Goal: Transaction & Acquisition: Purchase product/service

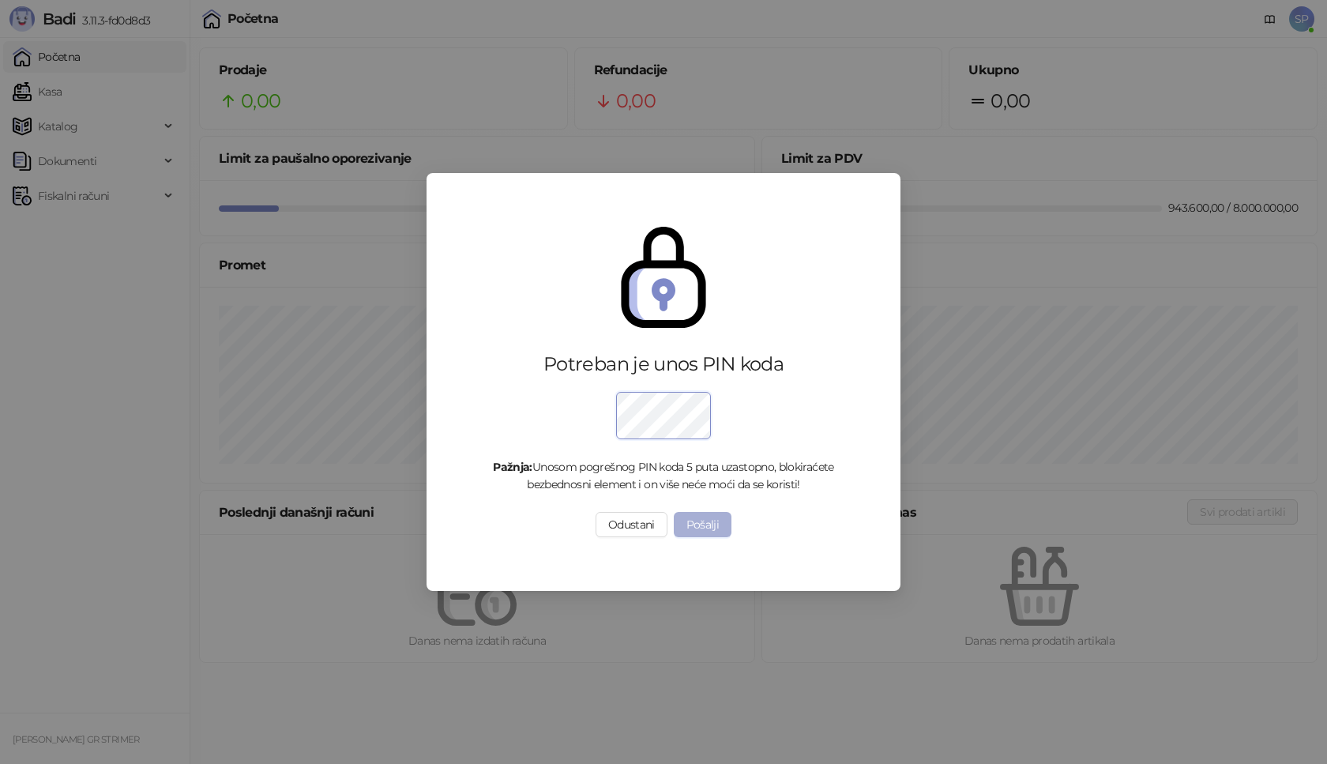
click at [698, 518] on button "Pošalji" at bounding box center [703, 524] width 58 height 25
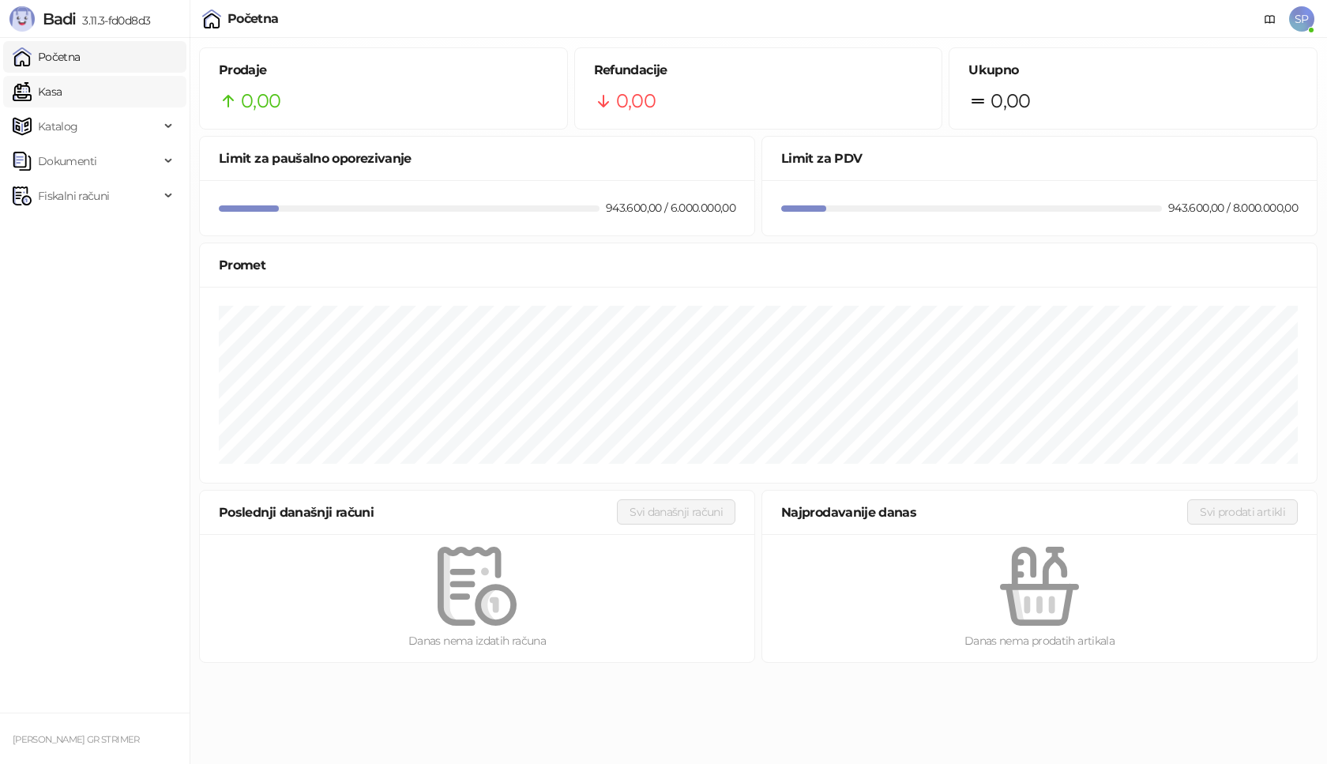
click at [62, 95] on link "Kasa" at bounding box center [37, 92] width 49 height 32
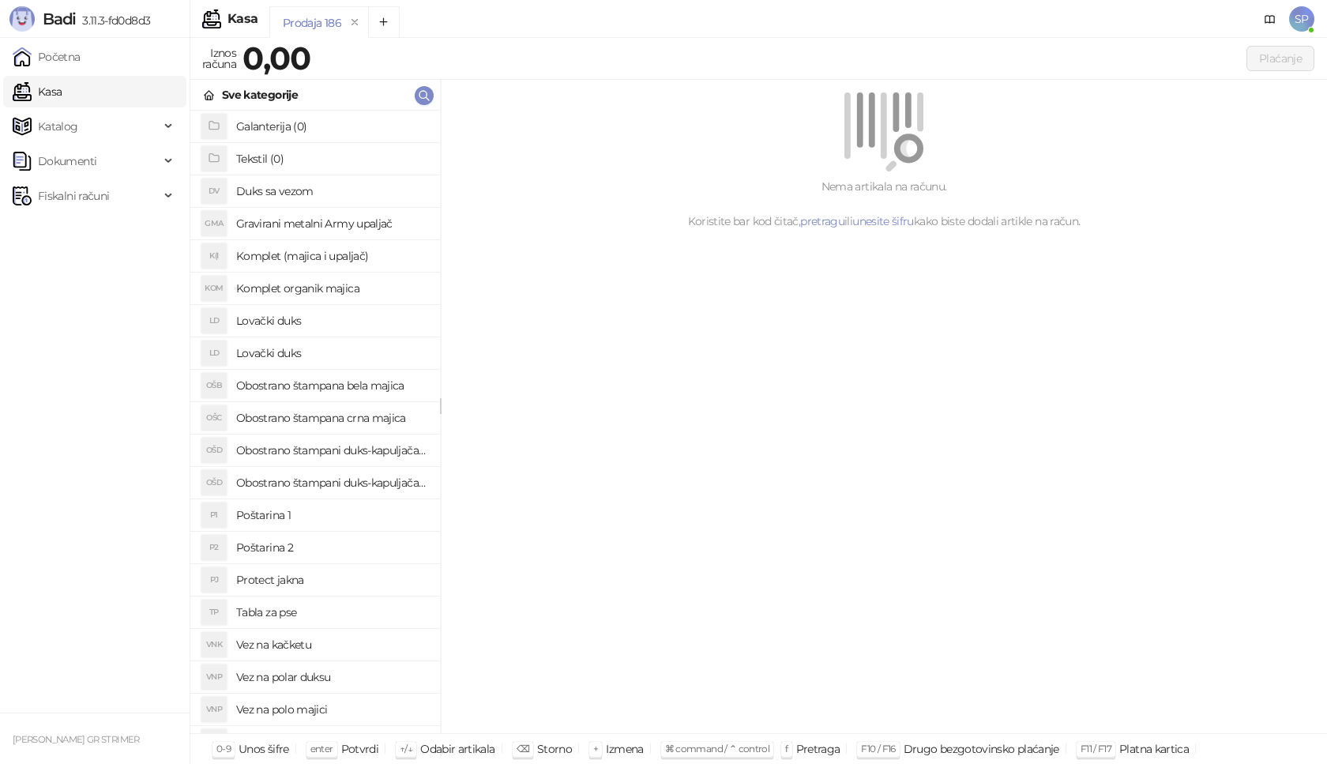
click at [338, 516] on h4 "Poštarina 1" at bounding box center [331, 514] width 191 height 25
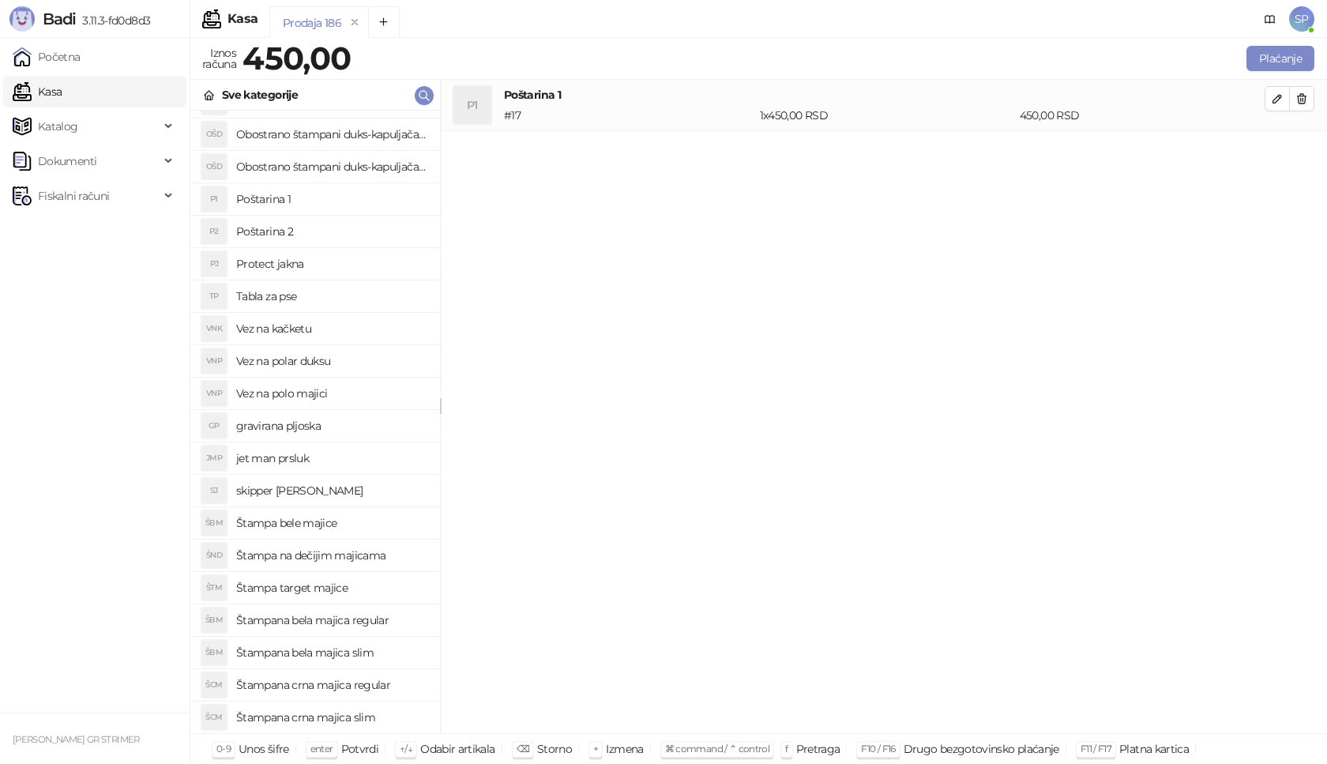
scroll to position [544, 0]
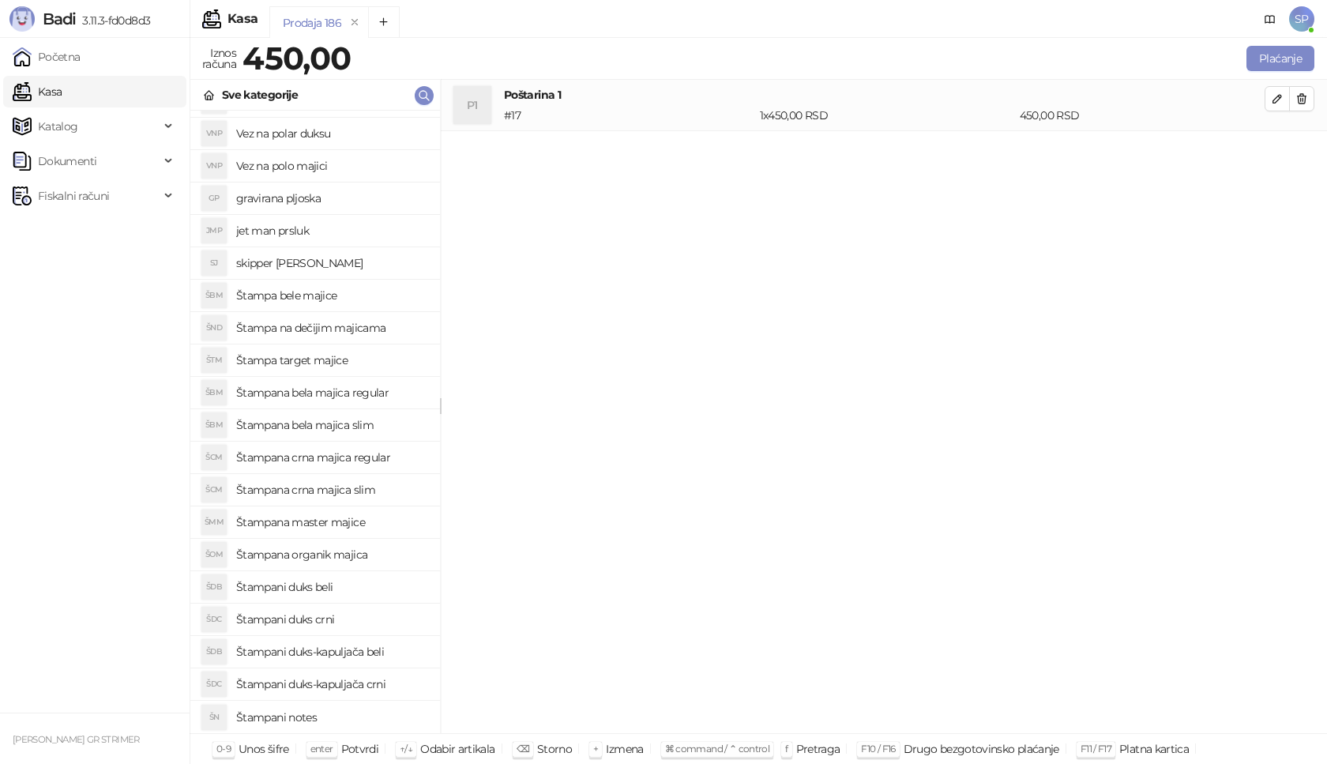
click at [396, 459] on h4 "Štampana crna majica regular" at bounding box center [331, 457] width 191 height 25
click at [1281, 148] on icon "button" at bounding box center [1277, 150] width 13 height 13
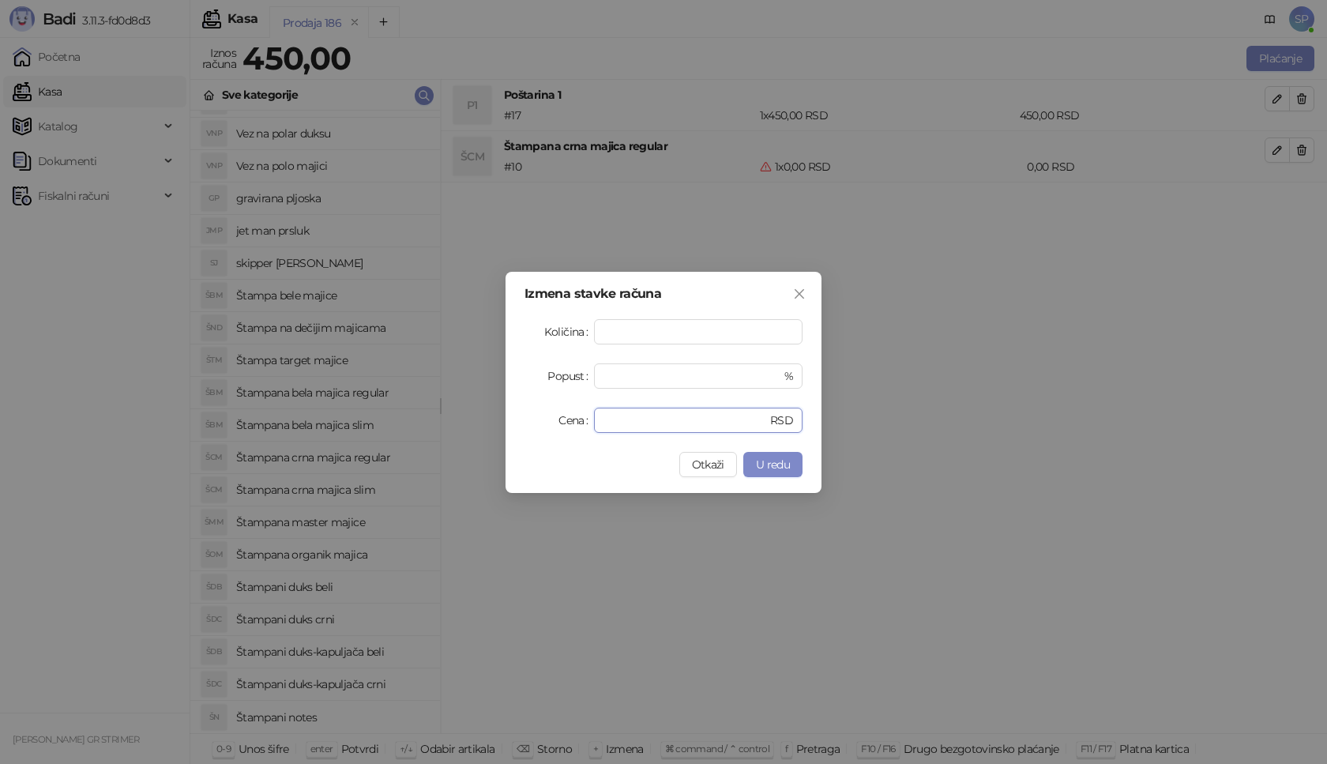
drag, startPoint x: 630, startPoint y: 420, endPoint x: 496, endPoint y: 437, distance: 134.6
click at [496, 437] on div "Izmena stavke računa Količina * Popust * % Cena * RSD Otkaži U redu" at bounding box center [663, 382] width 1327 height 764
type input "****"
click at [784, 476] on button "U redu" at bounding box center [772, 464] width 59 height 25
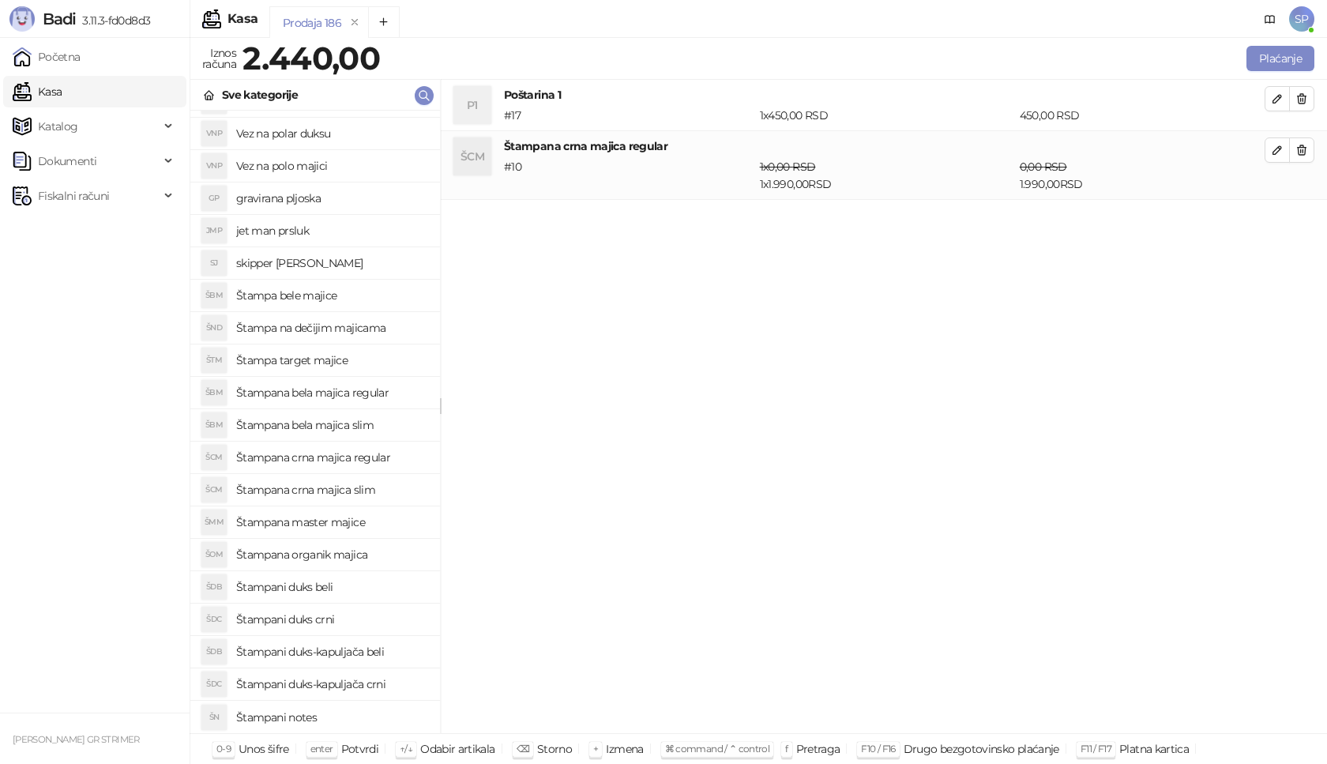
click at [784, 466] on div "Izmena stavke računa Količina * Popust * % Cena **** RSD Otkaži U redu" at bounding box center [663, 382] width 1327 height 764
click at [1282, 62] on button "Plaćanje" at bounding box center [1281, 58] width 68 height 25
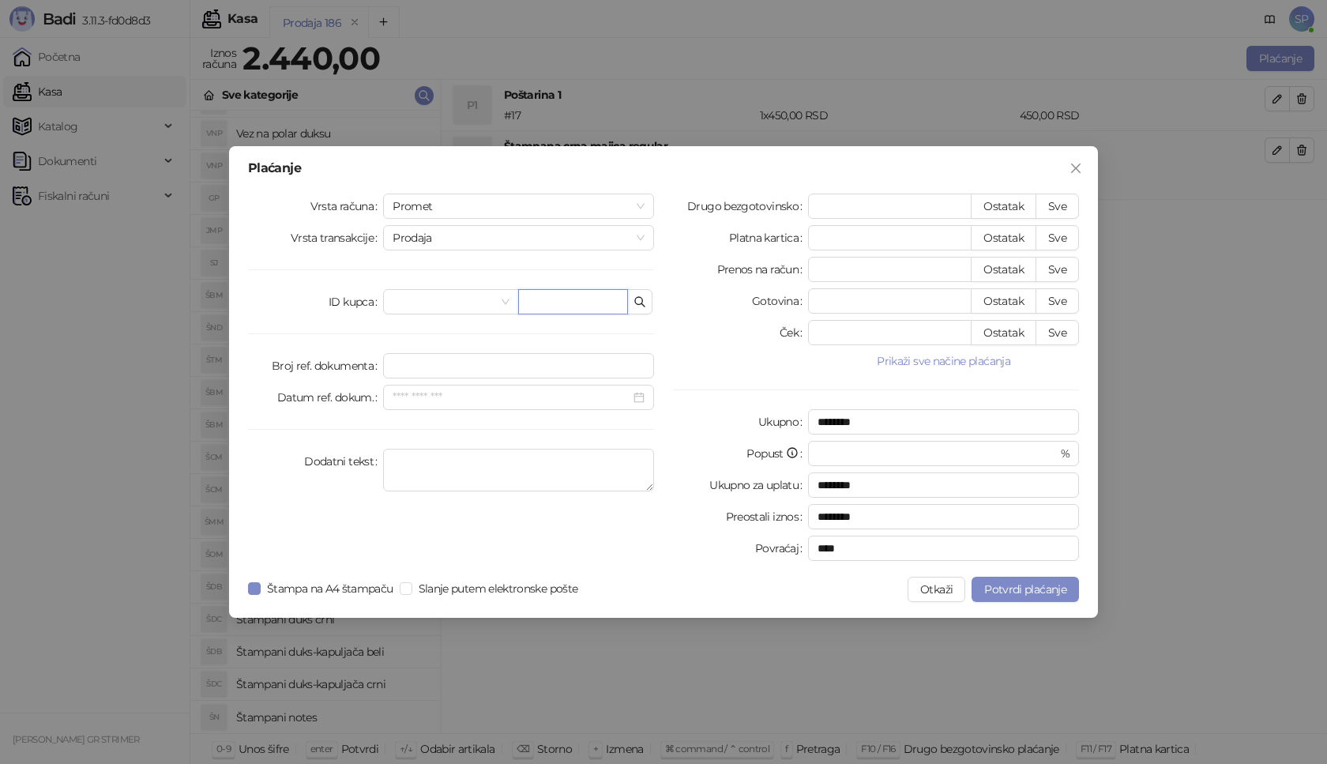
click at [566, 300] on input "text" at bounding box center [573, 301] width 110 height 25
paste input "**********"
type input "**********"
click at [1063, 204] on button "Sve" at bounding box center [1057, 206] width 43 height 25
type input "****"
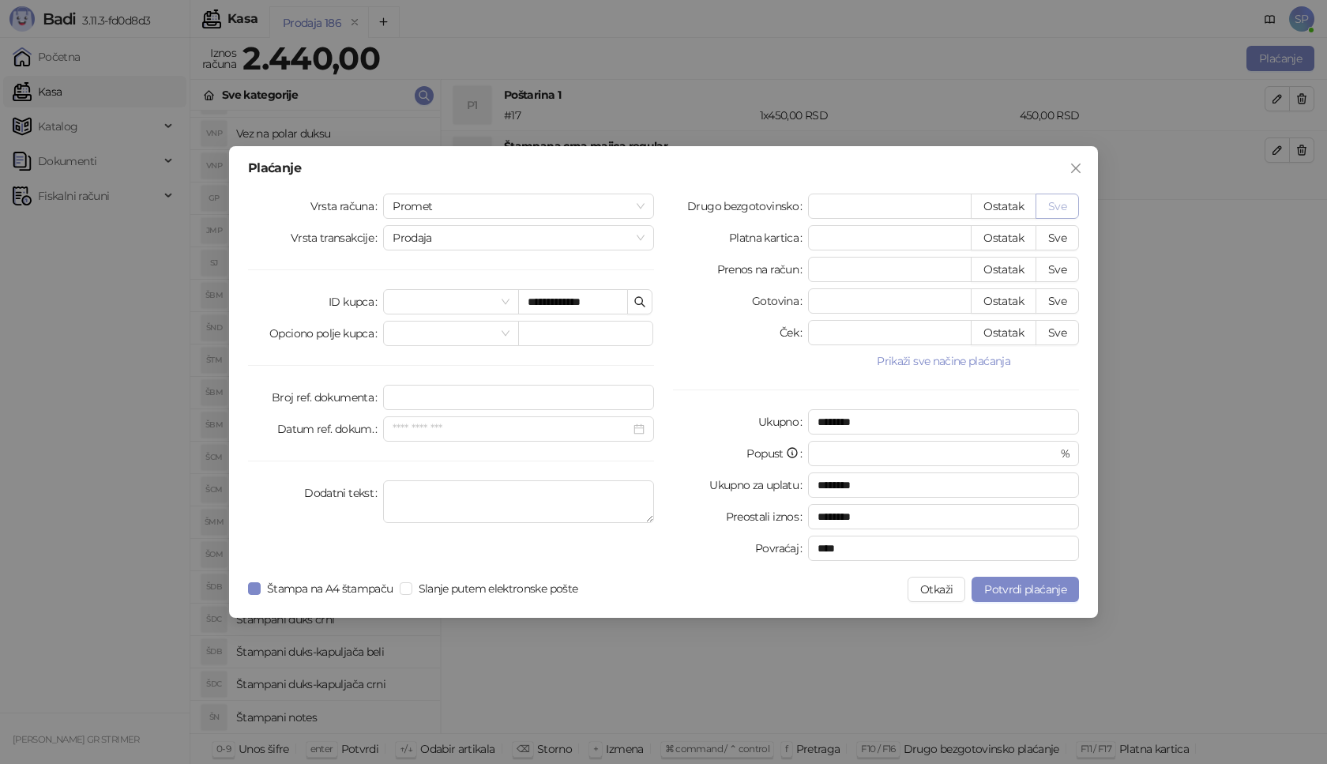
type input "****"
click at [996, 579] on button "Potvrdi plaćanje" at bounding box center [1025, 589] width 107 height 25
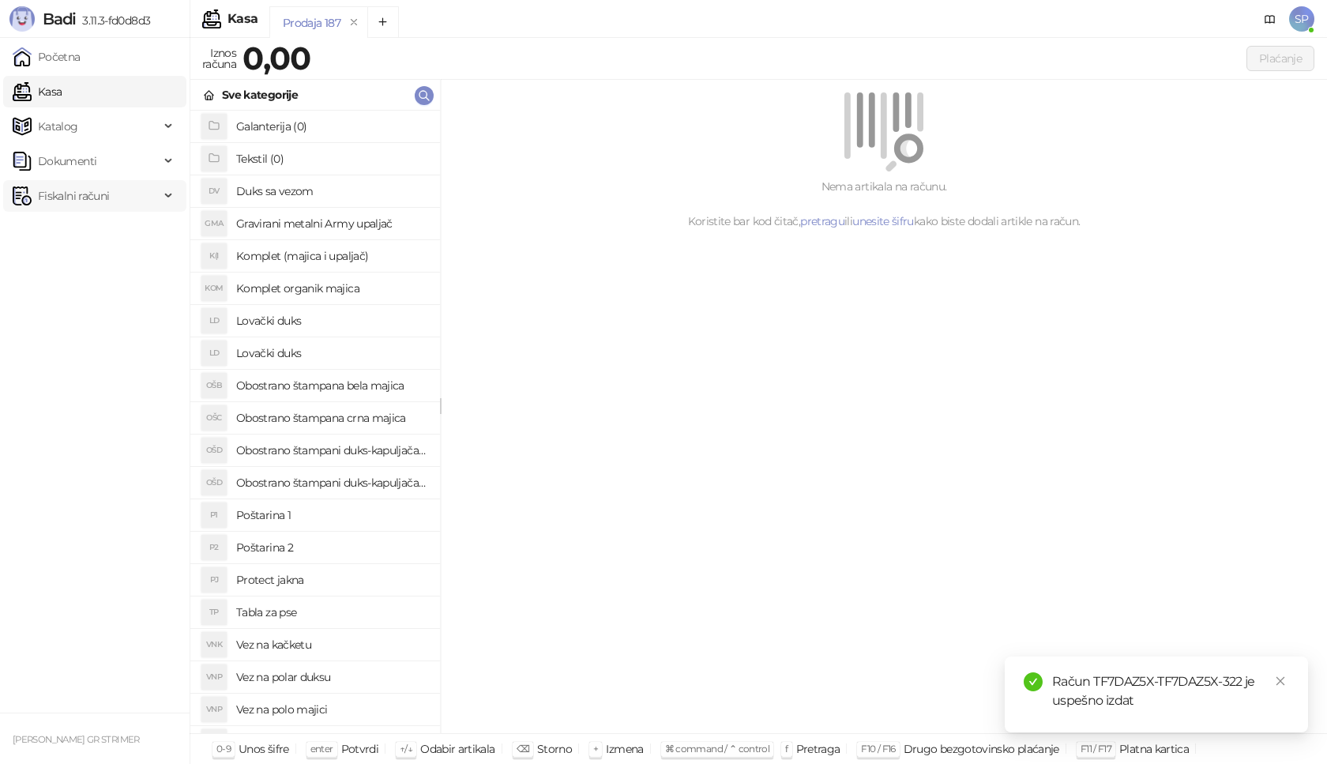
click at [118, 196] on span "Fiskalni računi" at bounding box center [86, 196] width 147 height 32
click at [105, 235] on link "Izdati računi" at bounding box center [62, 231] width 86 height 32
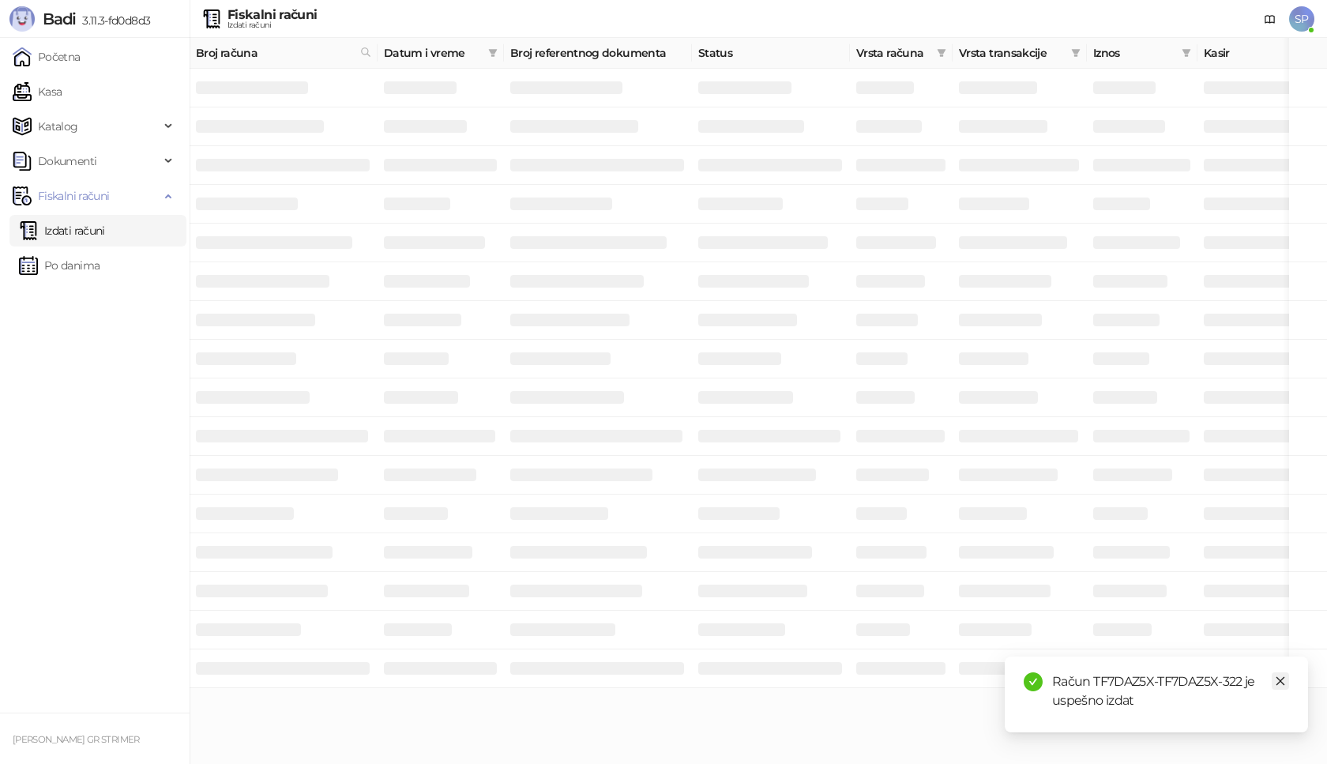
click at [1276, 683] on icon "close" at bounding box center [1280, 681] width 11 height 11
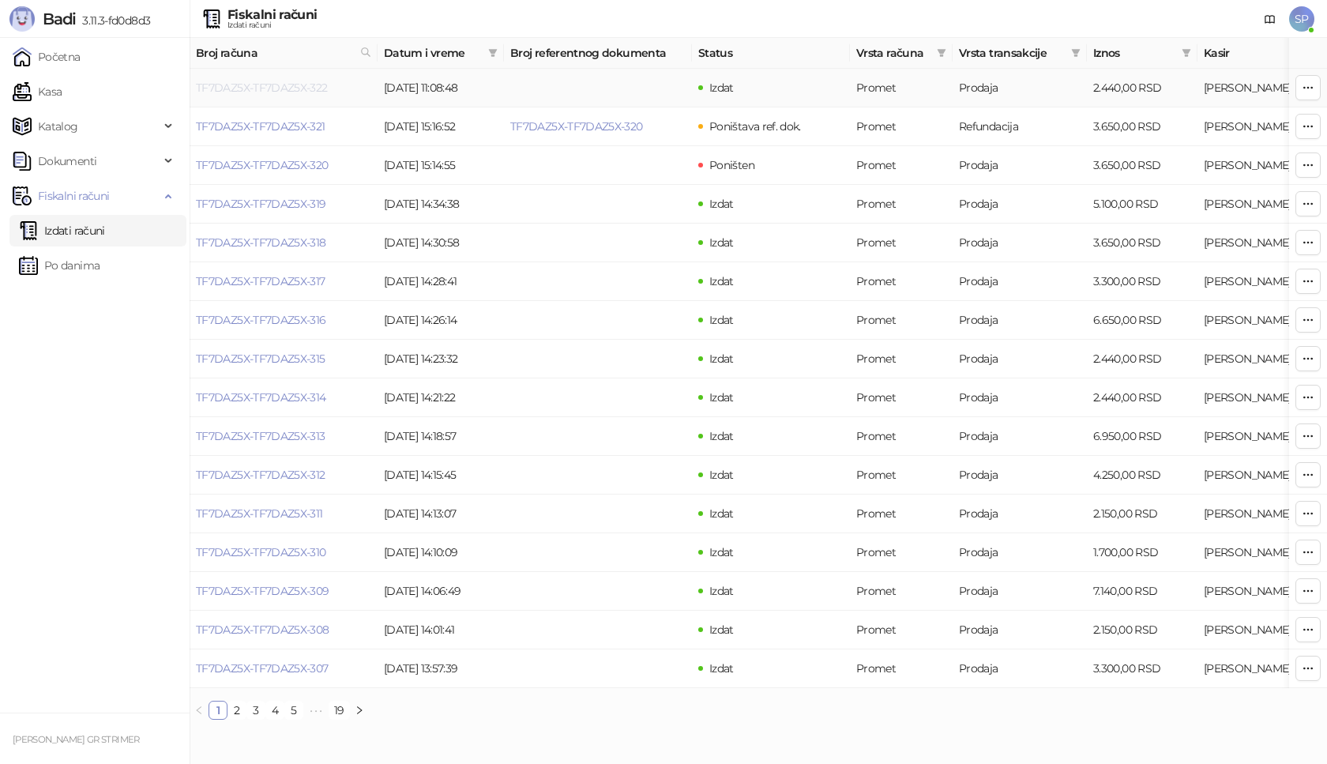
click at [291, 91] on link "TF7DAZ5X-TF7DAZ5X-322" at bounding box center [262, 88] width 132 height 14
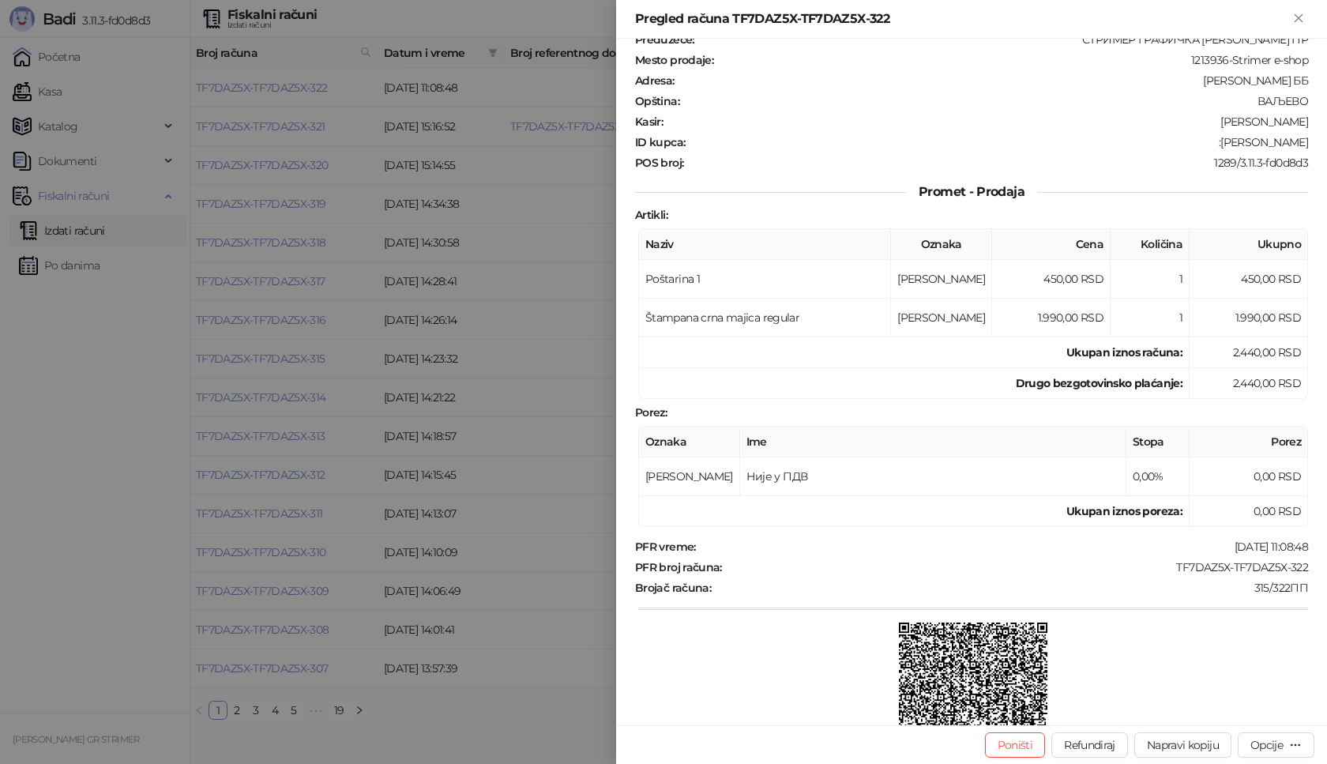
scroll to position [158, 0]
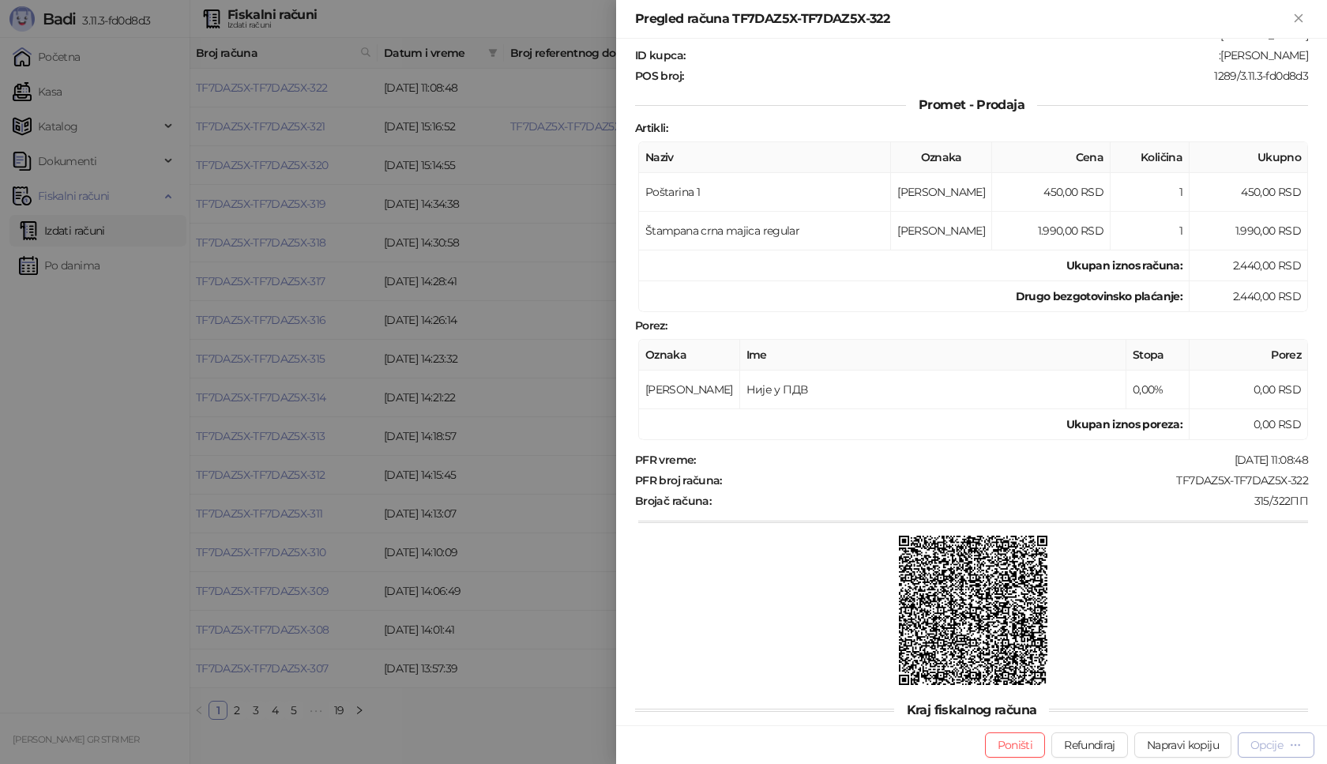
click at [1282, 738] on div "Opcije" at bounding box center [1267, 745] width 32 height 14
click at [1239, 706] on span "Preuzmi u PDF formatu" at bounding box center [1221, 713] width 162 height 17
drag, startPoint x: 1165, startPoint y: 479, endPoint x: 1327, endPoint y: 479, distance: 162.0
click at [1327, 479] on div "Fiskalni račun PIB : 105507367 Preduzeće : СТРИМЕР ГРАФИЧКА РАДЊА [PERSON_NAME]…" at bounding box center [971, 382] width 711 height 687
copy div "TF7DAZ5X-TF7DAZ5X-322"
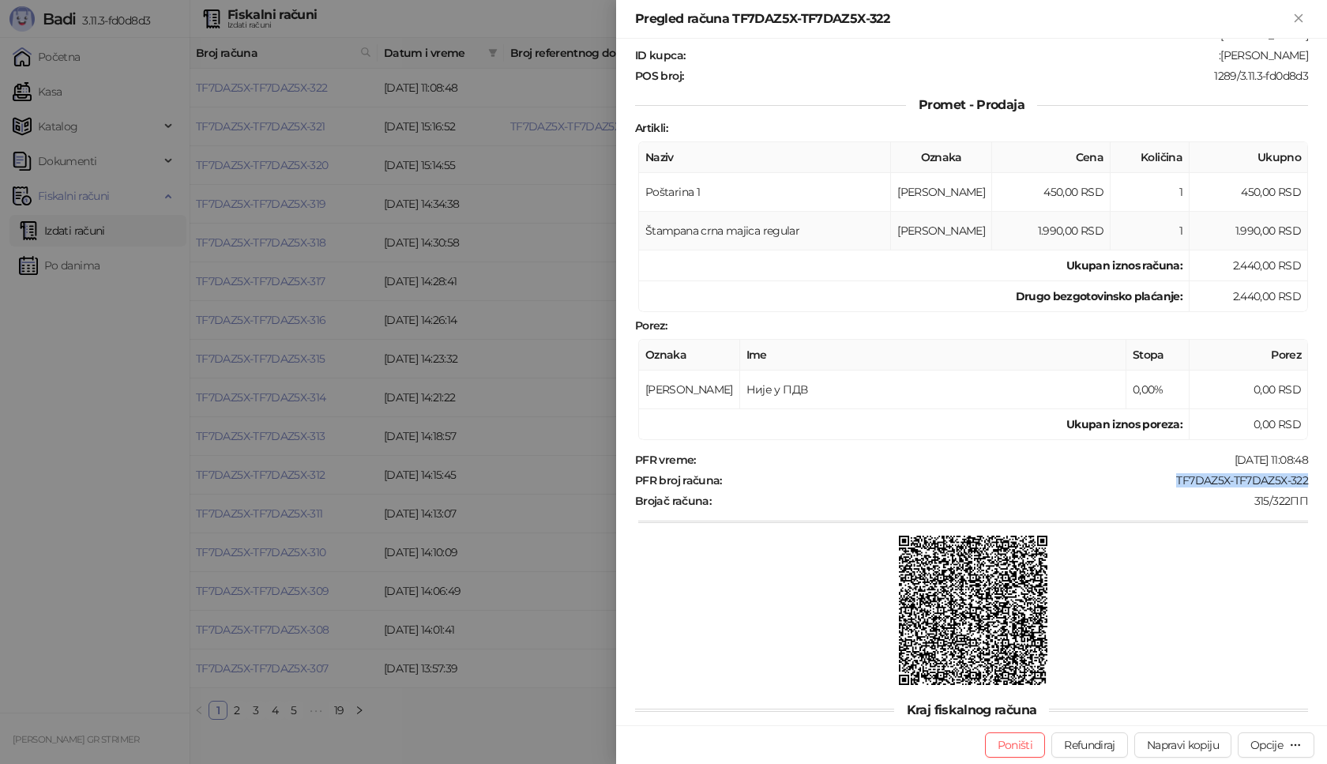
scroll to position [79, 0]
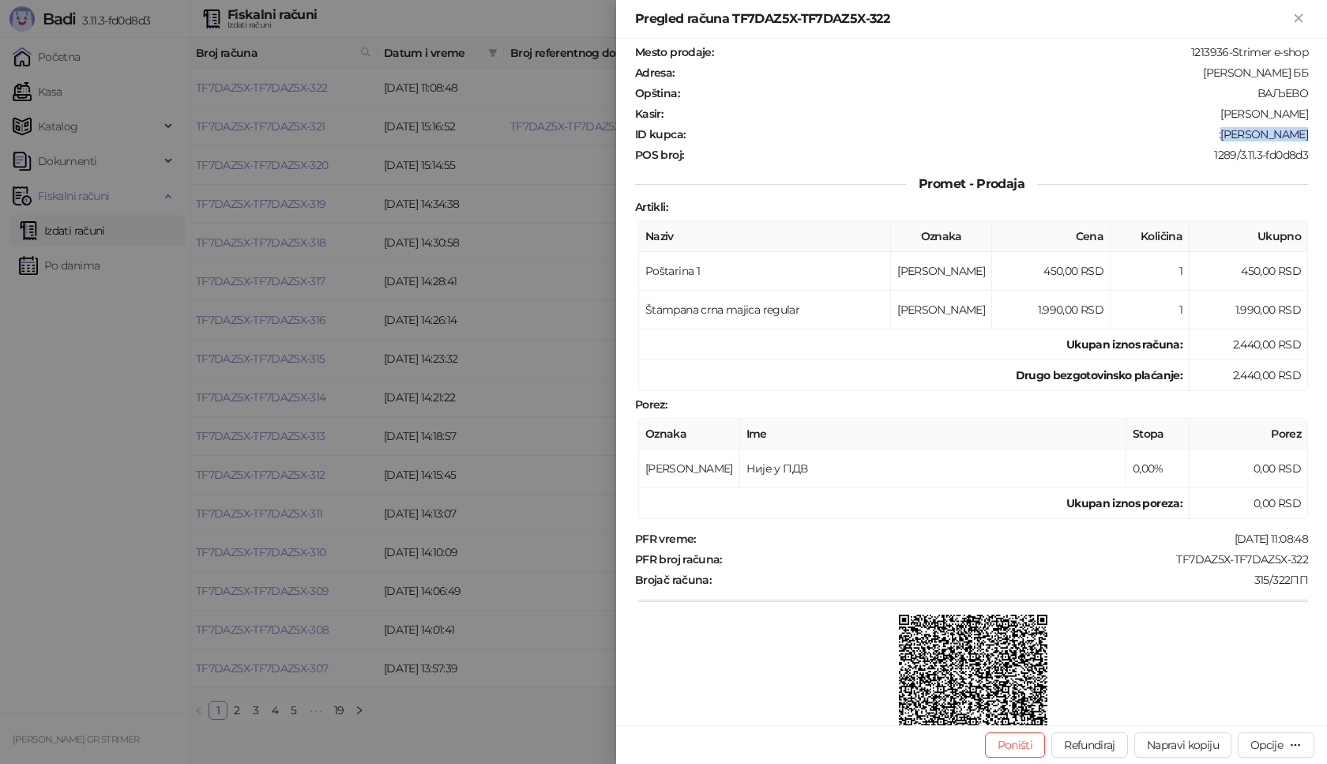
drag, startPoint x: 1233, startPoint y: 134, endPoint x: 1323, endPoint y: 134, distance: 89.3
click at [1323, 134] on div "Fiskalni račun PIB : 105507367 Preduzeće : СТРИМЕР ГРАФИЧКА РАДЊА [PERSON_NAME]…" at bounding box center [971, 382] width 711 height 687
copy div "[PERSON_NAME]"
click at [1297, 13] on icon "Zatvori" at bounding box center [1299, 18] width 14 height 14
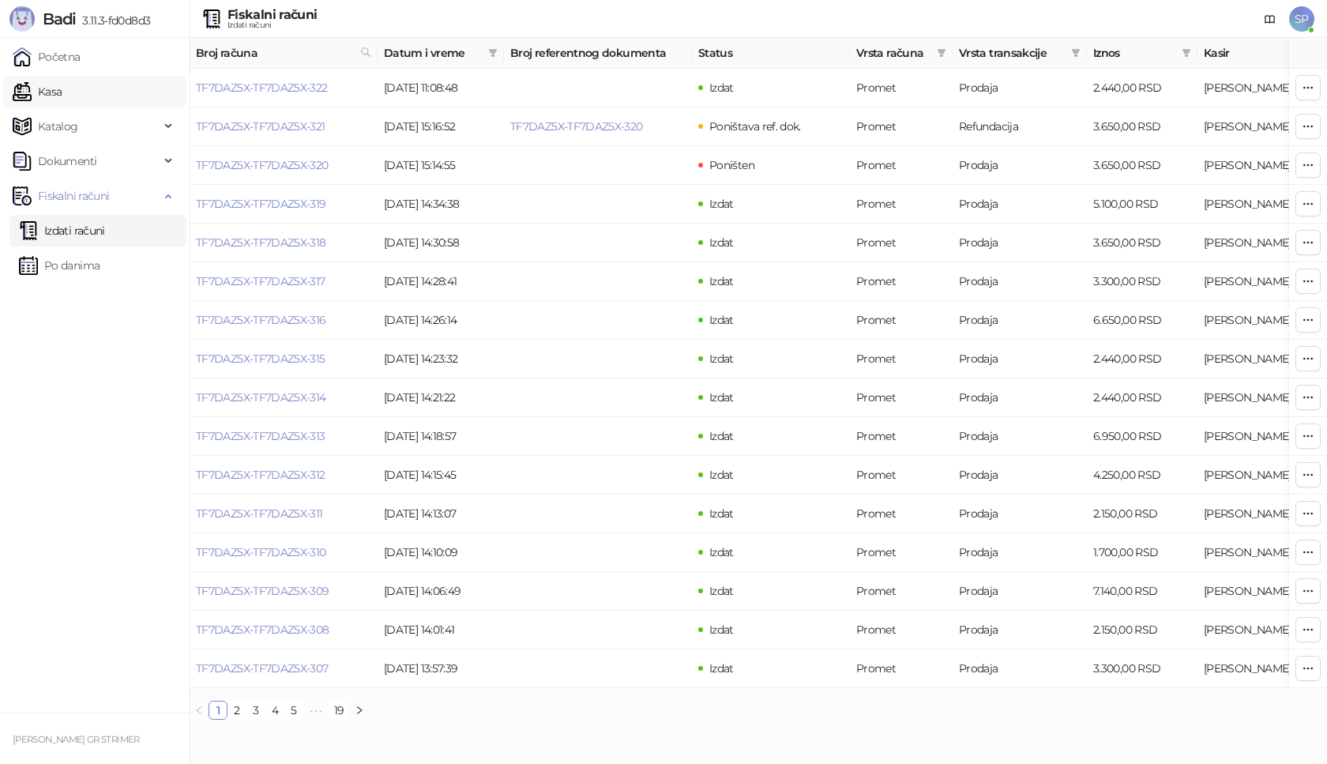
click at [58, 97] on link "Kasa" at bounding box center [37, 92] width 49 height 32
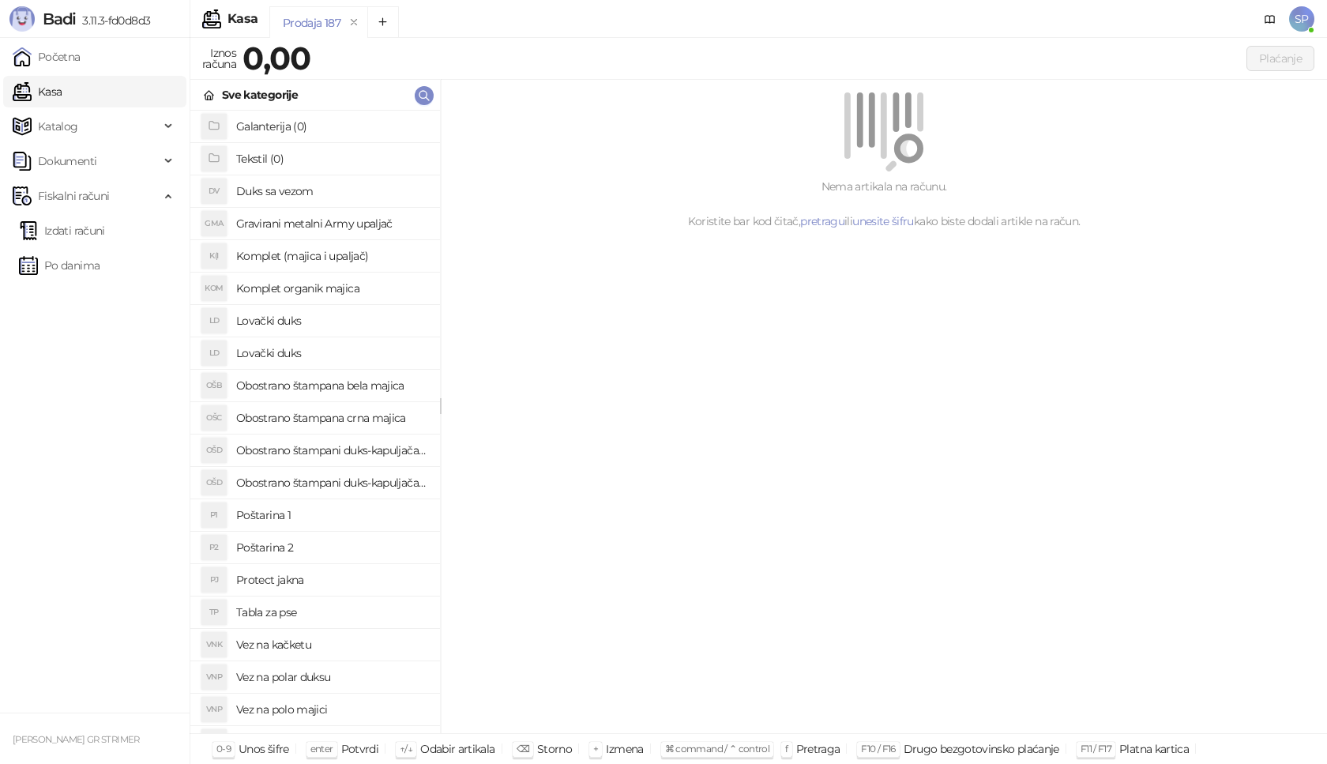
click at [328, 516] on h4 "Poštarina 1" at bounding box center [331, 514] width 191 height 25
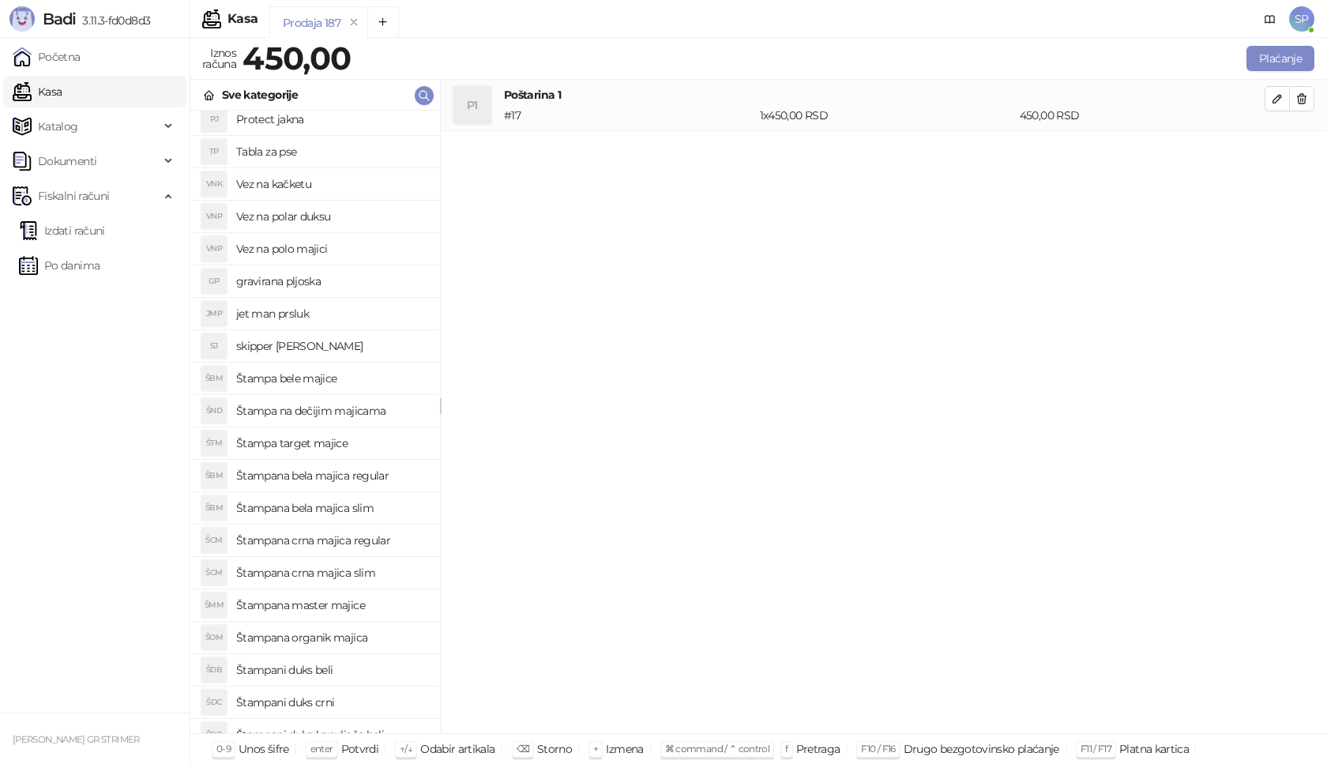
scroll to position [544, 0]
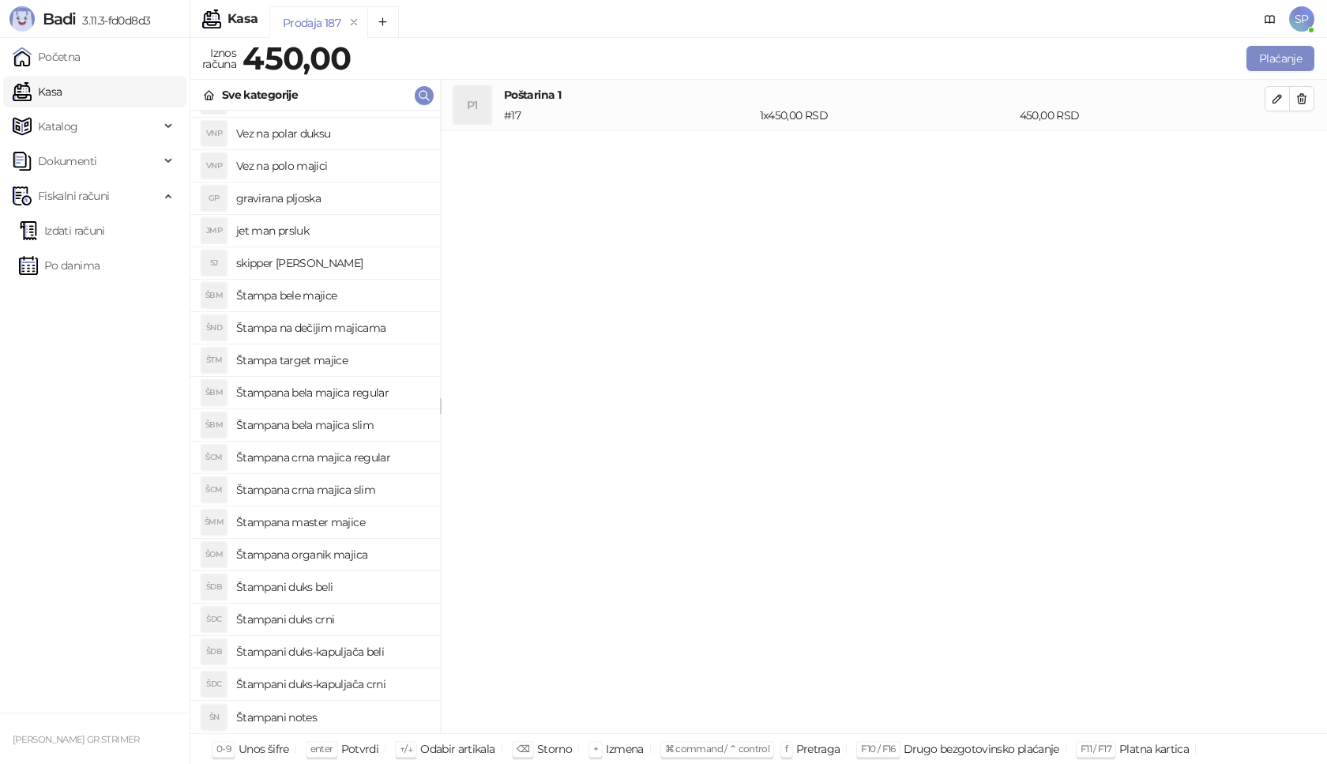
click at [393, 456] on h4 "Štampana crna majica regular" at bounding box center [331, 457] width 191 height 25
click at [1282, 147] on icon "button" at bounding box center [1277, 150] width 13 height 13
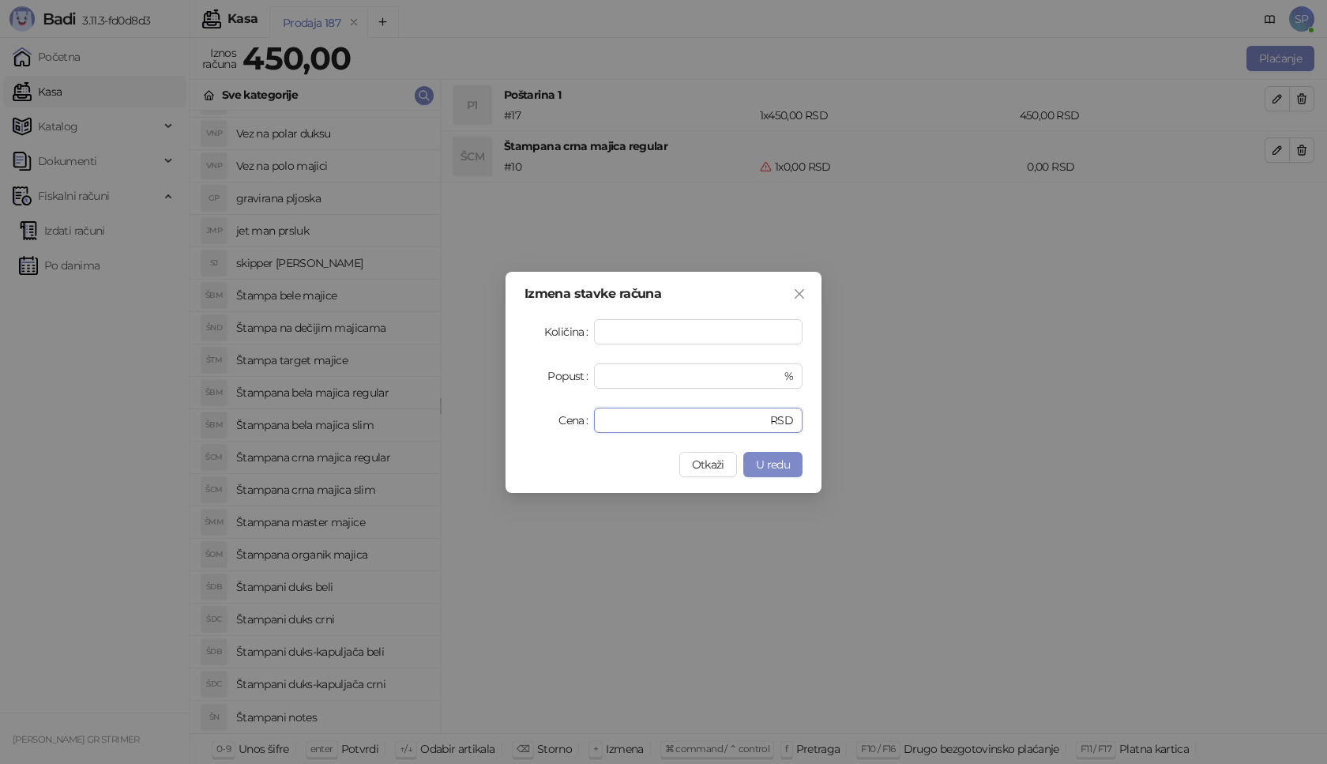
drag, startPoint x: 600, startPoint y: 410, endPoint x: 439, endPoint y: 403, distance: 161.3
click at [439, 403] on div "Izmena stavke računa Količina * Popust * % Cena * RSD Otkaži U redu" at bounding box center [663, 382] width 1327 height 764
type input "****"
click at [774, 465] on span "U redu" at bounding box center [773, 464] width 34 height 14
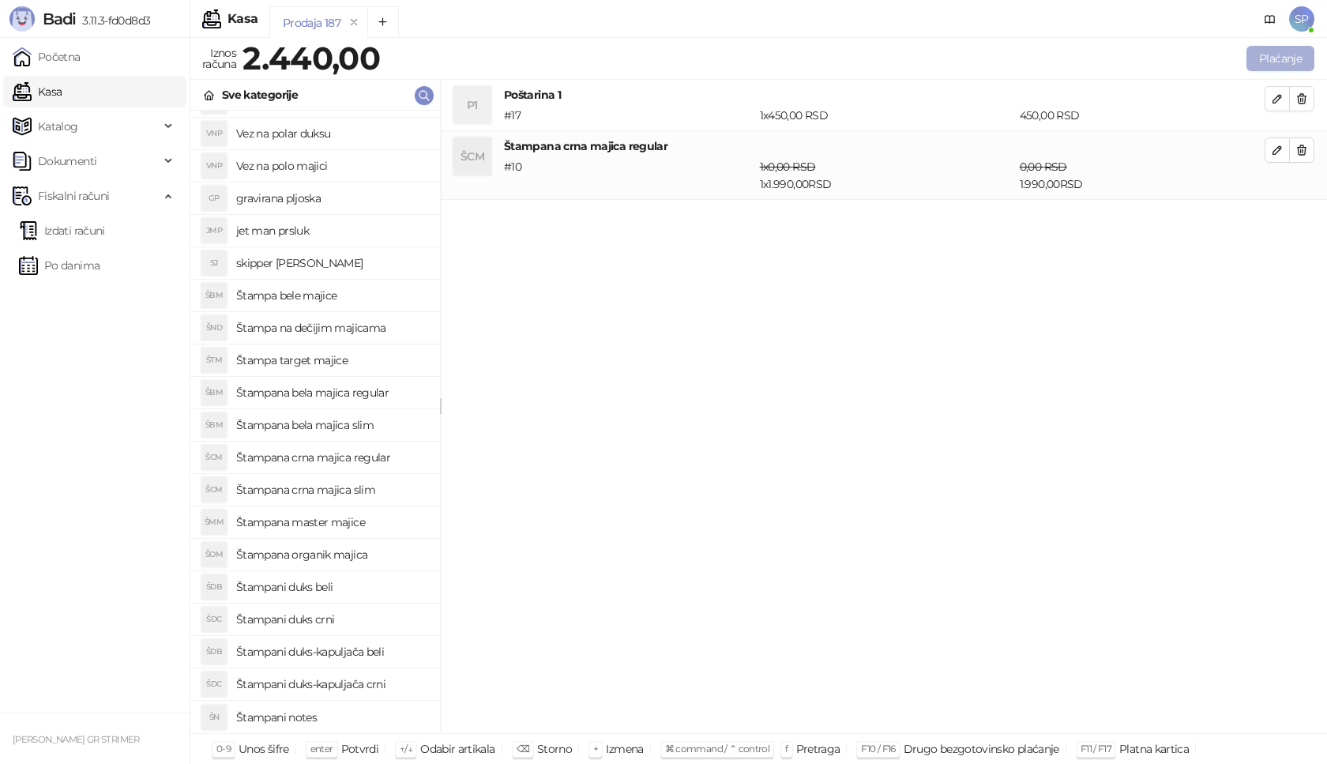
click at [1274, 46] on button "Plaćanje" at bounding box center [1281, 58] width 68 height 25
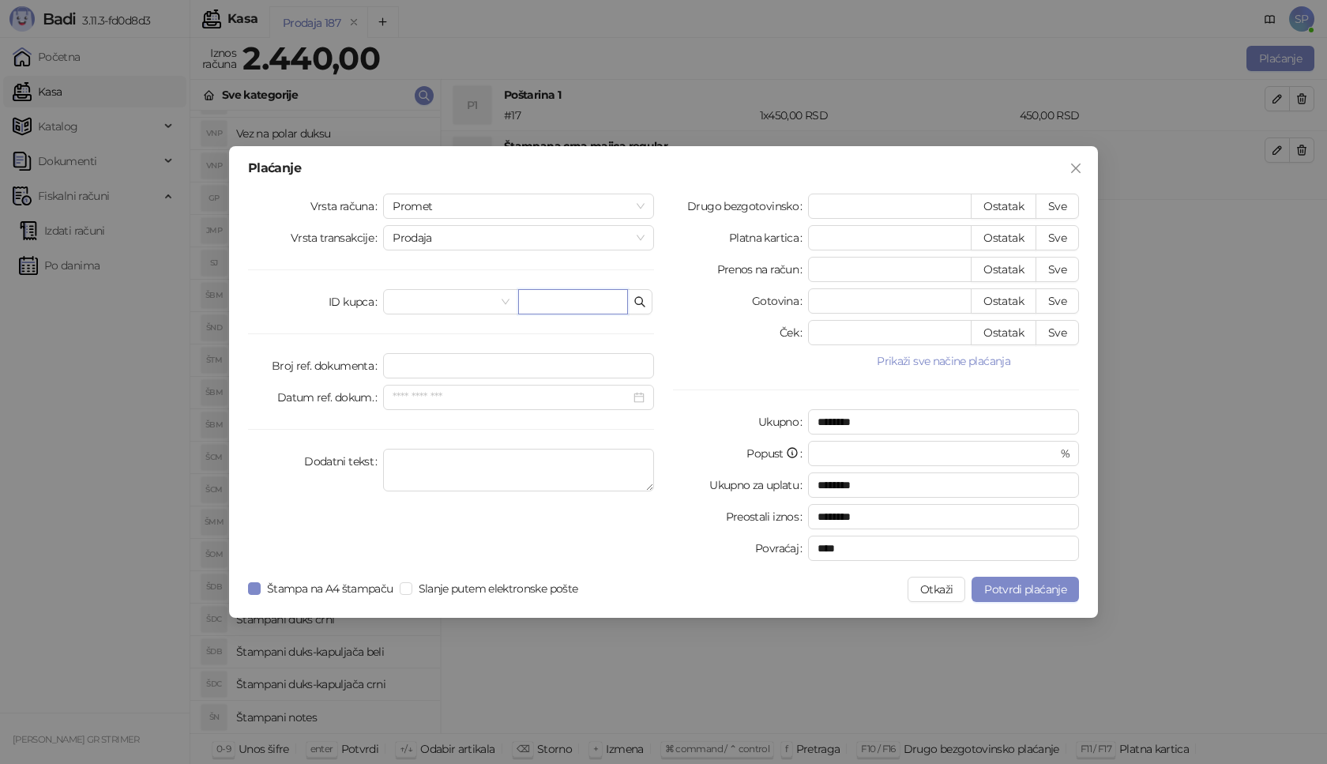
click at [601, 301] on input "text" at bounding box center [573, 301] width 110 height 25
paste input "**********"
type input "**********"
click at [1063, 201] on button "Sve" at bounding box center [1057, 206] width 43 height 25
type input "****"
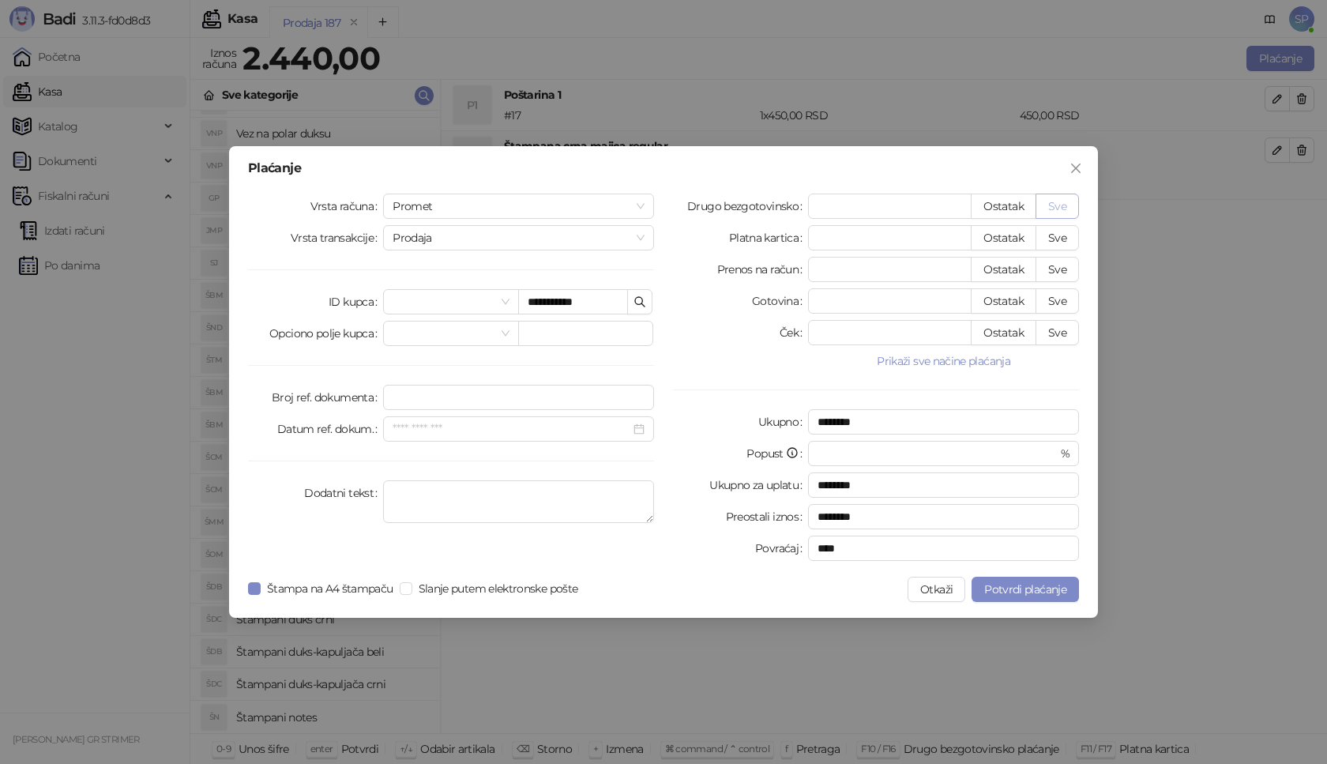
type input "****"
click at [1017, 589] on span "Potvrdi plaćanje" at bounding box center [1025, 589] width 82 height 14
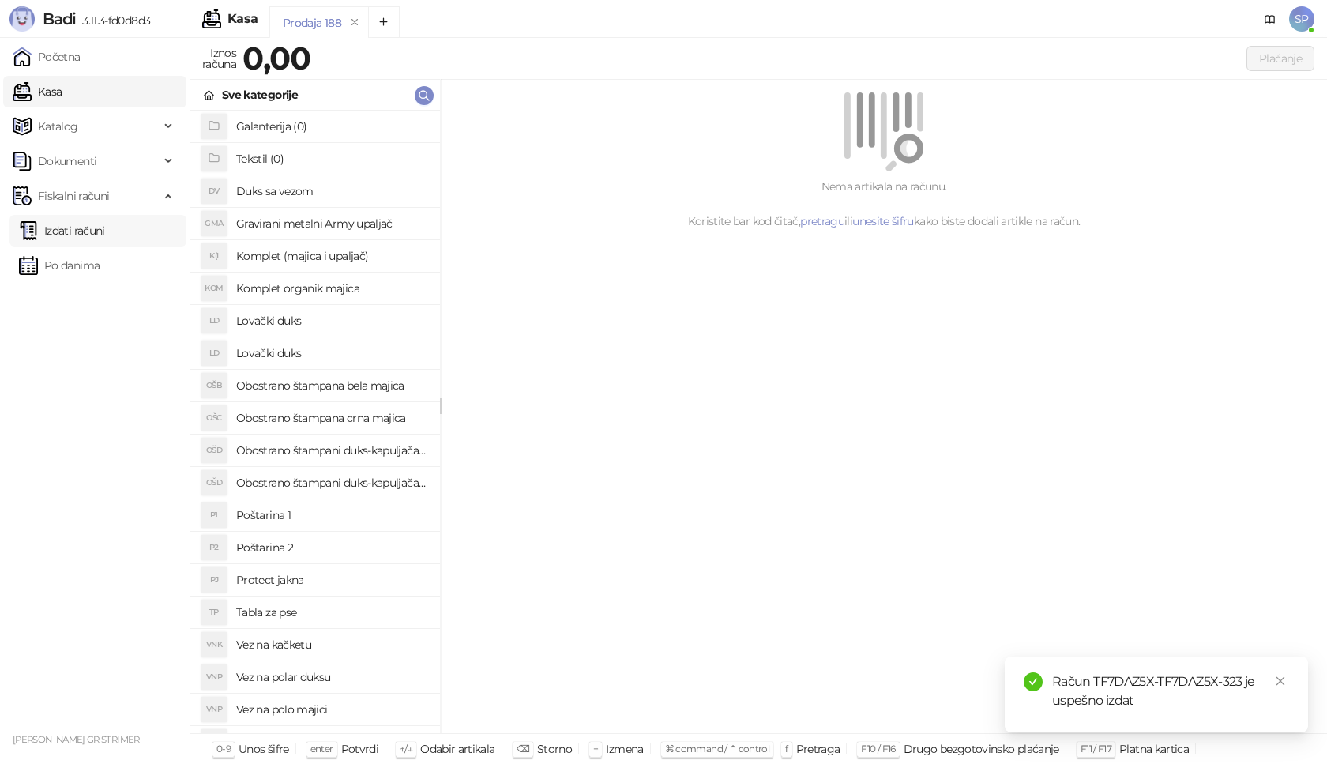
click at [105, 228] on link "Izdati računi" at bounding box center [62, 231] width 86 height 32
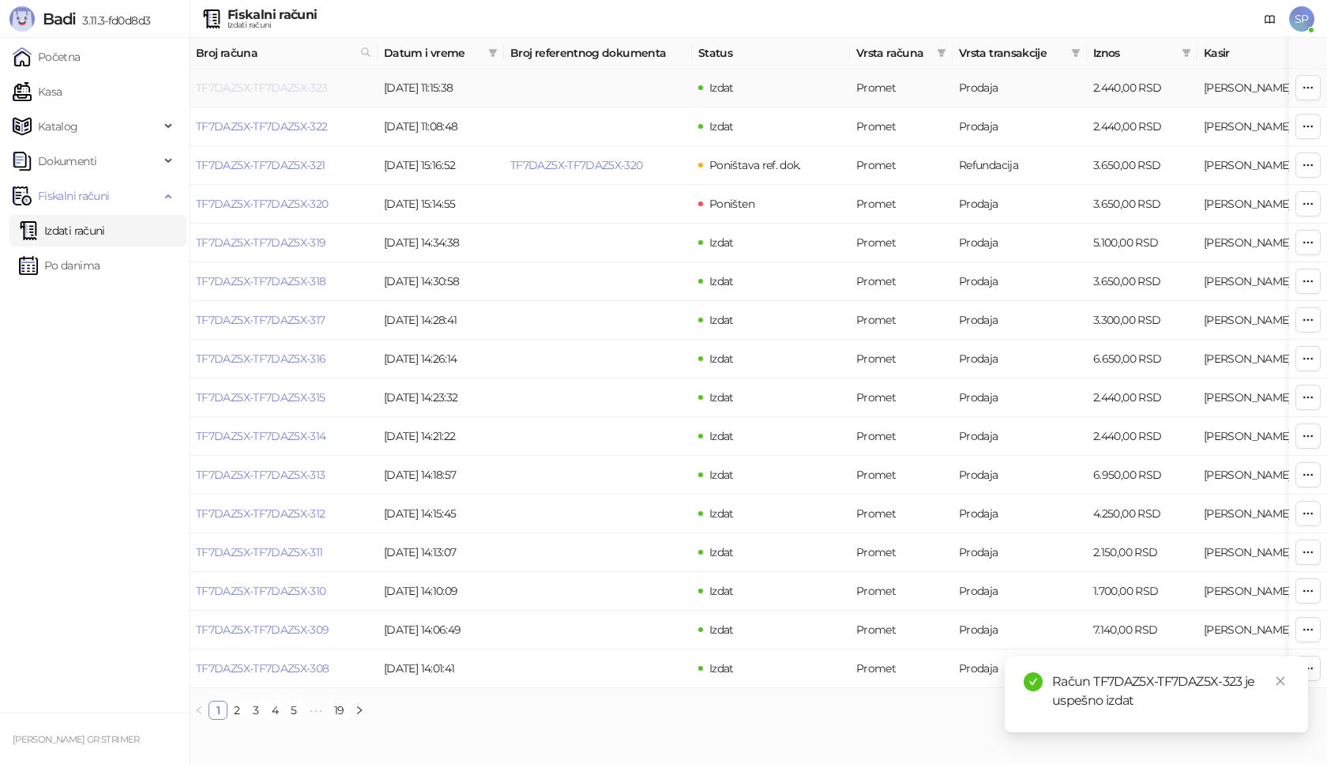
click at [272, 89] on link "TF7DAZ5X-TF7DAZ5X-323" at bounding box center [262, 88] width 132 height 14
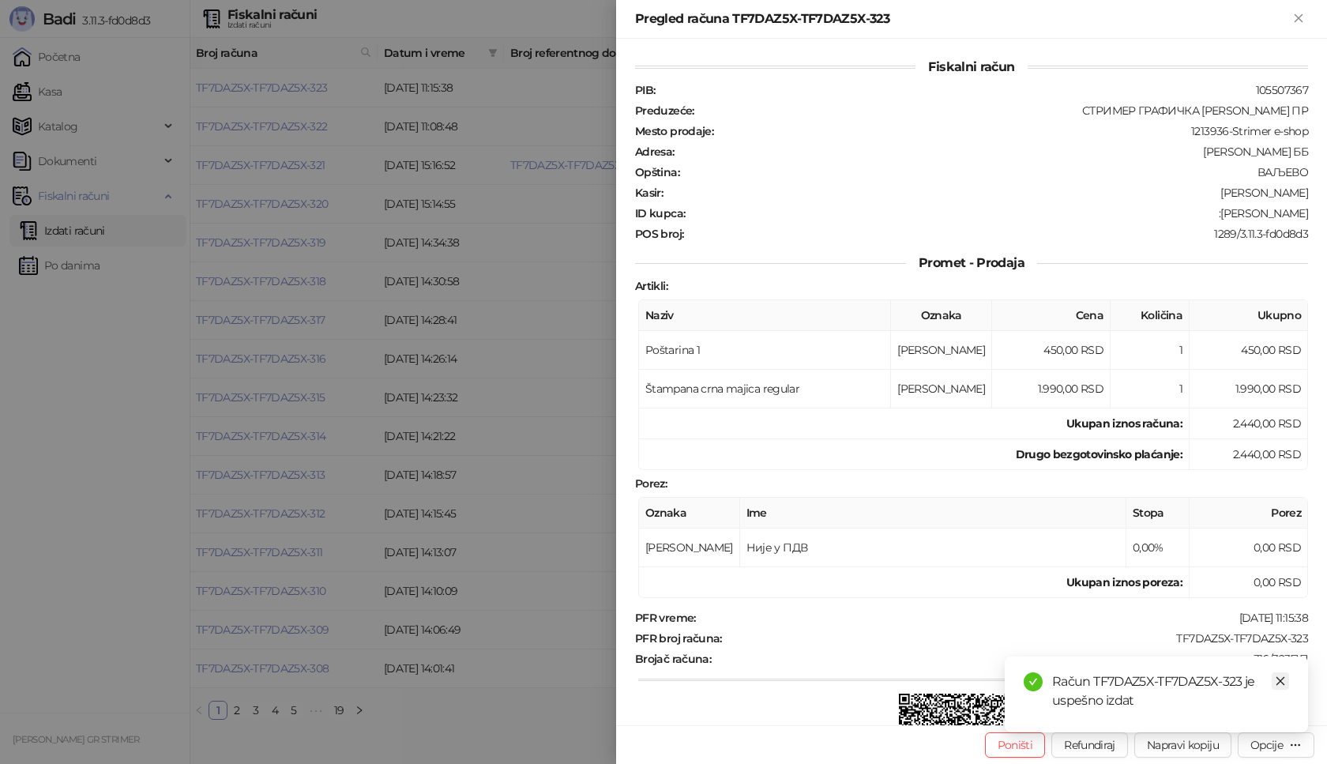
click at [1275, 681] on icon "close" at bounding box center [1280, 681] width 11 height 11
click at [1279, 751] on div "Opcije" at bounding box center [1267, 745] width 32 height 14
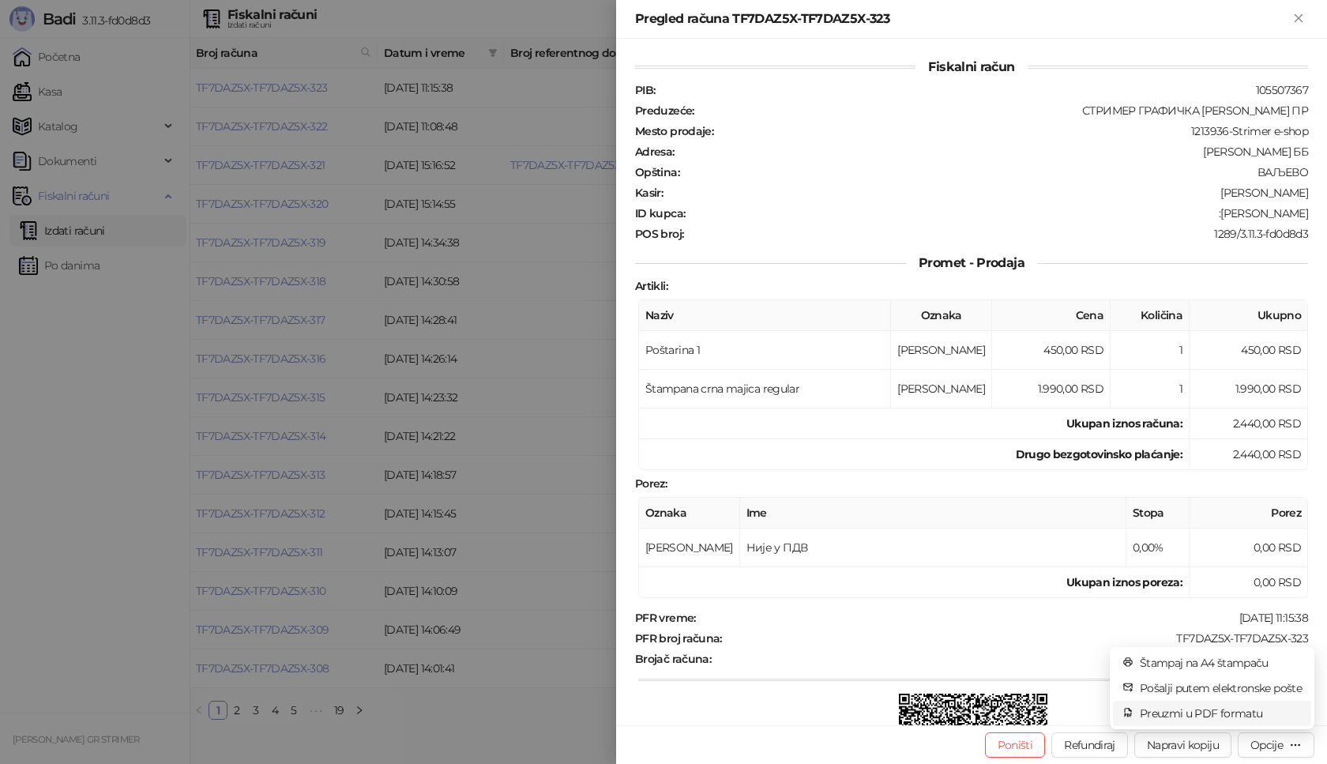
click at [1195, 713] on span "Preuzmi u PDF formatu" at bounding box center [1221, 713] width 162 height 17
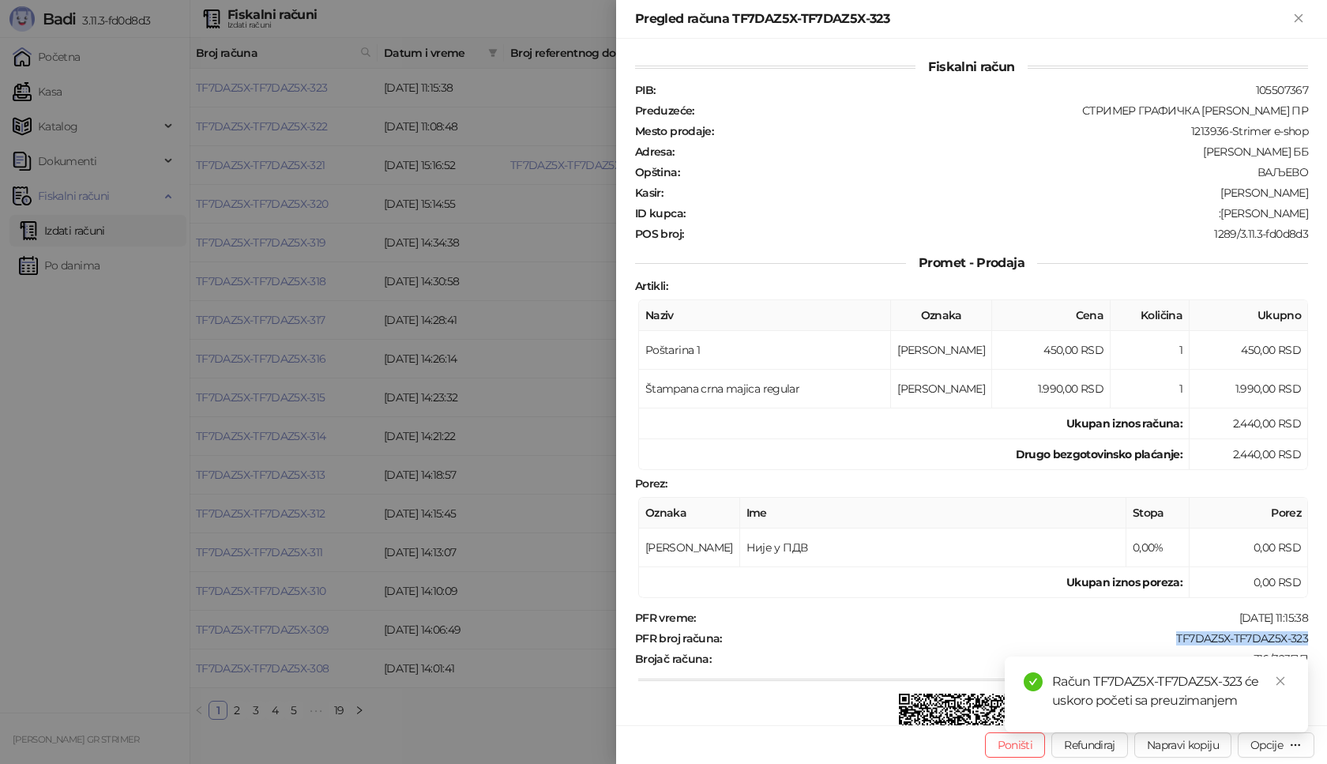
drag, startPoint x: 1161, startPoint y: 642, endPoint x: 1293, endPoint y: 642, distance: 132.7
click at [1293, 642] on div "TF7DAZ5X-TF7DAZ5X-323" at bounding box center [1017, 638] width 586 height 14
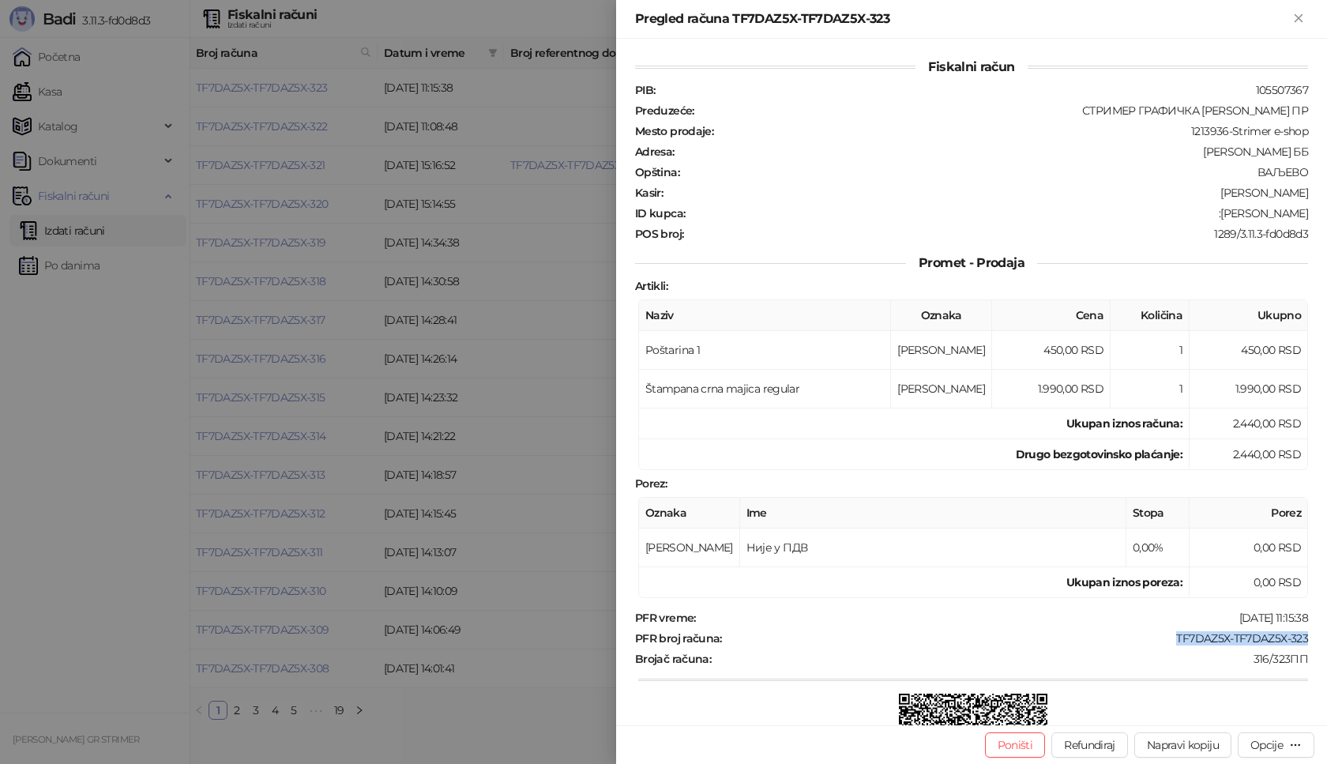
copy div "TF7DAZ5X-TF7DAZ5X-323"
drag, startPoint x: 1236, startPoint y: 215, endPoint x: 1323, endPoint y: 214, distance: 86.1
click at [1323, 214] on div "Fiskalni račun PIB : 105507367 Preduzeće : СТРИМЕР ГРАФИЧКА РАДЊА [PERSON_NAME]…" at bounding box center [971, 382] width 711 height 687
copy div "[PERSON_NAME]"
click at [1290, 20] on button "Zatvori" at bounding box center [1298, 18] width 19 height 19
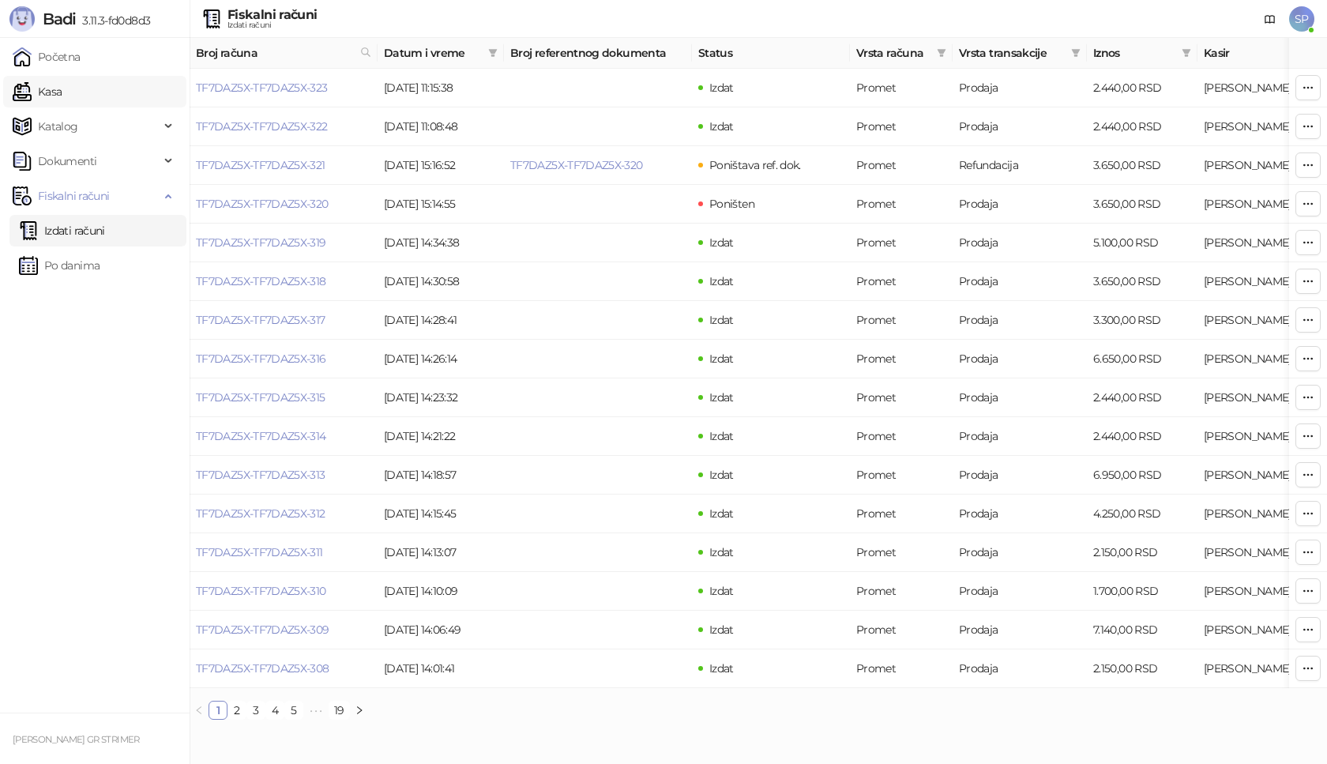
click at [62, 101] on link "Kasa" at bounding box center [37, 92] width 49 height 32
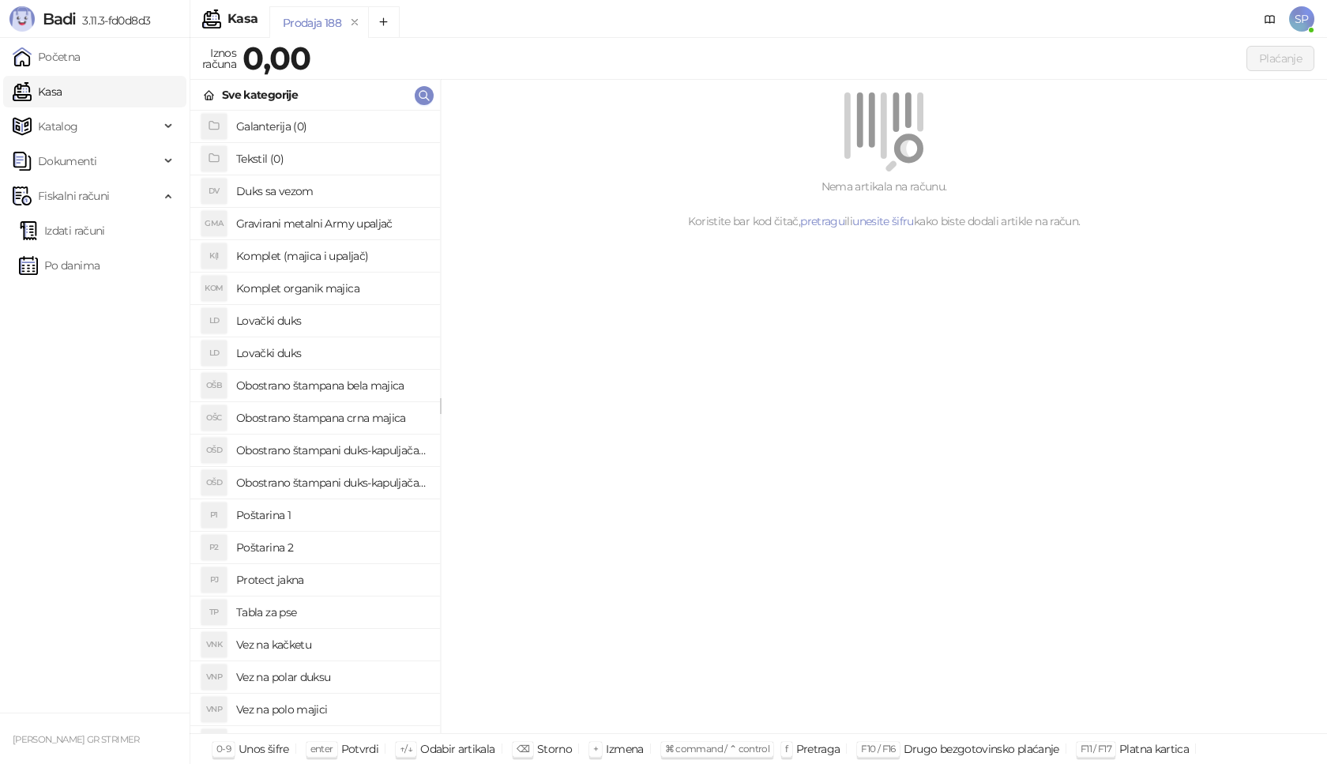
click at [320, 516] on h4 "Poštarina 1" at bounding box center [331, 514] width 191 height 25
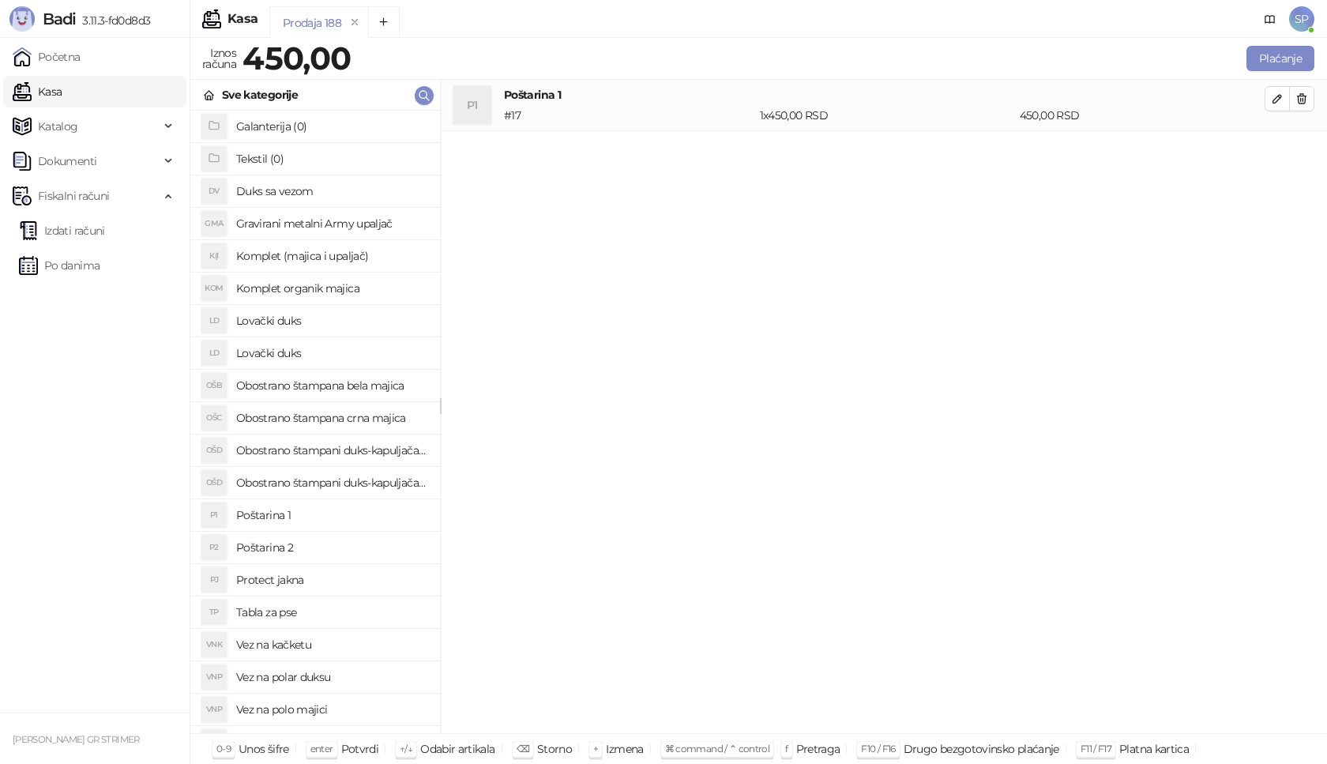
click at [374, 481] on h4 "Obostrano štampani duks-kapuljača crni" at bounding box center [331, 482] width 191 height 25
click at [1279, 159] on button "button" at bounding box center [1277, 149] width 25 height 25
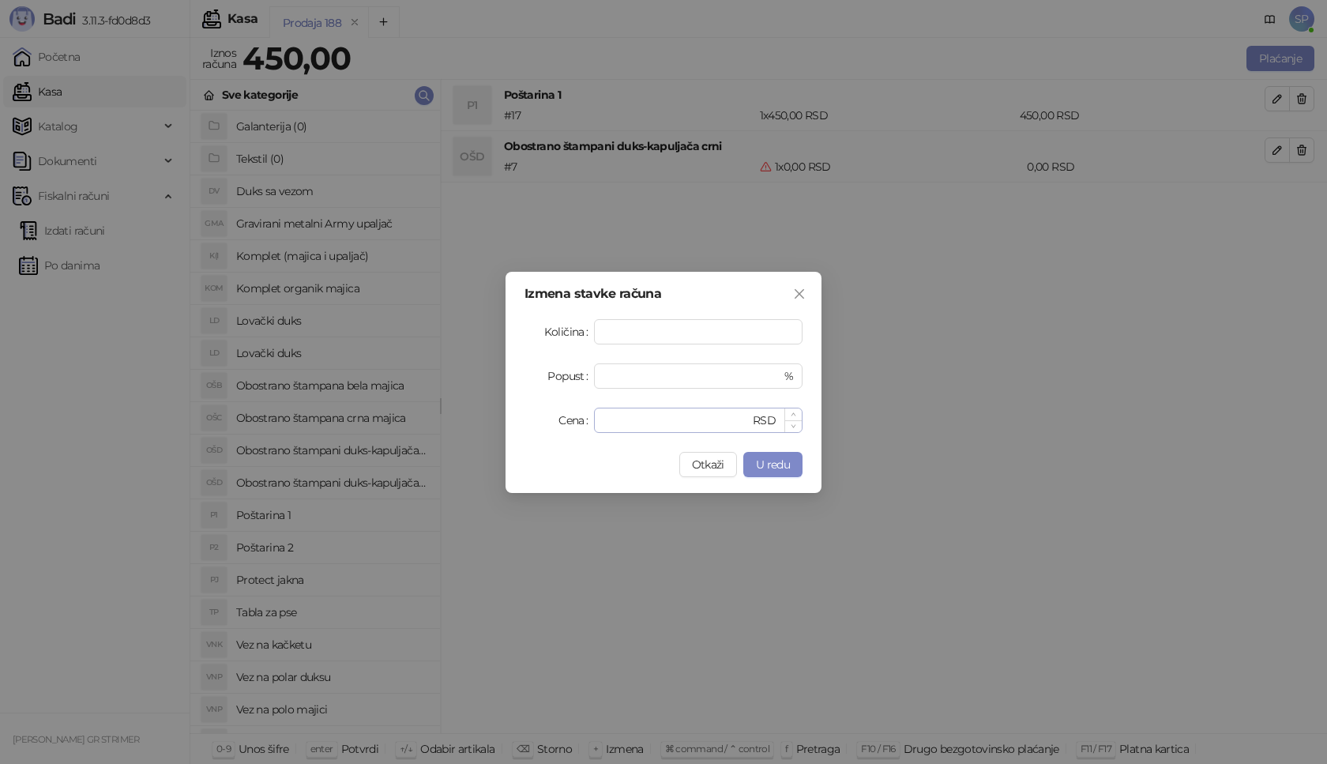
type input "*"
drag, startPoint x: 640, startPoint y: 414, endPoint x: 490, endPoint y: 415, distance: 150.1
click at [490, 415] on div "Izmena stavke računa Količina * Popust * % Cena * RSD Otkaži U redu" at bounding box center [663, 382] width 1327 height 764
type input "****"
click at [751, 463] on button "U redu" at bounding box center [772, 464] width 59 height 25
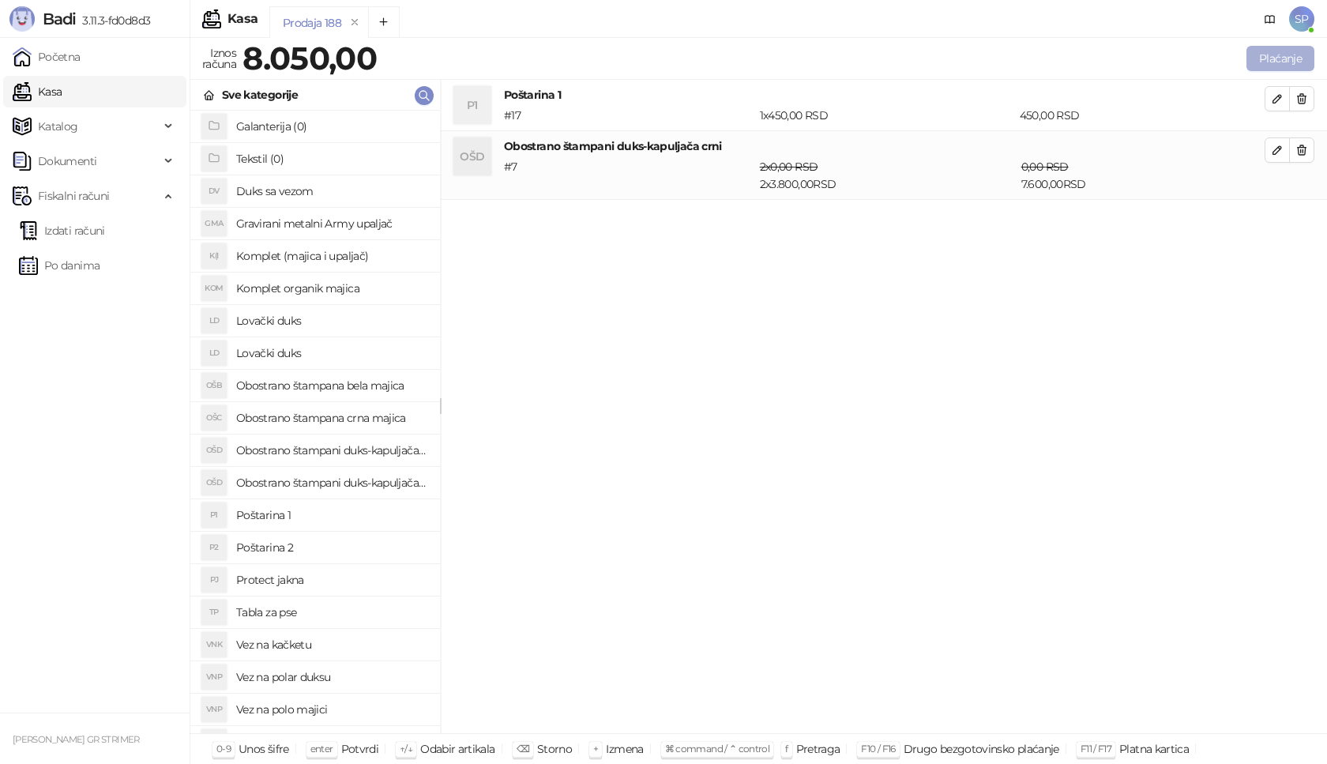
click at [1282, 57] on button "Plaćanje" at bounding box center [1281, 58] width 68 height 25
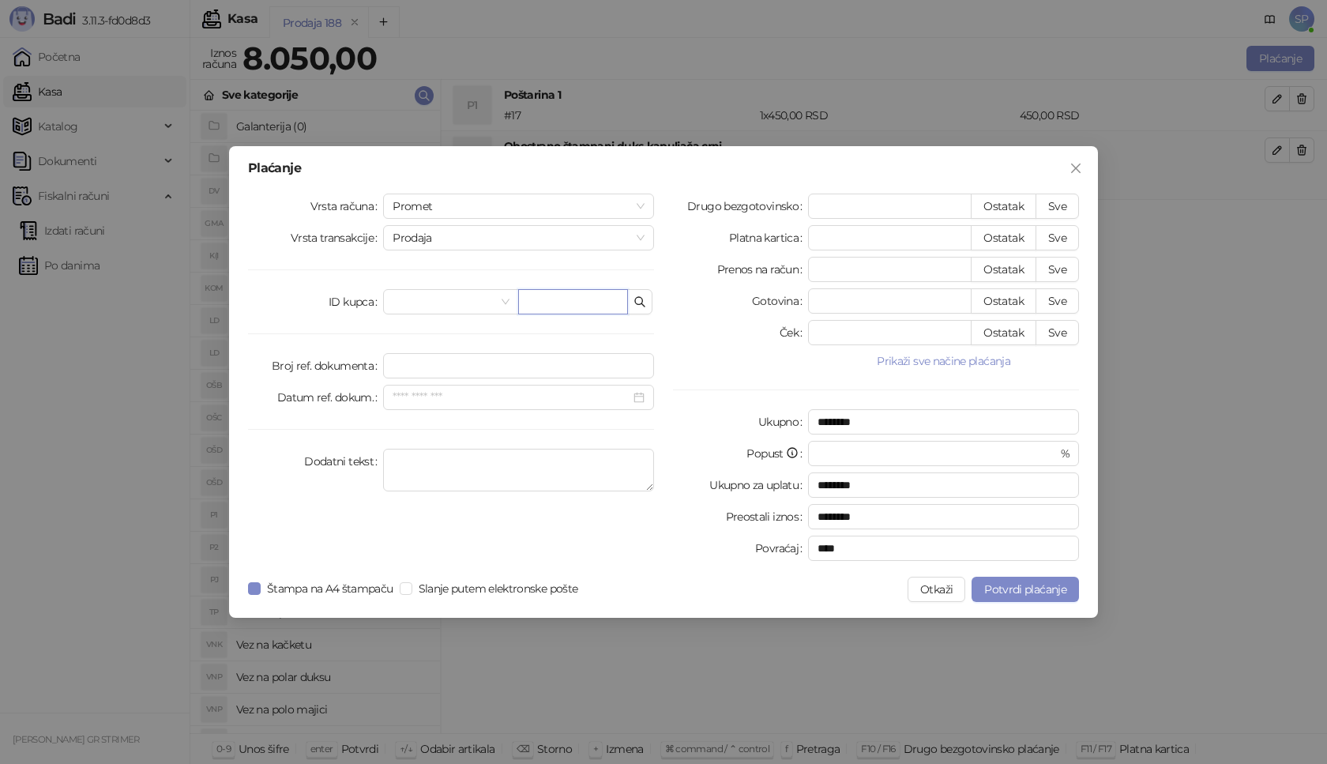
click at [538, 295] on input "text" at bounding box center [573, 301] width 110 height 25
paste input "**********"
type input "**********"
click at [1064, 206] on button "Sve" at bounding box center [1057, 206] width 43 height 25
type input "****"
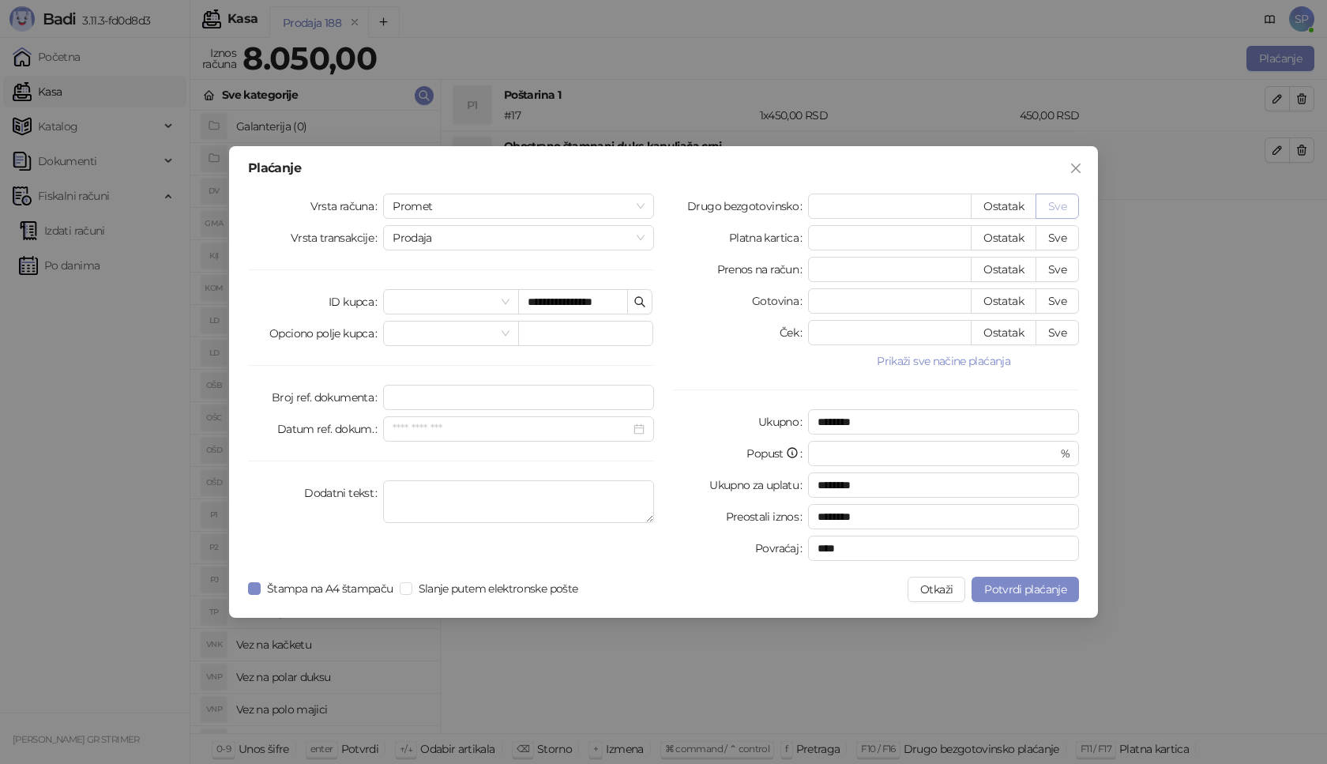
type input "****"
click at [1021, 587] on span "Potvrdi plaćanje" at bounding box center [1025, 589] width 82 height 14
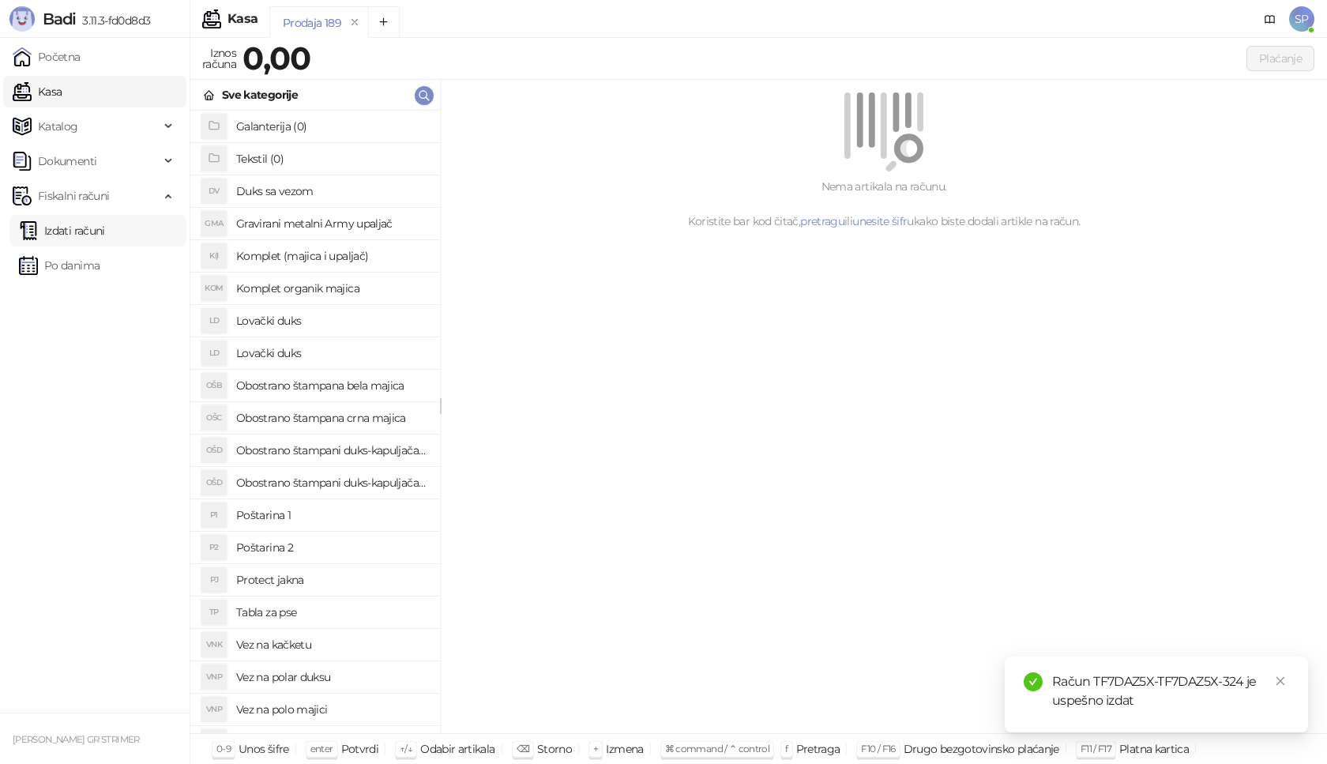
click at [105, 231] on link "Izdati računi" at bounding box center [62, 231] width 86 height 32
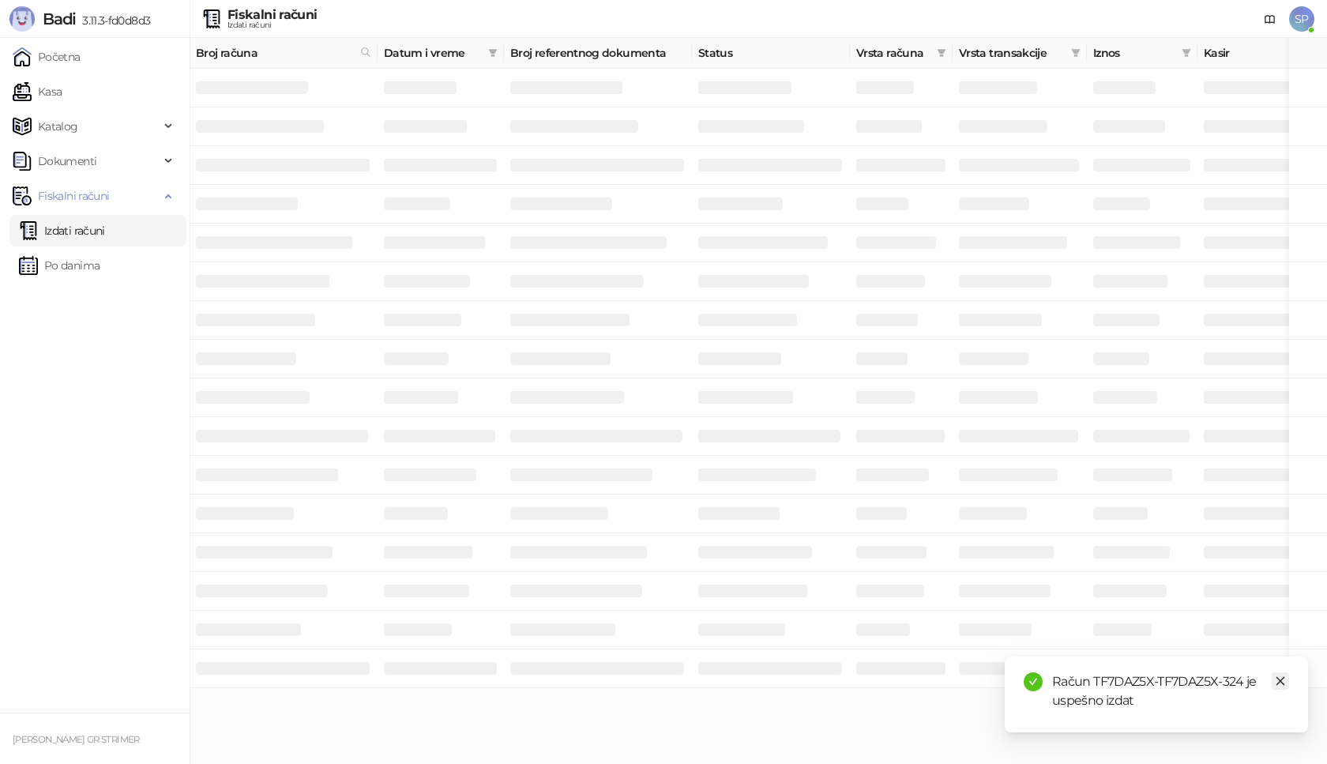
click at [1281, 683] on icon "close" at bounding box center [1280, 681] width 11 height 11
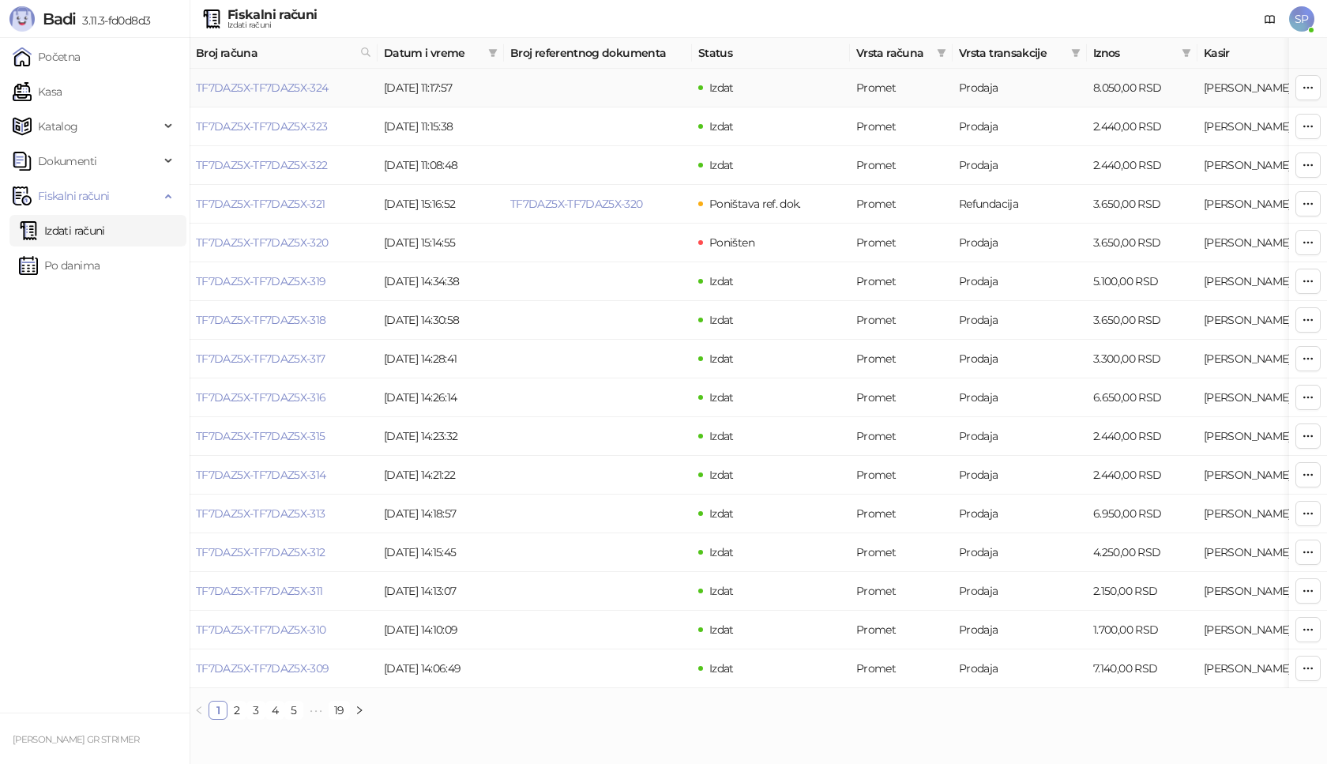
click at [268, 82] on link "TF7DAZ5X-TF7DAZ5X-324" at bounding box center [262, 88] width 133 height 14
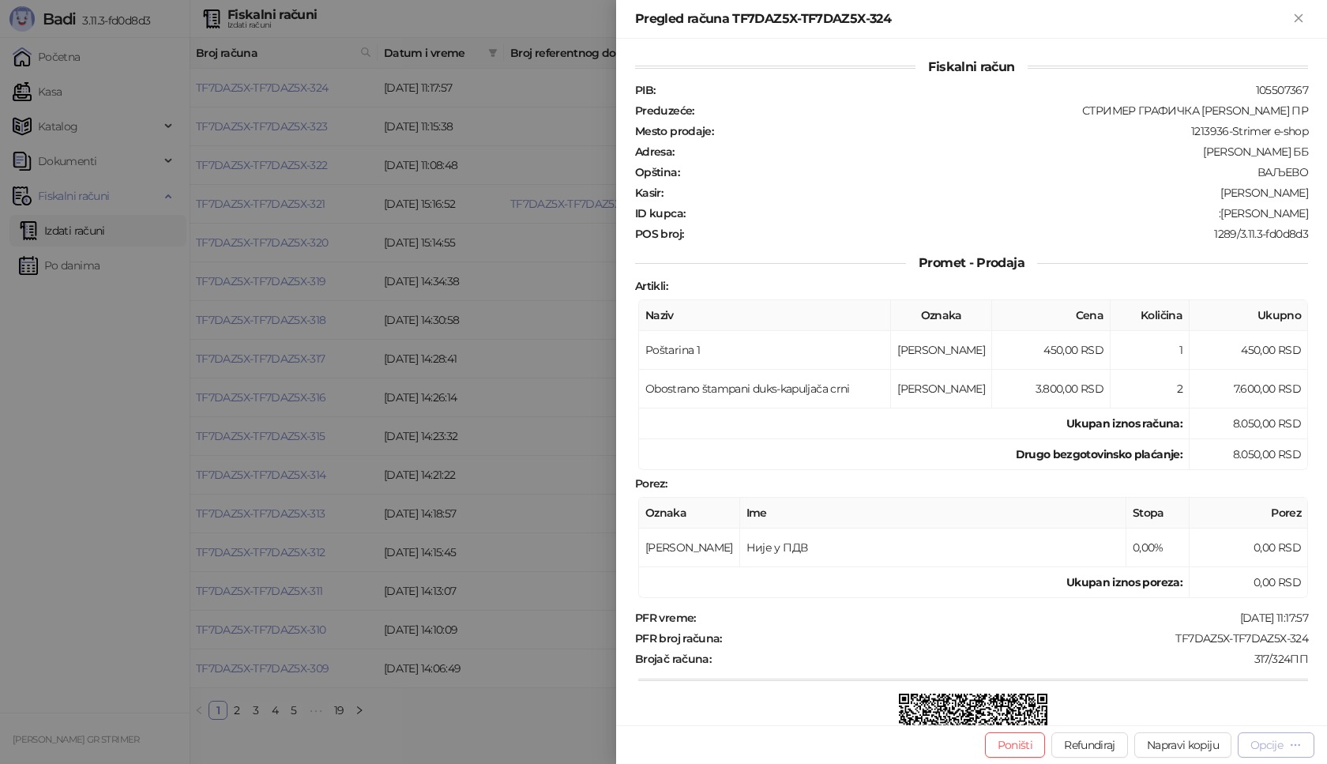
click at [1267, 739] on div "Opcije" at bounding box center [1267, 745] width 32 height 14
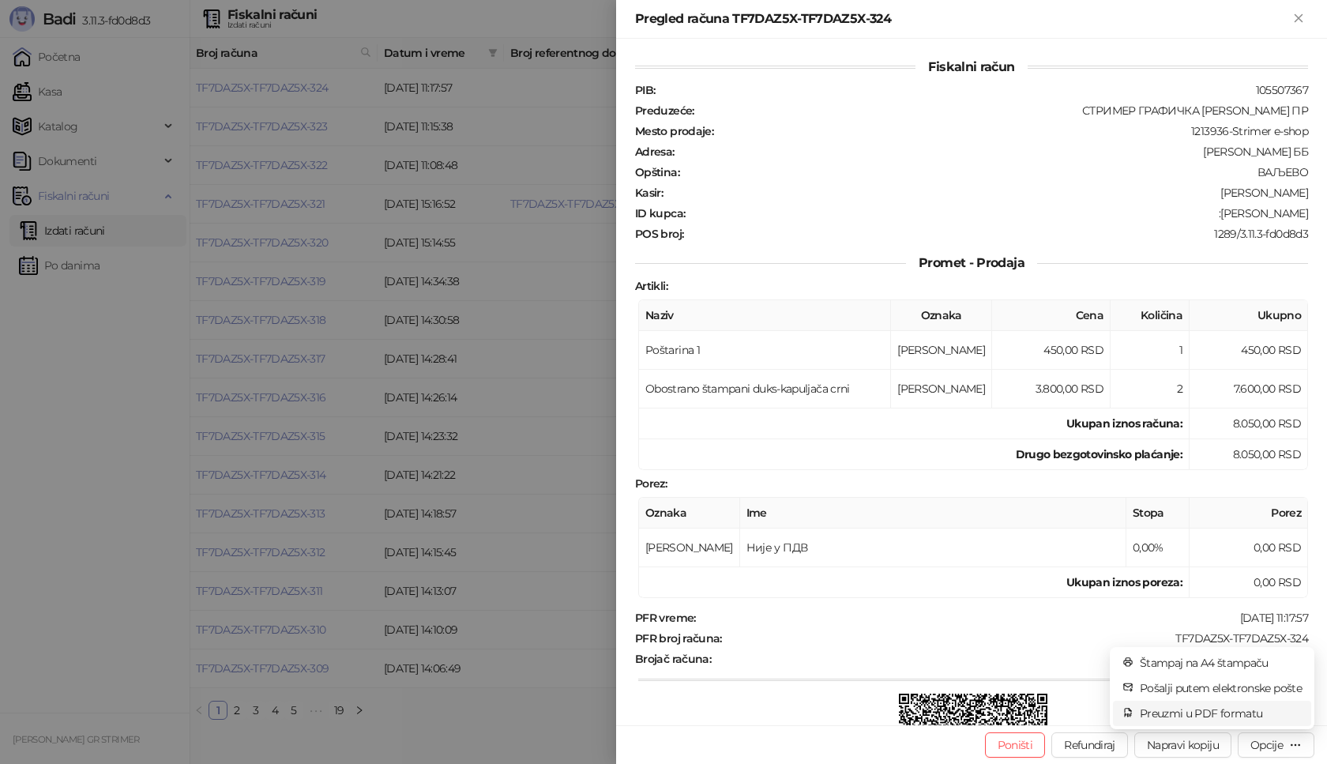
click at [1205, 717] on span "Preuzmi u PDF formatu" at bounding box center [1221, 713] width 162 height 17
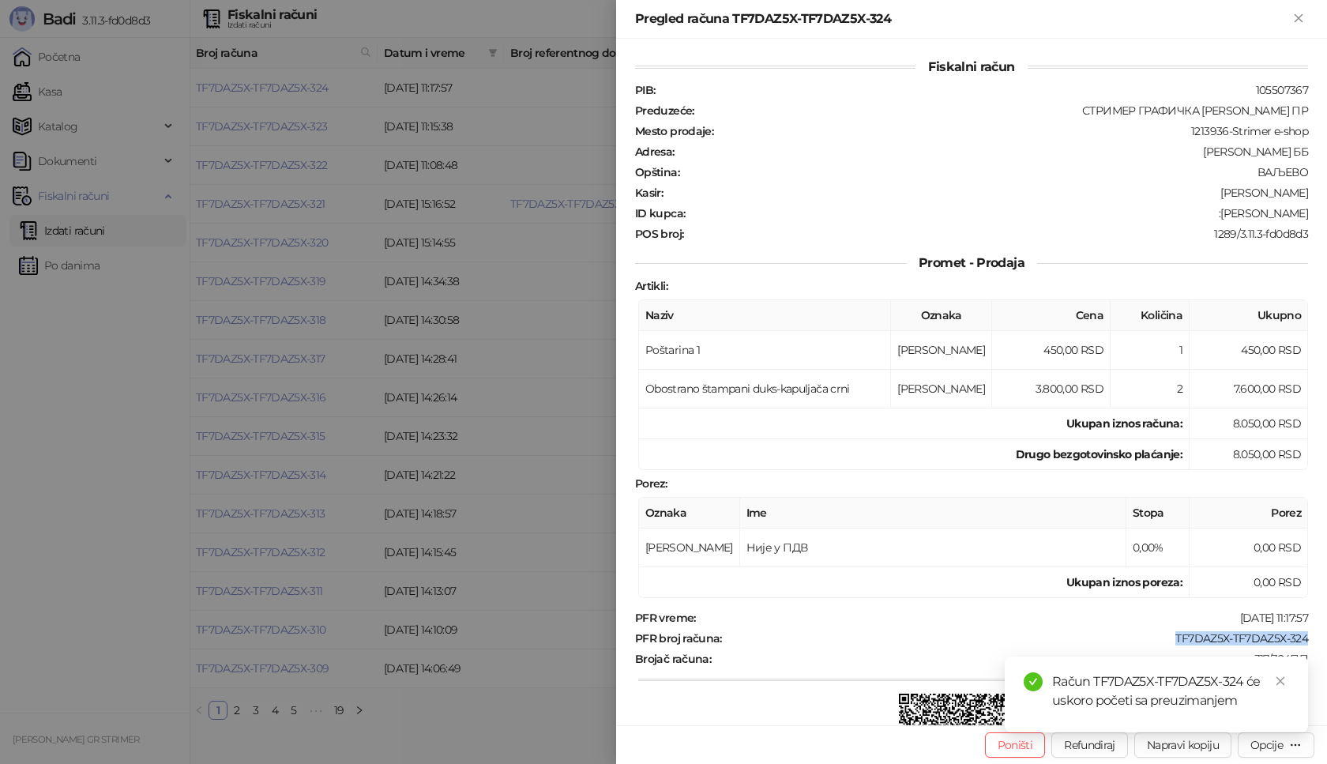
drag, startPoint x: 1165, startPoint y: 640, endPoint x: 1327, endPoint y: 644, distance: 162.0
click at [1327, 644] on div "Fiskalni račun PIB : 105507367 Preduzeće : СТРИМЕР ГРАФИЧКА РАДЊА [PERSON_NAME]…" at bounding box center [971, 382] width 711 height 687
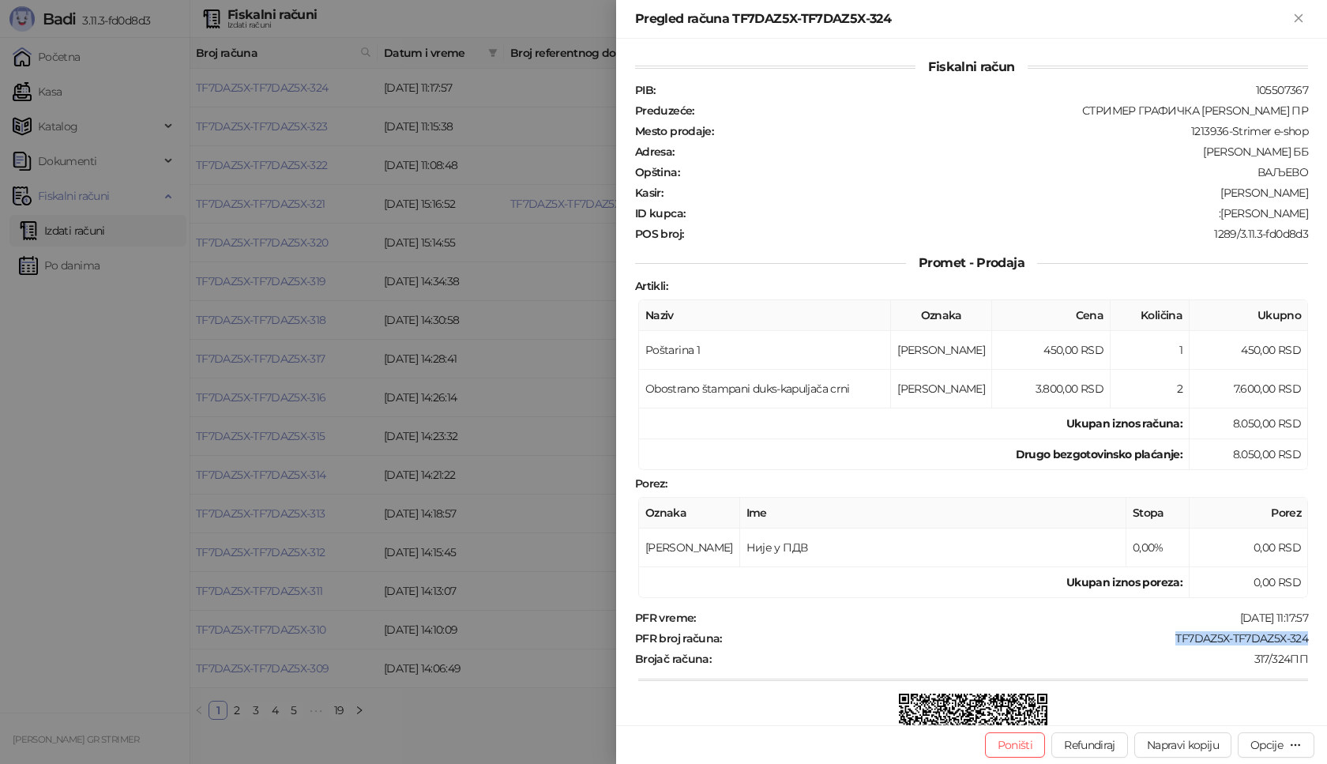
copy div "TF7DAZ5X-TF7DAZ5X-324"
drag, startPoint x: 1216, startPoint y: 215, endPoint x: 1327, endPoint y: 215, distance: 110.6
click at [1327, 215] on div "Fiskalni račun PIB : 105507367 Preduzeće : СТРИМЕР ГРАФИЧКА РАДЊА [PERSON_NAME]…" at bounding box center [971, 382] width 711 height 687
copy div "[PERSON_NAME]"
click at [1299, 15] on icon "Zatvori" at bounding box center [1299, 18] width 14 height 14
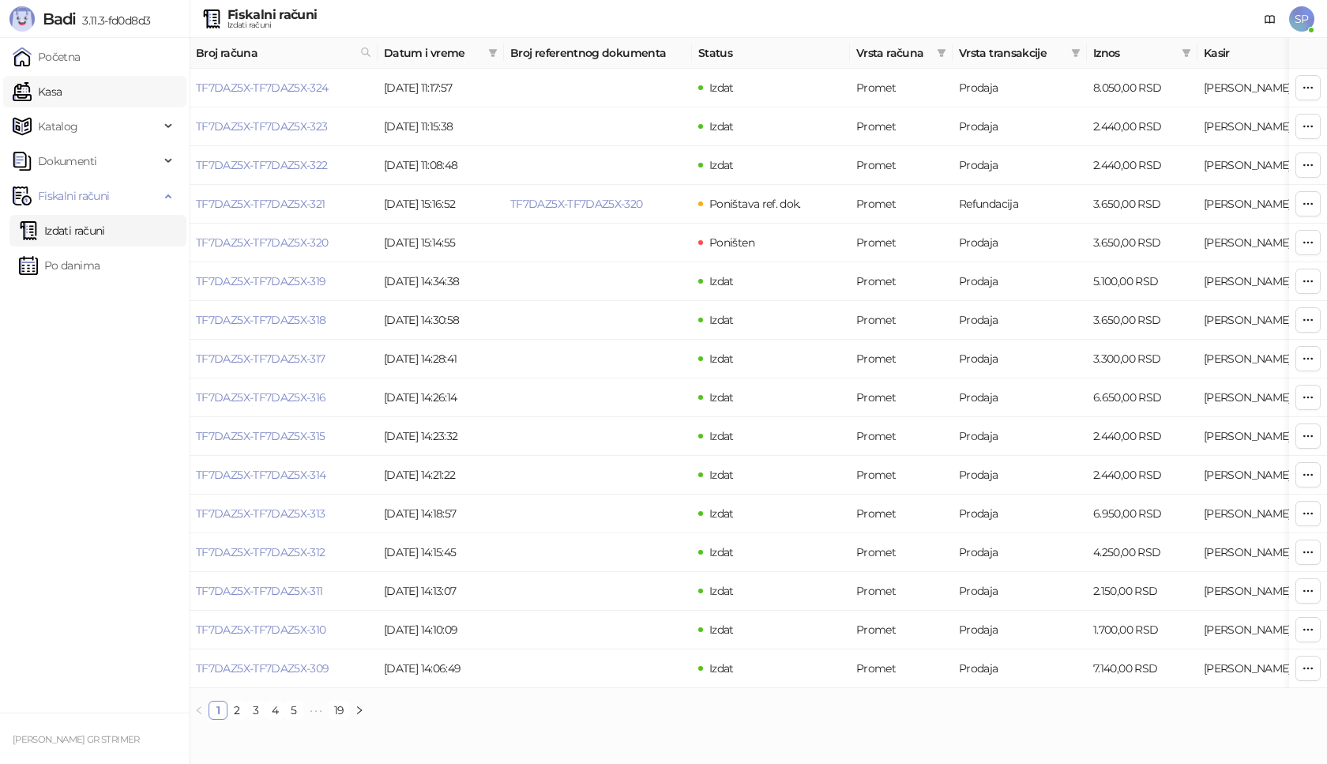
click at [62, 96] on link "Kasa" at bounding box center [37, 92] width 49 height 32
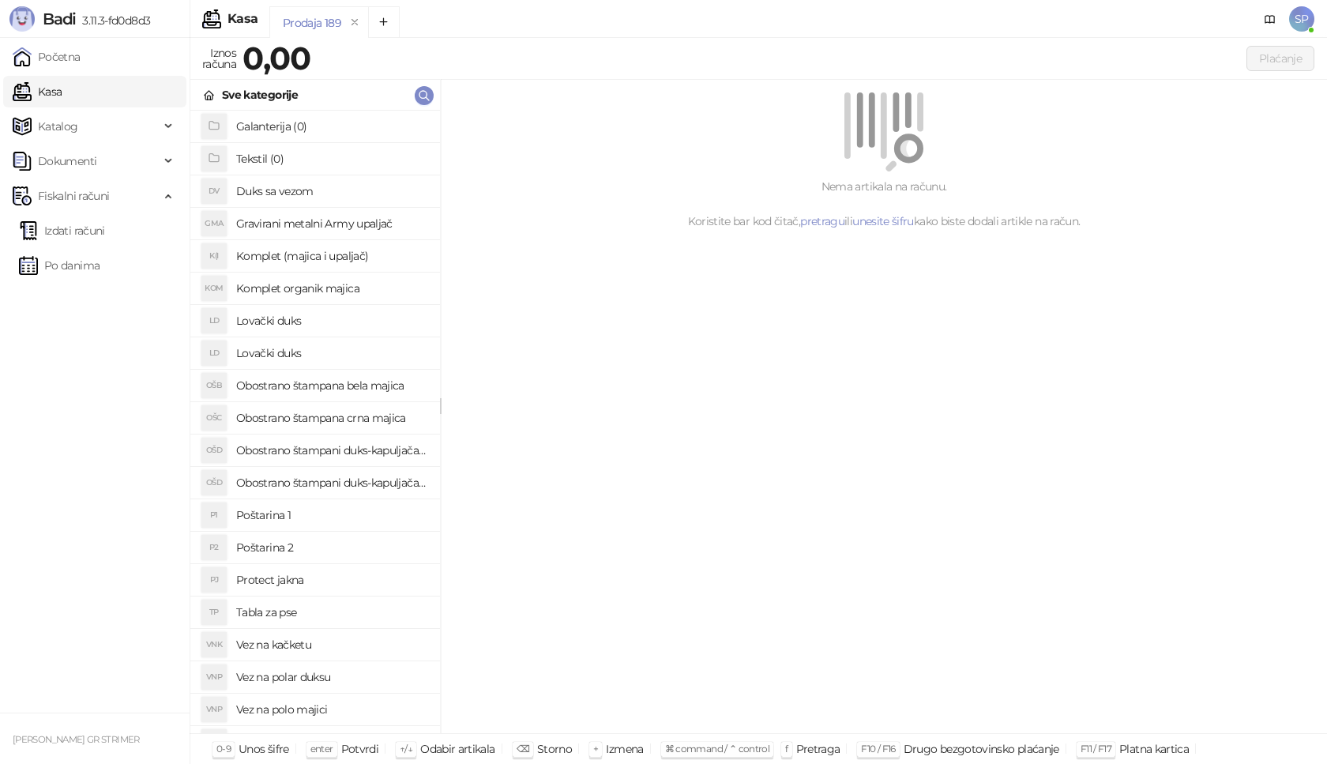
click at [304, 524] on h4 "Poštarina 1" at bounding box center [331, 514] width 191 height 25
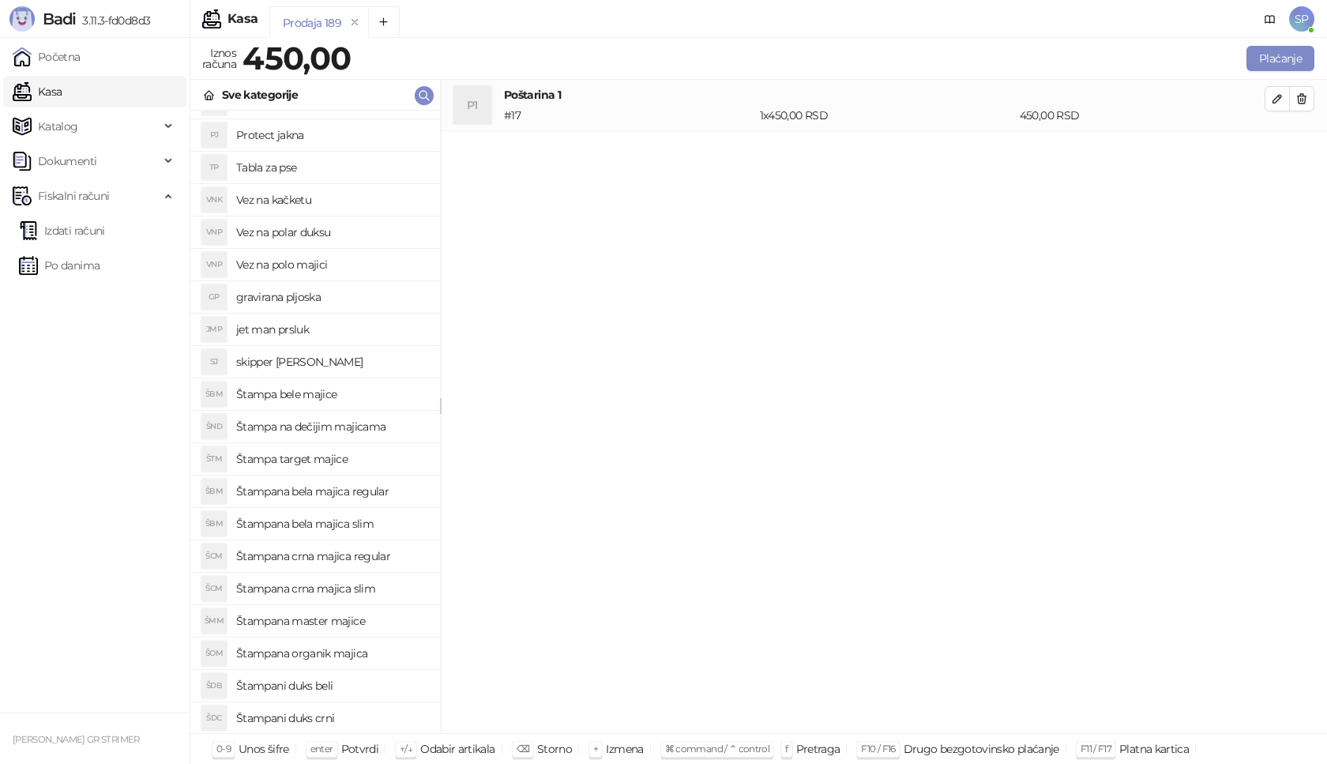
scroll to position [474, 0]
click at [359, 668] on h4 "Štampani duks beli" at bounding box center [331, 656] width 191 height 25
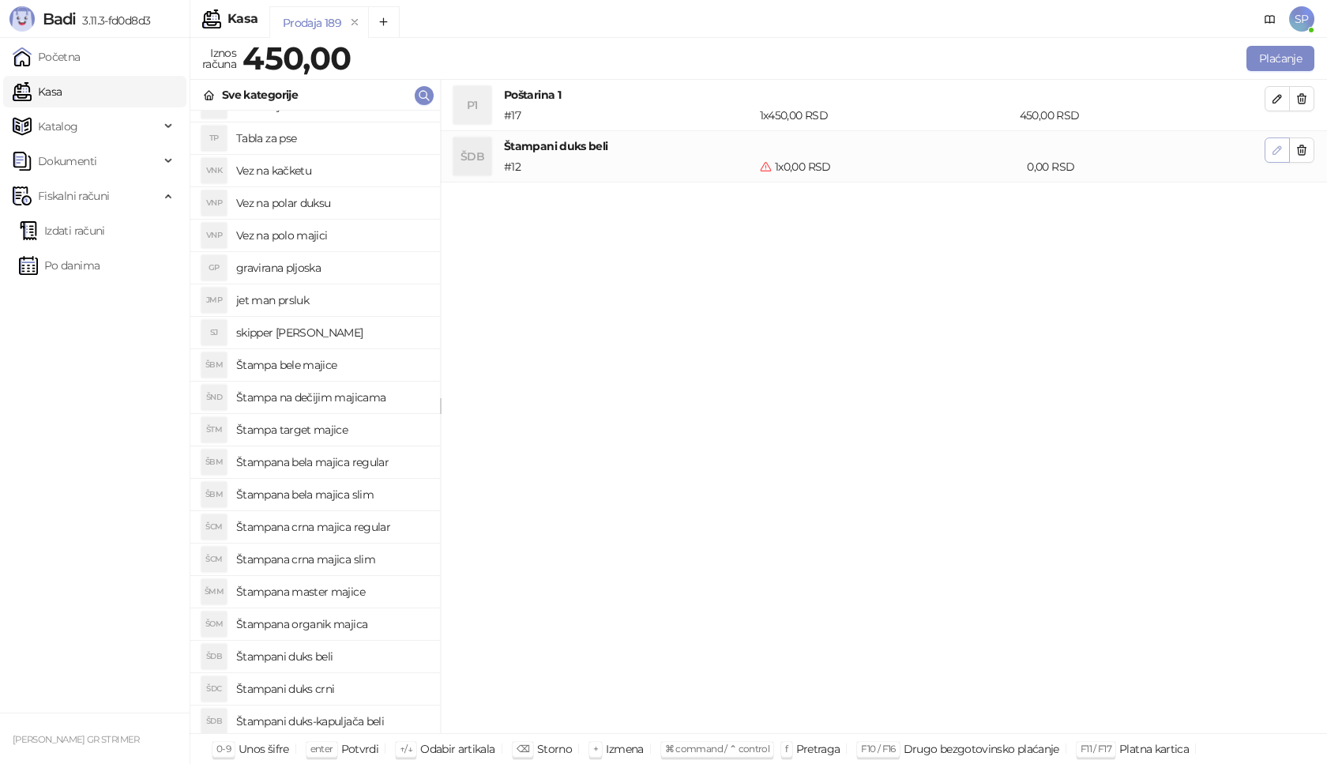
click at [1278, 159] on button "button" at bounding box center [1277, 149] width 25 height 25
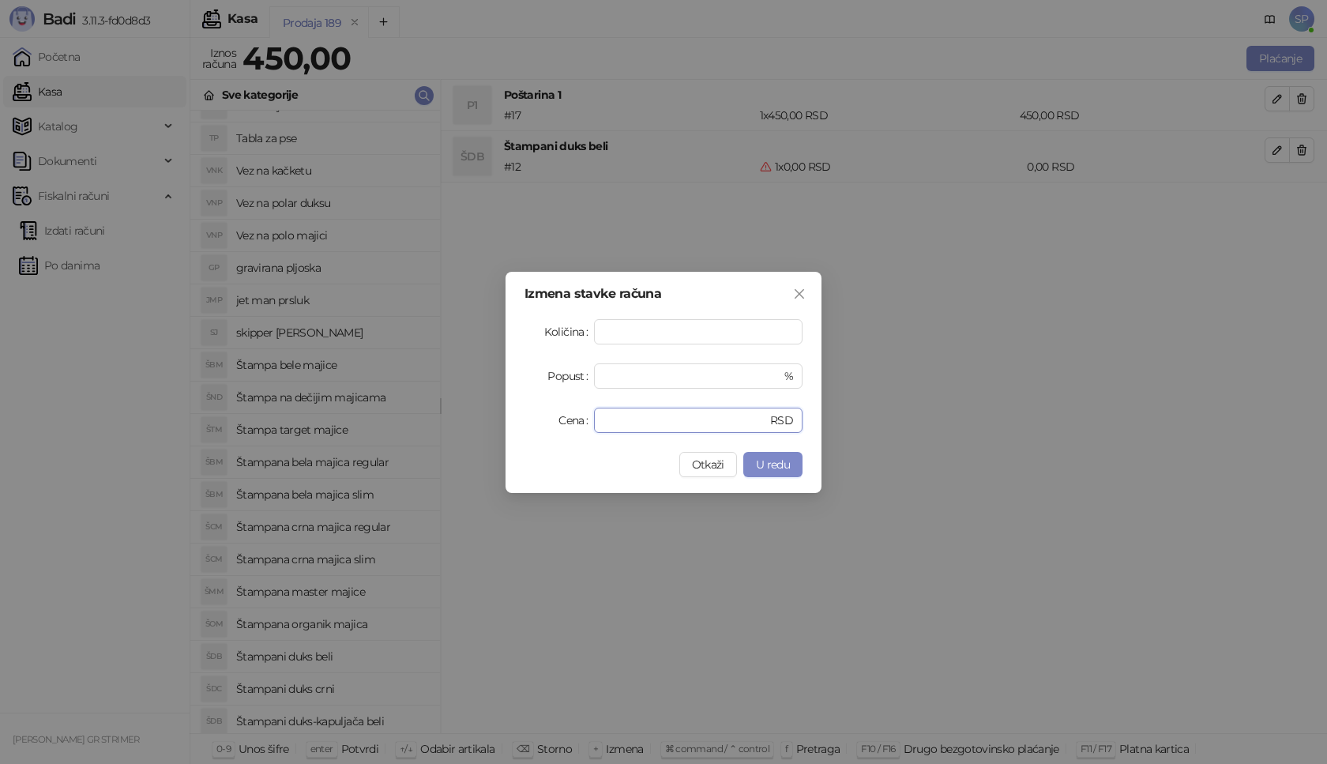
drag, startPoint x: 650, startPoint y: 426, endPoint x: 518, endPoint y: 419, distance: 132.1
click at [518, 419] on div "Izmena stavke računa Količina * Popust * % Cena * RSD Otkaži U redu" at bounding box center [664, 382] width 316 height 221
type input "****"
click at [775, 463] on span "U redu" at bounding box center [773, 464] width 34 height 14
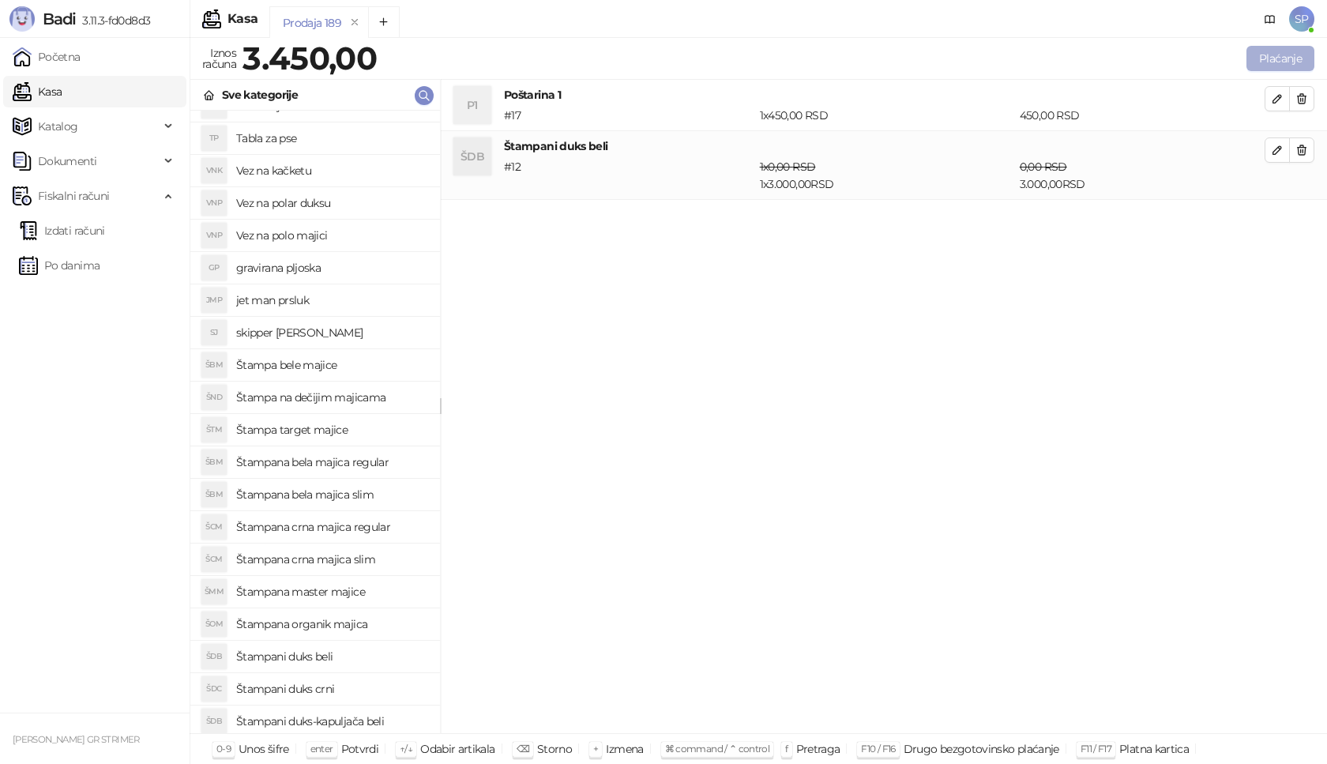
click at [1293, 57] on button "Plaćanje" at bounding box center [1281, 58] width 68 height 25
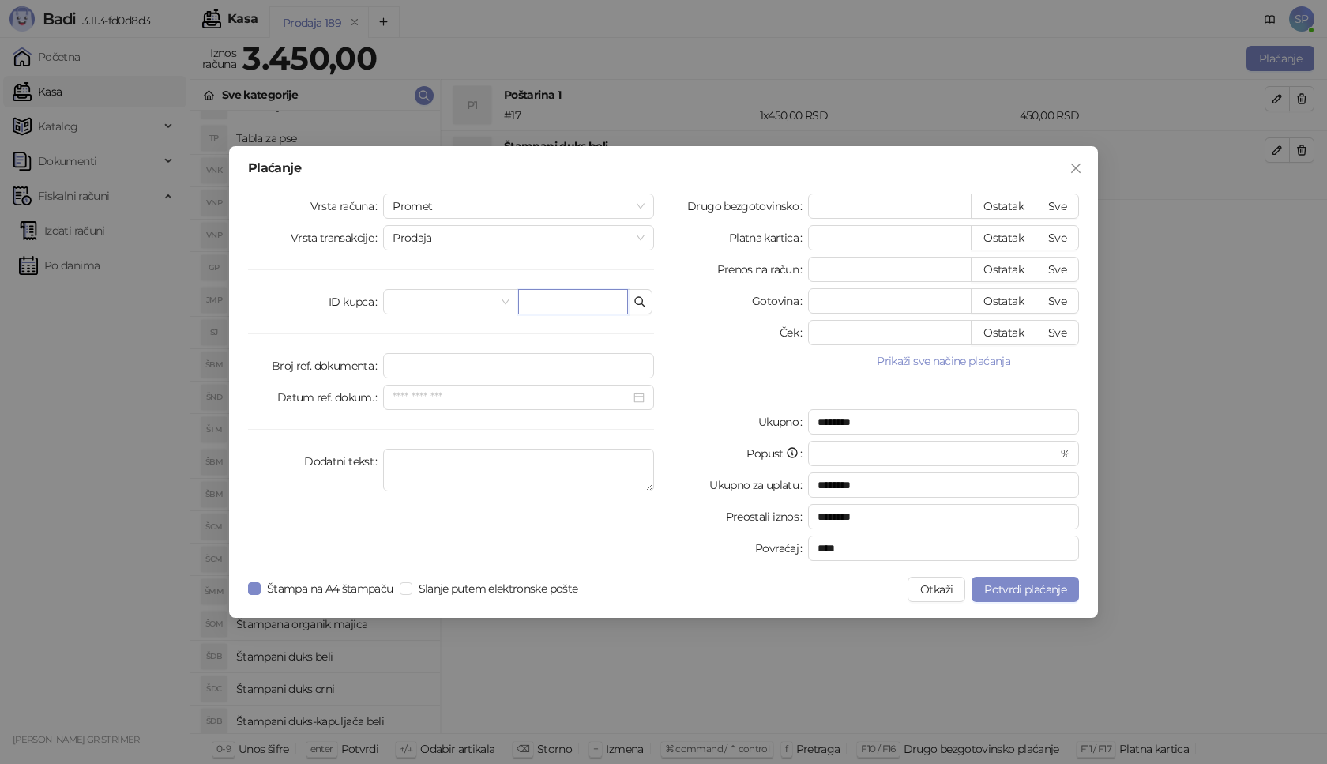
click at [573, 300] on input "text" at bounding box center [573, 301] width 110 height 25
paste input "**********"
type input "**********"
click at [1063, 202] on button "Sve" at bounding box center [1057, 206] width 43 height 25
type input "****"
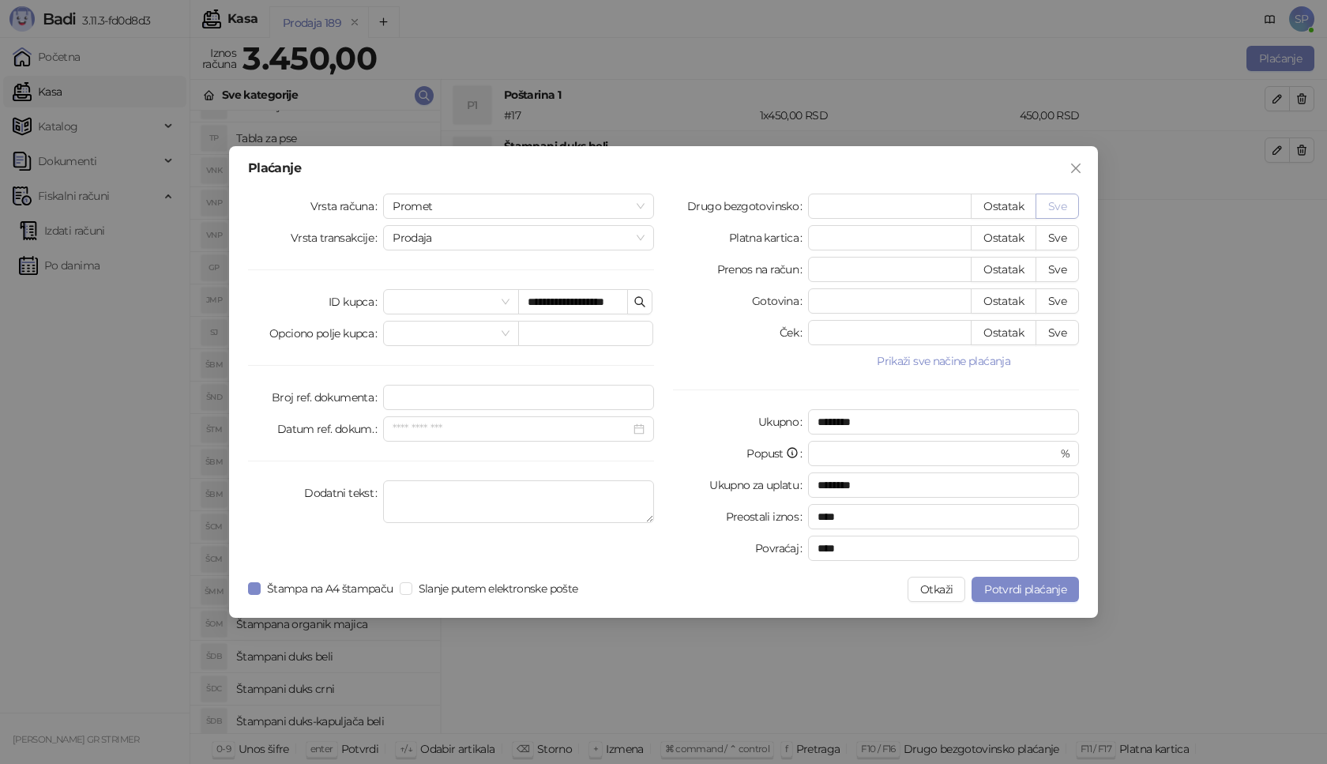
type input "****"
click at [1007, 588] on span "Potvrdi plaćanje" at bounding box center [1025, 589] width 82 height 14
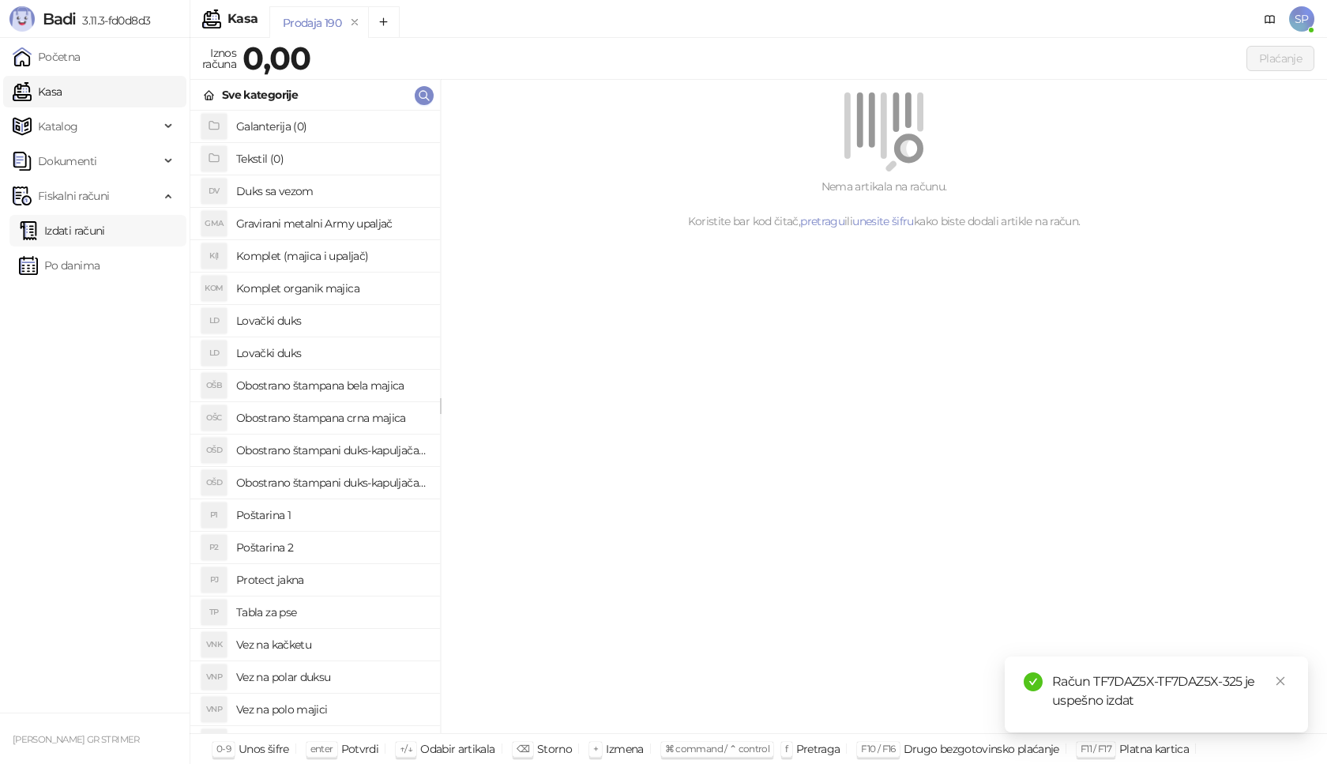
click at [105, 228] on link "Izdati računi" at bounding box center [62, 231] width 86 height 32
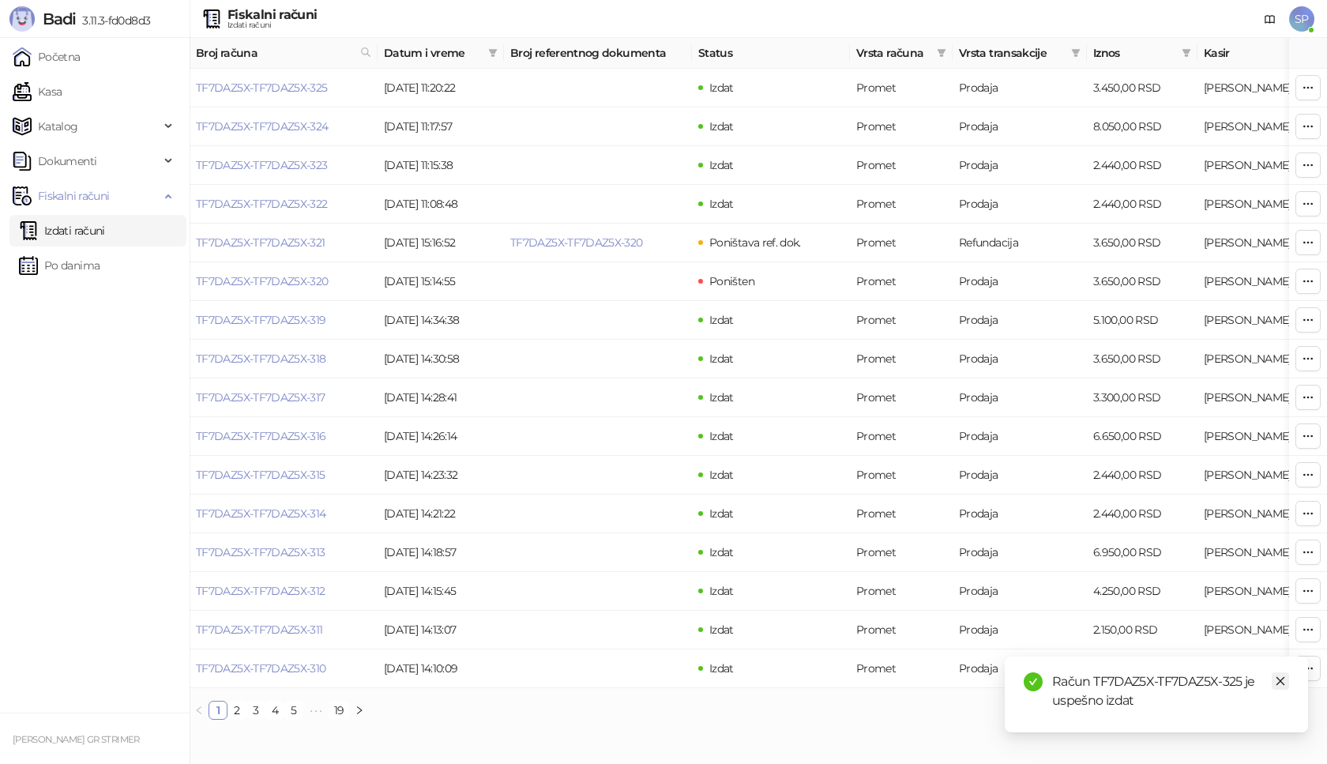
click at [1285, 682] on icon "close" at bounding box center [1280, 681] width 11 height 11
click at [270, 87] on link "TF7DAZ5X-TF7DAZ5X-325" at bounding box center [262, 88] width 132 height 14
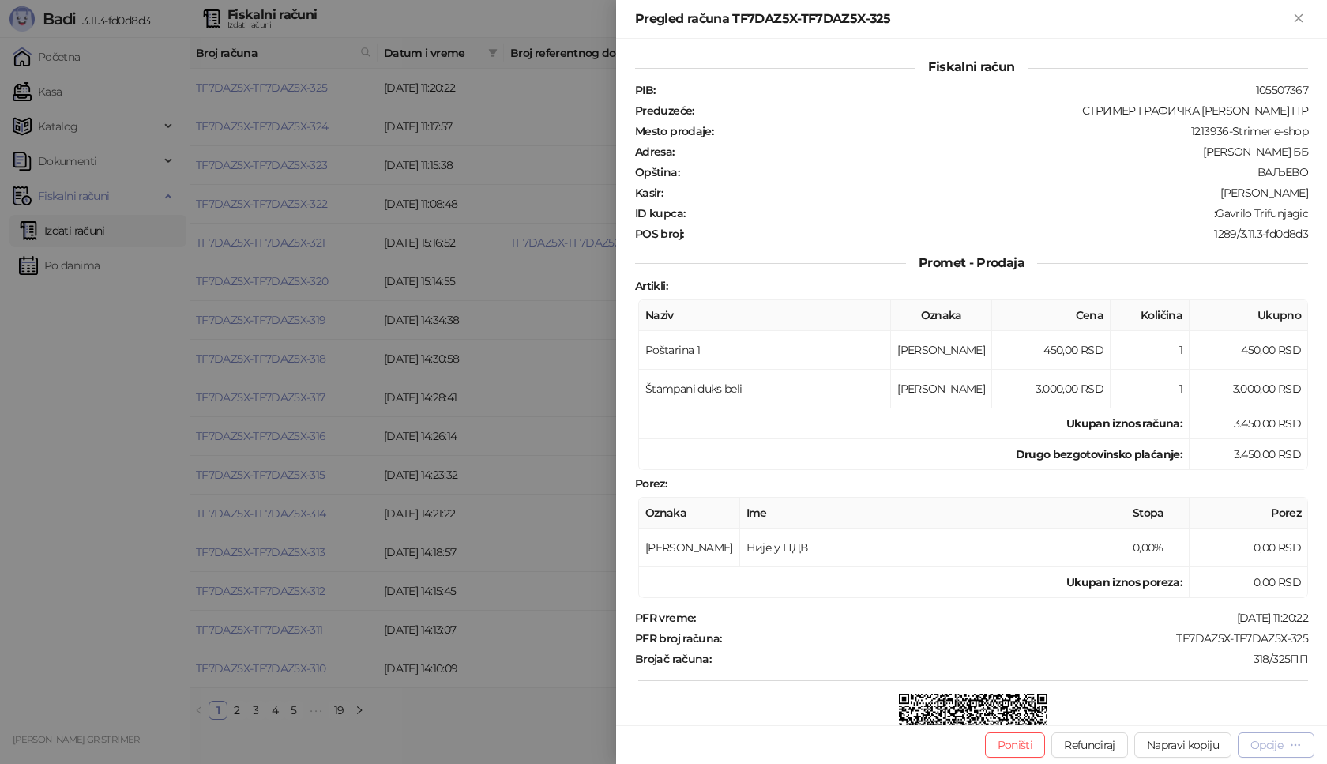
click at [1274, 746] on div "Opcije" at bounding box center [1267, 745] width 32 height 14
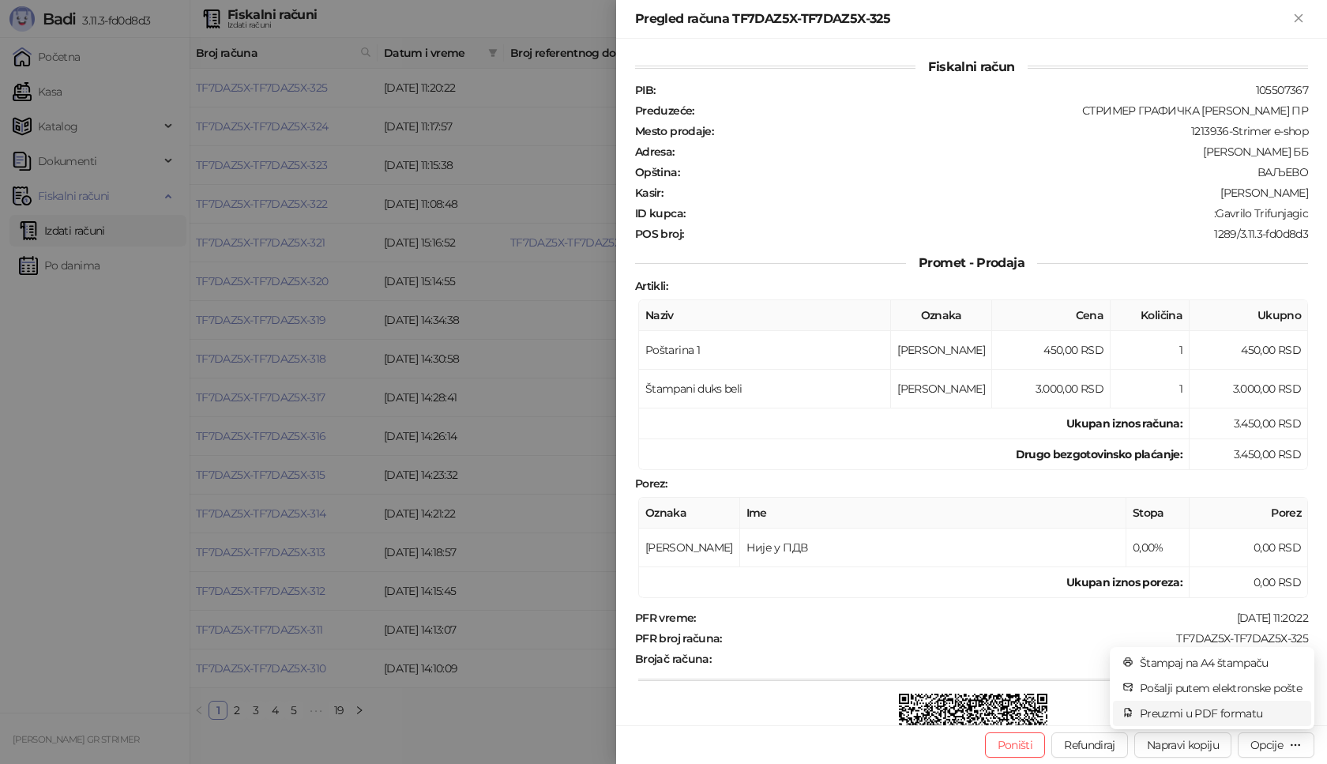
click at [1243, 705] on span "Preuzmi u PDF formatu" at bounding box center [1221, 713] width 162 height 17
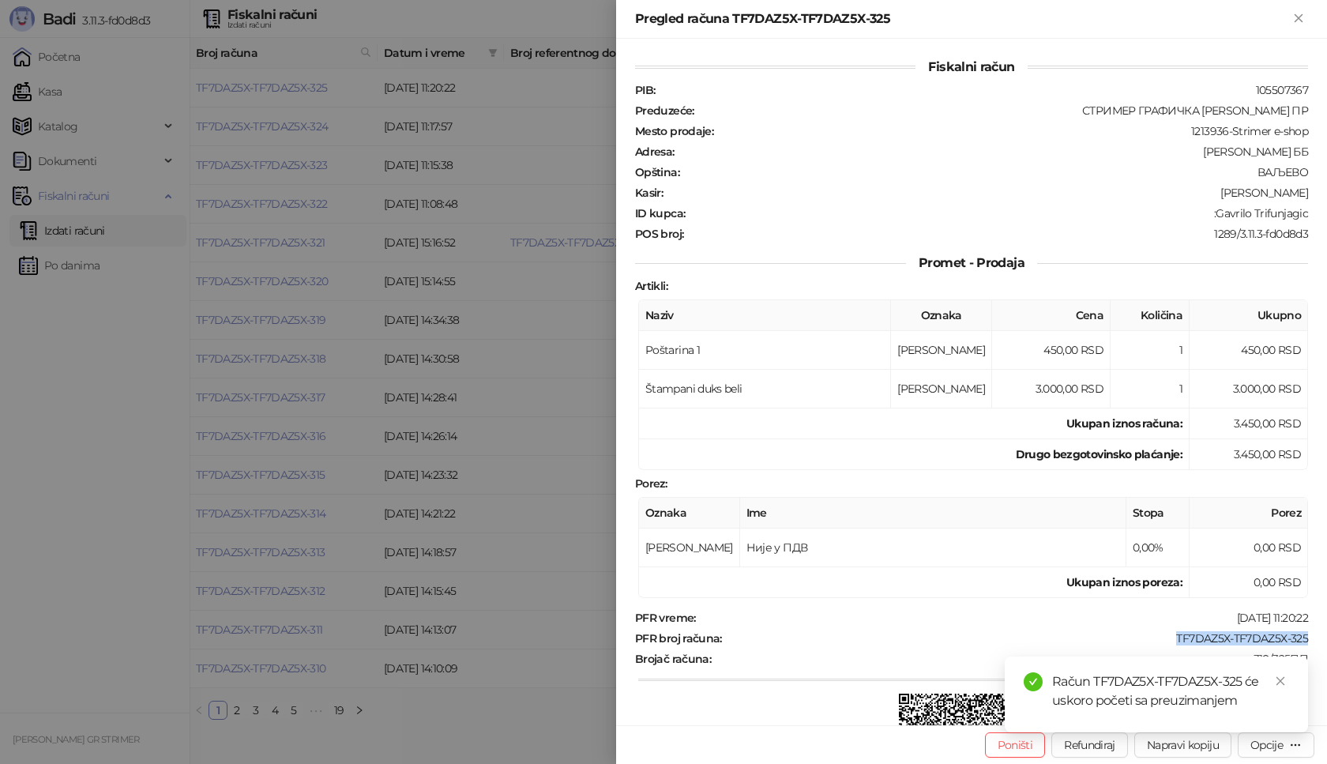
drag, startPoint x: 1163, startPoint y: 638, endPoint x: 1324, endPoint y: 641, distance: 161.2
click at [1324, 641] on div "Fiskalni račun PIB : 105507367 Preduzeće : СТРИМЕР ГРАФИЧКА РАДЊА [PERSON_NAME]…" at bounding box center [971, 382] width 711 height 687
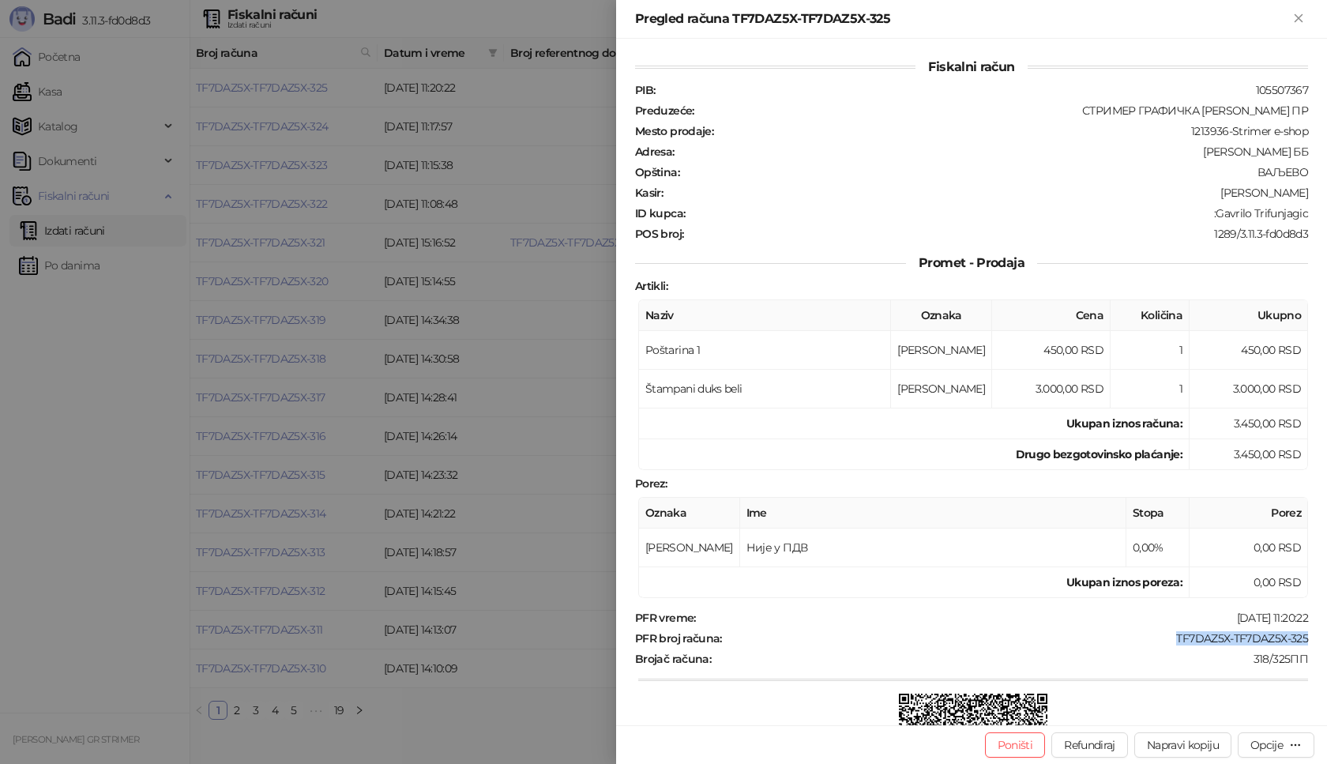
copy div "TF7DAZ5X-TF7DAZ5X-325"
drag, startPoint x: 1207, startPoint y: 212, endPoint x: 1327, endPoint y: 223, distance: 119.8
click at [1327, 223] on div "Fiskalni račun PIB : 105507367 Preduzeće : СТРИМЕР ГРАФИЧКА РАДЊА [PERSON_NAME]…" at bounding box center [971, 382] width 711 height 687
copy div "Gavrilo Trifunjagic"
click at [1298, 21] on icon "Zatvori" at bounding box center [1299, 18] width 14 height 14
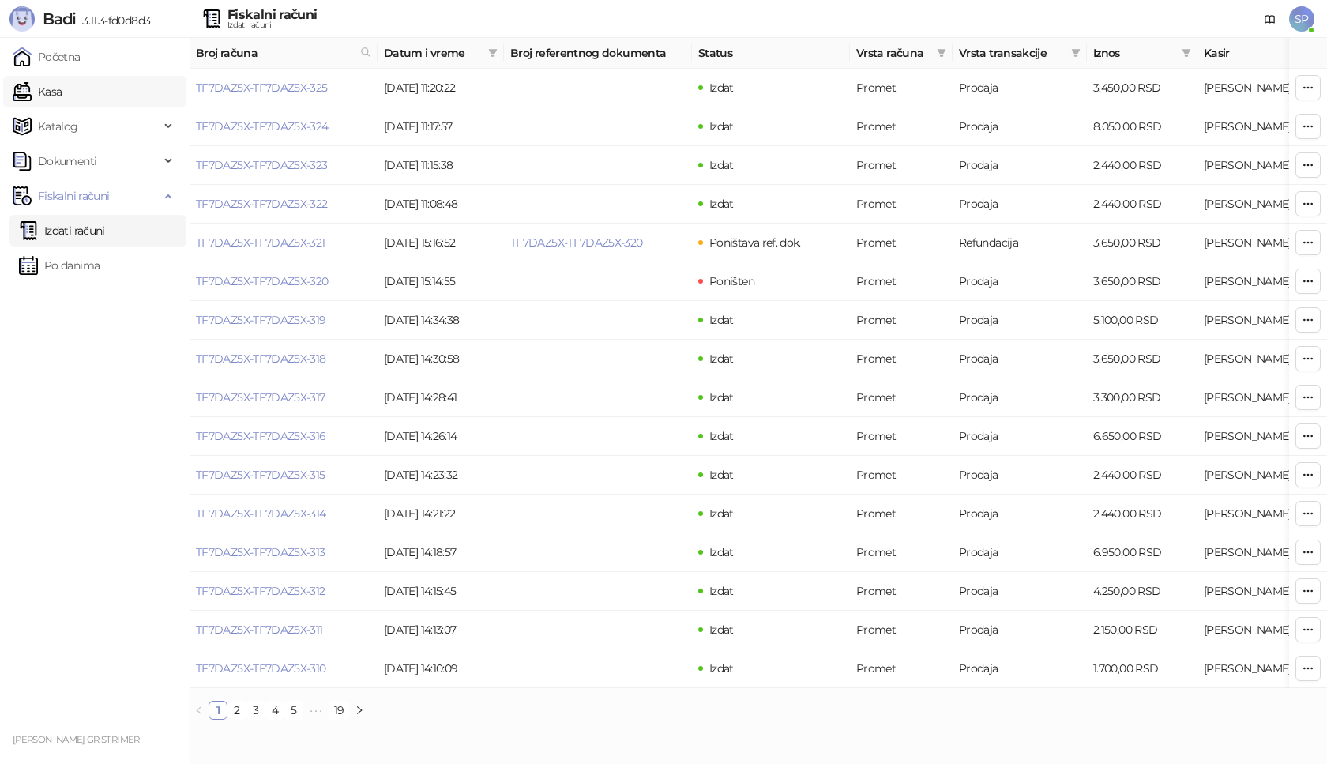
click at [62, 101] on link "Kasa" at bounding box center [37, 92] width 49 height 32
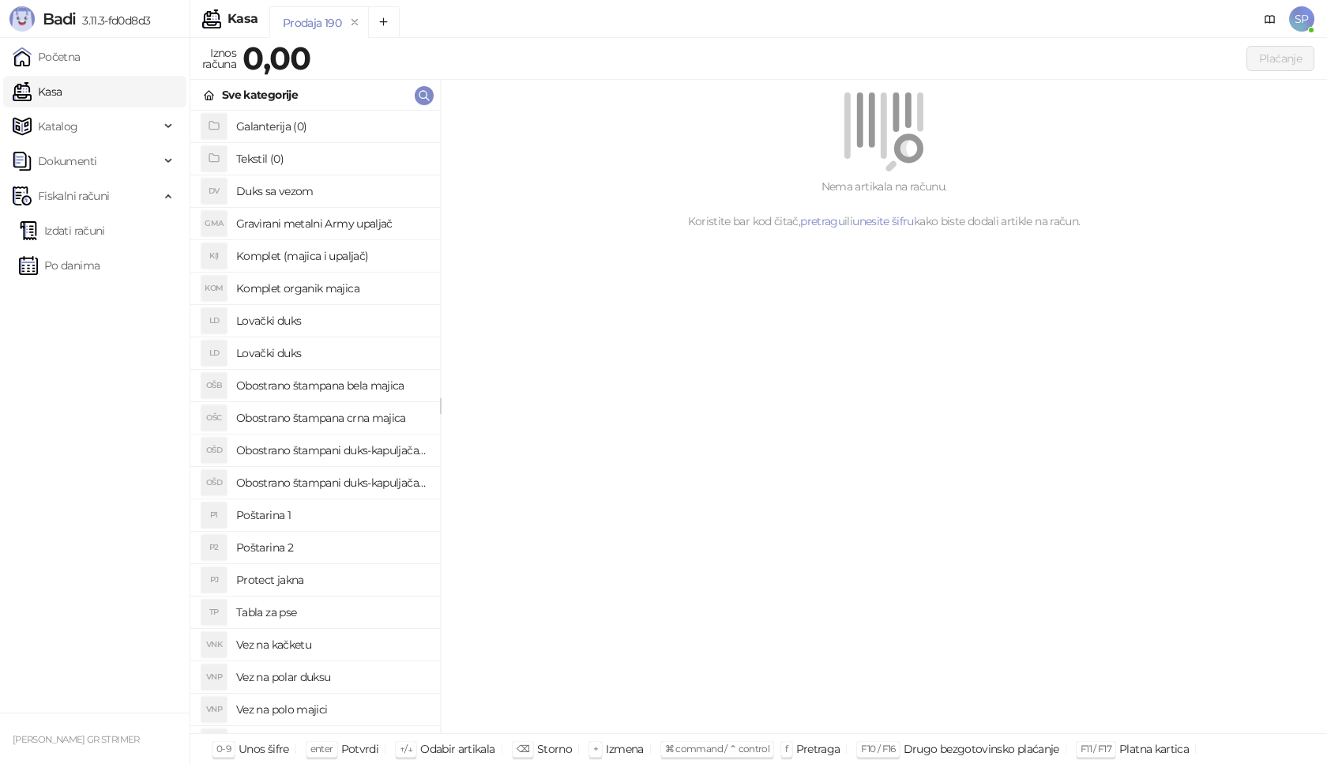
click at [384, 506] on h4 "Poštarina 1" at bounding box center [331, 514] width 191 height 25
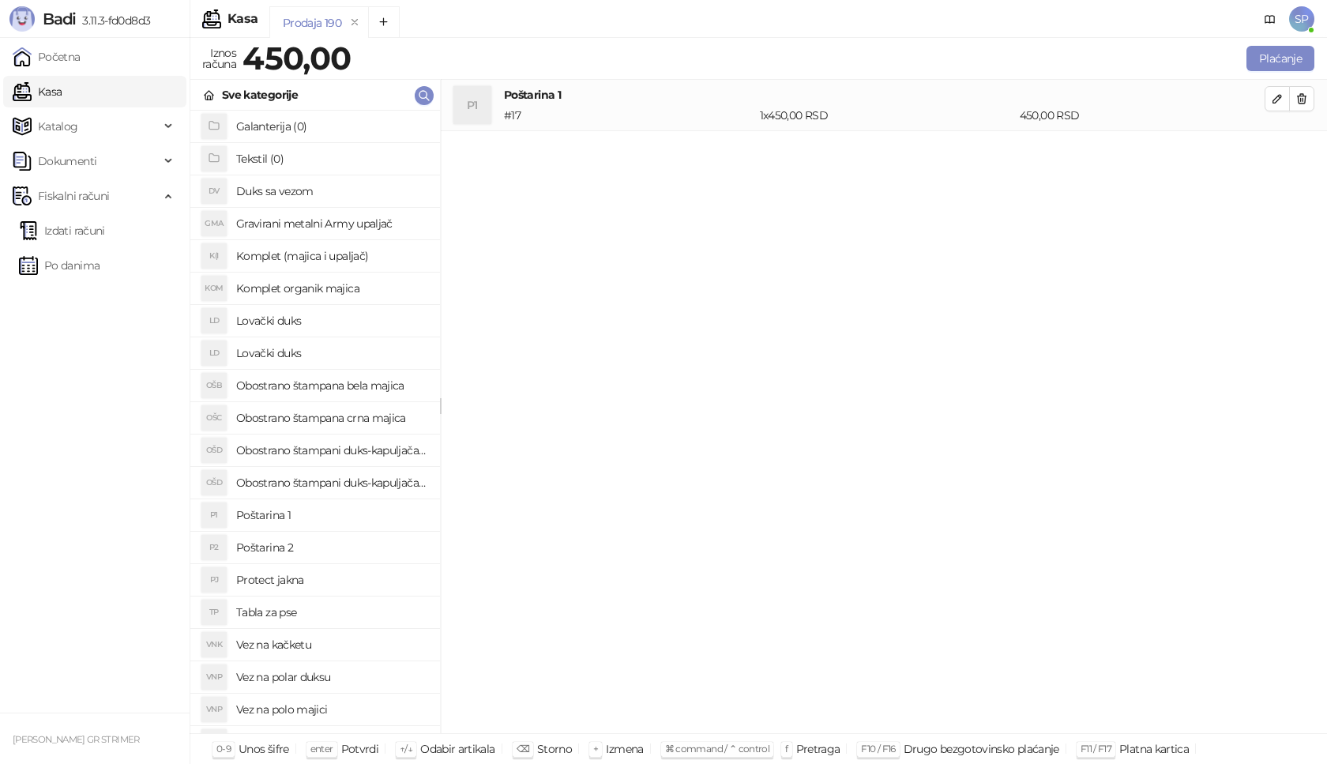
click at [390, 416] on h4 "Obostrano štampana crna majica" at bounding box center [331, 417] width 191 height 25
click at [1270, 145] on button "button" at bounding box center [1277, 149] width 25 height 25
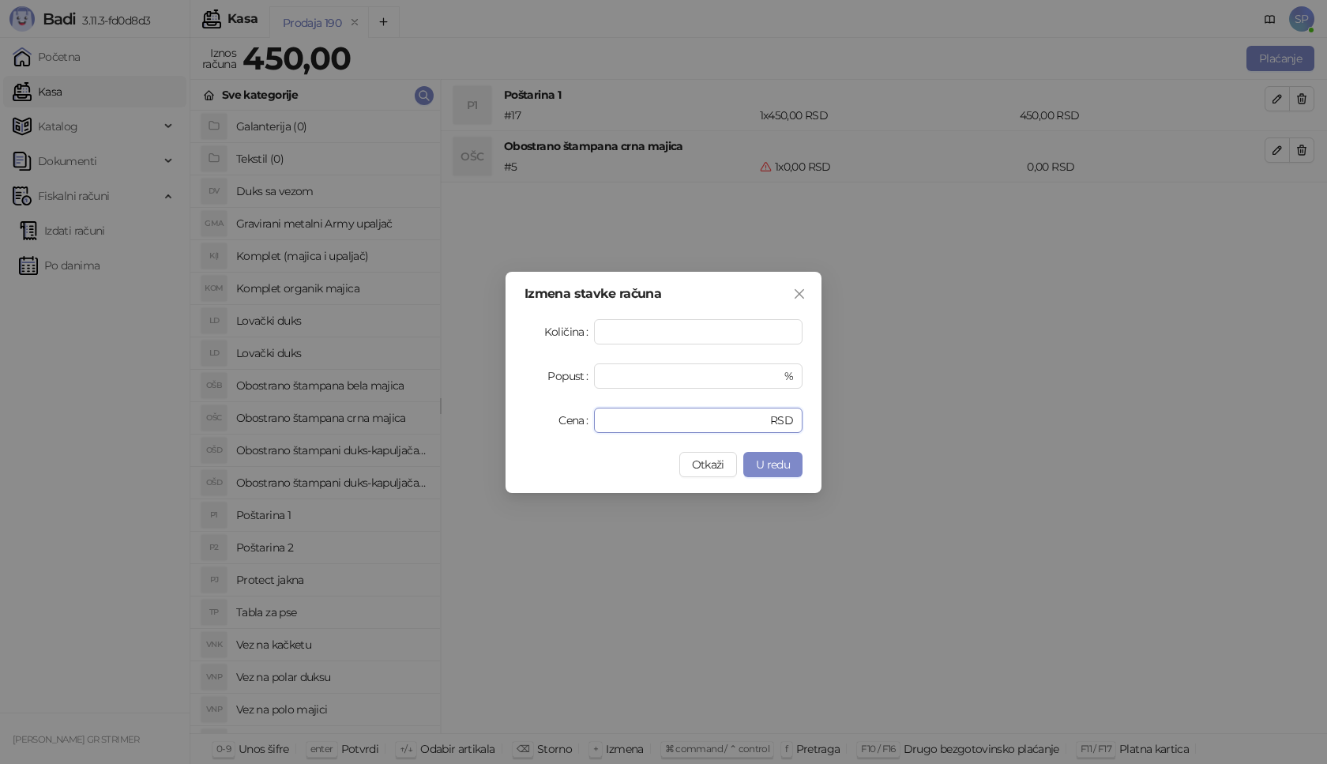
drag, startPoint x: 648, startPoint y: 426, endPoint x: 472, endPoint y: 426, distance: 175.4
click at [472, 426] on div "Izmena stavke računa Količina * Popust * % Cena * RSD Otkaži U redu" at bounding box center [663, 382] width 1327 height 764
type input "****"
click at [766, 459] on span "U redu" at bounding box center [773, 464] width 34 height 14
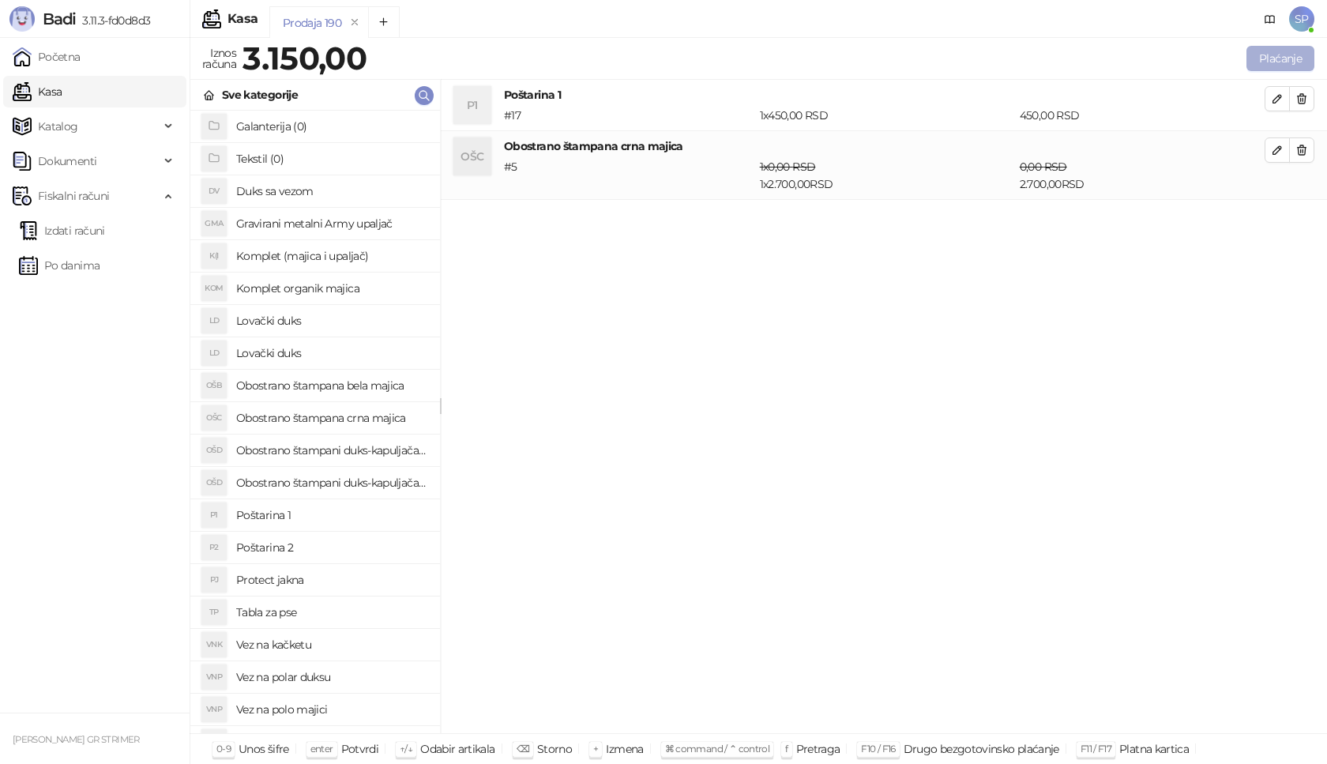
click at [1300, 58] on button "Plaćanje" at bounding box center [1281, 58] width 68 height 25
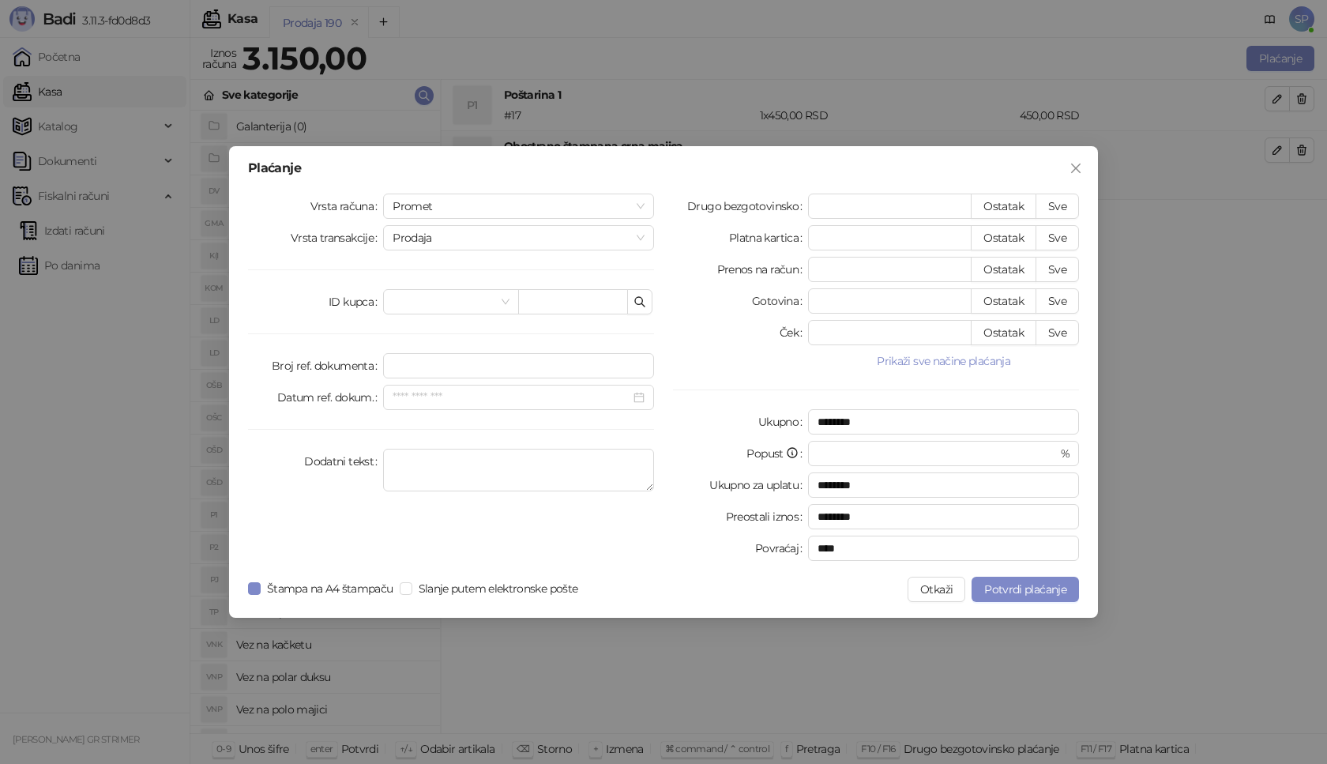
click at [579, 288] on div "Vrsta računa Promet Vrsta transakcije Prodaja ID kupca Broj ref. dokumenta Datu…" at bounding box center [451, 381] width 425 height 374
click at [569, 304] on input "text" at bounding box center [573, 301] width 110 height 25
type input "*"
paste input "**********"
type input "**********"
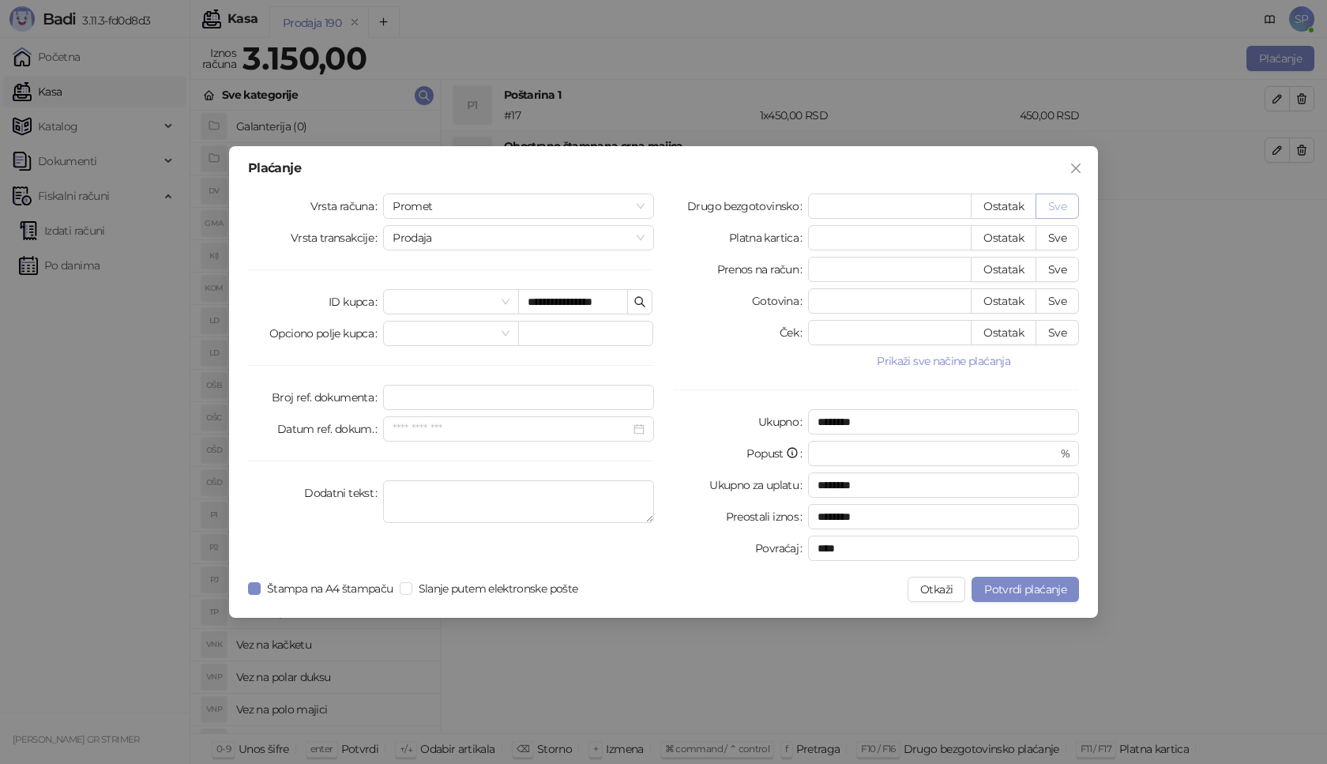
click at [1059, 204] on button "Sve" at bounding box center [1057, 206] width 43 height 25
type input "****"
click at [1023, 584] on span "Potvrdi plaćanje" at bounding box center [1025, 589] width 82 height 14
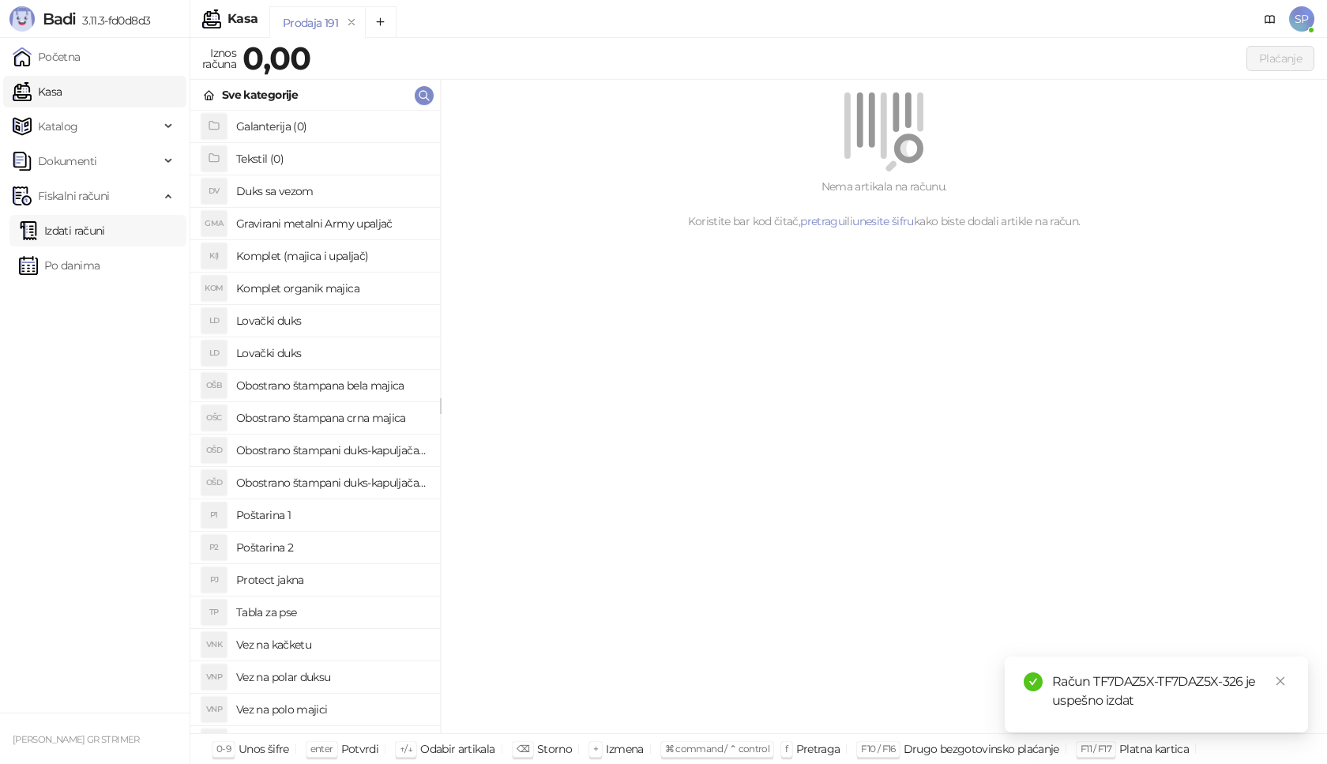
click at [105, 232] on link "Izdati računi" at bounding box center [62, 231] width 86 height 32
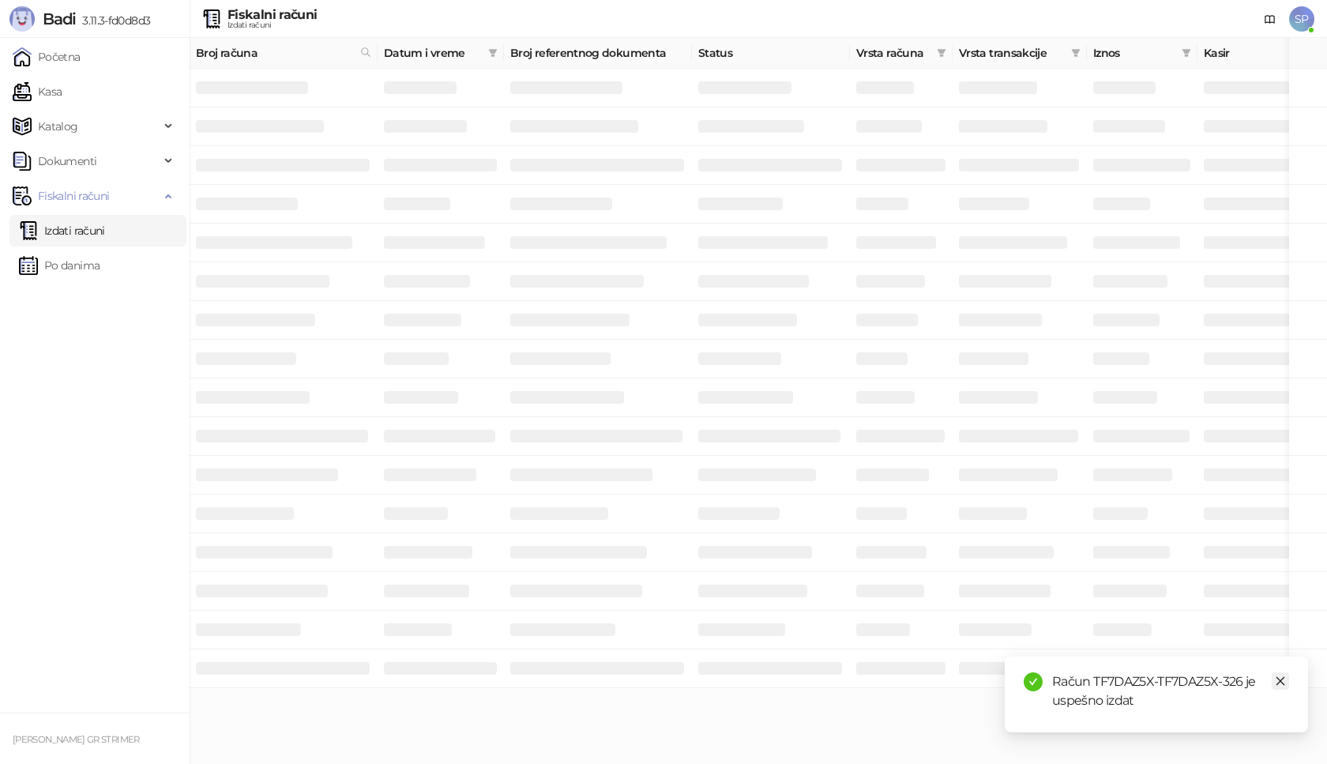
click at [1278, 679] on icon "close" at bounding box center [1280, 681] width 11 height 11
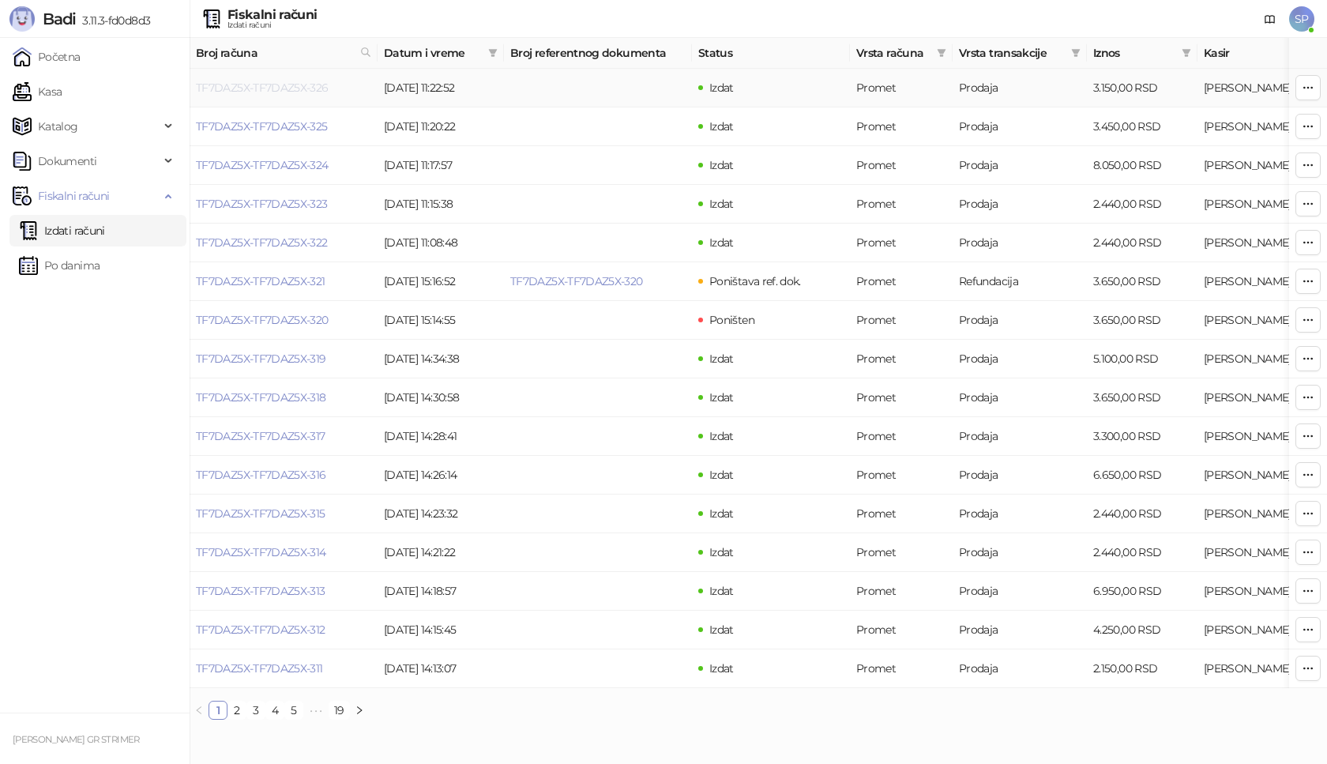
click at [269, 88] on link "TF7DAZ5X-TF7DAZ5X-326" at bounding box center [262, 88] width 133 height 14
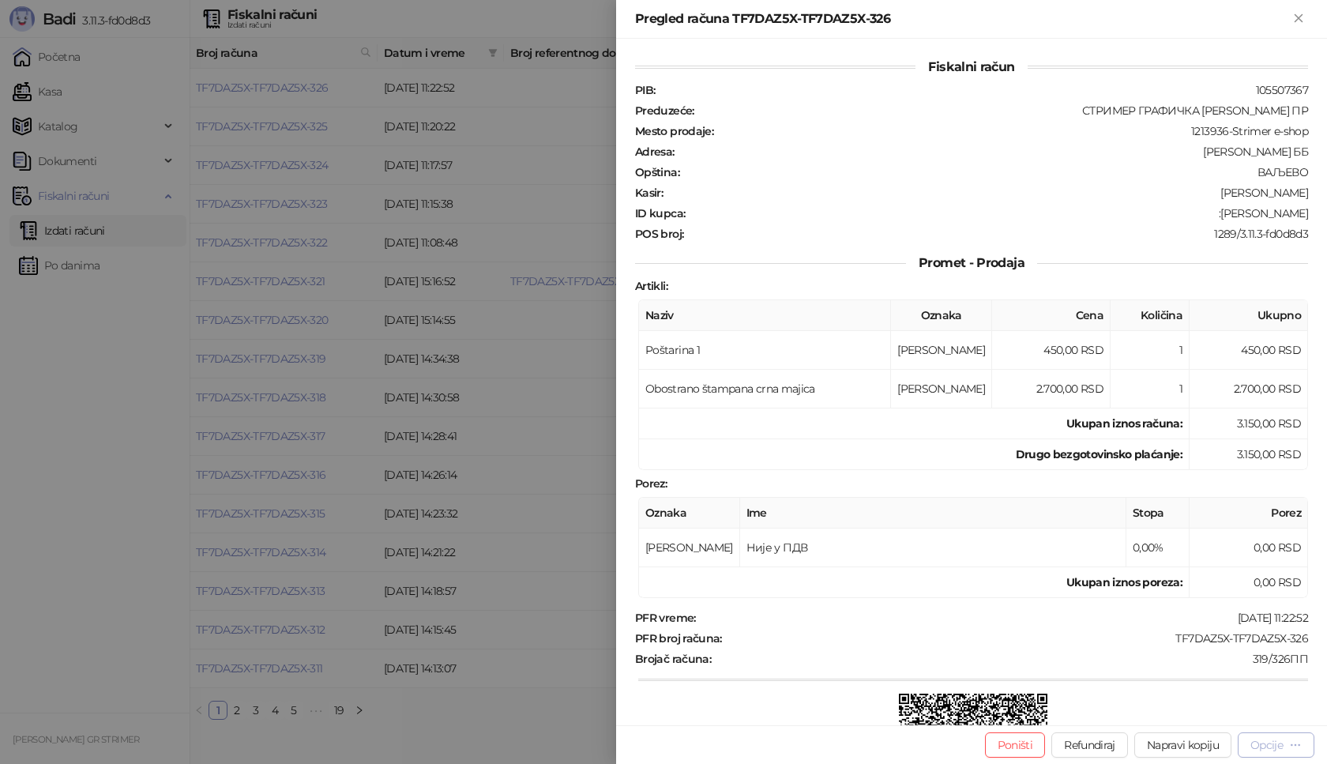
click at [1265, 747] on div "Opcije" at bounding box center [1267, 745] width 32 height 14
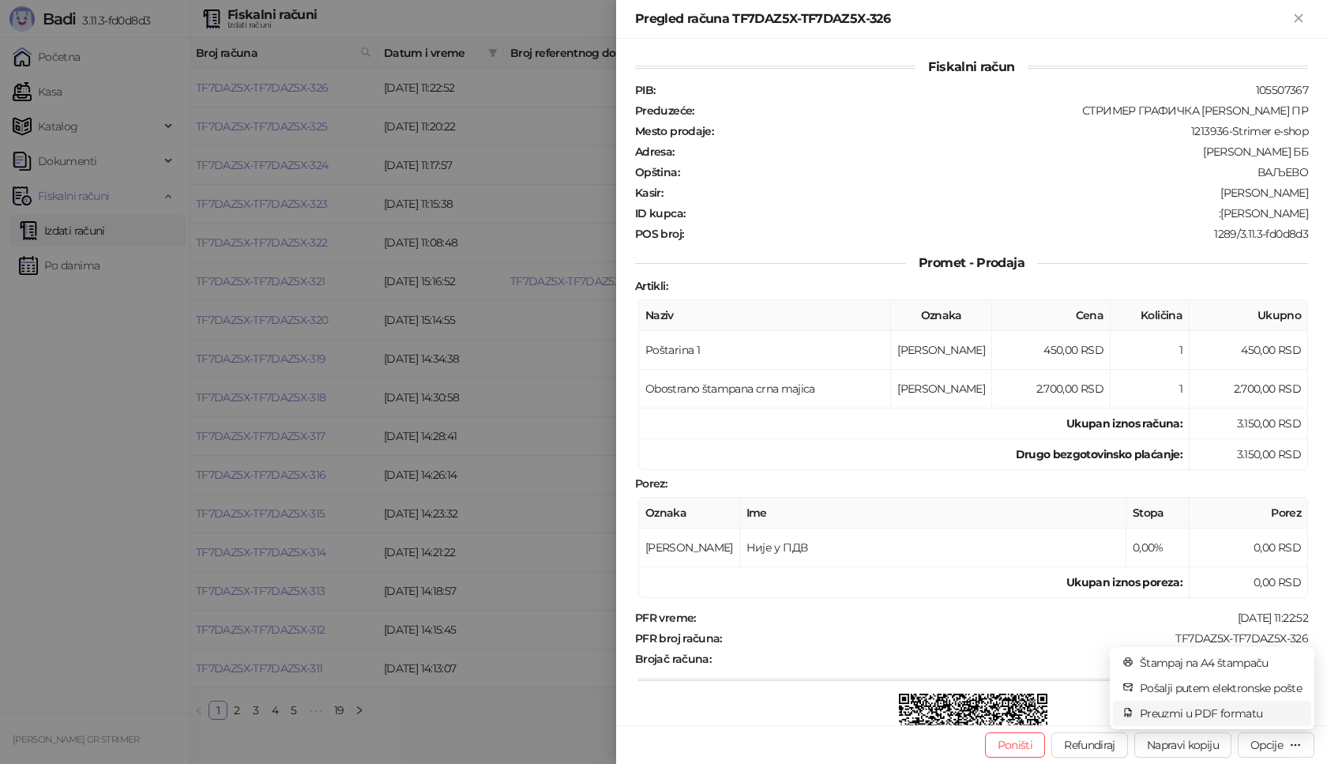
click at [1179, 707] on span "Preuzmi u PDF formatu" at bounding box center [1221, 713] width 162 height 17
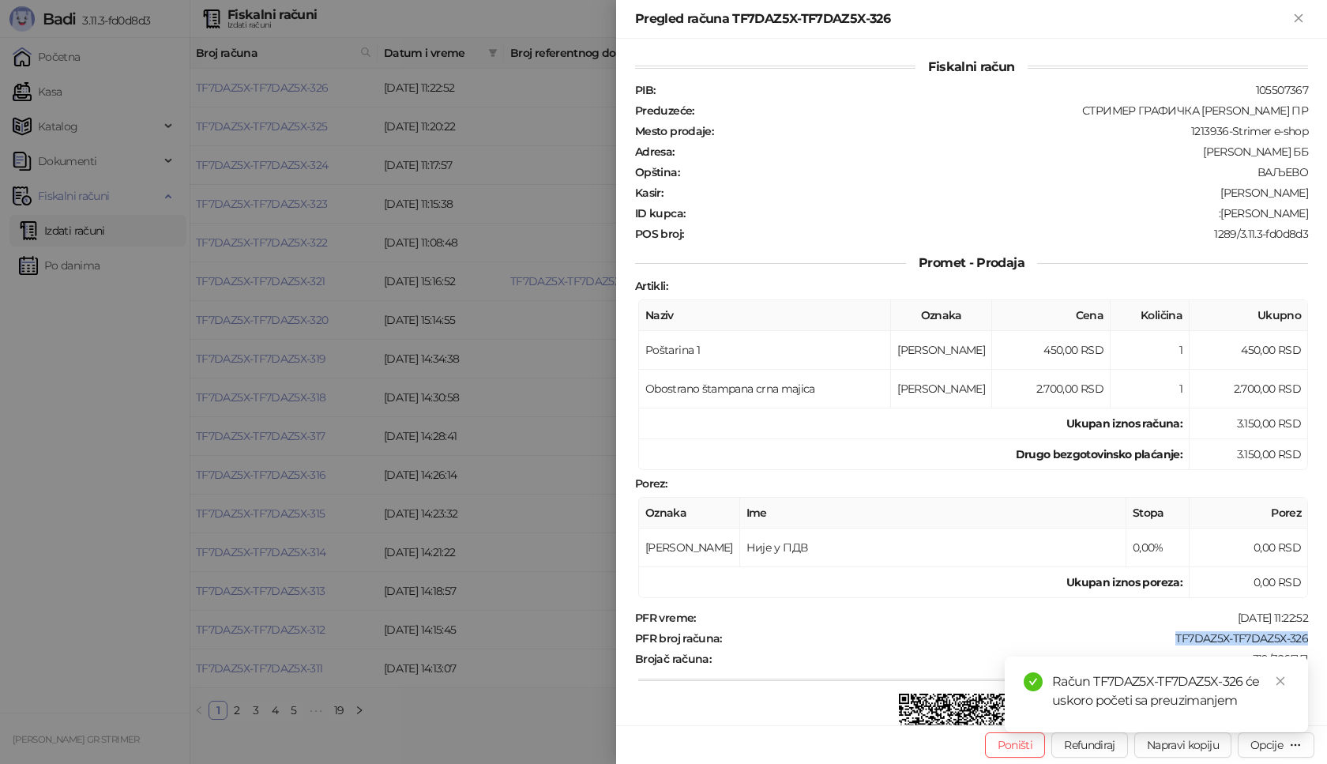
drag, startPoint x: 1158, startPoint y: 640, endPoint x: 1327, endPoint y: 639, distance: 168.3
click at [1327, 639] on div "Fiskalni račun PIB : 105507367 Preduzeće : СТРИМЕР ГРАФИЧКА РАДЊА [PERSON_NAME]…" at bounding box center [971, 382] width 711 height 687
copy div "TF7DAZ5X-TF7DAZ5X-326"
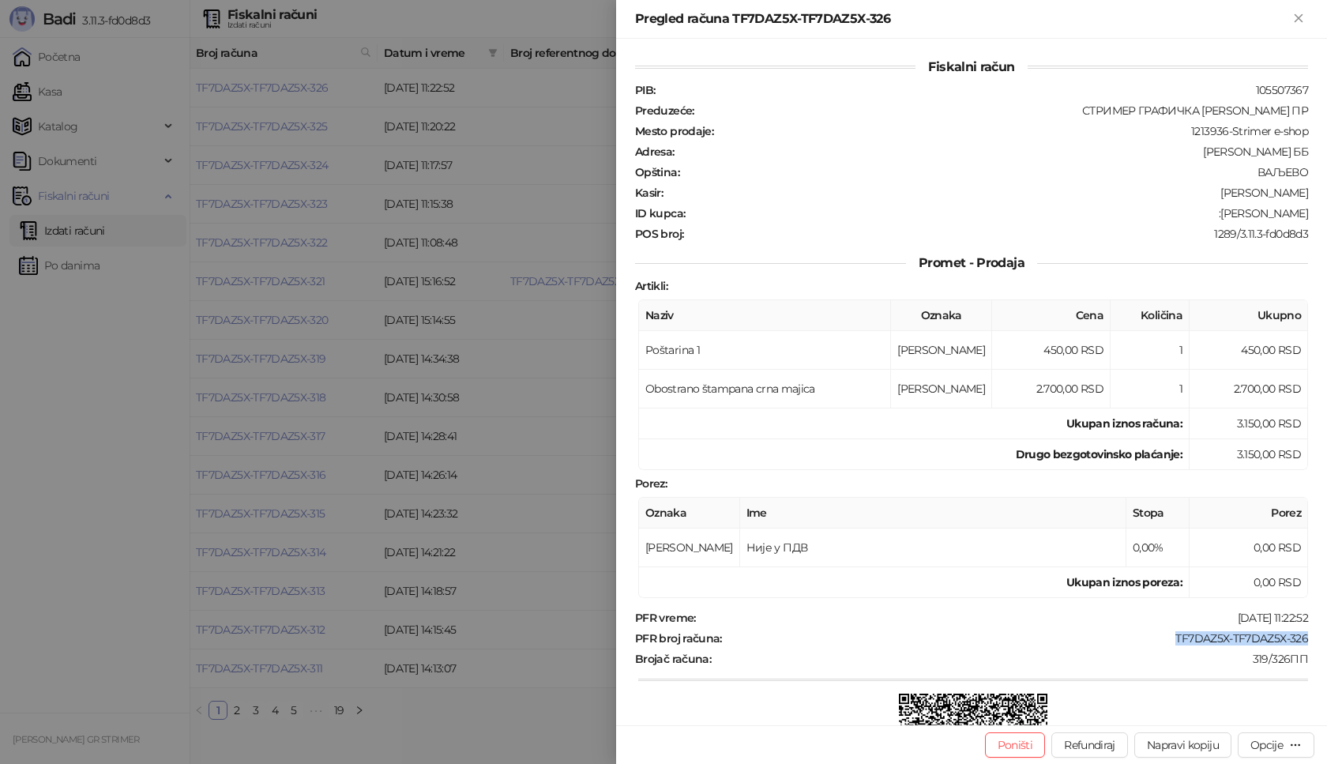
drag, startPoint x: 1210, startPoint y: 213, endPoint x: 1323, endPoint y: 214, distance: 113.8
click at [1323, 214] on div "Fiskalni račun PIB : 105507367 Preduzeće : СТРИМЕР ГРАФИЧКА РАДЊА [PERSON_NAME]…" at bounding box center [971, 382] width 711 height 687
copy div "[PERSON_NAME]"
click at [1295, 15] on icon "Zatvori" at bounding box center [1298, 17] width 7 height 7
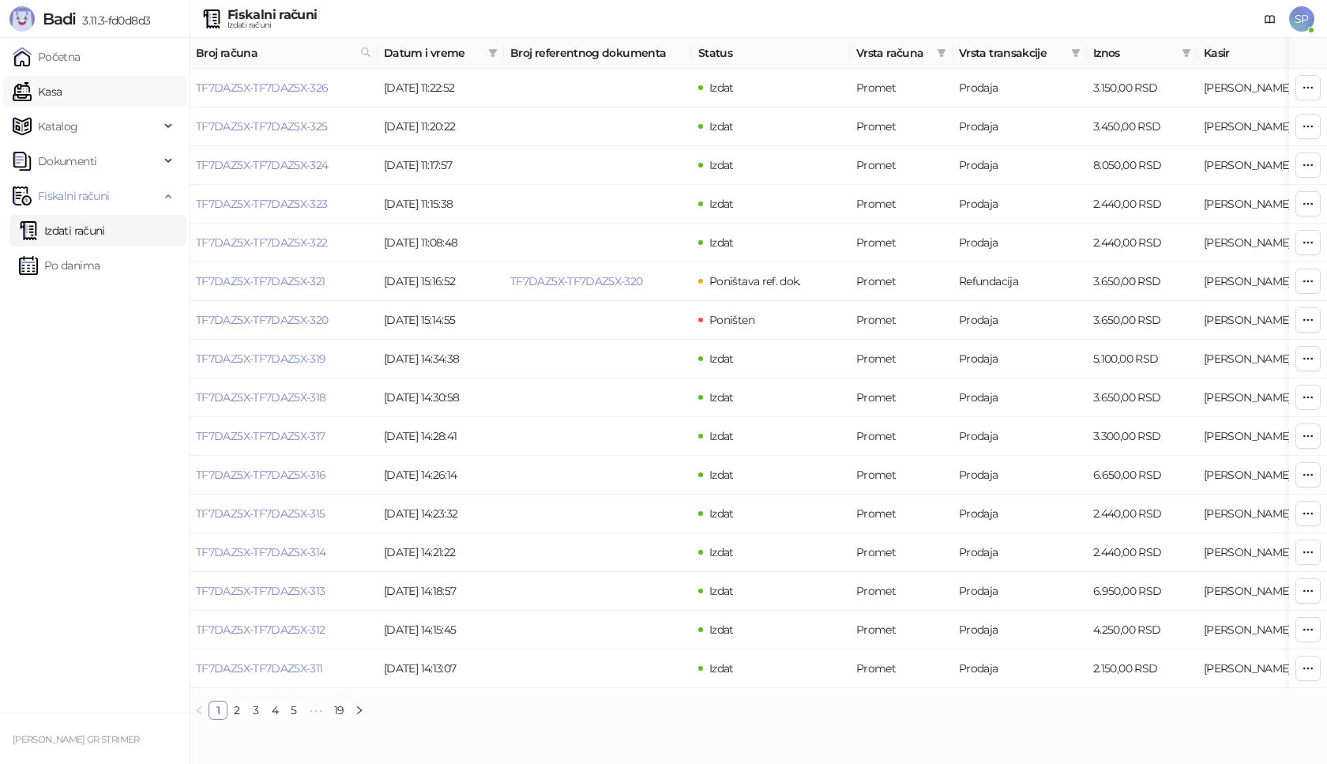
click at [39, 89] on link "Kasa" at bounding box center [37, 92] width 49 height 32
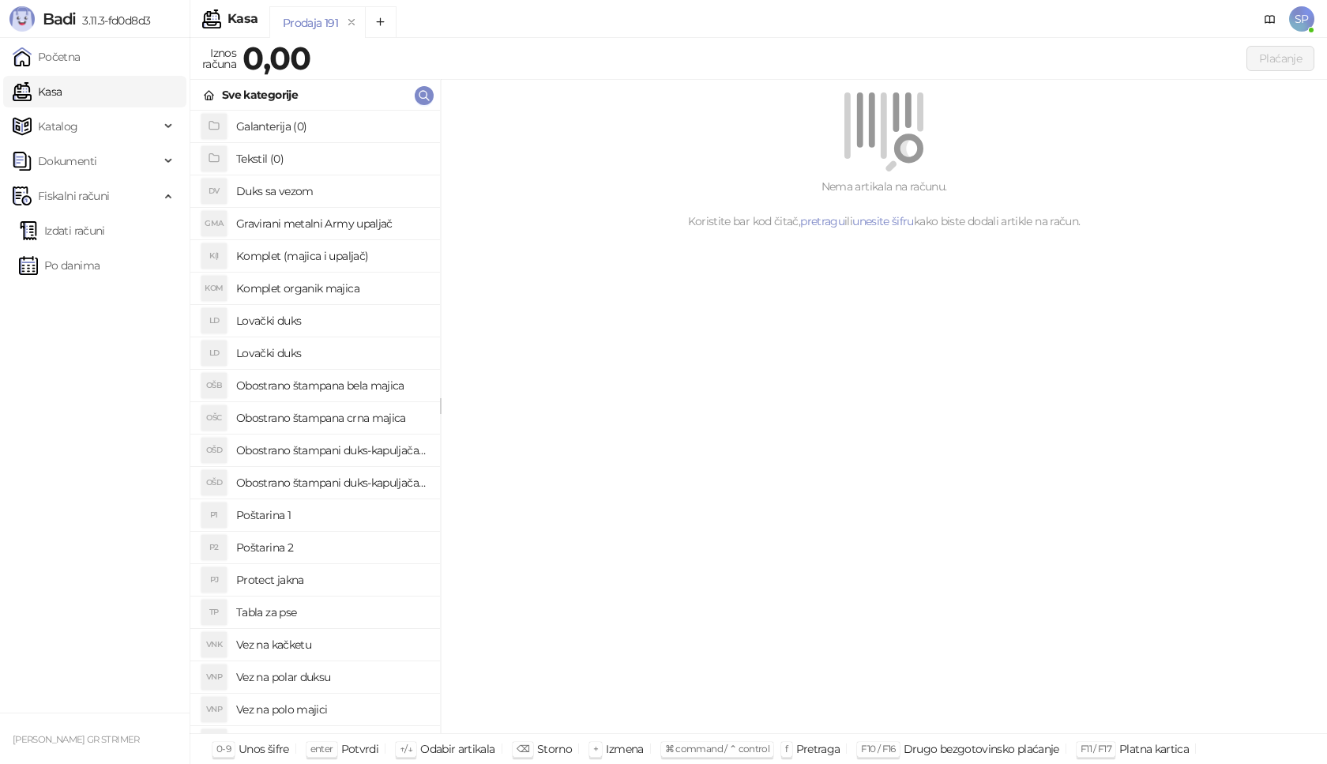
click at [307, 514] on h4 "Poštarina 1" at bounding box center [331, 514] width 191 height 25
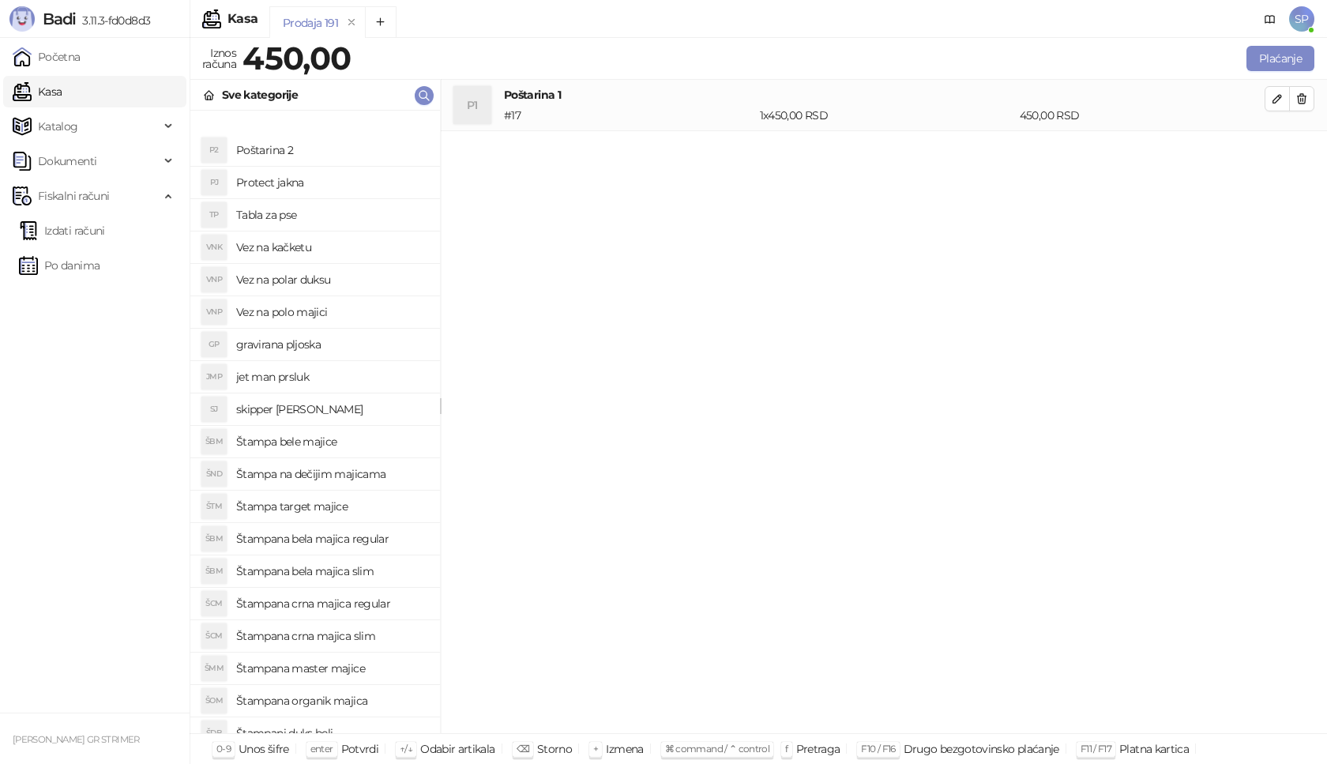
scroll to position [474, 0]
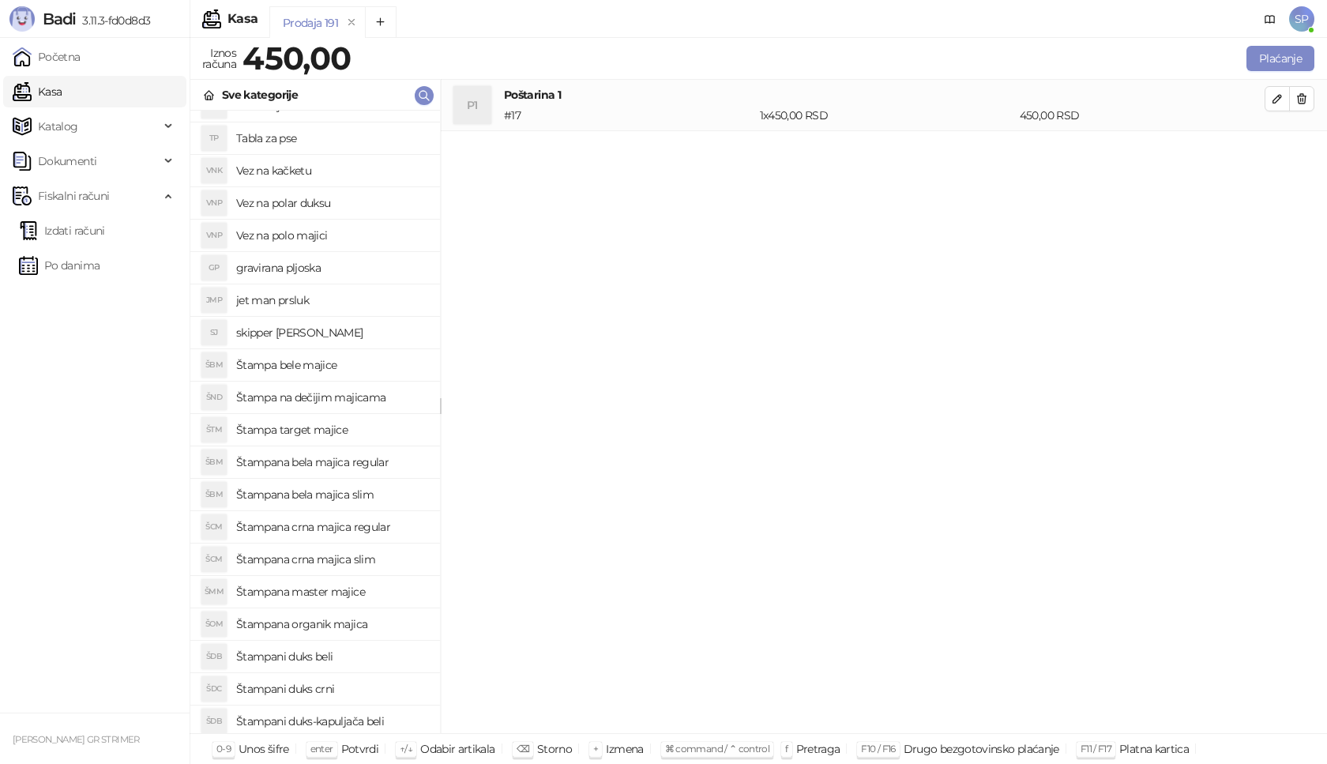
click at [385, 527] on h4 "Štampana crna majica regular" at bounding box center [331, 526] width 191 height 25
click at [1285, 149] on button "button" at bounding box center [1277, 149] width 25 height 25
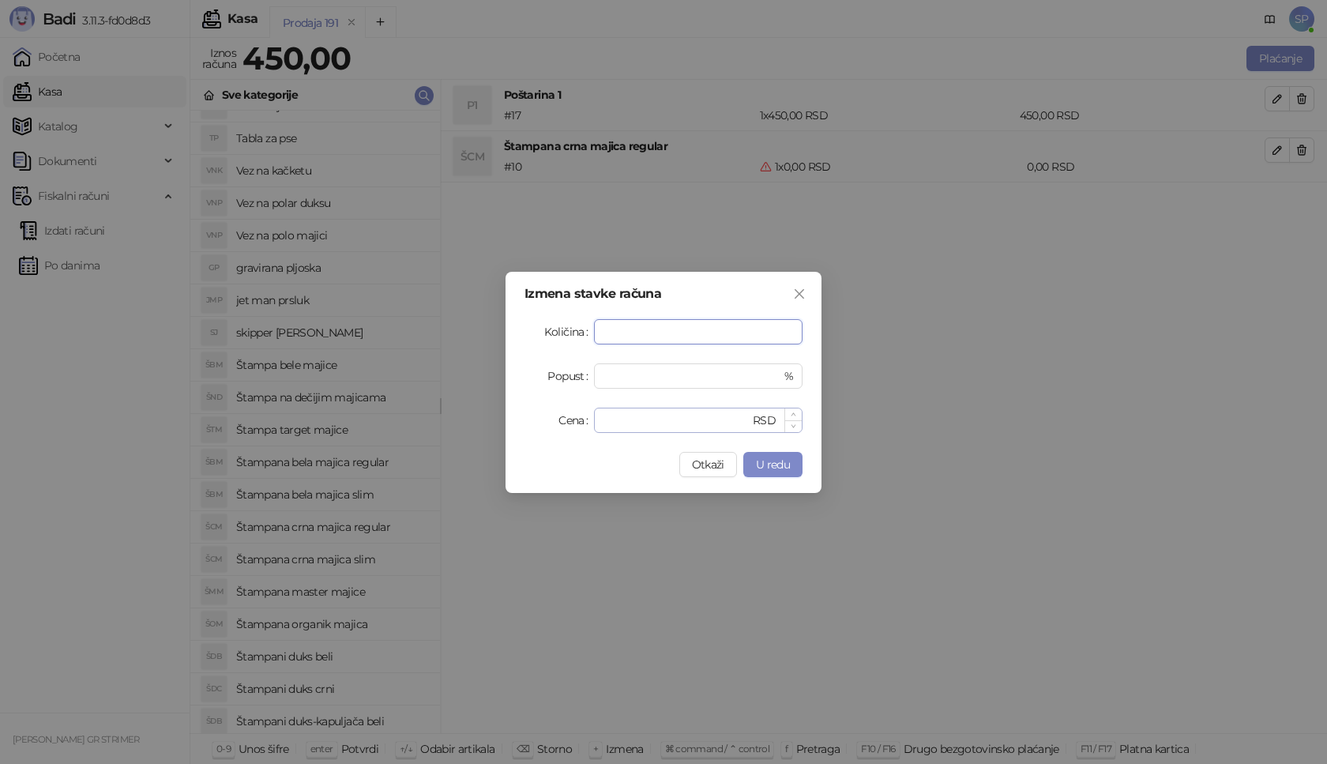
type input "*"
drag, startPoint x: 634, startPoint y: 431, endPoint x: 509, endPoint y: 416, distance: 126.4
click at [509, 416] on div "Izmena stavke računa Količina * Popust * % Cena * RSD Otkaži U redu" at bounding box center [664, 382] width 316 height 221
type input "****"
click at [778, 469] on span "U redu" at bounding box center [773, 464] width 34 height 14
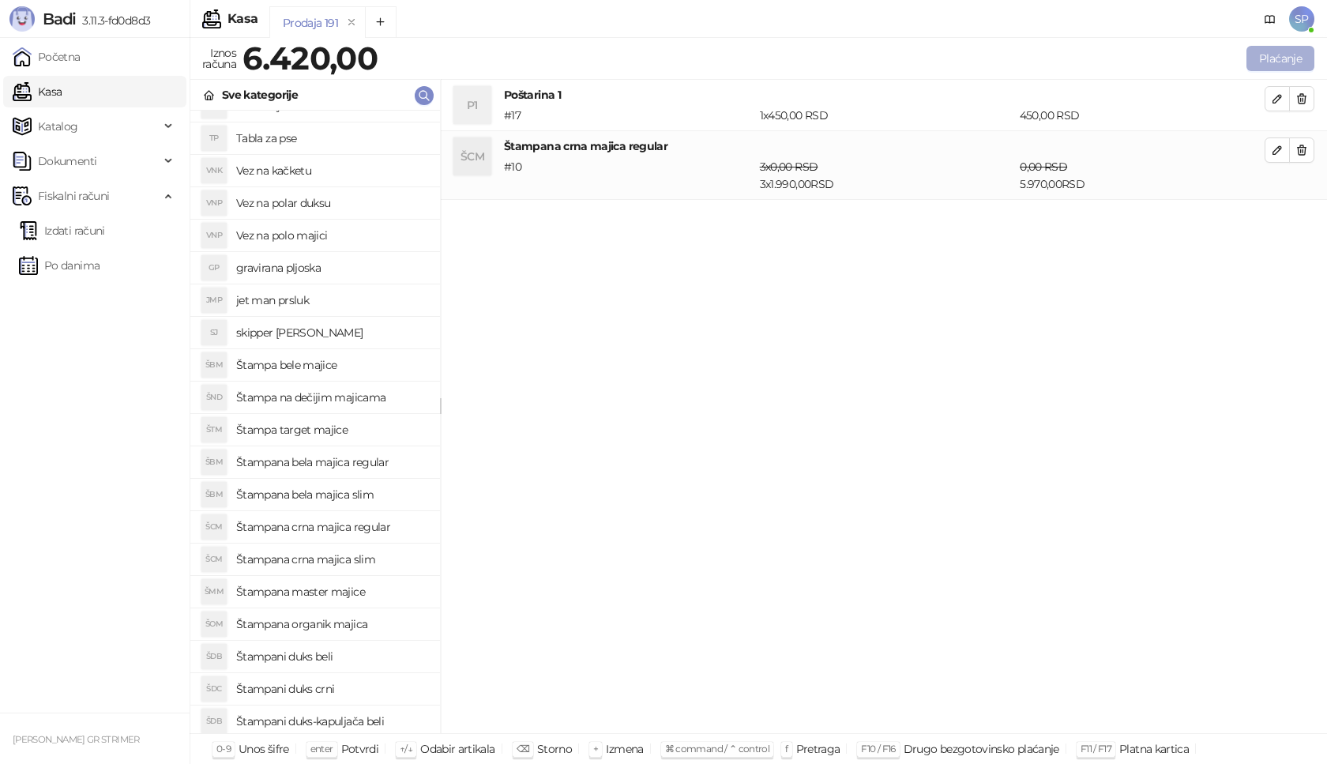
click at [1300, 55] on button "Plaćanje" at bounding box center [1281, 58] width 68 height 25
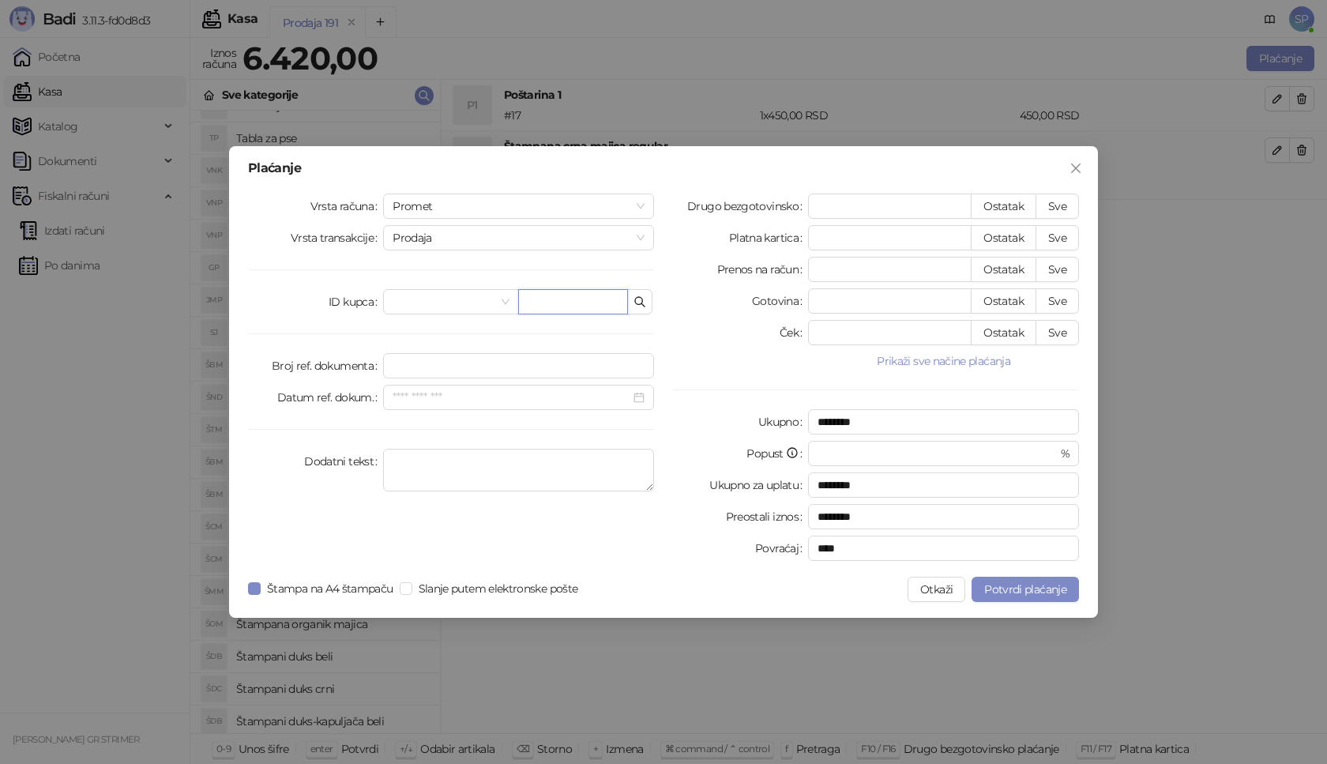
click at [565, 303] on input "text" at bounding box center [573, 301] width 110 height 25
paste input "**********"
drag, startPoint x: 535, startPoint y: 303, endPoint x: 485, endPoint y: 307, distance: 49.9
click at [485, 307] on div "**********" at bounding box center [518, 301] width 271 height 25
click at [563, 304] on input "**********" at bounding box center [573, 301] width 110 height 25
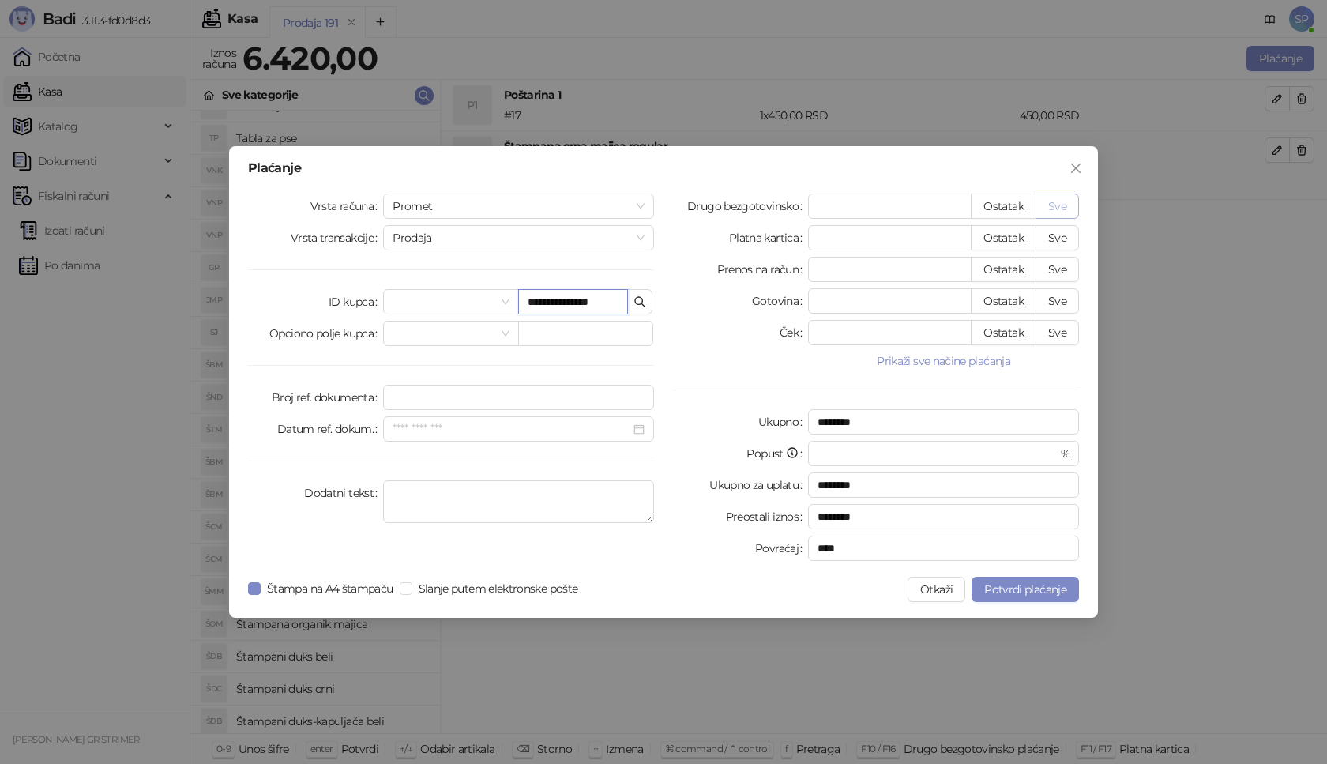
type input "**********"
click at [1074, 205] on button "Sve" at bounding box center [1057, 206] width 43 height 25
type input "****"
click at [1030, 589] on span "Potvrdi plaćanje" at bounding box center [1025, 589] width 82 height 14
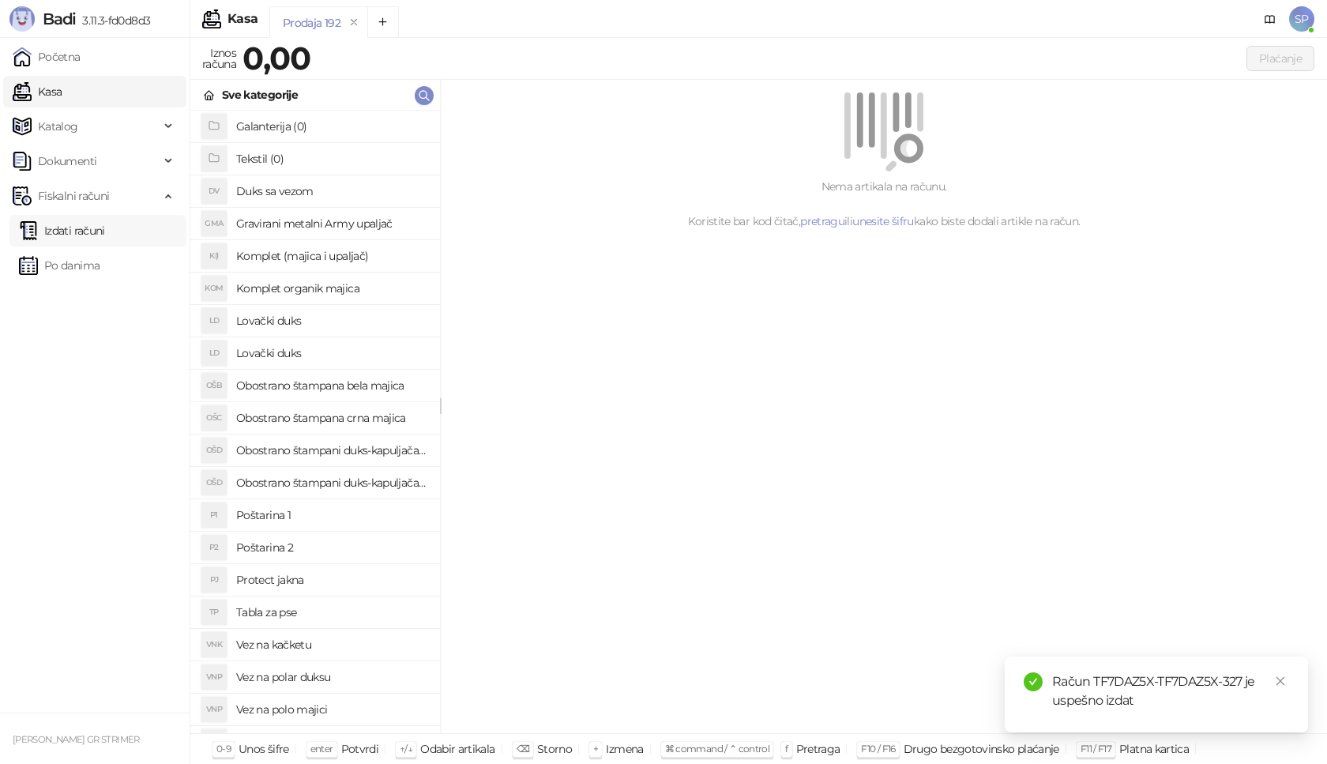
click at [105, 239] on link "Izdati računi" at bounding box center [62, 231] width 86 height 32
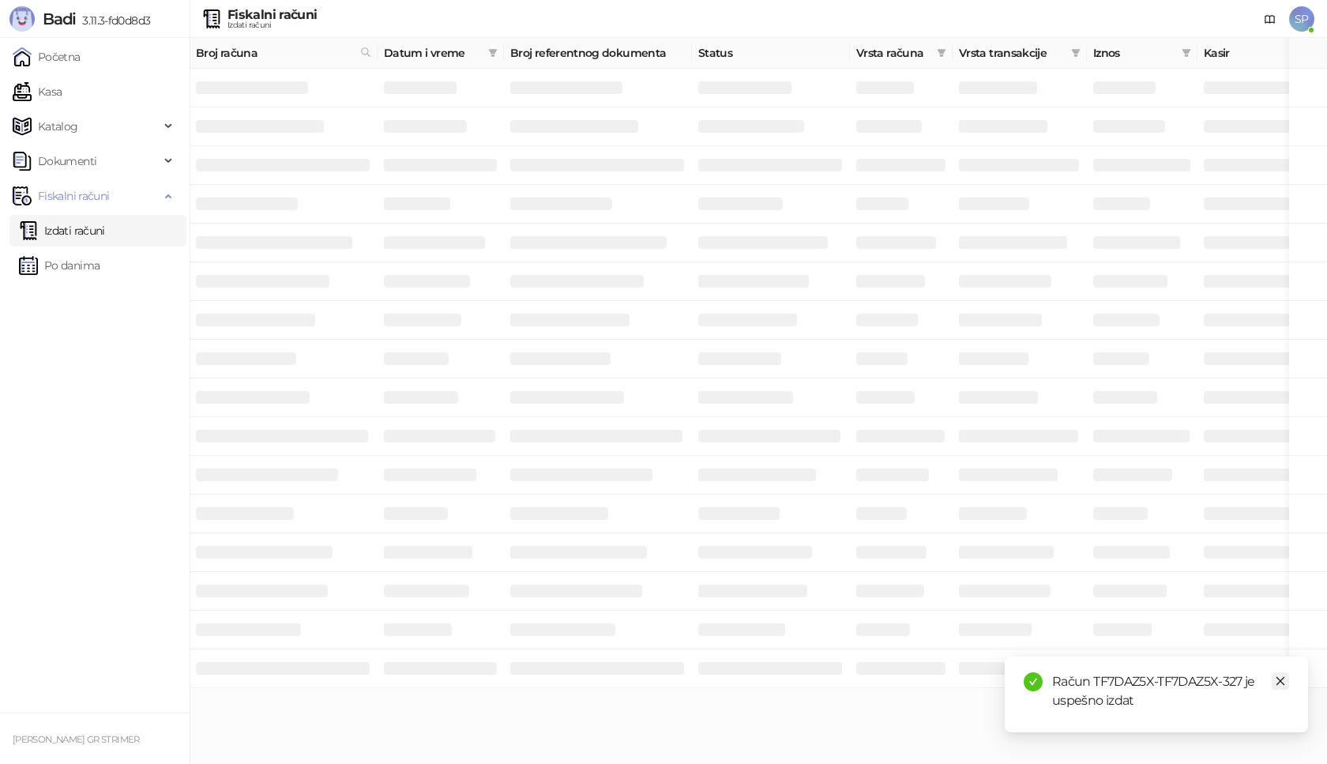
click at [1277, 684] on icon "close" at bounding box center [1280, 681] width 11 height 11
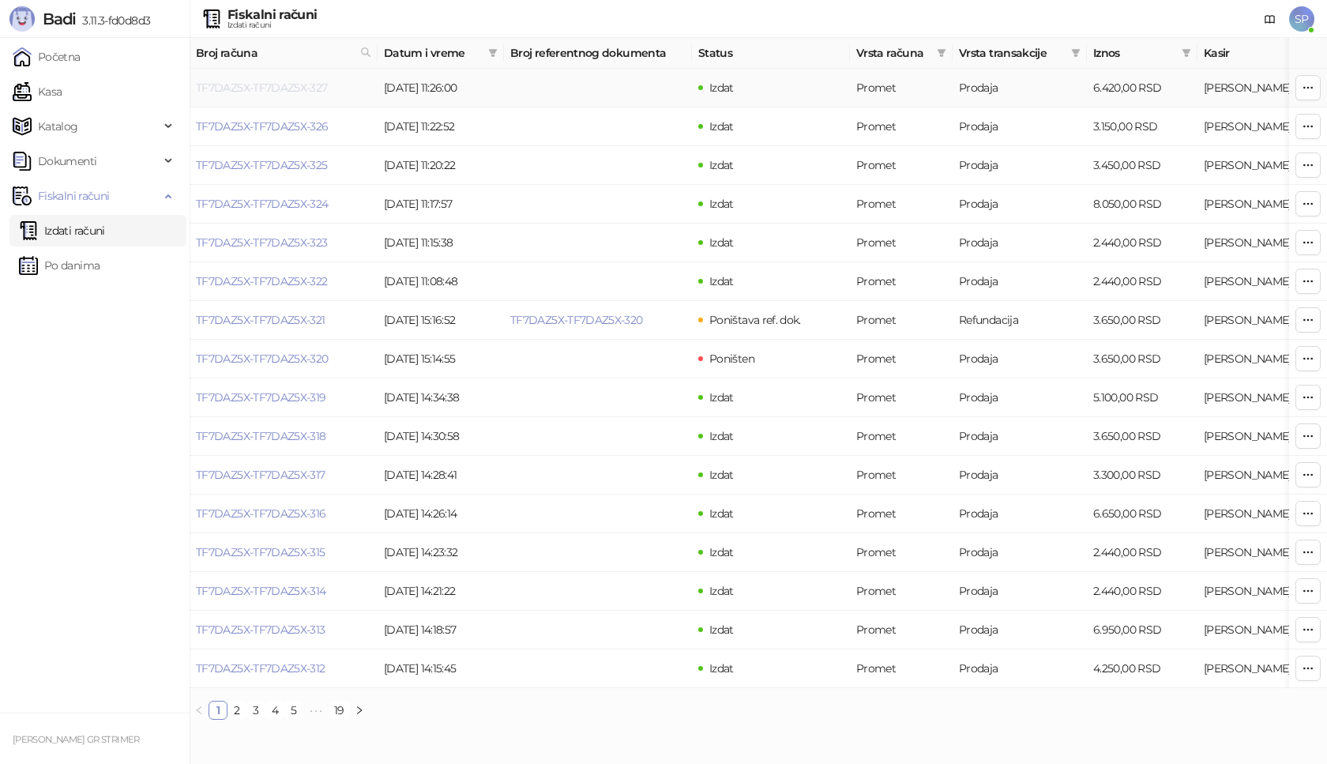
click at [284, 88] on link "TF7DAZ5X-TF7DAZ5X-327" at bounding box center [262, 88] width 132 height 14
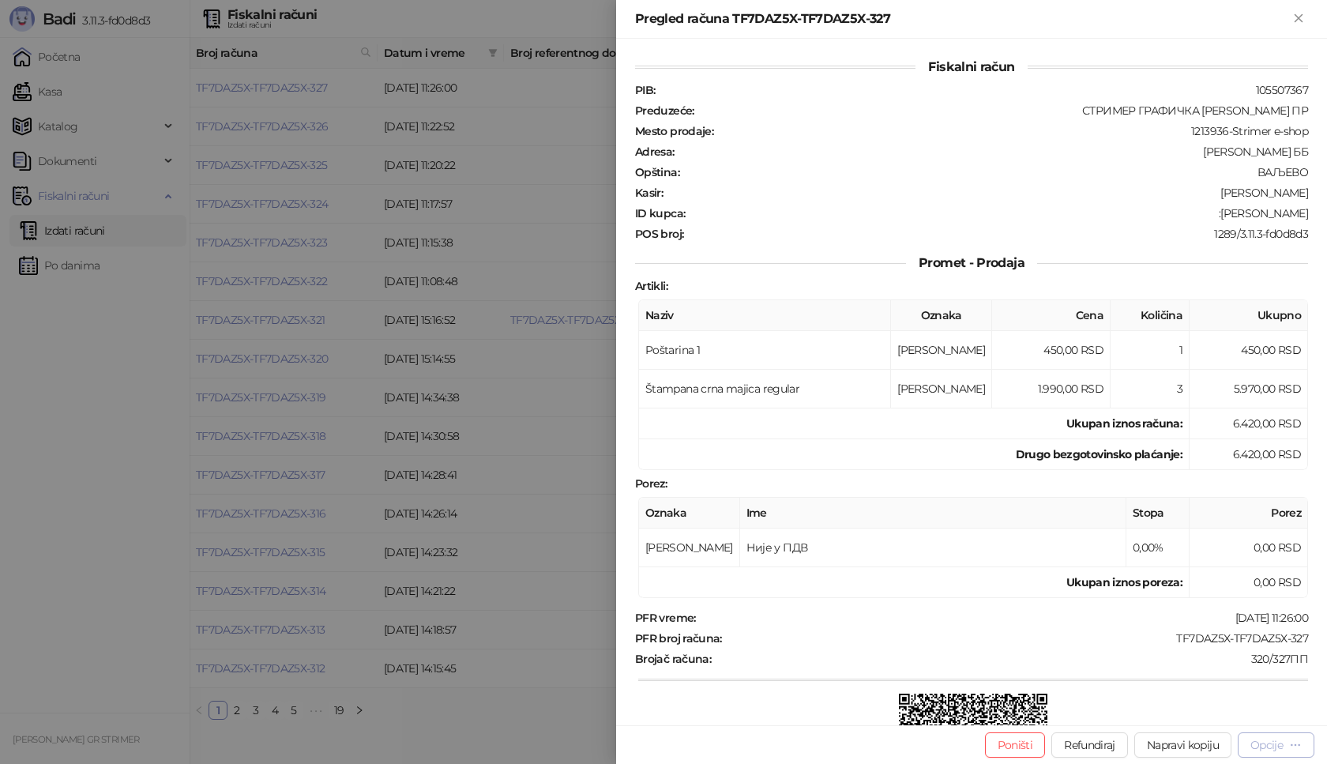
click at [1271, 743] on div "Opcije" at bounding box center [1267, 745] width 32 height 14
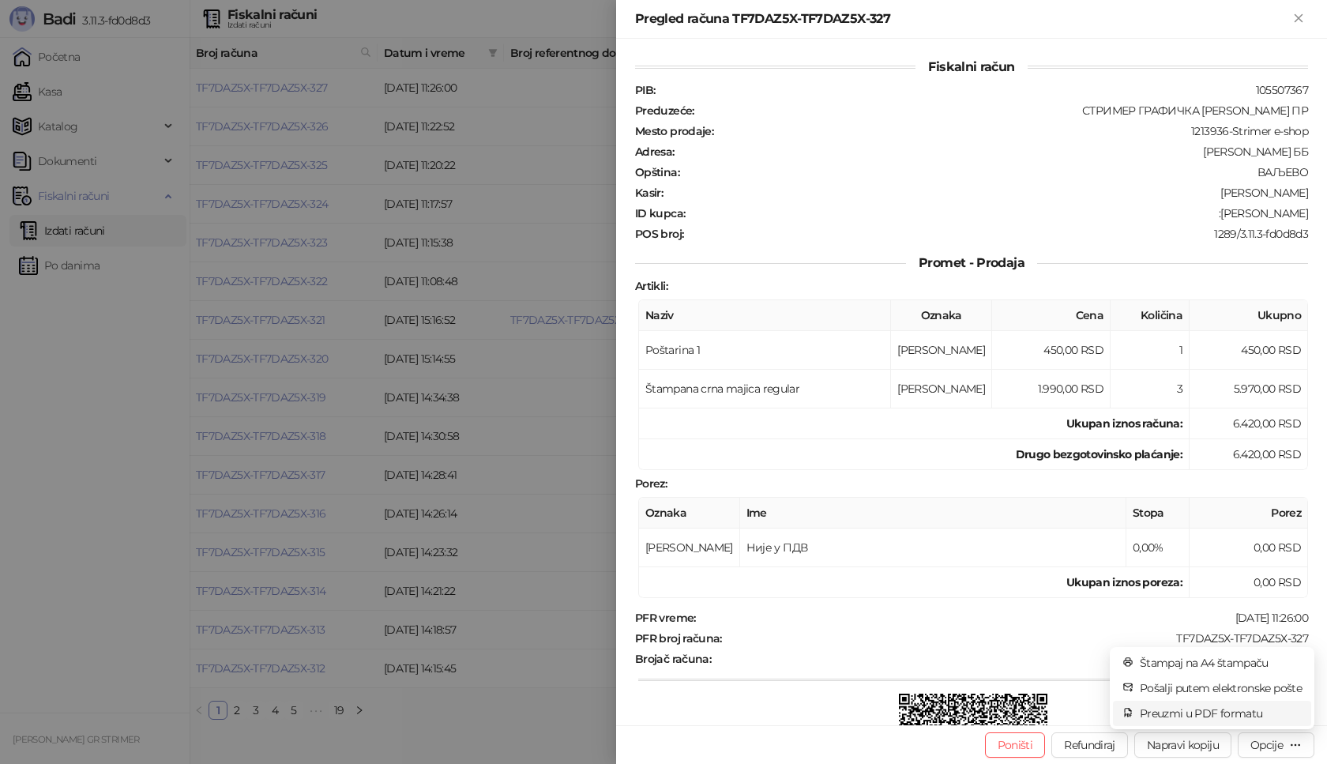
click at [1202, 713] on span "Preuzmi u PDF formatu" at bounding box center [1221, 713] width 162 height 17
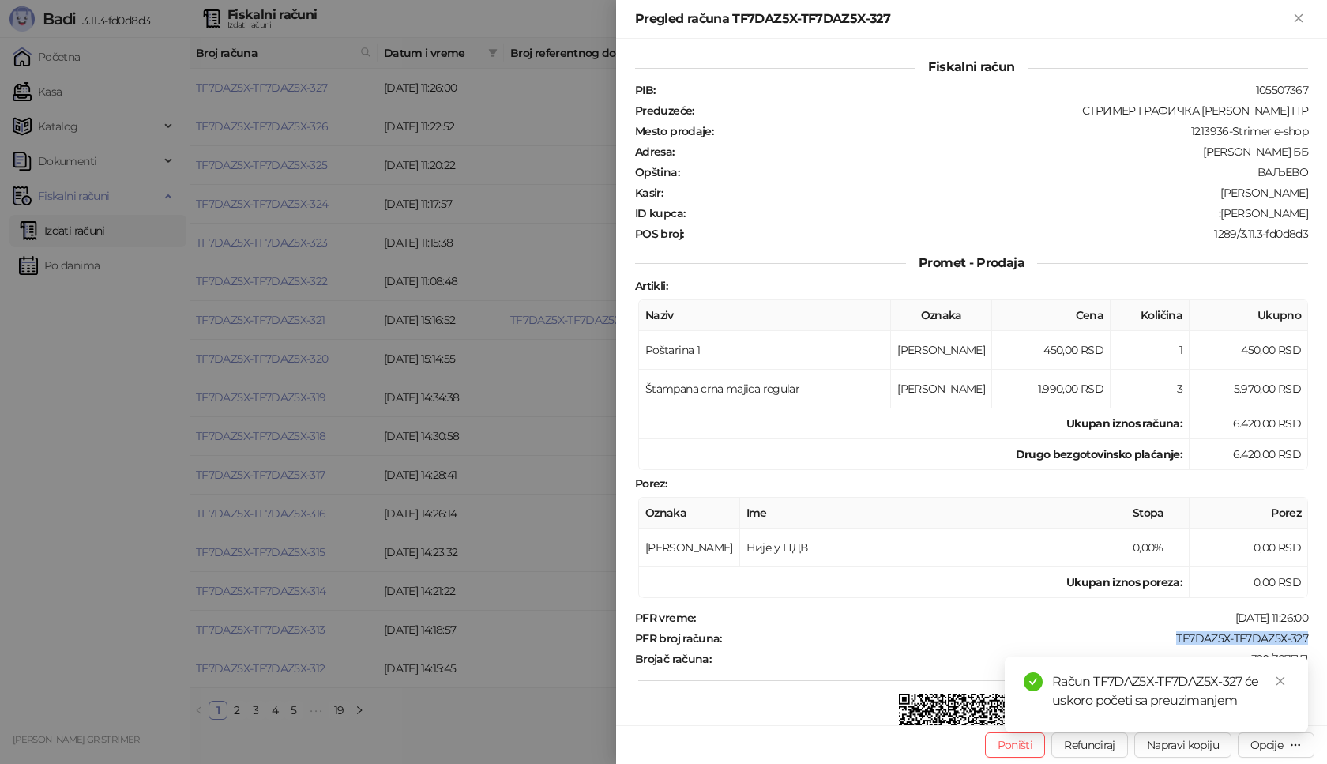
drag, startPoint x: 1161, startPoint y: 638, endPoint x: 1327, endPoint y: 637, distance: 165.1
click at [1327, 637] on div "Fiskalni račun PIB : 105507367 Preduzeće : СТРИМЕР ГРАФИЧКА РАДЊА [PERSON_NAME]…" at bounding box center [971, 382] width 711 height 687
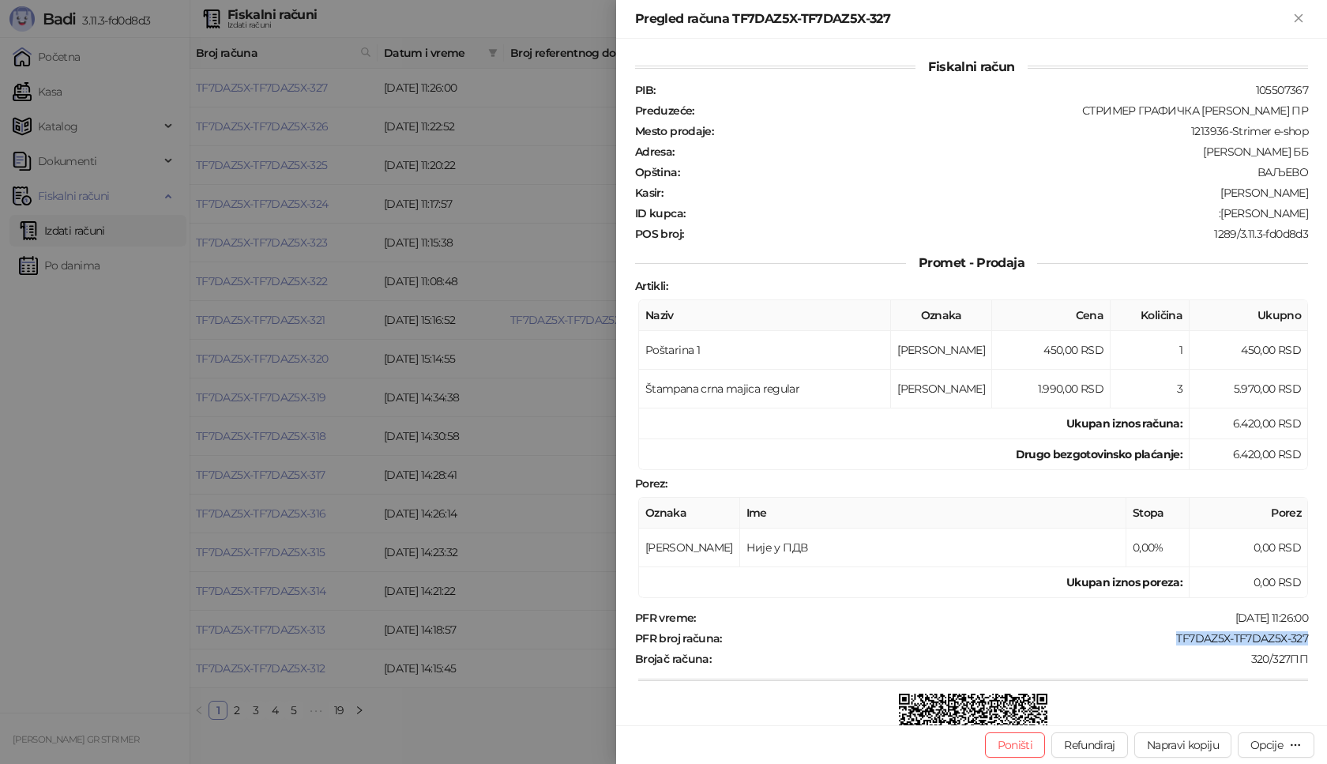
drag, startPoint x: 1221, startPoint y: 209, endPoint x: 1310, endPoint y: 213, distance: 88.6
click at [1310, 213] on div "Fiskalni račun PIB : 105507367 Preduzeće : СТРИМЕР ГРАФИЧКА РАДЊА [PERSON_NAME]…" at bounding box center [971, 382] width 711 height 687
click at [1297, 15] on icon "Zatvori" at bounding box center [1299, 18] width 14 height 14
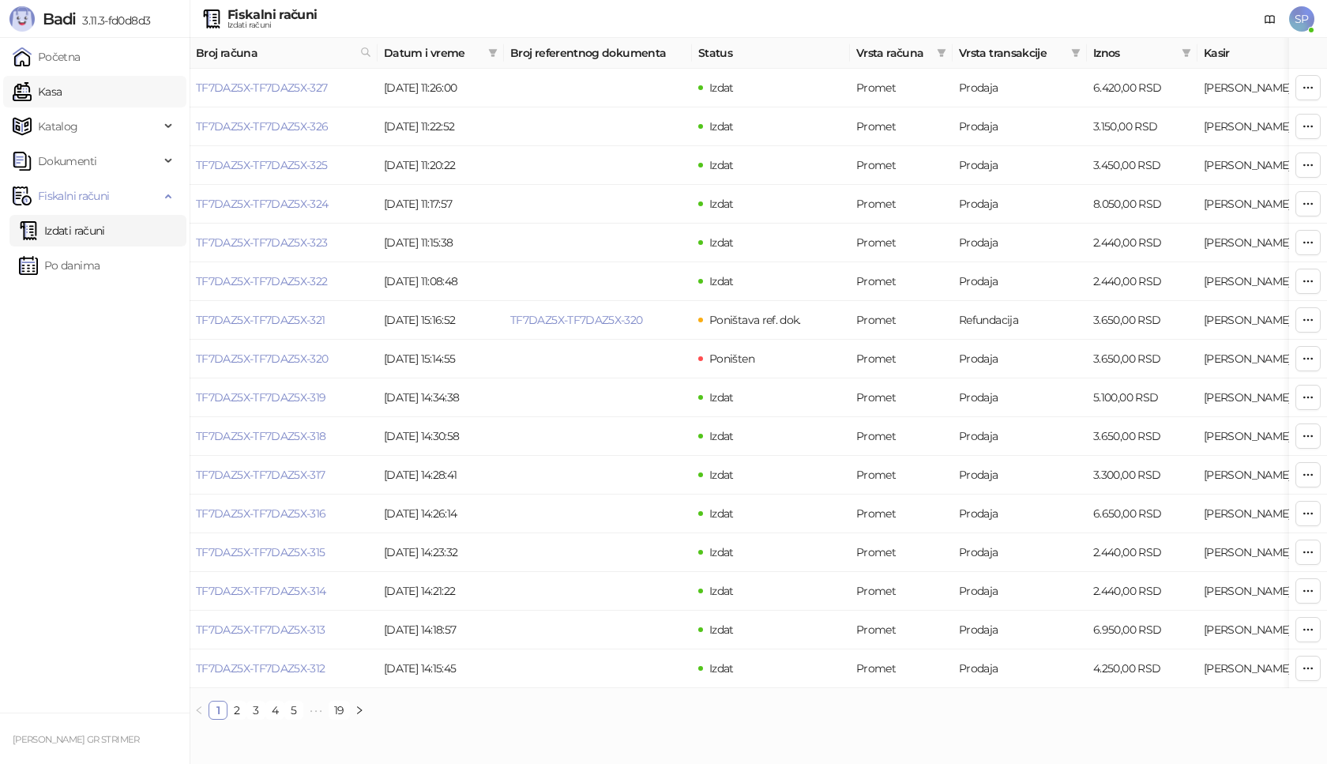
click at [62, 96] on link "Kasa" at bounding box center [37, 92] width 49 height 32
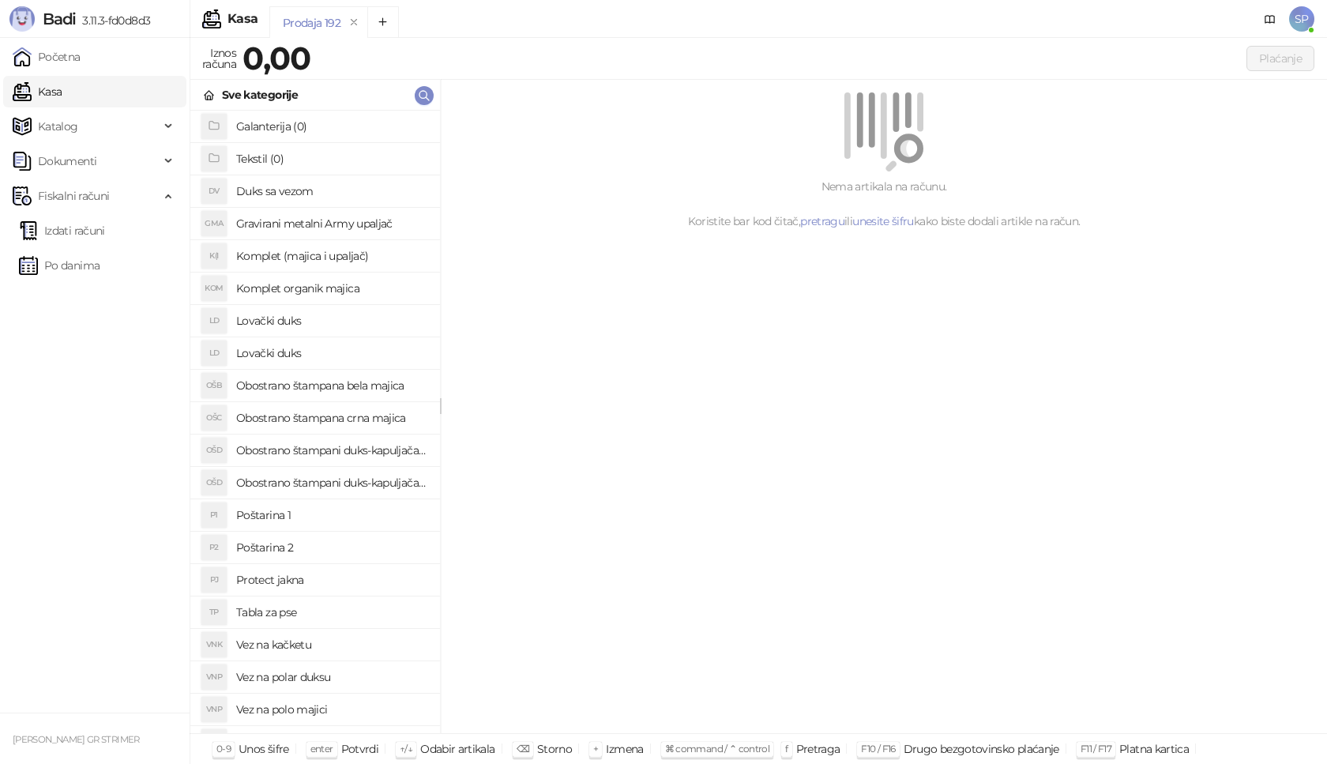
click at [347, 504] on h4 "Poštarina 1" at bounding box center [331, 514] width 191 height 25
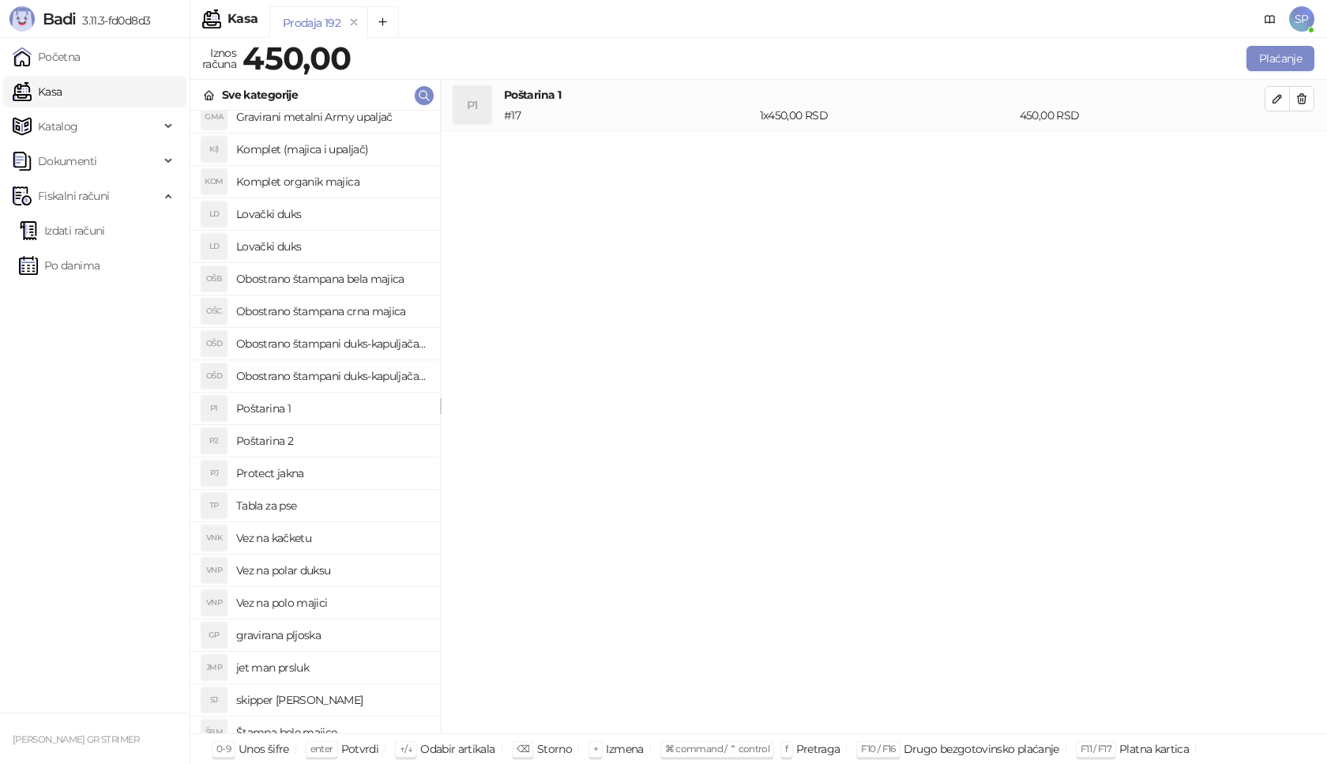
scroll to position [395, 0]
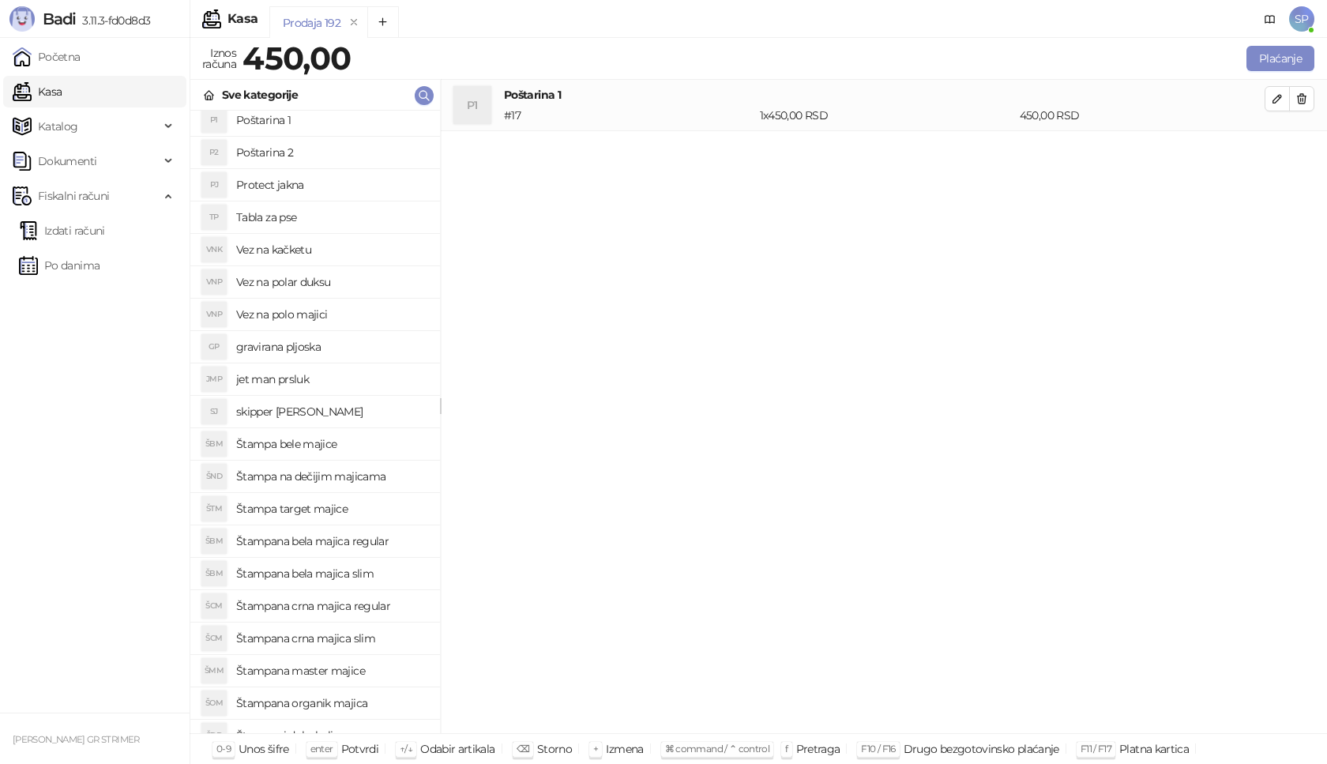
click at [390, 548] on h4 "Štampana bela majica regular" at bounding box center [331, 541] width 191 height 25
click at [1274, 144] on icon "button" at bounding box center [1277, 150] width 13 height 13
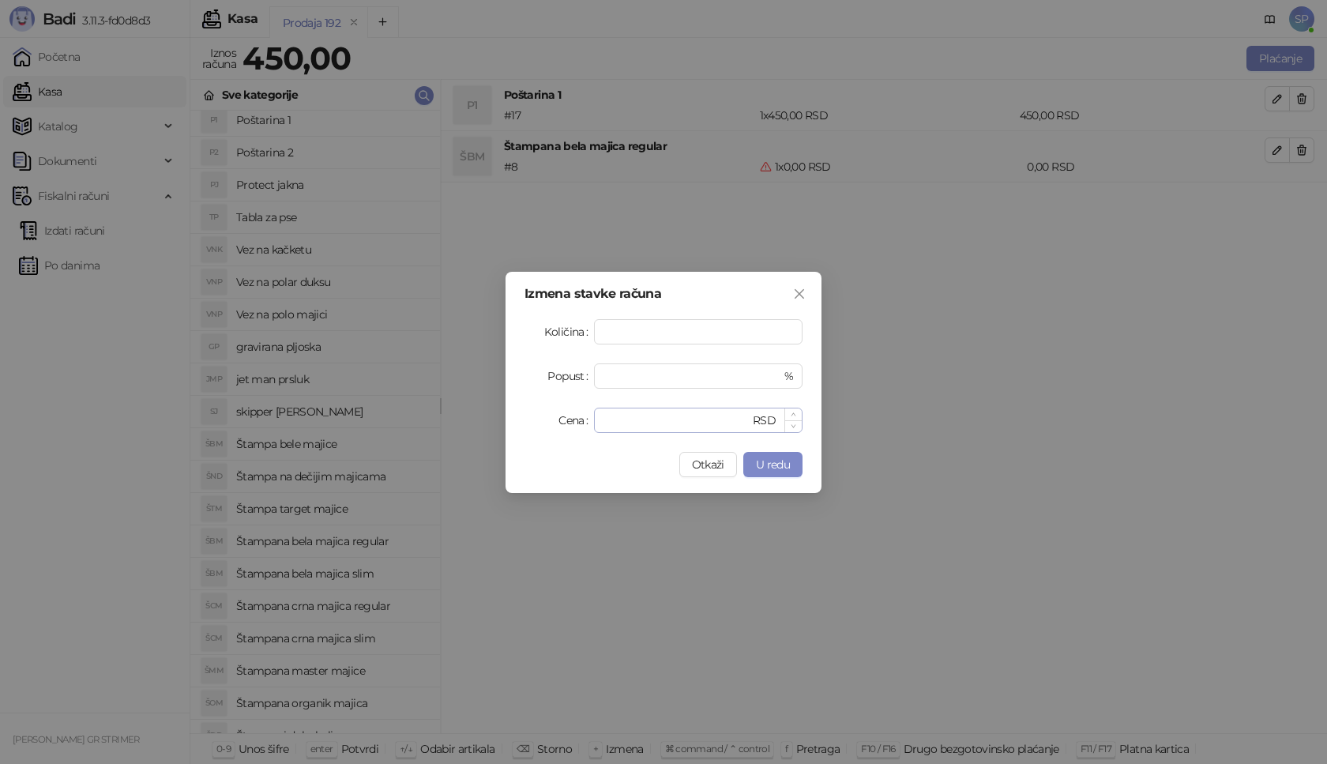
type input "*"
drag, startPoint x: 630, startPoint y: 425, endPoint x: 487, endPoint y: 413, distance: 143.5
click at [487, 413] on div "Izmena stavke računa Količina * Popust * % Cena * RSD Otkaži U redu" at bounding box center [663, 382] width 1327 height 764
type input "****"
click at [792, 461] on button "U redu" at bounding box center [772, 464] width 59 height 25
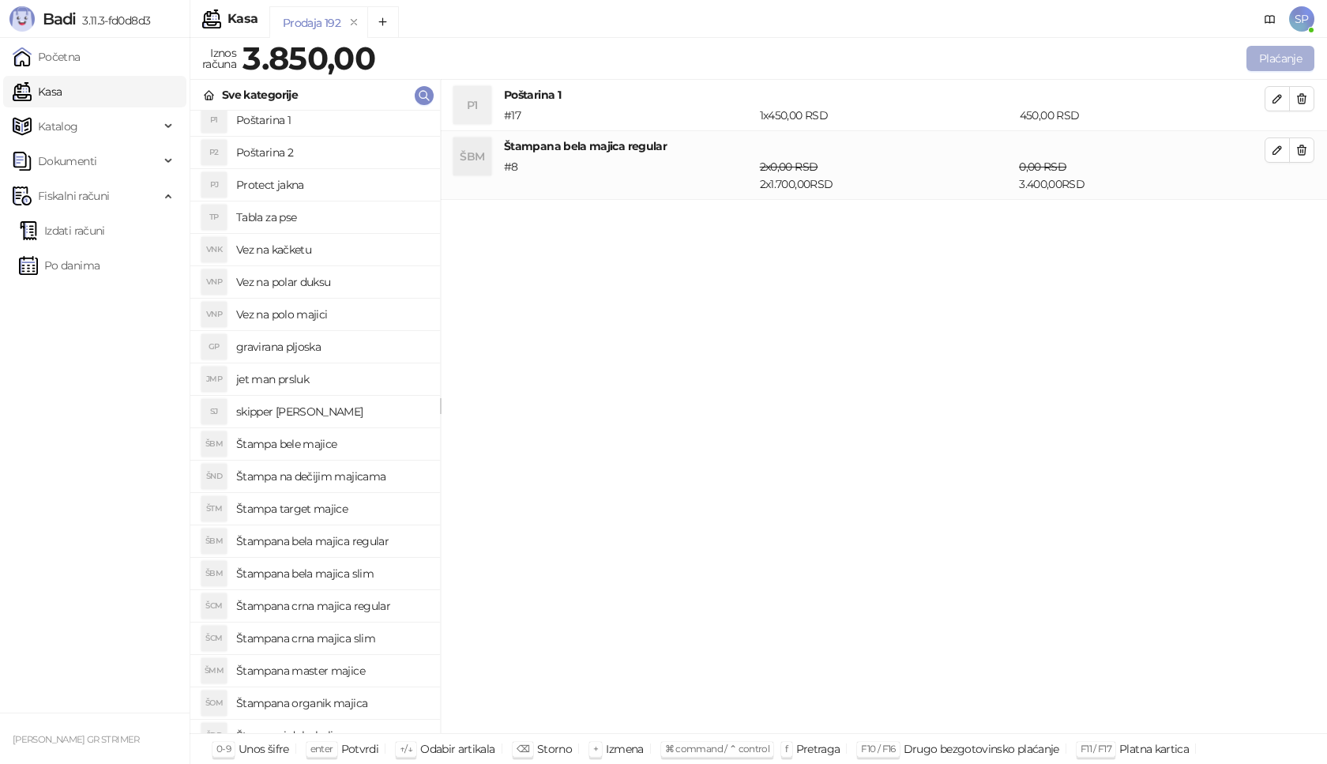
click at [1276, 54] on button "Plaćanje" at bounding box center [1281, 58] width 68 height 25
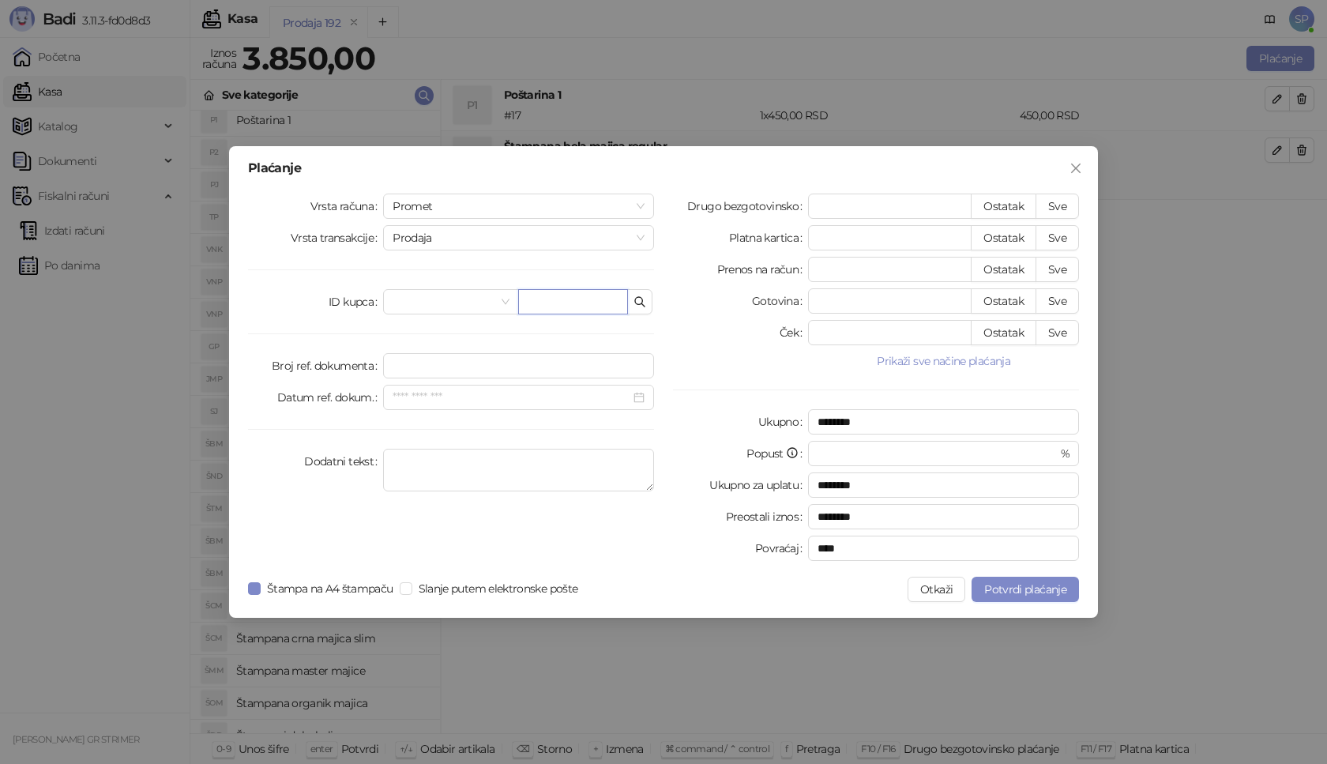
click at [566, 296] on input "text" at bounding box center [573, 301] width 110 height 25
paste input "**********"
type input "**********"
click at [1067, 206] on button "Sve" at bounding box center [1057, 206] width 43 height 25
type input "****"
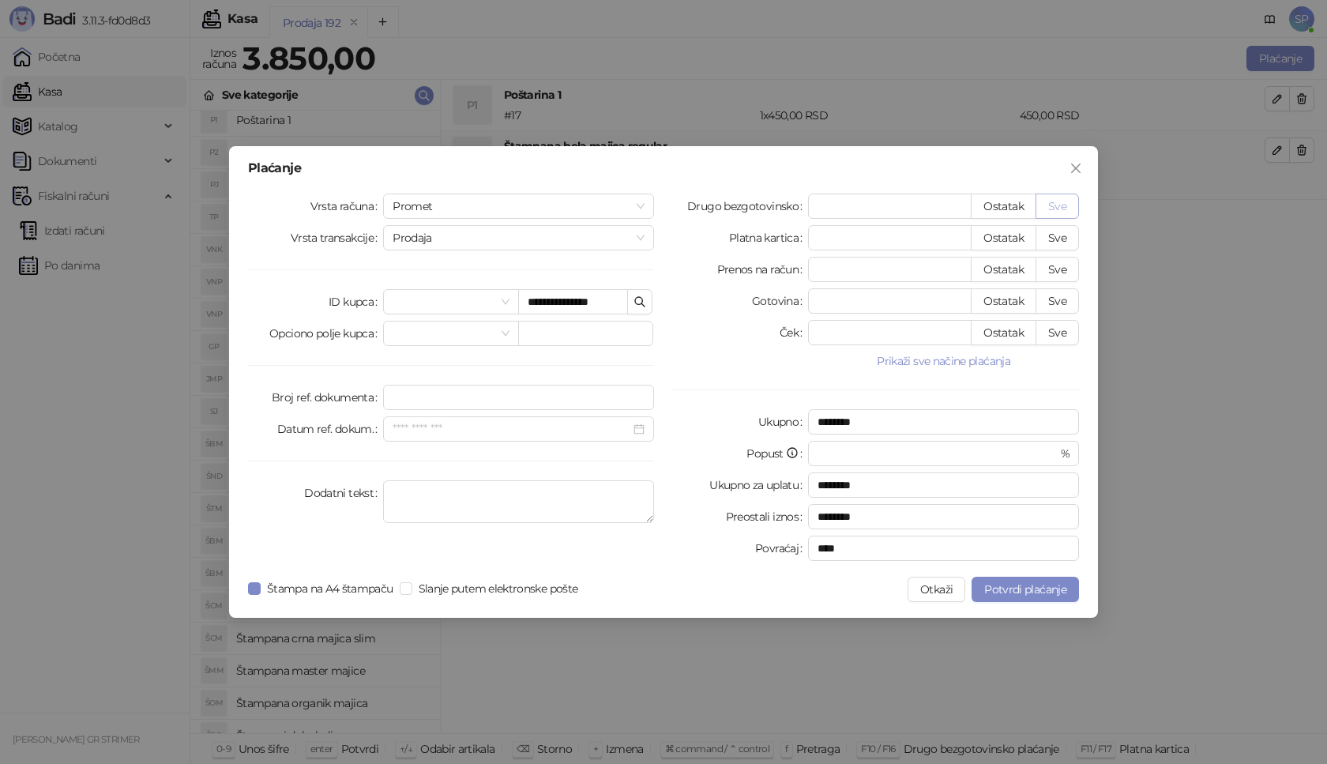
type input "****"
click at [1033, 593] on span "Potvrdi plaćanje" at bounding box center [1025, 589] width 82 height 14
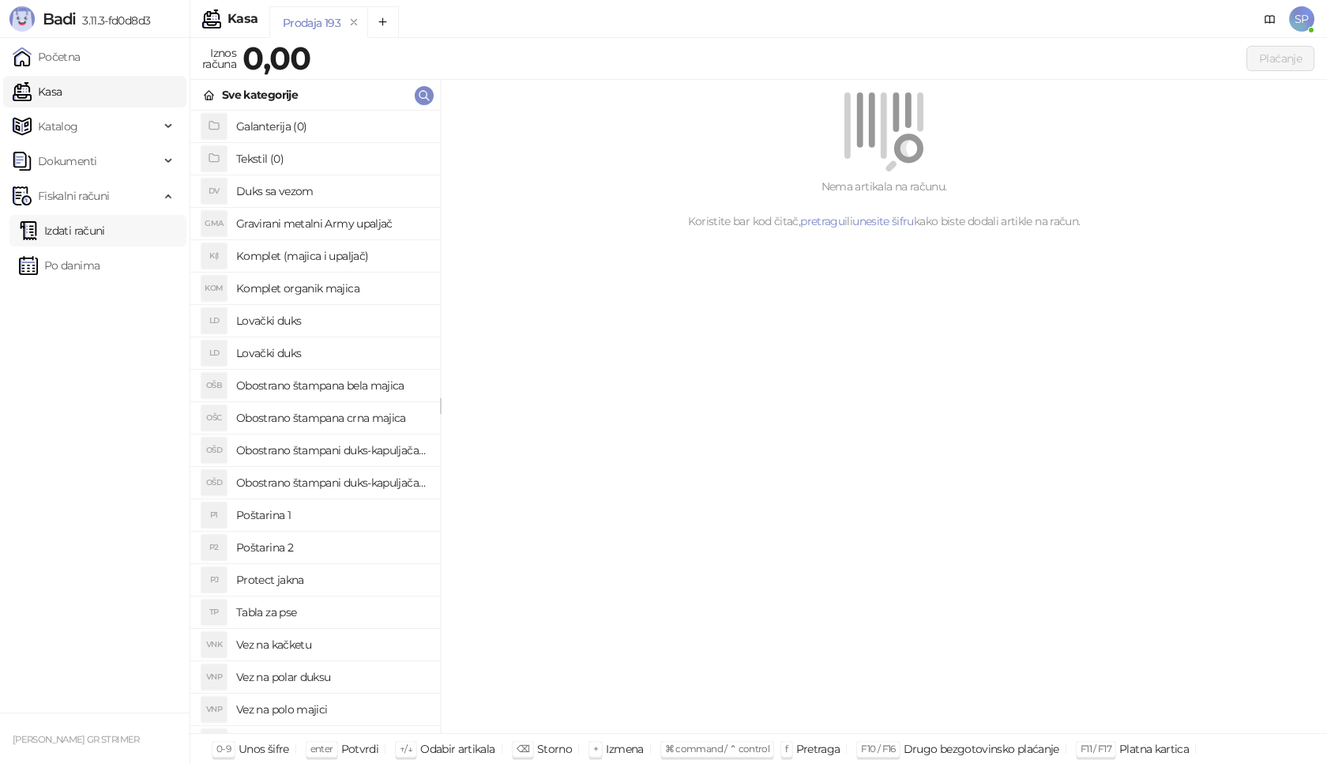
click at [105, 229] on link "Izdati računi" at bounding box center [62, 231] width 86 height 32
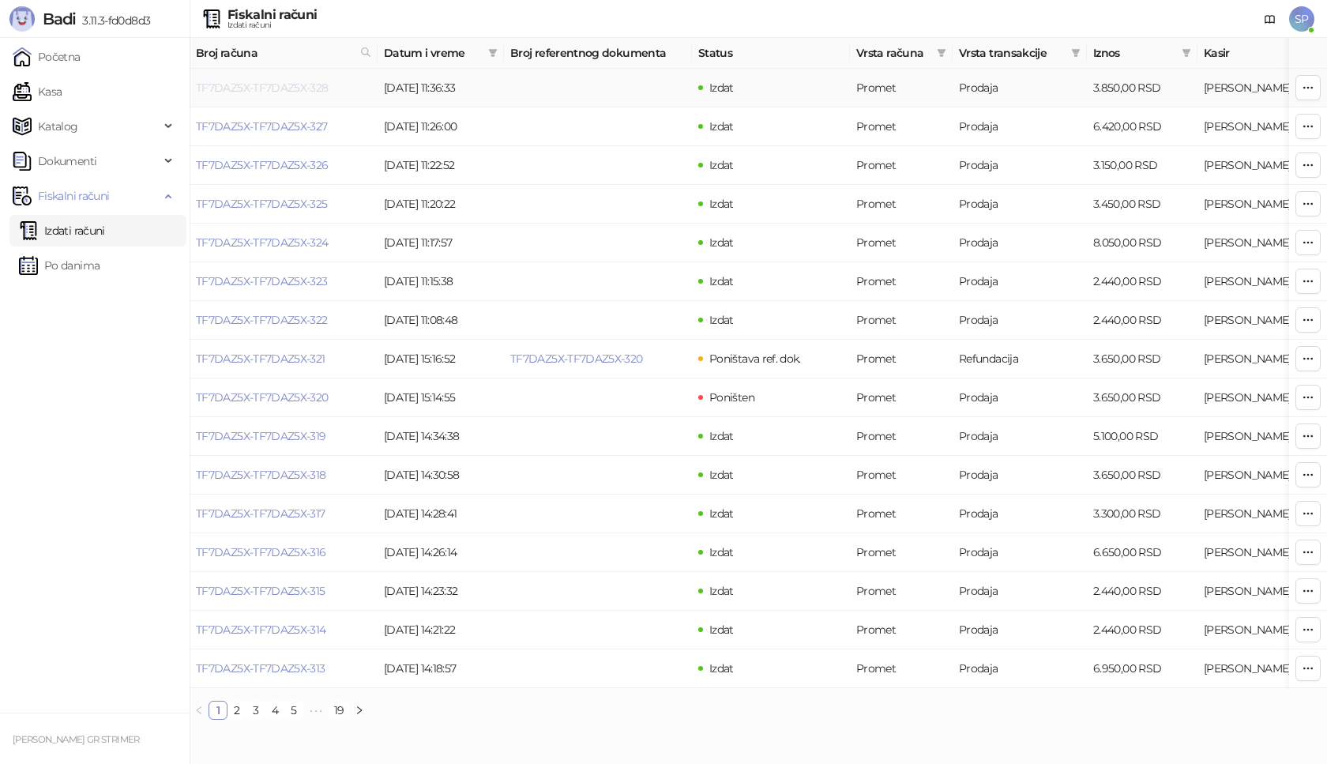
click at [287, 85] on link "TF7DAZ5X-TF7DAZ5X-328" at bounding box center [262, 88] width 133 height 14
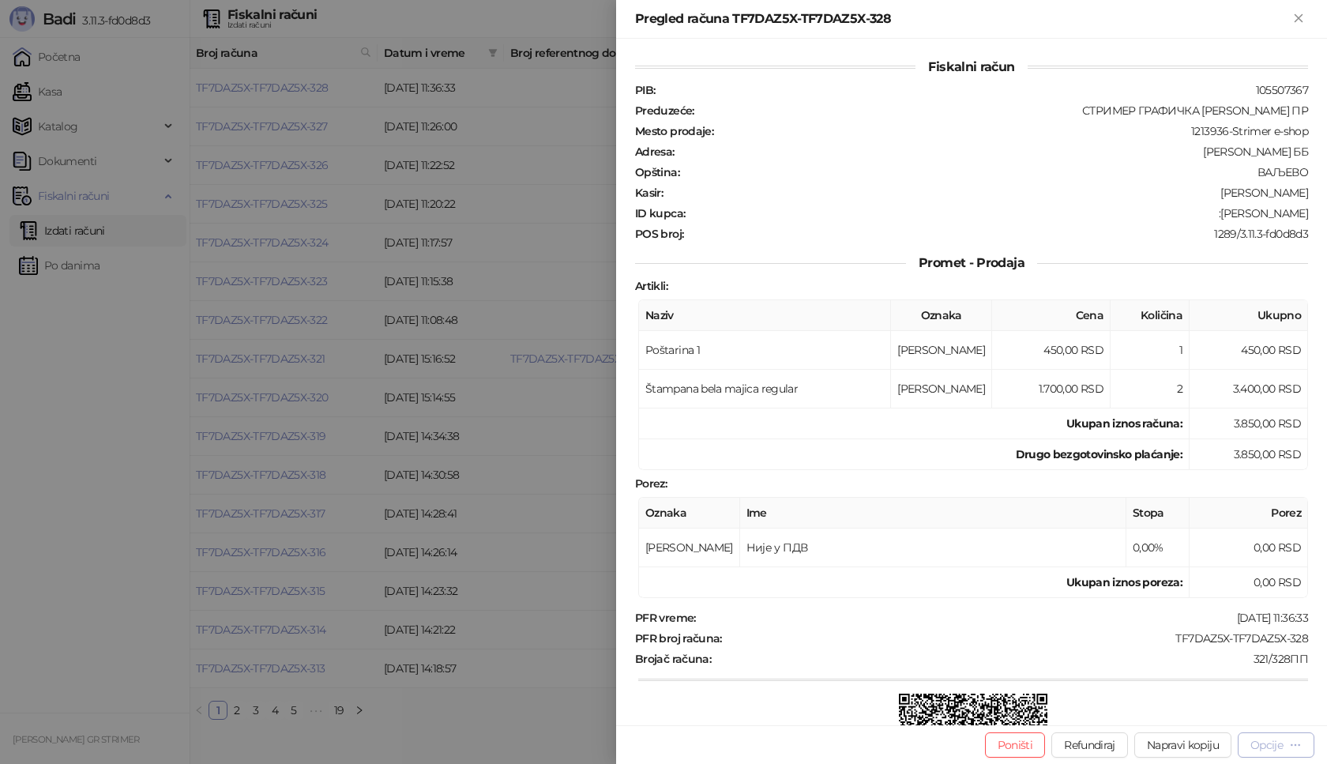
click at [1274, 750] on div "Opcije" at bounding box center [1267, 745] width 32 height 14
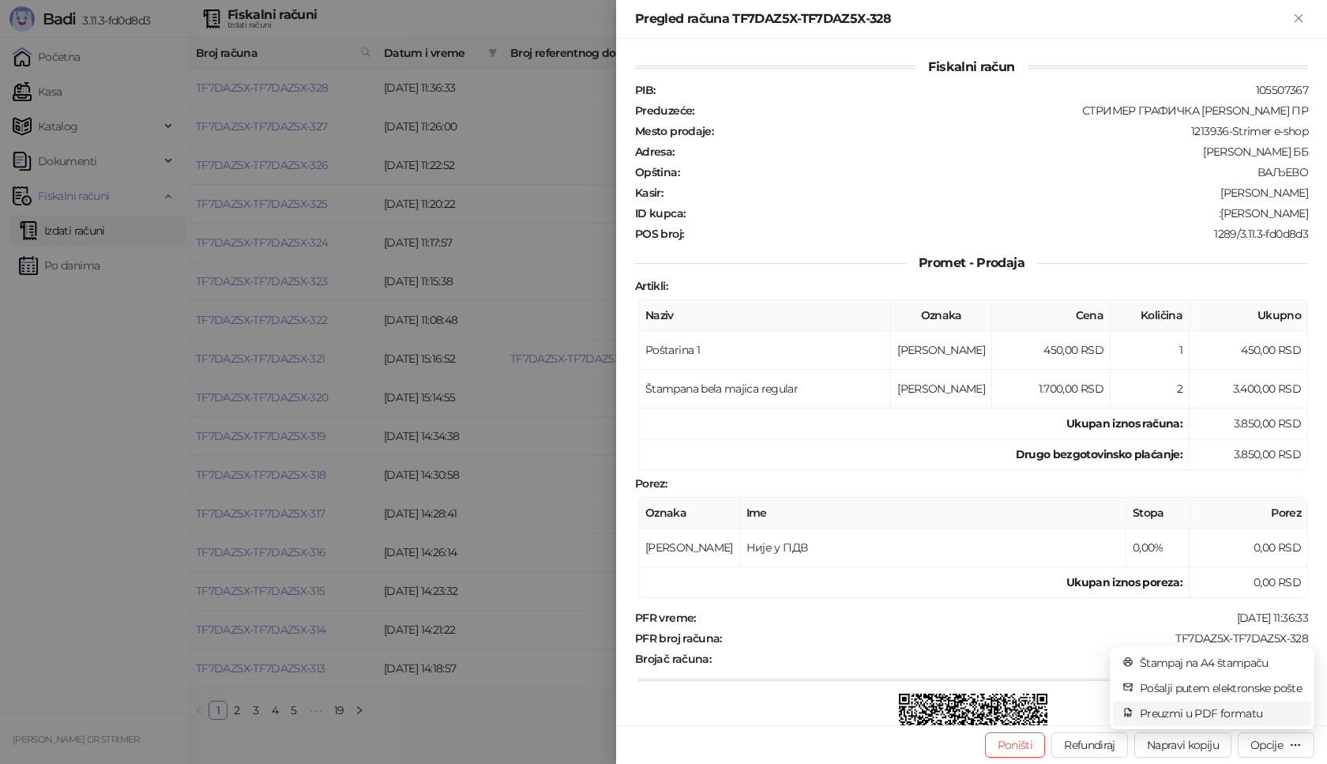
click at [1244, 713] on span "Preuzmi u PDF formatu" at bounding box center [1221, 713] width 162 height 17
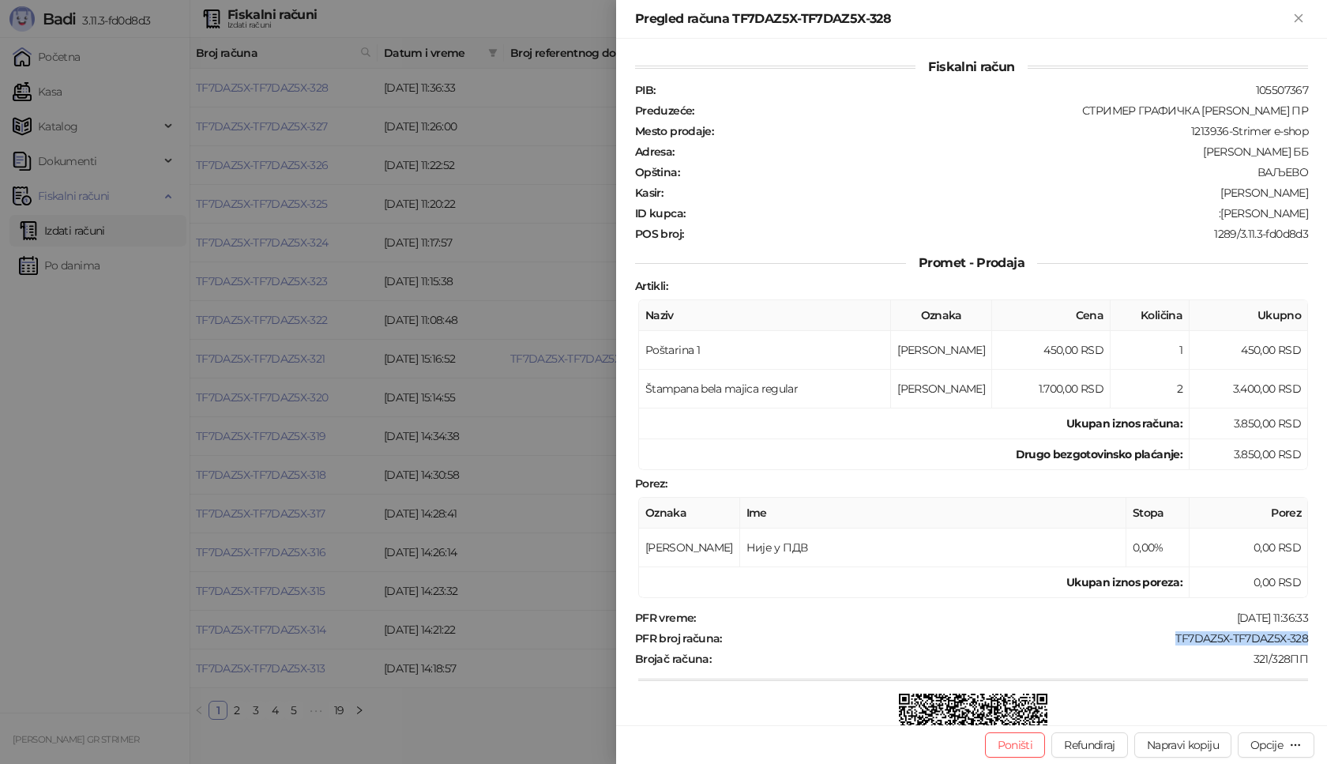
drag, startPoint x: 1158, startPoint y: 640, endPoint x: 1321, endPoint y: 638, distance: 162.8
click at [1321, 638] on div "Fiskalni račun PIB : 105507367 Preduzeće : СТРИМЕР ГРАФИЧКА РАДЊА [PERSON_NAME]…" at bounding box center [971, 382] width 711 height 687
drag, startPoint x: 1223, startPoint y: 217, endPoint x: 1312, endPoint y: 213, distance: 88.6
click at [1312, 213] on div "Fiskalni račun PIB : 105507367 Preduzeće : СТРИМЕР ГРАФИЧКА РАДЊА [PERSON_NAME]…" at bounding box center [971, 382] width 711 height 687
click at [1305, 19] on icon "Zatvori" at bounding box center [1299, 18] width 14 height 14
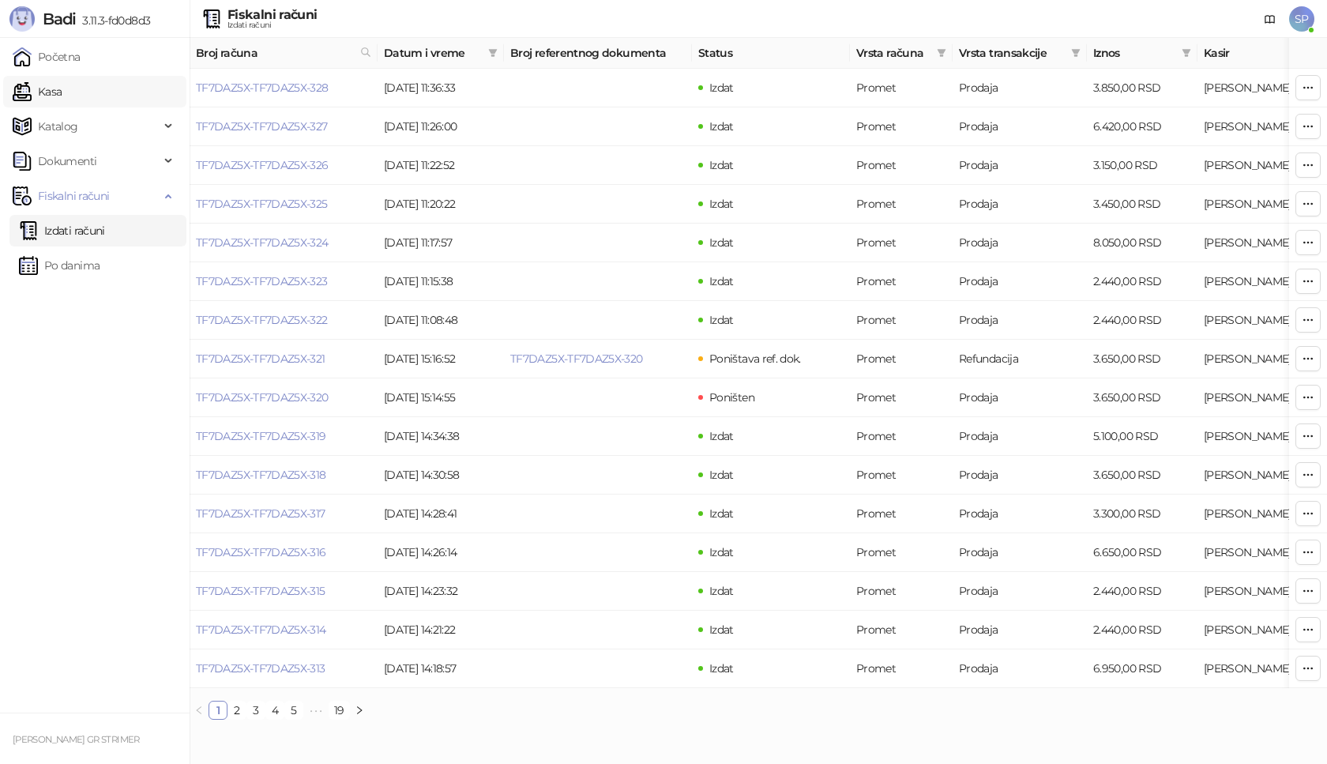
click at [62, 95] on link "Kasa" at bounding box center [37, 92] width 49 height 32
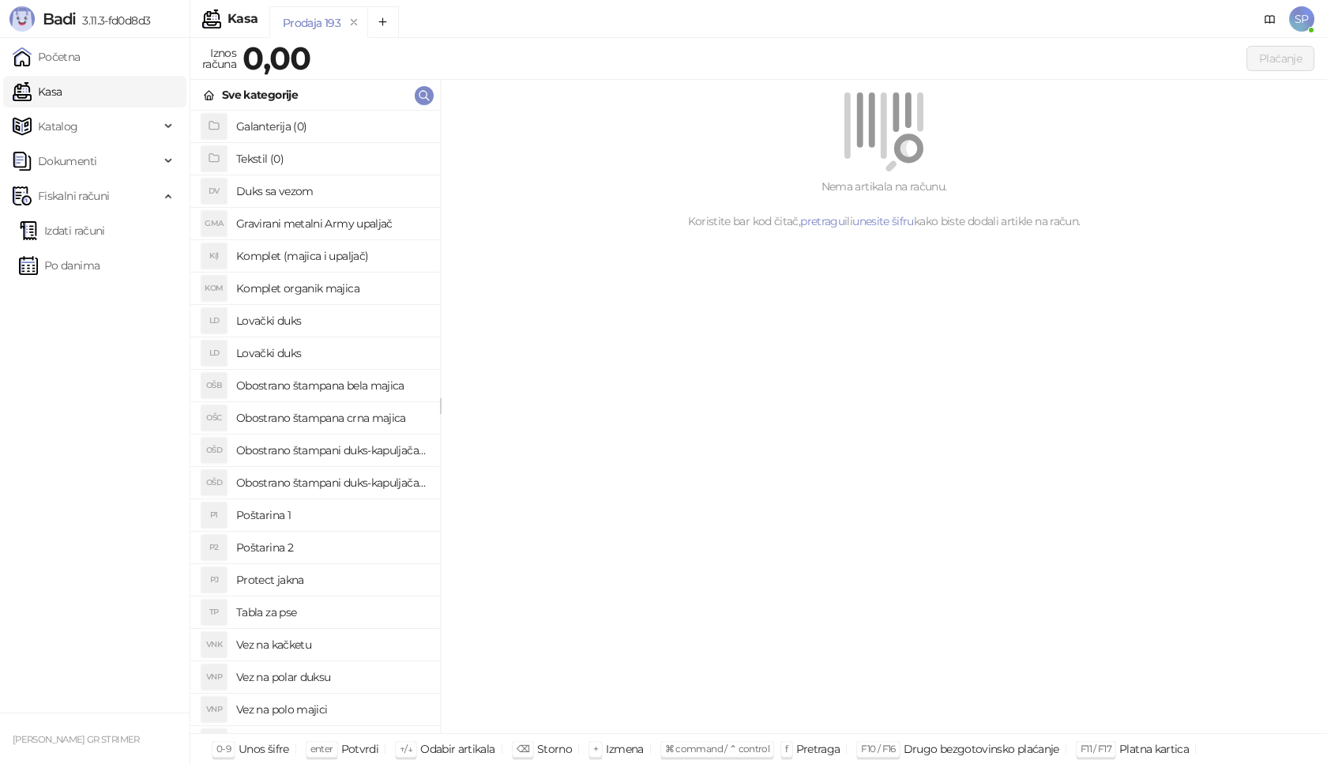
click at [335, 516] on h4 "Poštarina 1" at bounding box center [331, 514] width 191 height 25
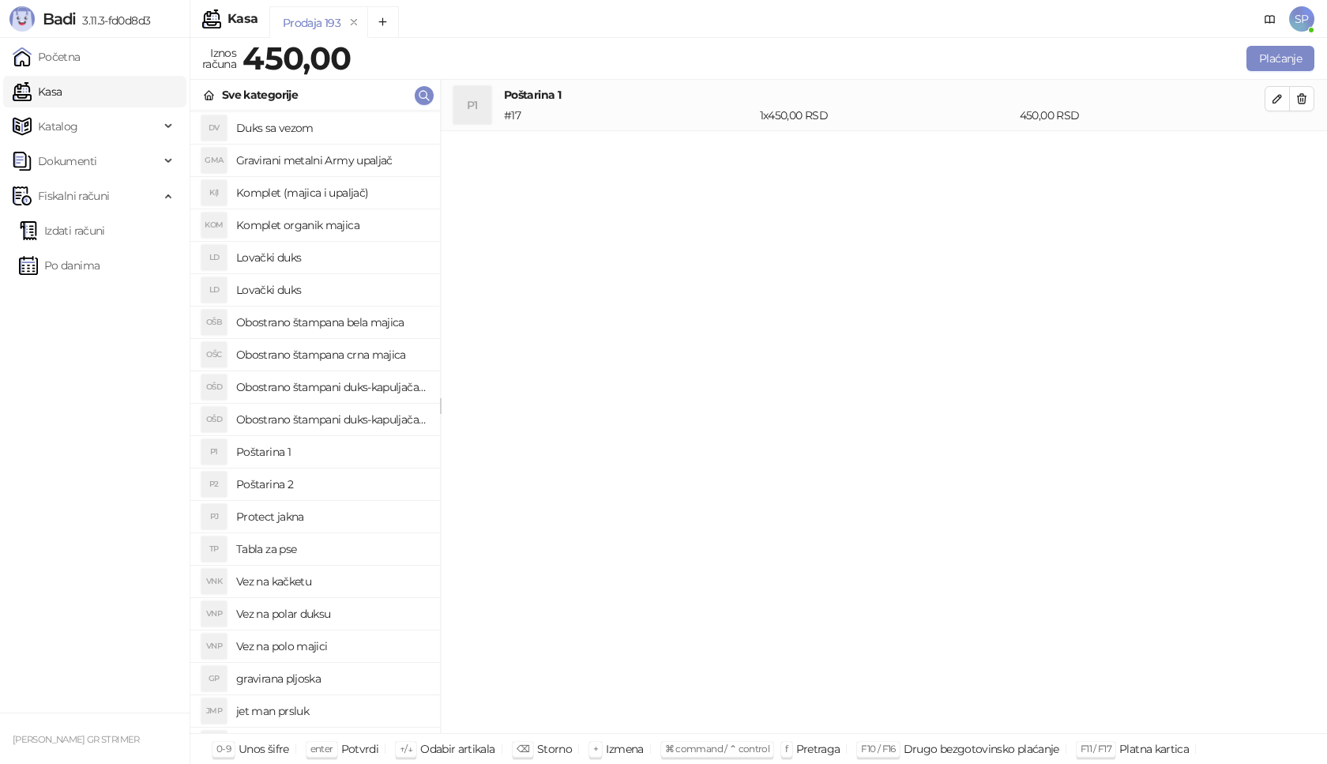
scroll to position [395, 0]
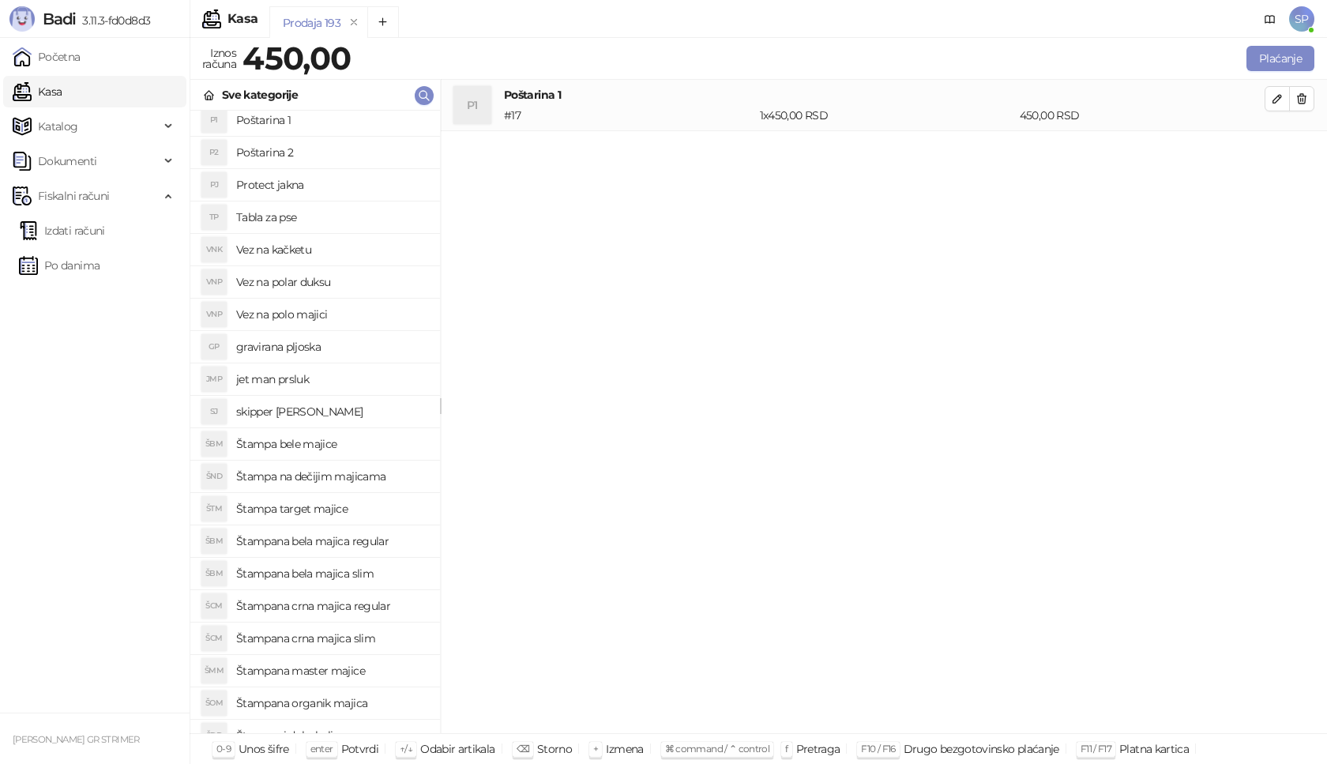
click at [392, 606] on h4 "Štampana crna majica regular" at bounding box center [331, 605] width 191 height 25
click at [1282, 156] on icon "button" at bounding box center [1277, 150] width 13 height 13
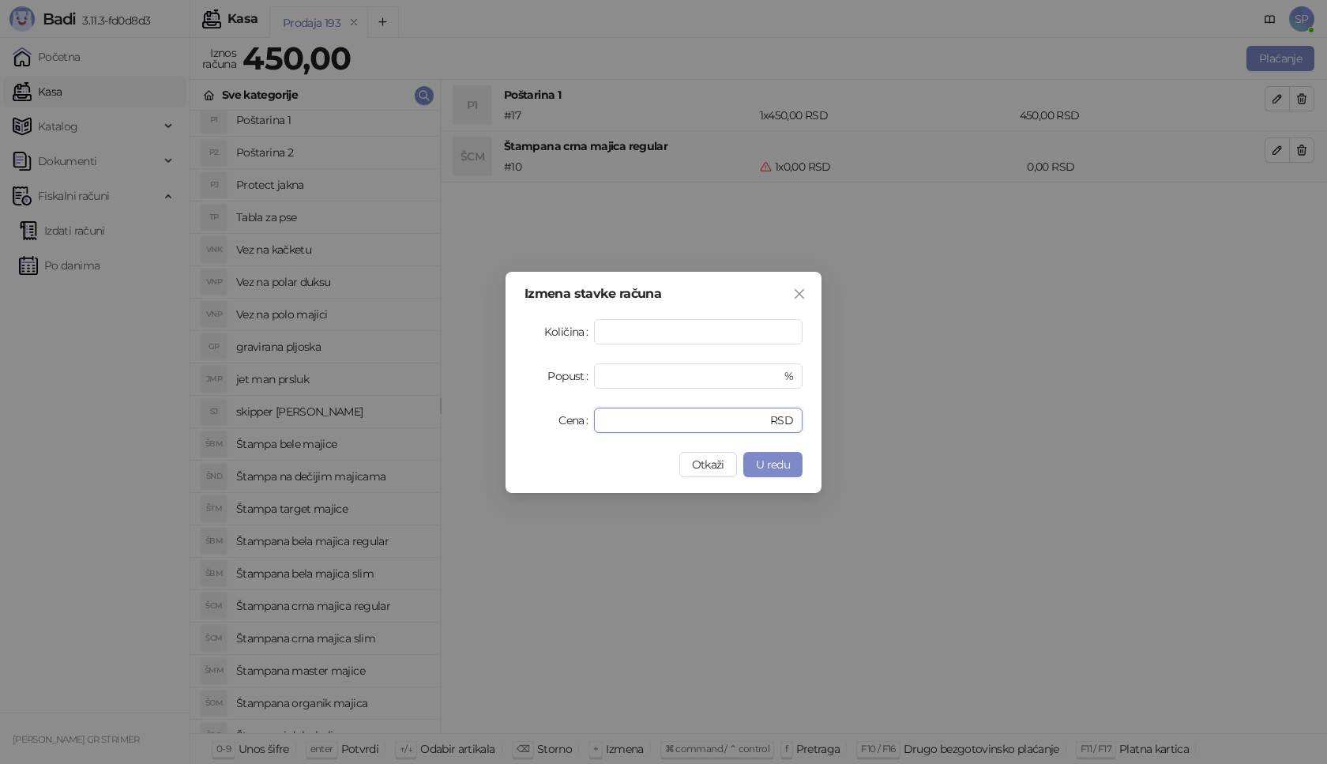
drag, startPoint x: 641, startPoint y: 419, endPoint x: 486, endPoint y: 415, distance: 154.9
click at [487, 419] on div "Izmena stavke računa Količina * Popust * % Cena * RSD Otkaži U redu" at bounding box center [663, 382] width 1327 height 764
type input "****"
click at [789, 467] on span "U redu" at bounding box center [773, 464] width 34 height 14
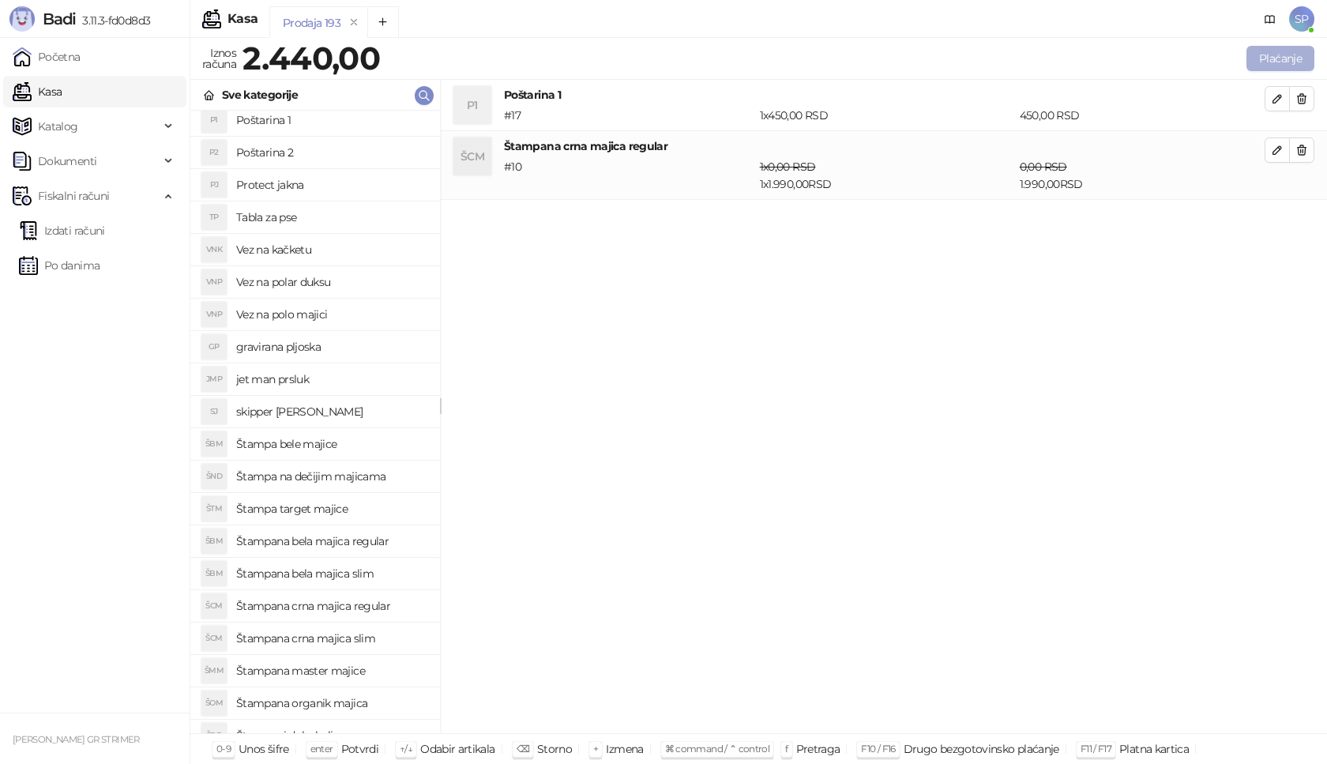
click at [1296, 60] on button "Plaćanje" at bounding box center [1281, 58] width 68 height 25
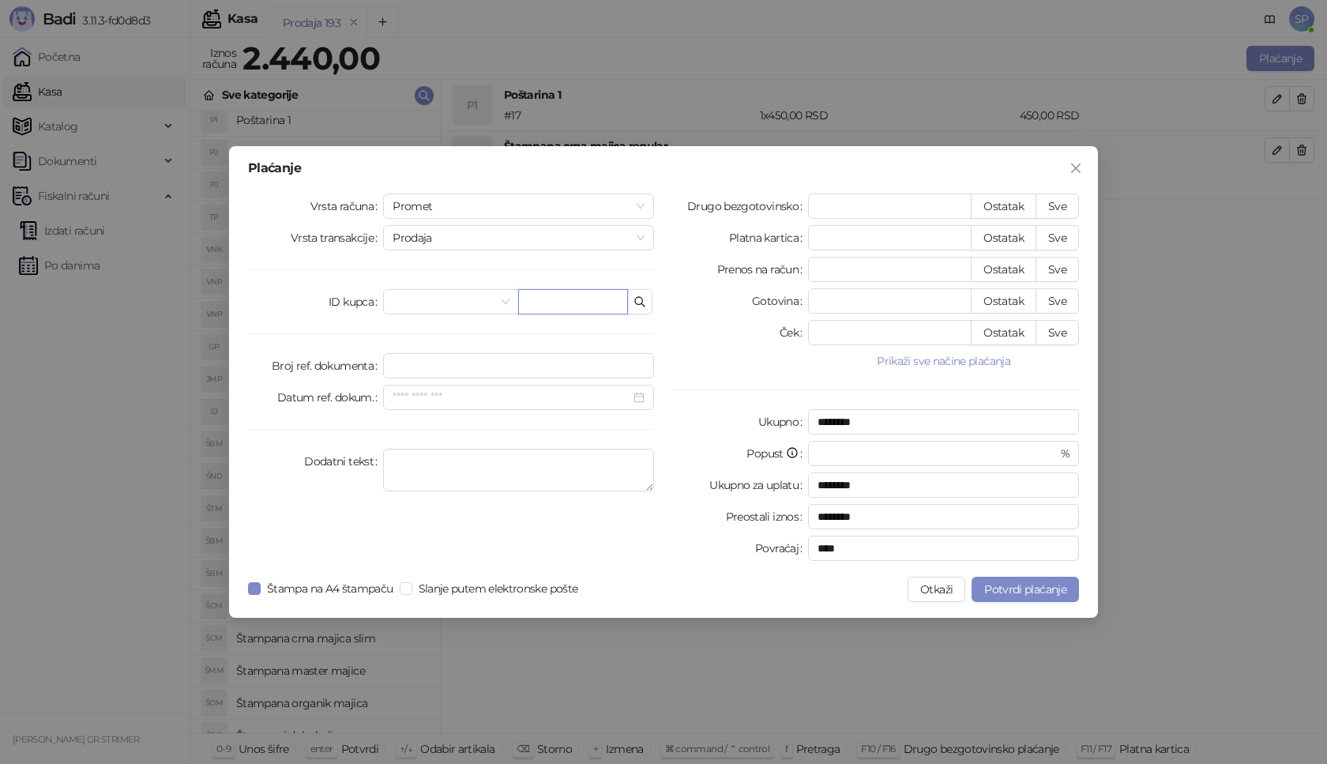
click at [546, 303] on input "text" at bounding box center [573, 301] width 110 height 25
paste input "**********"
type input "**********"
click at [1058, 206] on button "Sve" at bounding box center [1057, 206] width 43 height 25
type input "****"
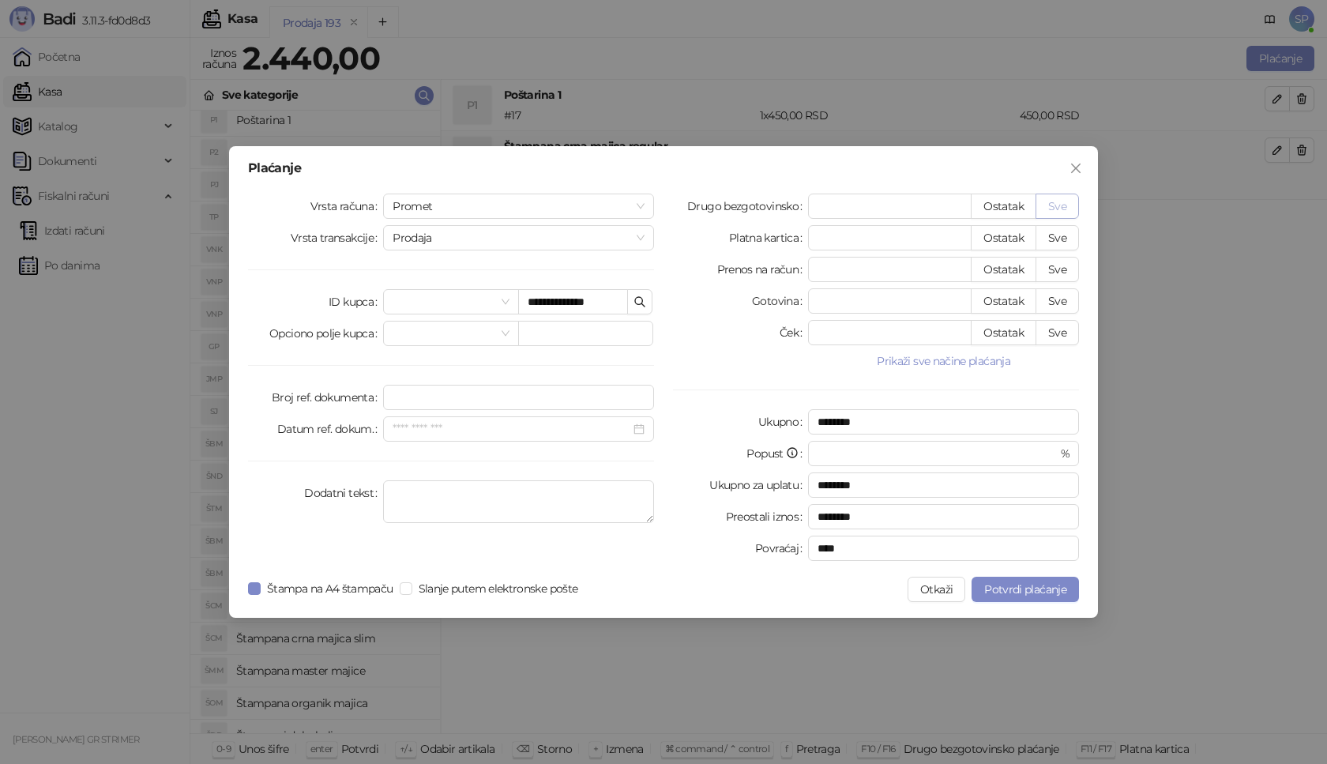
type input "****"
click at [1047, 587] on span "Potvrdi plaćanje" at bounding box center [1025, 589] width 82 height 14
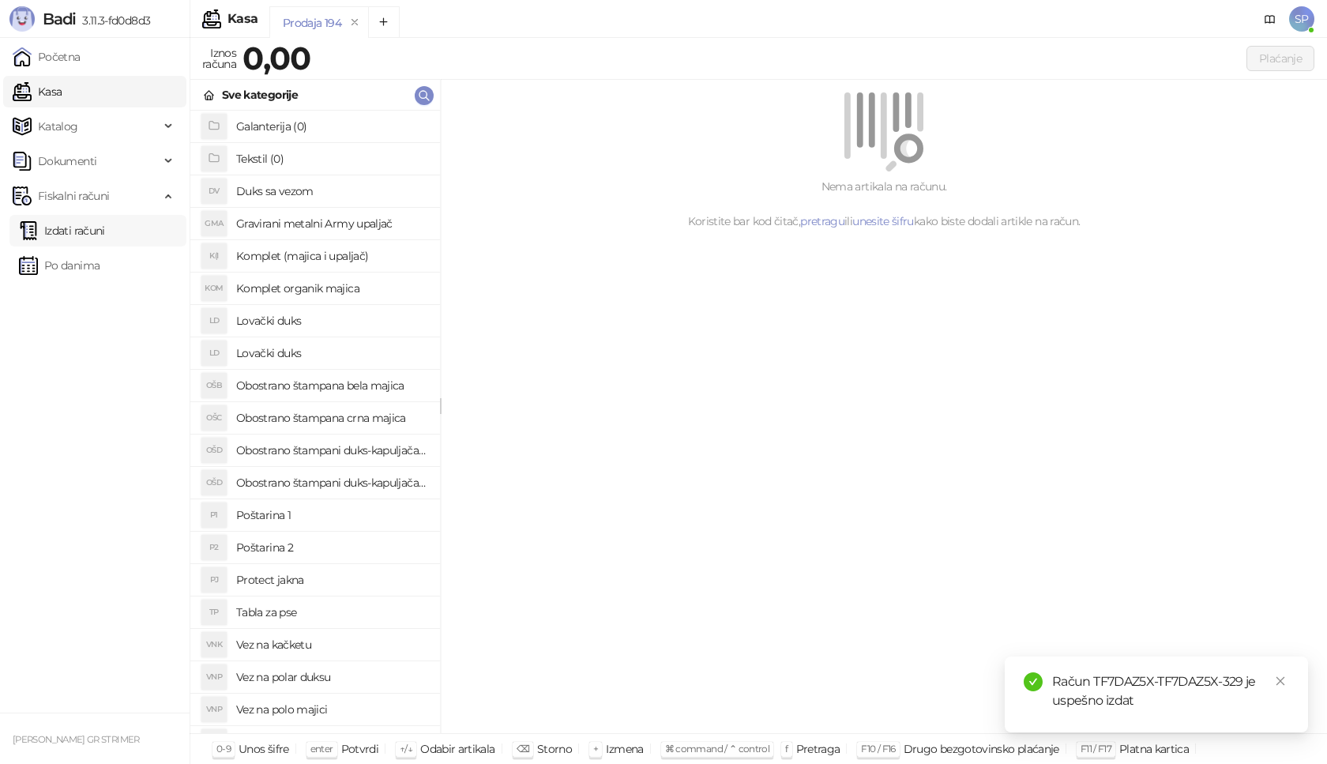
click at [105, 228] on link "Izdati računi" at bounding box center [62, 231] width 86 height 32
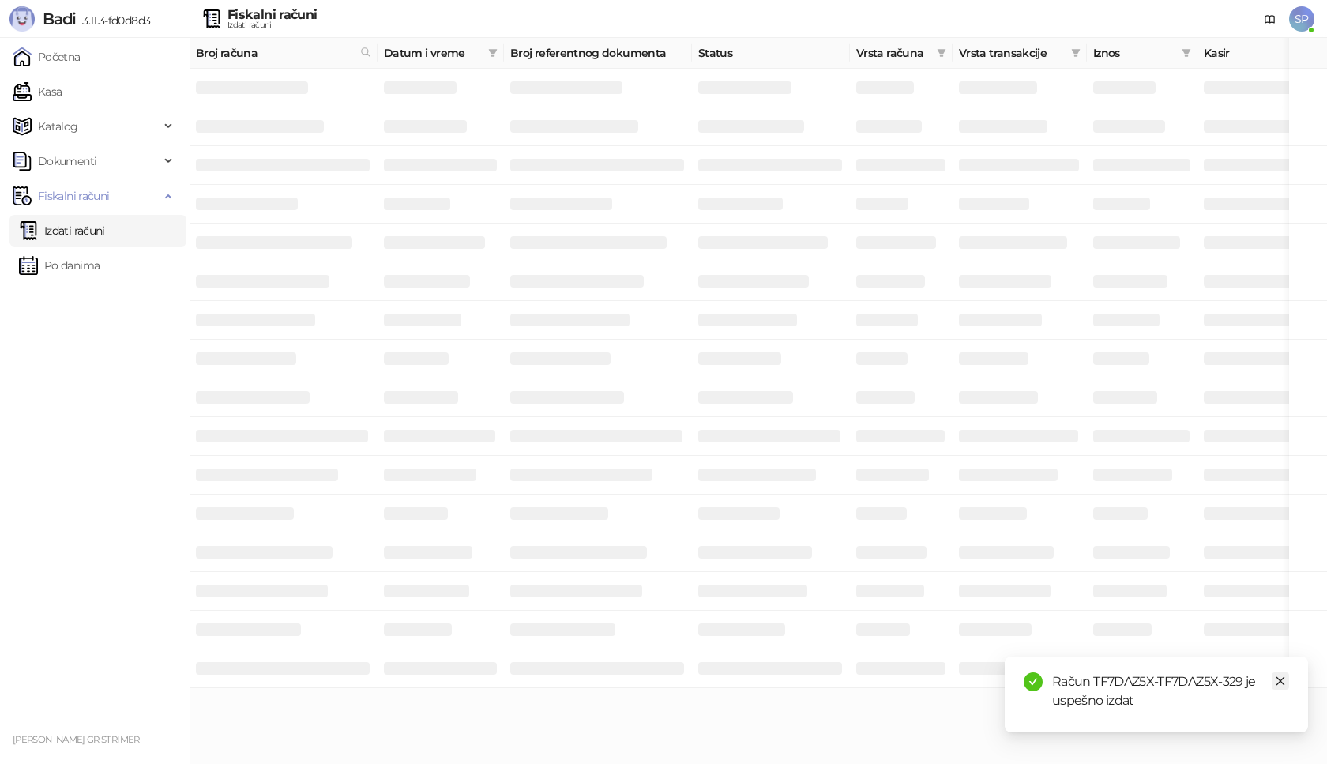
click at [1281, 680] on icon "close" at bounding box center [1281, 681] width 9 height 9
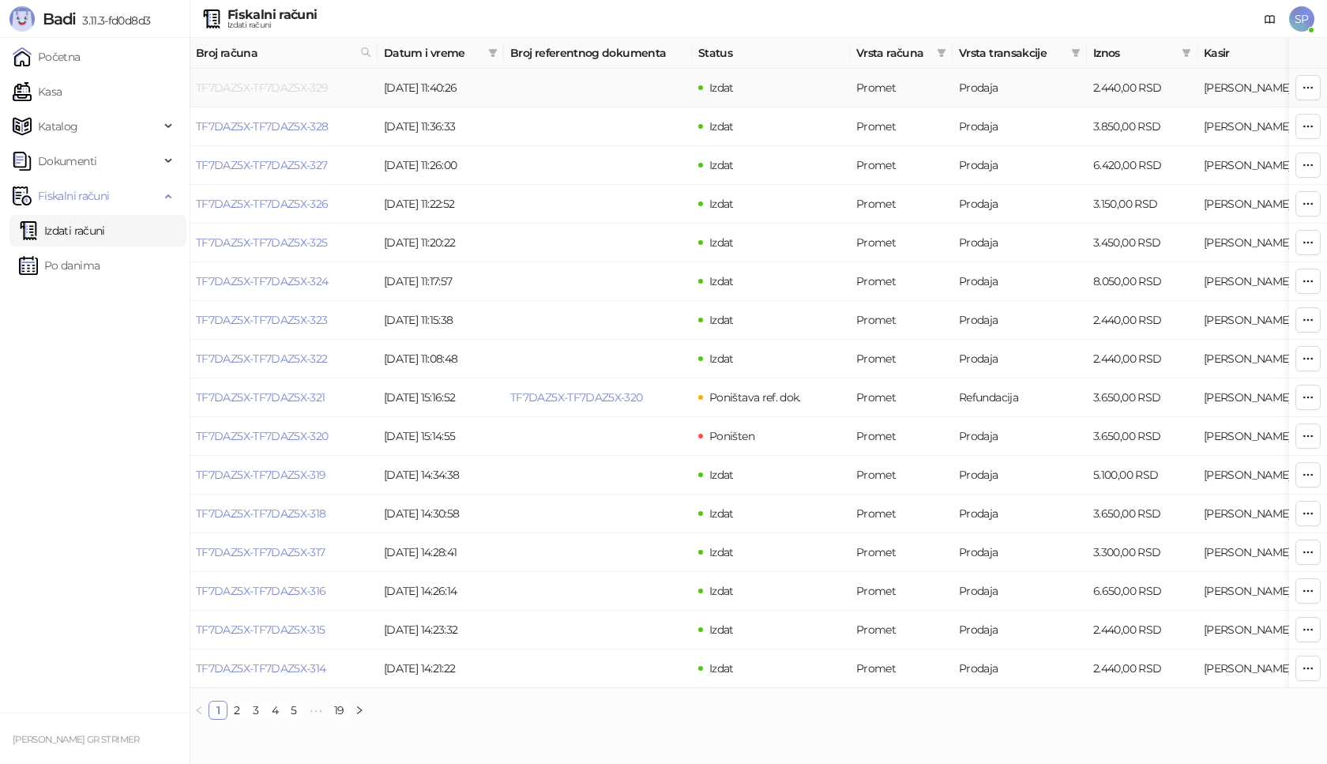
click at [303, 83] on link "TF7DAZ5X-TF7DAZ5X-329" at bounding box center [262, 88] width 133 height 14
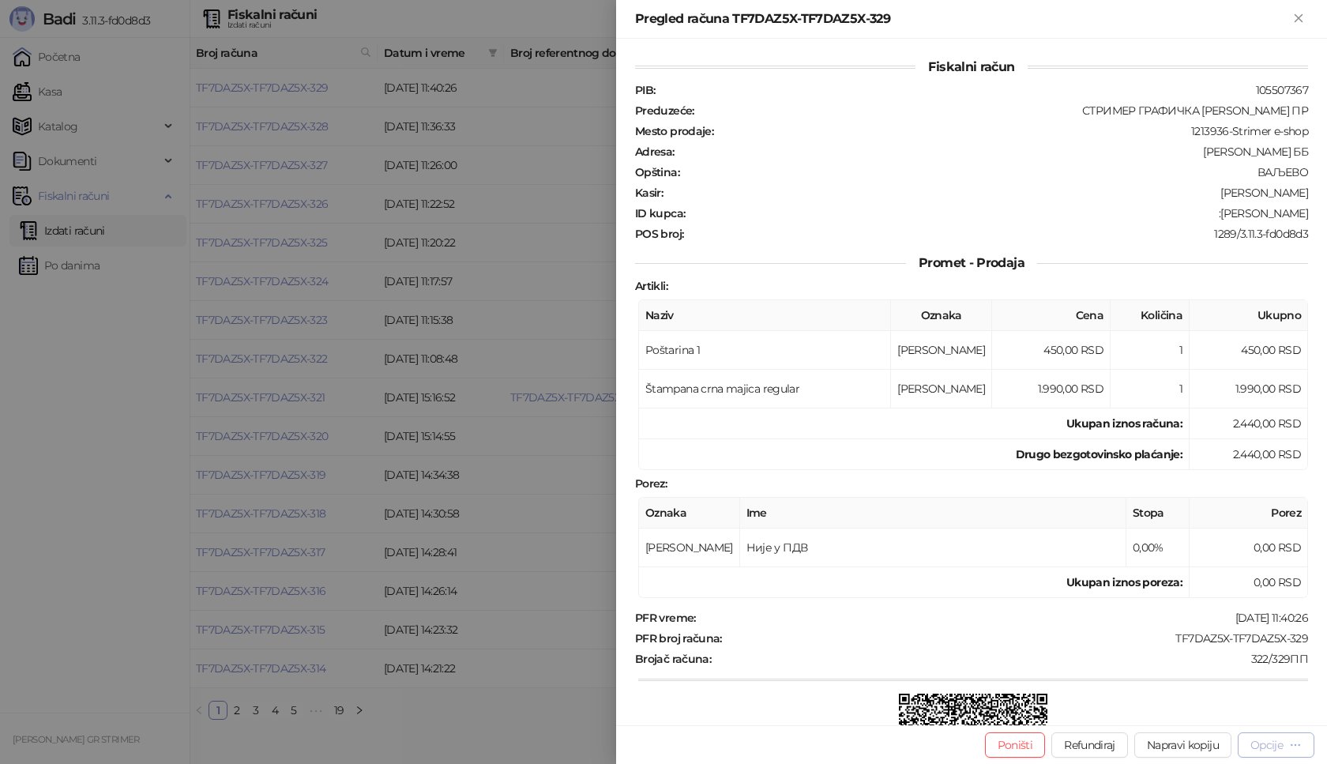
click at [1283, 745] on div "Opcije" at bounding box center [1267, 745] width 32 height 14
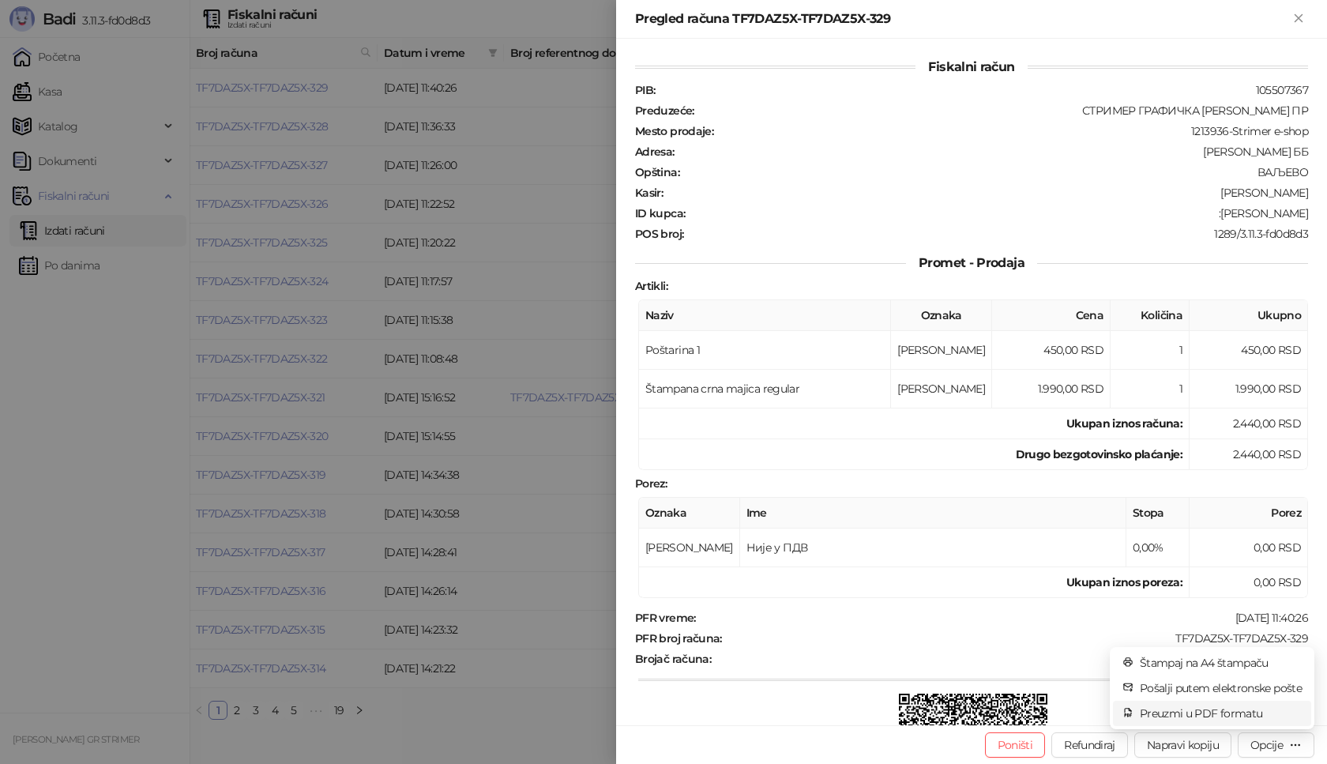
click at [1246, 717] on span "Preuzmi u PDF formatu" at bounding box center [1221, 713] width 162 height 17
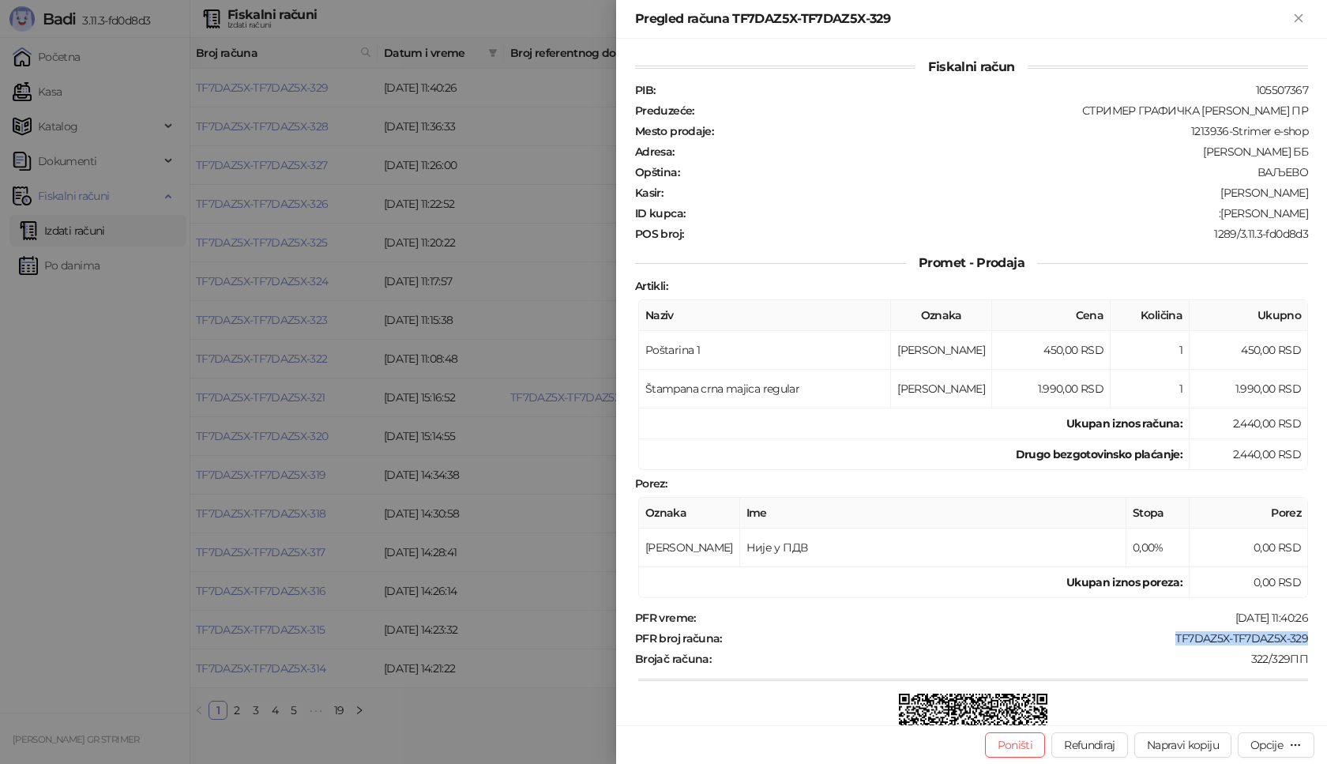
drag, startPoint x: 1165, startPoint y: 637, endPoint x: 1327, endPoint y: 637, distance: 162.0
click at [1327, 637] on div "Fiskalni račun PIB : 105507367 Preduzeće : СТРИМЕР ГРАФИЧКА РАДЊА [PERSON_NAME]…" at bounding box center [971, 382] width 711 height 687
drag, startPoint x: 1266, startPoint y: 214, endPoint x: 1327, endPoint y: 214, distance: 60.0
click at [1327, 214] on div "Fiskalni račun PIB : 105507367 Preduzeće : СТРИМЕР ГРАФИЧКА РАДЊА [PERSON_NAME]…" at bounding box center [971, 382] width 711 height 687
click at [1300, 20] on icon "Zatvori" at bounding box center [1298, 17] width 7 height 7
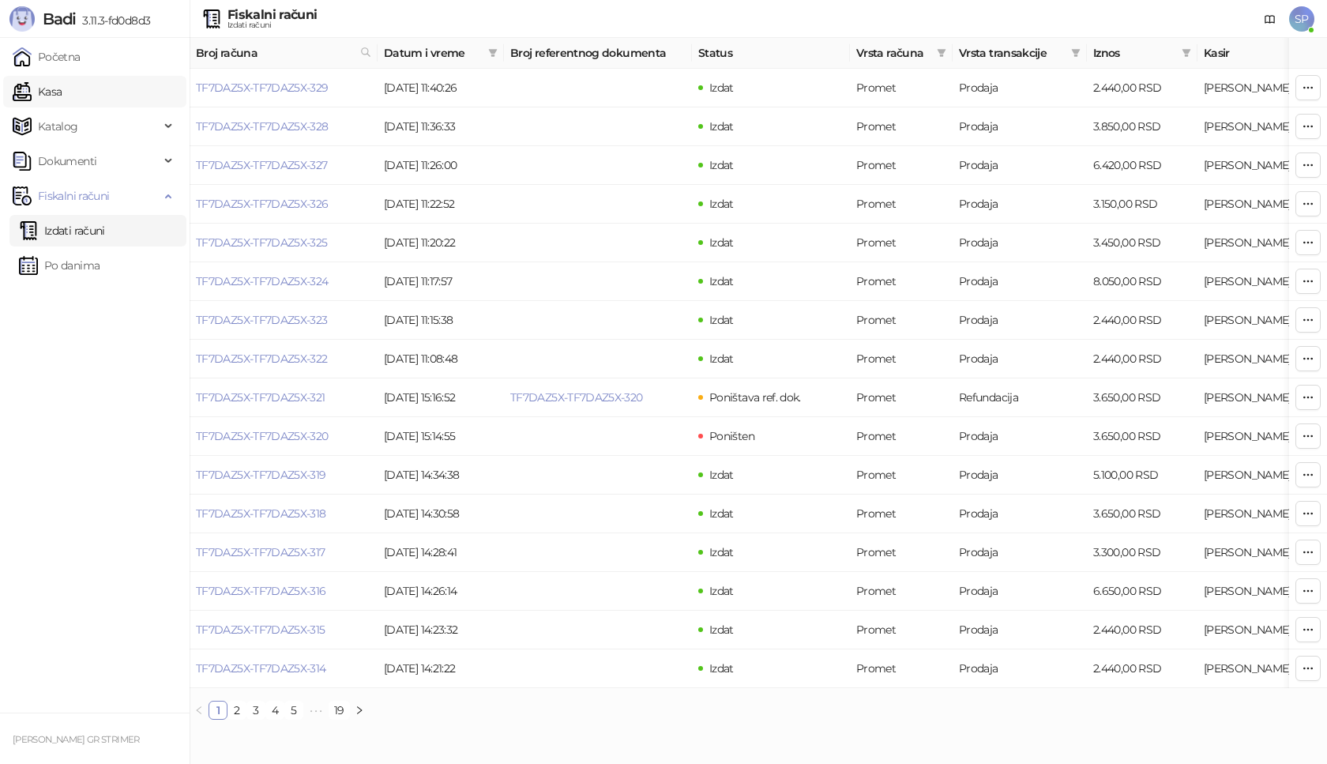
click at [62, 96] on link "Kasa" at bounding box center [37, 92] width 49 height 32
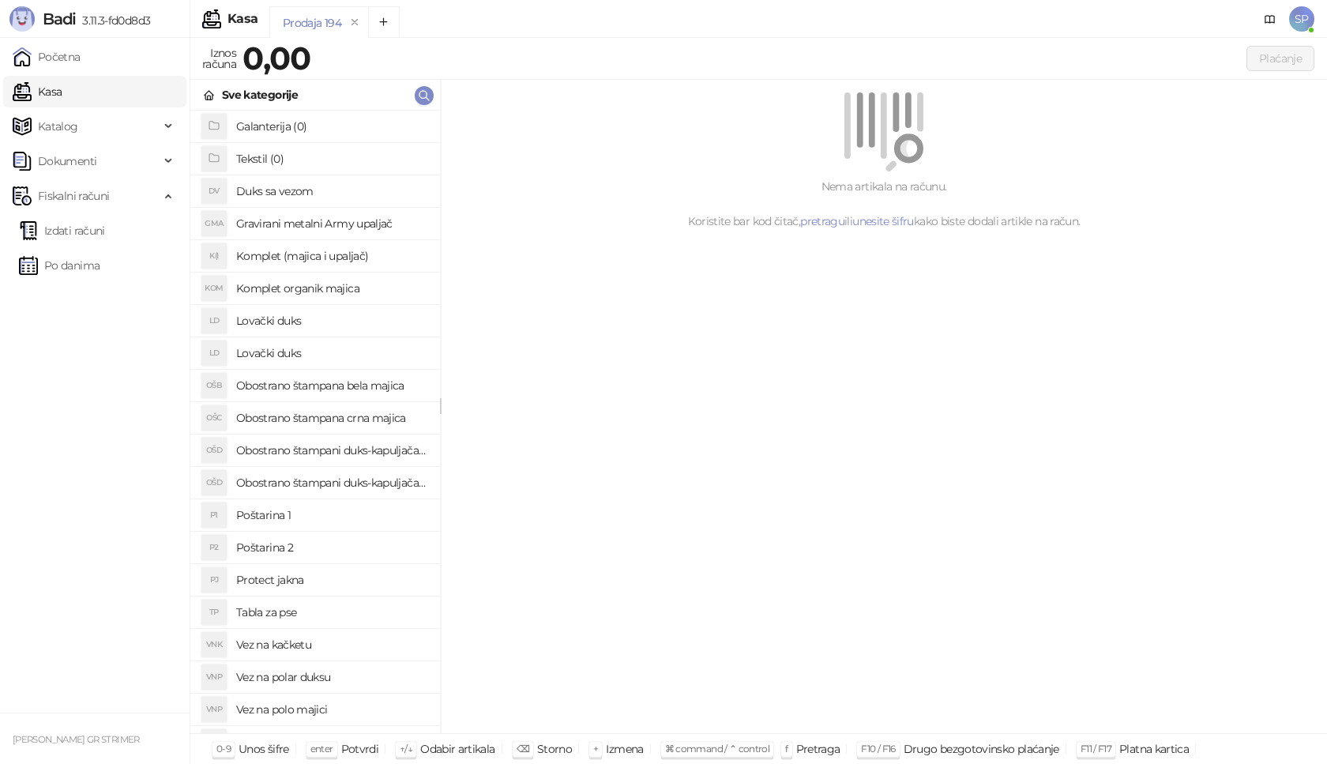
click at [318, 513] on h4 "Poštarina 1" at bounding box center [331, 514] width 191 height 25
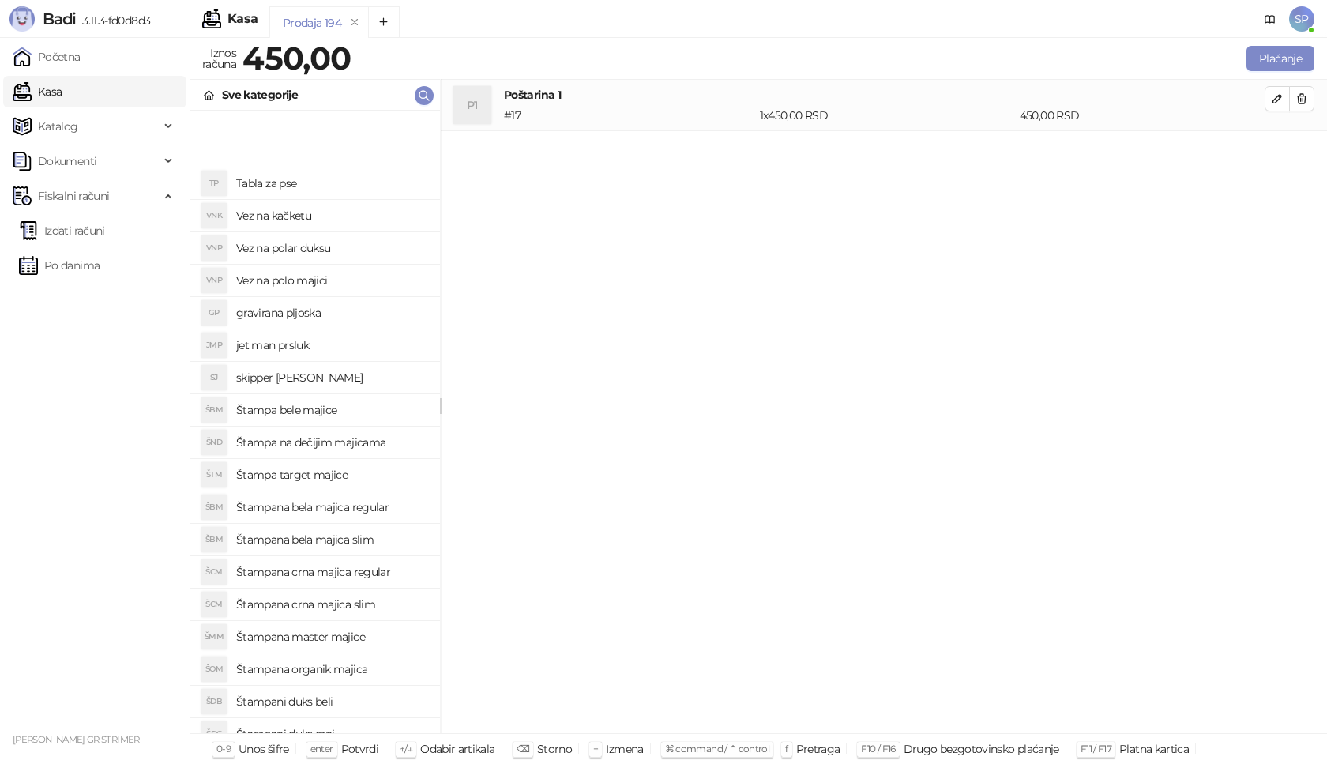
scroll to position [544, 0]
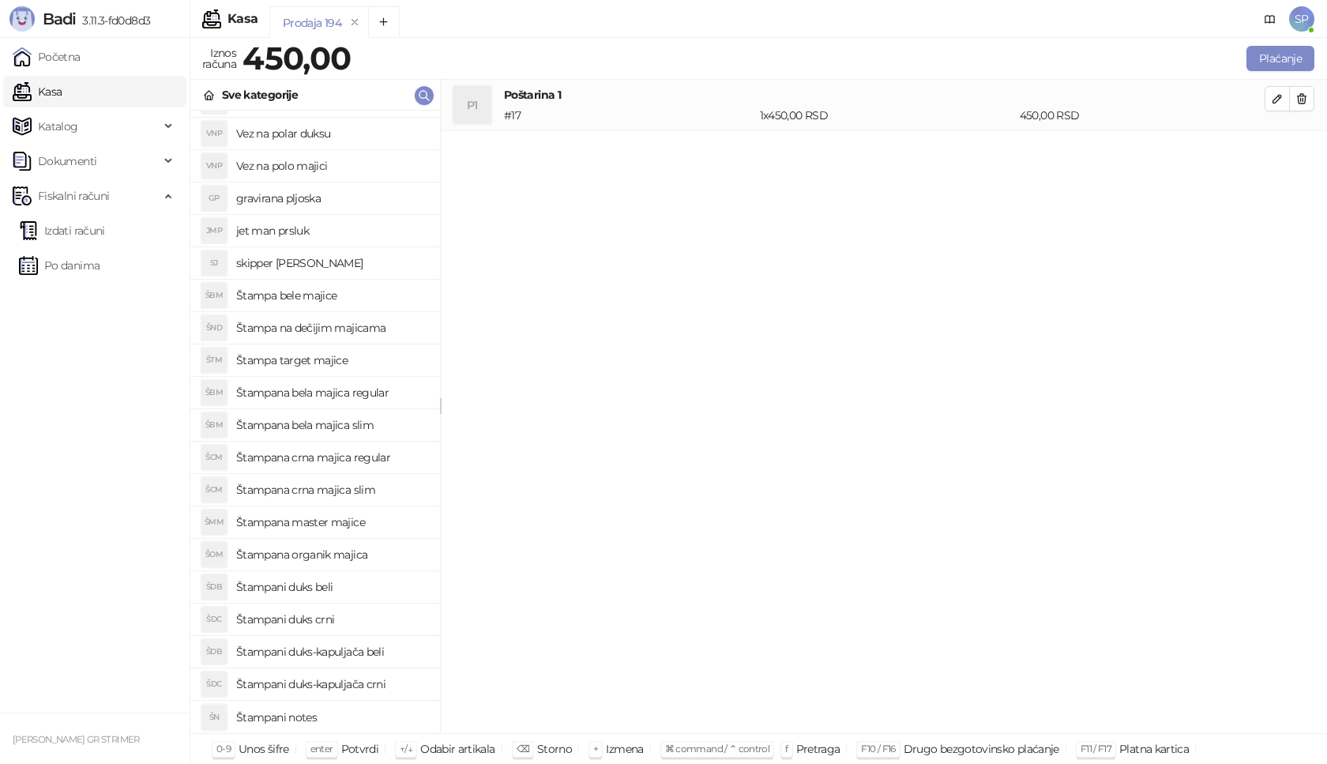
click at [358, 525] on h4 "Štampana master majice" at bounding box center [331, 522] width 191 height 25
click at [1283, 149] on icon "button" at bounding box center [1277, 150] width 13 height 13
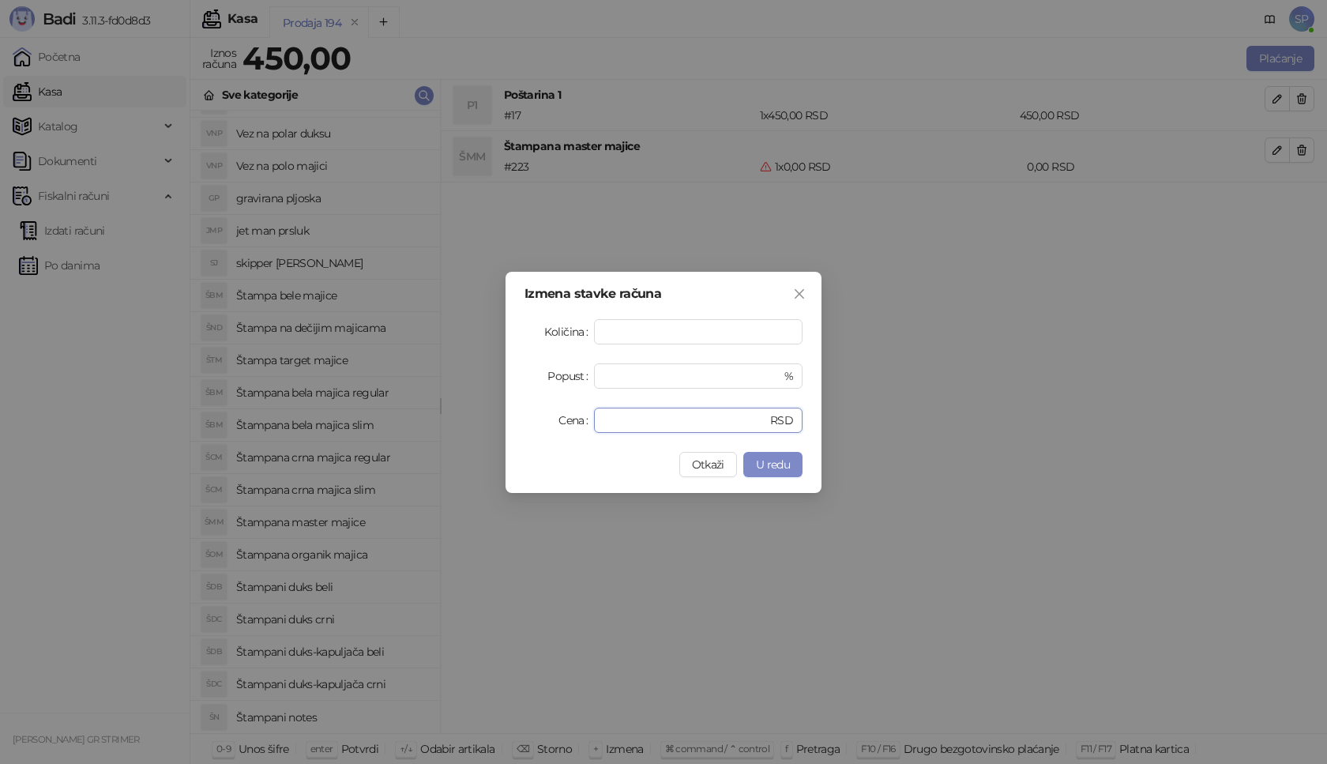
drag, startPoint x: 645, startPoint y: 431, endPoint x: 506, endPoint y: 430, distance: 139.9
click at [506, 430] on div "Izmena stavke računa Količina * Popust * % Cena * RSD Otkaži U redu" at bounding box center [664, 382] width 316 height 221
type input "****"
click at [788, 463] on span "U redu" at bounding box center [773, 464] width 34 height 14
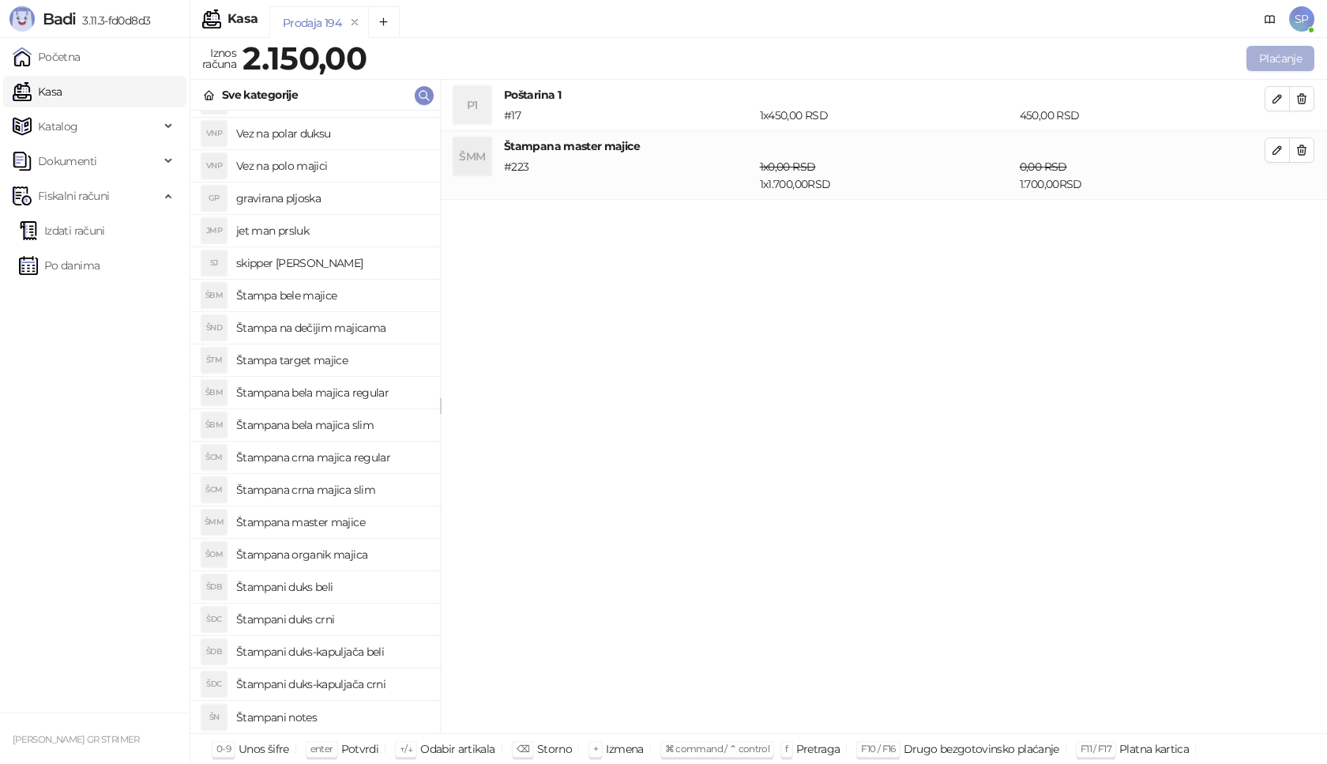
click at [1292, 50] on button "Plaćanje" at bounding box center [1281, 58] width 68 height 25
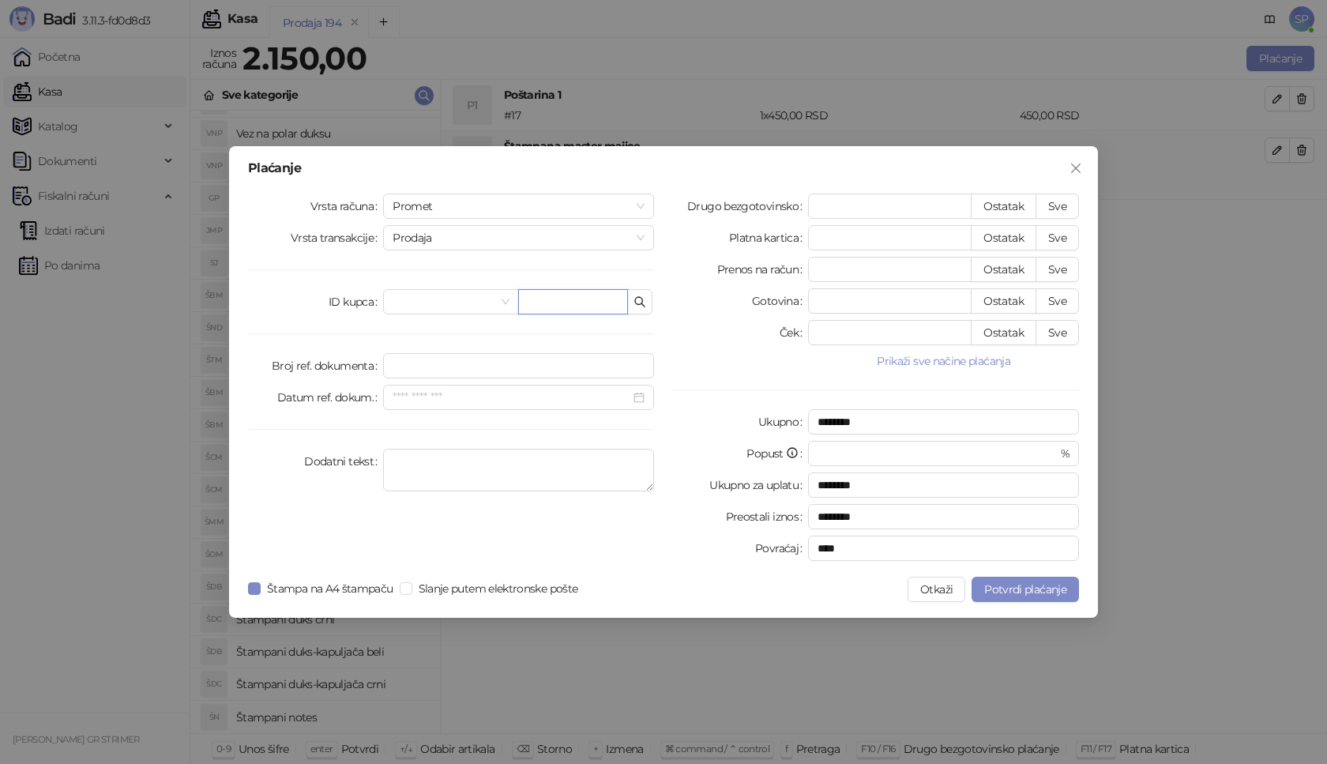
click at [560, 307] on input "text" at bounding box center [573, 301] width 110 height 25
type input "*"
paste input "**********"
type input "**********"
click at [1067, 203] on button "Sve" at bounding box center [1057, 206] width 43 height 25
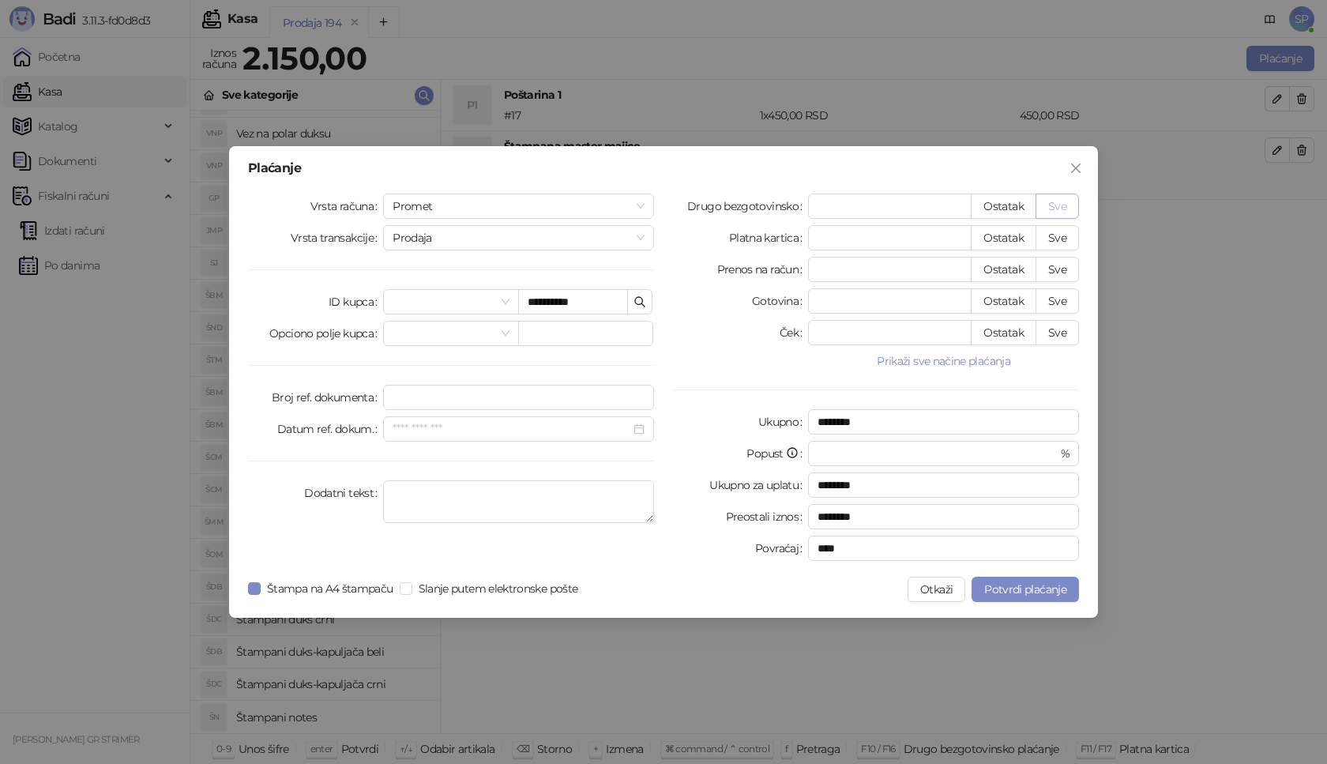
type input "****"
click at [1039, 584] on span "Potvrdi plaćanje" at bounding box center [1025, 589] width 82 height 14
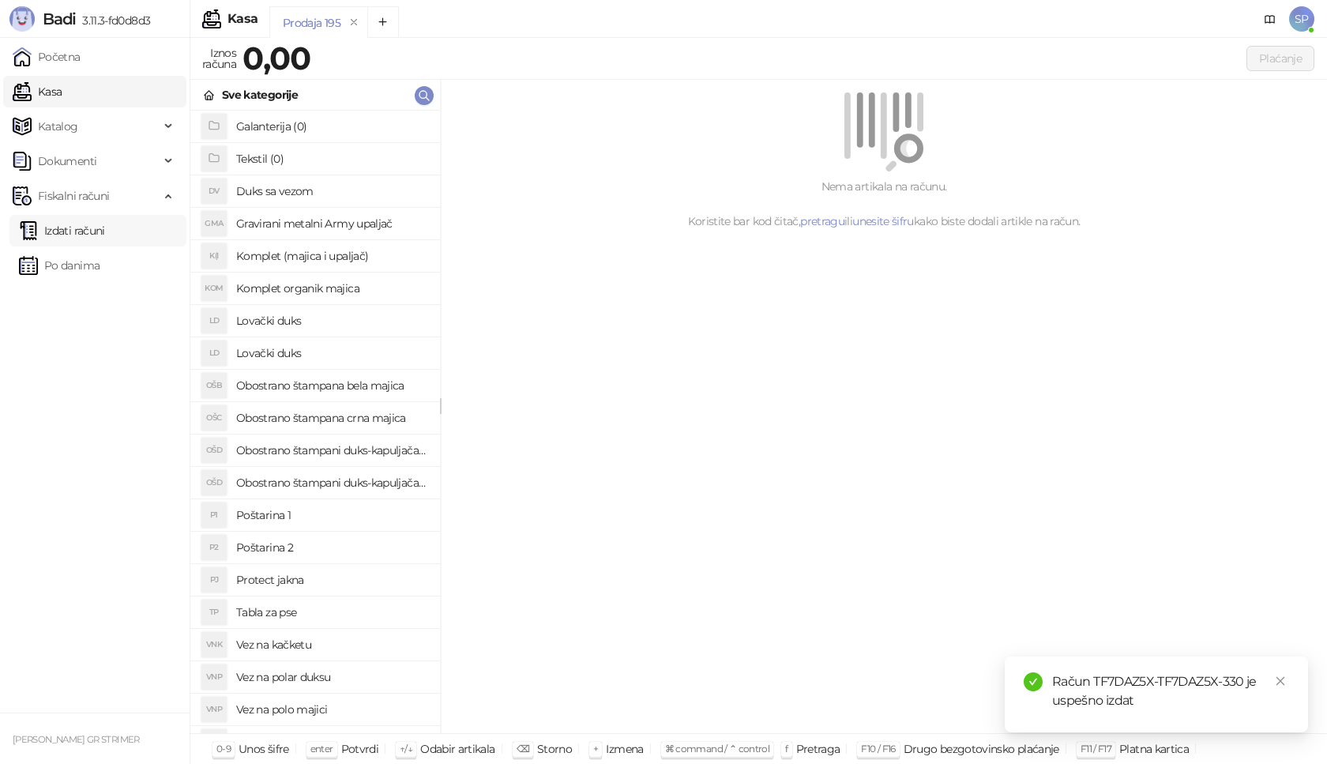
click at [105, 232] on link "Izdati računi" at bounding box center [62, 231] width 86 height 32
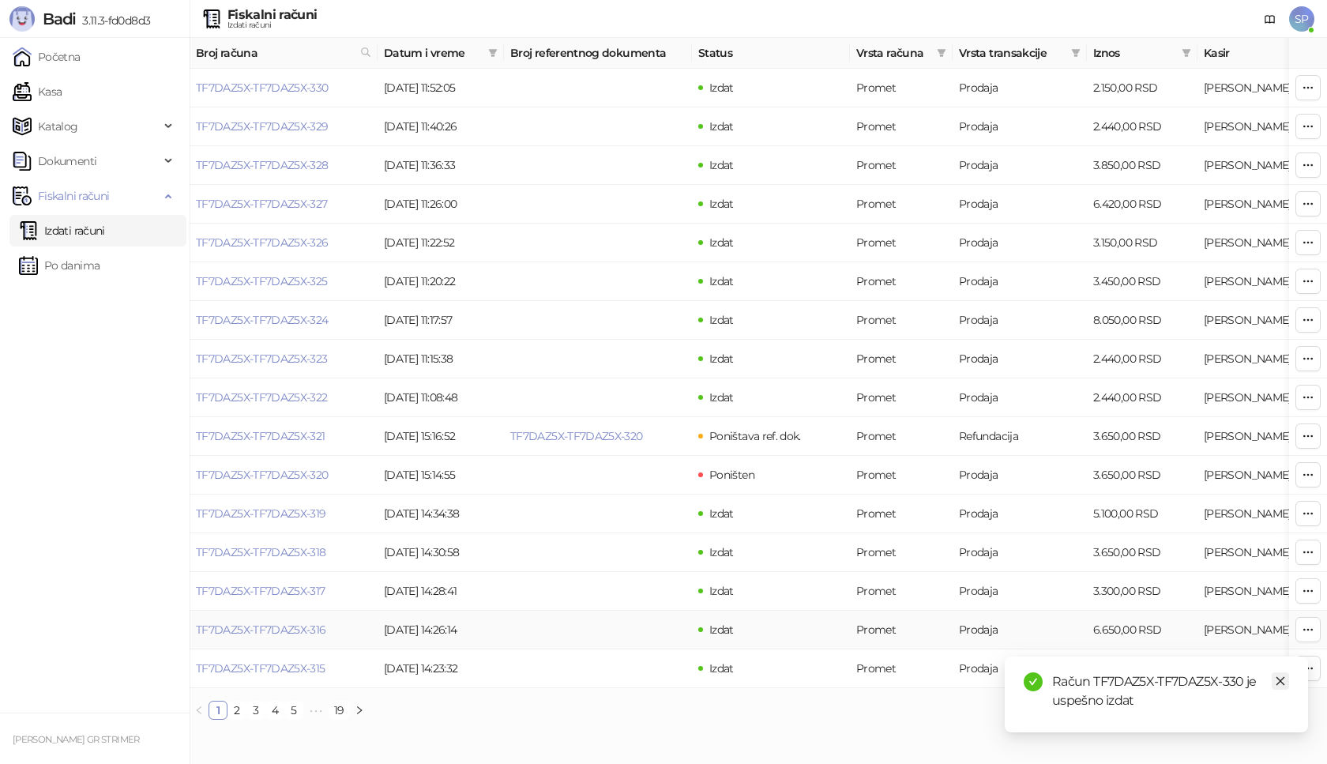
click at [1276, 680] on icon "close" at bounding box center [1280, 681] width 11 height 11
click at [287, 91] on link "TF7DAZ5X-TF7DAZ5X-330" at bounding box center [262, 88] width 133 height 14
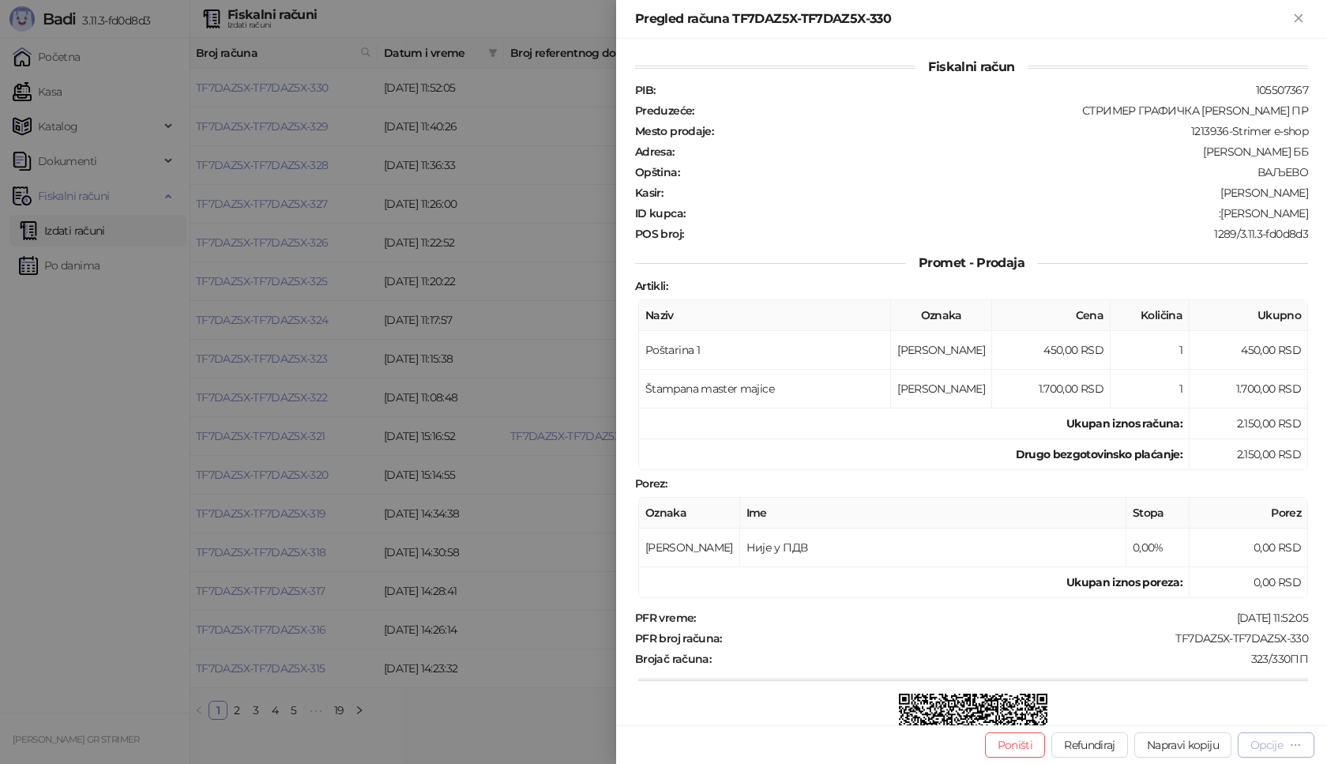
click at [1266, 740] on div "Opcije" at bounding box center [1267, 745] width 32 height 14
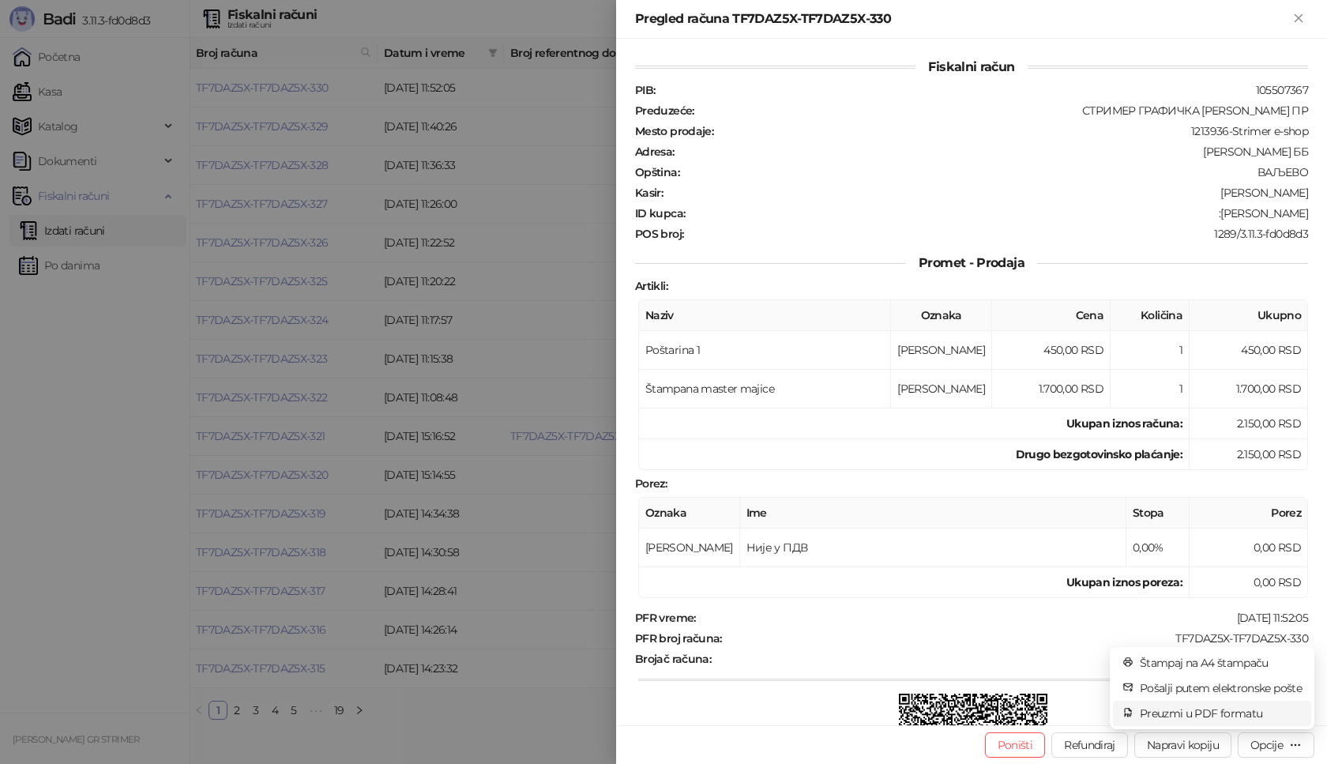
click at [1223, 713] on span "Preuzmi u PDF formatu" at bounding box center [1221, 713] width 162 height 17
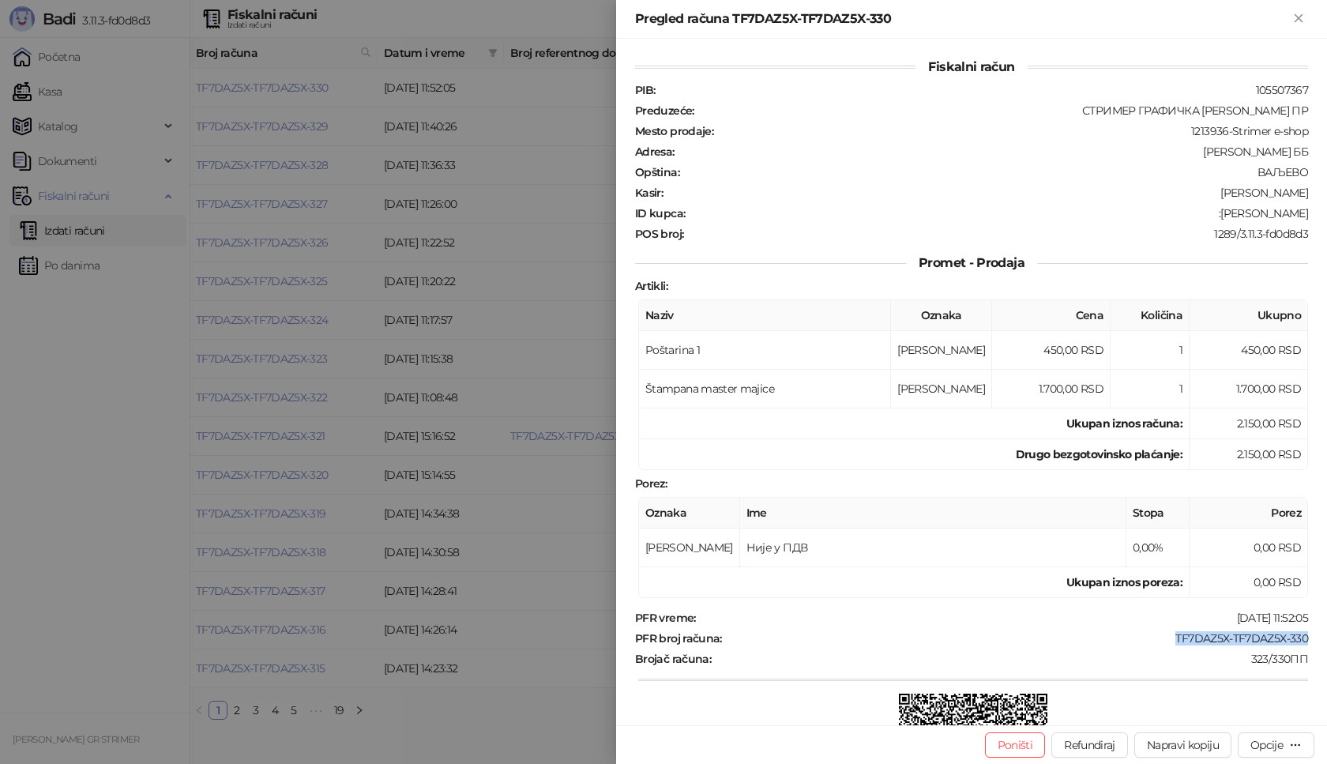
drag, startPoint x: 1161, startPoint y: 641, endPoint x: 1327, endPoint y: 638, distance: 165.2
click at [1327, 638] on div "Fiskalni račun PIB : 105507367 Preduzeće : СТРИМЕР ГРАФИЧКА РАДЊА [PERSON_NAME]…" at bounding box center [971, 382] width 711 height 687
drag, startPoint x: 1245, startPoint y: 216, endPoint x: 1327, endPoint y: 209, distance: 81.8
click at [1327, 209] on div "Fiskalni račun PIB : 105507367 Preduzeće : СТРИМЕР ГРАФИЧКА РАДЊА [PERSON_NAME]…" at bounding box center [971, 382] width 711 height 687
click at [1297, 20] on icon "Zatvori" at bounding box center [1298, 17] width 7 height 7
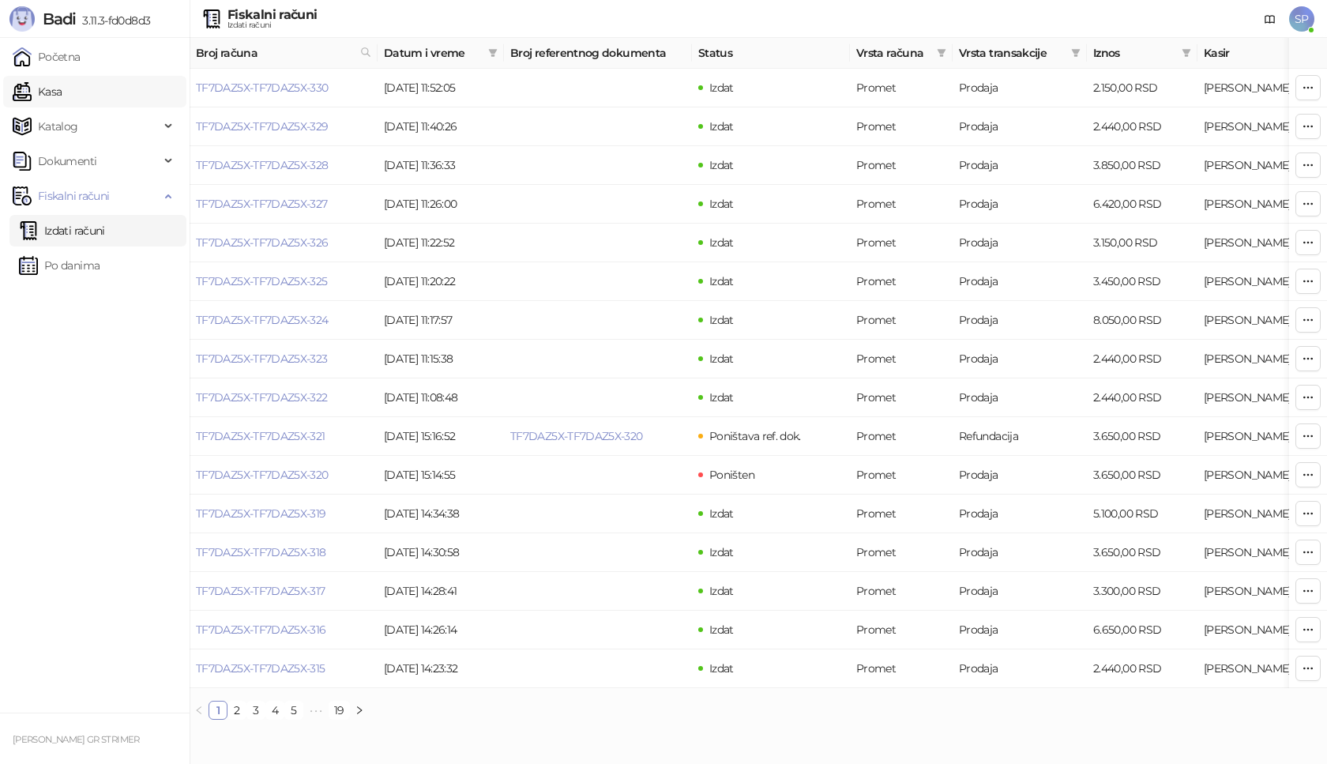
click at [55, 89] on link "Kasa" at bounding box center [37, 92] width 49 height 32
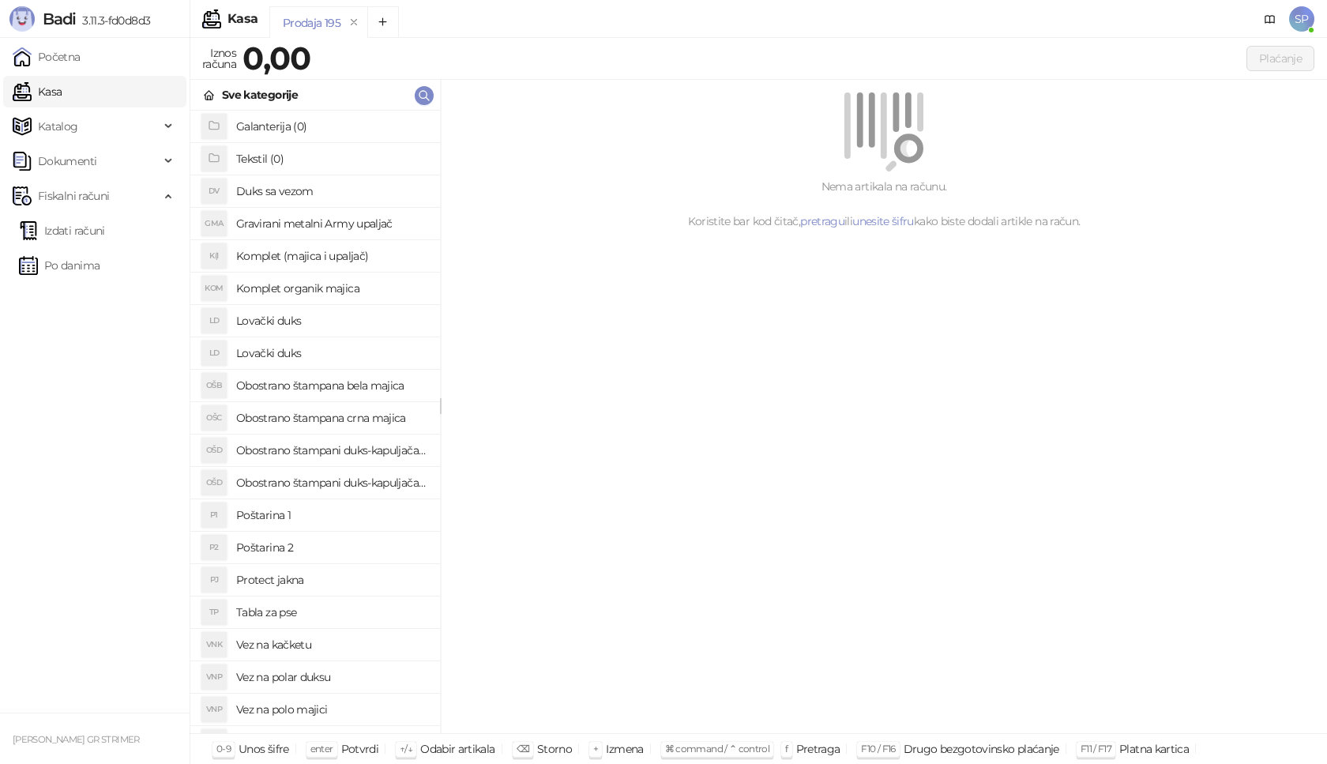
click at [303, 520] on h4 "Poštarina 1" at bounding box center [331, 514] width 191 height 25
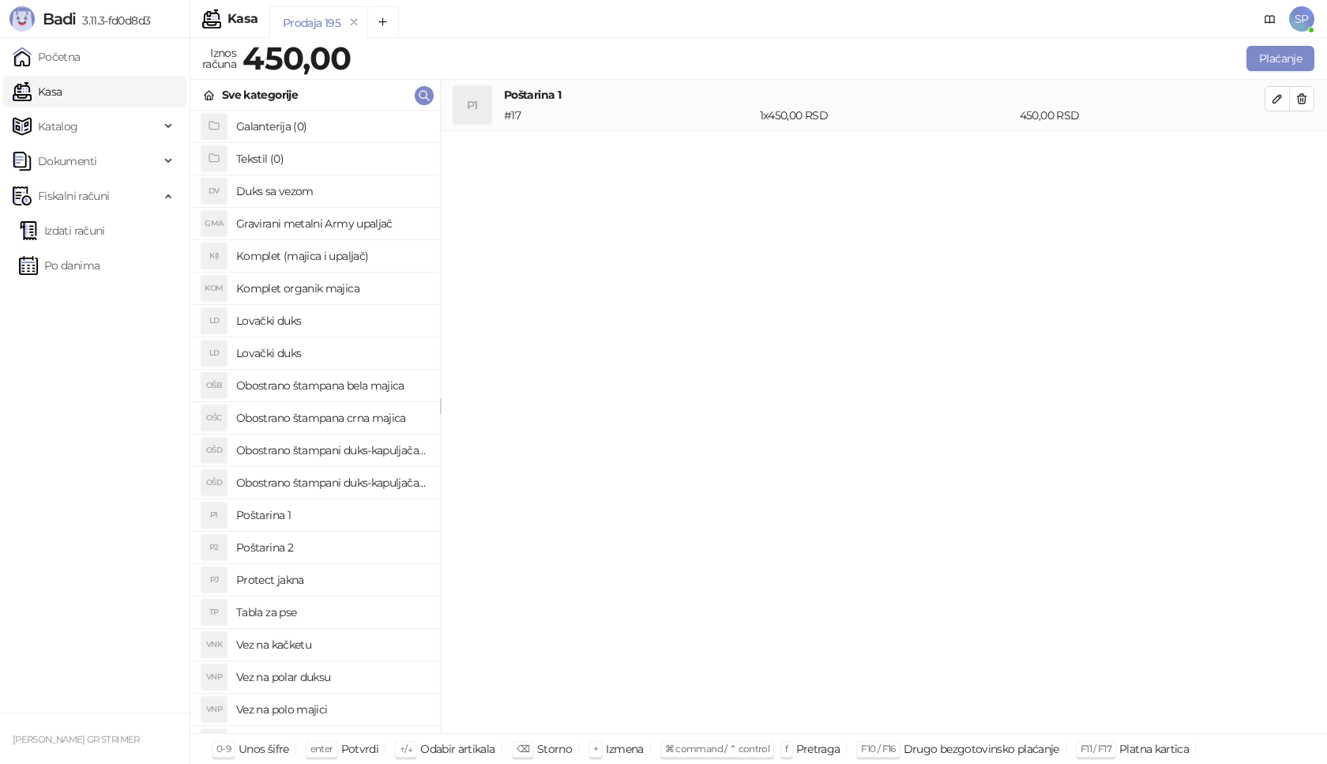
click at [367, 193] on h4 "Duks sa vezom" at bounding box center [331, 191] width 191 height 25
click at [1272, 146] on icon "button" at bounding box center [1277, 150] width 13 height 13
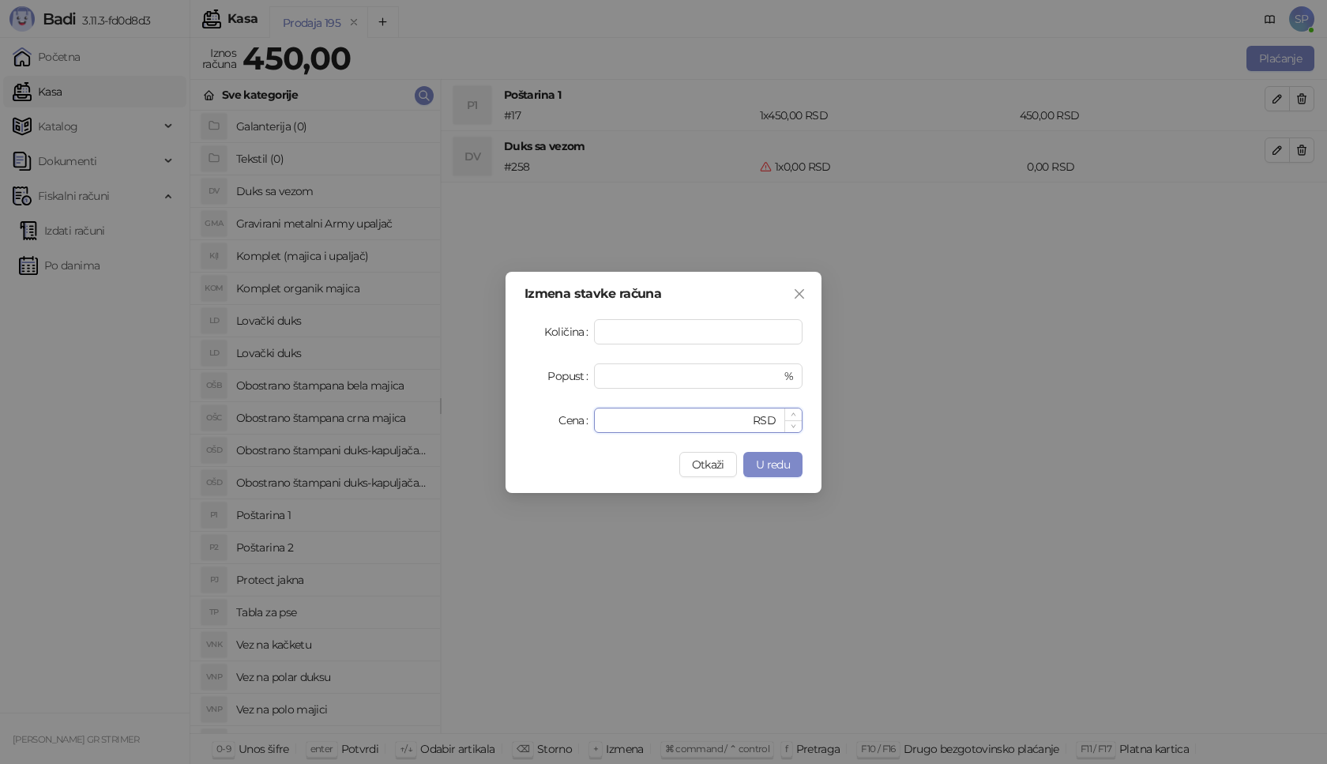
click at [623, 414] on input "*" at bounding box center [677, 420] width 146 height 24
click at [623, 415] on input "*" at bounding box center [677, 420] width 146 height 24
drag, startPoint x: 623, startPoint y: 415, endPoint x: 564, endPoint y: 419, distance: 58.6
click at [564, 419] on div "Cena * RSD" at bounding box center [664, 420] width 278 height 25
click at [798, 461] on button "U redu" at bounding box center [772, 464] width 59 height 25
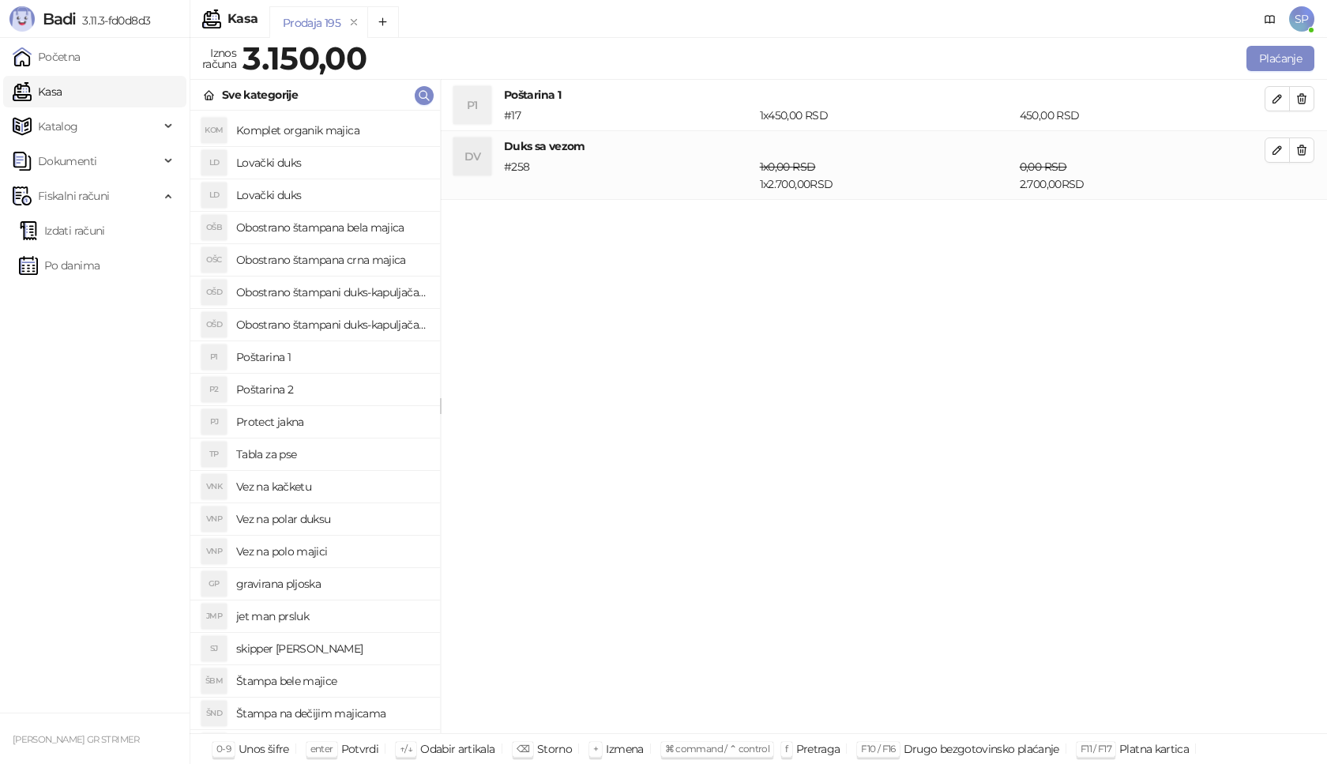
scroll to position [237, 0]
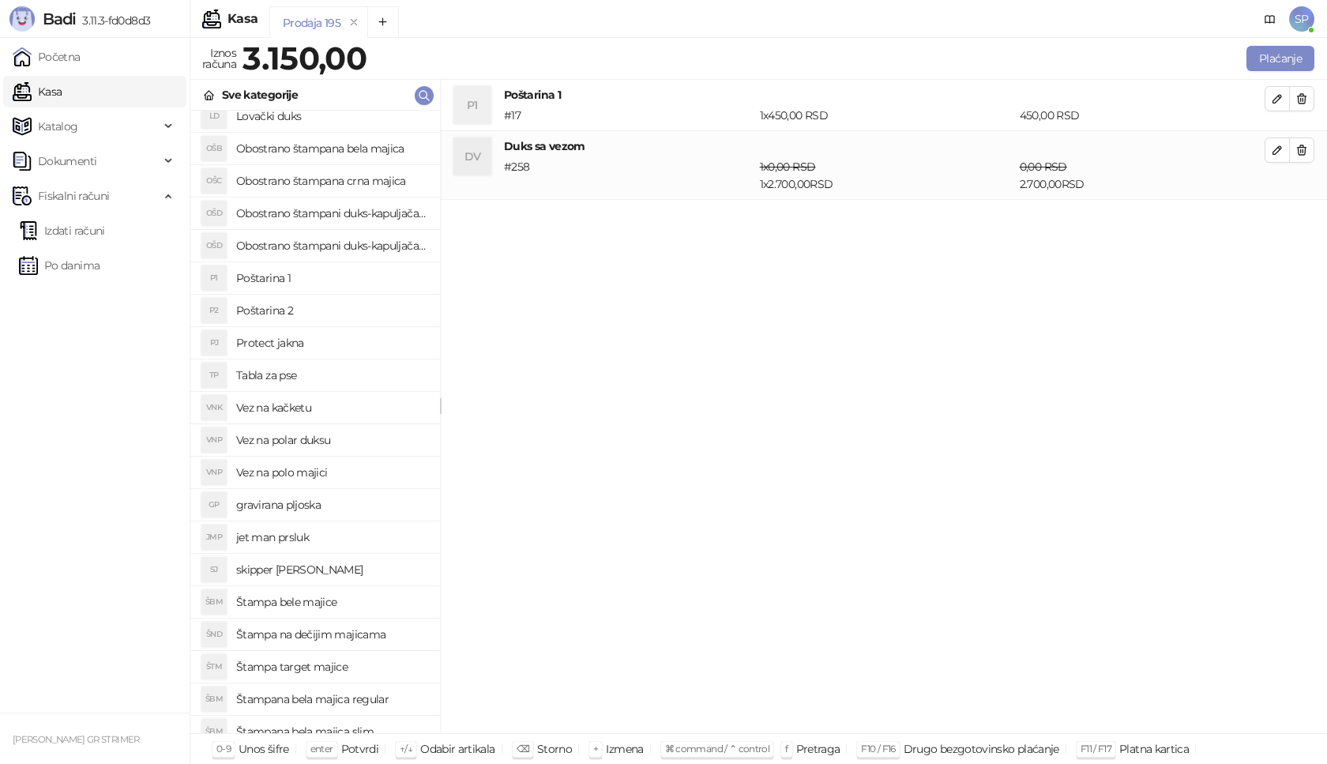
click at [347, 540] on h4 "jet man prsluk" at bounding box center [331, 537] width 191 height 25
click at [1275, 222] on icon "button" at bounding box center [1277, 219] width 13 height 13
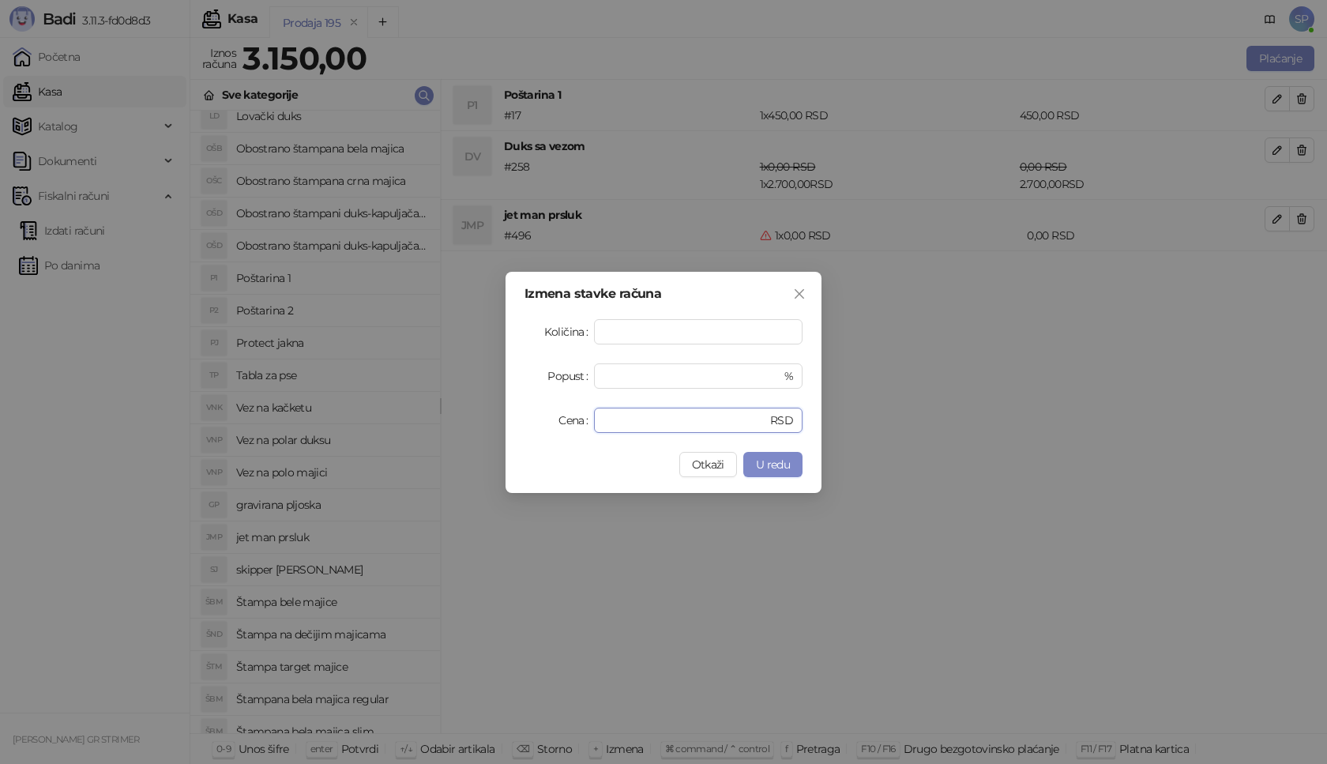
drag, startPoint x: 649, startPoint y: 420, endPoint x: 510, endPoint y: 420, distance: 139.8
click at [510, 420] on div "Izmena stavke računa Količina * Popust * % Cena * RSD Otkaži U redu" at bounding box center [664, 382] width 316 height 221
type input "****"
drag, startPoint x: 634, startPoint y: 378, endPoint x: 582, endPoint y: 378, distance: 52.2
click at [582, 378] on div "Popust * %" at bounding box center [664, 375] width 278 height 25
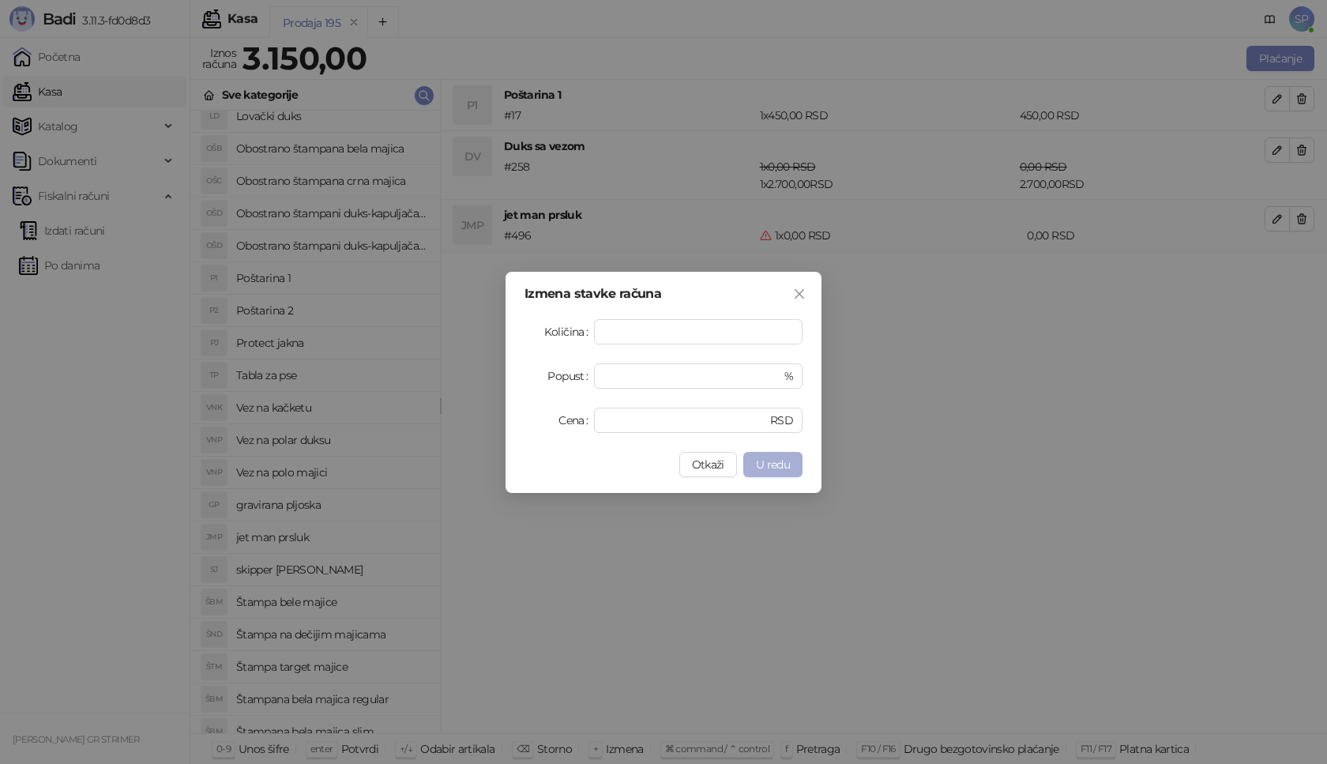
click at [788, 460] on span "U redu" at bounding box center [773, 464] width 34 height 14
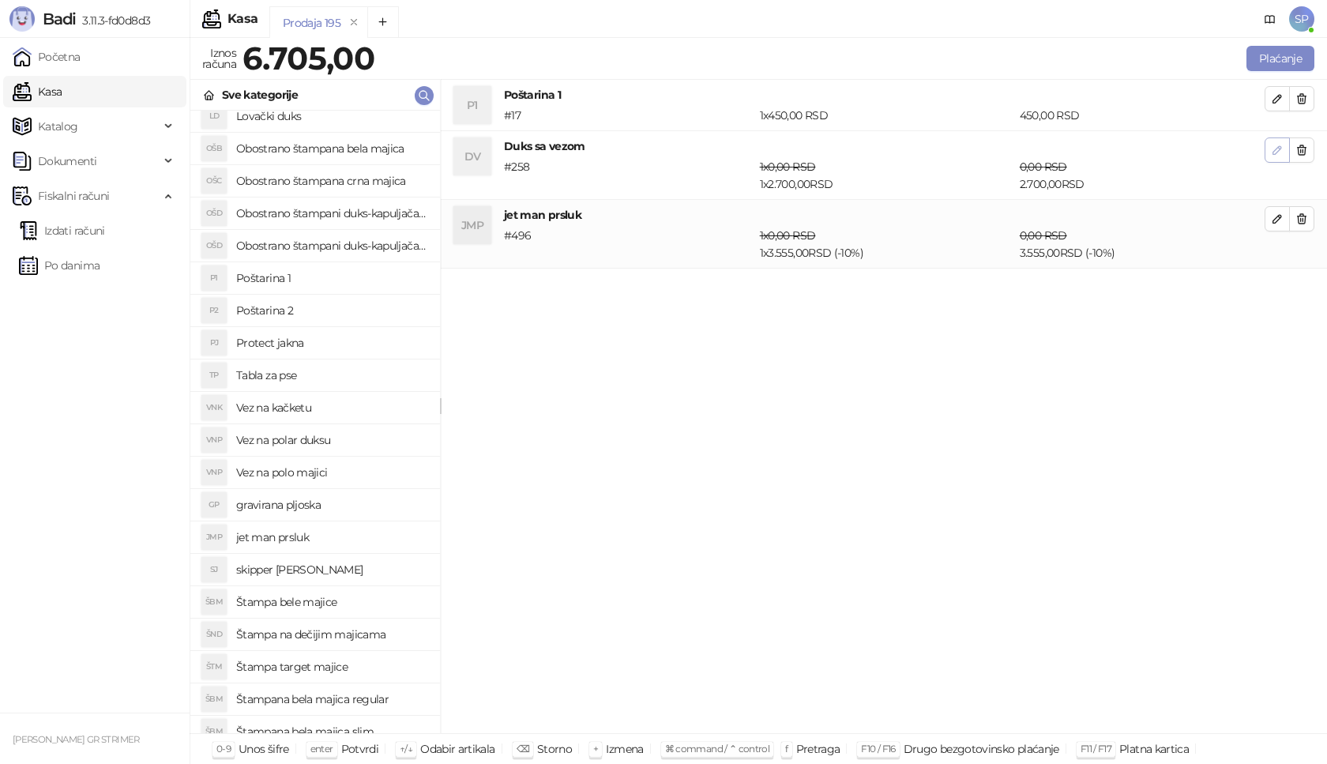
click at [1273, 152] on icon "button" at bounding box center [1277, 150] width 13 height 13
type input "*"
type input "****"
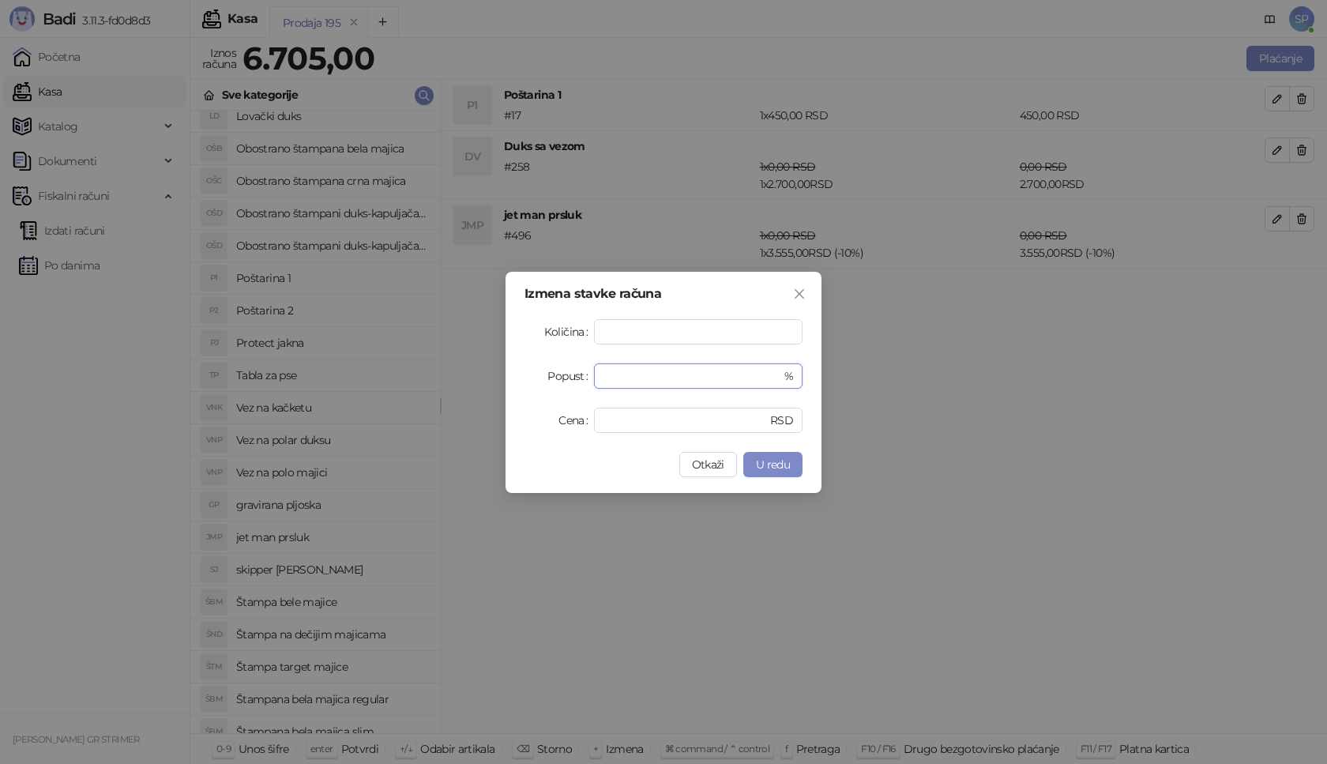
drag, startPoint x: 638, startPoint y: 377, endPoint x: 531, endPoint y: 369, distance: 107.7
click at [514, 377] on div "Izmena stavke računa Količina * Popust * % Cena **** RSD Otkaži U redu" at bounding box center [664, 382] width 316 height 221
type input "**"
click at [757, 456] on button "U redu" at bounding box center [772, 464] width 59 height 25
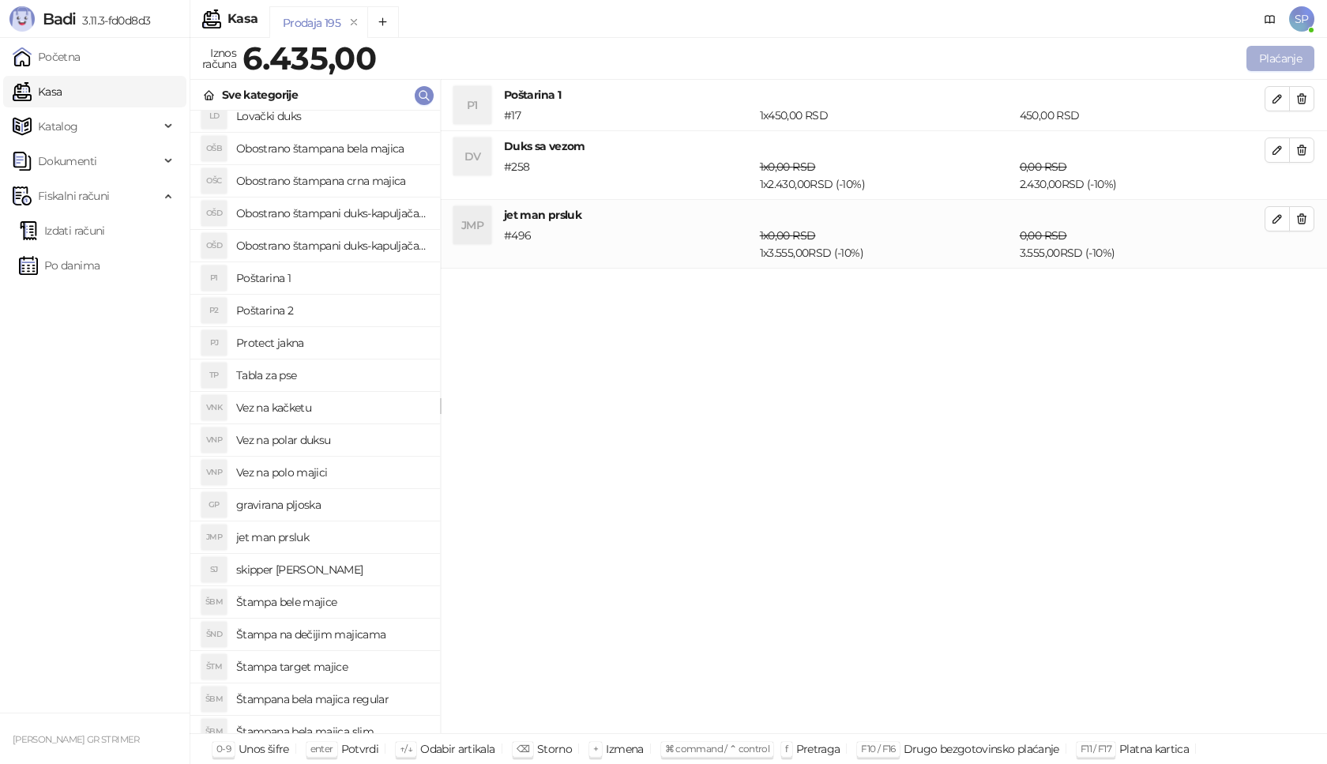
click at [1288, 51] on button "Plaćanje" at bounding box center [1281, 58] width 68 height 25
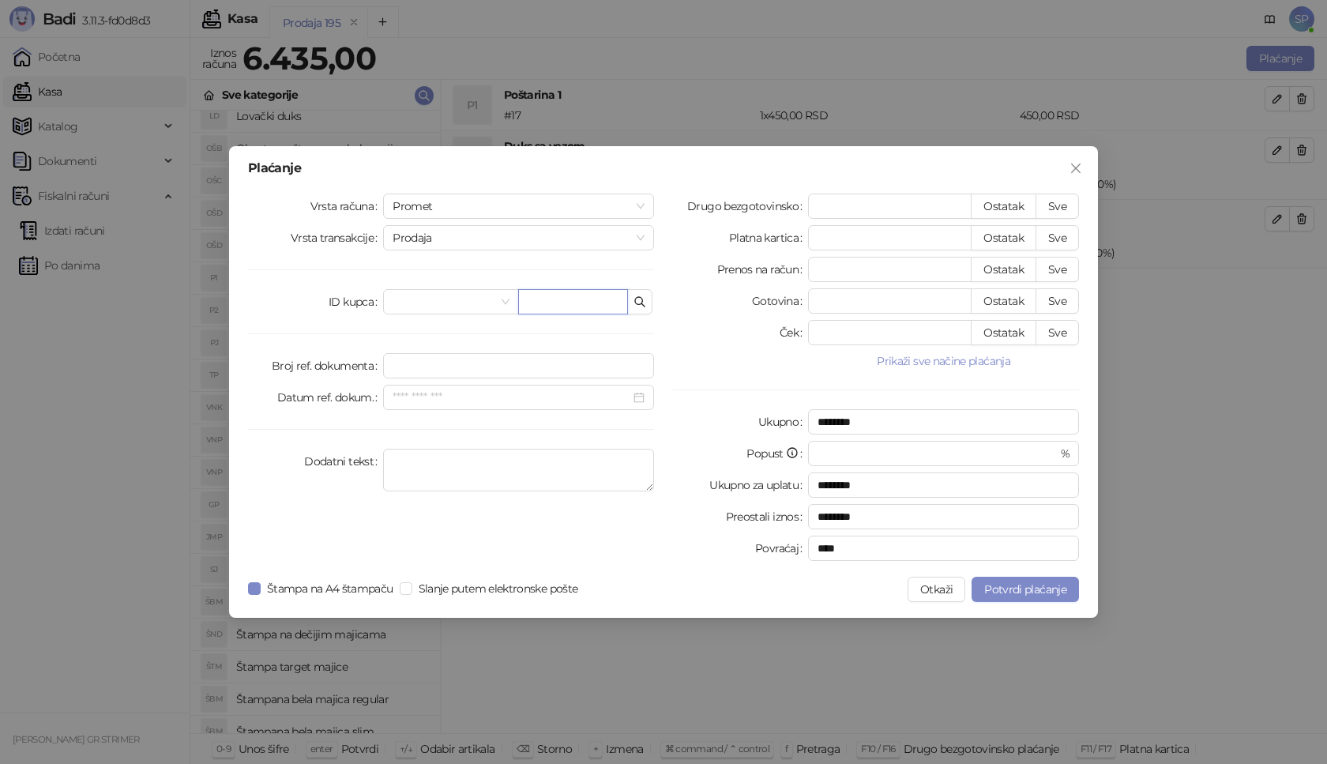
click at [597, 303] on input "text" at bounding box center [573, 301] width 110 height 25
paste input "**********"
type input "**********"
click at [1059, 209] on button "Sve" at bounding box center [1057, 206] width 43 height 25
type input "****"
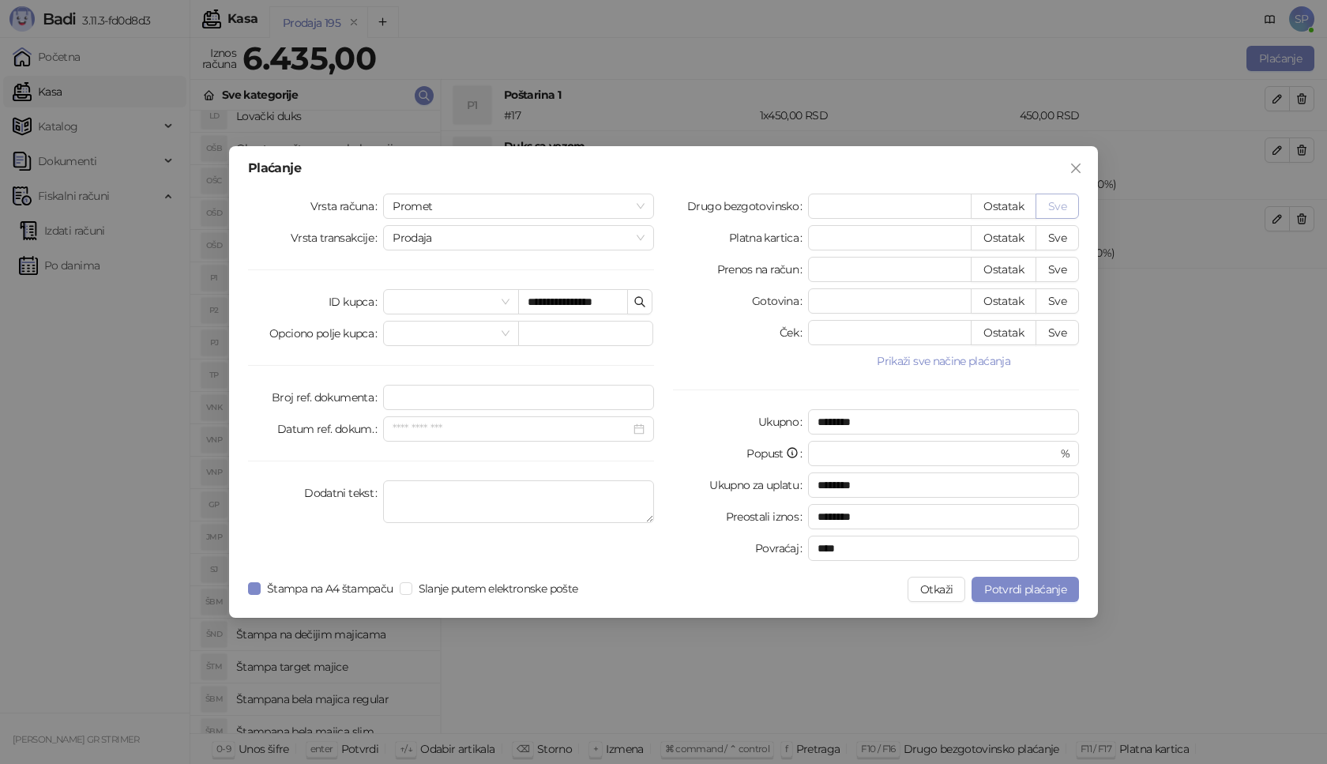
type input "****"
click at [1005, 595] on span "Potvrdi plaćanje" at bounding box center [1025, 589] width 82 height 14
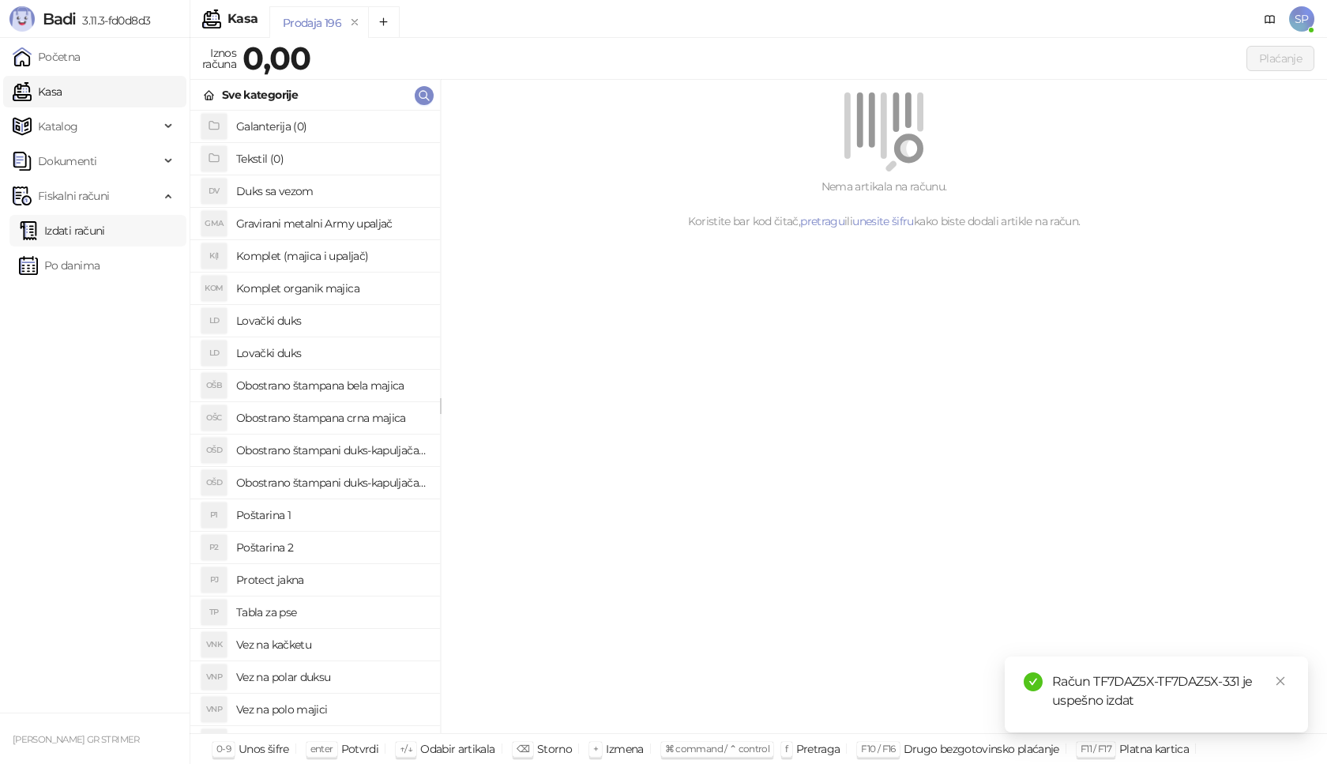
click at [105, 231] on link "Izdati računi" at bounding box center [62, 231] width 86 height 32
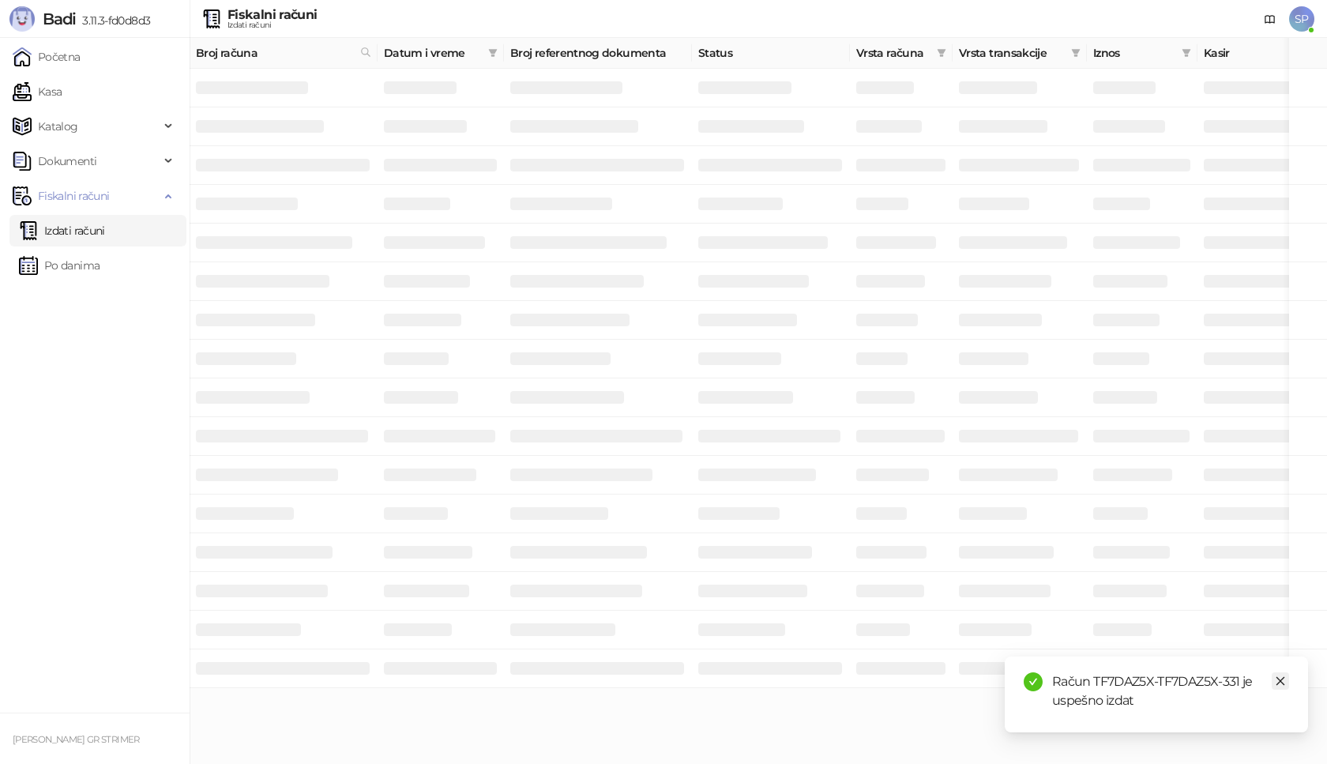
click at [1285, 683] on icon "close" at bounding box center [1280, 681] width 11 height 11
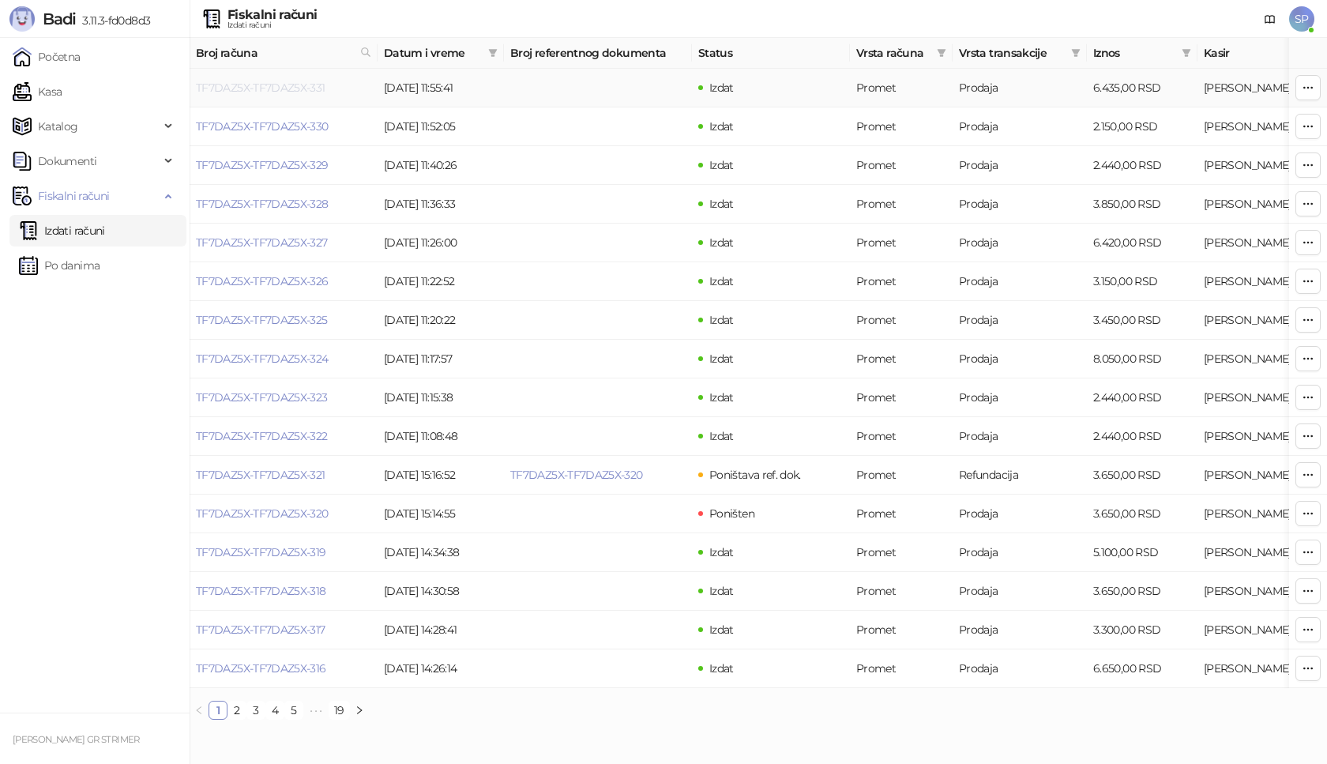
click at [299, 83] on link "TF7DAZ5X-TF7DAZ5X-331" at bounding box center [261, 88] width 130 height 14
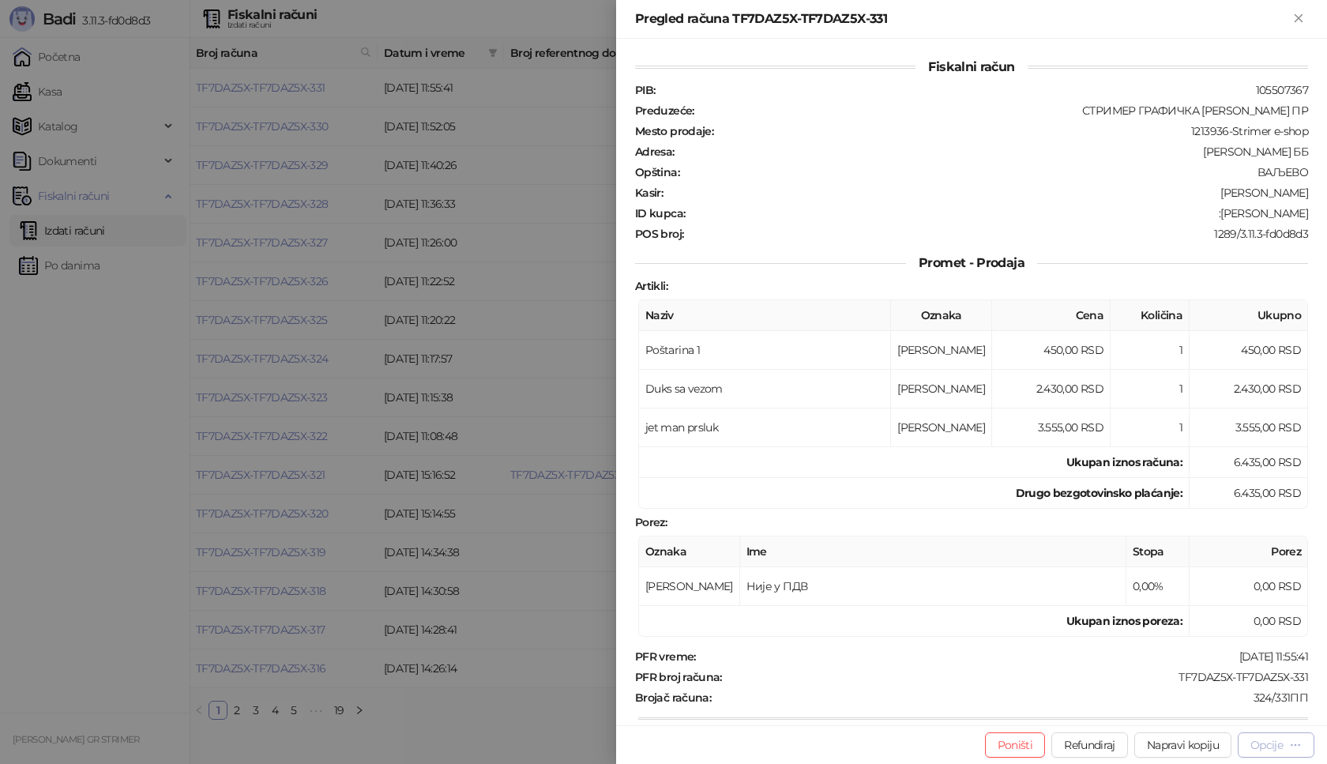
click at [1274, 751] on div "Opcije" at bounding box center [1267, 745] width 32 height 14
click at [1215, 717] on span "Preuzmi u PDF formatu" at bounding box center [1221, 713] width 162 height 17
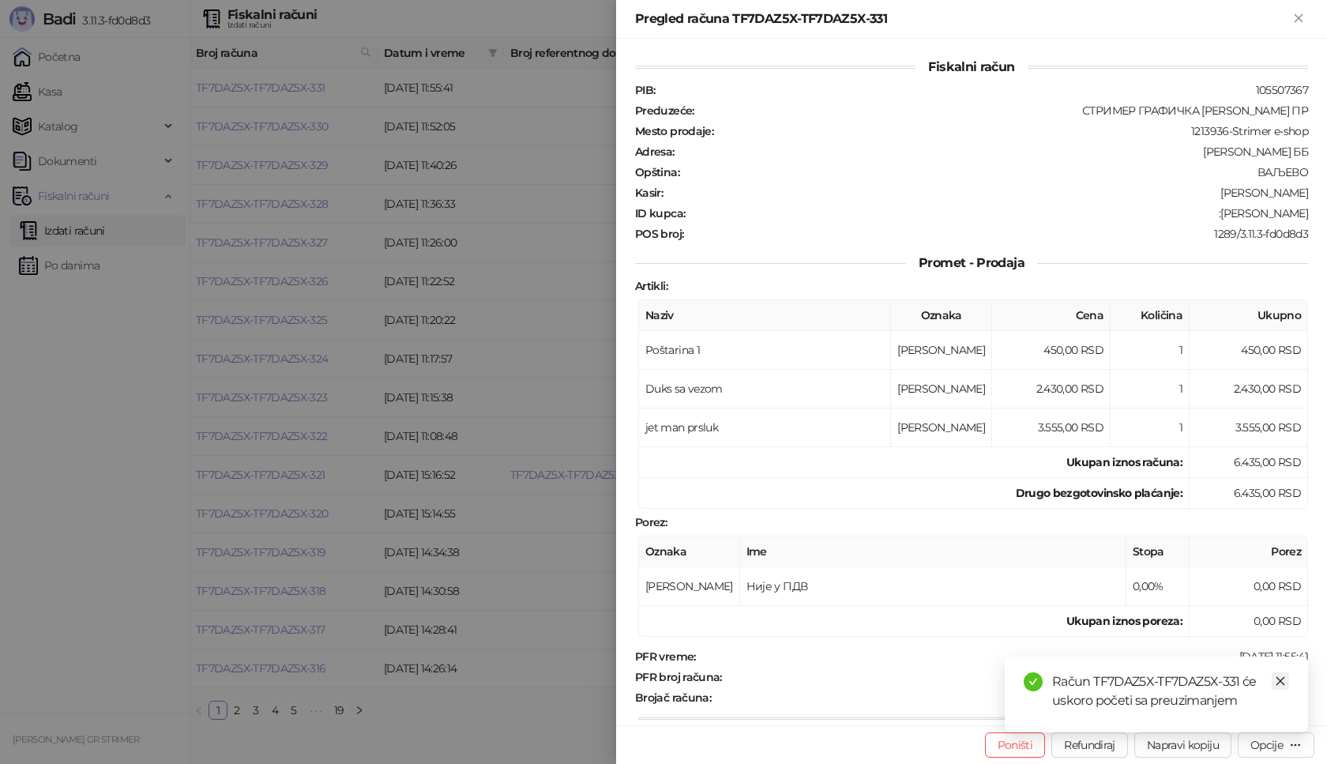
click at [1279, 685] on icon "close" at bounding box center [1280, 681] width 11 height 11
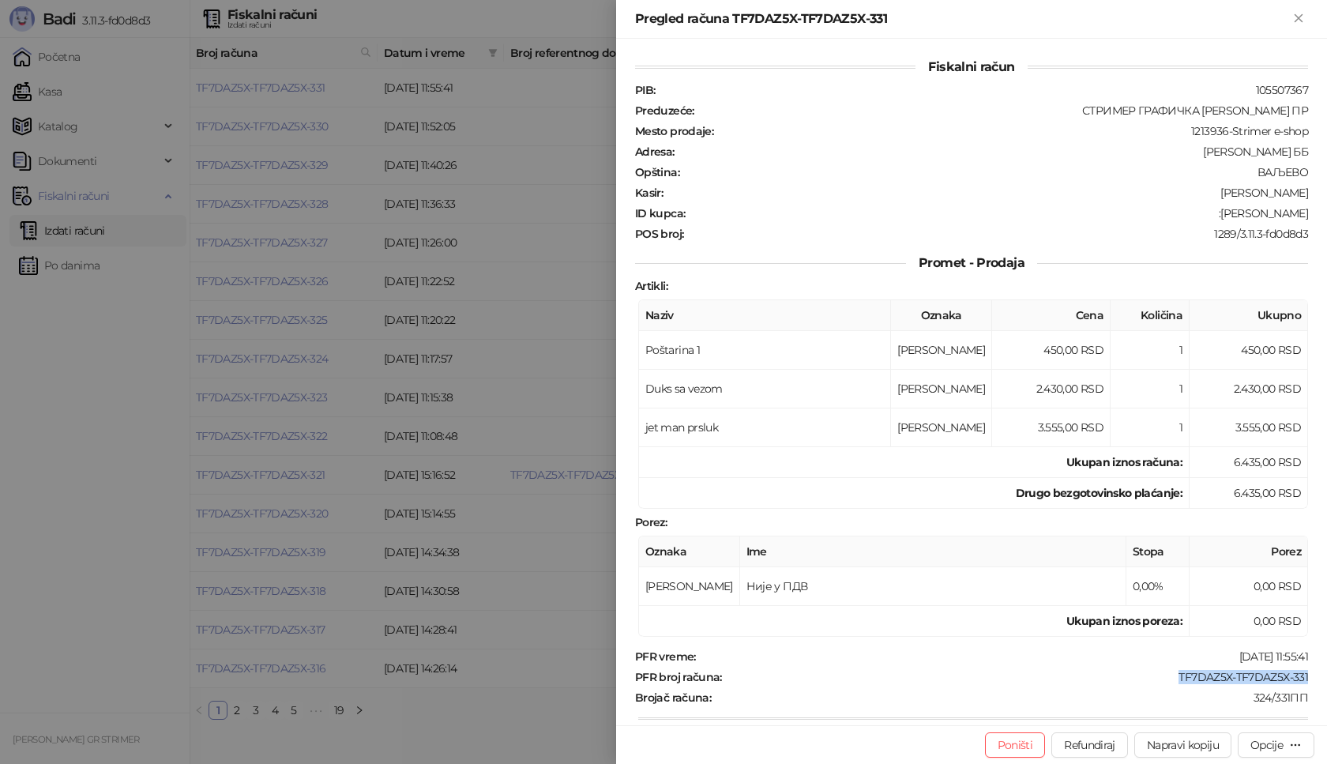
drag, startPoint x: 1157, startPoint y: 679, endPoint x: 1320, endPoint y: 679, distance: 163.5
click at [1320, 679] on div "Fiskalni račun PIB : 105507367 Preduzeće : СТРИМЕР ГРАФИЧКА РАДЊА [PERSON_NAME]…" at bounding box center [971, 382] width 711 height 687
drag, startPoint x: 1209, startPoint y: 216, endPoint x: 1327, endPoint y: 216, distance: 117.7
click at [1327, 216] on div "Fiskalni račun PIB : 105507367 Preduzeće : СТРИМЕР ГРАФИЧКА РАДЊА [PERSON_NAME]…" at bounding box center [971, 382] width 711 height 687
click at [1297, 19] on icon "Zatvori" at bounding box center [1299, 18] width 14 height 14
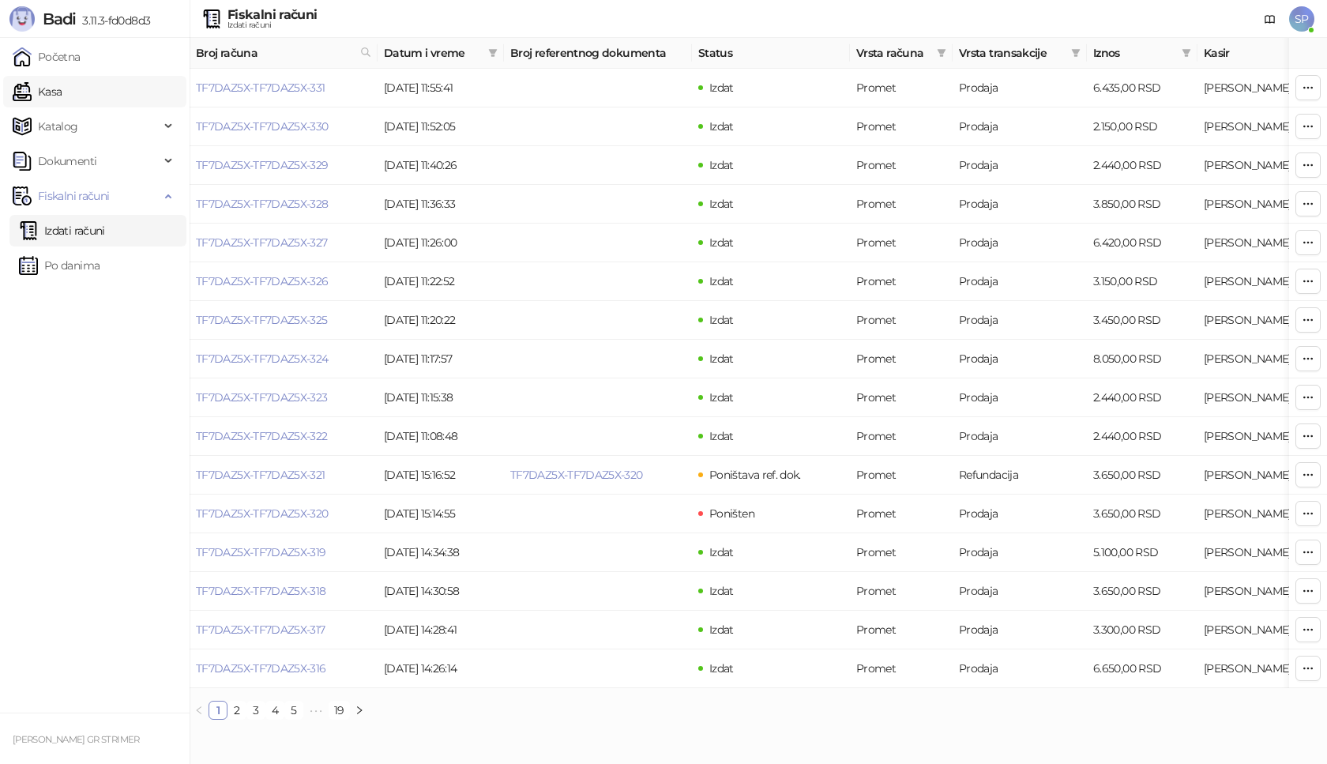
click at [62, 96] on link "Kasa" at bounding box center [37, 92] width 49 height 32
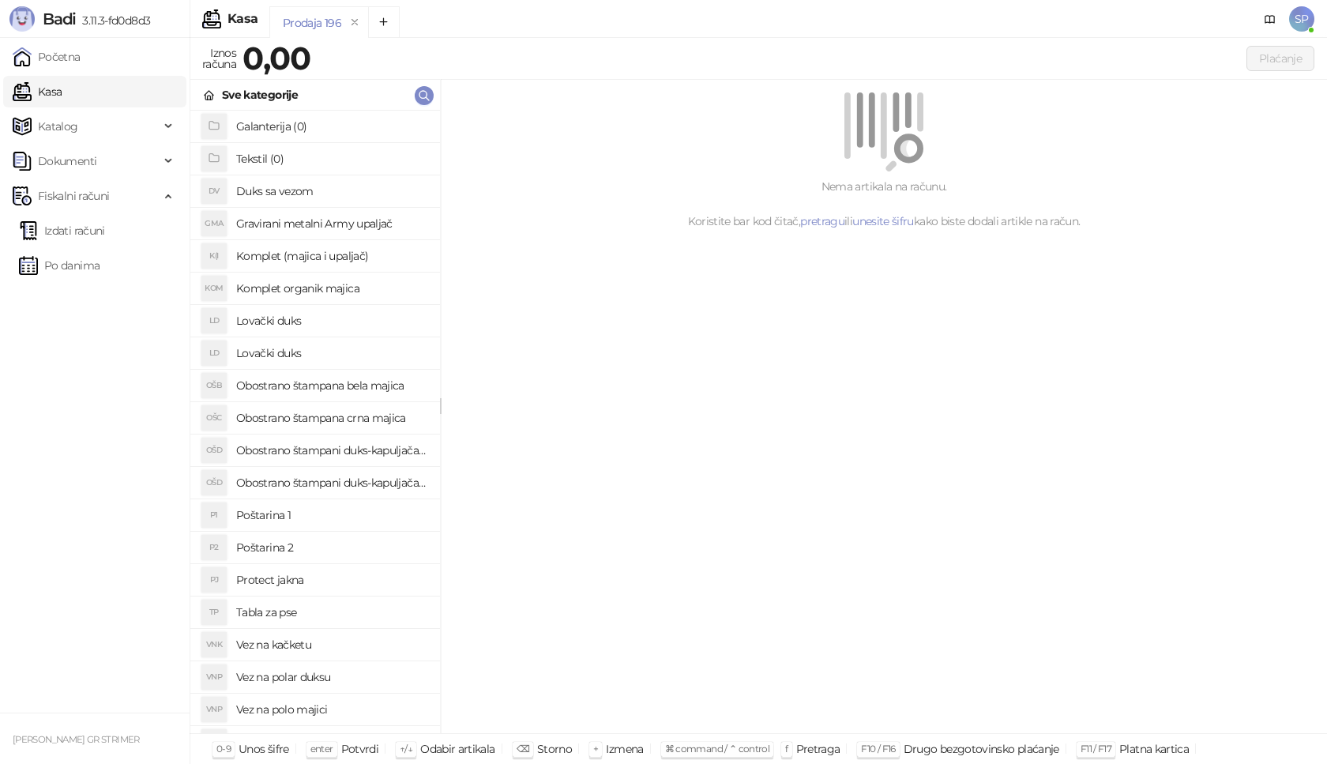
click at [320, 511] on h4 "Poštarina 1" at bounding box center [331, 514] width 191 height 25
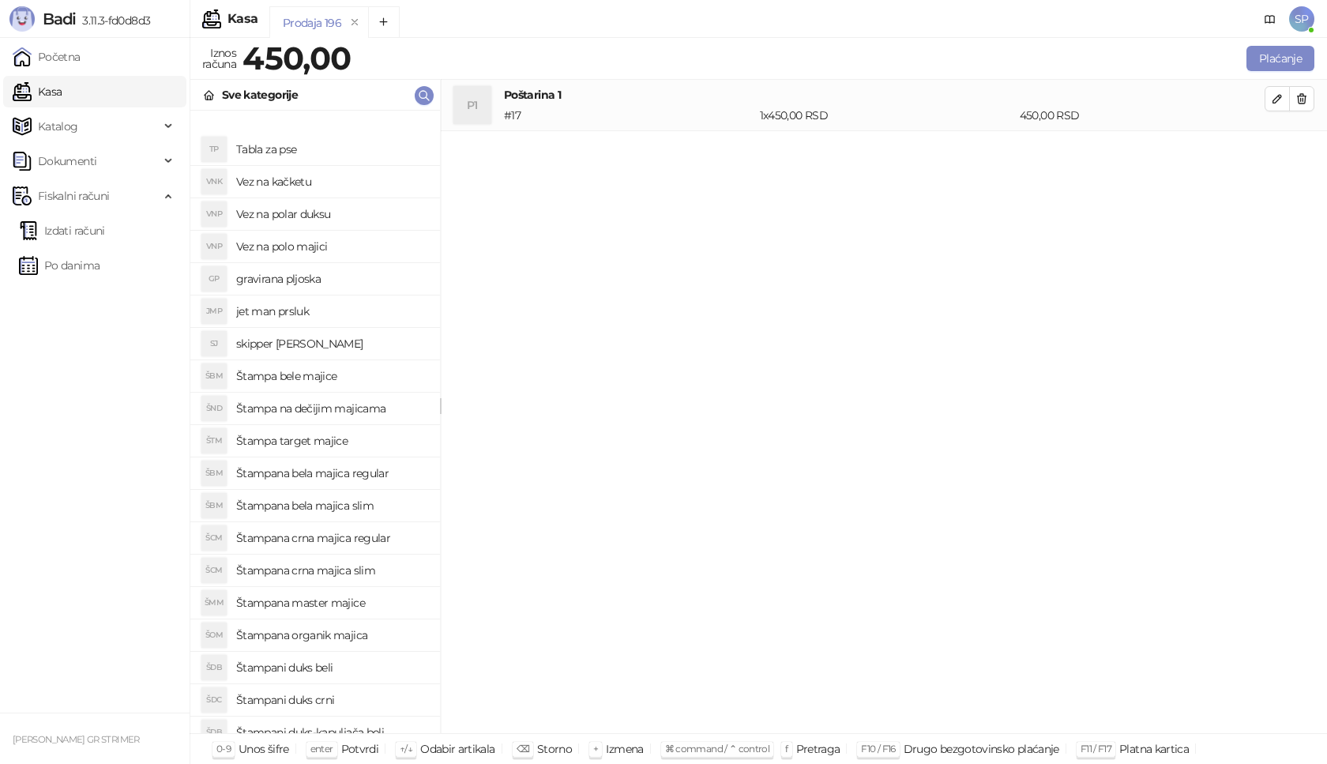
scroll to position [544, 0]
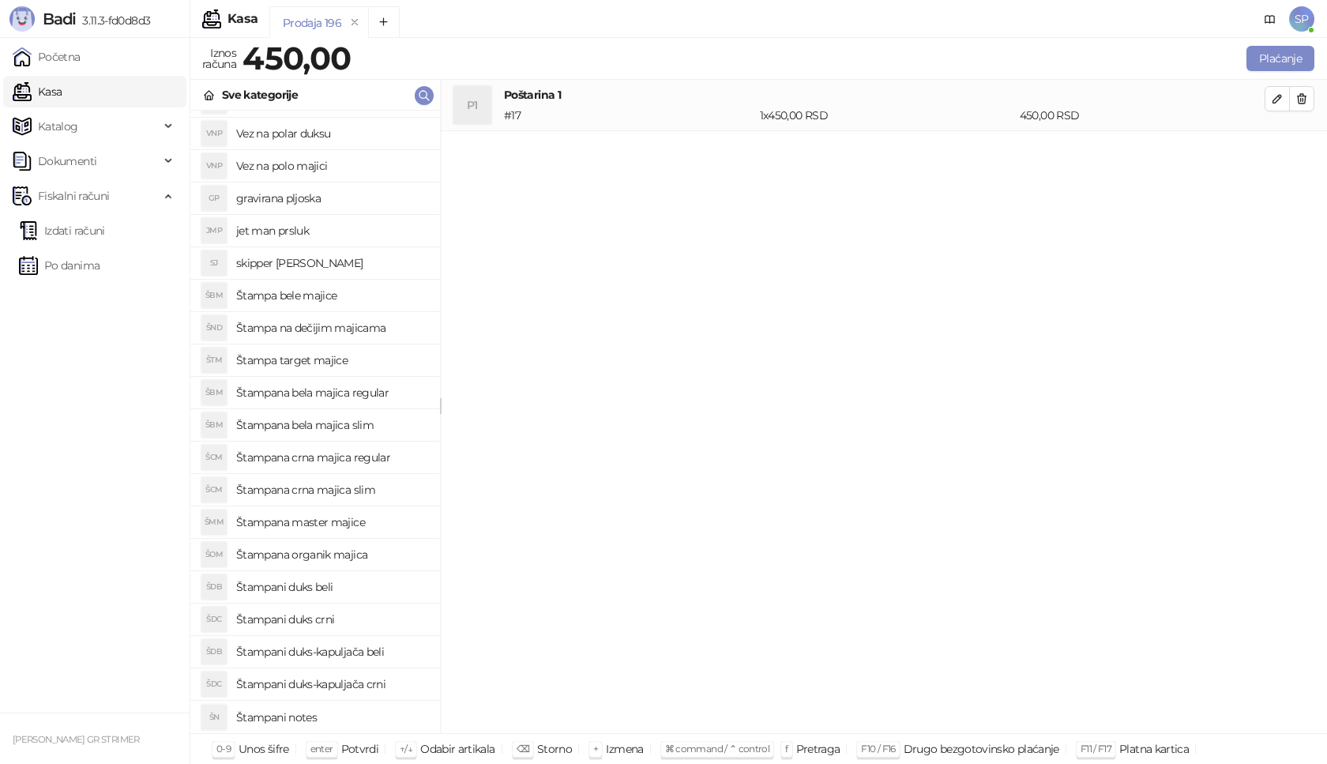
click at [341, 520] on h4 "Štampana master majice" at bounding box center [331, 522] width 191 height 25
click at [1285, 152] on button "button" at bounding box center [1277, 149] width 25 height 25
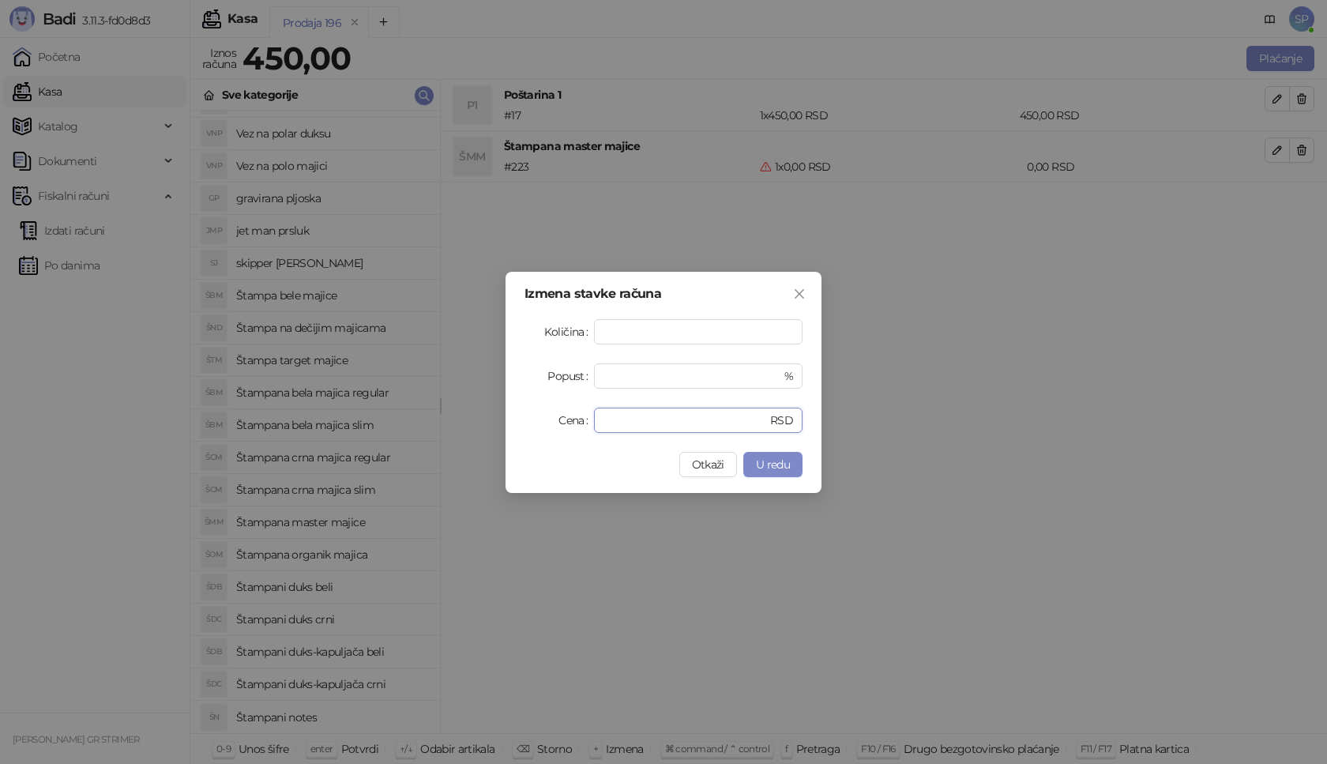
drag, startPoint x: 648, startPoint y: 423, endPoint x: 498, endPoint y: 416, distance: 150.3
click at [499, 423] on div "Izmena stavke računa Količina * Popust * % Cena * RSD Otkaži U redu" at bounding box center [663, 382] width 1327 height 764
type input "****"
click at [790, 463] on button "U redu" at bounding box center [772, 464] width 59 height 25
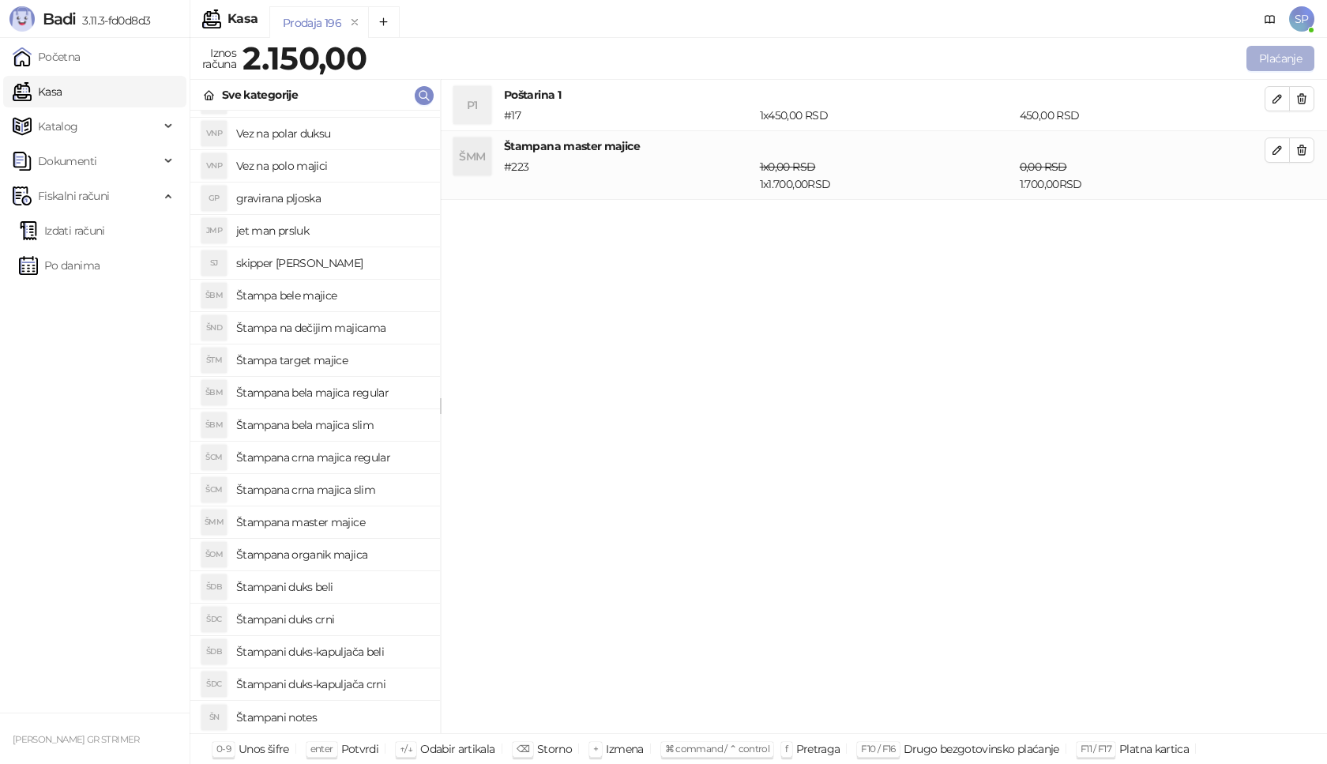
click at [1264, 56] on button "Plaćanje" at bounding box center [1281, 58] width 68 height 25
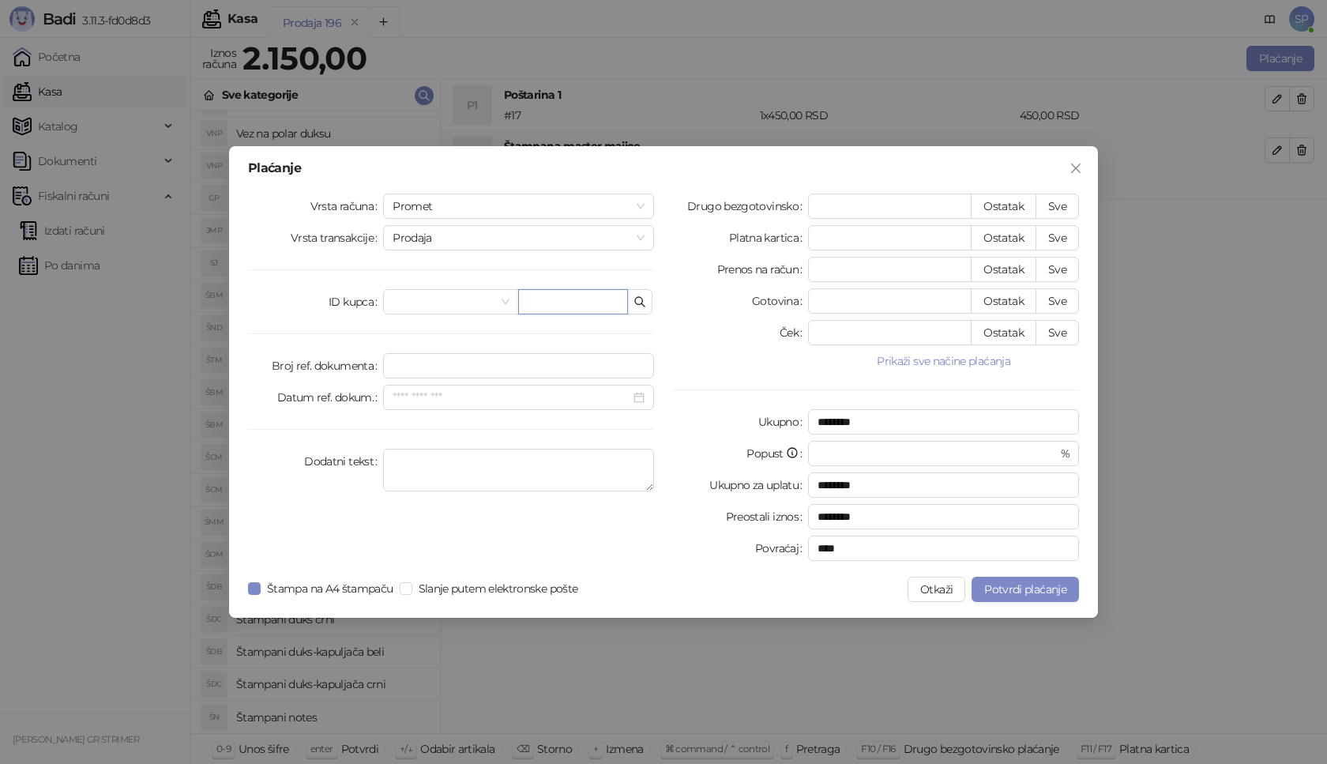
click at [600, 307] on input "text" at bounding box center [573, 301] width 110 height 25
paste input "**********"
type input "**********"
click at [1057, 201] on button "Sve" at bounding box center [1057, 206] width 43 height 25
type input "****"
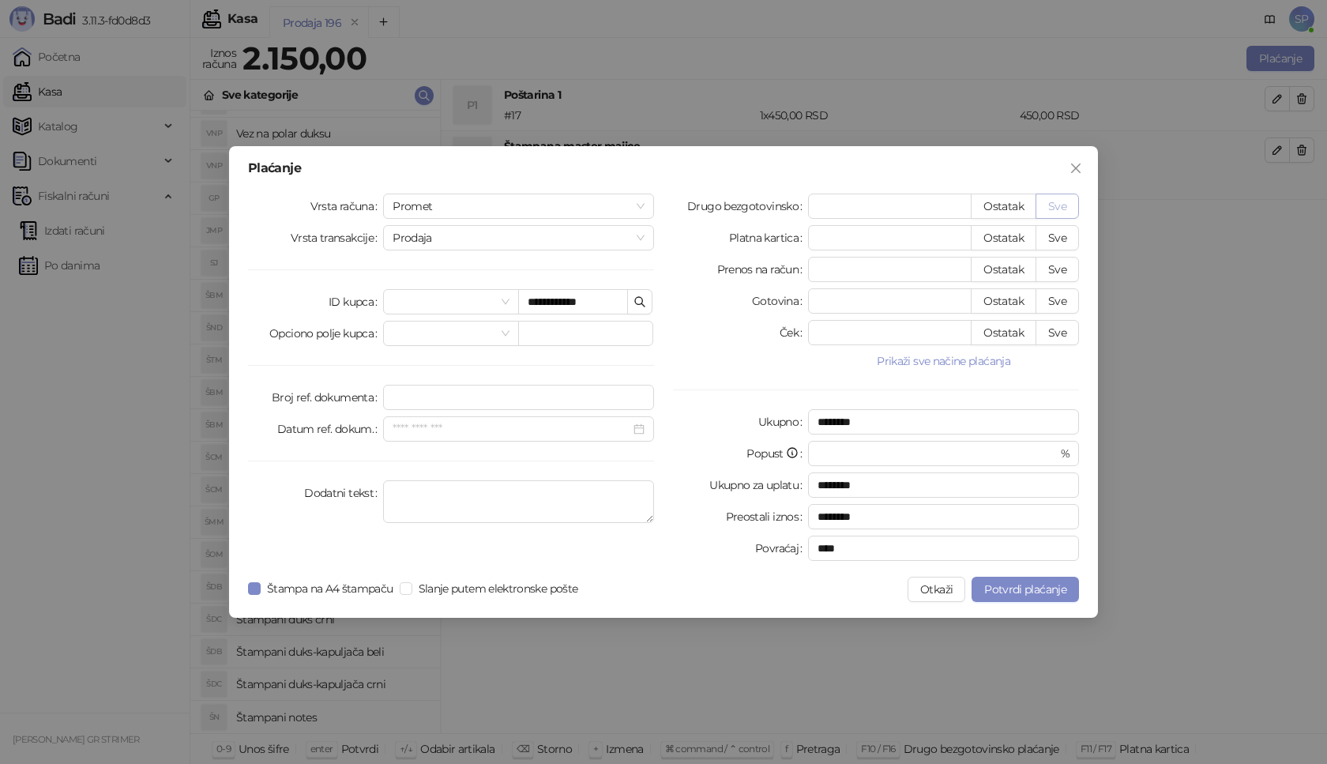
type input "****"
click at [1034, 604] on div "**********" at bounding box center [663, 382] width 869 height 472
click at [1037, 593] on span "Potvrdi plaćanje" at bounding box center [1025, 589] width 82 height 14
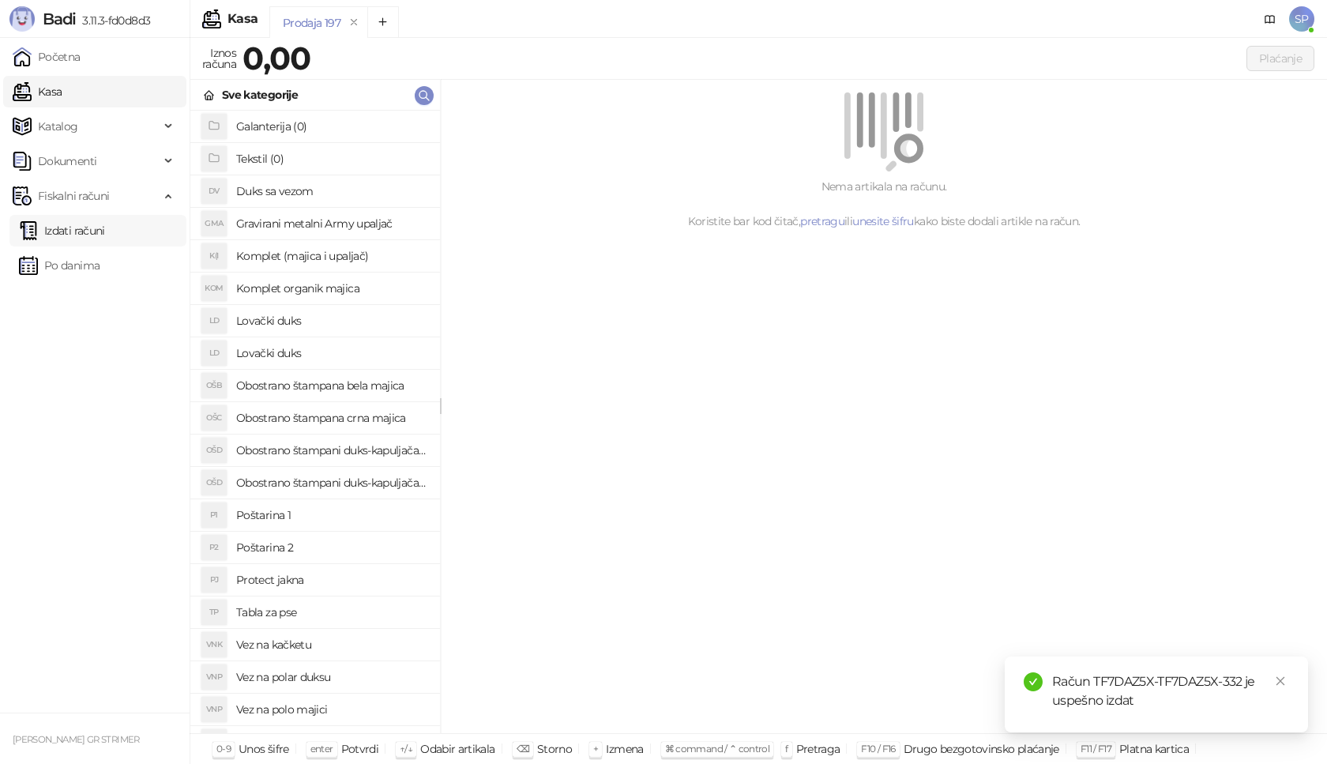
click at [105, 227] on link "Izdati računi" at bounding box center [62, 231] width 86 height 32
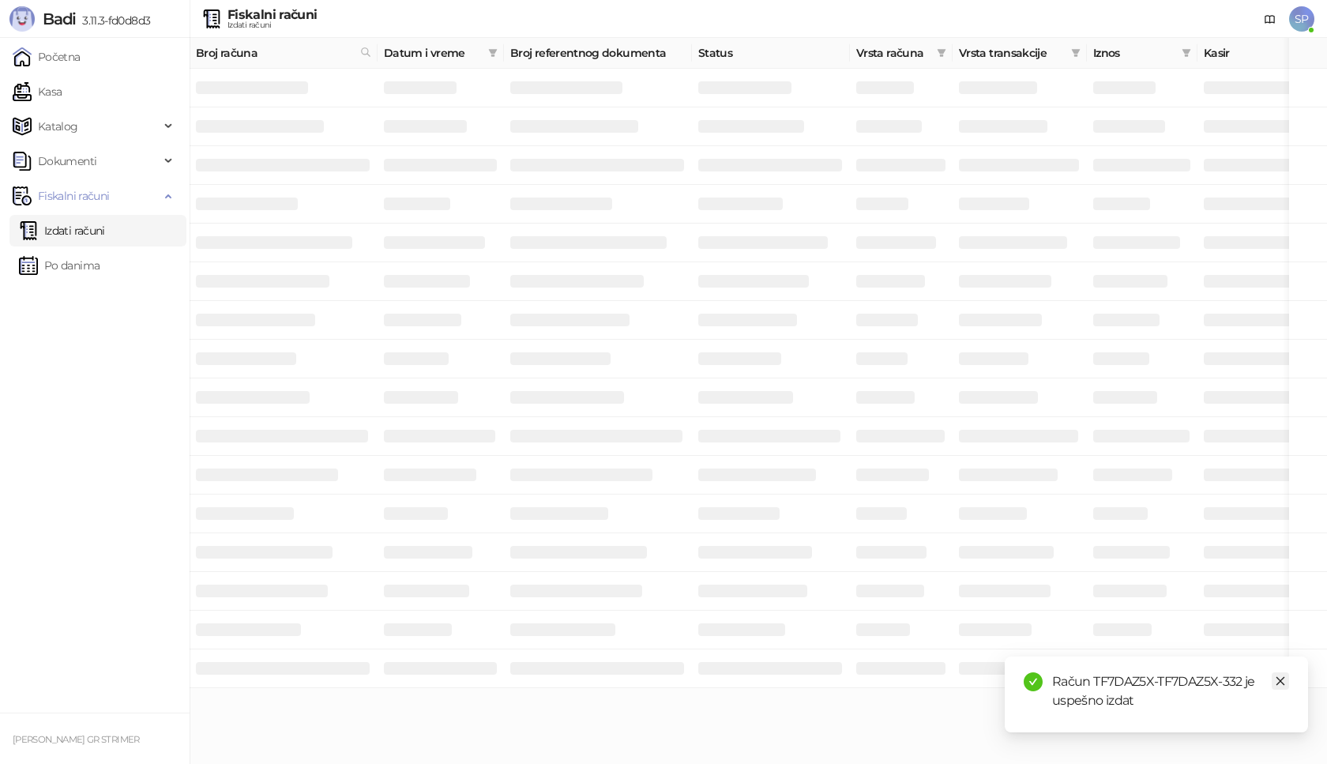
click at [1281, 688] on link "Close" at bounding box center [1280, 680] width 17 height 17
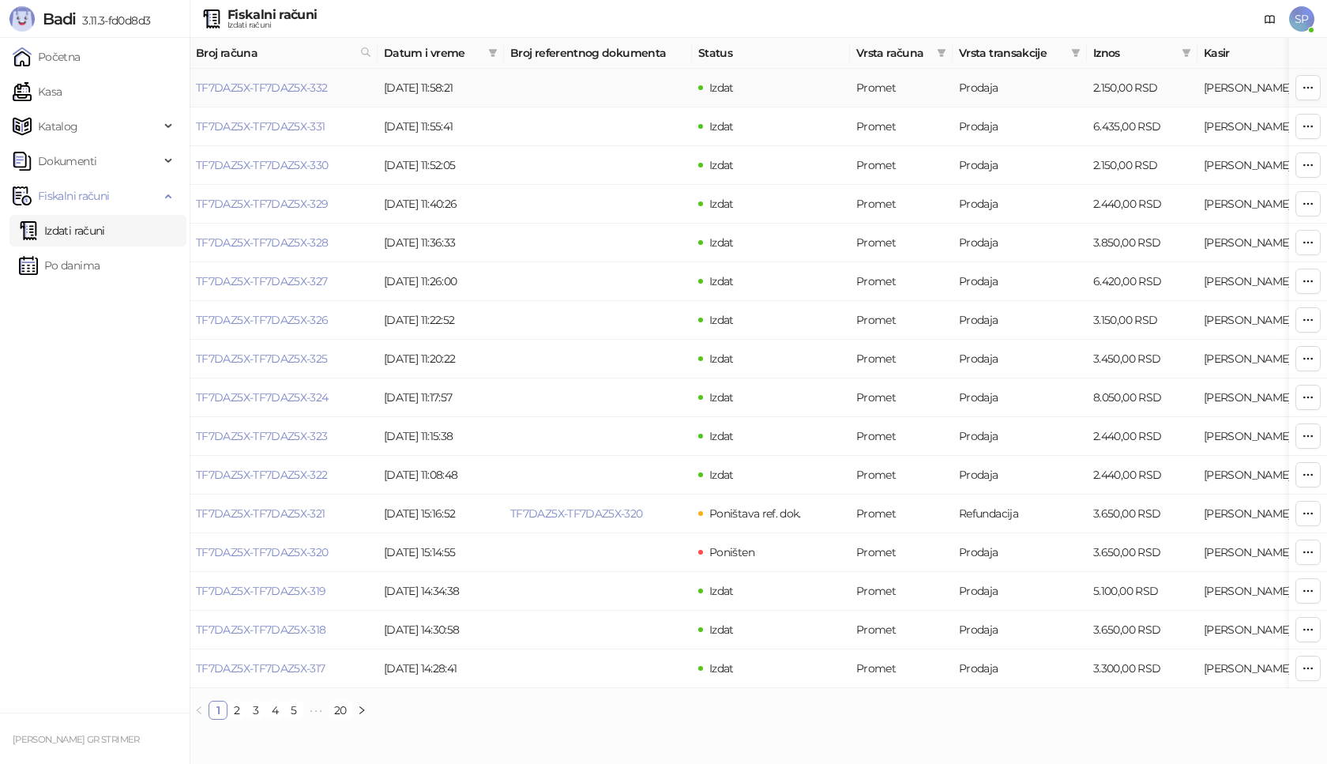
click at [274, 77] on td "TF7DAZ5X-TF7DAZ5X-332" at bounding box center [284, 88] width 188 height 39
click at [274, 86] on link "TF7DAZ5X-TF7DAZ5X-332" at bounding box center [262, 88] width 132 height 14
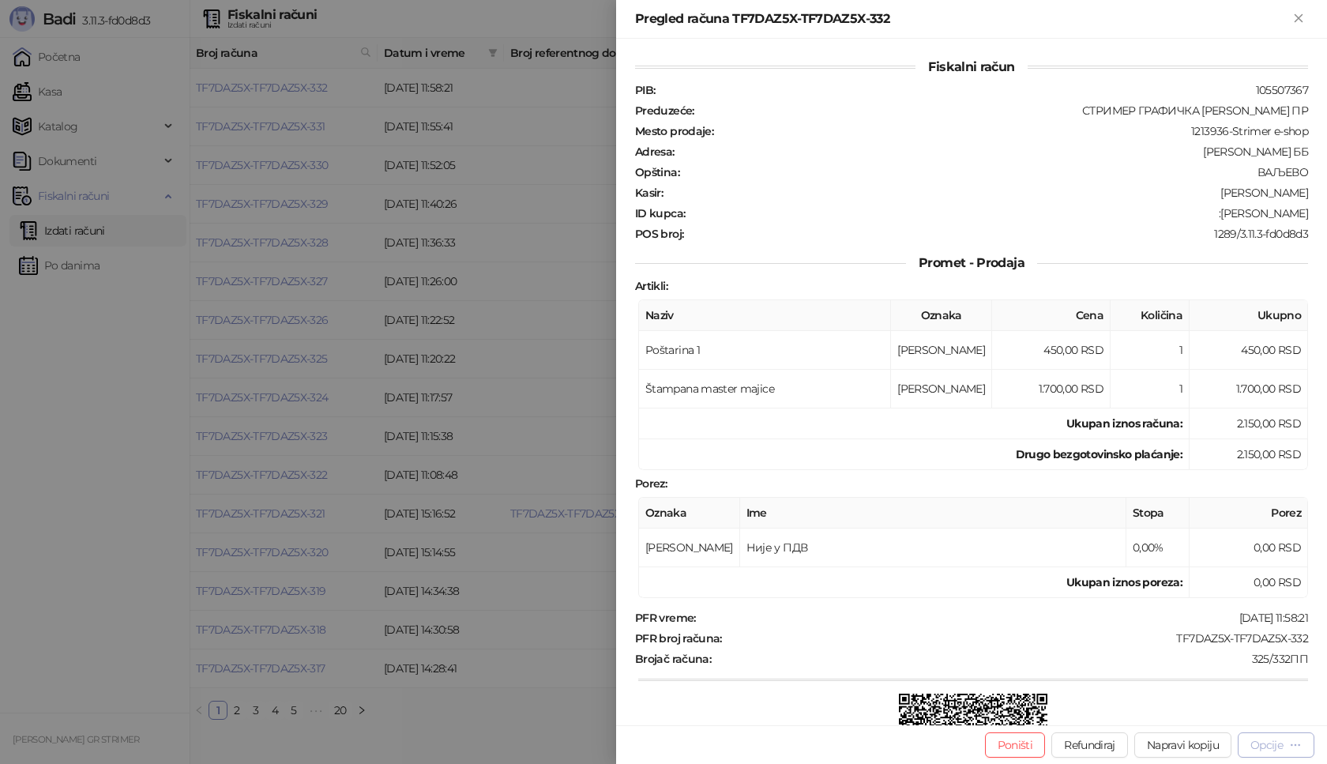
click at [1279, 747] on div "Opcije" at bounding box center [1267, 745] width 32 height 14
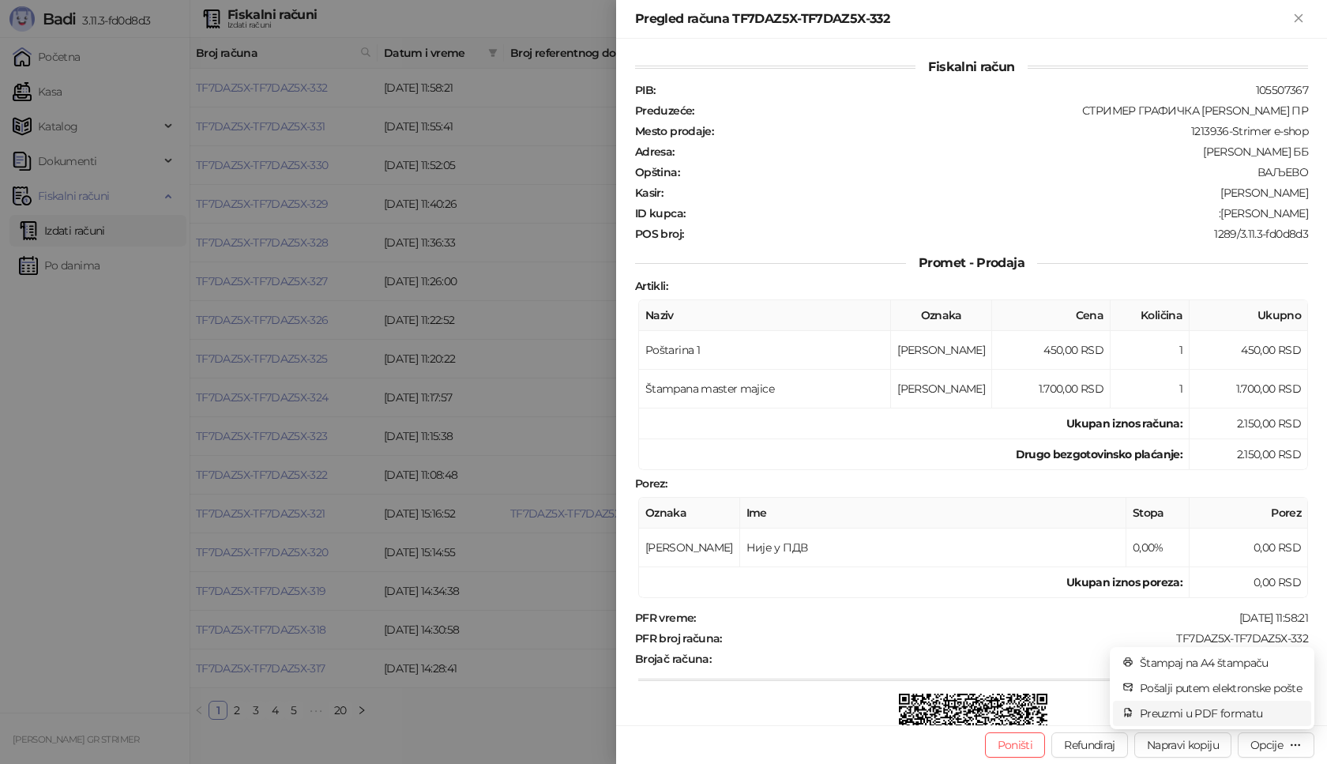
click at [1239, 714] on span "Preuzmi u PDF formatu" at bounding box center [1221, 713] width 162 height 17
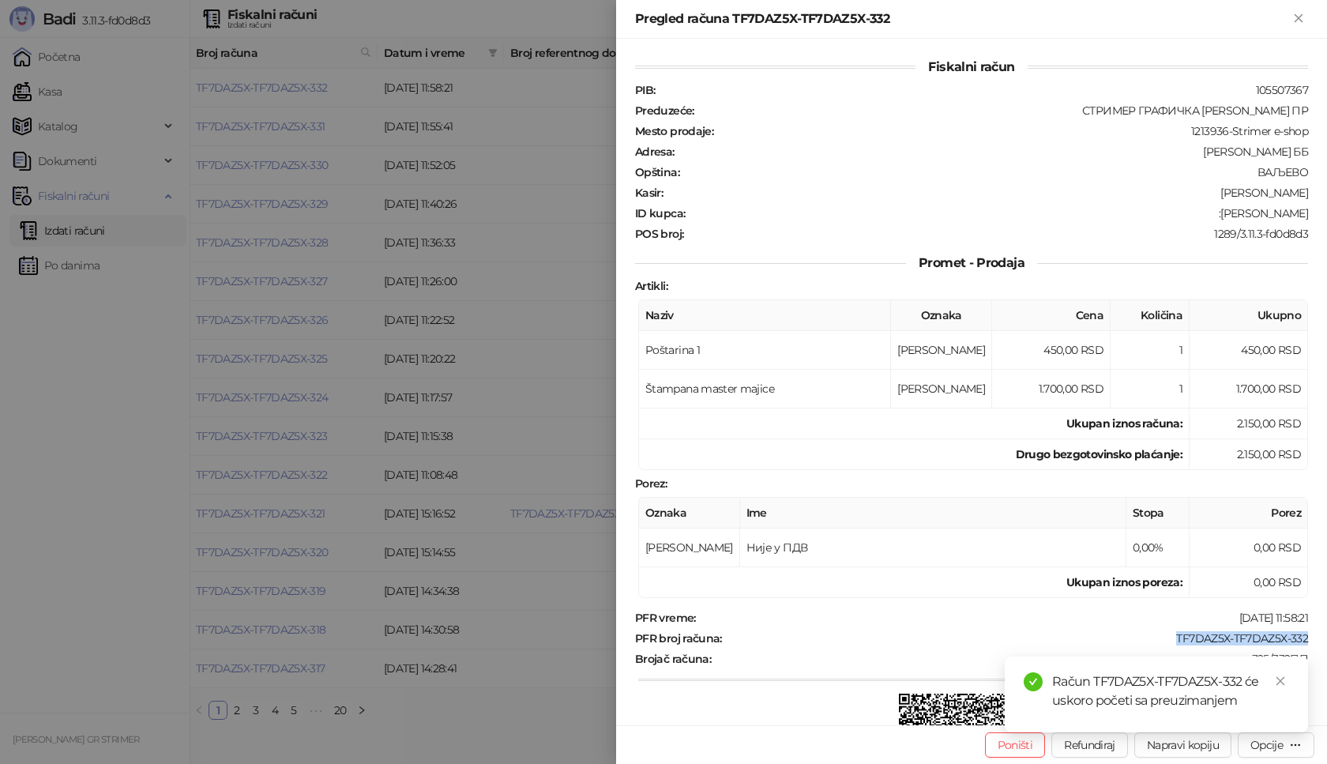
drag, startPoint x: 1167, startPoint y: 634, endPoint x: 1310, endPoint y: 635, distance: 143.0
click at [1323, 634] on div "Fiskalni račun PIB : 105507367 Preduzeće : СТРИМЕР ГРАФИЧКА [PERSON_NAME] ПР Me…" at bounding box center [971, 382] width 711 height 687
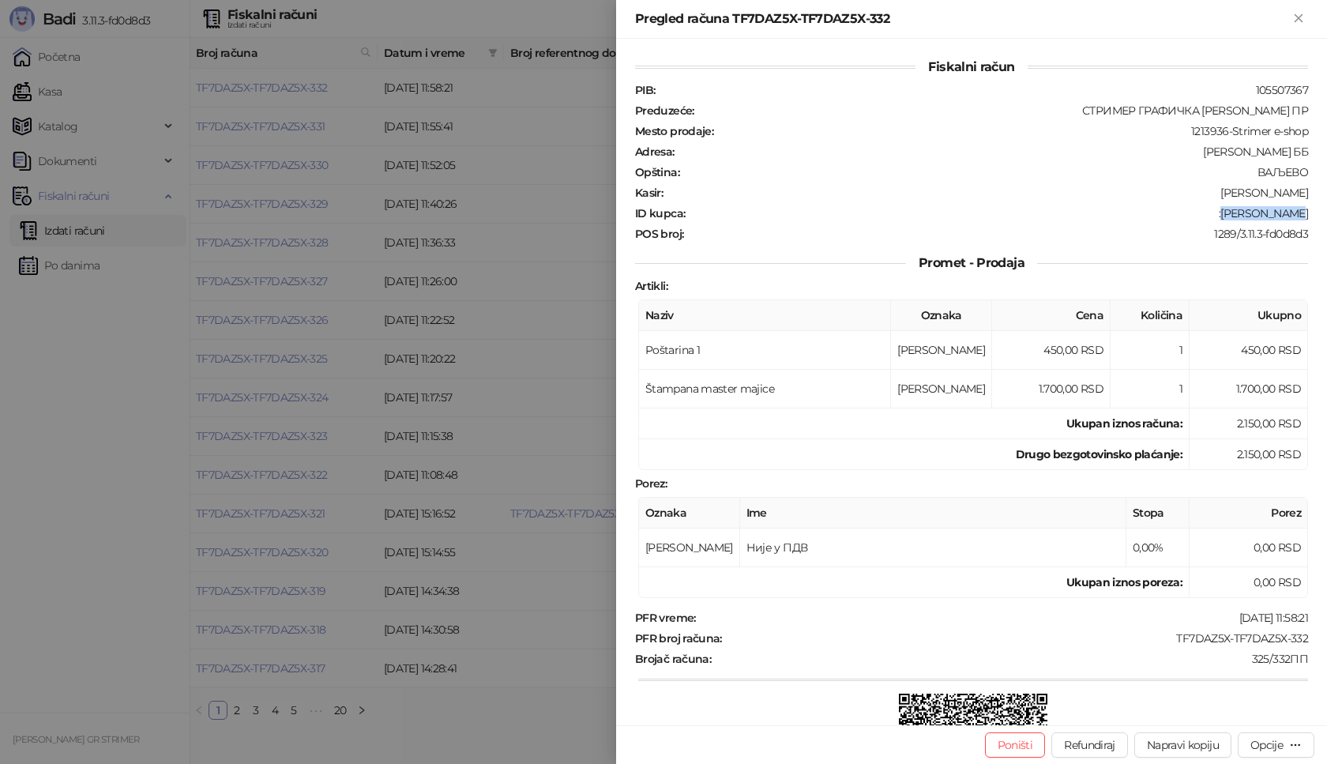
drag, startPoint x: 1234, startPoint y: 212, endPoint x: 1327, endPoint y: 212, distance: 92.4
click at [1327, 212] on div "Fiskalni račun PIB : 105507367 Preduzeće : СТРИМЕР ГРАФИЧКА [PERSON_NAME] ПР Me…" at bounding box center [971, 382] width 711 height 687
click at [1297, 17] on icon "Zatvori" at bounding box center [1298, 17] width 7 height 7
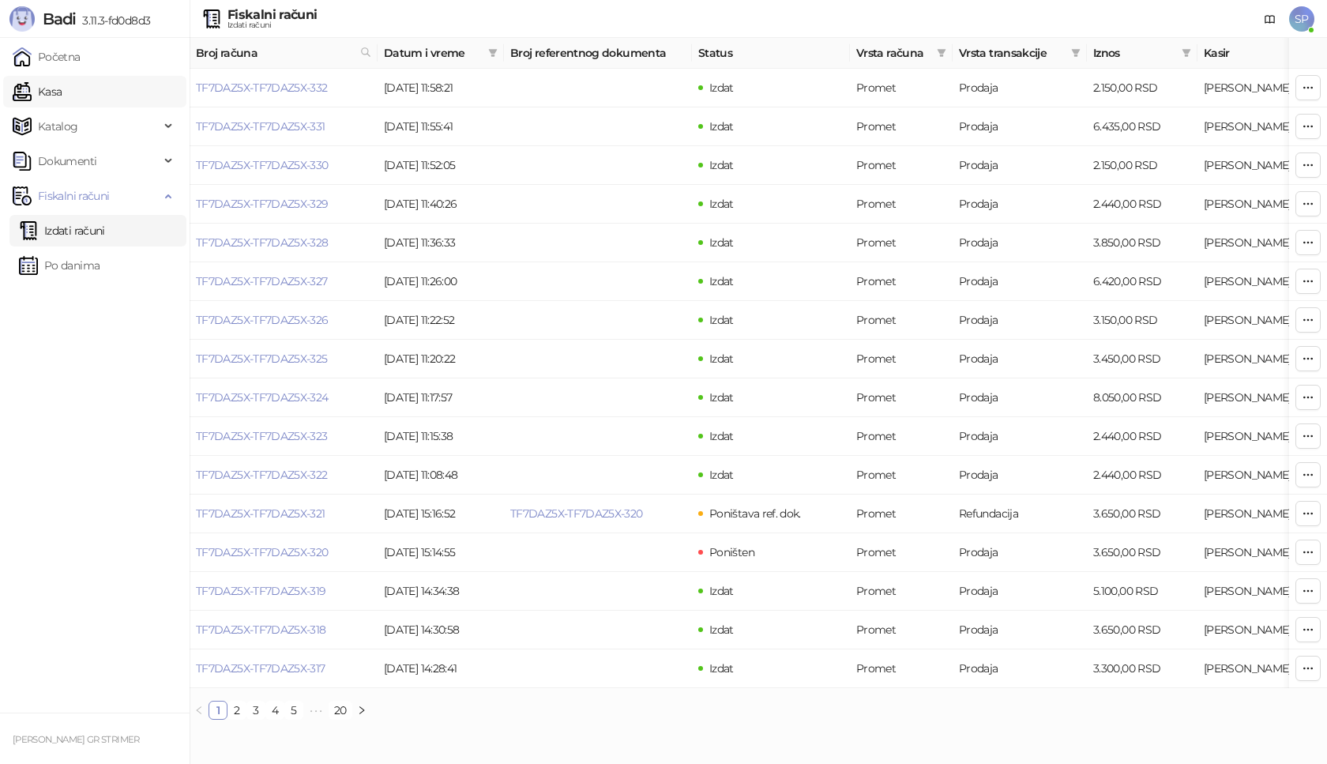
click at [62, 92] on link "Kasa" at bounding box center [37, 92] width 49 height 32
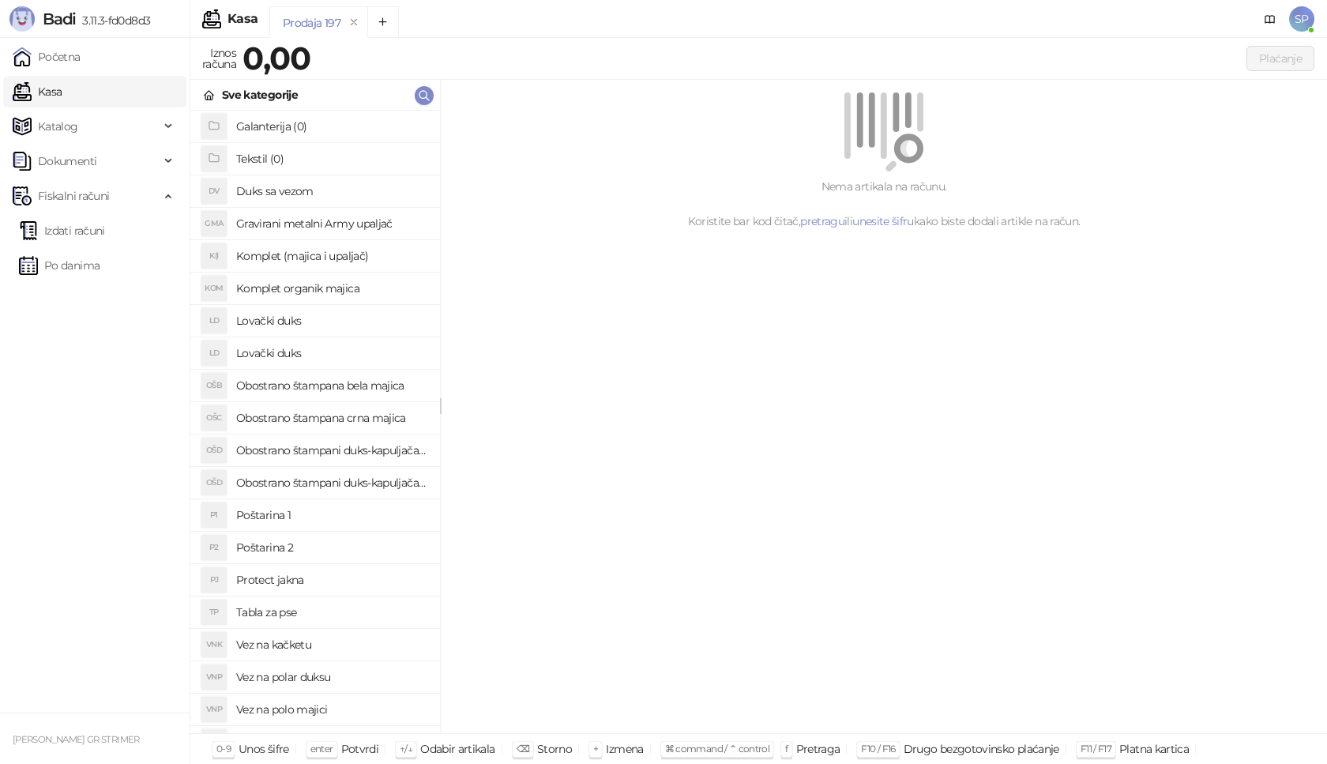
click at [314, 517] on h4 "Poštarina 1" at bounding box center [331, 514] width 191 height 25
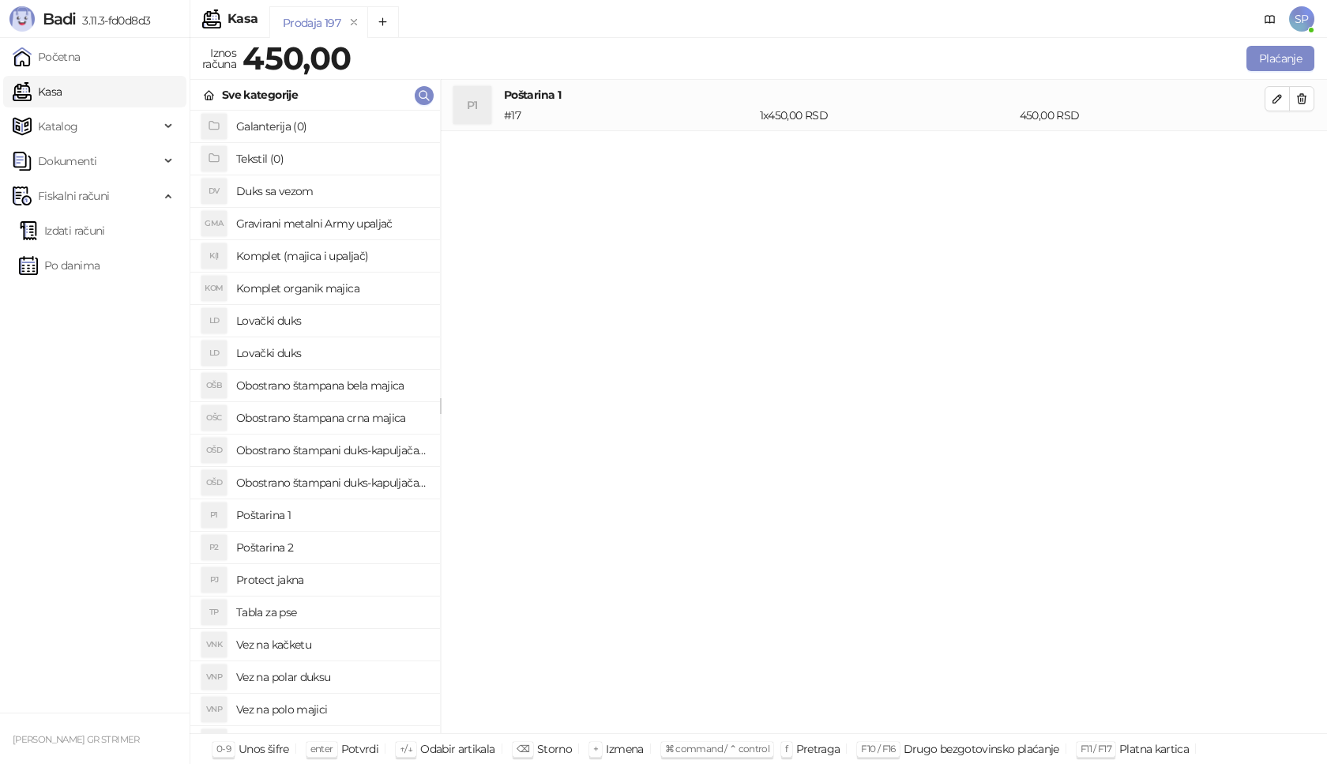
click at [369, 484] on h4 "Obostrano štampani duks-kapuljača crni" at bounding box center [331, 482] width 191 height 25
click at [1272, 153] on icon "button" at bounding box center [1277, 150] width 13 height 13
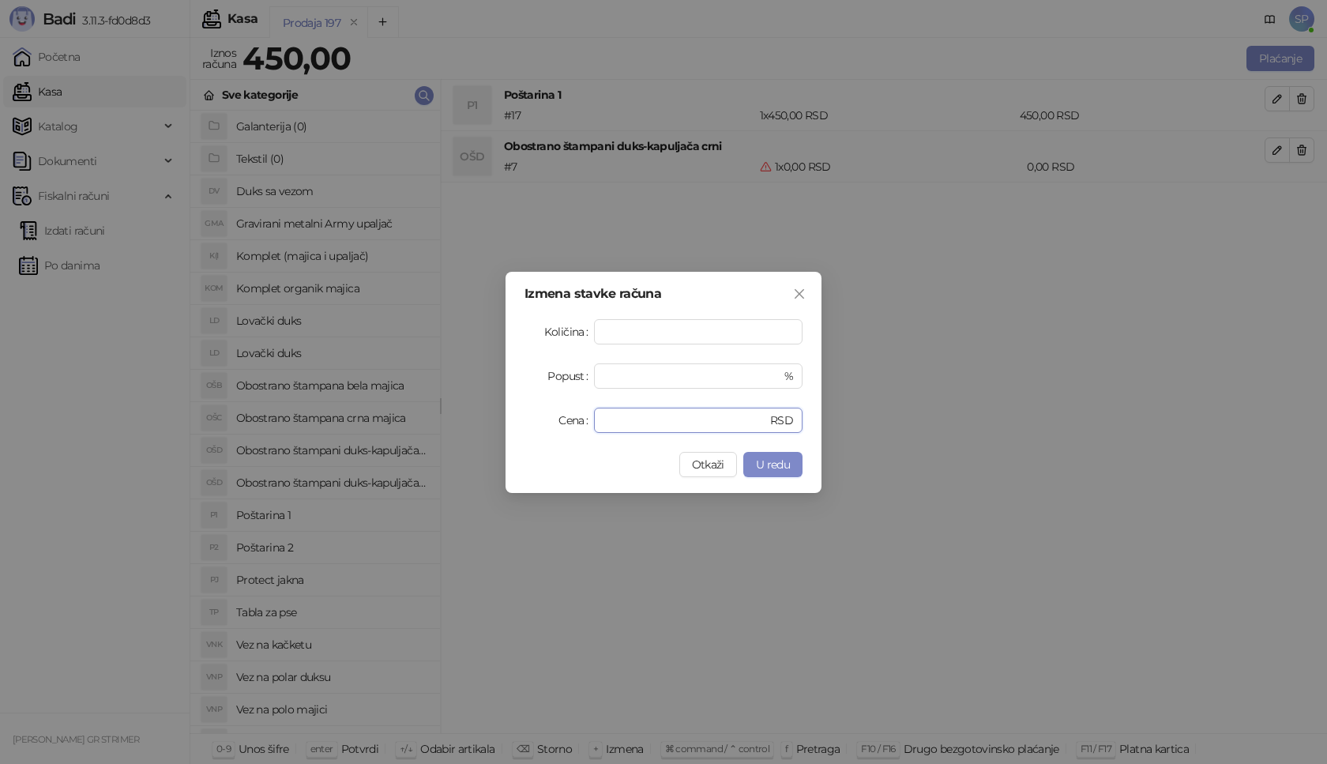
drag, startPoint x: 698, startPoint y: 416, endPoint x: 440, endPoint y: 421, distance: 257.6
click at [440, 421] on div "Izmena stavke računa Količina * Popust * % Cena * RSD Otkaži U redu" at bounding box center [663, 382] width 1327 height 764
type input "*"
type input "****"
click at [761, 461] on span "U redu" at bounding box center [773, 464] width 34 height 14
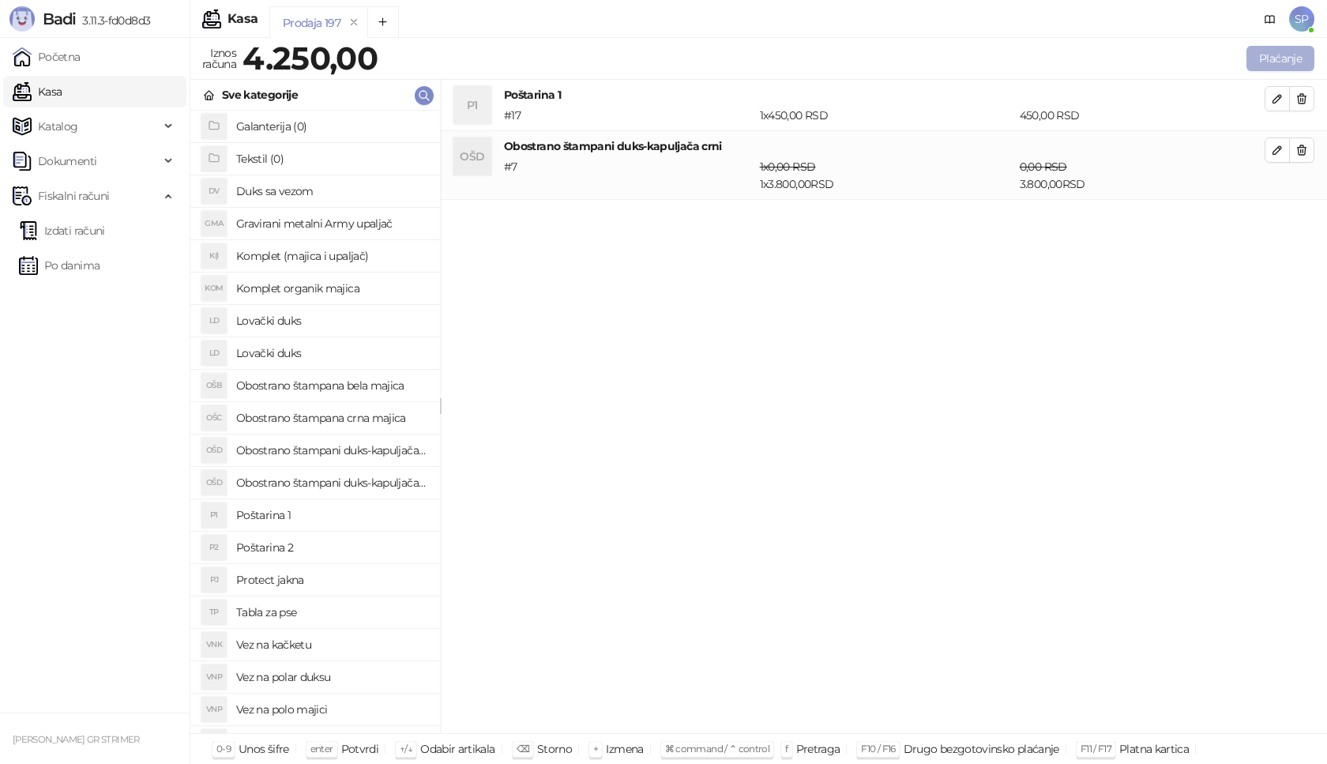
click at [1291, 58] on button "Plaćanje" at bounding box center [1281, 58] width 68 height 25
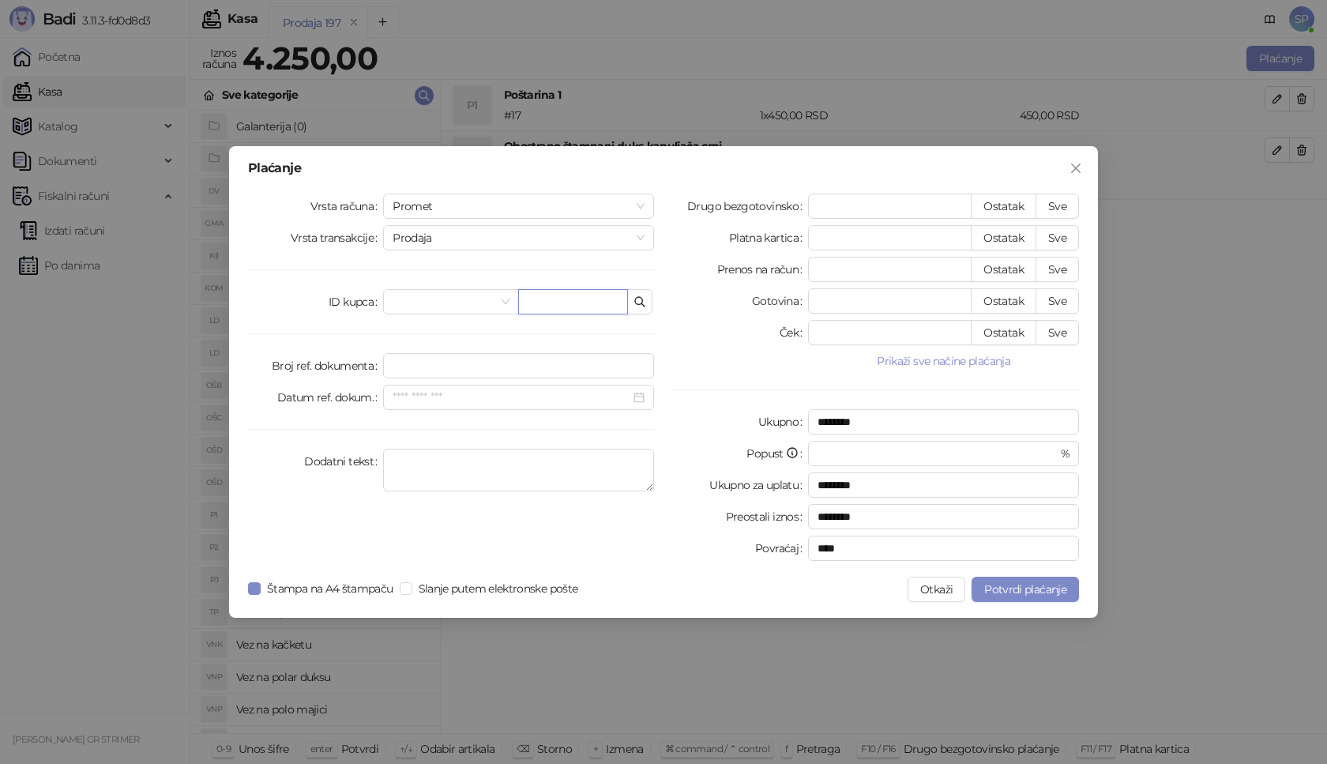
click at [552, 304] on input "text" at bounding box center [573, 301] width 110 height 25
paste input "**********"
drag, startPoint x: 530, startPoint y: 306, endPoint x: 492, endPoint y: 306, distance: 37.9
click at [493, 306] on div "**********" at bounding box center [518, 301] width 271 height 25
click at [568, 301] on input "**********" at bounding box center [573, 301] width 110 height 25
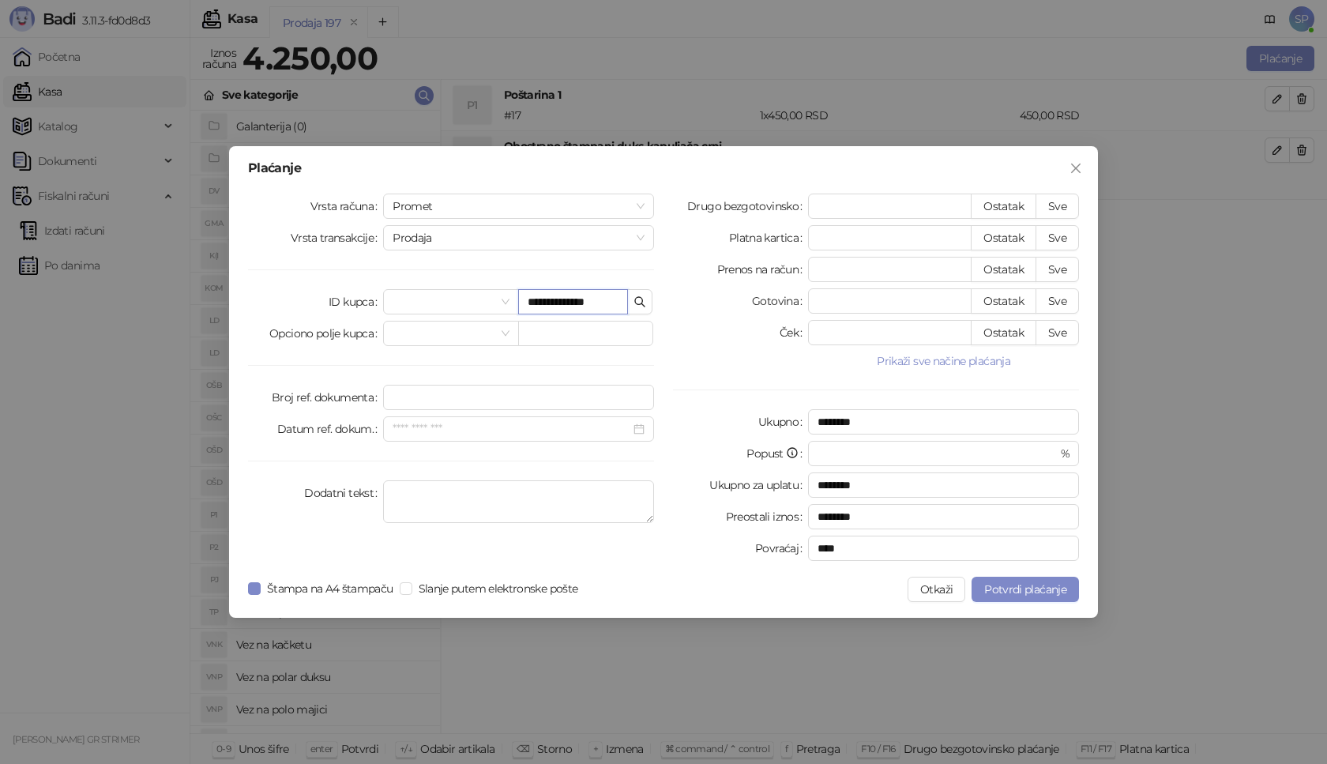
click at [567, 301] on input "**********" at bounding box center [573, 301] width 110 height 25
click at [567, 303] on input "**********" at bounding box center [573, 301] width 110 height 25
click at [566, 303] on input "**********" at bounding box center [573, 301] width 110 height 25
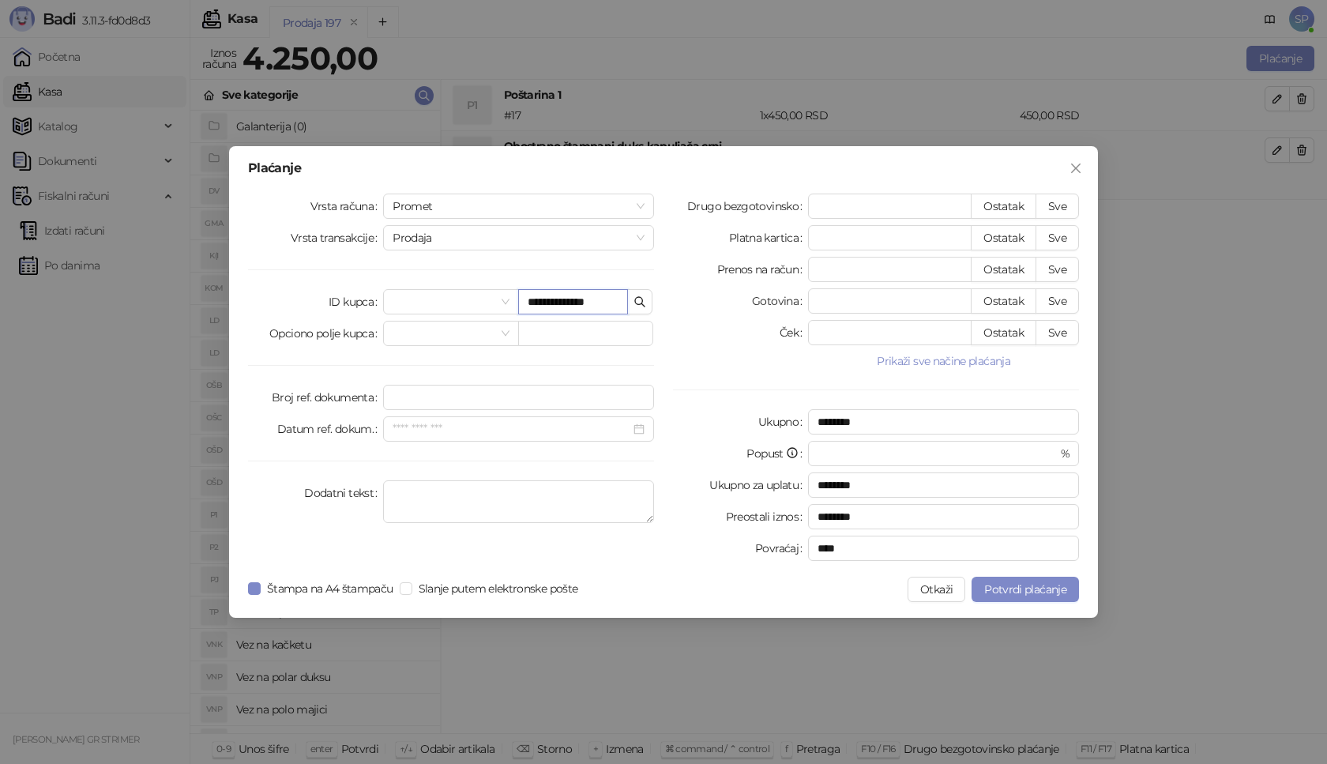
click at [564, 303] on input "**********" at bounding box center [573, 301] width 110 height 25
click at [568, 303] on input "**********" at bounding box center [573, 301] width 110 height 25
type input "**********"
click at [1068, 208] on button "Sve" at bounding box center [1057, 206] width 43 height 25
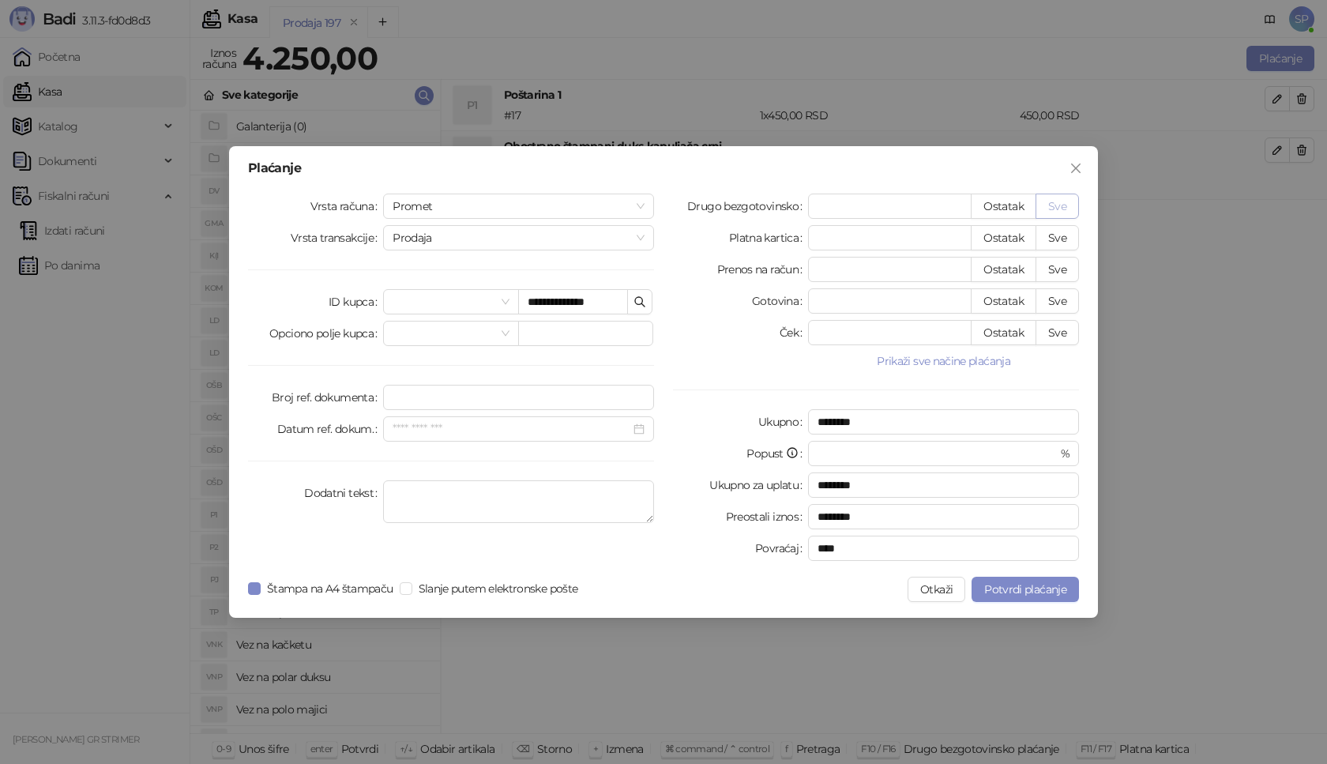
type input "****"
click at [1031, 594] on span "Potvrdi plaćanje" at bounding box center [1025, 589] width 82 height 14
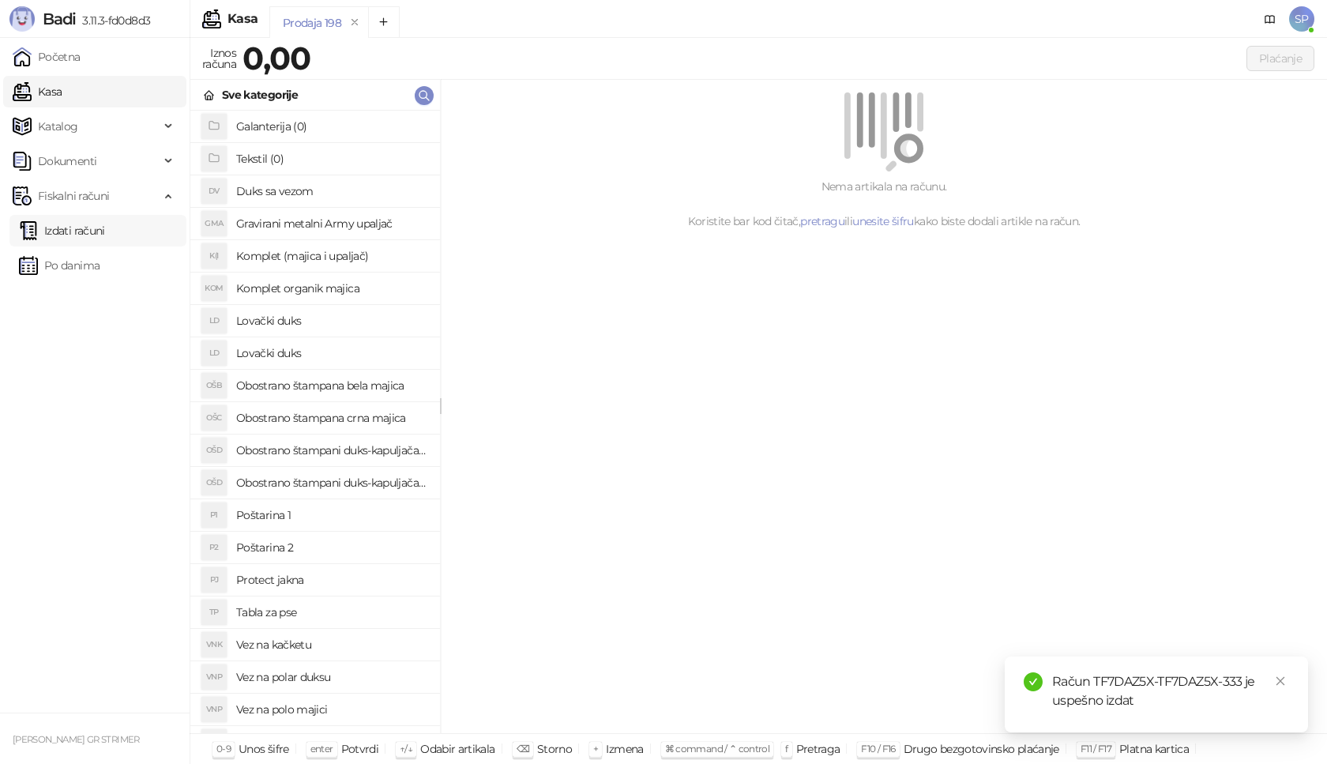
click at [105, 231] on link "Izdati računi" at bounding box center [62, 231] width 86 height 32
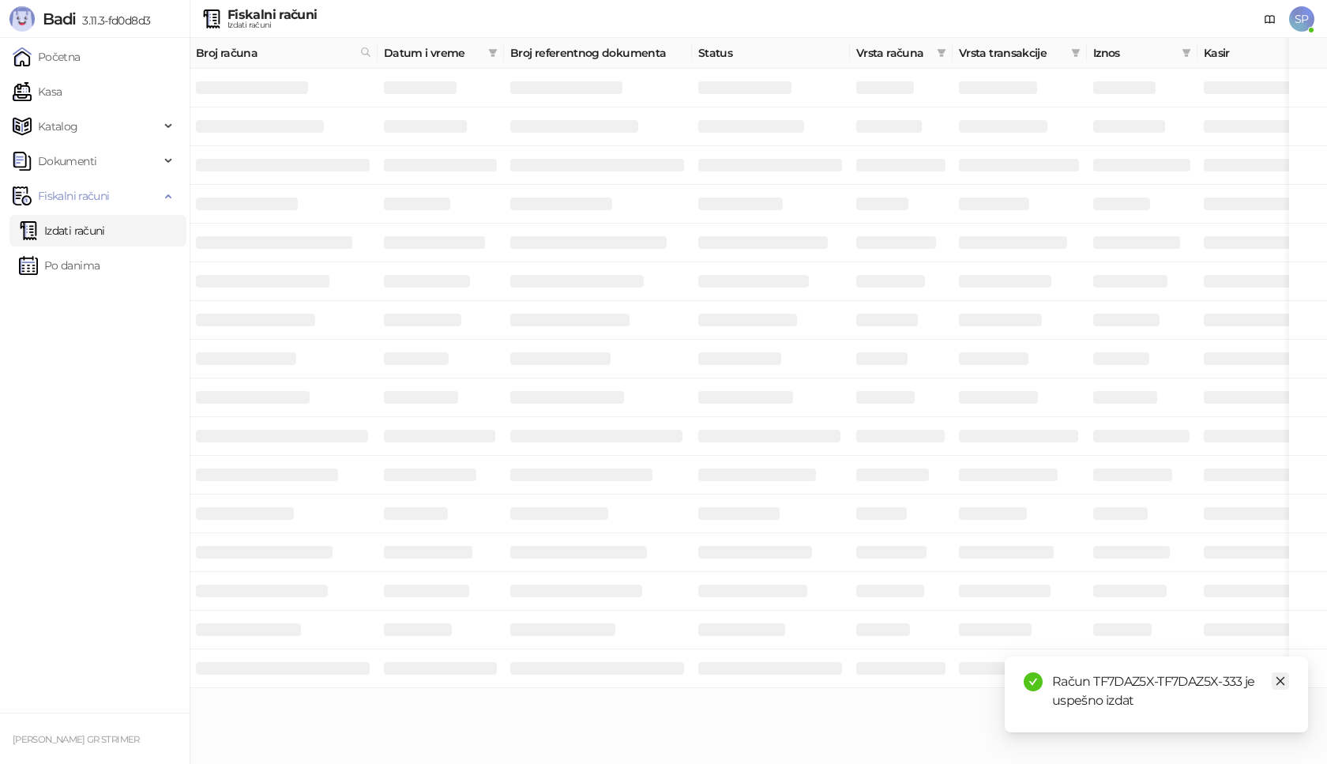
click at [1288, 689] on link "Close" at bounding box center [1280, 680] width 17 height 17
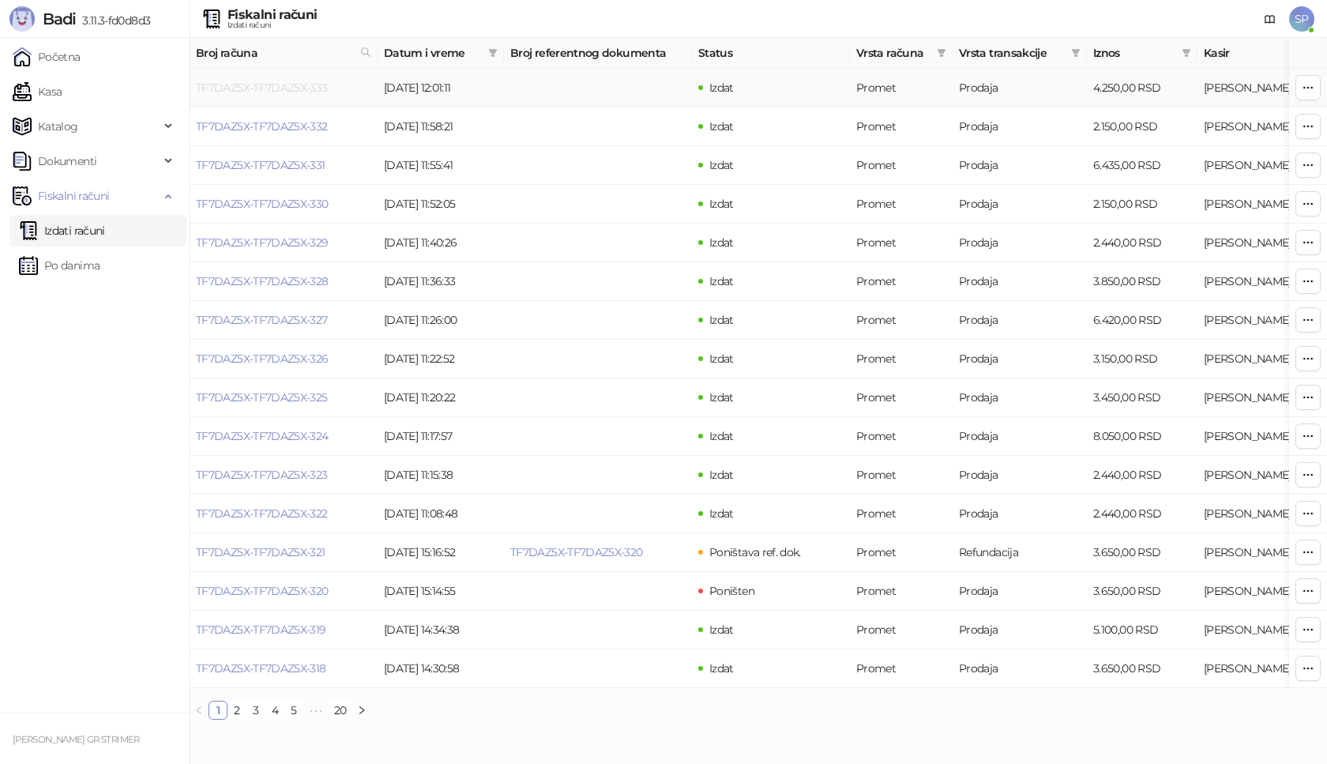
click at [314, 84] on link "TF7DAZ5X-TF7DAZ5X-333" at bounding box center [262, 88] width 132 height 14
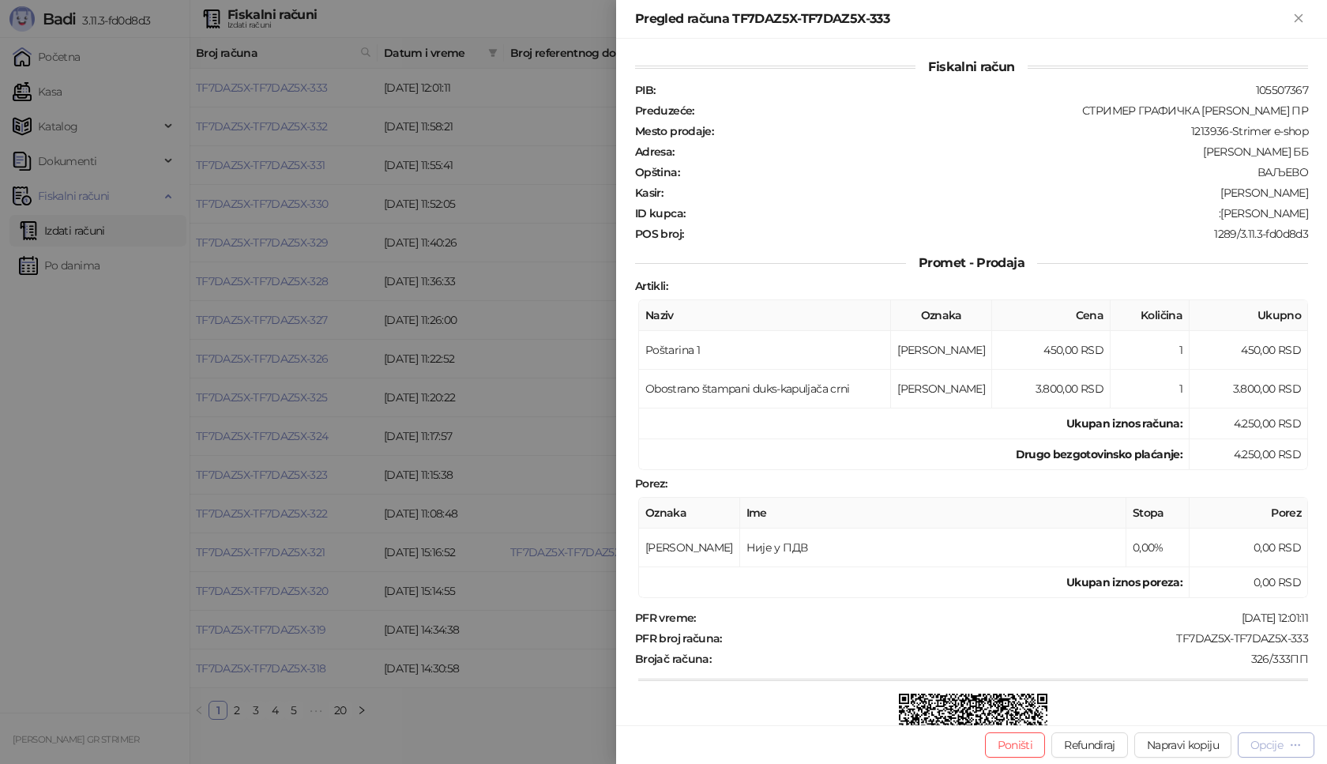
click at [1278, 753] on button "Opcije" at bounding box center [1276, 744] width 77 height 25
click at [1234, 715] on span "Preuzmi u PDF formatu" at bounding box center [1221, 713] width 162 height 17
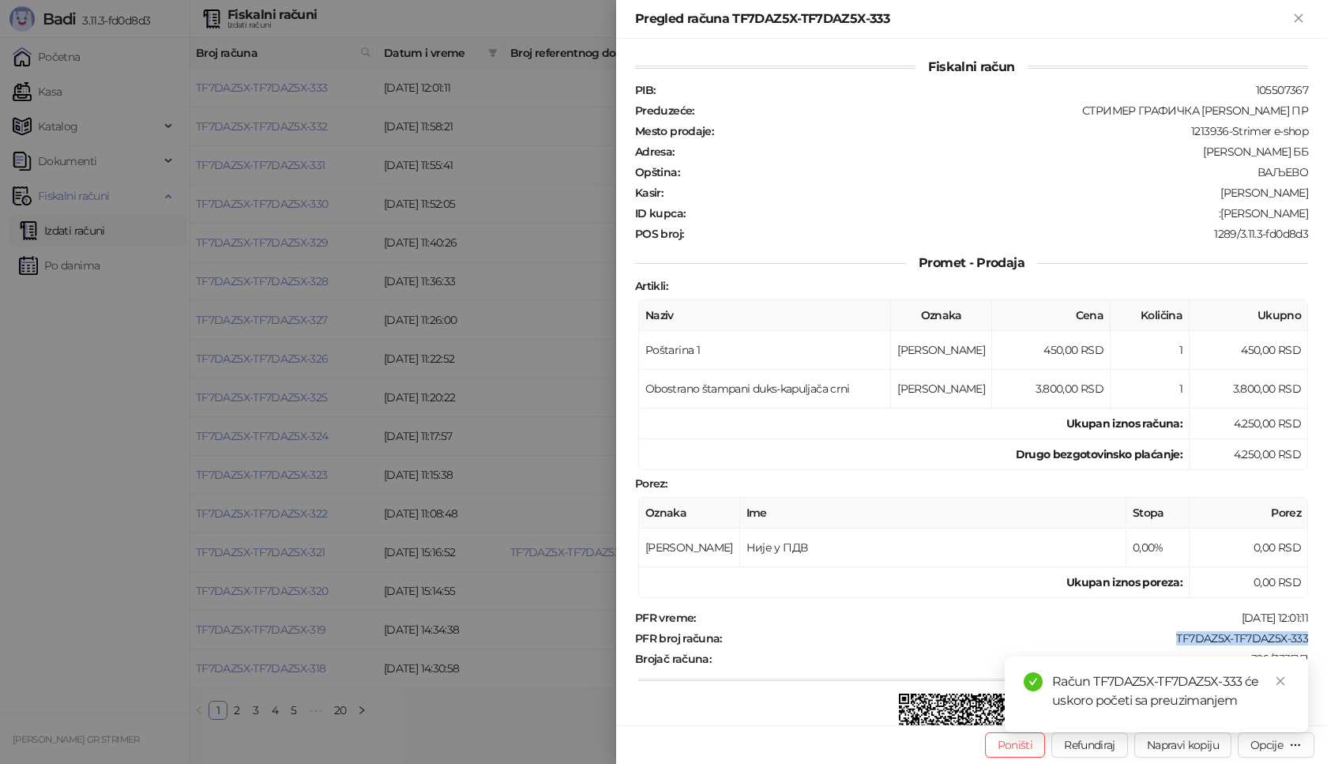
drag, startPoint x: 1162, startPoint y: 636, endPoint x: 1303, endPoint y: 636, distance: 140.6
click at [1303, 636] on div "Fiskalni račun PIB : 105507367 Preduzeće : СТРИМЕР ГРАФИЧКА РАДЊА [PERSON_NAME]…" at bounding box center [971, 382] width 711 height 687
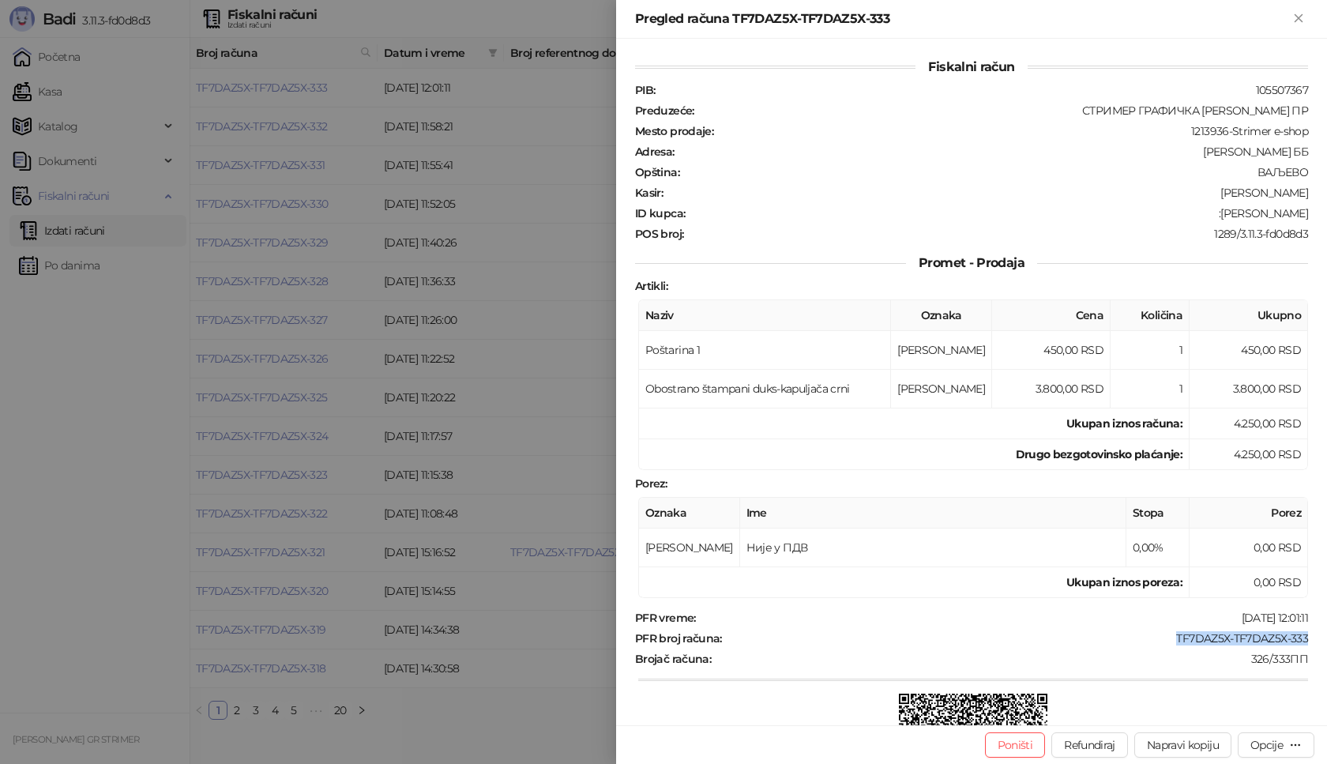
drag, startPoint x: 1216, startPoint y: 214, endPoint x: 1327, endPoint y: 209, distance: 110.7
click at [1327, 209] on div "Fiskalni račun PIB : 105507367 Preduzeće : СТРИМЕР ГРАФИЧКА РАДЊА [PERSON_NAME]…" at bounding box center [971, 382] width 711 height 687
click at [1304, 16] on icon "Zatvori" at bounding box center [1299, 18] width 14 height 14
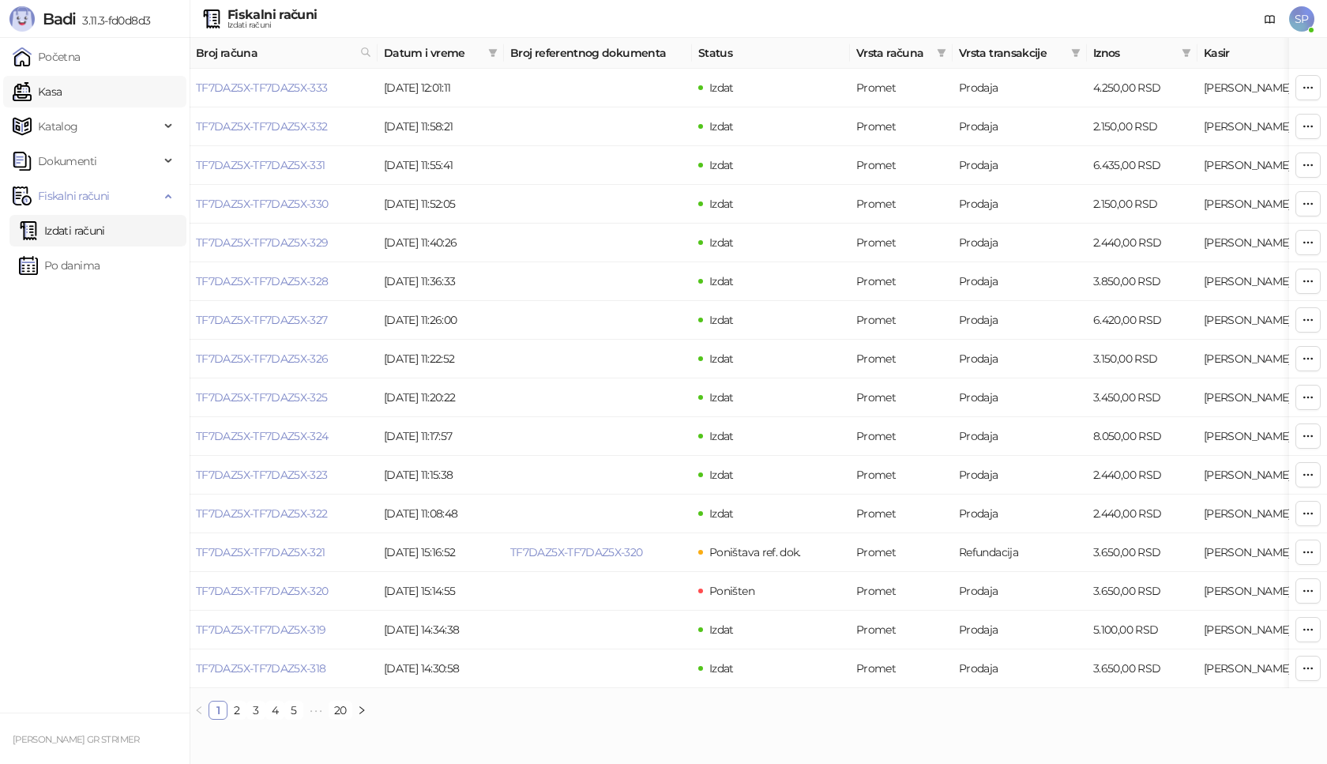
click at [62, 90] on link "Kasa" at bounding box center [37, 92] width 49 height 32
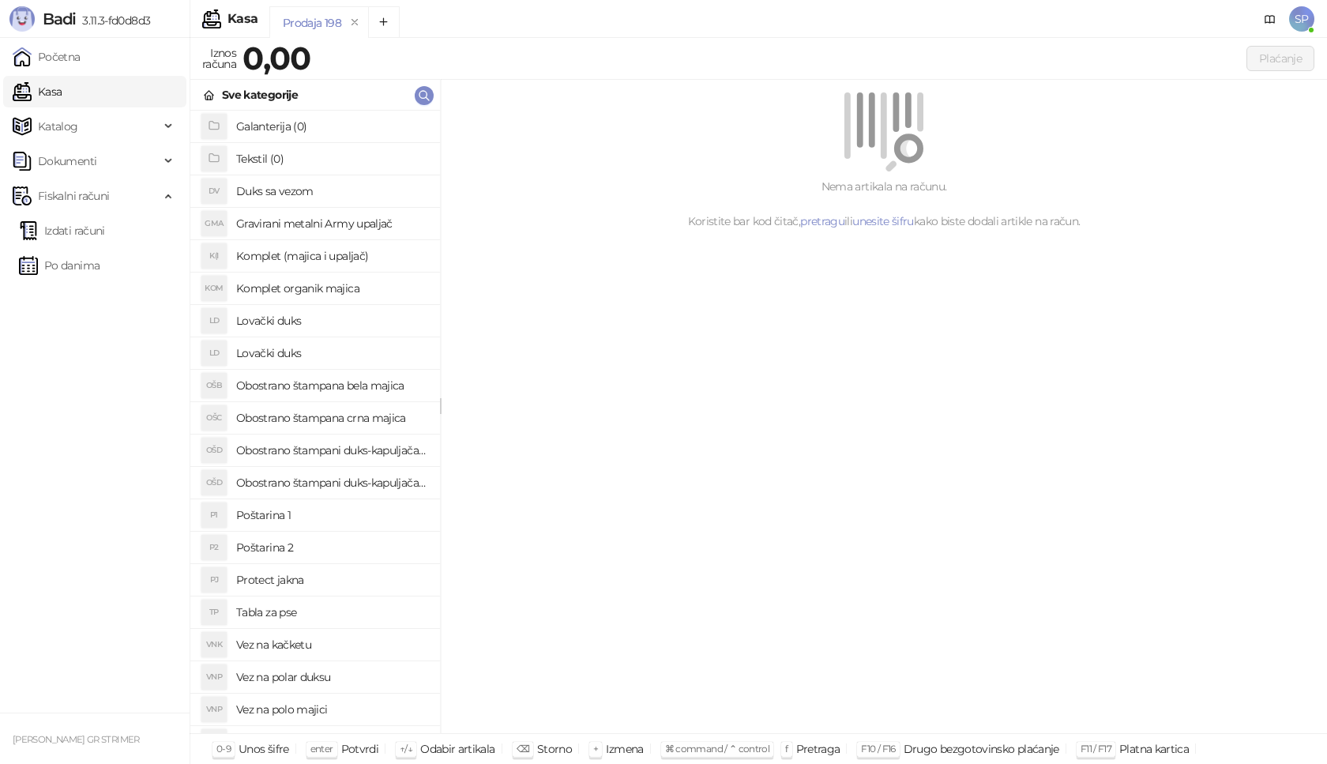
click at [321, 514] on h4 "Poštarina 1" at bounding box center [331, 514] width 191 height 25
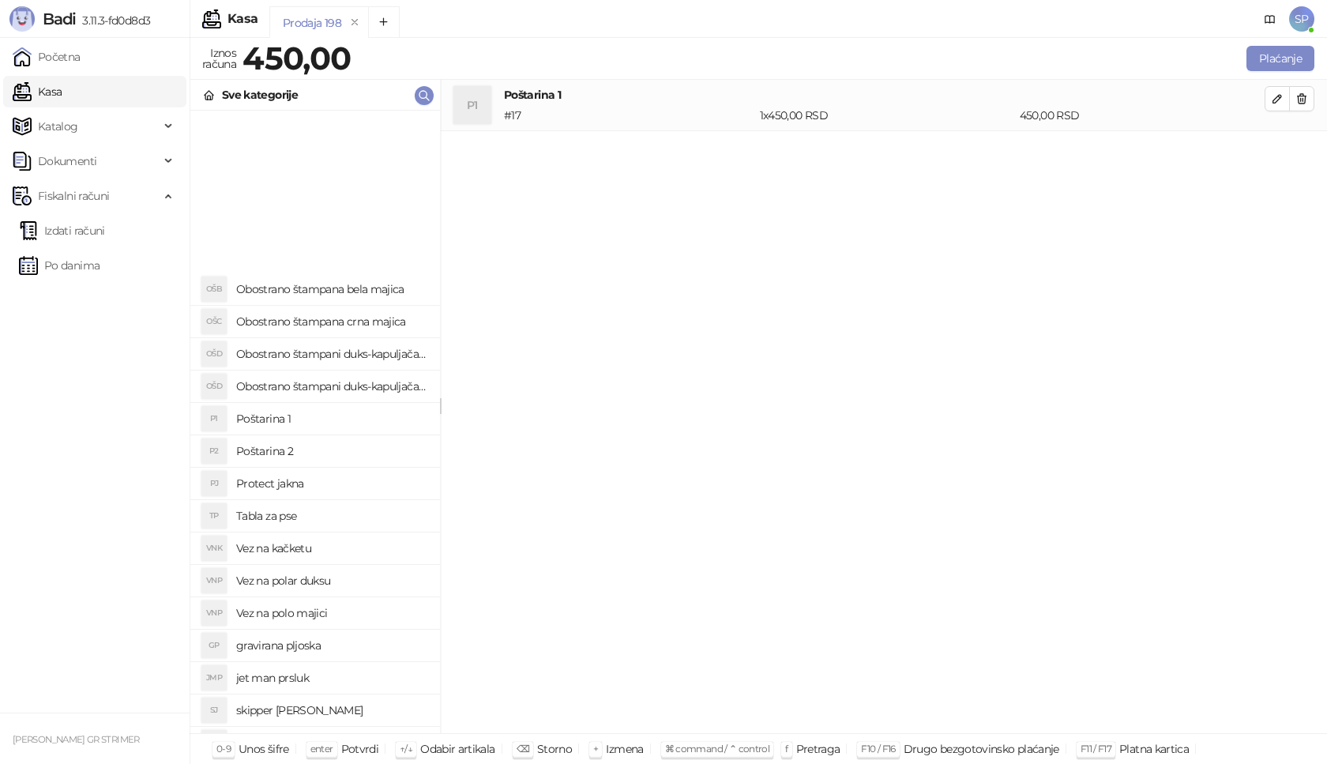
scroll to position [316, 0]
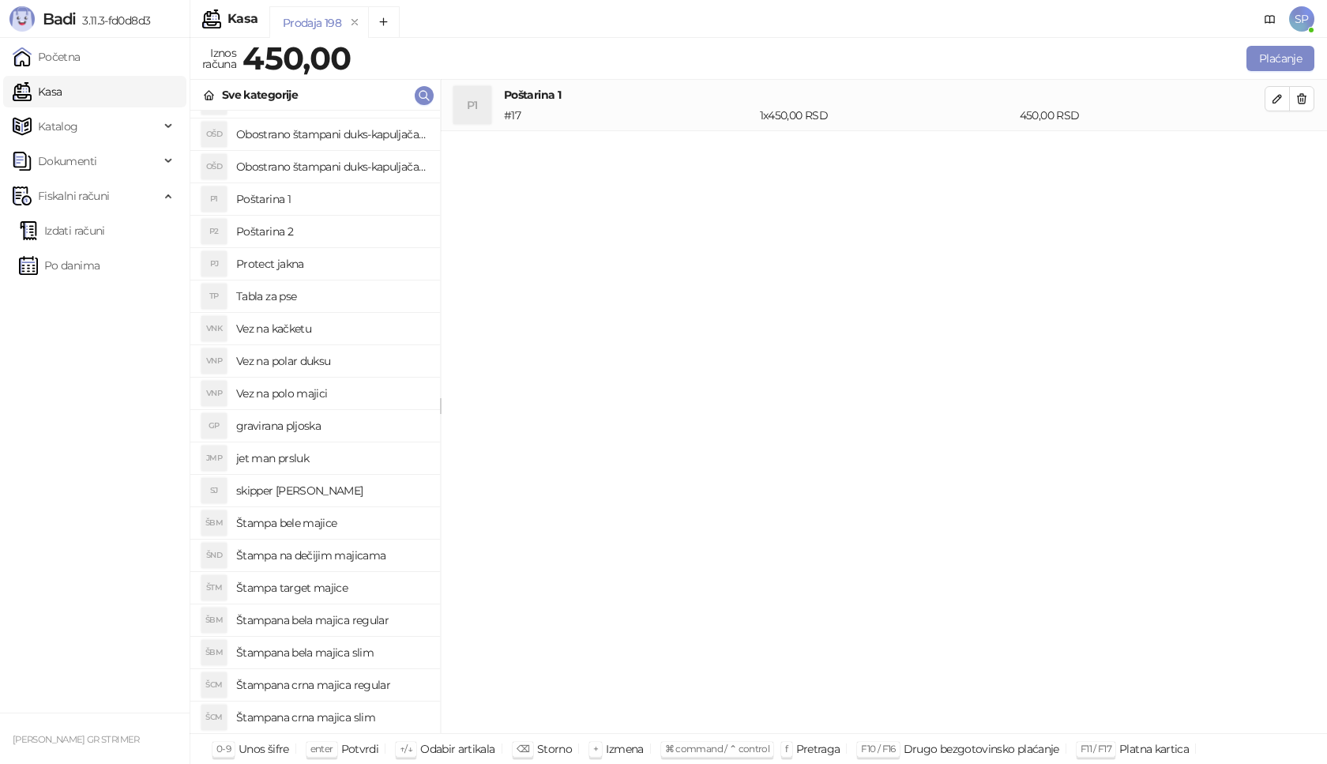
click at [389, 681] on h4 "Štampana crna majica regular" at bounding box center [331, 684] width 191 height 25
click at [1264, 142] on h4 "Štampana crna majica regular" at bounding box center [884, 145] width 761 height 17
click at [1270, 145] on button "button" at bounding box center [1277, 149] width 25 height 25
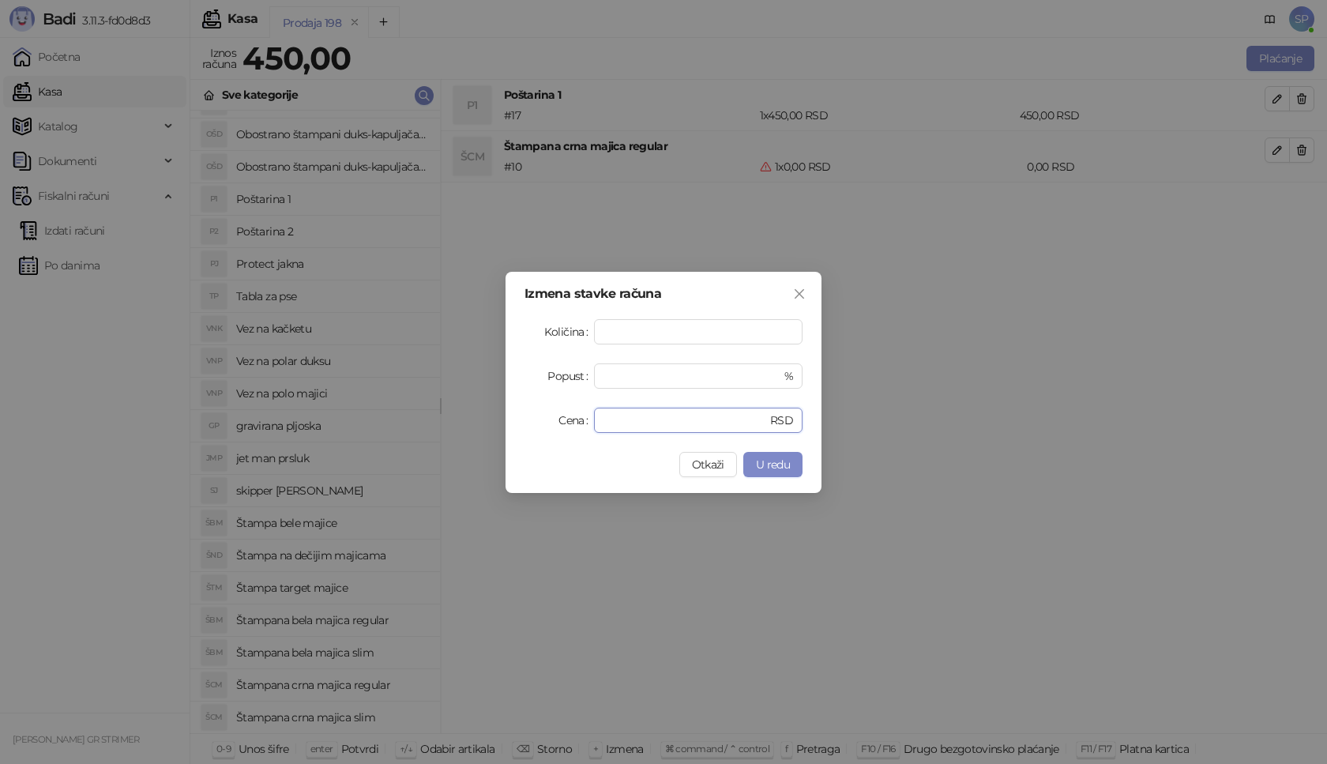
drag, startPoint x: 650, startPoint y: 426, endPoint x: 471, endPoint y: 416, distance: 179.6
click at [498, 423] on div "Izmena stavke računa Količina * Popust * % Cena * RSD Otkaži U redu" at bounding box center [663, 382] width 1327 height 764
type input "****"
click at [786, 466] on span "U redu" at bounding box center [773, 464] width 34 height 14
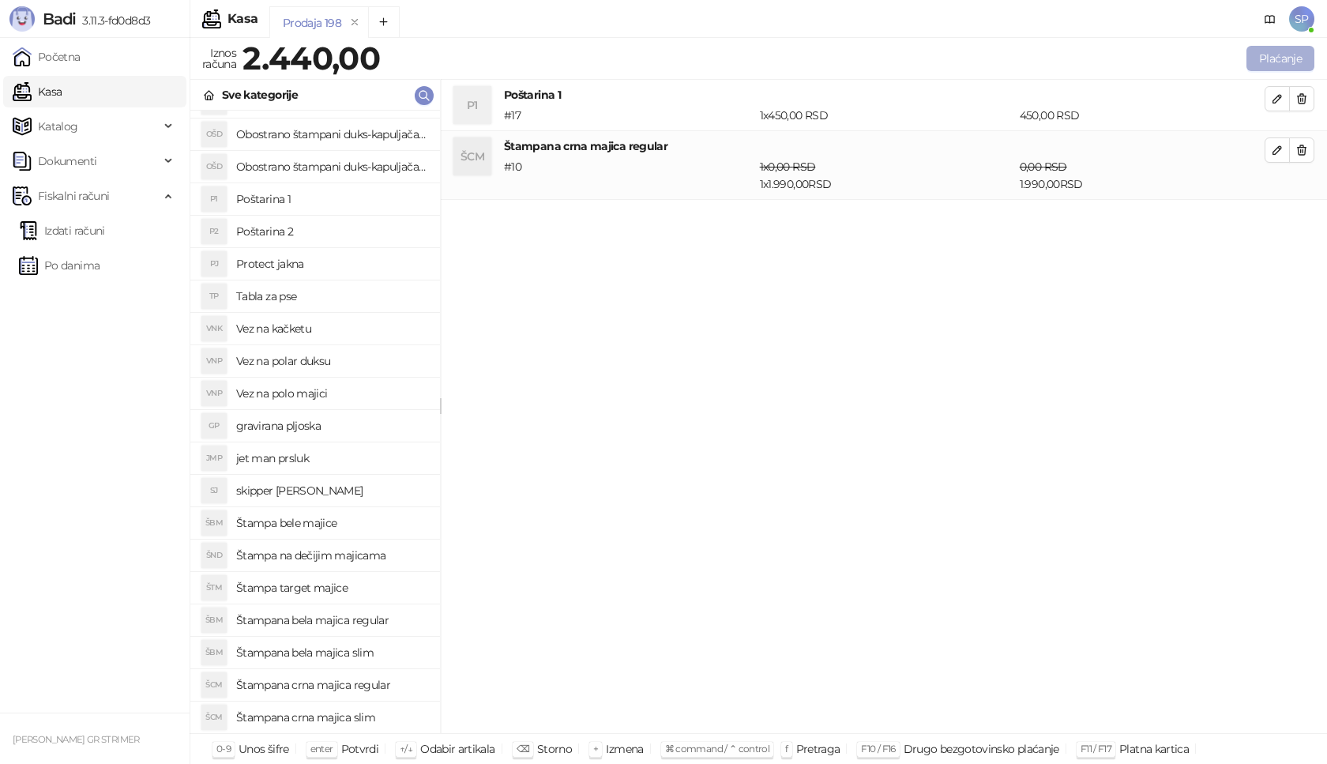
click at [1299, 50] on button "Plaćanje" at bounding box center [1281, 58] width 68 height 25
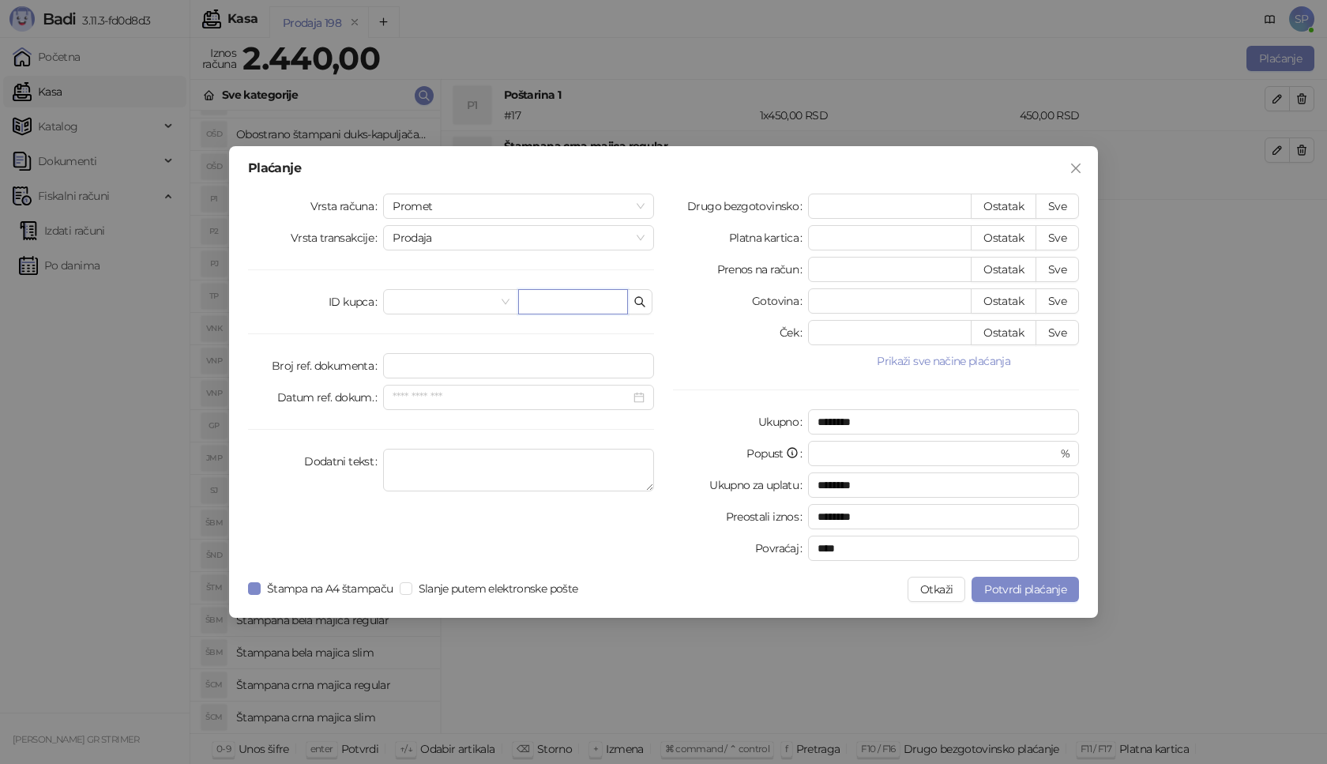
click at [580, 306] on input "text" at bounding box center [573, 301] width 110 height 25
paste input "**********"
type input "**********"
click at [1064, 204] on button "Sve" at bounding box center [1057, 206] width 43 height 25
type input "****"
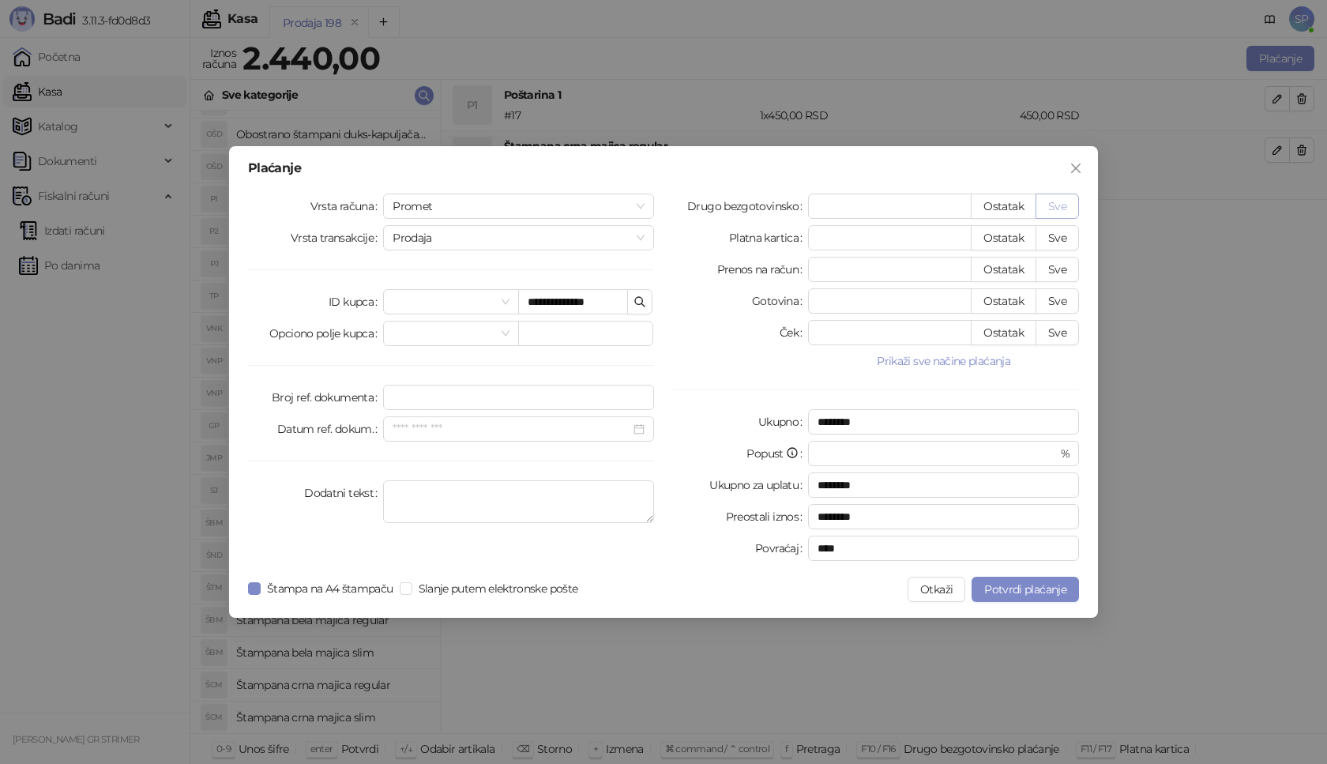
type input "****"
click at [1033, 584] on span "Potvrdi plaćanje" at bounding box center [1025, 589] width 82 height 14
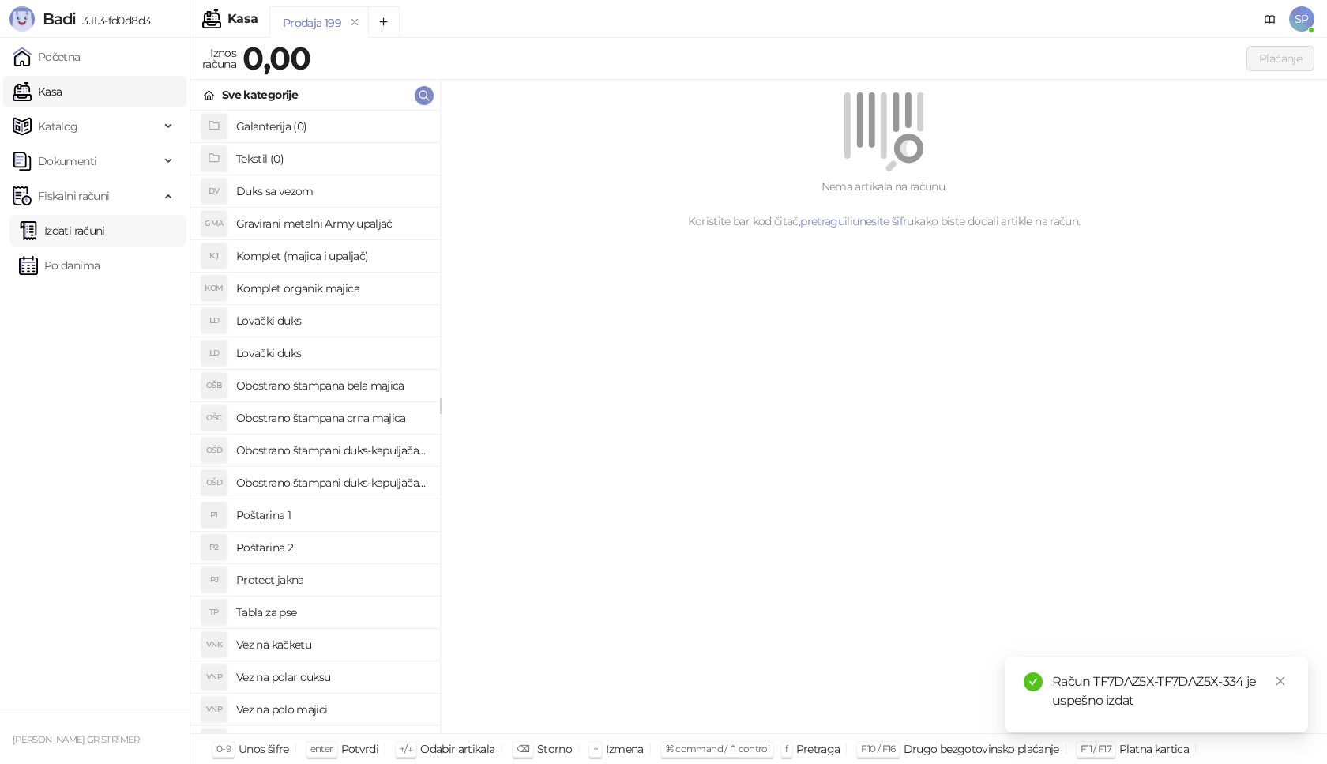
click at [98, 229] on link "Izdati računi" at bounding box center [62, 231] width 86 height 32
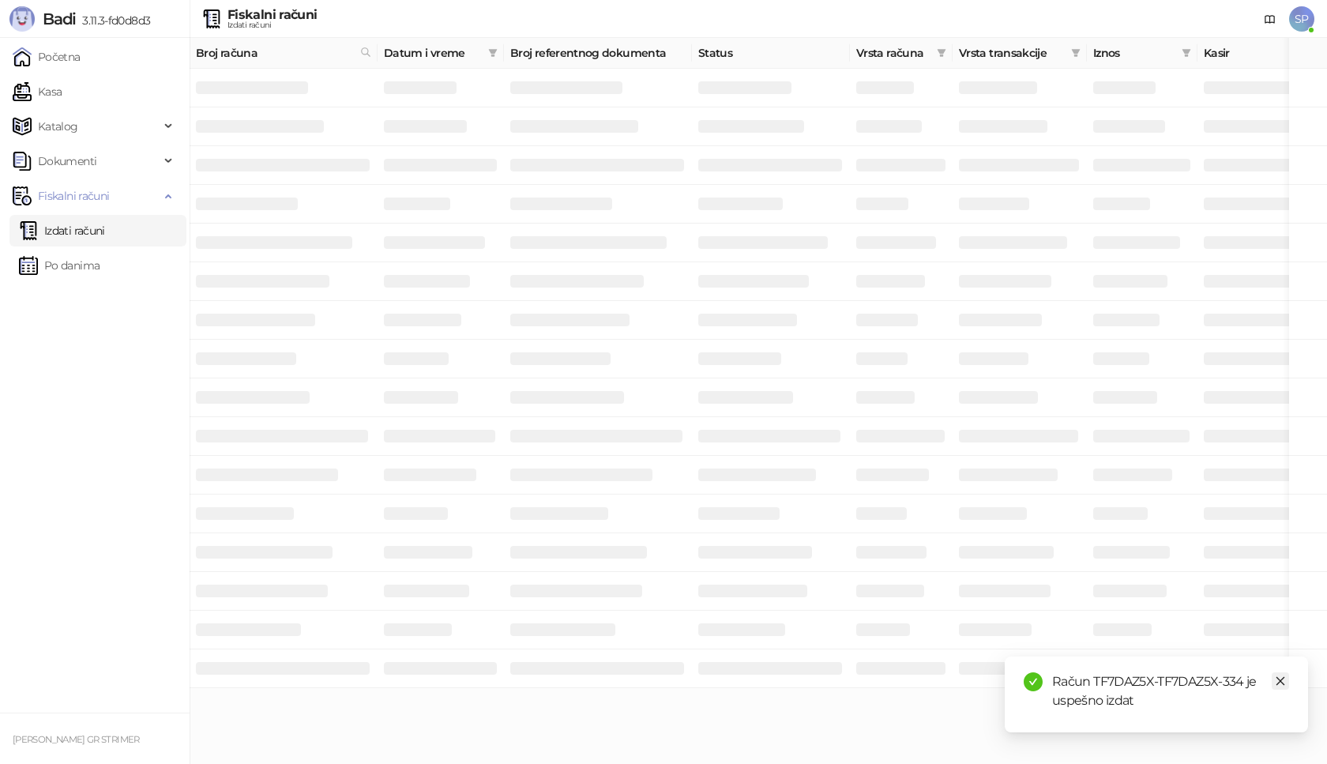
click at [1285, 685] on icon "close" at bounding box center [1280, 681] width 11 height 11
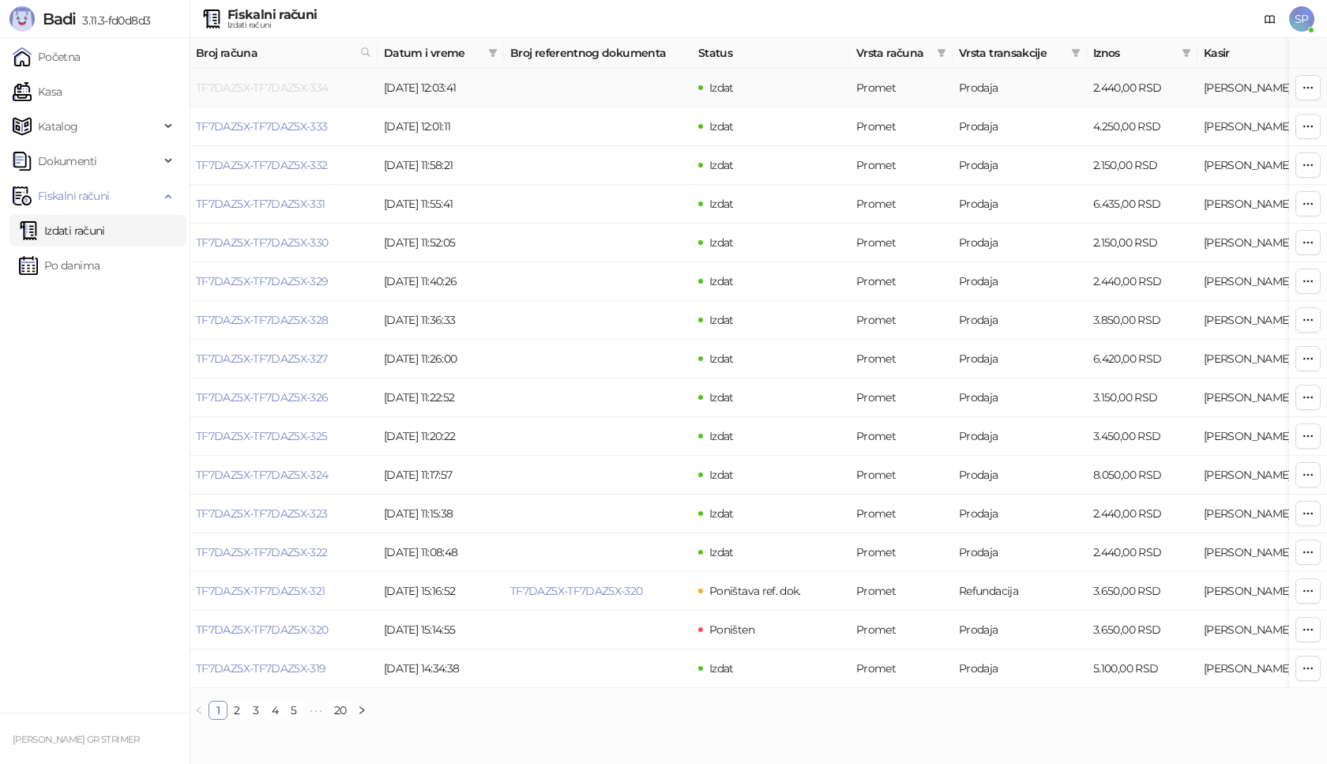
click at [311, 85] on link "TF7DAZ5X-TF7DAZ5X-334" at bounding box center [262, 88] width 133 height 14
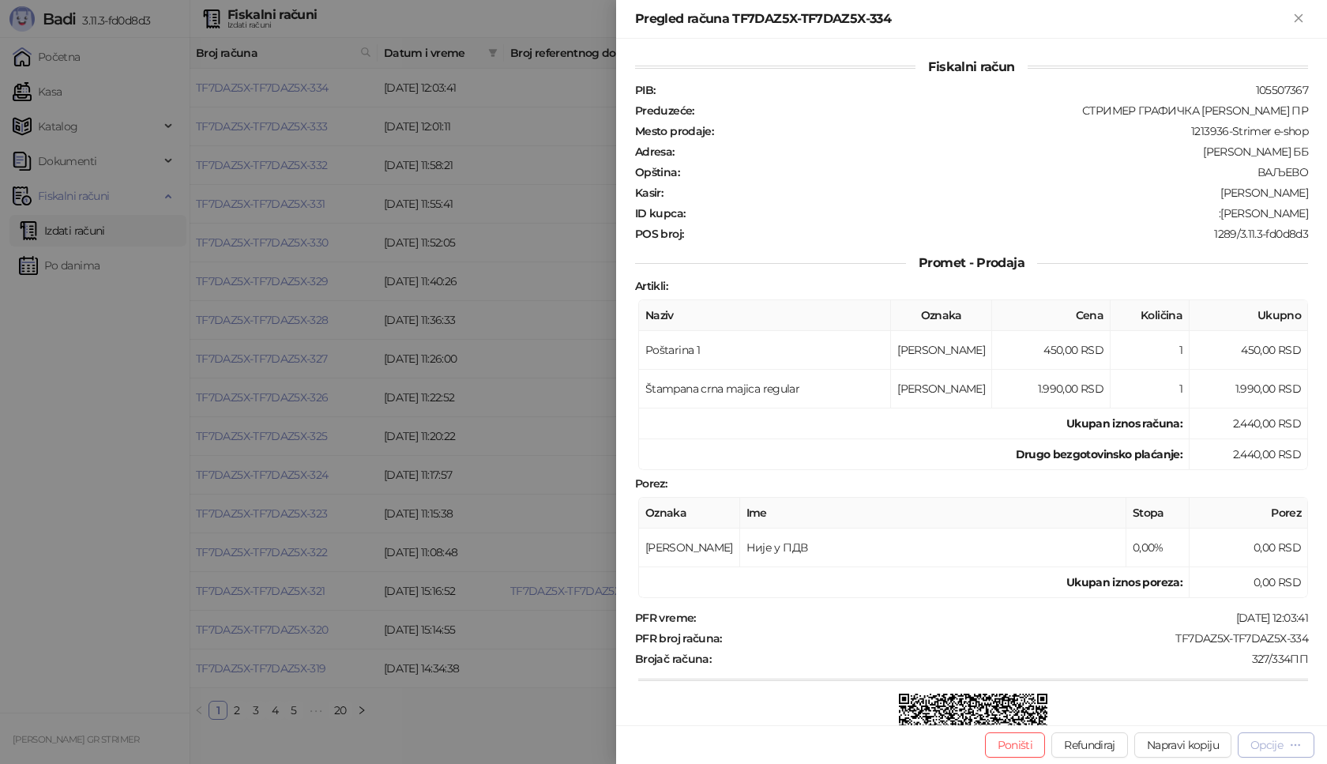
click at [1260, 744] on div "Opcije" at bounding box center [1267, 745] width 32 height 14
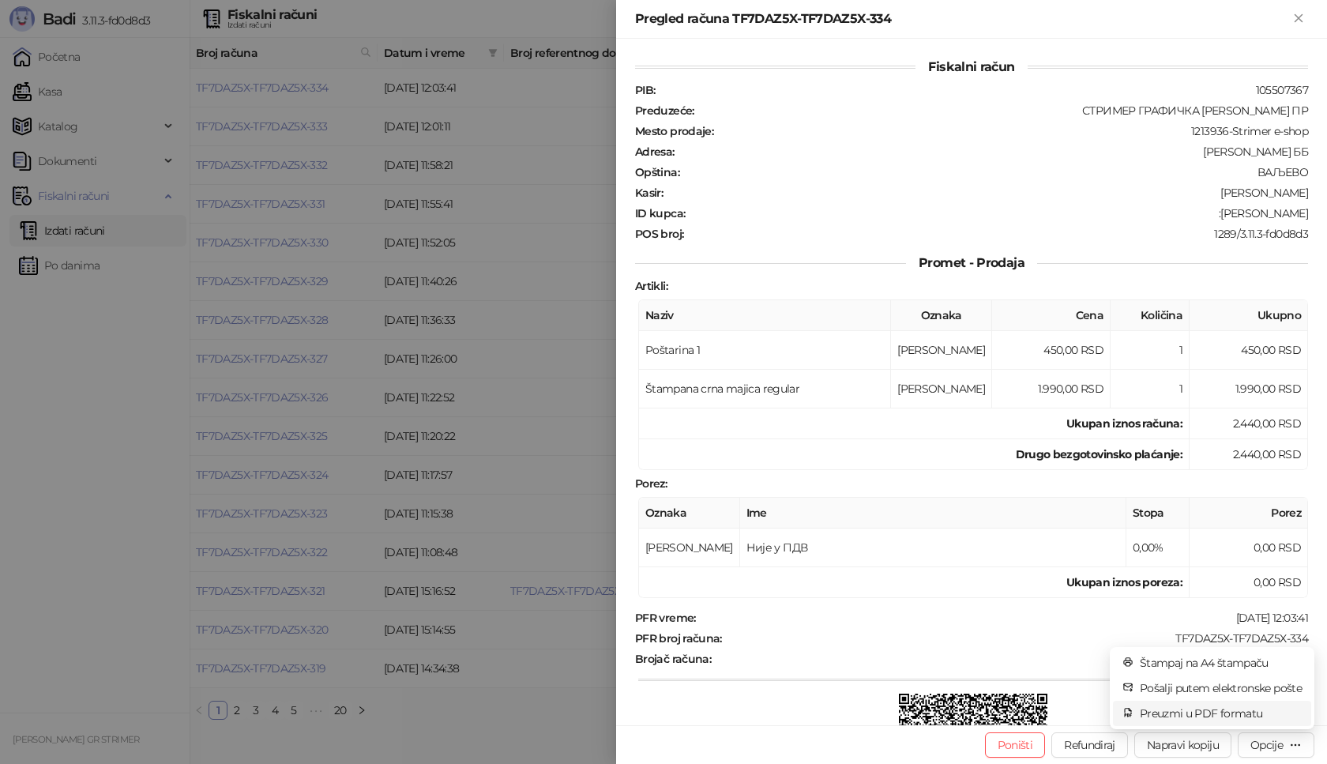
click at [1248, 714] on span "Preuzmi u PDF formatu" at bounding box center [1221, 713] width 162 height 17
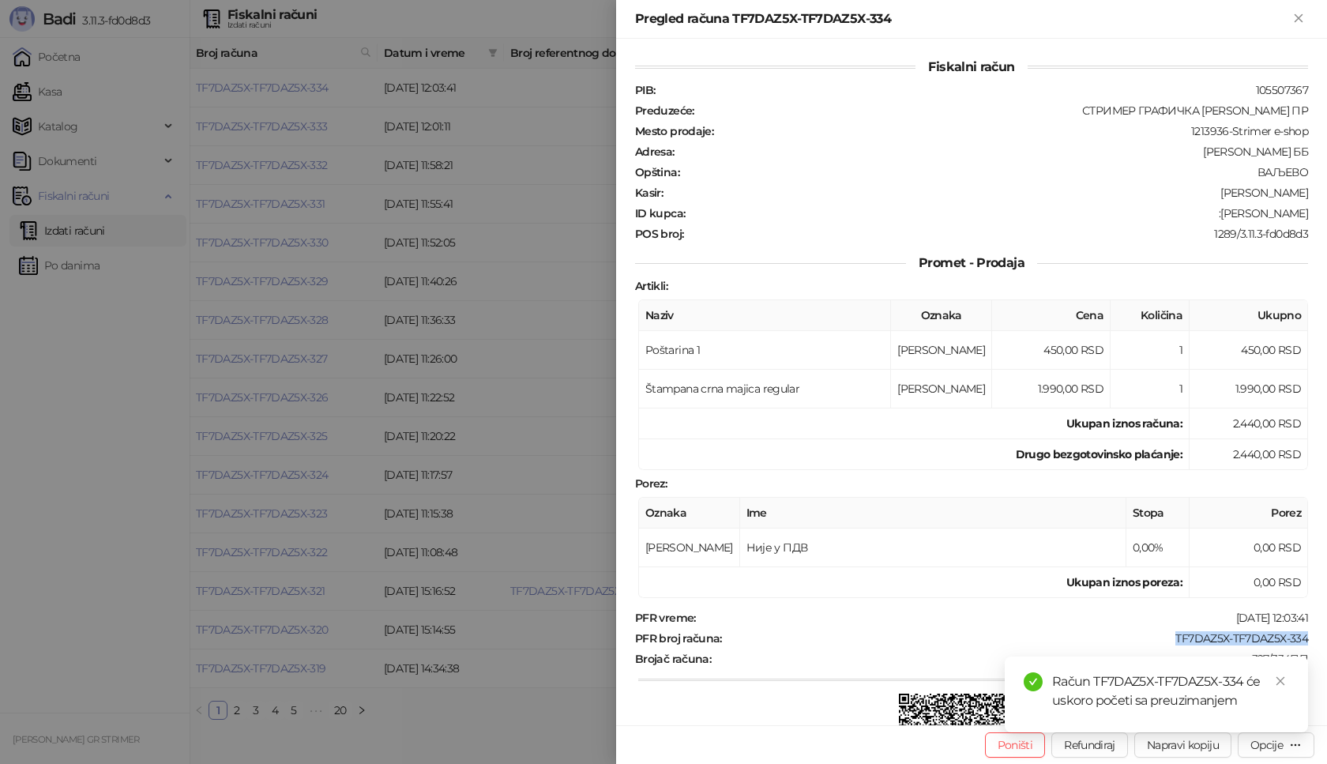
drag, startPoint x: 1156, startPoint y: 638, endPoint x: 1298, endPoint y: 634, distance: 142.2
click at [1298, 633] on div "Fiskalni račun PIB : 105507367 Preduzeće : СТРИМЕР ГРАФИЧКА РАДЊА [PERSON_NAME]…" at bounding box center [971, 382] width 711 height 687
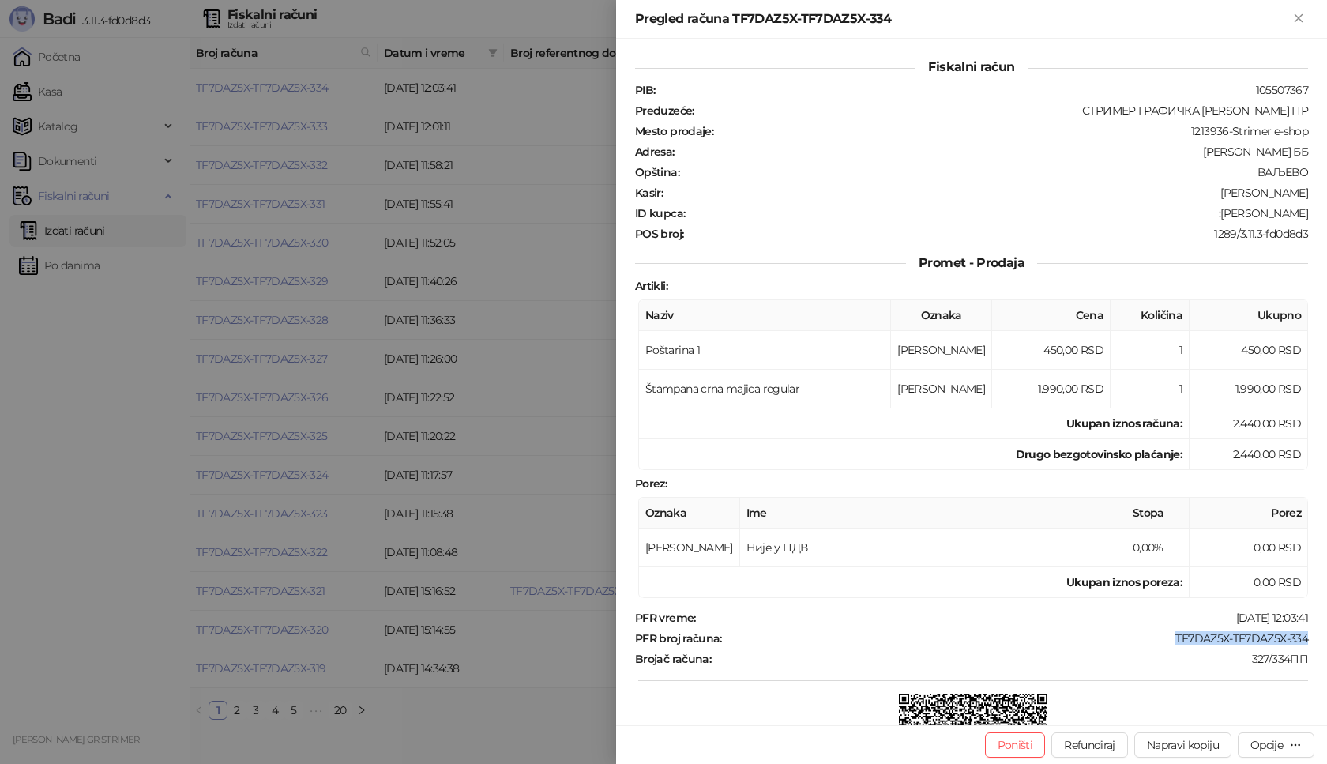
drag, startPoint x: 1218, startPoint y: 212, endPoint x: 1327, endPoint y: 215, distance: 109.1
click at [1327, 215] on div "Fiskalni račun PIB : 105507367 Preduzeće : СТРИМЕР ГРАФИЧКА РАДЊА [PERSON_NAME]…" at bounding box center [971, 382] width 711 height 687
click at [1300, 17] on icon "Zatvori" at bounding box center [1298, 17] width 7 height 7
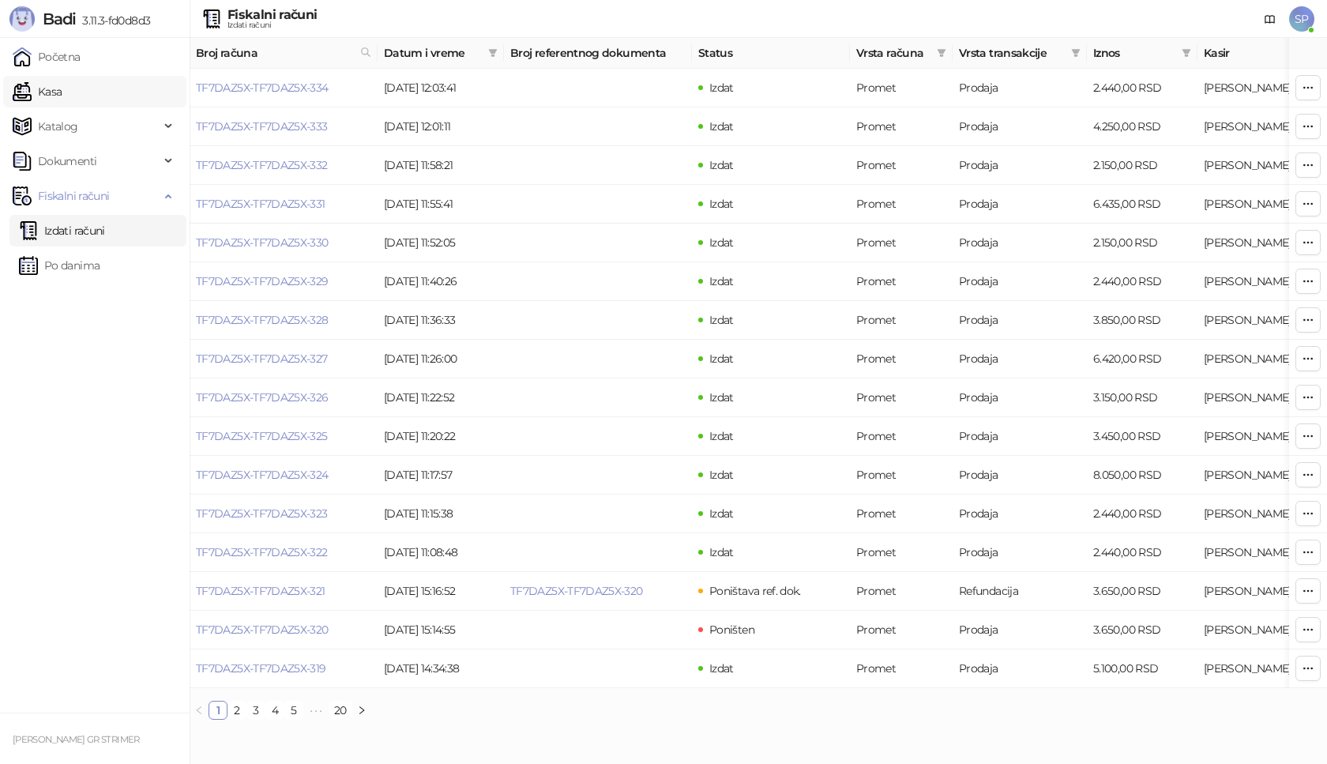
click at [62, 95] on link "Kasa" at bounding box center [37, 92] width 49 height 32
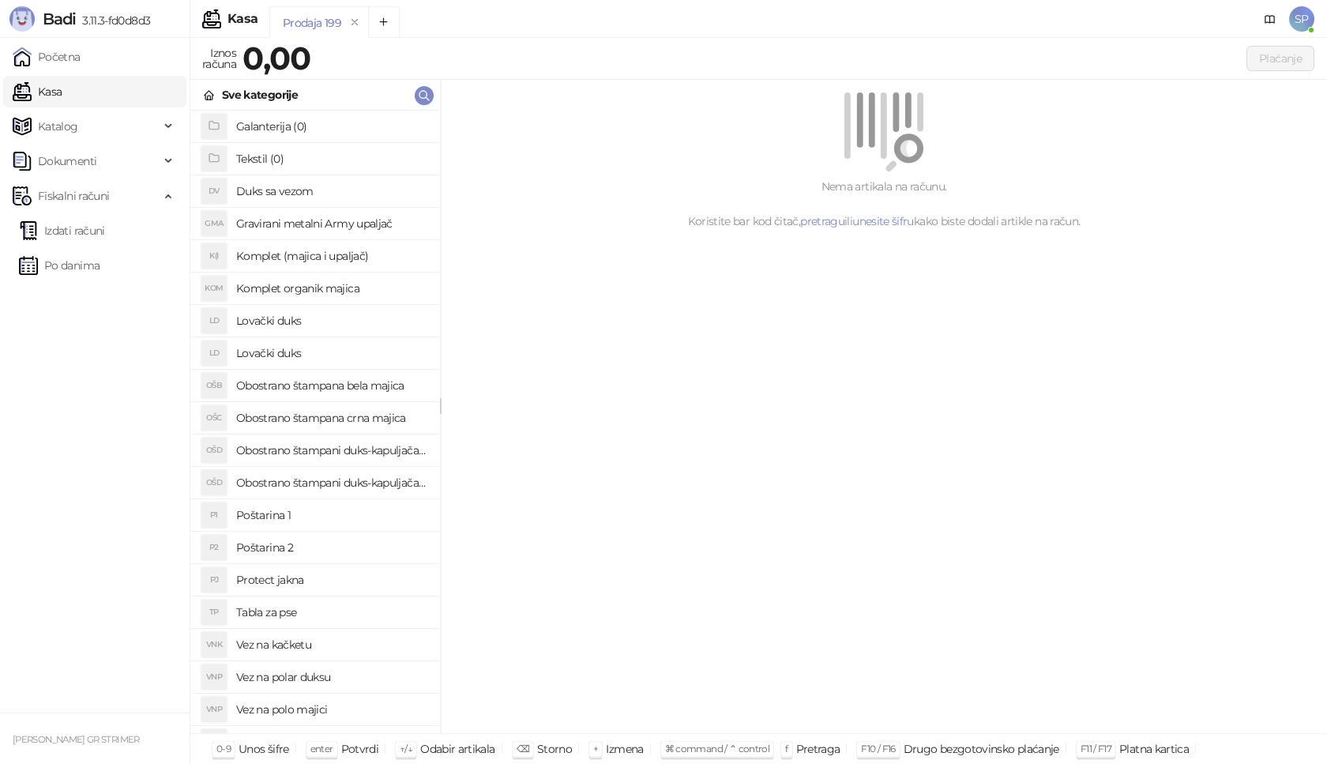
click at [326, 517] on h4 "Poštarina 1" at bounding box center [331, 514] width 191 height 25
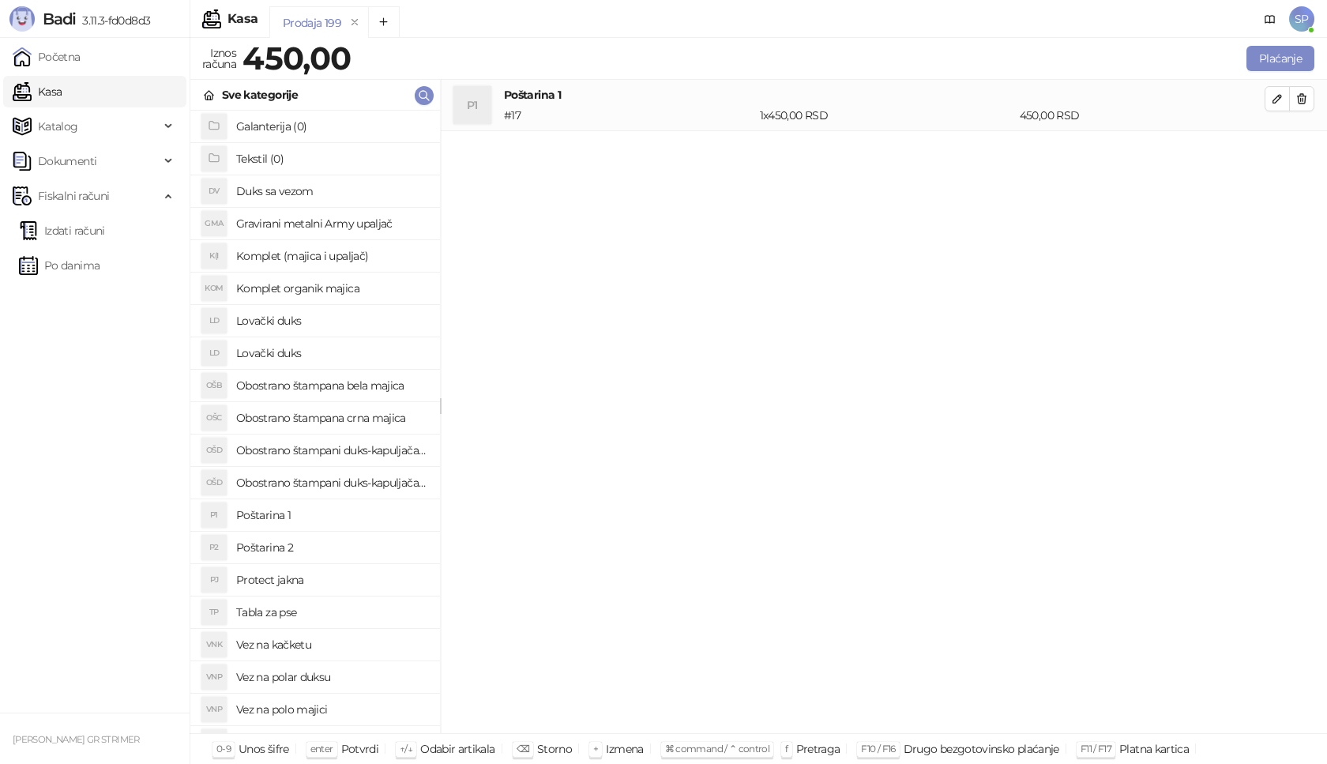
click at [404, 220] on h4 "Gravirani metalni Army upaljač" at bounding box center [331, 223] width 191 height 25
click at [1280, 152] on icon "button" at bounding box center [1277, 150] width 13 height 13
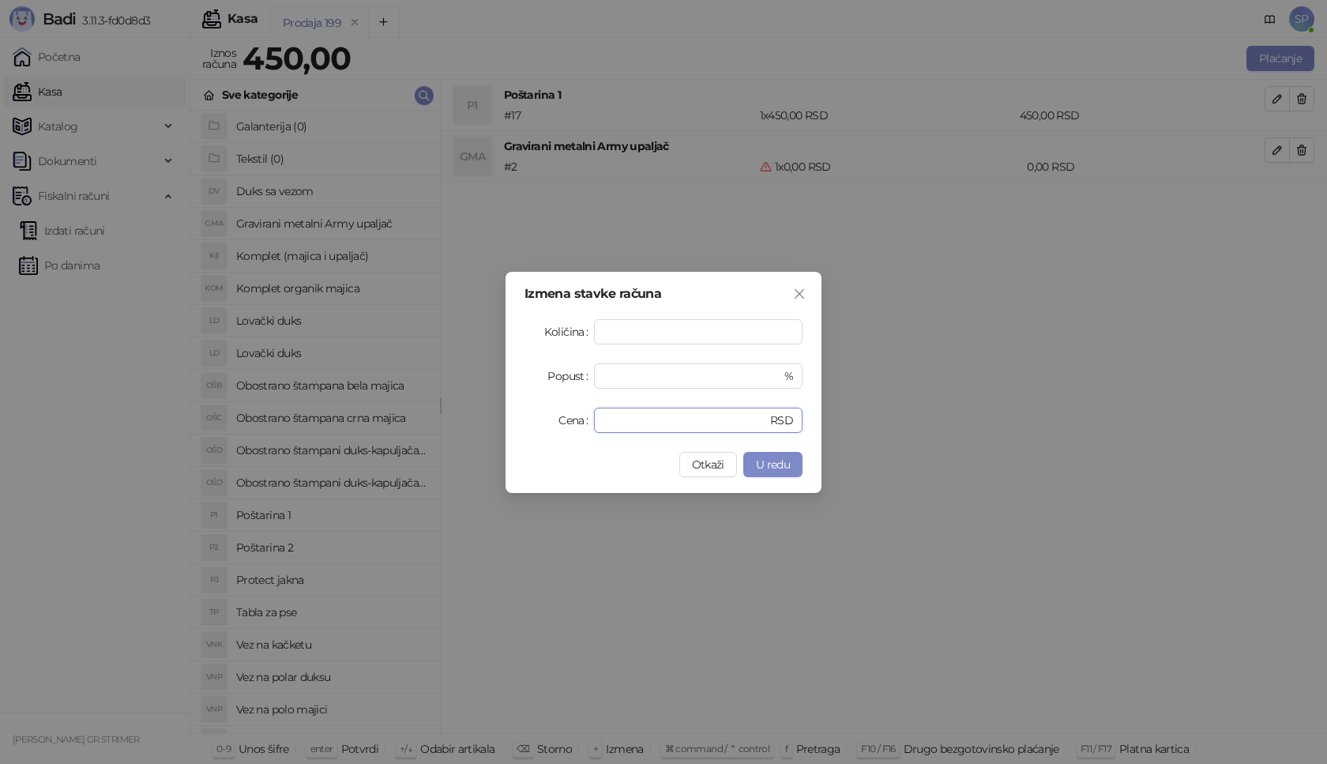
drag, startPoint x: 643, startPoint y: 416, endPoint x: 530, endPoint y: 421, distance: 113.1
click at [530, 421] on div "Cena * RSD" at bounding box center [664, 420] width 278 height 25
click at [775, 461] on span "U redu" at bounding box center [773, 464] width 34 height 14
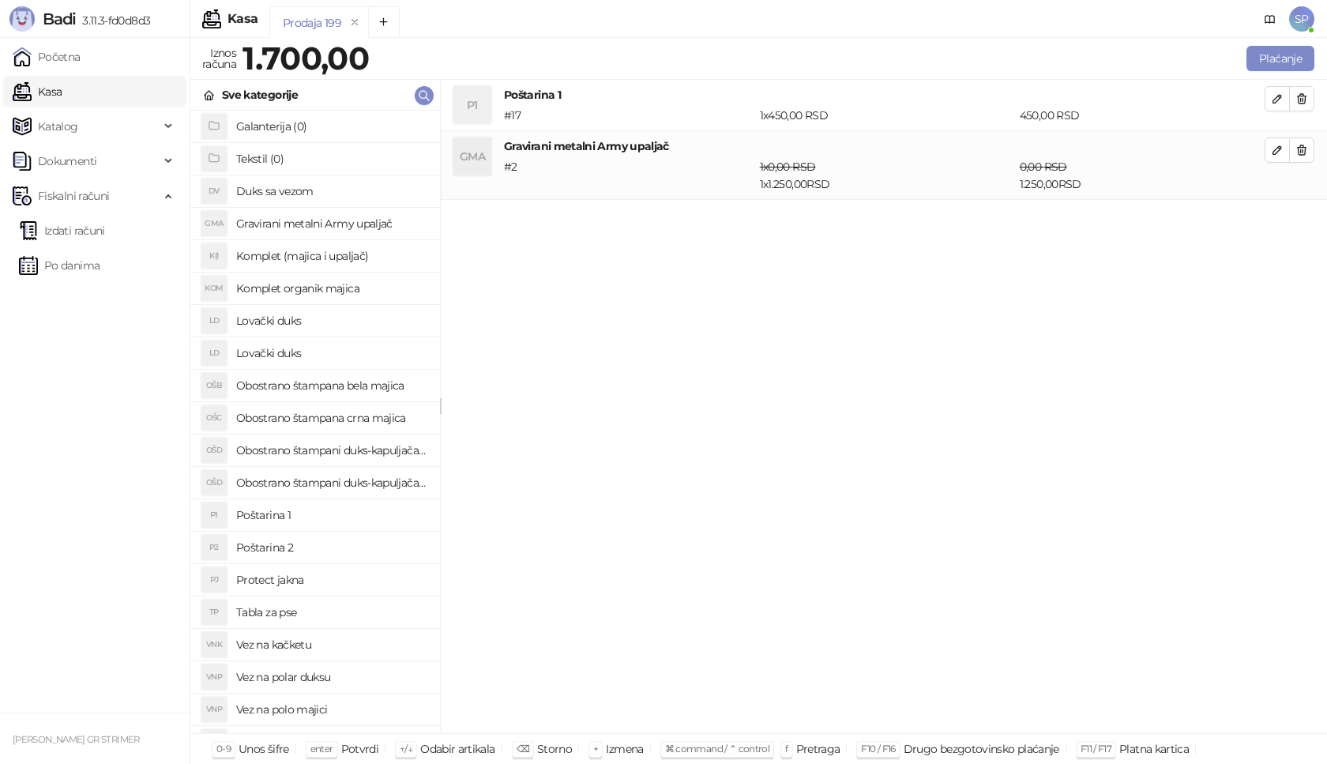
click at [379, 421] on h4 "Obostrano štampana crna majica" at bounding box center [331, 417] width 191 height 25
click at [1271, 218] on icon "button" at bounding box center [1277, 219] width 13 height 13
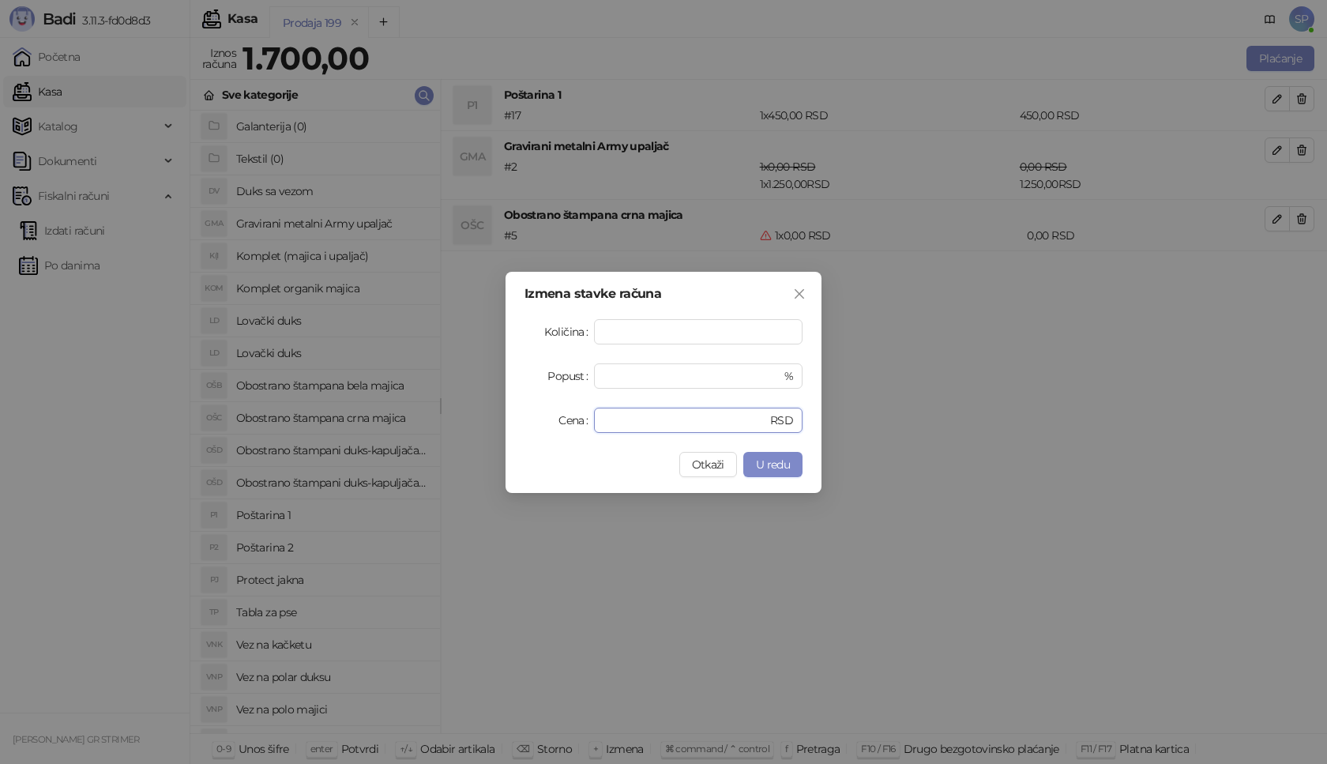
drag, startPoint x: 661, startPoint y: 422, endPoint x: 591, endPoint y: 421, distance: 70.3
click at [591, 421] on div "Cena * RSD" at bounding box center [664, 420] width 278 height 25
type input "****"
click at [753, 467] on button "U redu" at bounding box center [772, 464] width 59 height 25
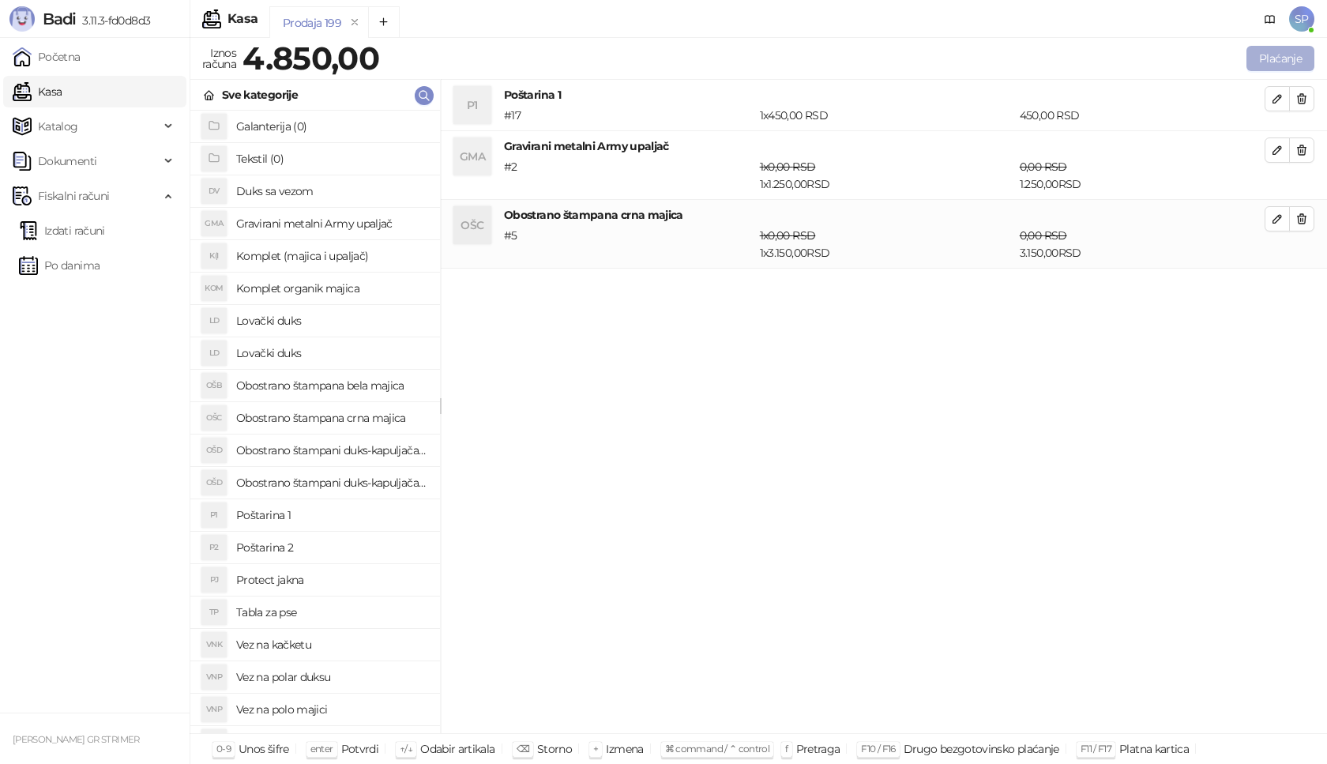
click at [1285, 64] on button "Plaćanje" at bounding box center [1281, 58] width 68 height 25
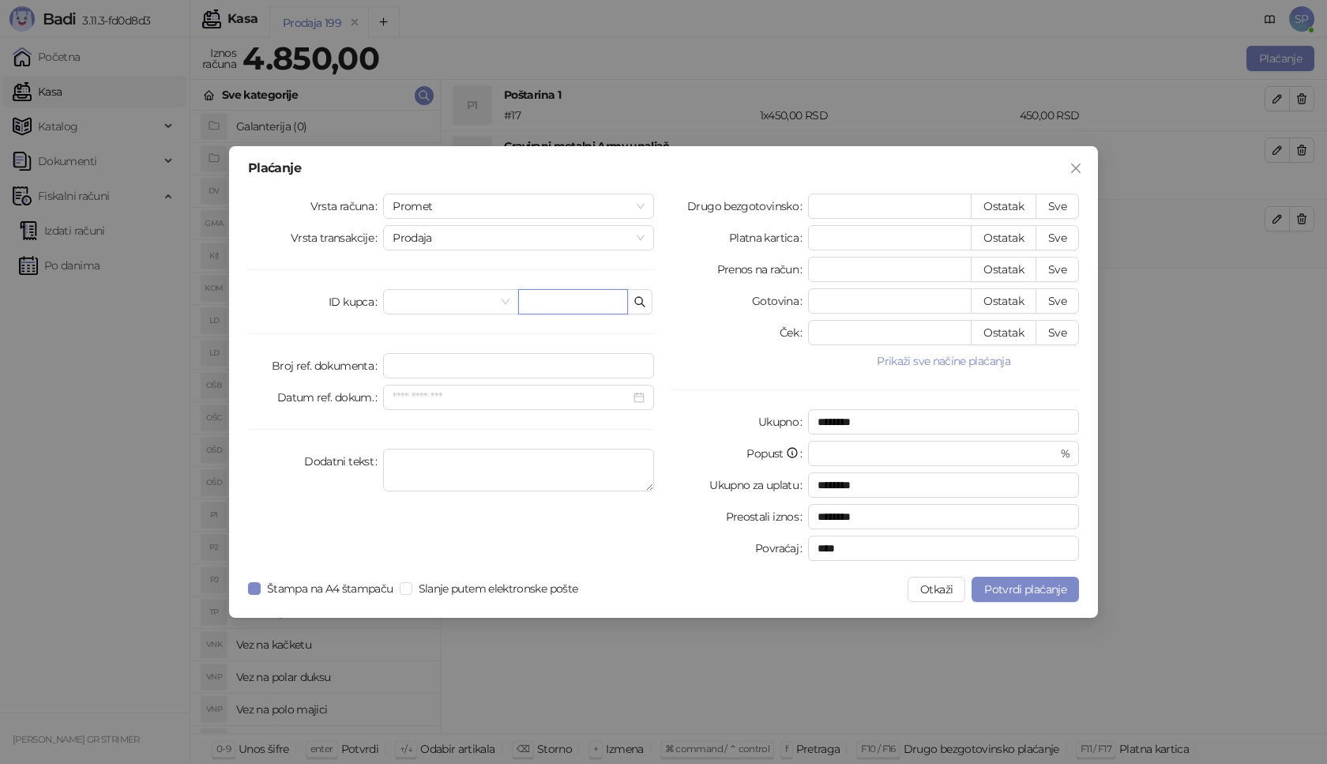
click at [545, 300] on input "text" at bounding box center [573, 301] width 110 height 25
paste input "**********"
type input "**********"
click at [1058, 204] on button "Sve" at bounding box center [1057, 206] width 43 height 25
type input "****"
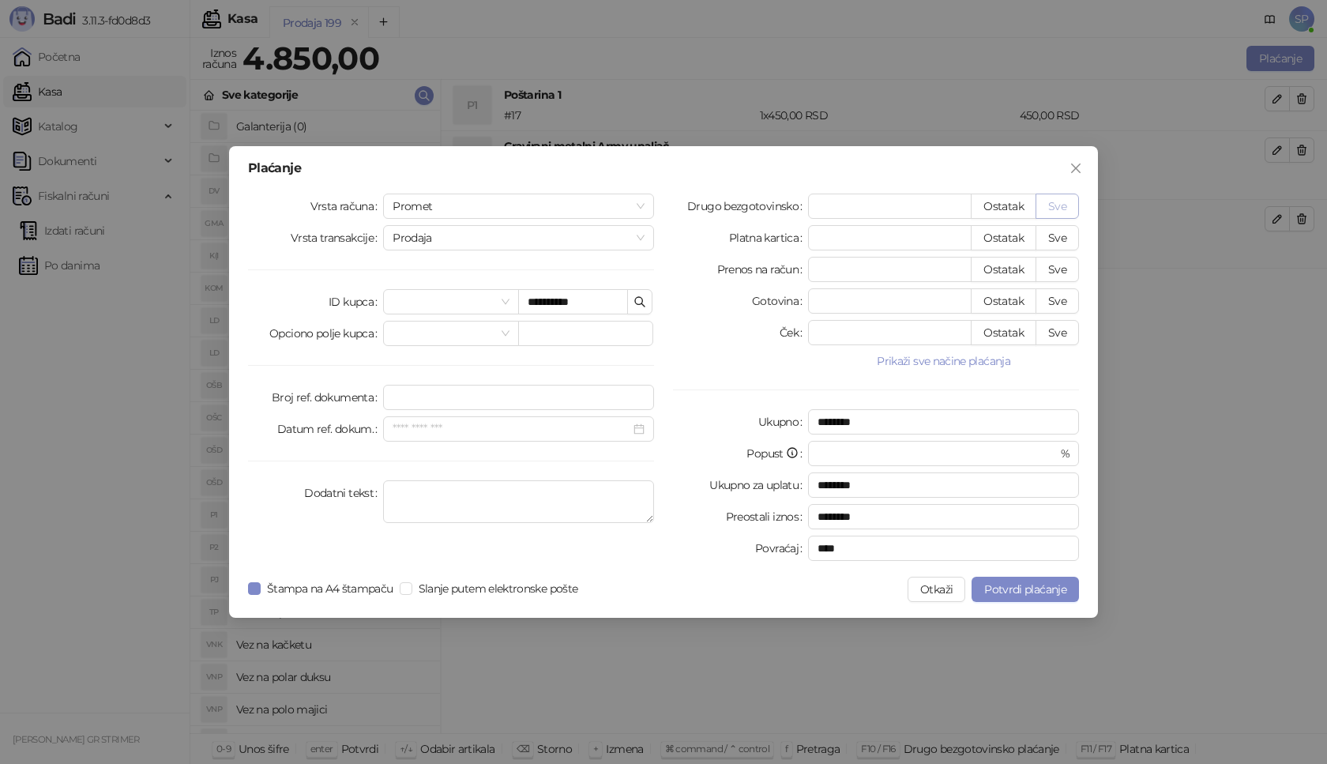
type input "****"
click at [1007, 585] on span "Potvrdi plaćanje" at bounding box center [1025, 589] width 82 height 14
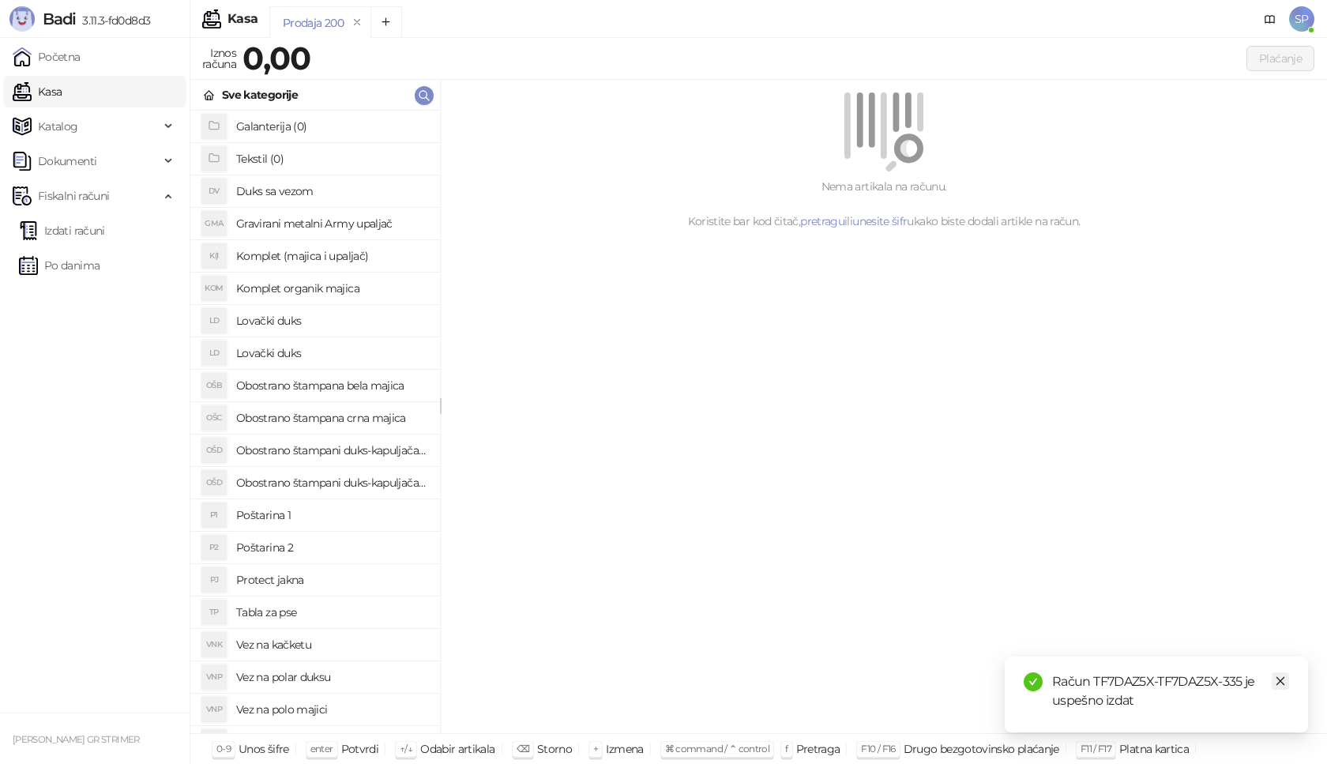
click at [1284, 684] on icon "close" at bounding box center [1281, 681] width 9 height 9
click at [105, 231] on link "Izdati računi" at bounding box center [62, 231] width 86 height 32
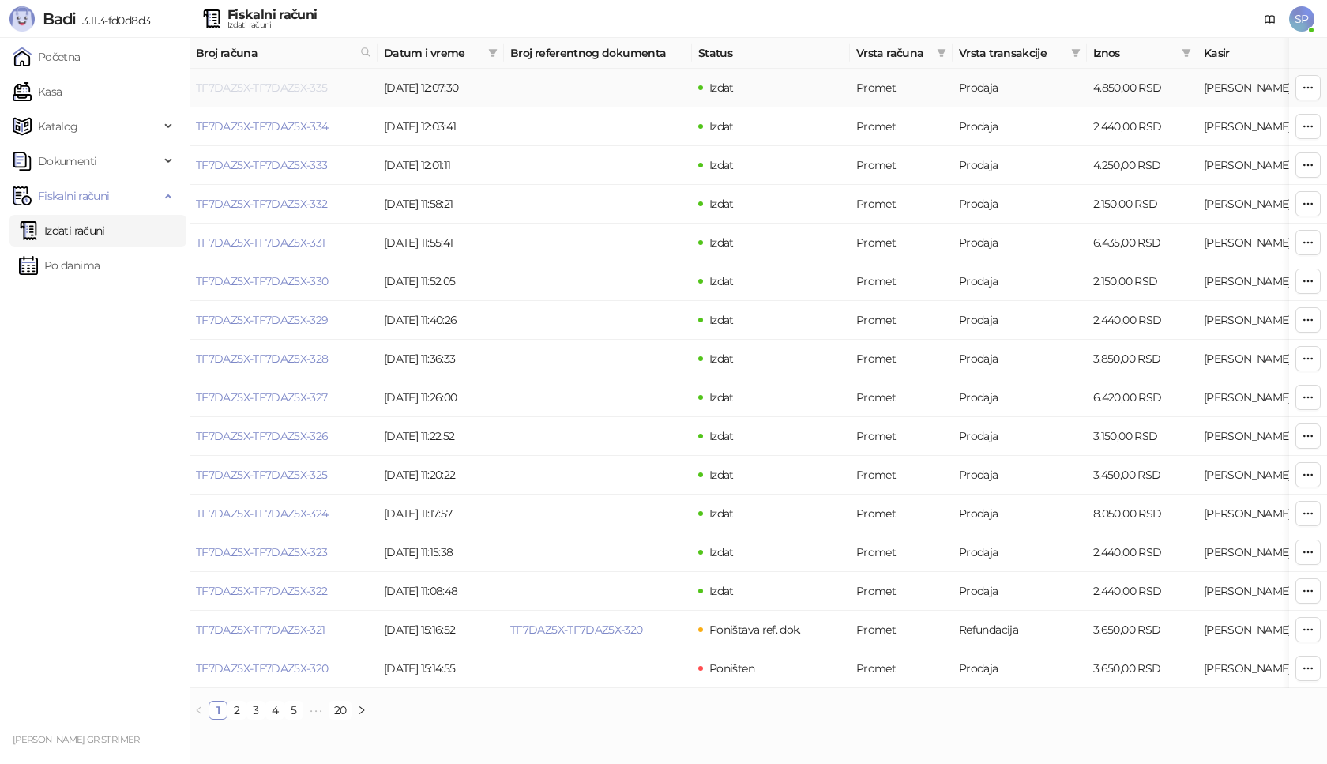
click at [275, 89] on link "TF7DAZ5X-TF7DAZ5X-335" at bounding box center [262, 88] width 132 height 14
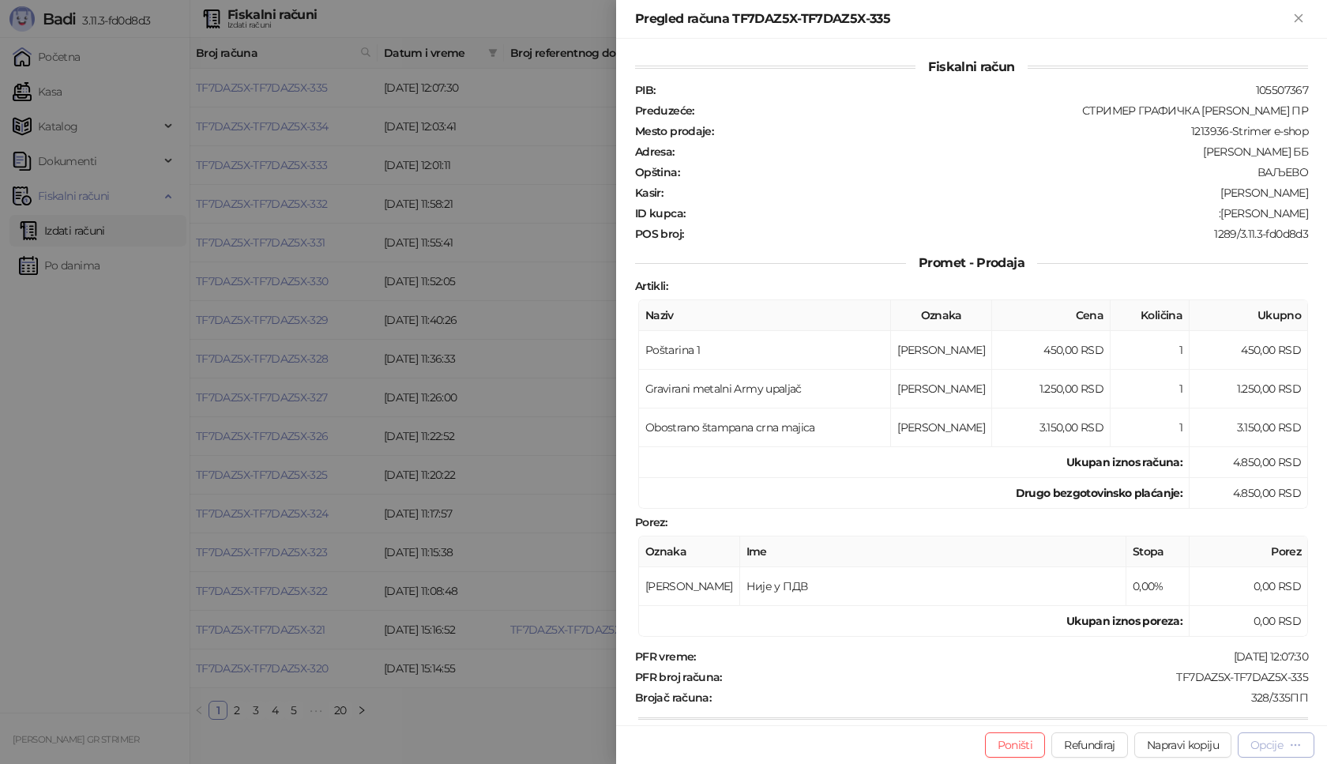
click at [1281, 742] on div "Opcije" at bounding box center [1267, 745] width 32 height 14
click at [1225, 715] on span "Preuzmi u PDF formatu" at bounding box center [1221, 713] width 162 height 17
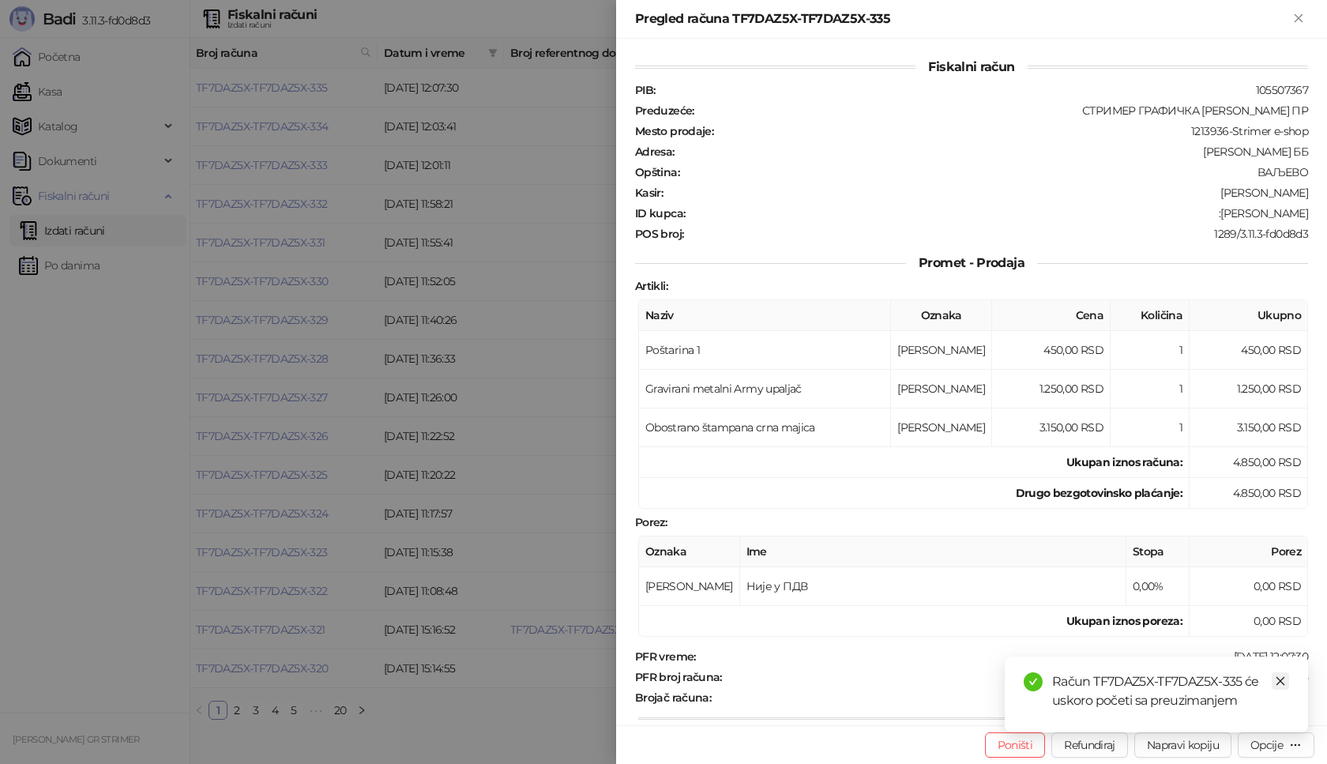
click at [1286, 684] on link "Close" at bounding box center [1280, 680] width 17 height 17
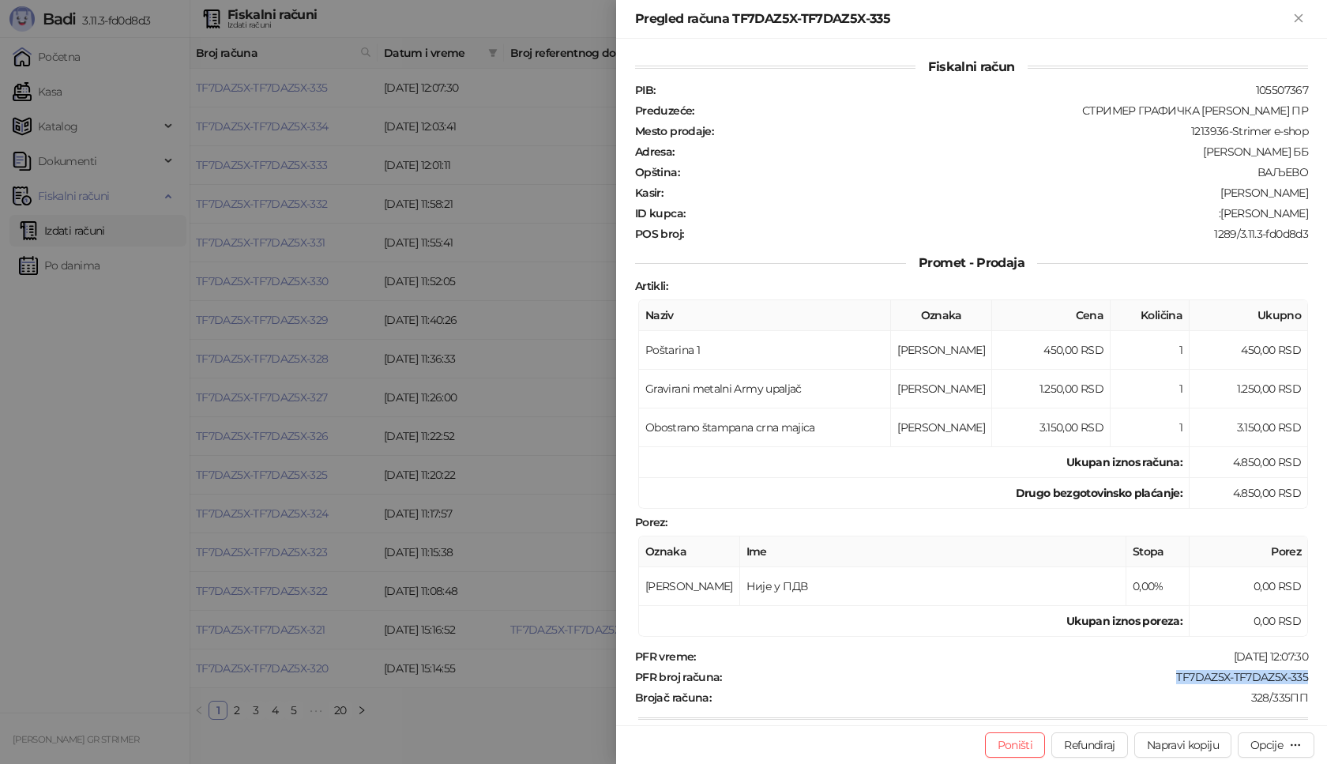
drag, startPoint x: 1165, startPoint y: 676, endPoint x: 1319, endPoint y: 676, distance: 154.9
click at [1319, 676] on div "Fiskalni račun PIB : 105507367 Preduzeće : СТРИМЕР ГРАФИЧКА РАДЊА [PERSON_NAME]…" at bounding box center [971, 382] width 711 height 687
drag, startPoint x: 1246, startPoint y: 215, endPoint x: 1327, endPoint y: 219, distance: 80.7
click at [1327, 219] on div "Fiskalni račun PIB : 105507367 Preduzeće : СТРИМЕР ГРАФИЧКА РАДЊА [PERSON_NAME]…" at bounding box center [971, 382] width 711 height 687
click at [1297, 20] on icon "Zatvori" at bounding box center [1298, 17] width 7 height 7
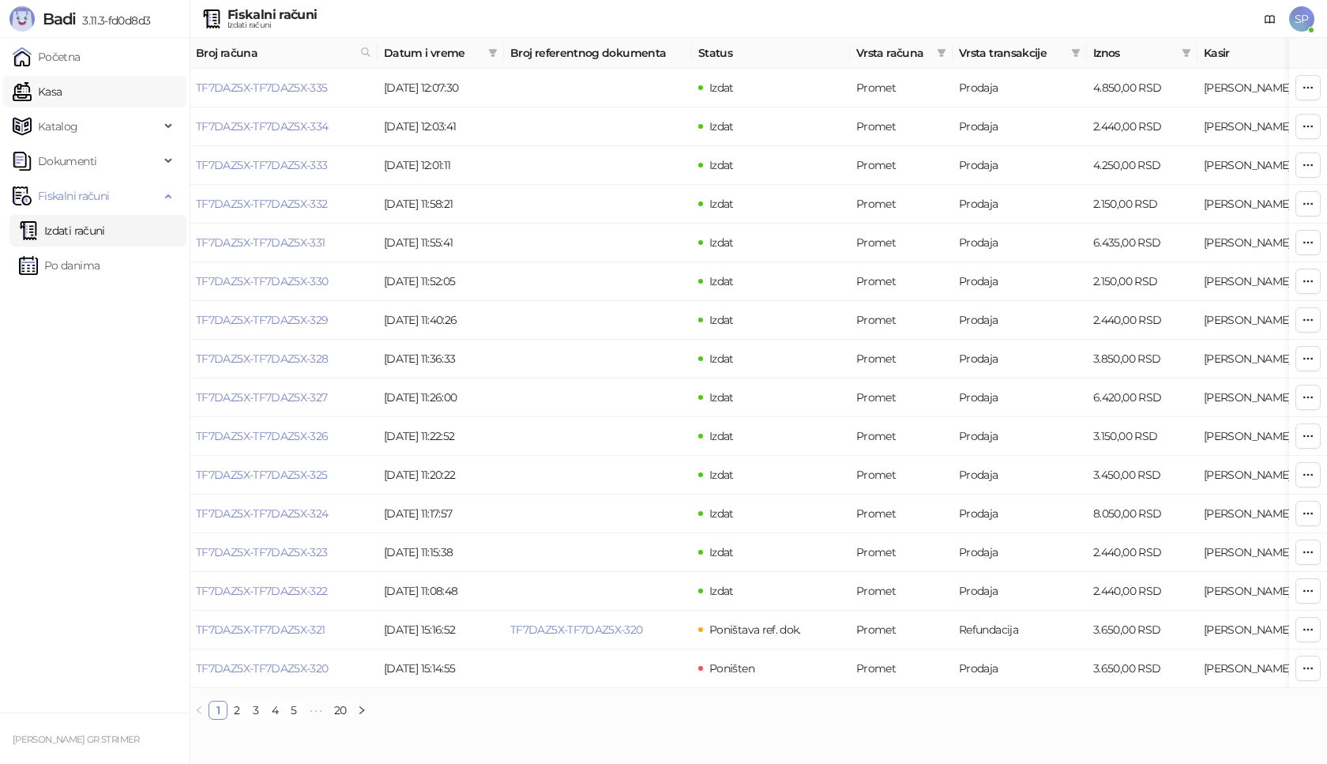
click at [62, 88] on link "Kasa" at bounding box center [37, 92] width 49 height 32
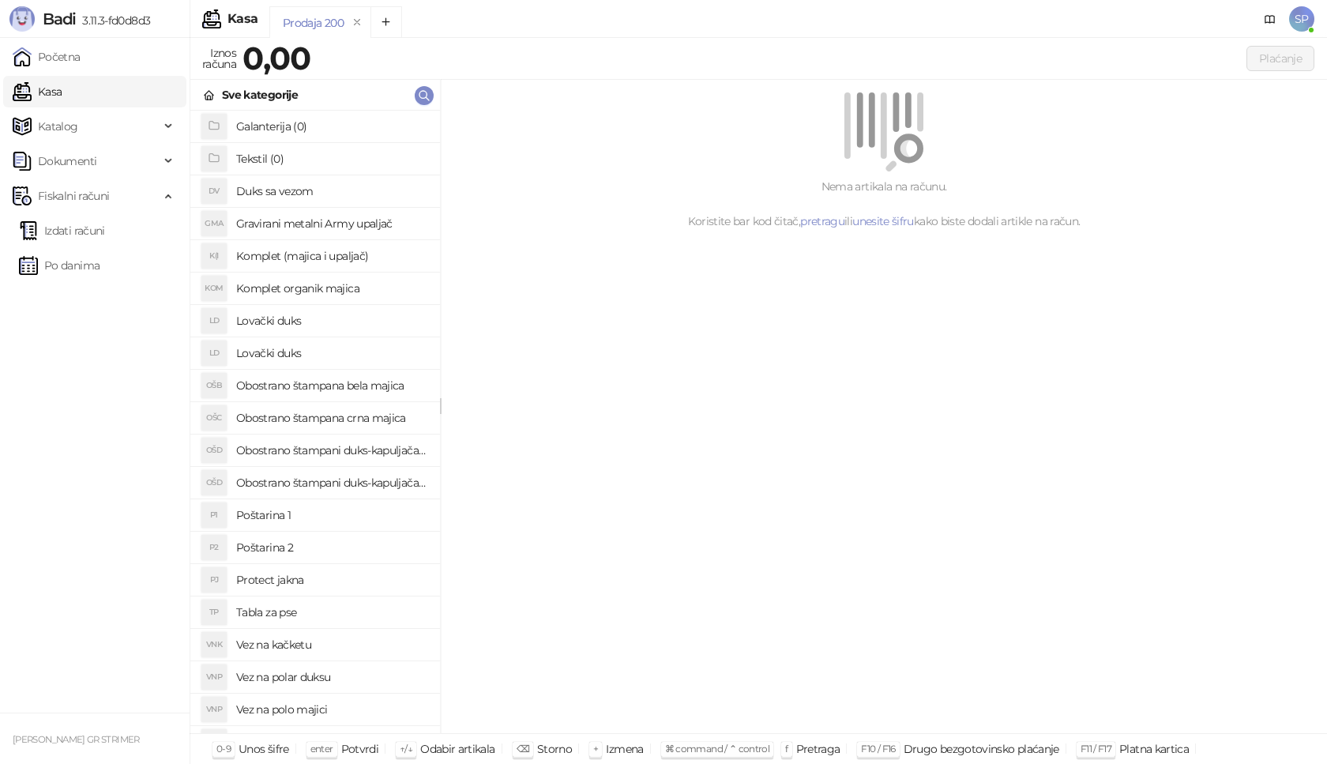
click at [352, 522] on h4 "Poštarina 1" at bounding box center [331, 514] width 191 height 25
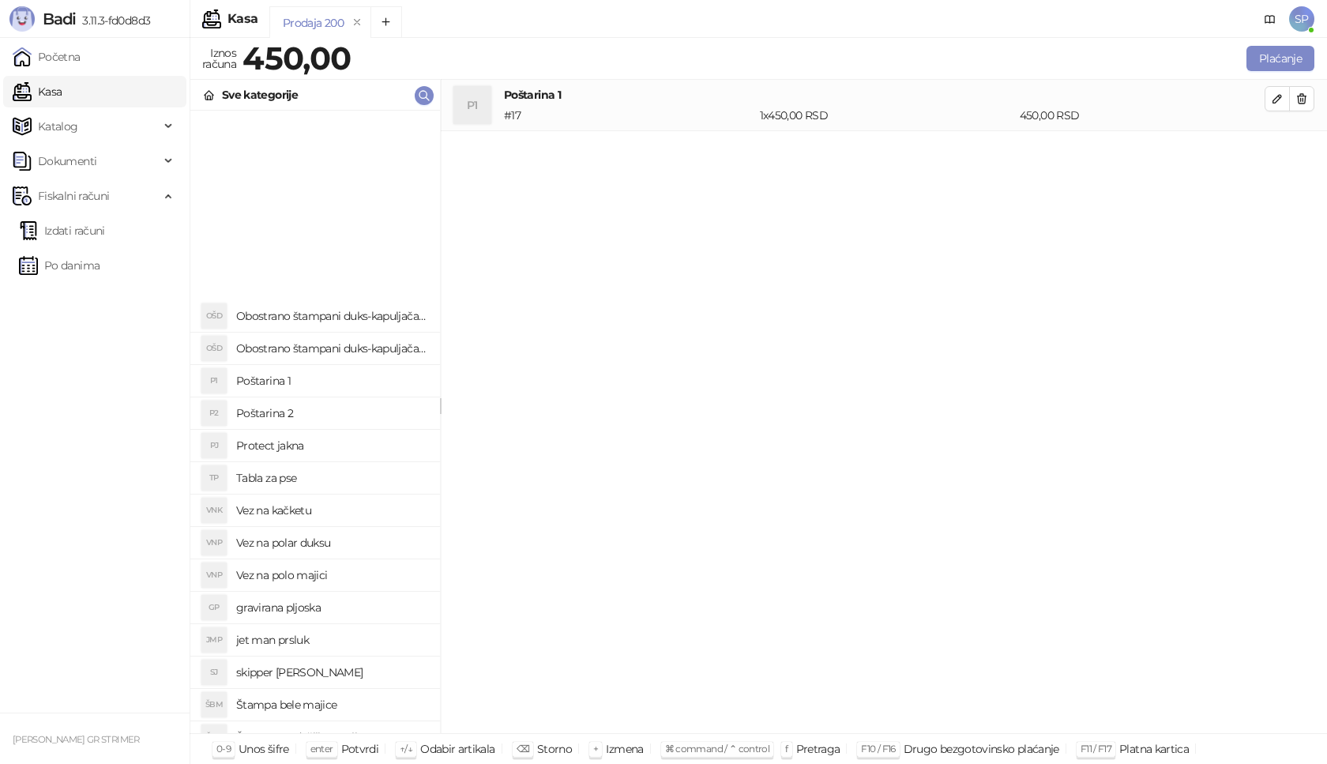
scroll to position [395, 0]
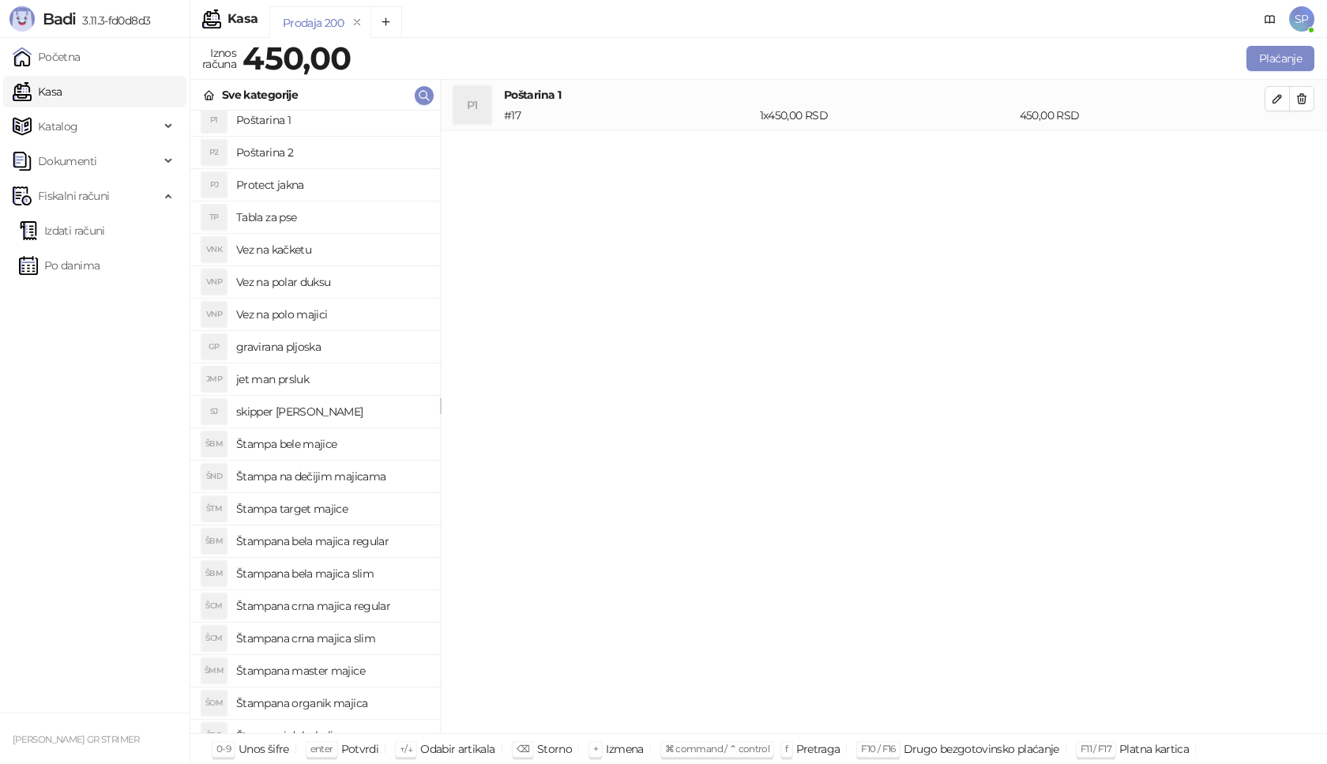
click at [353, 642] on h4 "Štampana crna majica slim" at bounding box center [331, 638] width 191 height 25
click at [1281, 146] on icon "button" at bounding box center [1277, 150] width 13 height 13
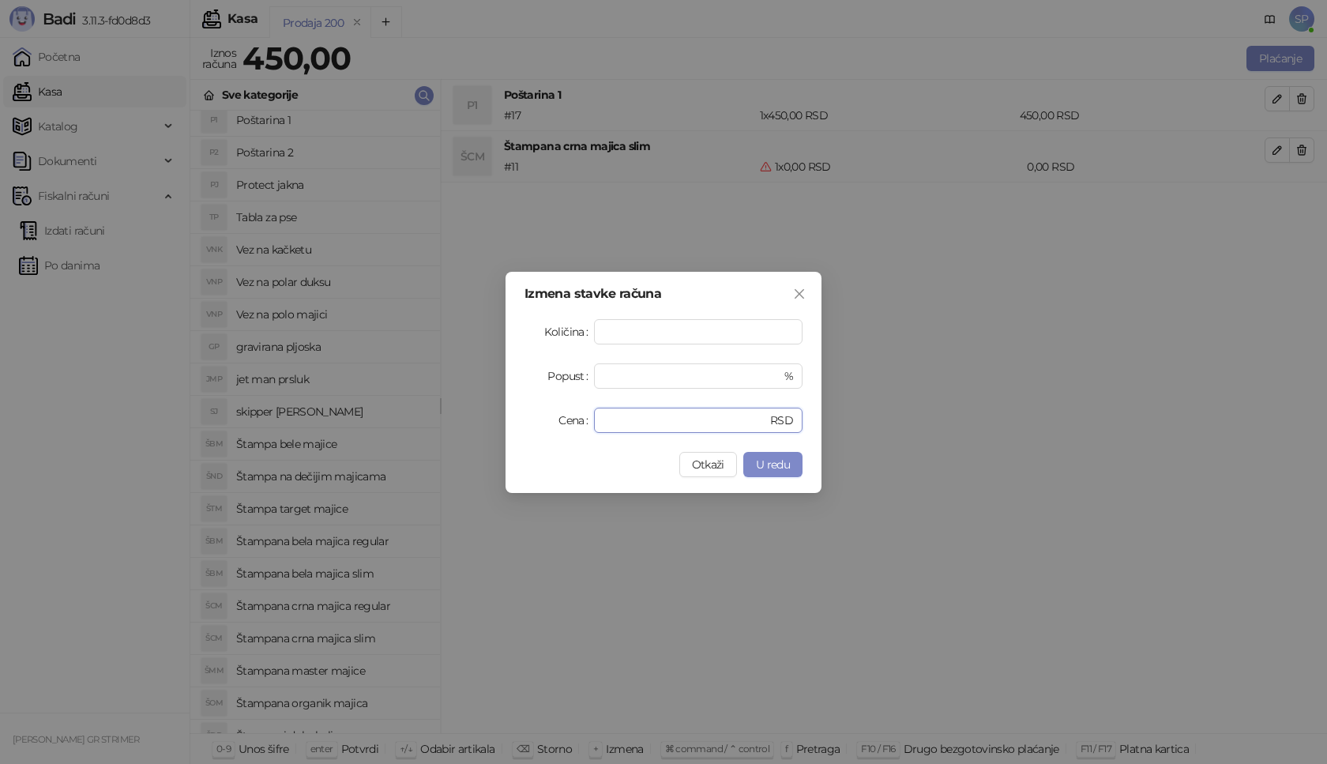
drag, startPoint x: 662, startPoint y: 424, endPoint x: 476, endPoint y: 425, distance: 185.7
click at [476, 425] on div "Izmena stavke računa Količina * Popust * % Cena * RSD Otkaži U redu" at bounding box center [663, 382] width 1327 height 764
type input "****"
click at [768, 457] on span "U redu" at bounding box center [773, 464] width 34 height 14
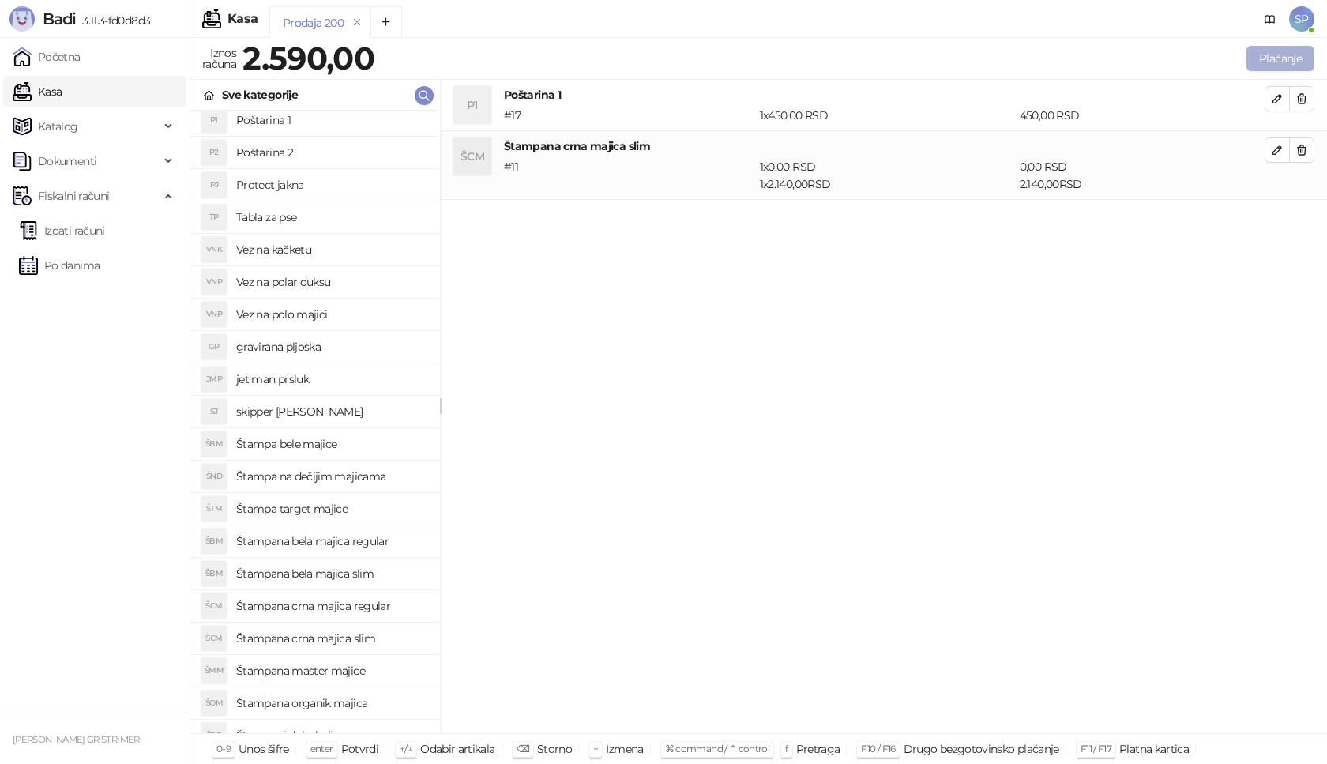
click at [1292, 62] on button "Plaćanje" at bounding box center [1281, 58] width 68 height 25
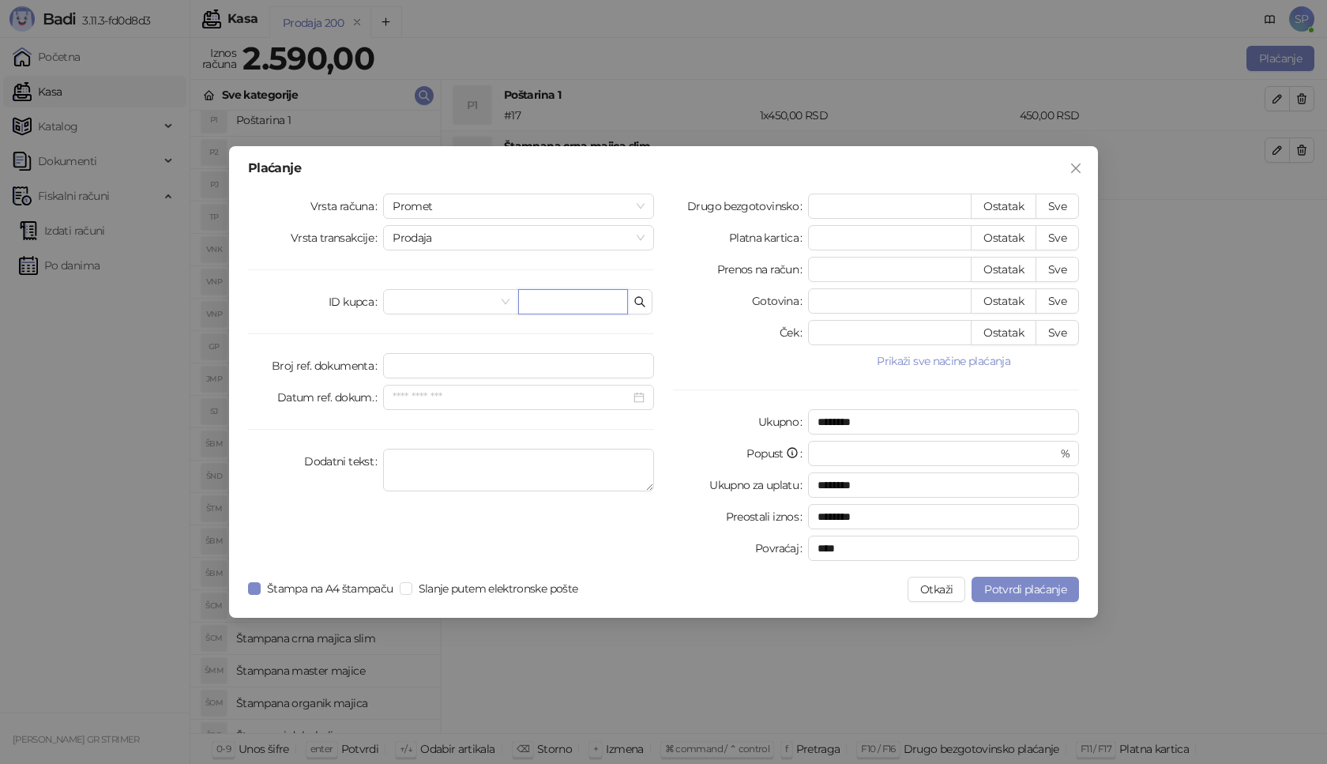
click at [602, 299] on input "text" at bounding box center [573, 301] width 110 height 25
paste input "**********"
type input "**********"
click at [1063, 205] on button "Sve" at bounding box center [1057, 206] width 43 height 25
type input "****"
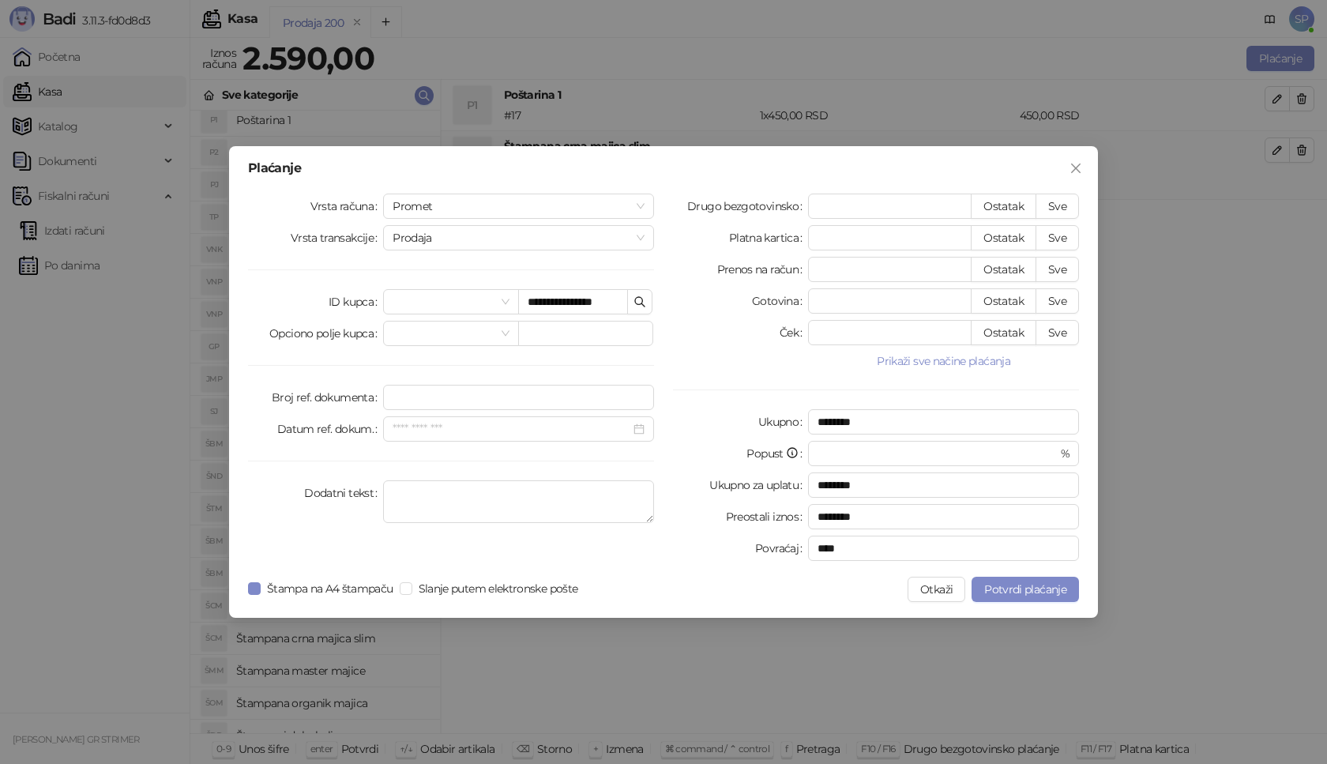
type input "****"
click at [1021, 592] on span "Potvrdi plaćanje" at bounding box center [1025, 589] width 82 height 14
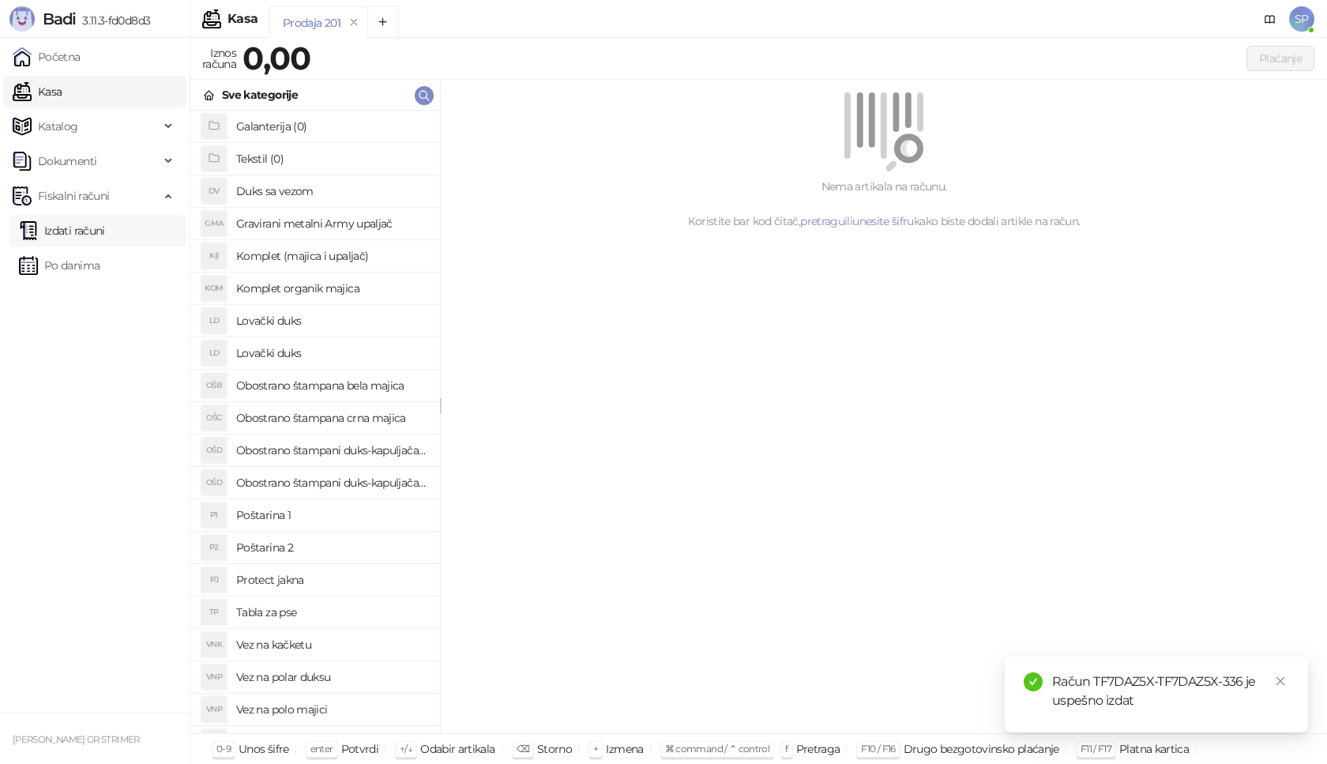
click at [105, 230] on link "Izdati računi" at bounding box center [62, 231] width 86 height 32
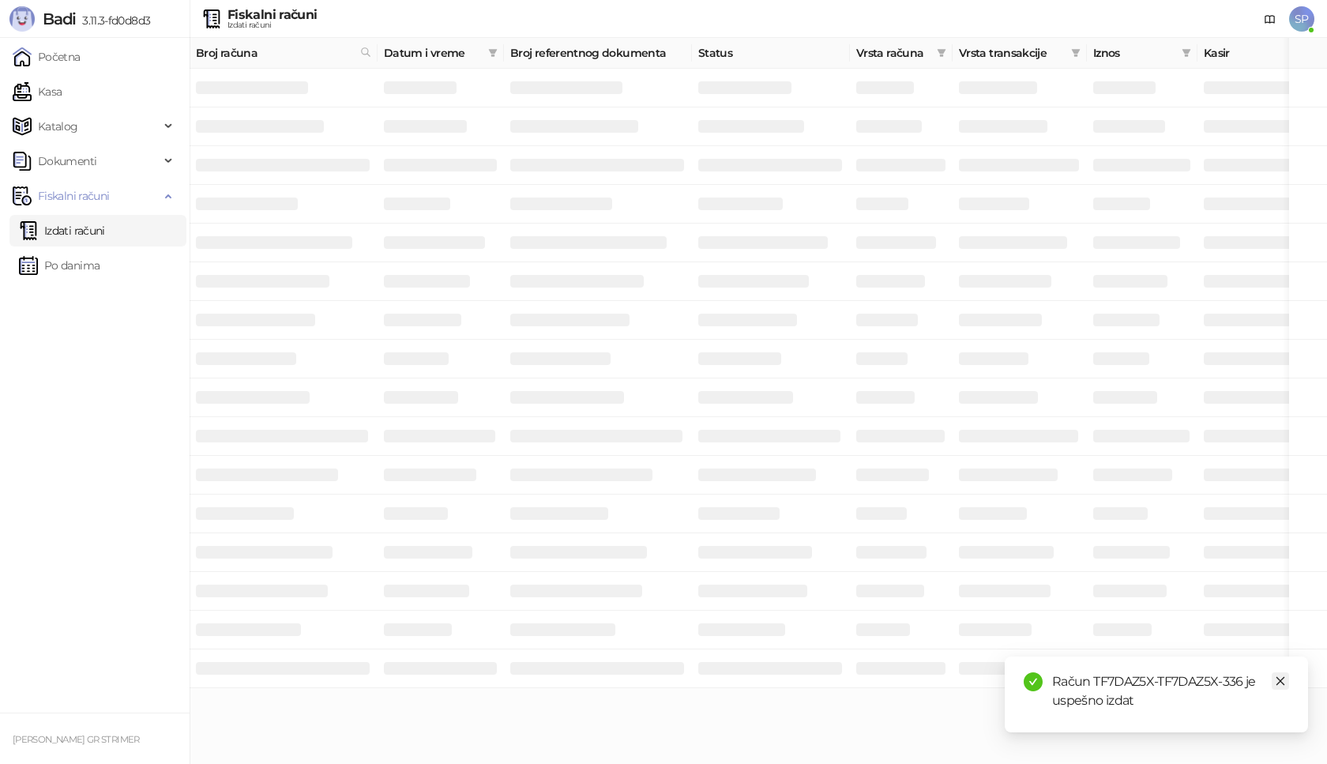
click at [1283, 683] on icon "close" at bounding box center [1281, 681] width 9 height 9
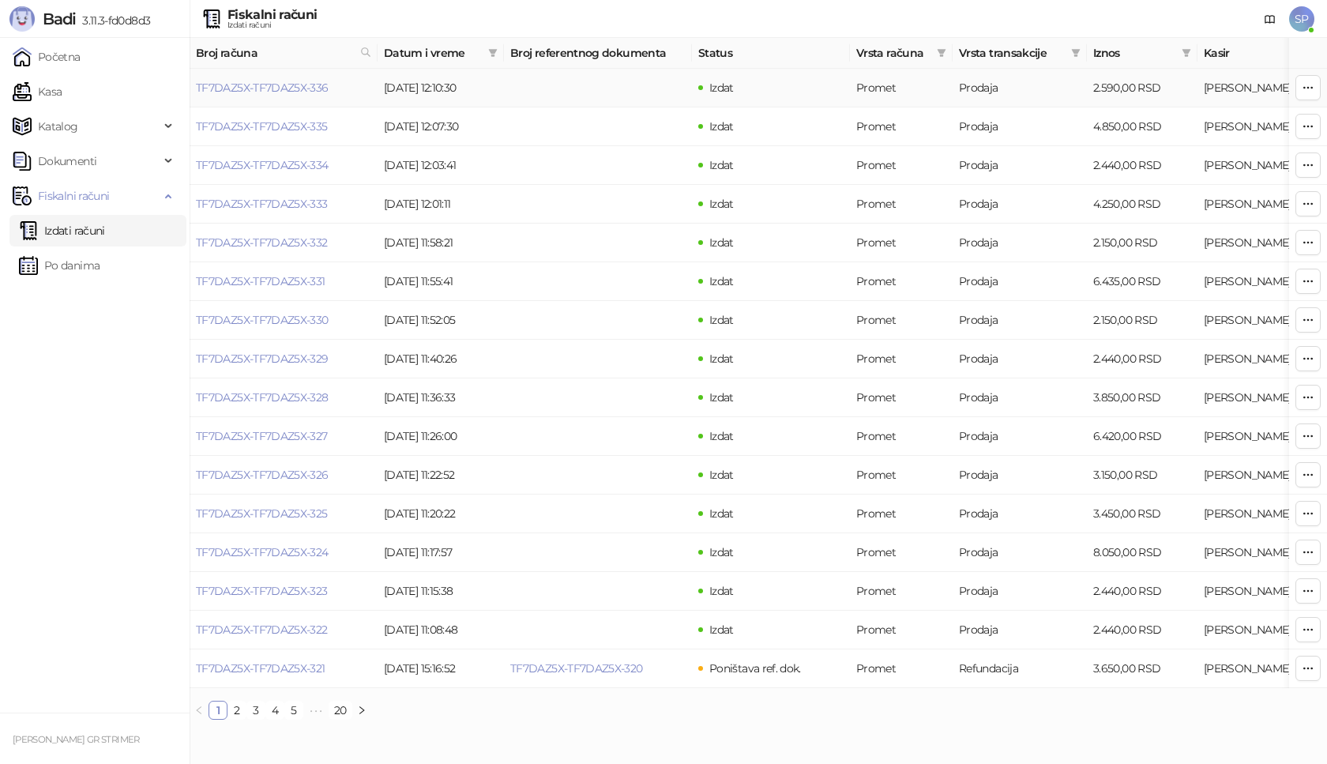
click at [292, 80] on td "TF7DAZ5X-TF7DAZ5X-336" at bounding box center [284, 88] width 188 height 39
click at [285, 88] on link "TF7DAZ5X-TF7DAZ5X-336" at bounding box center [262, 88] width 133 height 14
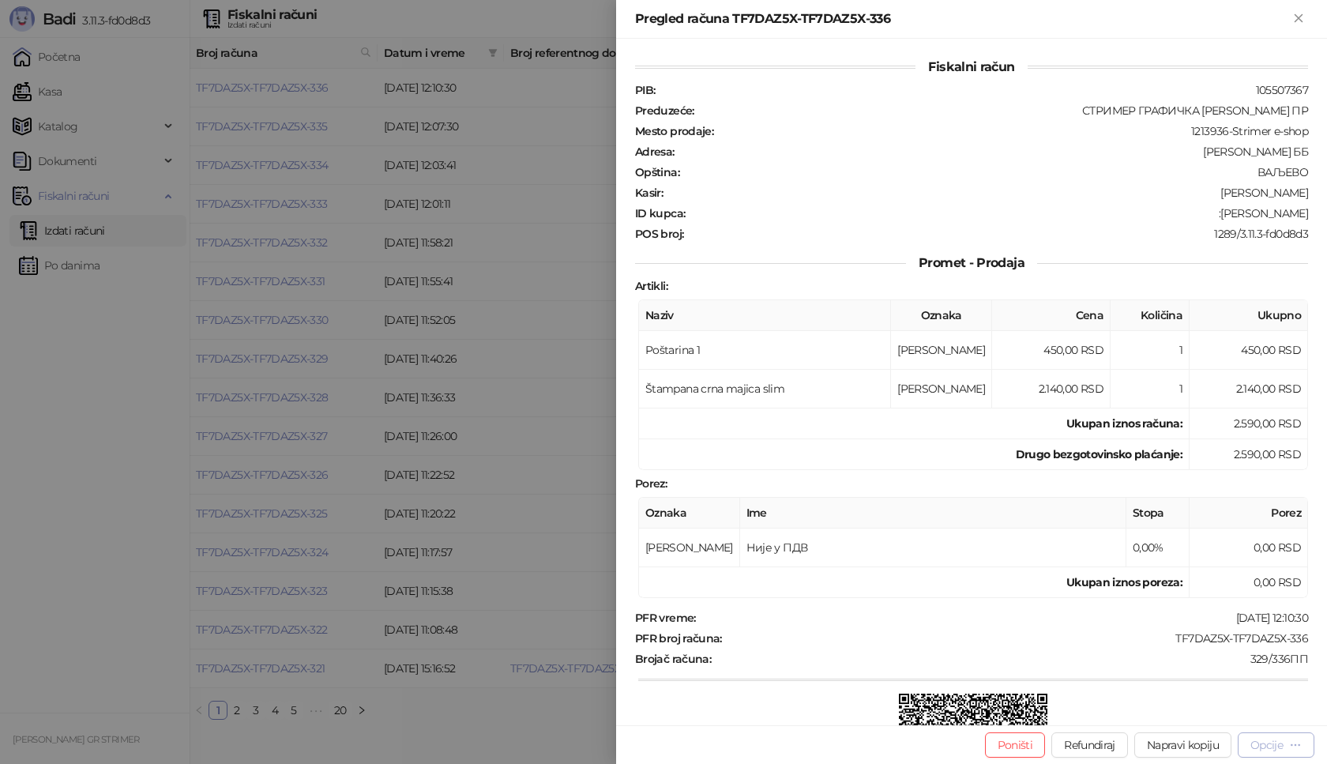
click at [1274, 747] on div "Opcije" at bounding box center [1267, 745] width 32 height 14
click at [1193, 716] on span "Preuzmi u PDF formatu" at bounding box center [1221, 713] width 162 height 17
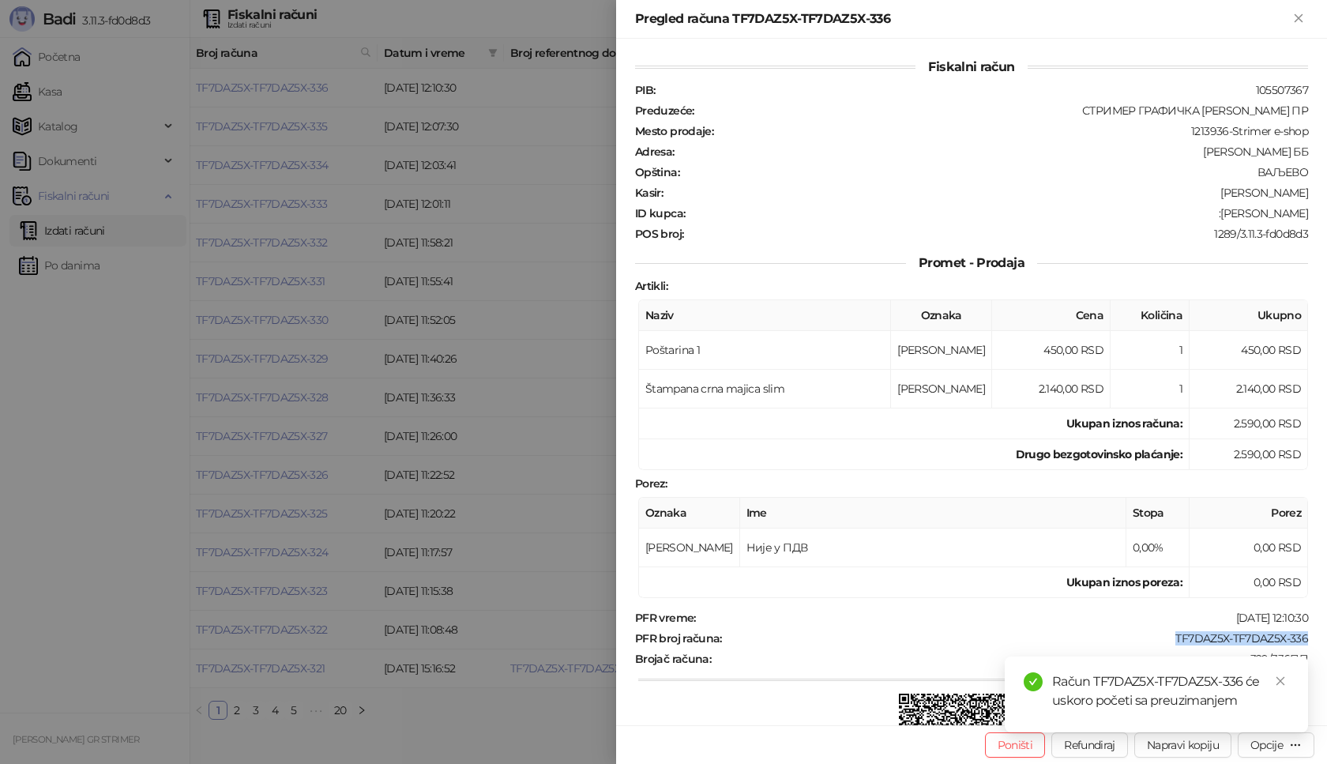
drag, startPoint x: 1157, startPoint y: 638, endPoint x: 1302, endPoint y: 643, distance: 145.5
click at [1302, 643] on div "Fiskalni račun PIB : 105507367 Preduzeće : СТРИМЕР ГРАФИЧКА РАДЊА [PERSON_NAME]…" at bounding box center [971, 382] width 711 height 687
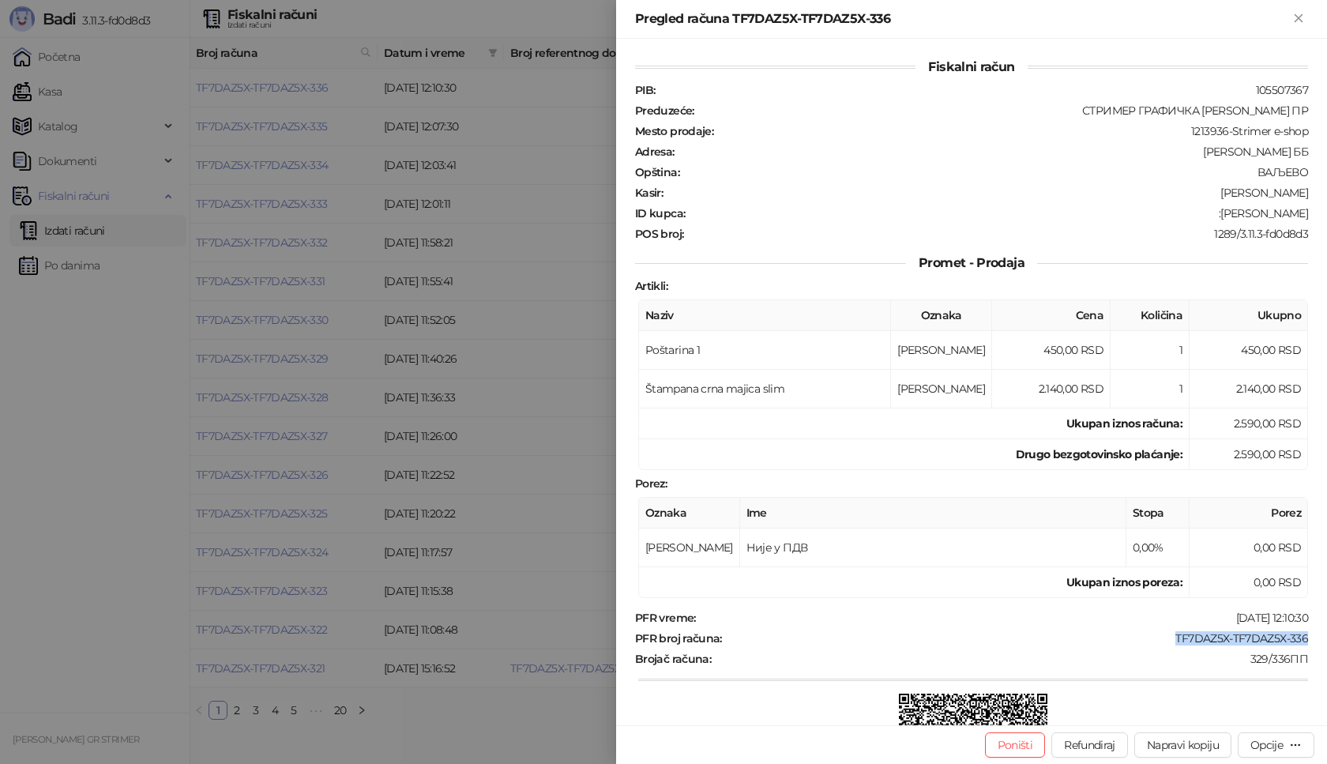
drag, startPoint x: 1210, startPoint y: 212, endPoint x: 1306, endPoint y: 211, distance: 95.6
click at [1306, 211] on div "Fiskalni račun PIB : 105507367 Preduzeće : СТРИМЕР ГРАФИЧКА РАДЊА [PERSON_NAME]…" at bounding box center [971, 382] width 711 height 687
click at [1306, 19] on icon "Zatvori" at bounding box center [1299, 18] width 14 height 14
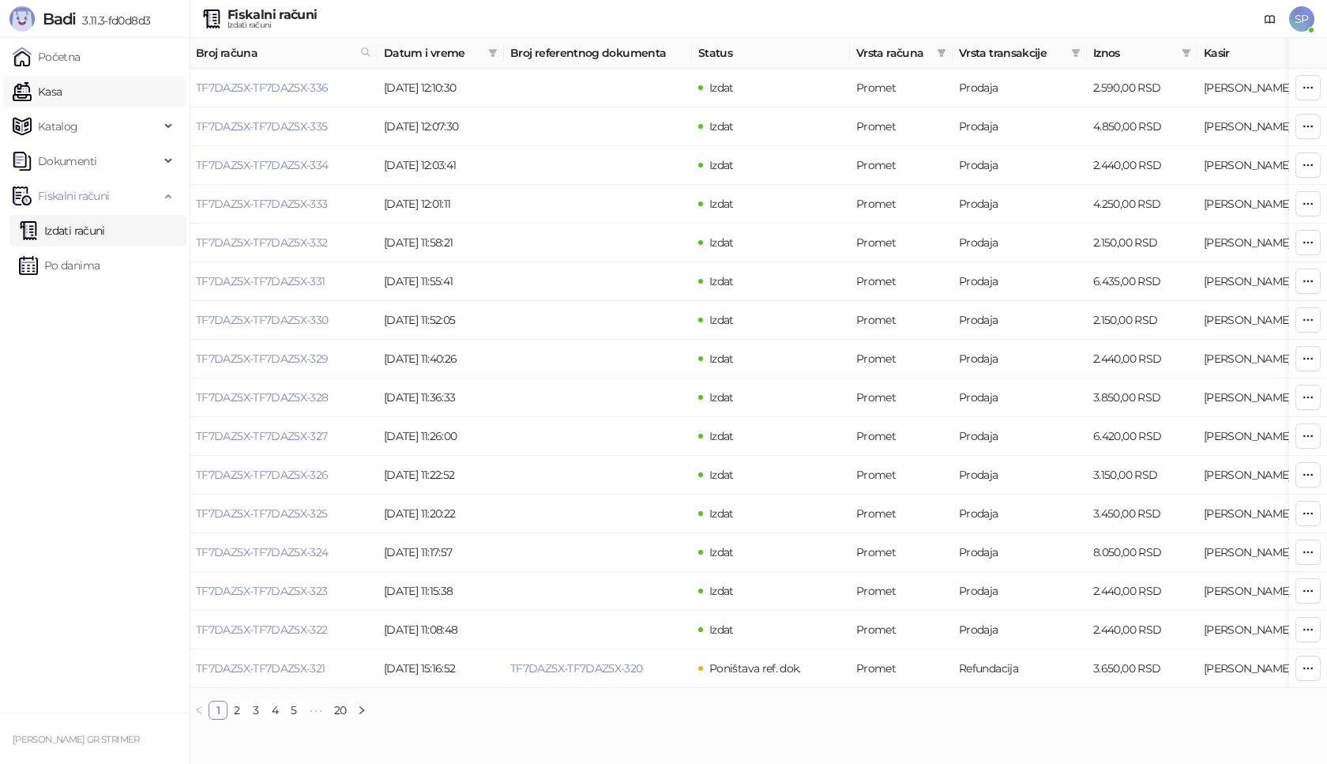
click at [62, 100] on link "Kasa" at bounding box center [37, 92] width 49 height 32
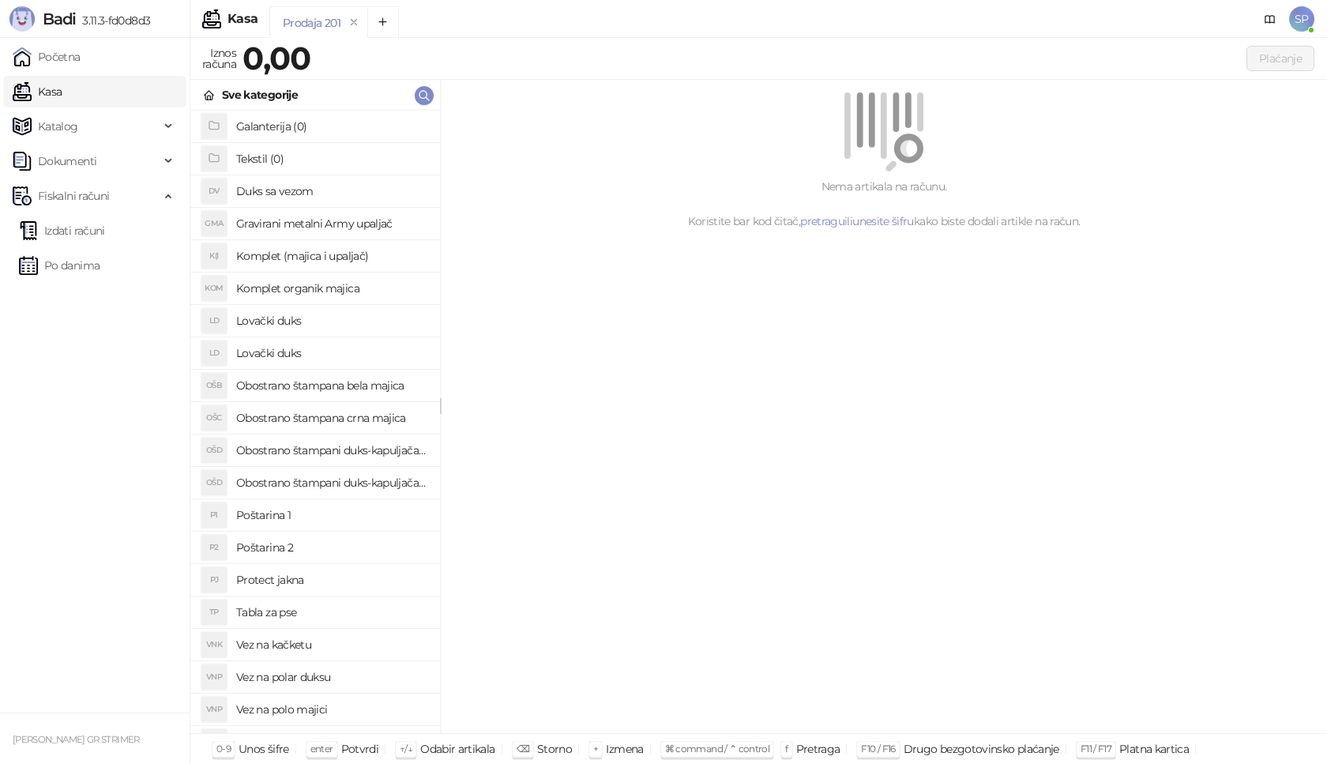
click at [318, 515] on h4 "Poštarina 1" at bounding box center [331, 514] width 191 height 25
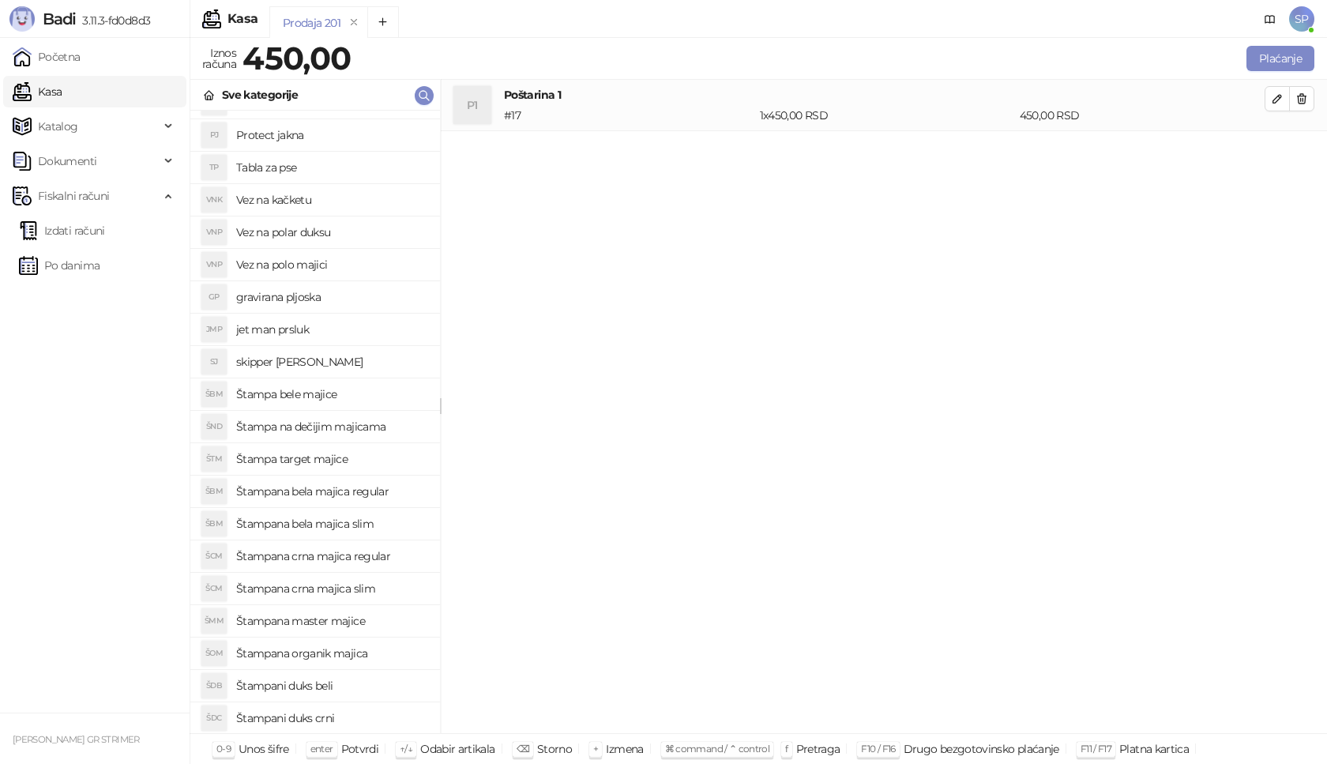
scroll to position [474, 0]
click at [382, 558] on h4 "Štampana crna majica slim" at bounding box center [331, 559] width 191 height 25
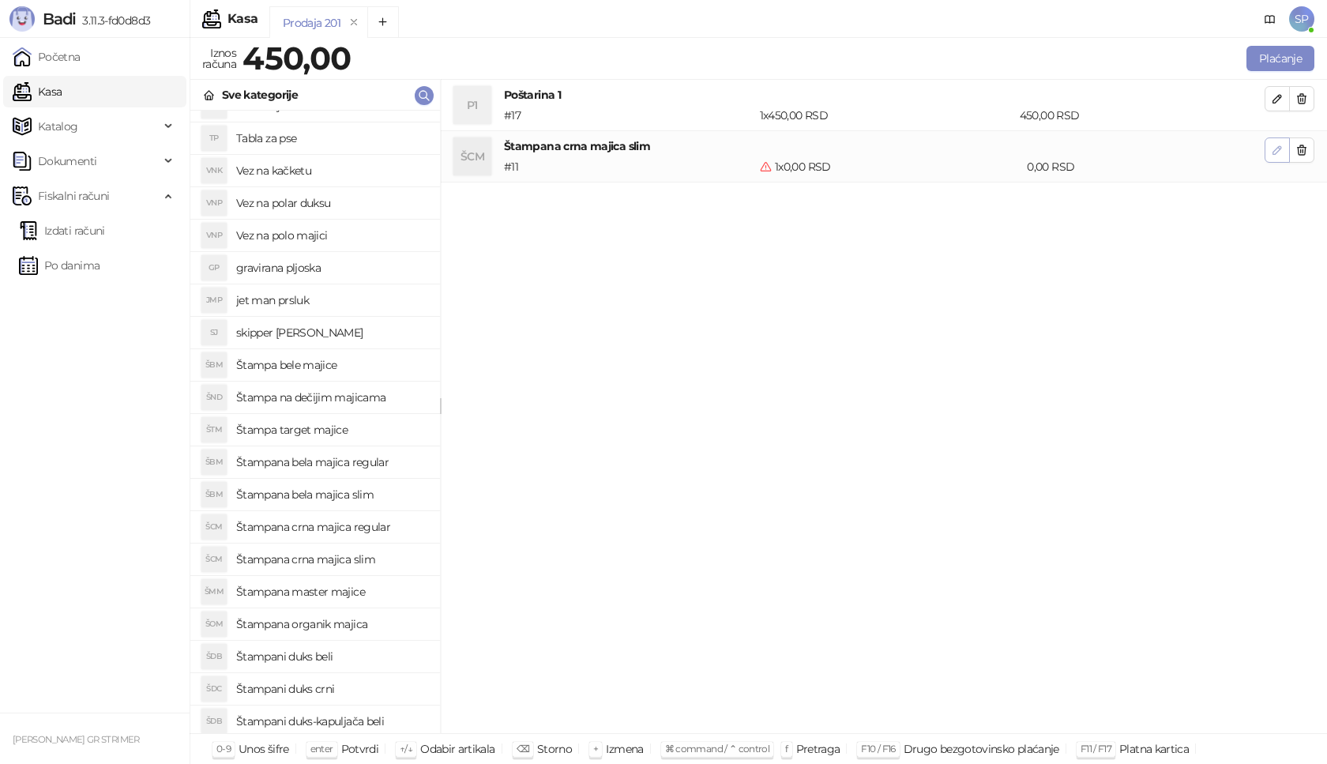
click at [1277, 145] on icon "button" at bounding box center [1277, 150] width 13 height 13
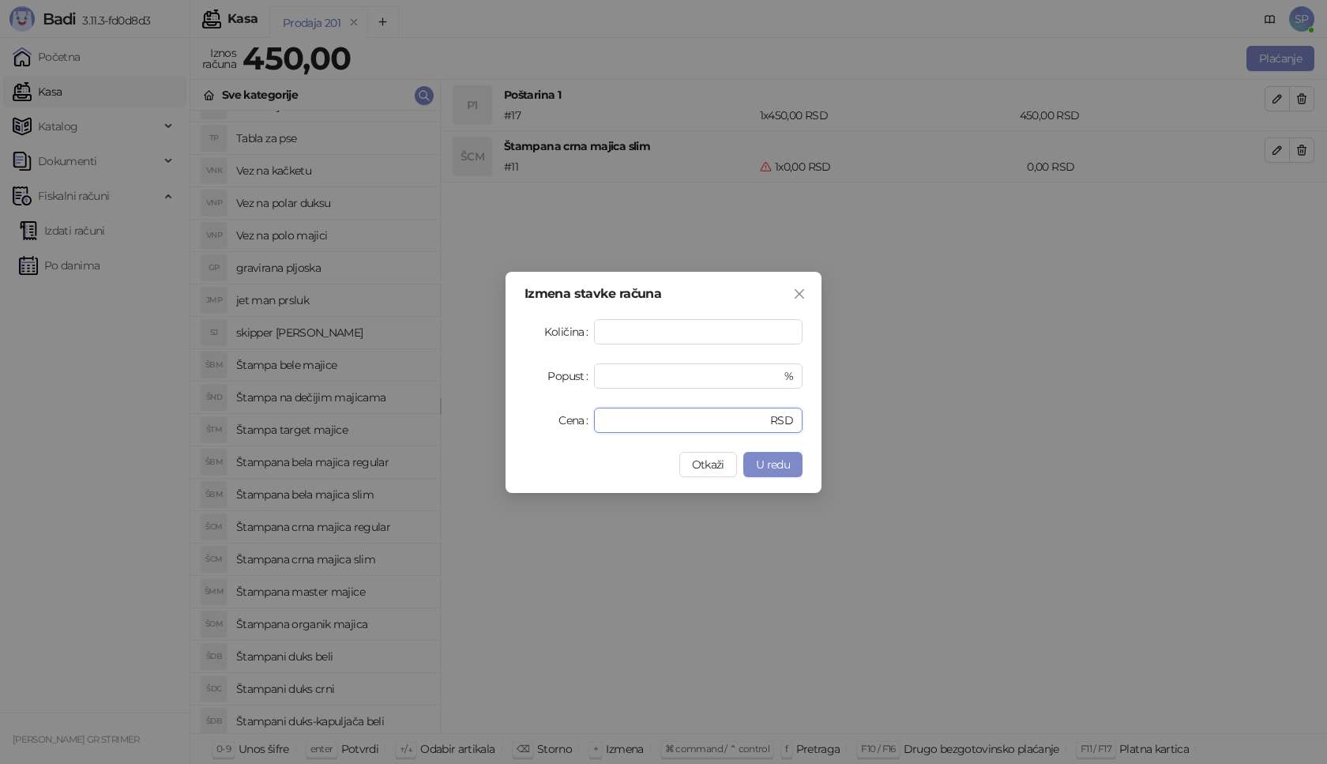
drag, startPoint x: 619, startPoint y: 420, endPoint x: 542, endPoint y: 420, distance: 76.6
click at [542, 420] on div "Cena * RSD" at bounding box center [664, 420] width 278 height 25
type input "****"
click at [782, 465] on span "U redu" at bounding box center [773, 464] width 34 height 14
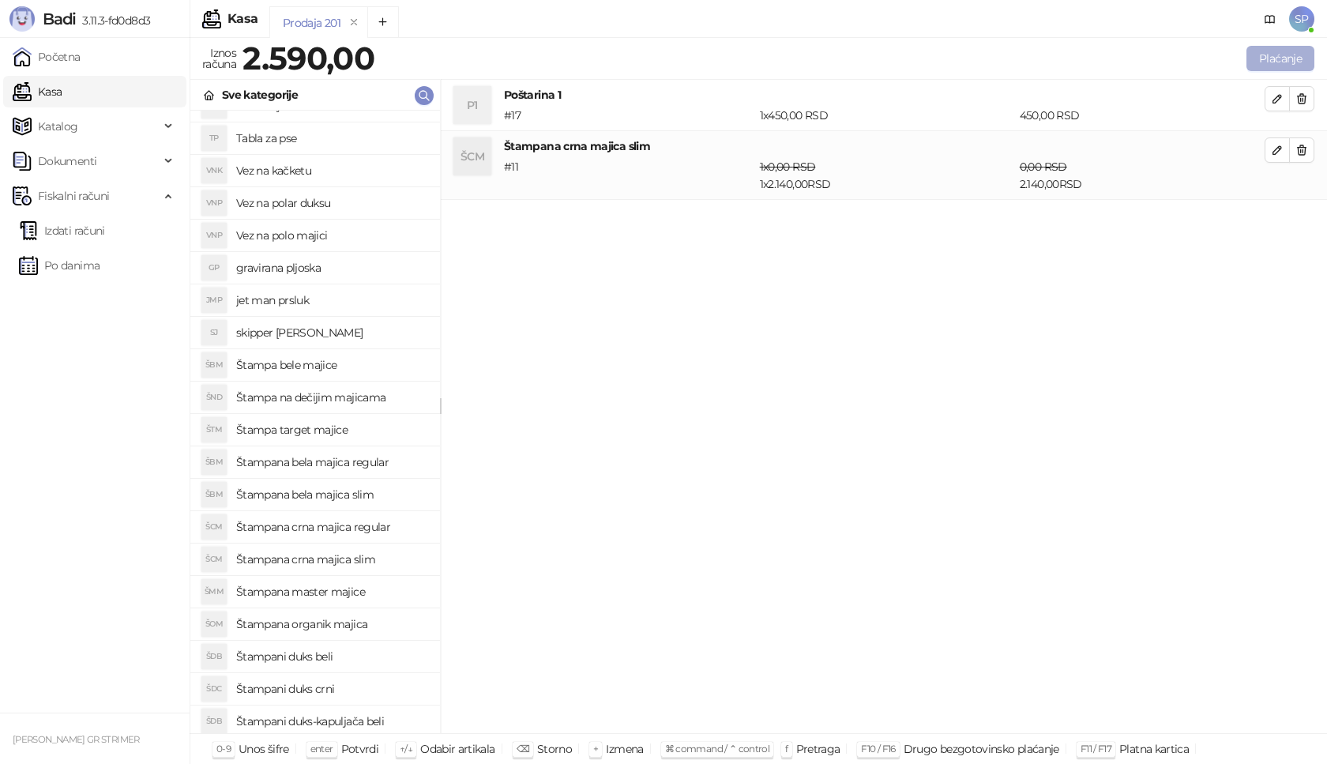
click at [1291, 58] on button "Plaćanje" at bounding box center [1281, 58] width 68 height 25
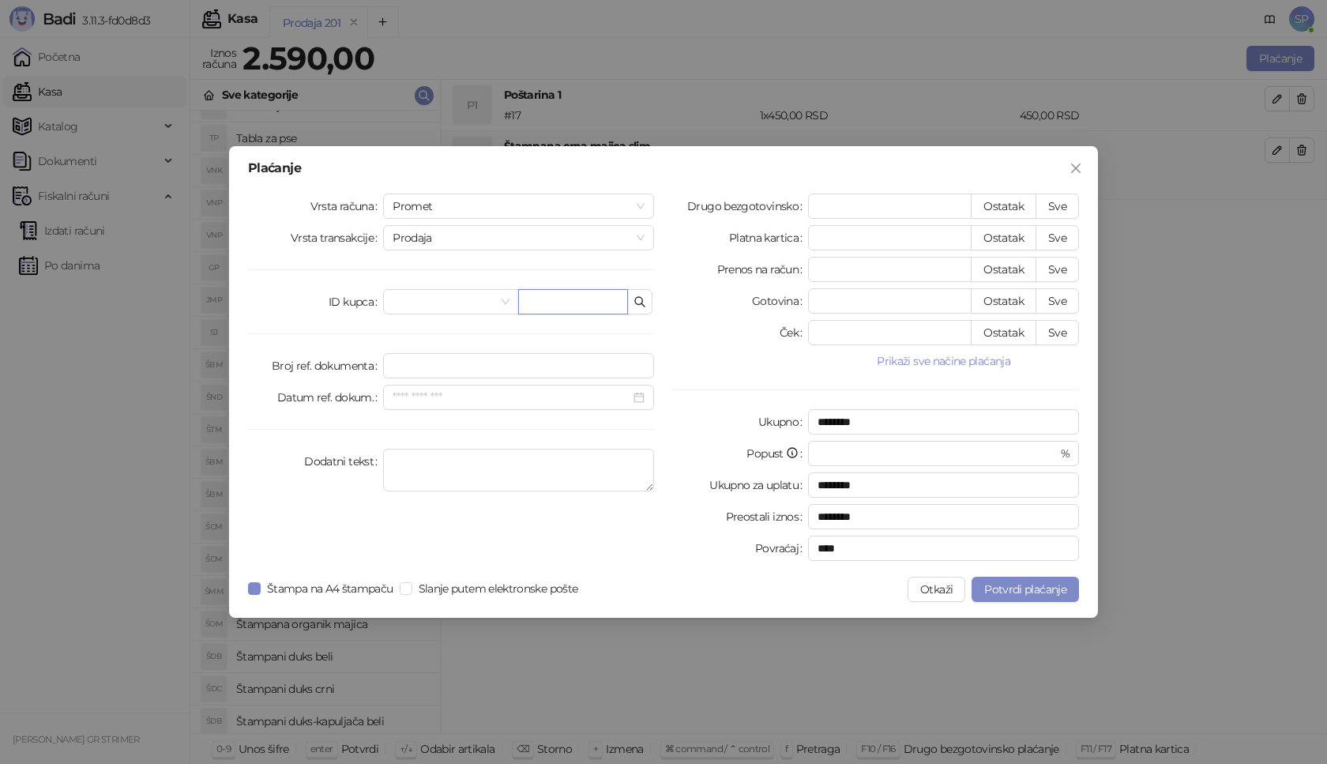
click at [575, 301] on input "text" at bounding box center [573, 301] width 110 height 25
paste input "**********"
type input "**********"
click at [1056, 205] on button "Sve" at bounding box center [1057, 206] width 43 height 25
type input "****"
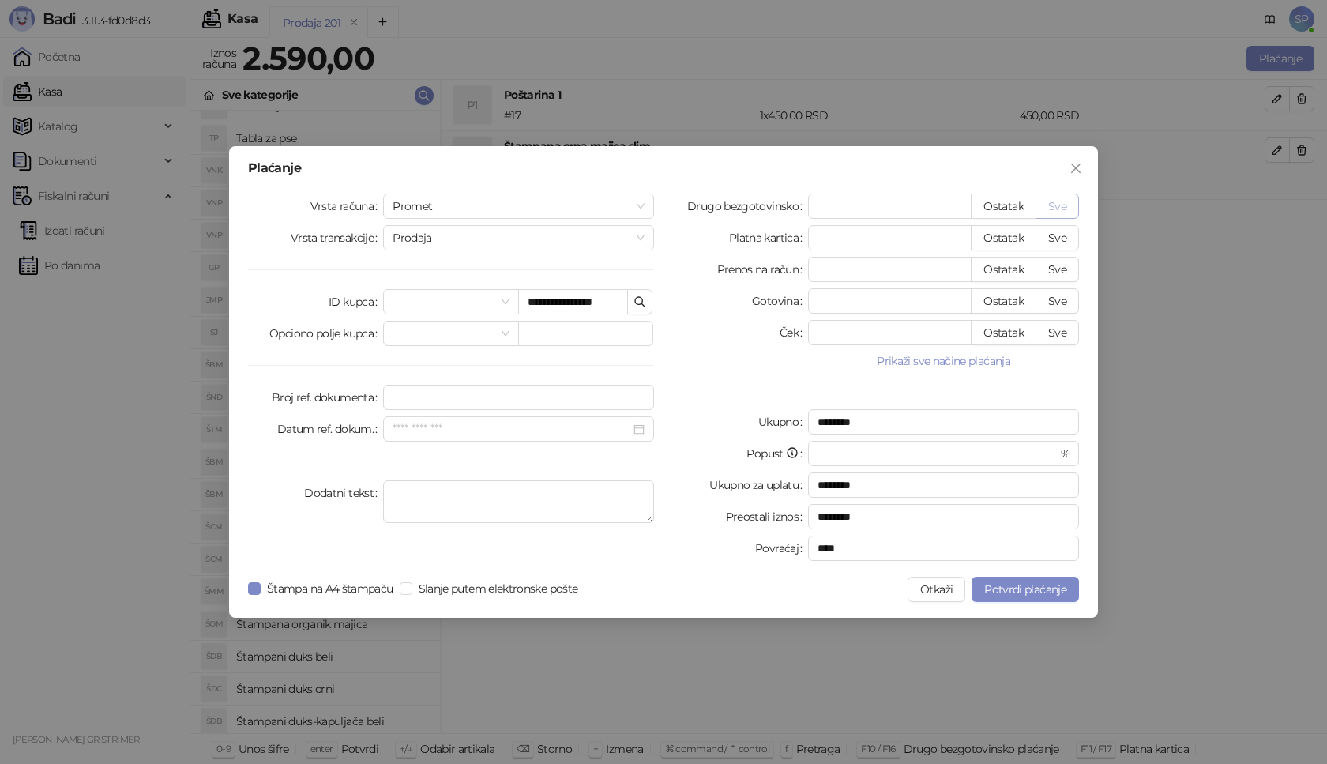
type input "****"
click at [1024, 592] on span "Potvrdi plaćanje" at bounding box center [1025, 589] width 82 height 14
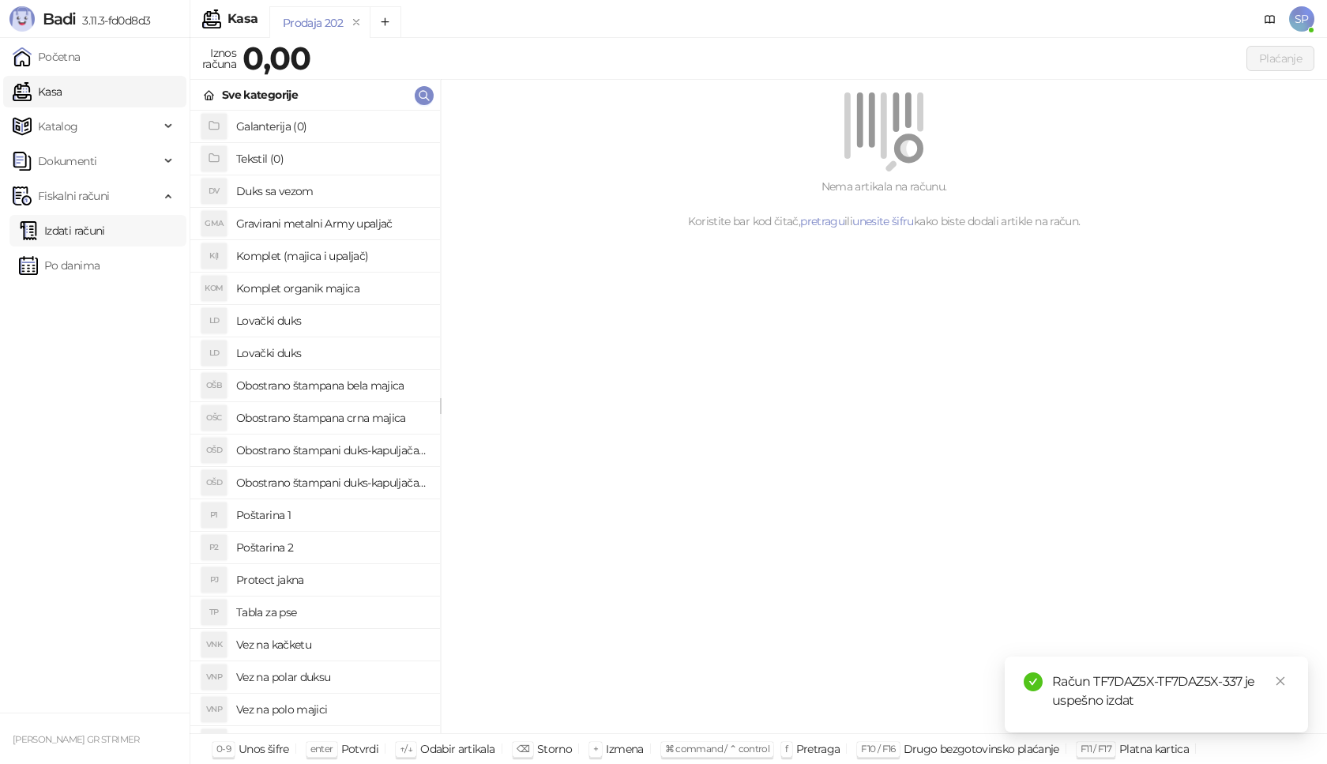
click at [105, 229] on link "Izdati računi" at bounding box center [62, 231] width 86 height 32
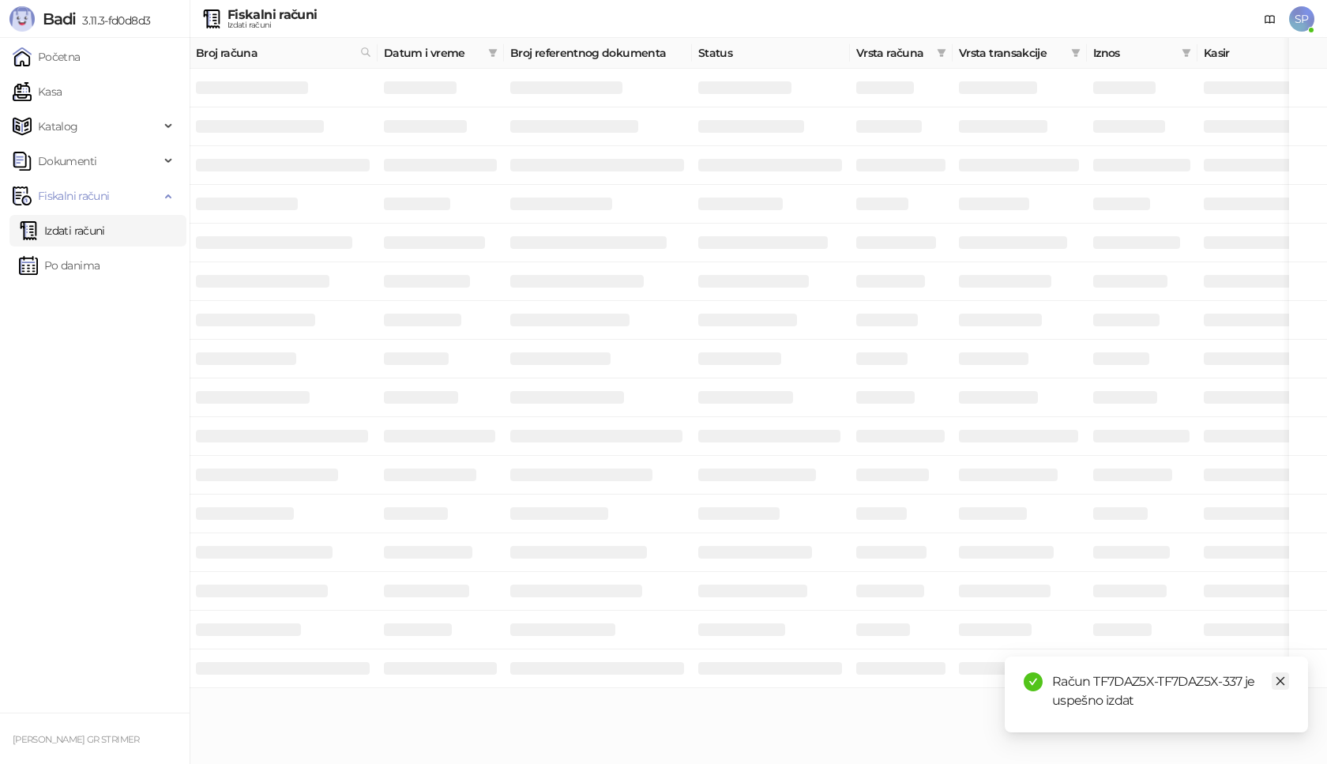
click at [1281, 682] on icon "close" at bounding box center [1280, 681] width 11 height 11
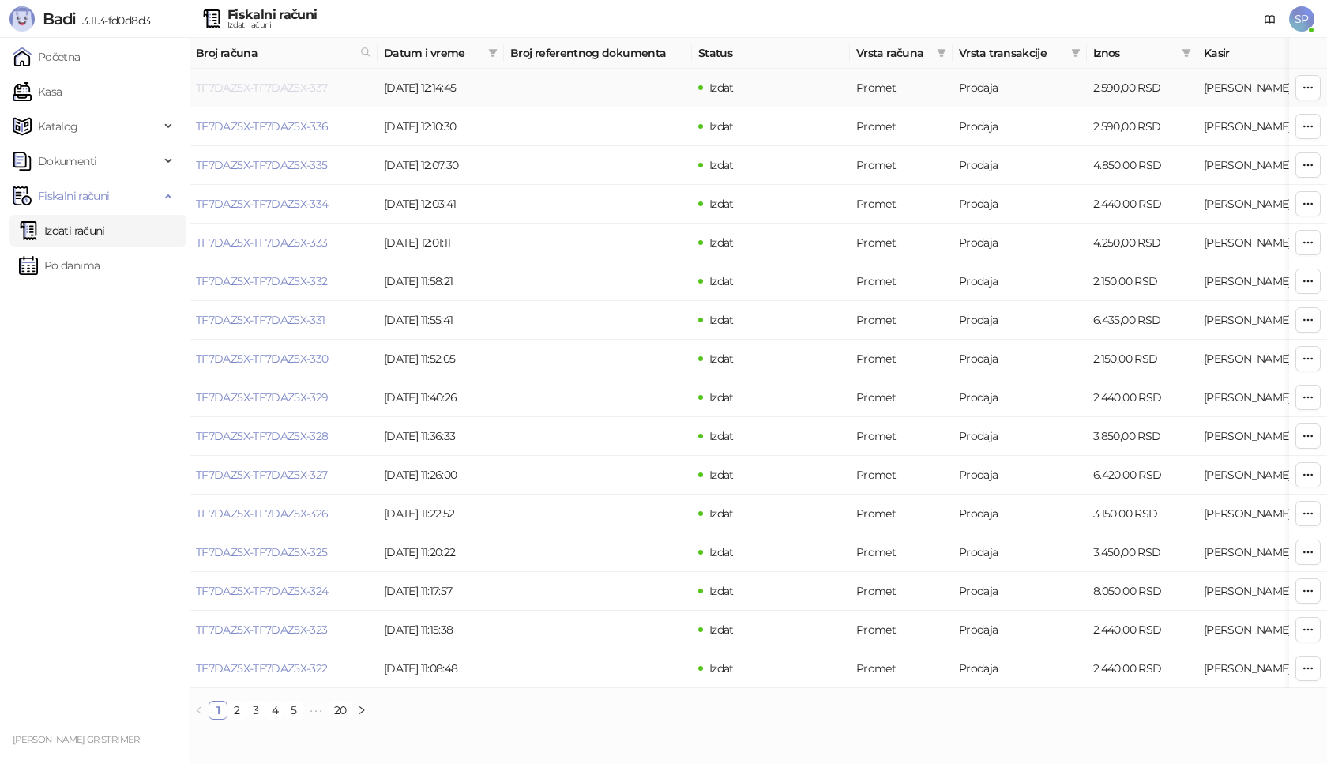
click at [286, 88] on link "TF7DAZ5X-TF7DAZ5X-337" at bounding box center [262, 88] width 132 height 14
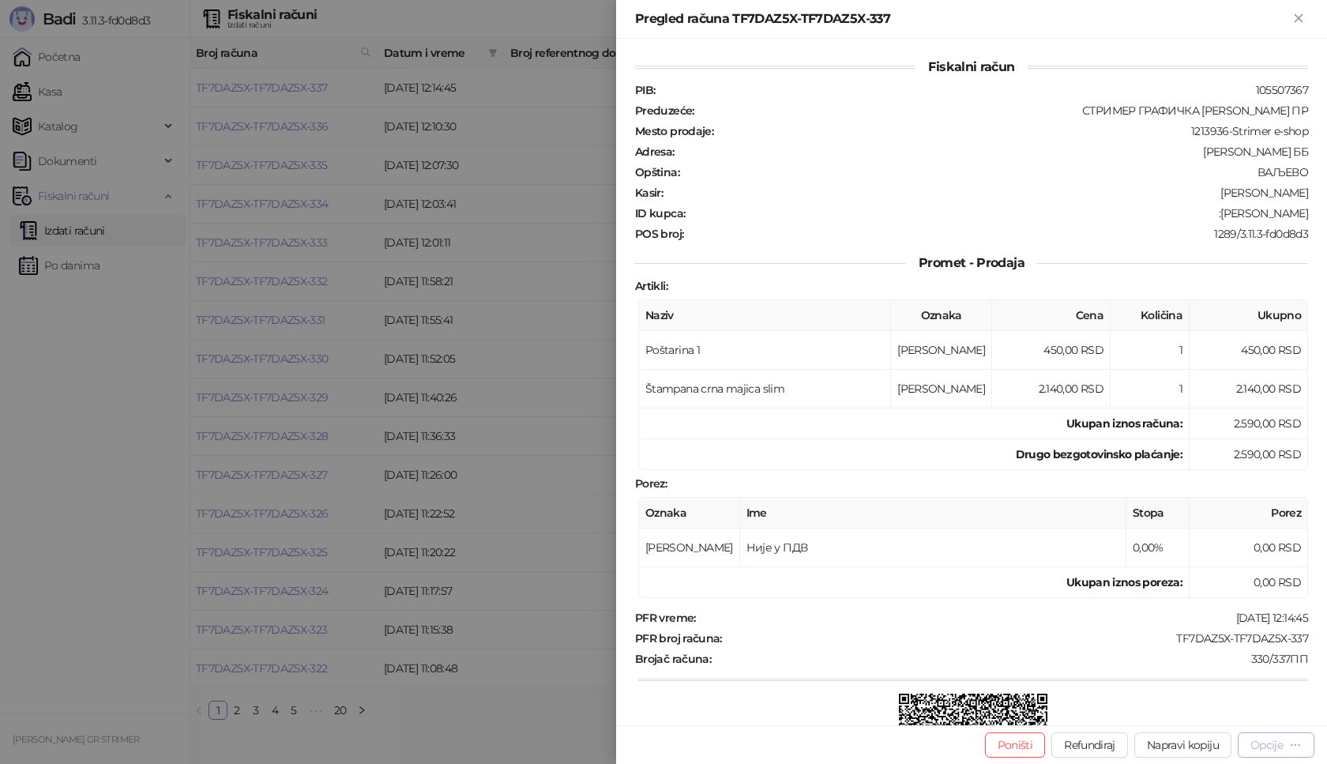
click at [1268, 748] on div "Opcije" at bounding box center [1267, 745] width 32 height 14
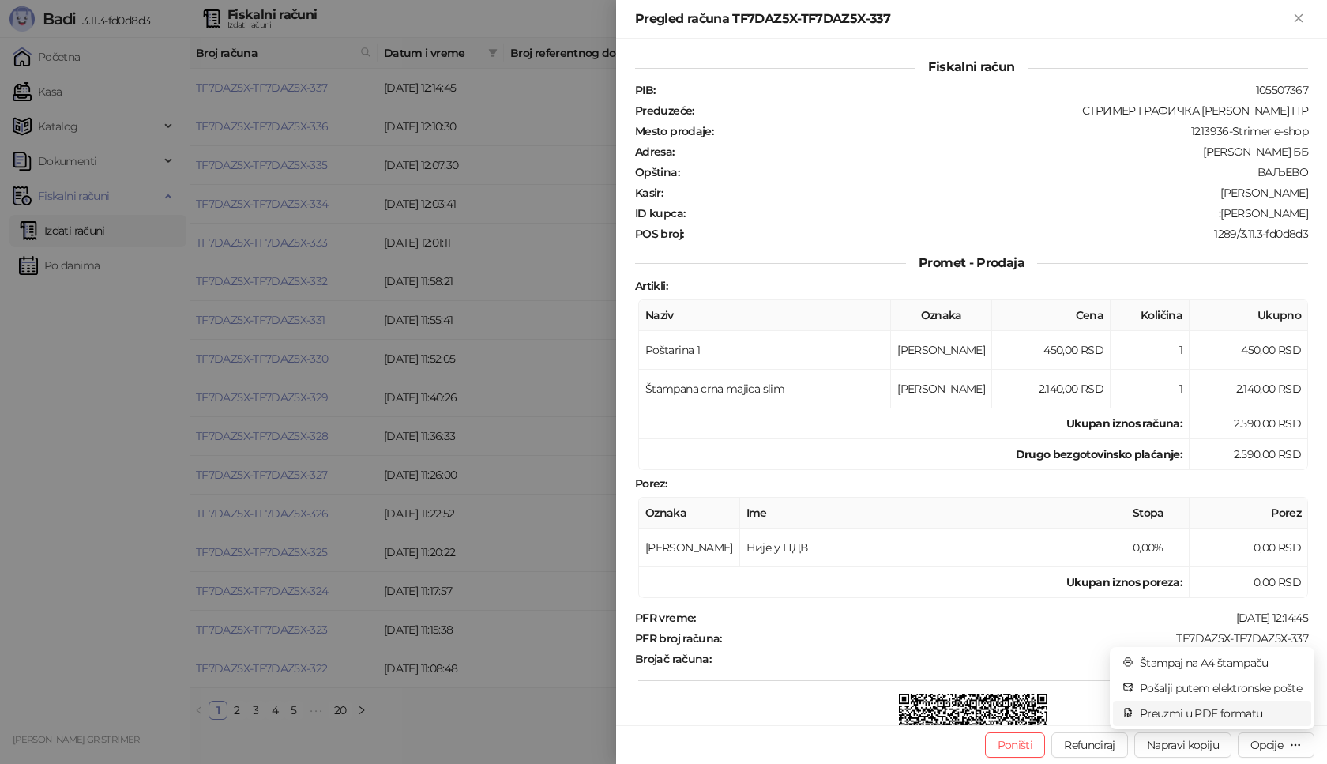
click at [1236, 709] on span "Preuzmi u PDF formatu" at bounding box center [1221, 713] width 162 height 17
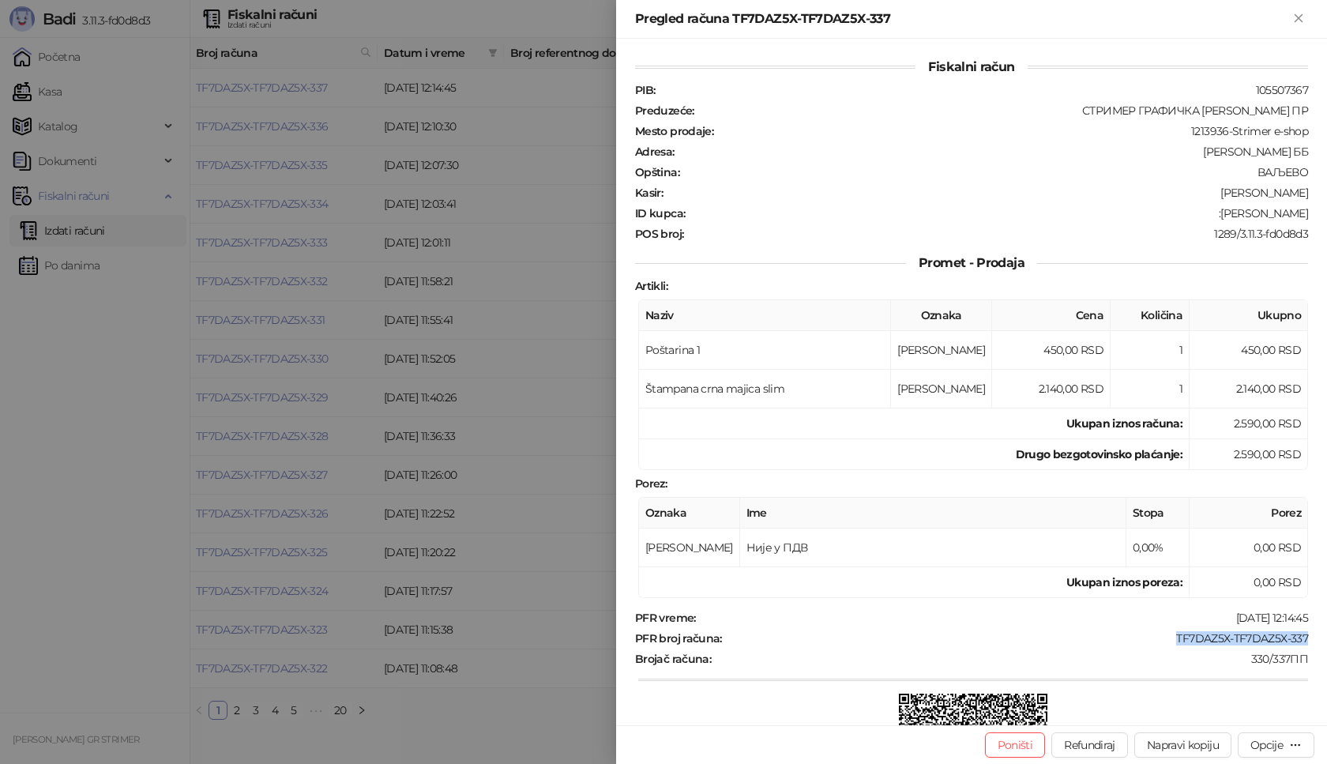
drag, startPoint x: 1166, startPoint y: 638, endPoint x: 1327, endPoint y: 638, distance: 160.4
click at [1327, 638] on div "Fiskalni račun PIB : 105507367 Preduzeće : СТРИМЕР ГРАФИЧКА РАДЊА [PERSON_NAME]…" at bounding box center [971, 382] width 711 height 687
drag, startPoint x: 1220, startPoint y: 213, endPoint x: 1323, endPoint y: 213, distance: 103.5
click at [1323, 213] on div "Fiskalni račun PIB : 105507367 Preduzeće : СТРИМЕР ГРАФИЧКА РАДЊА [PERSON_NAME]…" at bounding box center [971, 382] width 711 height 687
click at [1293, 16] on icon "Zatvori" at bounding box center [1299, 18] width 14 height 14
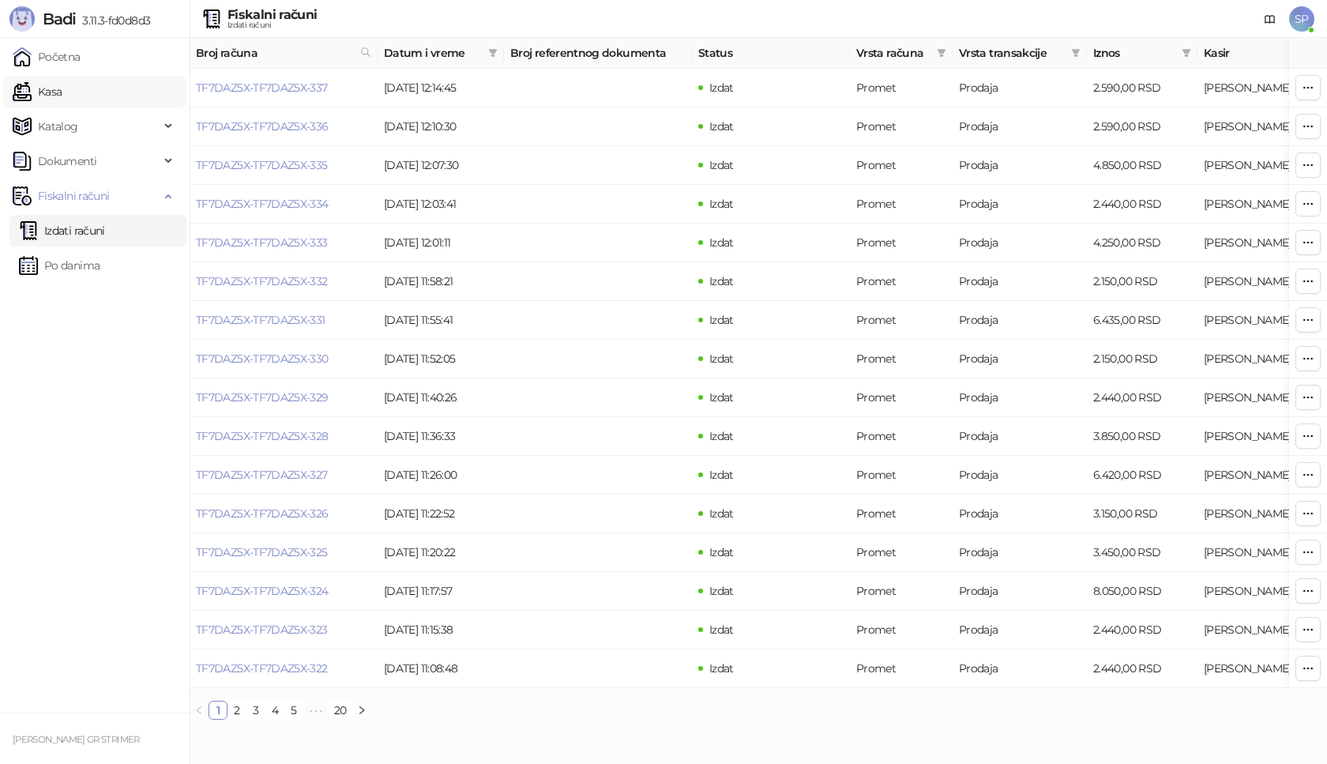
click at [62, 87] on link "Kasa" at bounding box center [37, 92] width 49 height 32
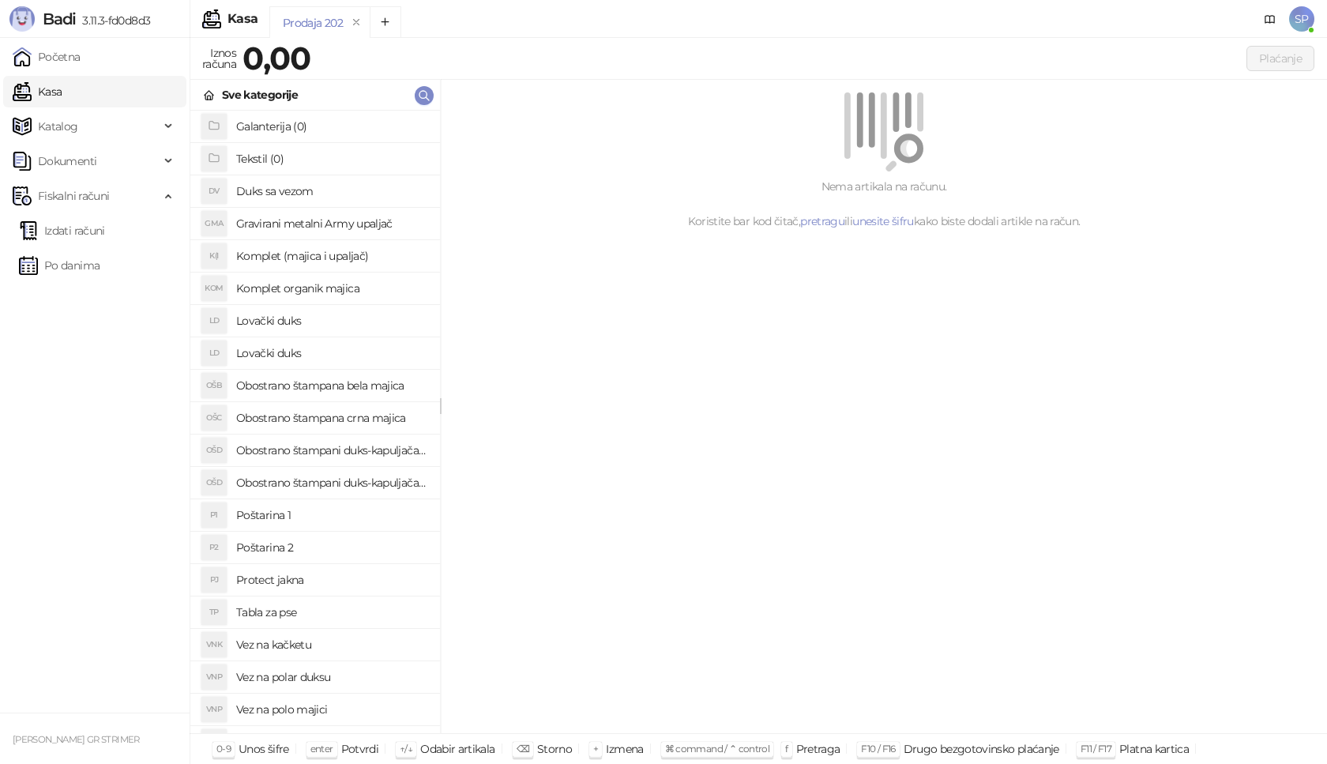
click at [305, 517] on h4 "Poštarina 1" at bounding box center [331, 514] width 191 height 25
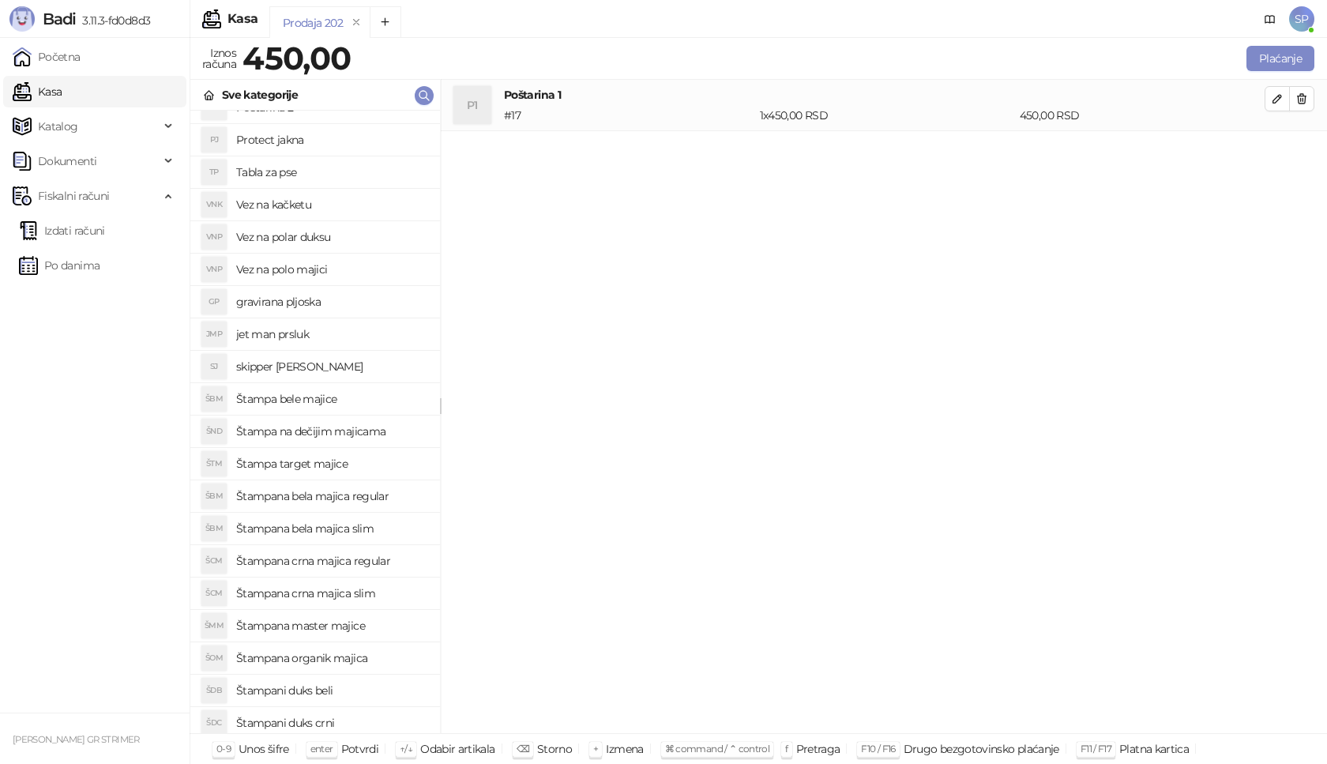
scroll to position [544, 0]
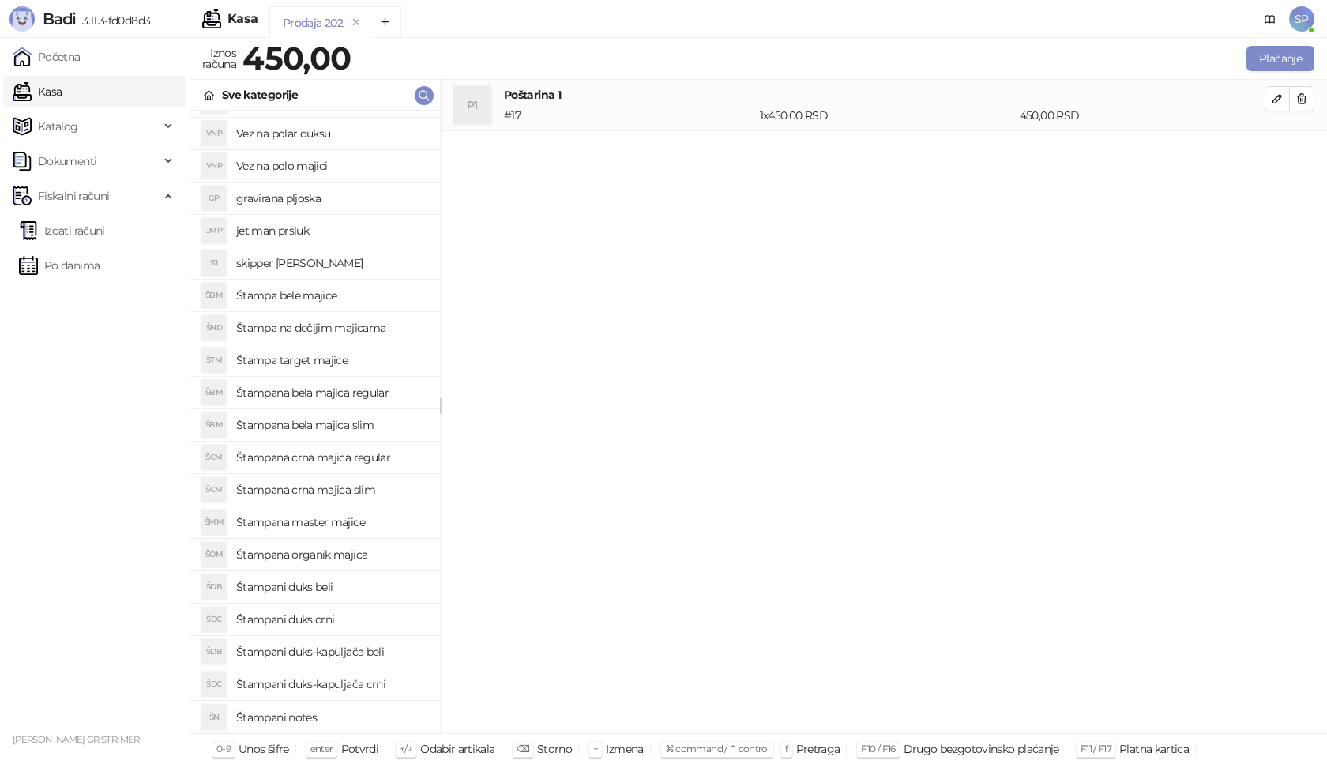
click at [391, 451] on h4 "Štampana crna majica regular" at bounding box center [331, 457] width 191 height 25
click at [1277, 157] on span "button" at bounding box center [1277, 149] width 13 height 15
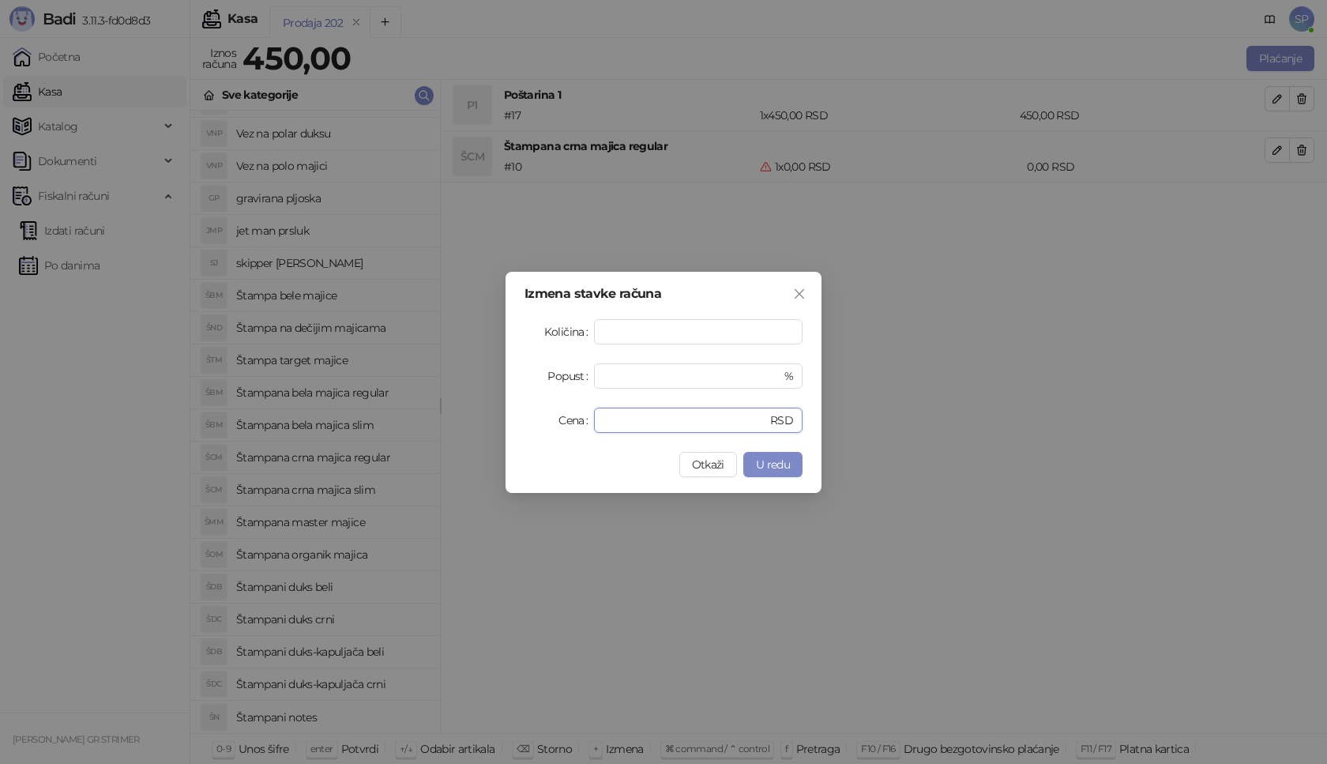
drag, startPoint x: 632, startPoint y: 427, endPoint x: 485, endPoint y: 427, distance: 147.0
click at [485, 427] on div "Izmena stavke računa Količina * Popust * % Cena * RSD Otkaži U redu" at bounding box center [663, 382] width 1327 height 764
type input "****"
click at [790, 472] on button "U redu" at bounding box center [772, 464] width 59 height 25
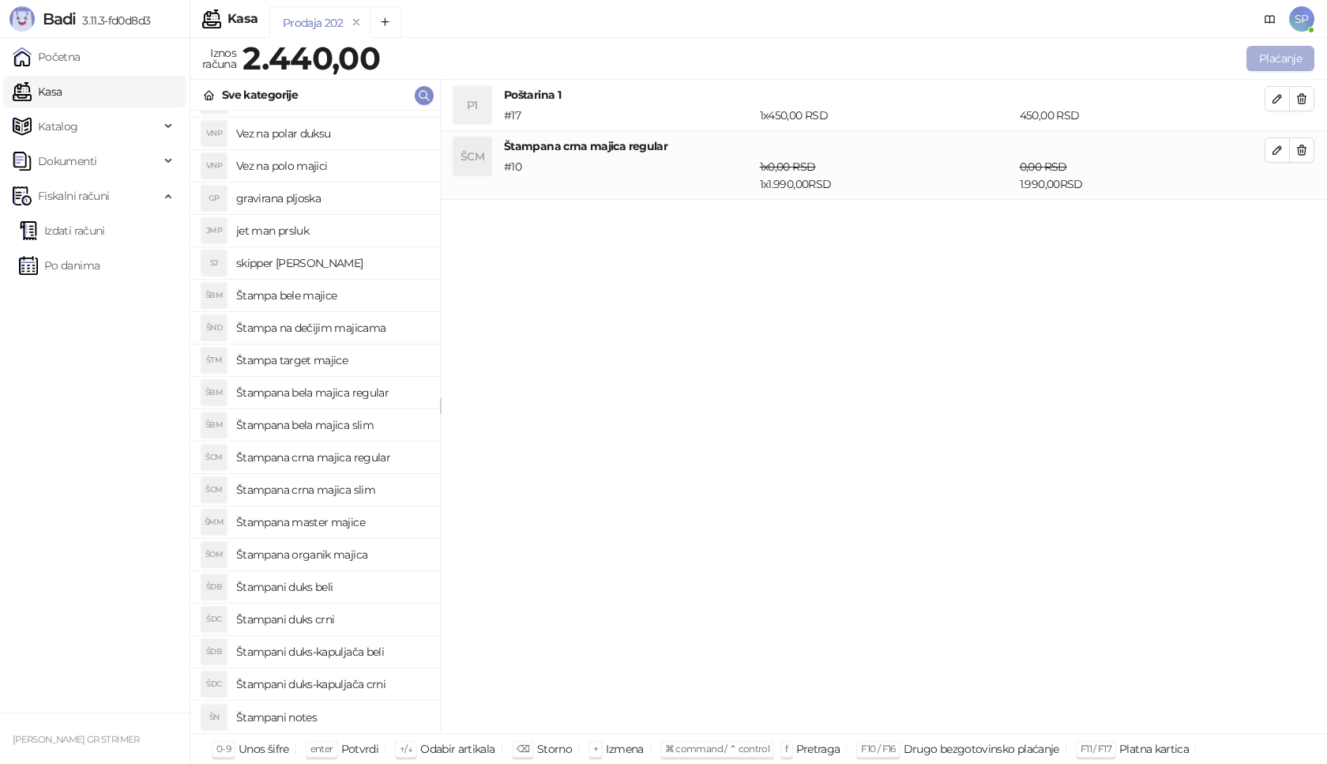
click at [1285, 61] on button "Plaćanje" at bounding box center [1281, 58] width 68 height 25
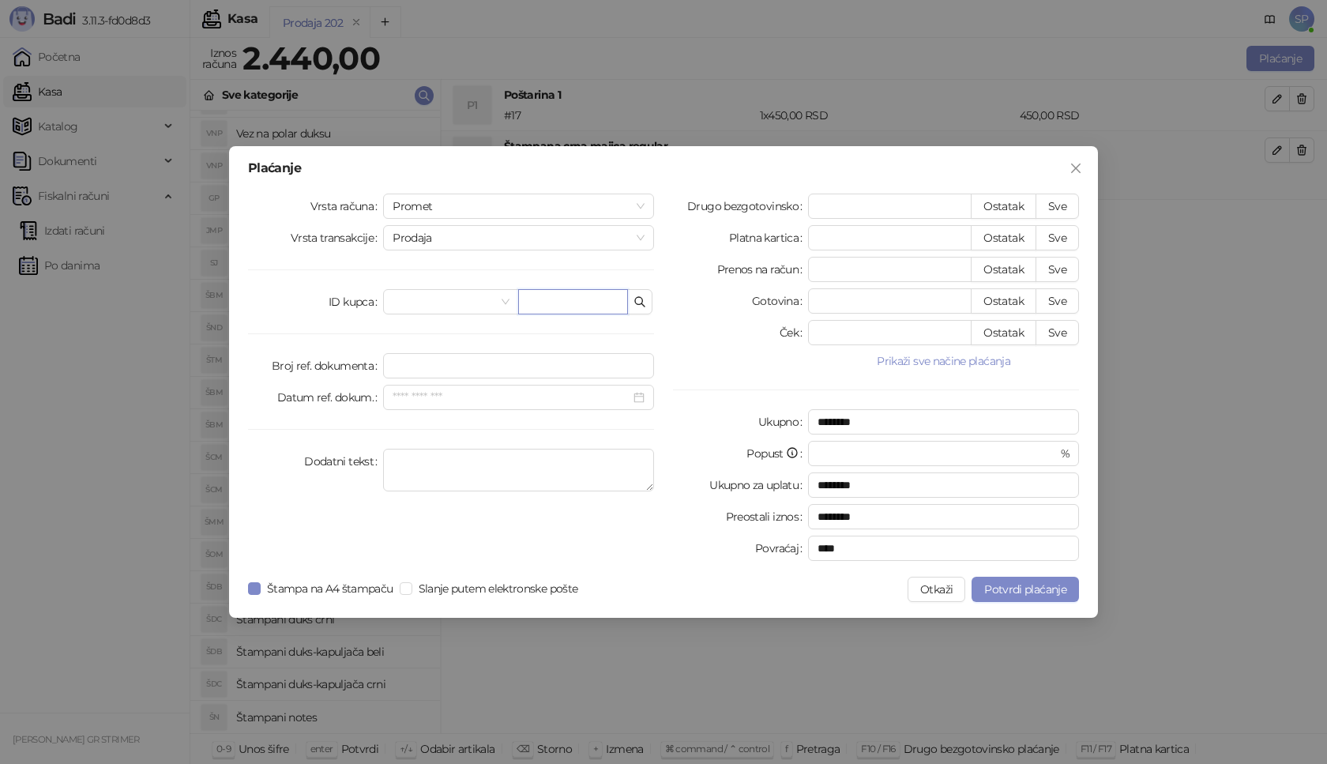
click at [565, 298] on input "text" at bounding box center [573, 301] width 110 height 25
paste input "**********"
type input "**********"
click at [1062, 201] on button "Sve" at bounding box center [1057, 206] width 43 height 25
type input "****"
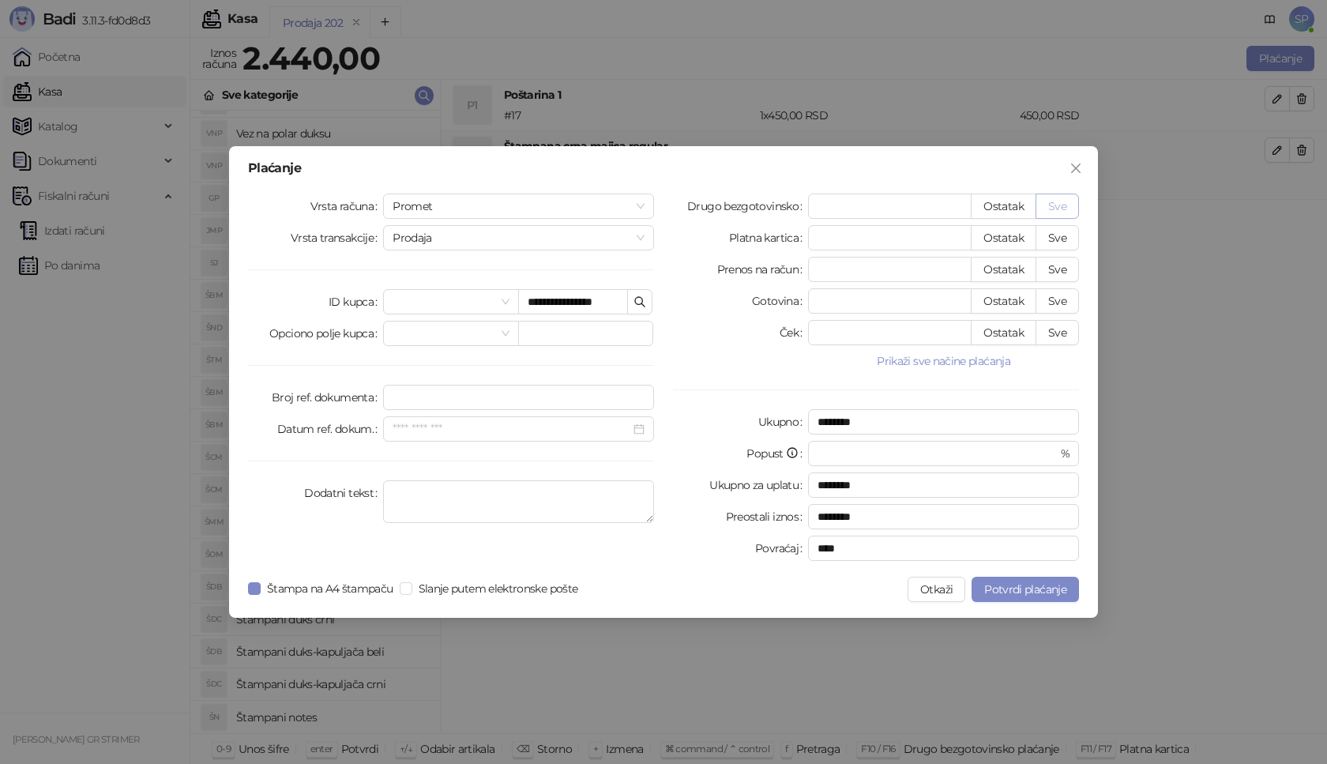
type input "****"
click at [1010, 576] on div "**********" at bounding box center [663, 382] width 869 height 472
click at [1009, 581] on button "Potvrdi plaćanje" at bounding box center [1025, 589] width 107 height 25
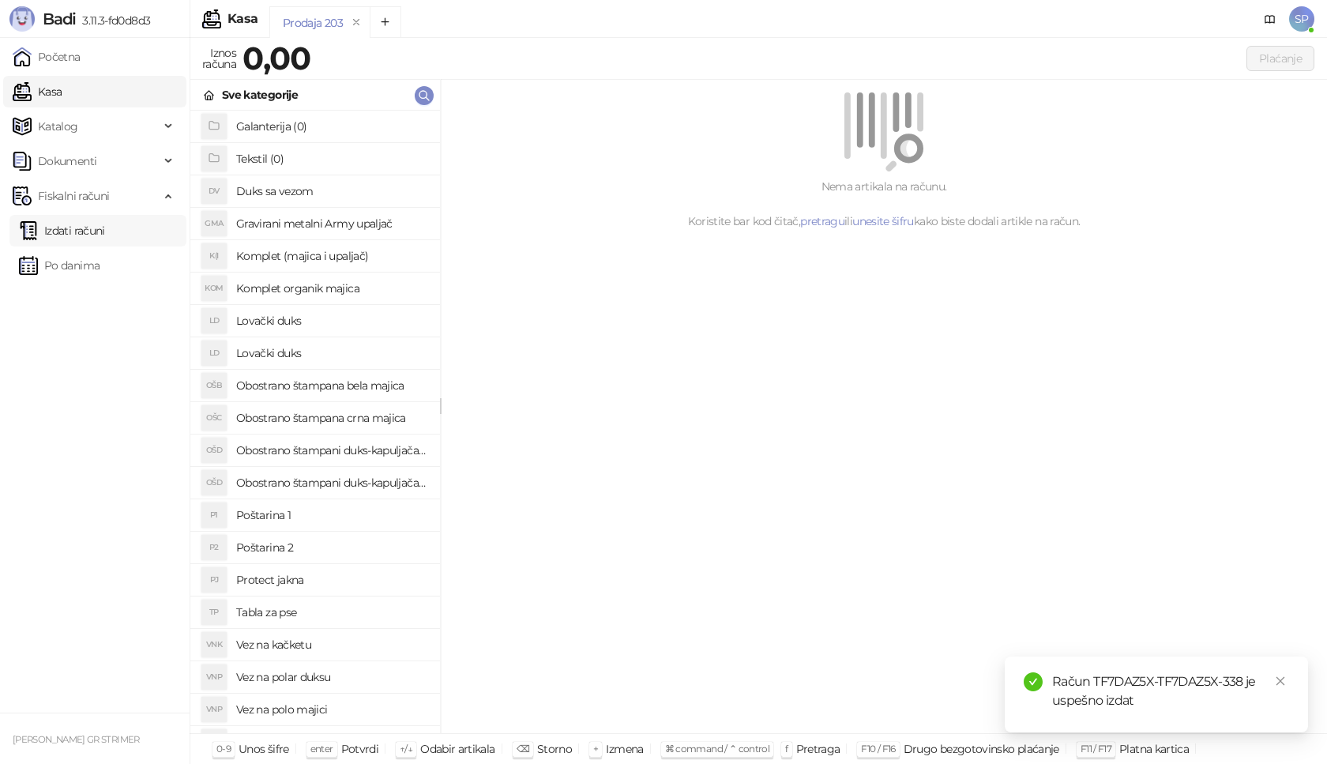
click at [105, 228] on link "Izdati računi" at bounding box center [62, 231] width 86 height 32
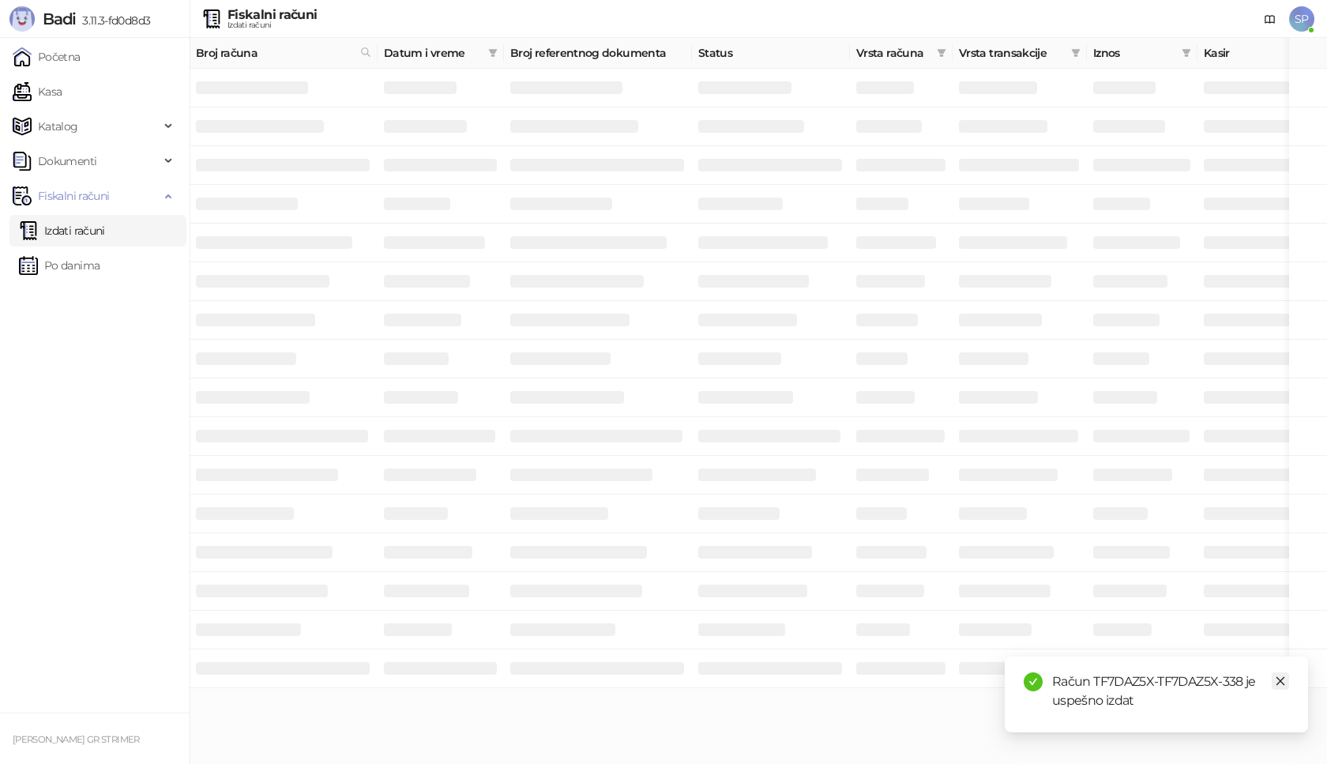
click at [1276, 681] on icon "close" at bounding box center [1280, 681] width 11 height 11
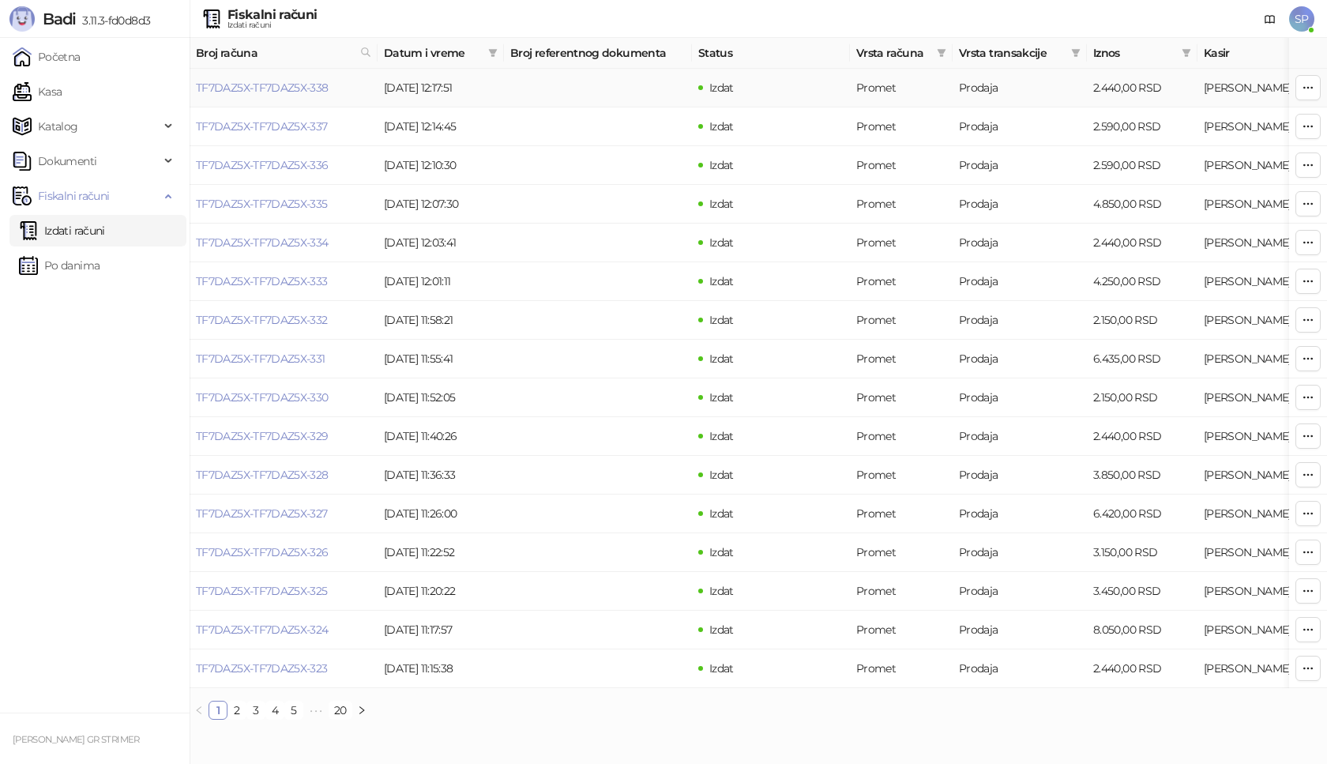
click at [275, 100] on td "TF7DAZ5X-TF7DAZ5X-338" at bounding box center [284, 88] width 188 height 39
click at [277, 92] on link "TF7DAZ5X-TF7DAZ5X-338" at bounding box center [262, 88] width 133 height 14
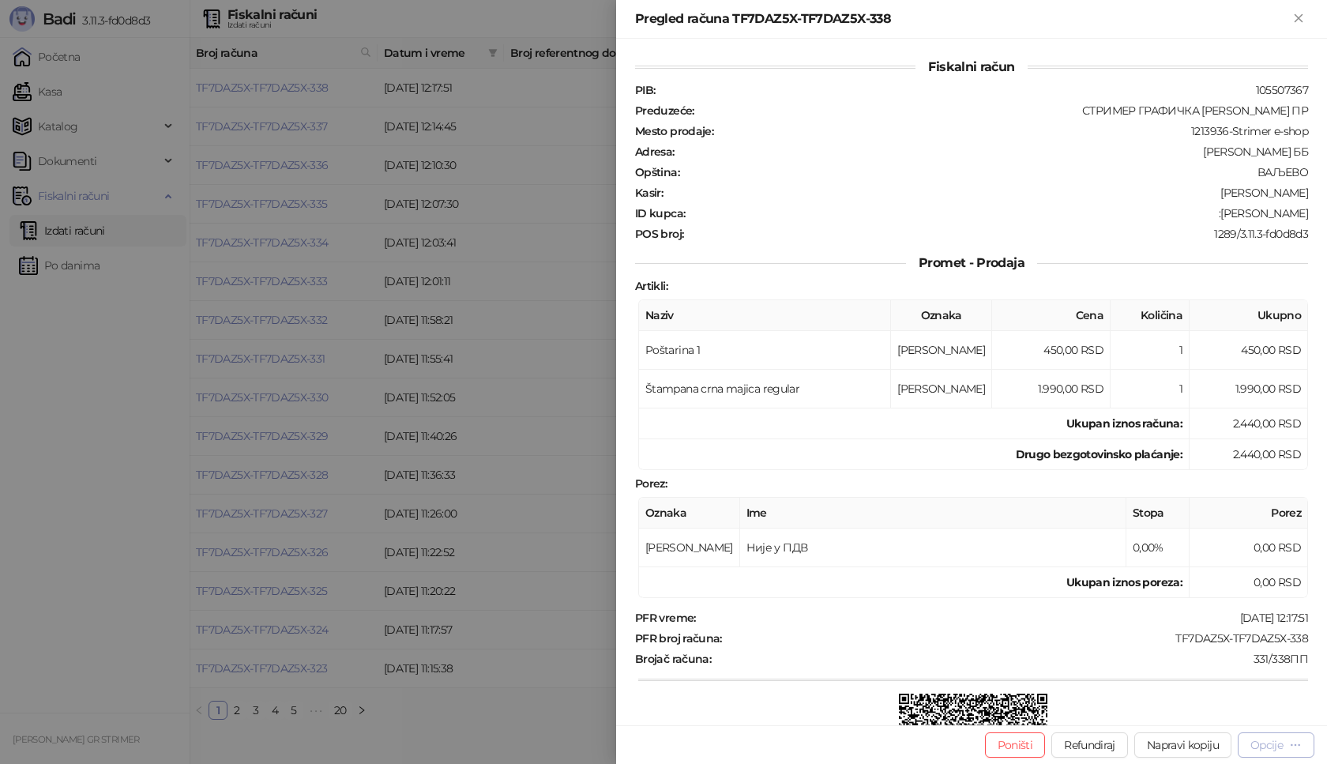
click at [1262, 747] on div "Opcije" at bounding box center [1267, 745] width 32 height 14
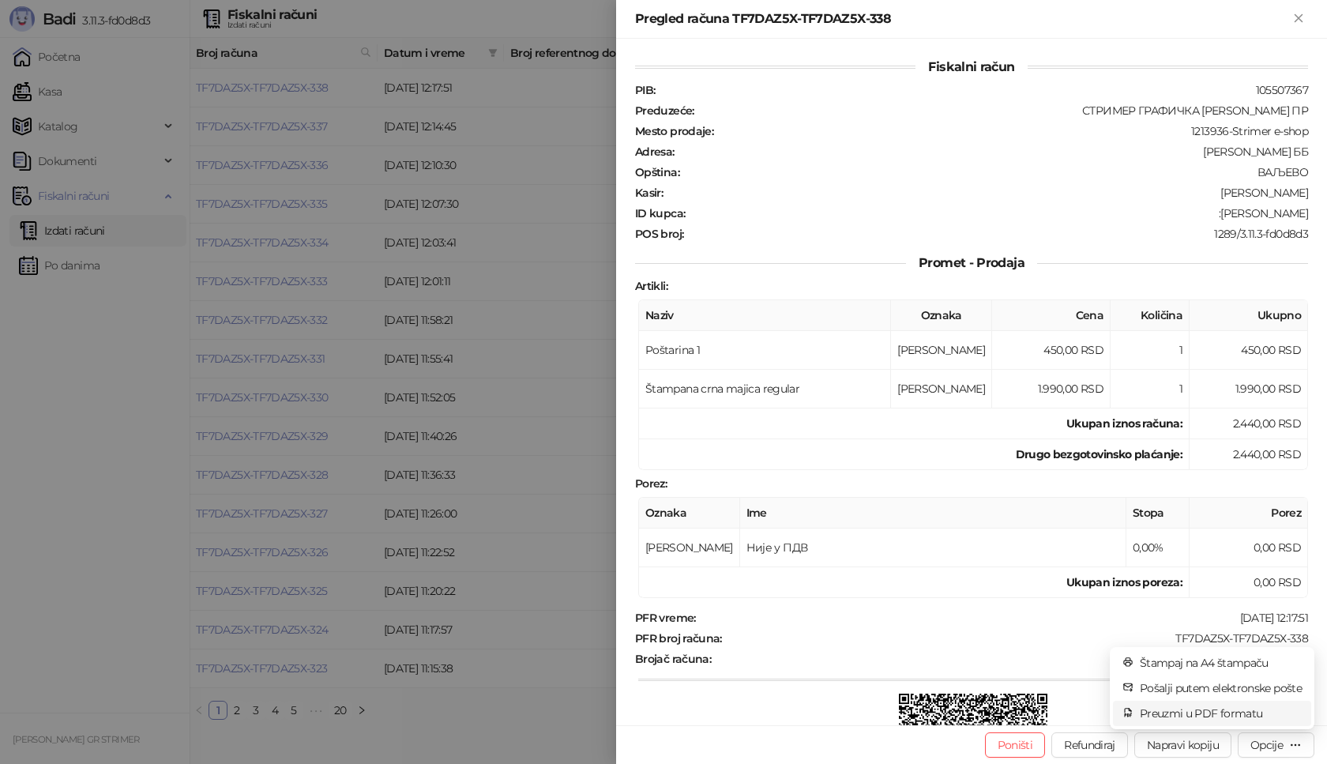
click at [1177, 715] on span "Preuzmi u PDF formatu" at bounding box center [1221, 713] width 162 height 17
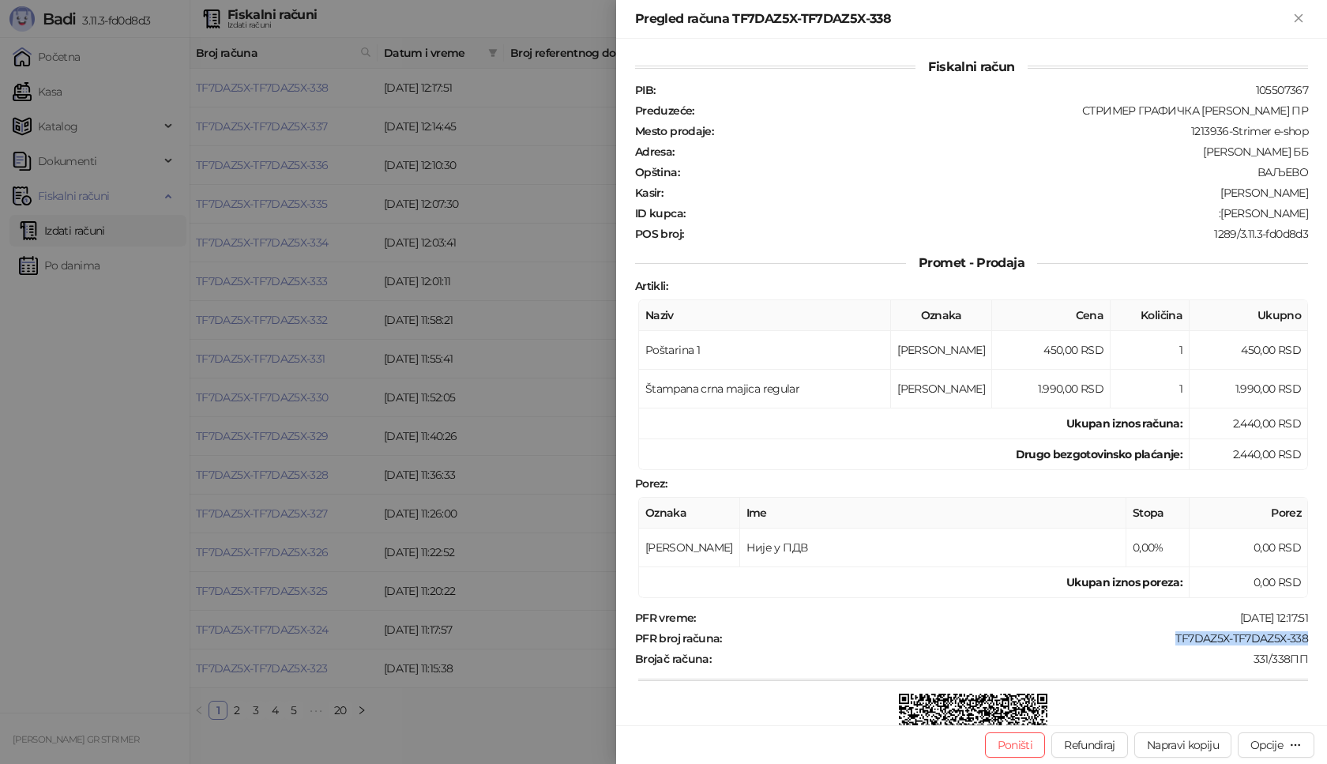
drag, startPoint x: 1165, startPoint y: 639, endPoint x: 1327, endPoint y: 632, distance: 161.3
click at [1327, 632] on div "Fiskalni račun PIB : 105507367 Preduzeće : СТРИМЕР ГРАФИЧКА РАДЊА [PERSON_NAME]…" at bounding box center [971, 382] width 711 height 687
drag, startPoint x: 1210, startPoint y: 211, endPoint x: 1327, endPoint y: 221, distance: 117.4
click at [1327, 221] on div "Fiskalni račun PIB : 105507367 Preduzeće : СТРИМЕР ГРАФИЧКА РАДЊА [PERSON_NAME]…" at bounding box center [971, 382] width 711 height 687
click at [1293, 19] on icon "Zatvori" at bounding box center [1299, 18] width 14 height 14
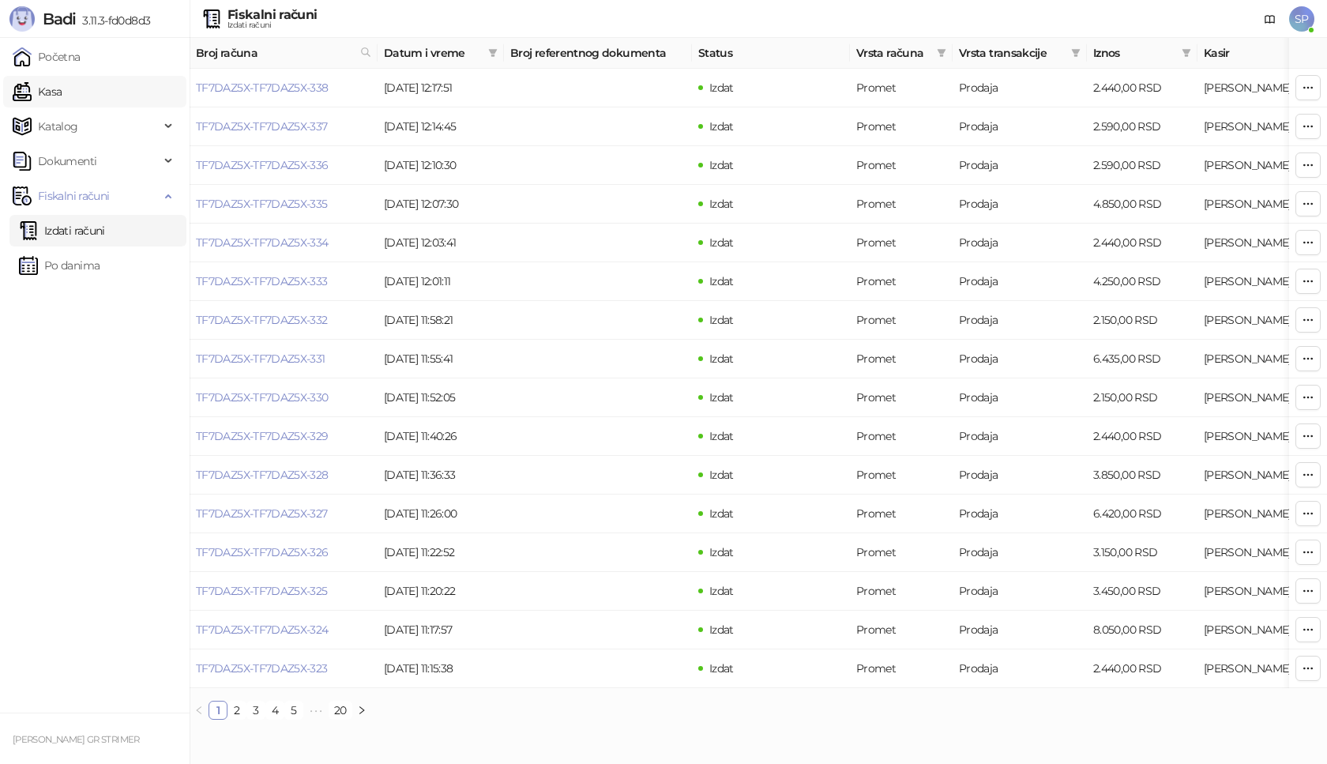
click at [62, 95] on link "Kasa" at bounding box center [37, 92] width 49 height 32
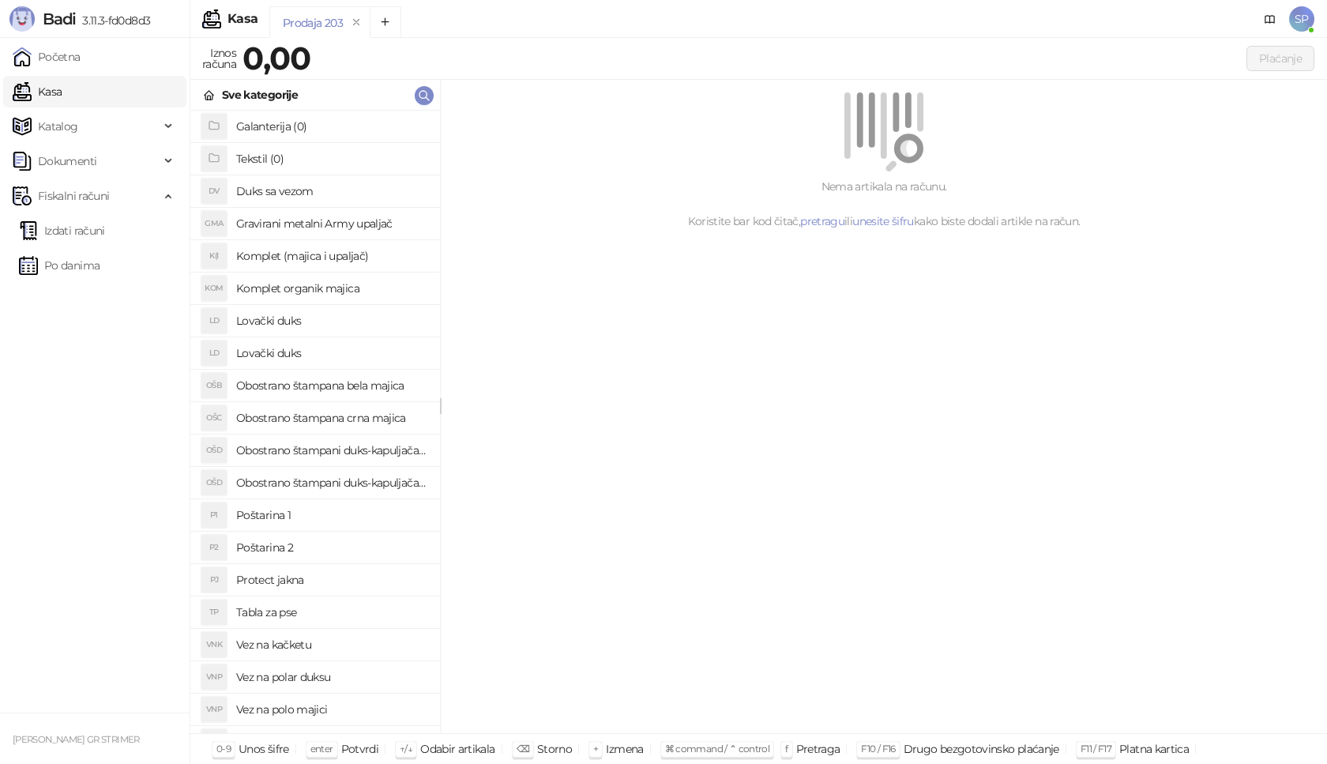
click at [303, 524] on h4 "Poštarina 1" at bounding box center [331, 514] width 191 height 25
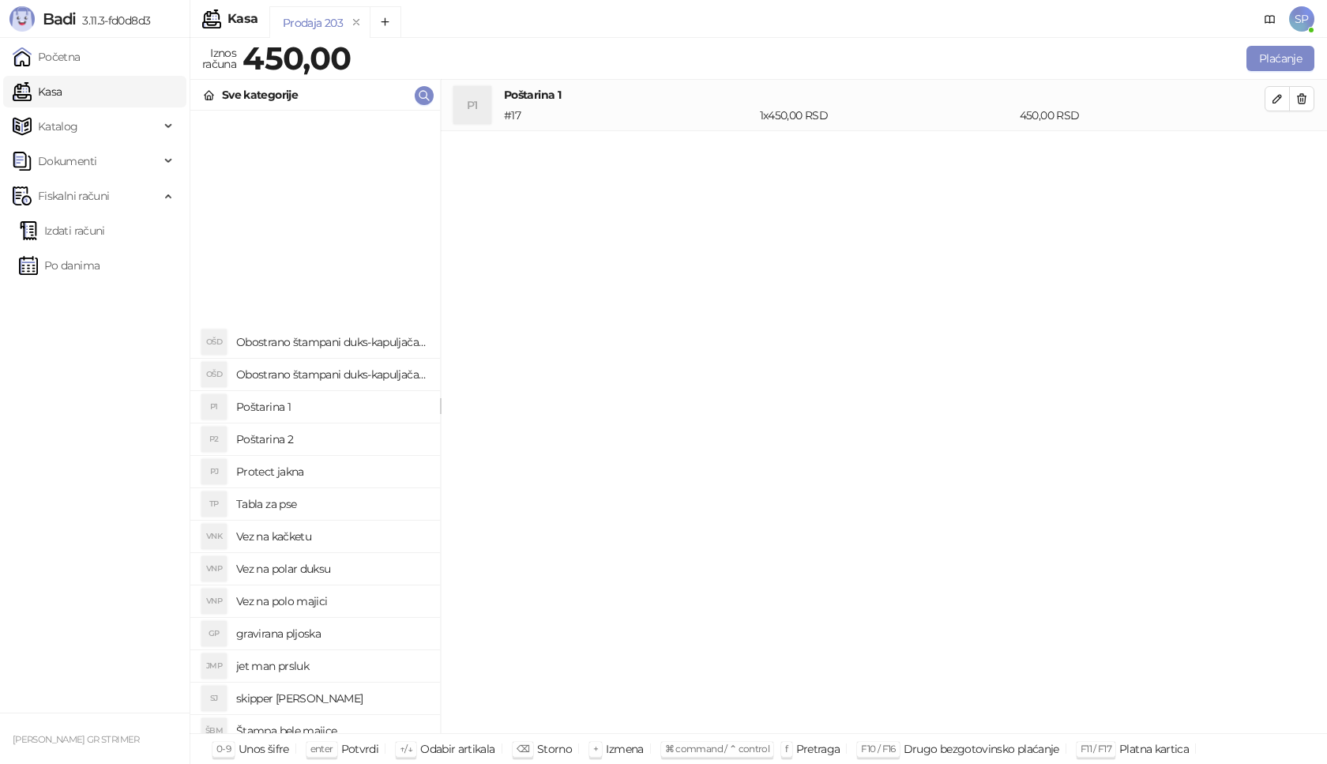
scroll to position [474, 0]
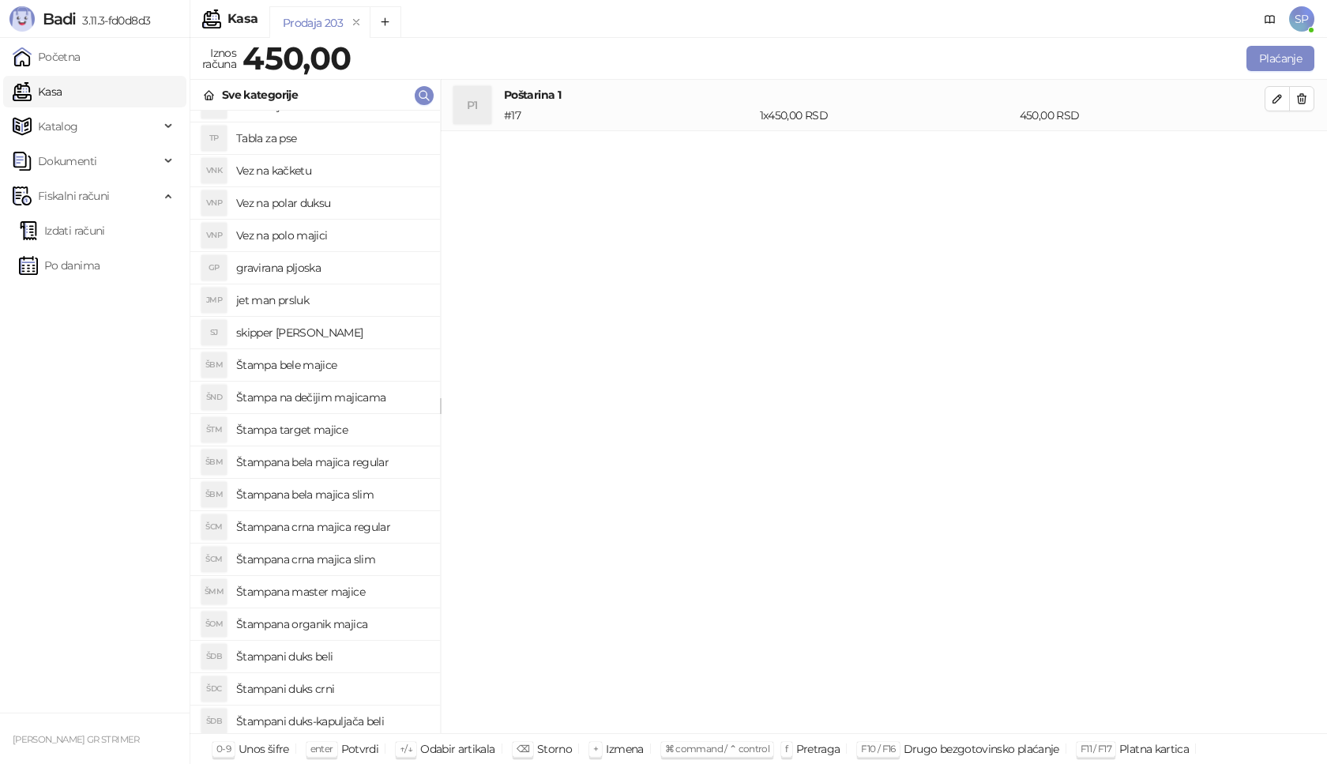
click at [376, 526] on h4 "Štampana crna majica regular" at bounding box center [331, 526] width 191 height 25
click at [1283, 149] on icon "button" at bounding box center [1277, 150] width 13 height 13
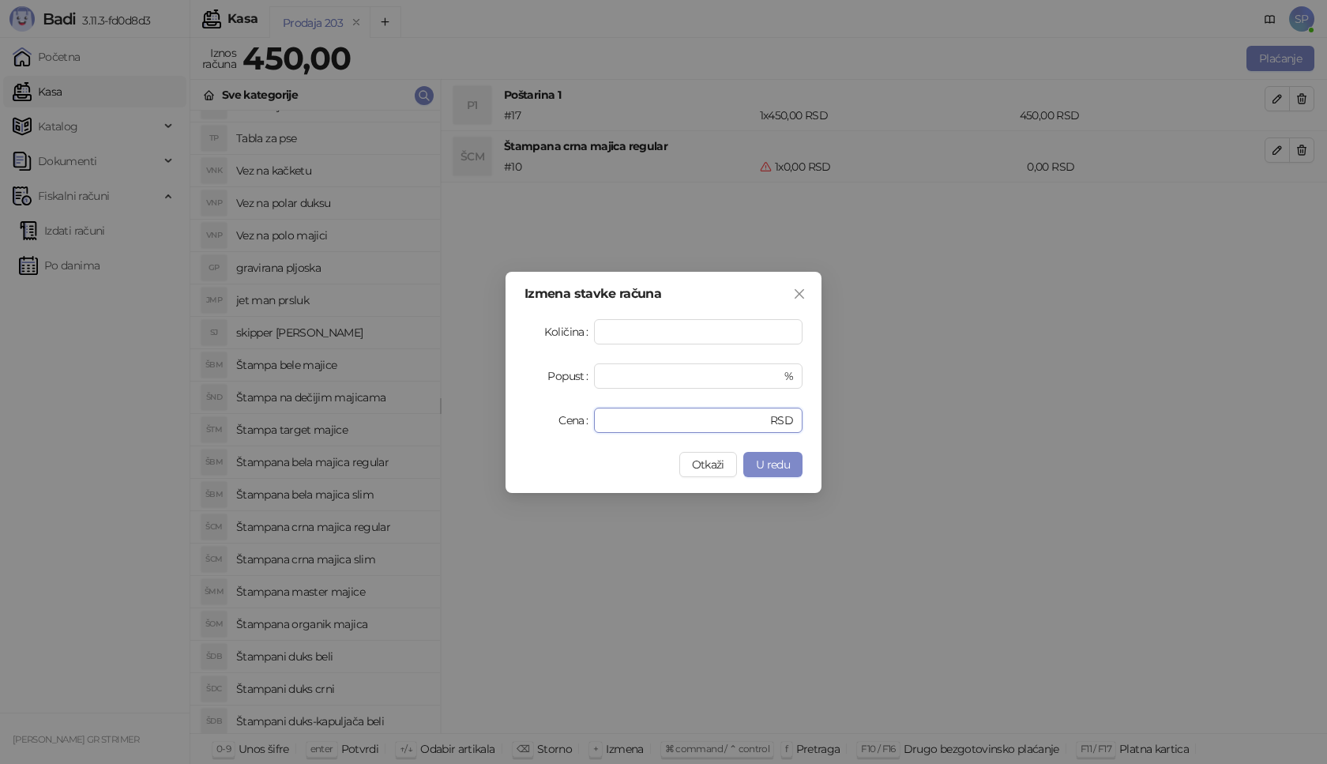
drag, startPoint x: 508, startPoint y: 422, endPoint x: 499, endPoint y: 419, distance: 10.0
click at [499, 422] on div "Izmena stavke računa Količina * Popust * % Cena * RSD Otkaži U redu" at bounding box center [663, 382] width 1327 height 764
type input "****"
click at [797, 454] on button "U redu" at bounding box center [772, 464] width 59 height 25
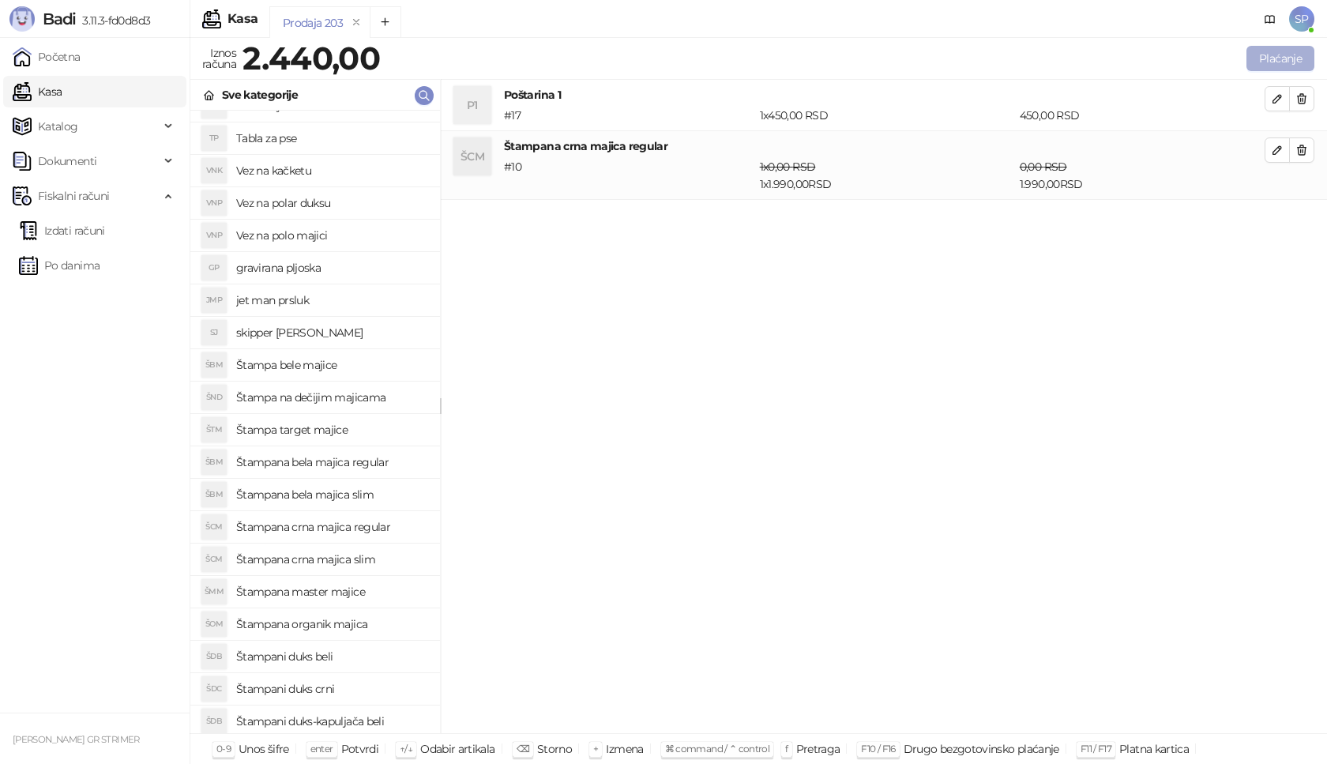
click at [1297, 58] on button "Plaćanje" at bounding box center [1281, 58] width 68 height 25
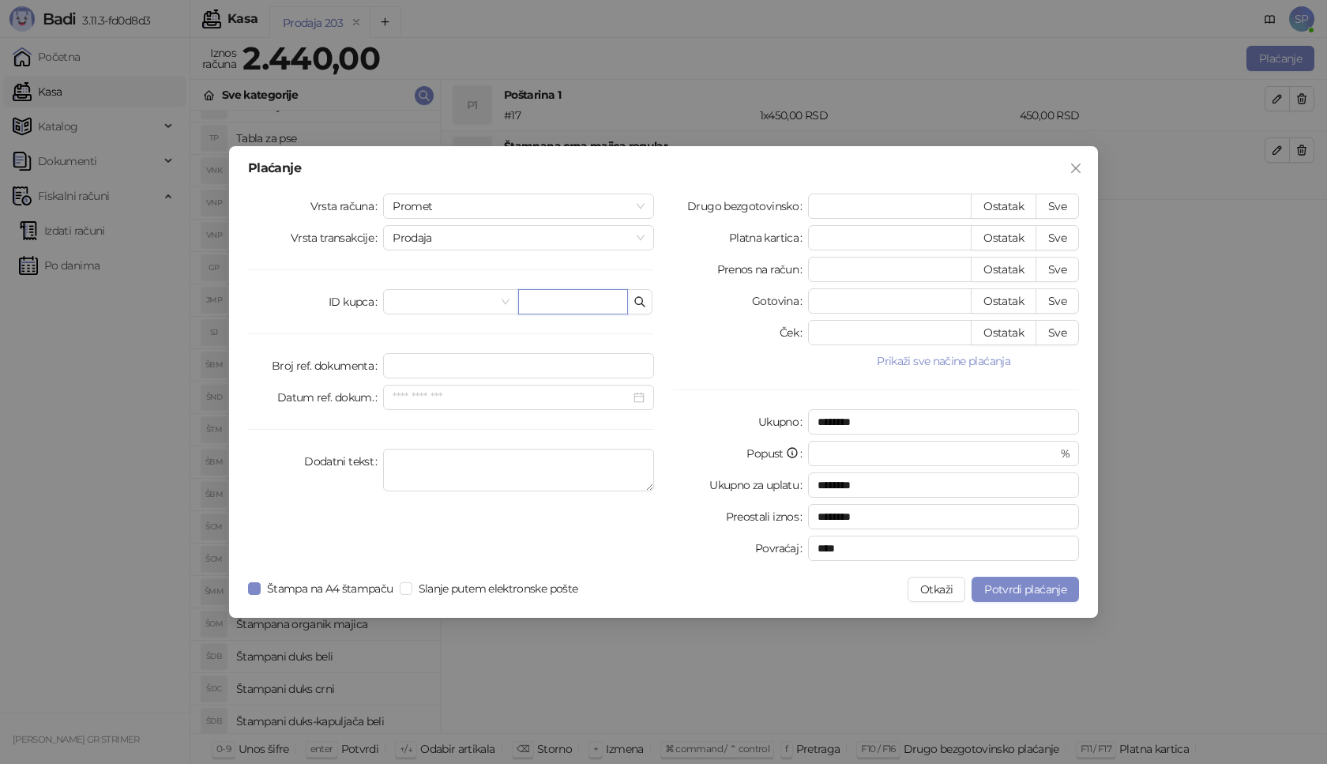
click at [563, 304] on input "text" at bounding box center [573, 301] width 110 height 25
paste input "**********"
click at [564, 307] on input "**********" at bounding box center [573, 301] width 110 height 25
click at [619, 304] on input "**********" at bounding box center [573, 301] width 110 height 25
type input "**********"
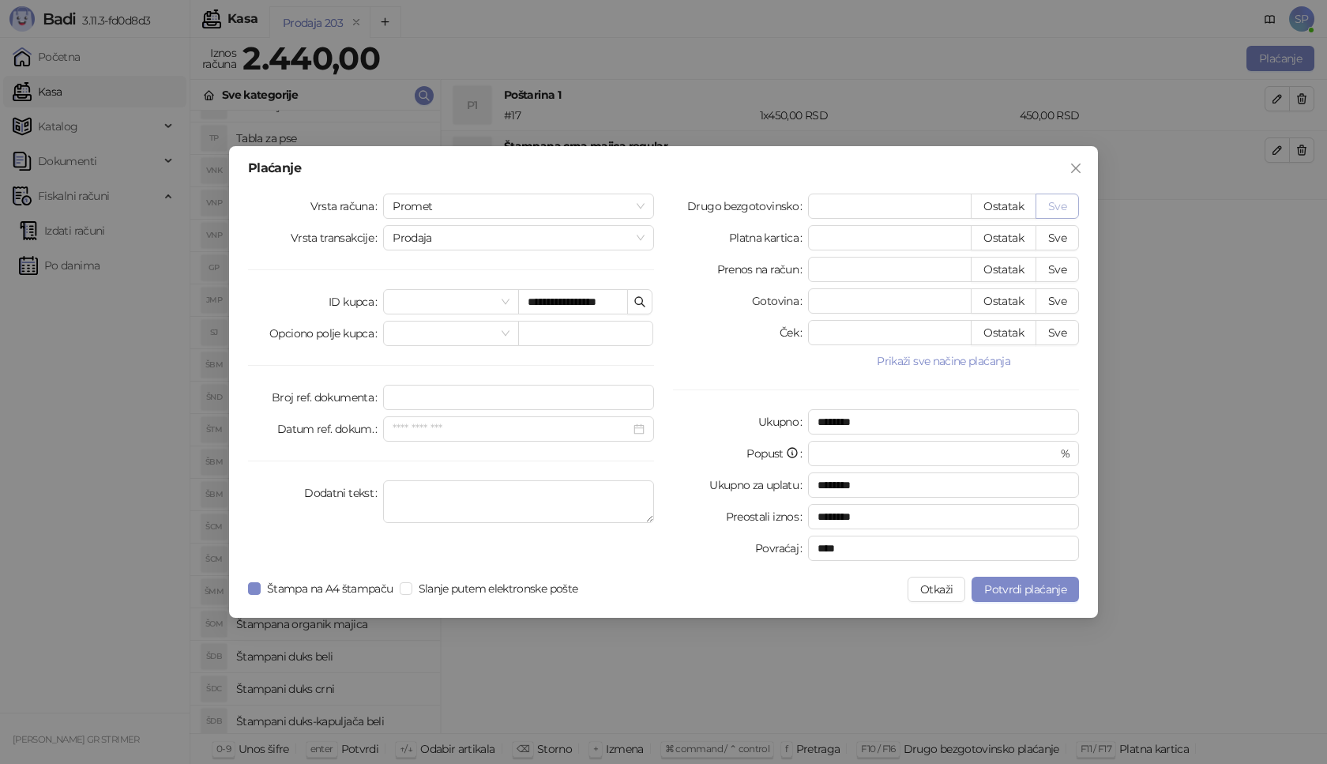
click at [1048, 209] on button "Sve" at bounding box center [1057, 206] width 43 height 25
type input "****"
click at [1023, 589] on span "Potvrdi plaćanje" at bounding box center [1025, 589] width 82 height 14
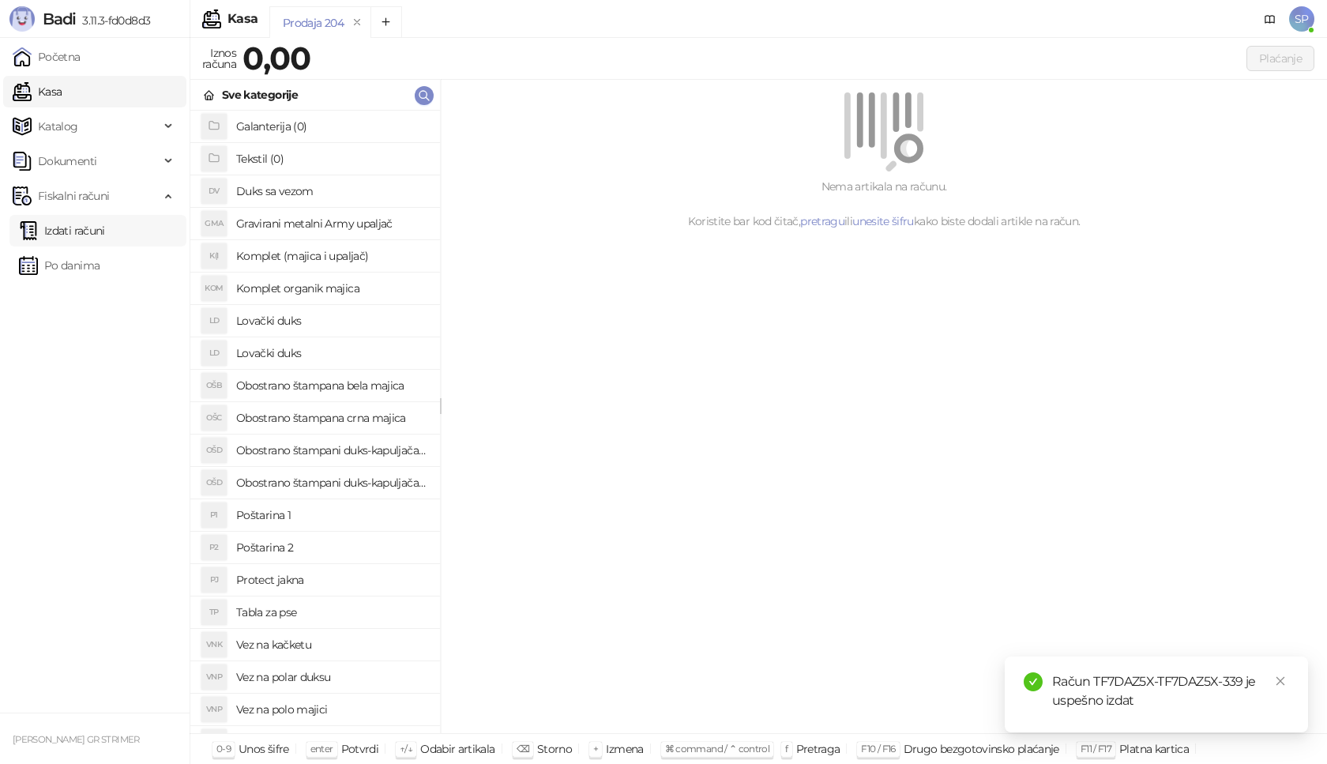
click at [105, 227] on link "Izdati računi" at bounding box center [62, 231] width 86 height 32
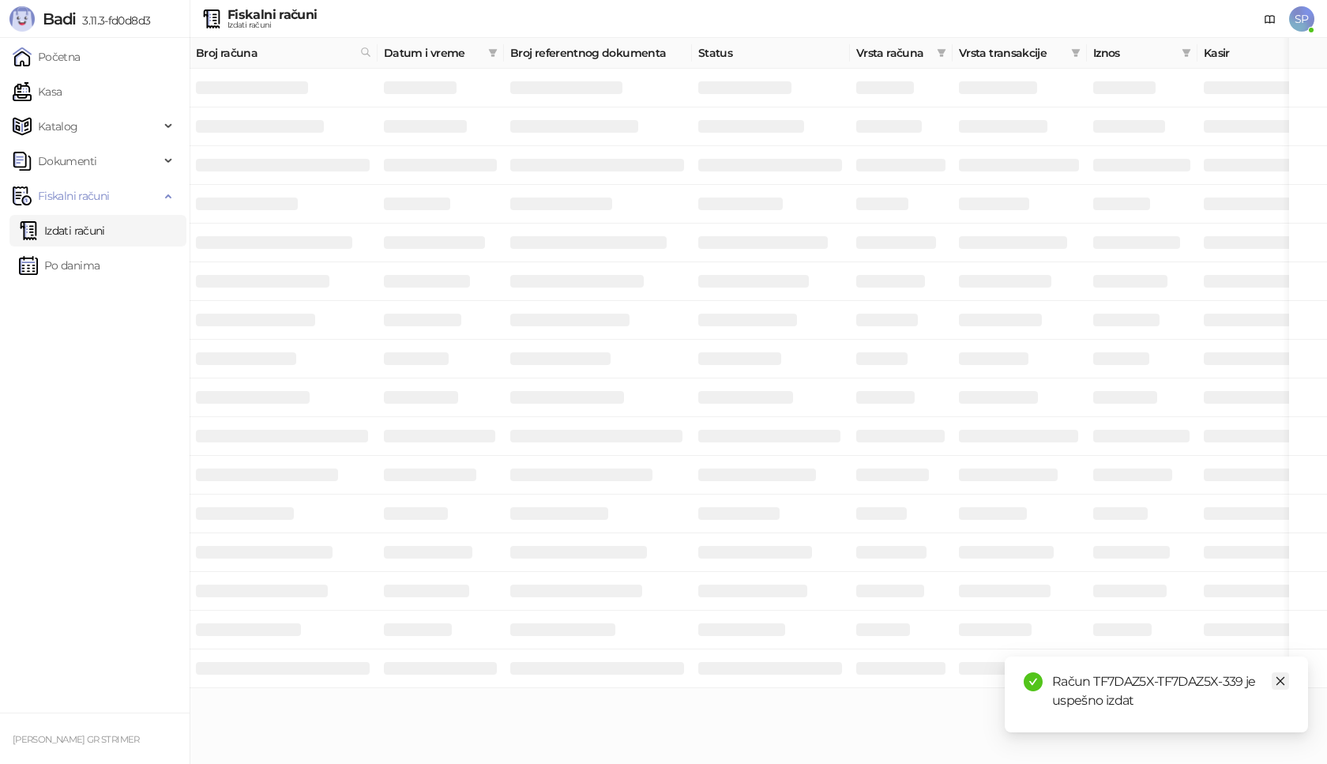
click at [1276, 674] on link "Close" at bounding box center [1280, 680] width 17 height 17
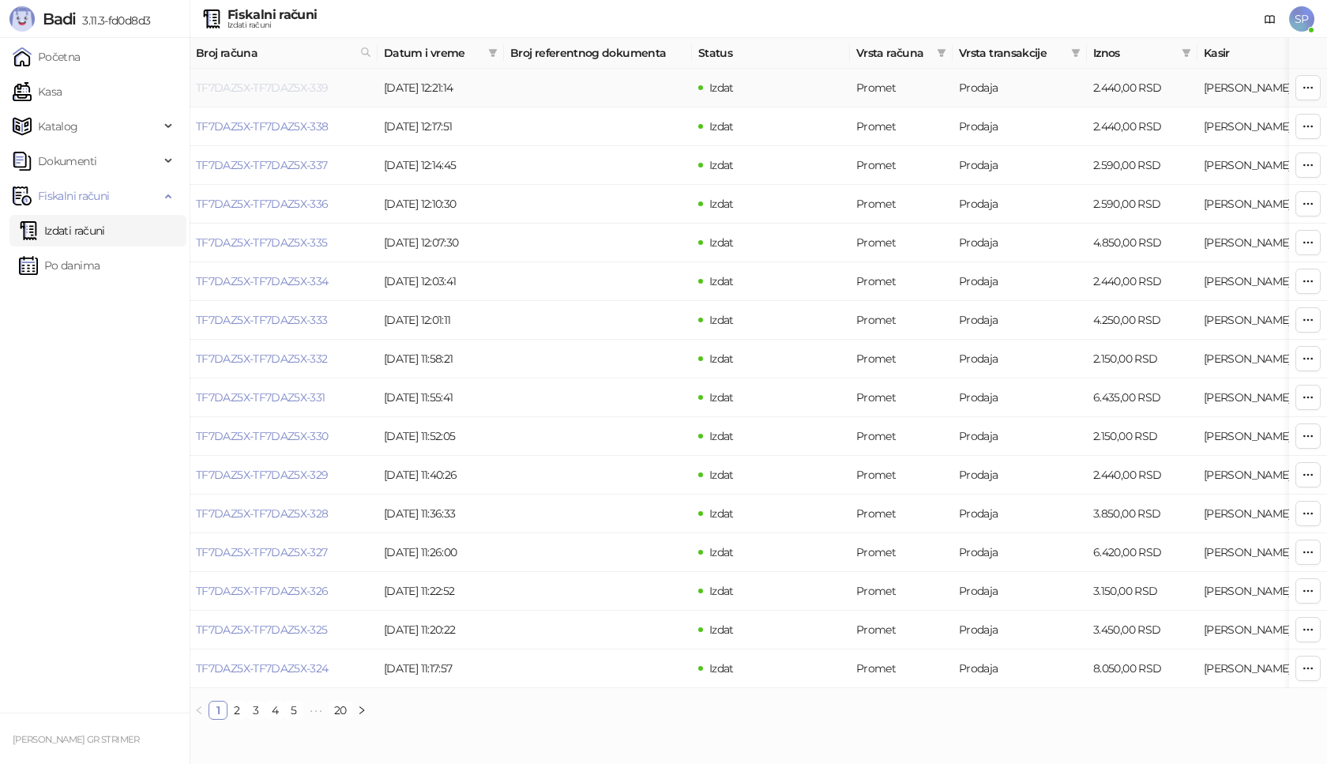
click at [288, 89] on link "TF7DAZ5X-TF7DAZ5X-339" at bounding box center [262, 88] width 133 height 14
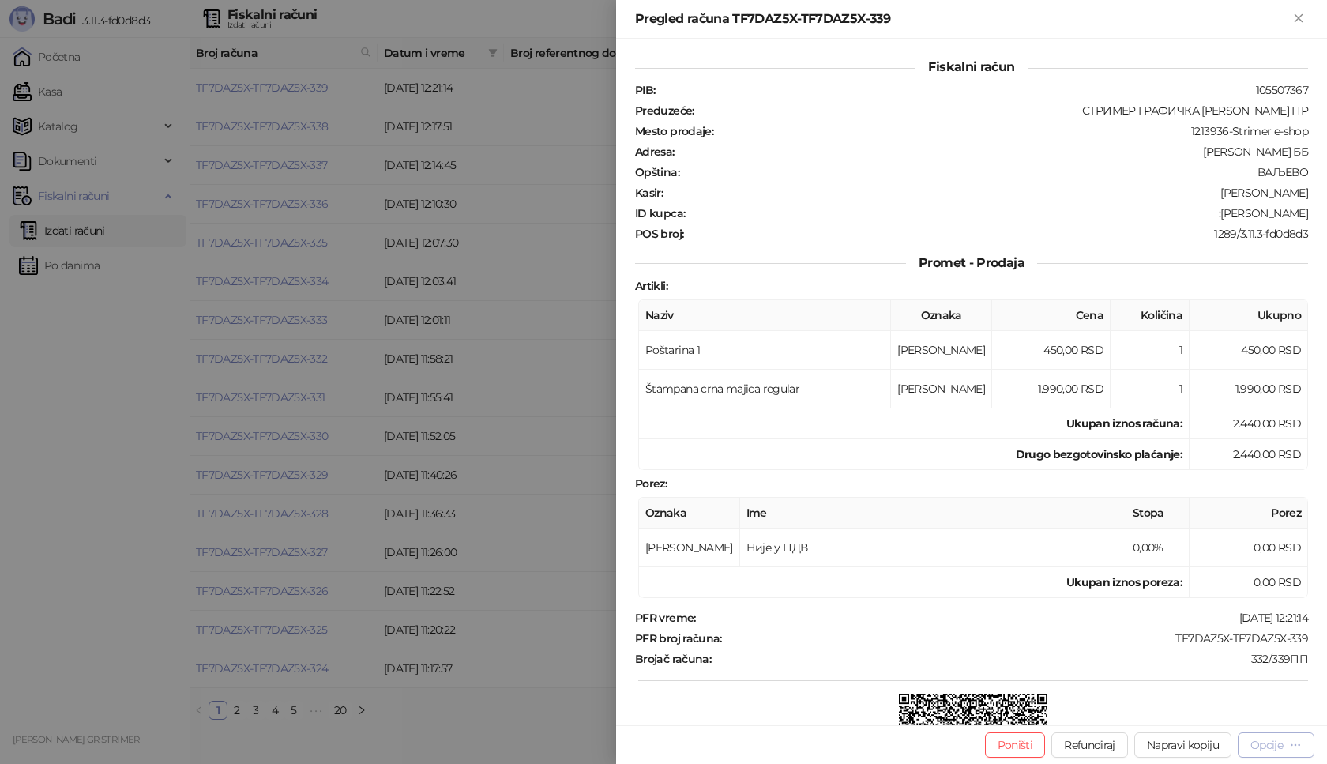
click at [1265, 748] on div "Opcije" at bounding box center [1267, 745] width 32 height 14
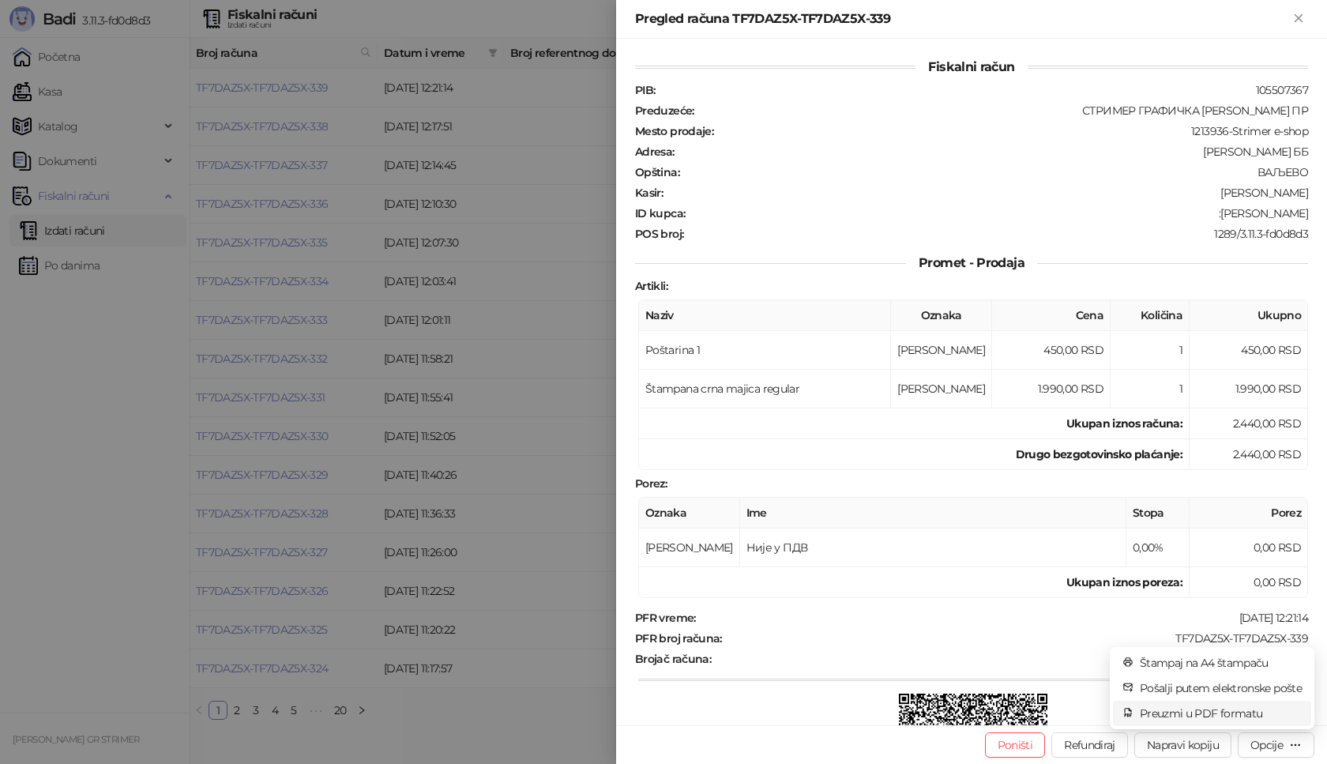
click at [1244, 710] on span "Preuzmi u PDF formatu" at bounding box center [1221, 713] width 162 height 17
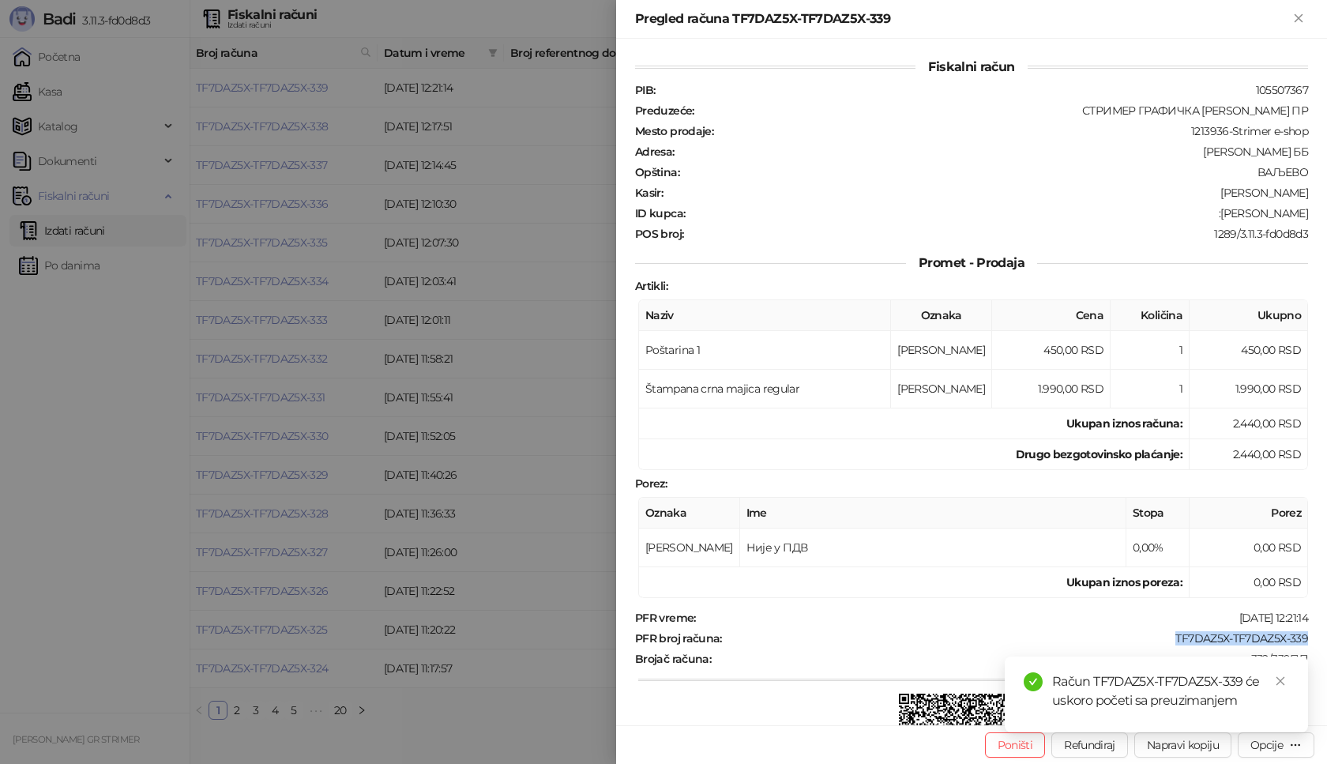
drag, startPoint x: 1163, startPoint y: 637, endPoint x: 1300, endPoint y: 641, distance: 136.7
click at [1300, 641] on div "Fiskalni račun PIB : 105507367 Preduzeće : СТРИМЕР ГРАФИЧКА РАДЊА [PERSON_NAME]…" at bounding box center [971, 382] width 711 height 687
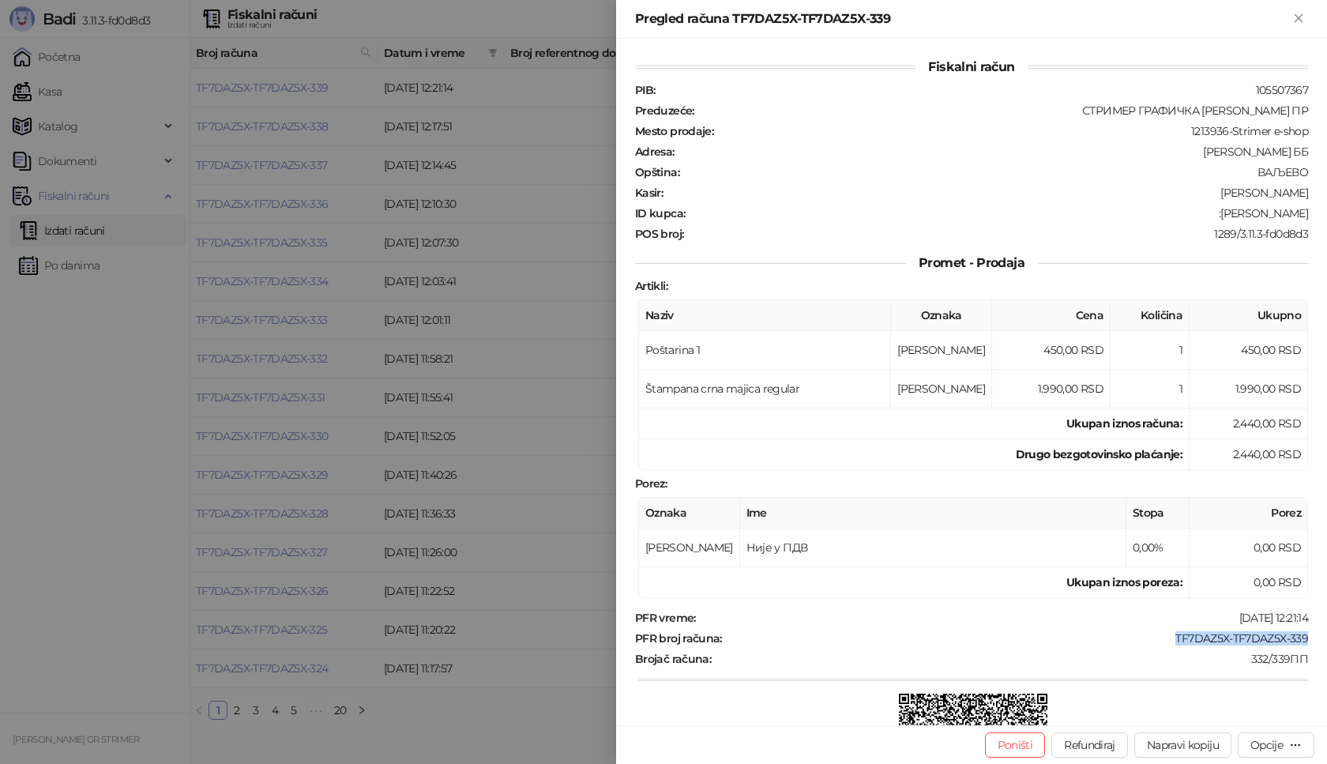
drag, startPoint x: 1214, startPoint y: 211, endPoint x: 1299, endPoint y: 203, distance: 85.7
click at [1299, 203] on div "Fiskalni račun PIB : 105507367 Preduzeće : СТРИМЕР ГРАФИЧКА РАДЊА [PERSON_NAME]…" at bounding box center [971, 382] width 711 height 687
click at [1294, 23] on icon "Zatvori" at bounding box center [1299, 18] width 14 height 14
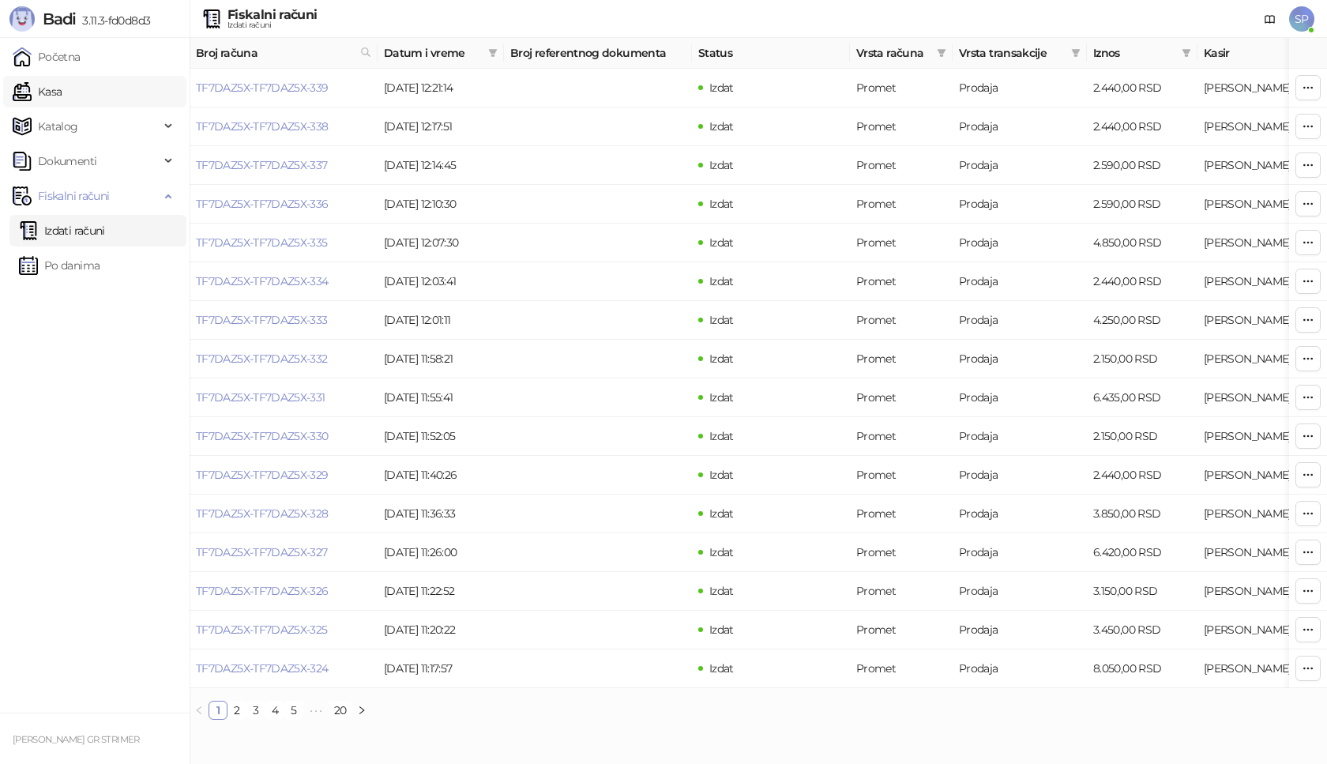
click at [62, 83] on link "Kasa" at bounding box center [37, 92] width 49 height 32
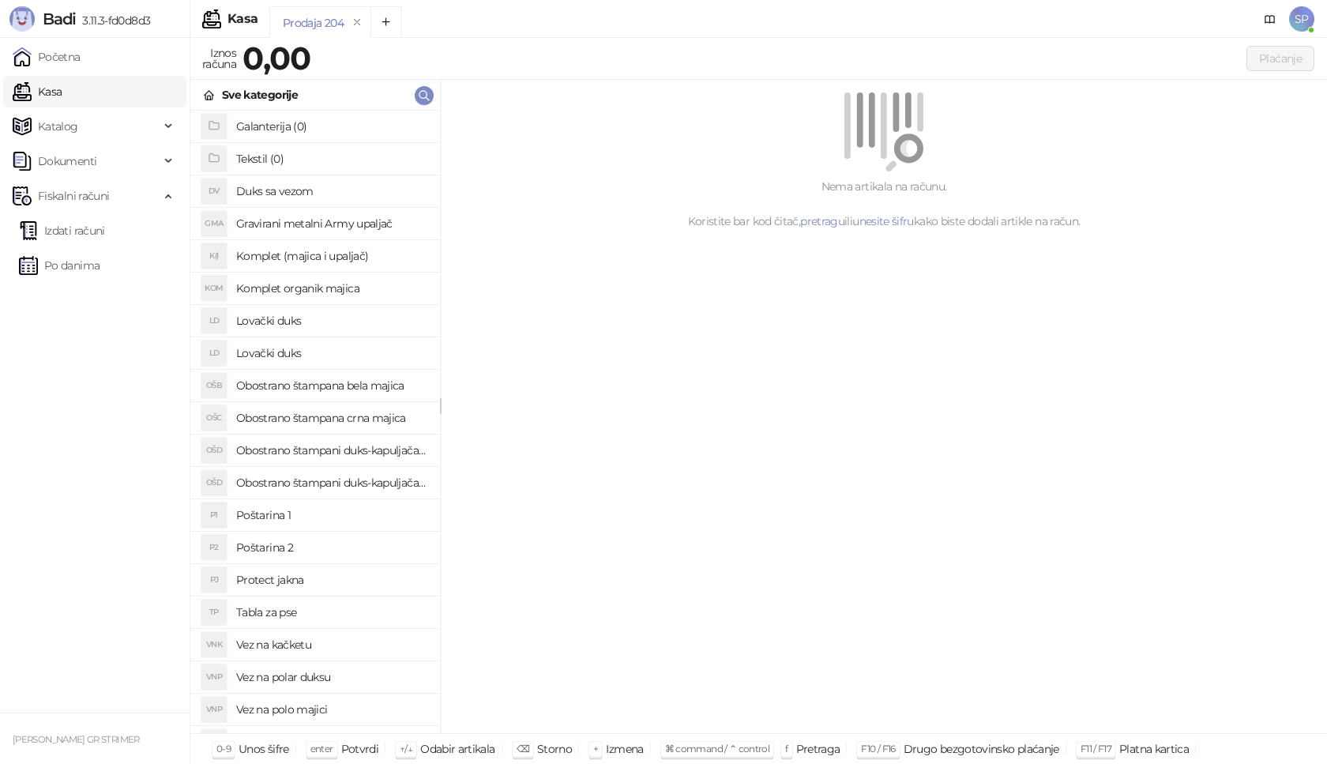
click at [292, 515] on h4 "Poštarina 1" at bounding box center [331, 514] width 191 height 25
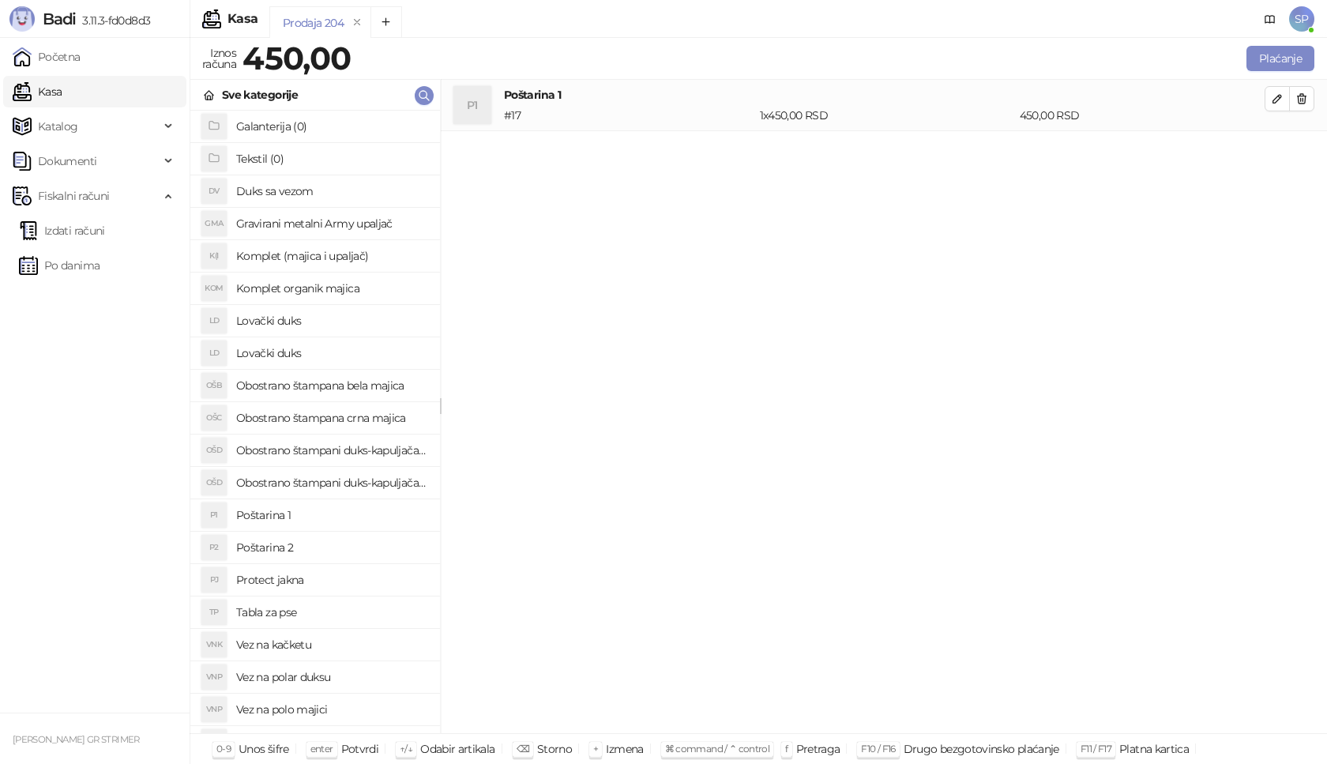
click at [375, 254] on h4 "Komplet (majica i upaljač)" at bounding box center [331, 255] width 191 height 25
click at [1274, 150] on icon "button" at bounding box center [1277, 150] width 13 height 13
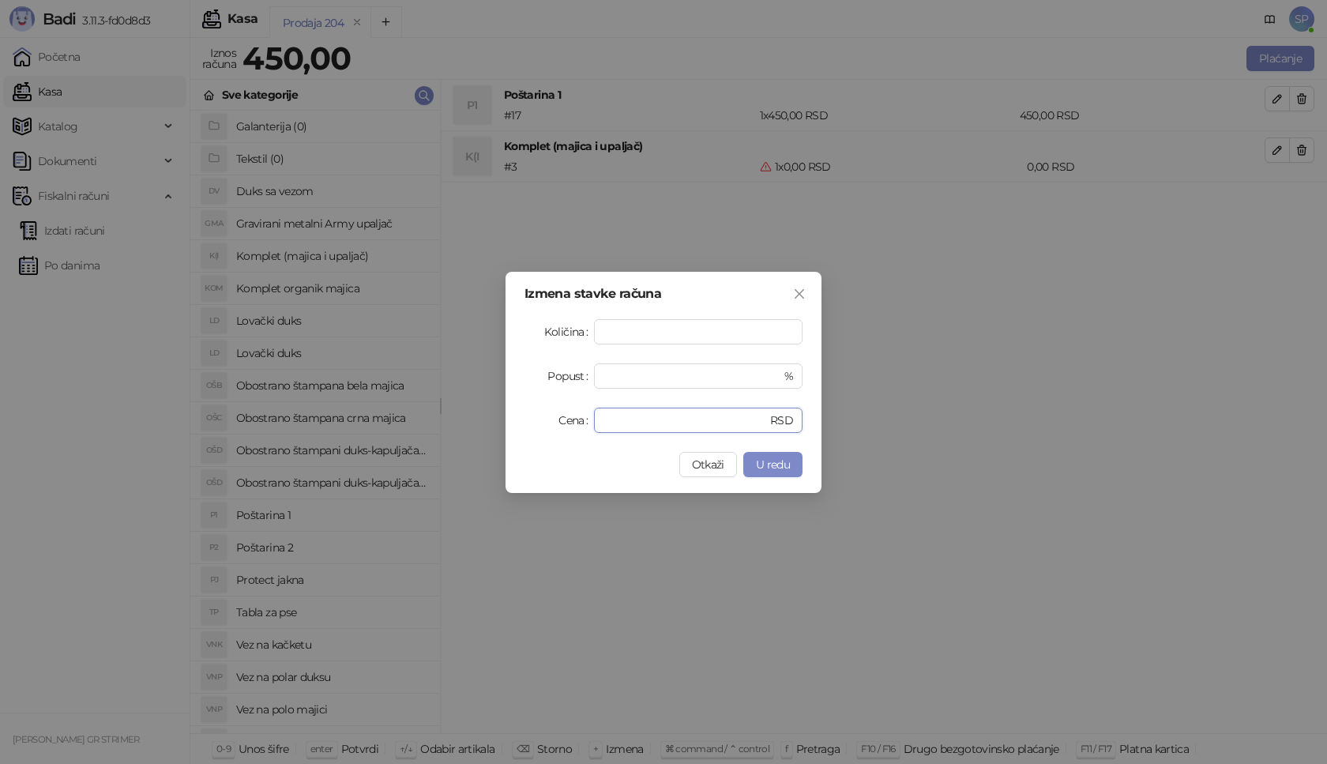
drag, startPoint x: 668, startPoint y: 416, endPoint x: 483, endPoint y: 438, distance: 186.2
click at [483, 438] on div "Izmena stavke računa Količina * Popust * % Cena * RSD Otkaži U redu" at bounding box center [663, 382] width 1327 height 764
click at [792, 455] on button "U redu" at bounding box center [772, 464] width 59 height 25
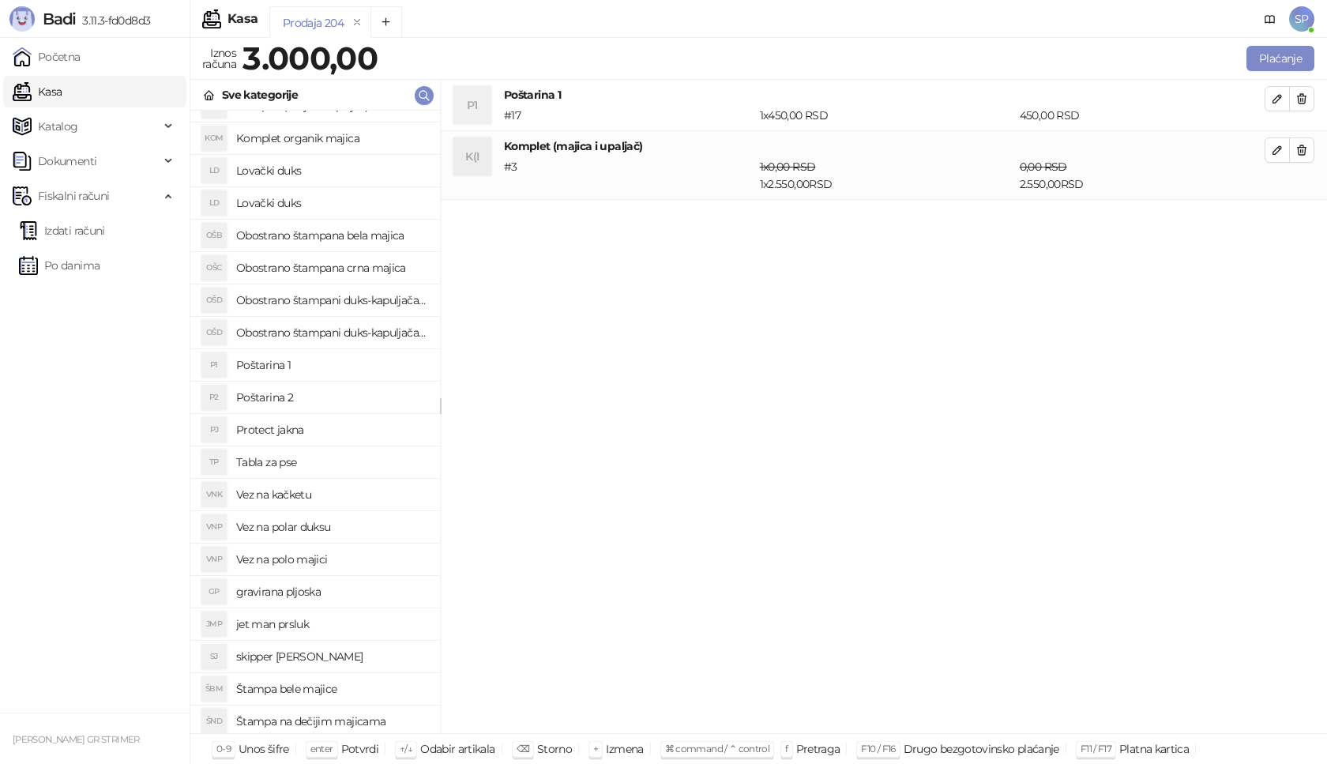
scroll to position [316, 0]
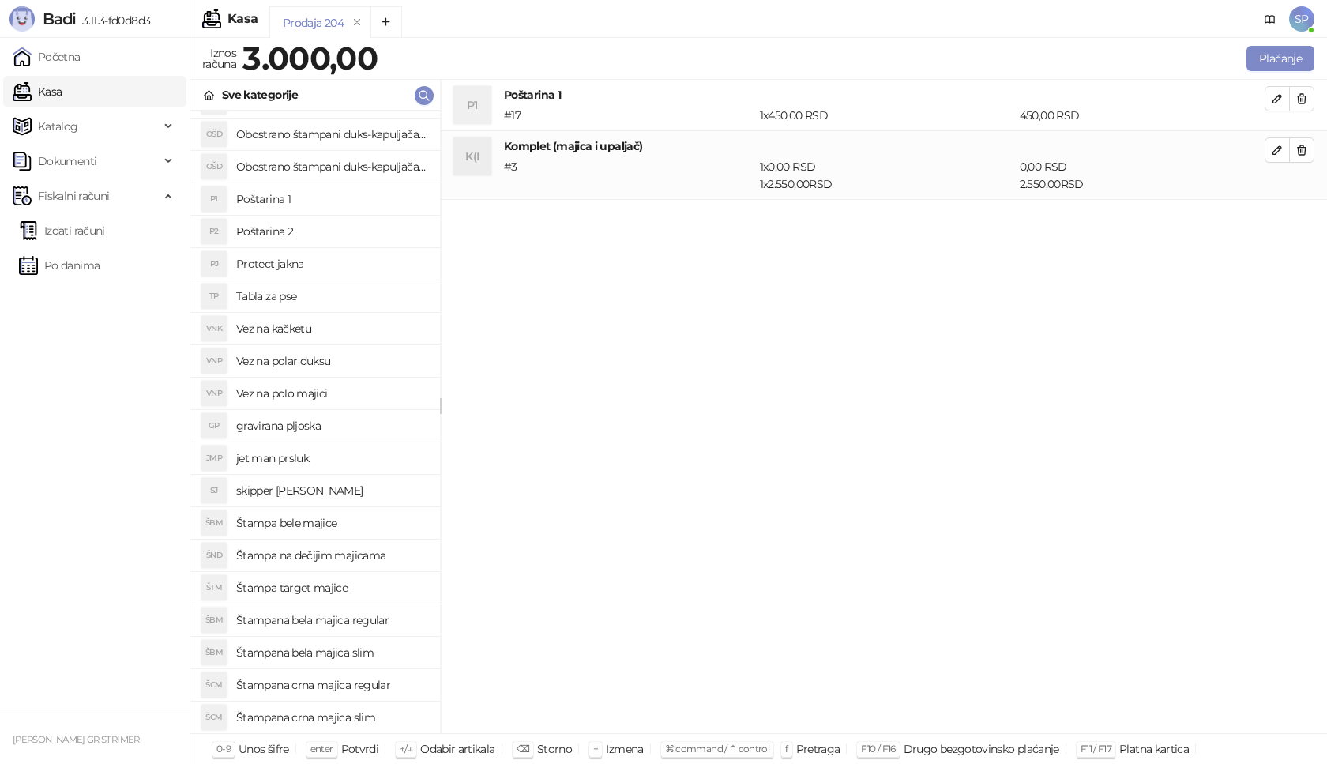
click at [378, 683] on h4 "Štampana crna majica regular" at bounding box center [331, 684] width 191 height 25
click at [1272, 217] on icon "button" at bounding box center [1277, 219] width 13 height 13
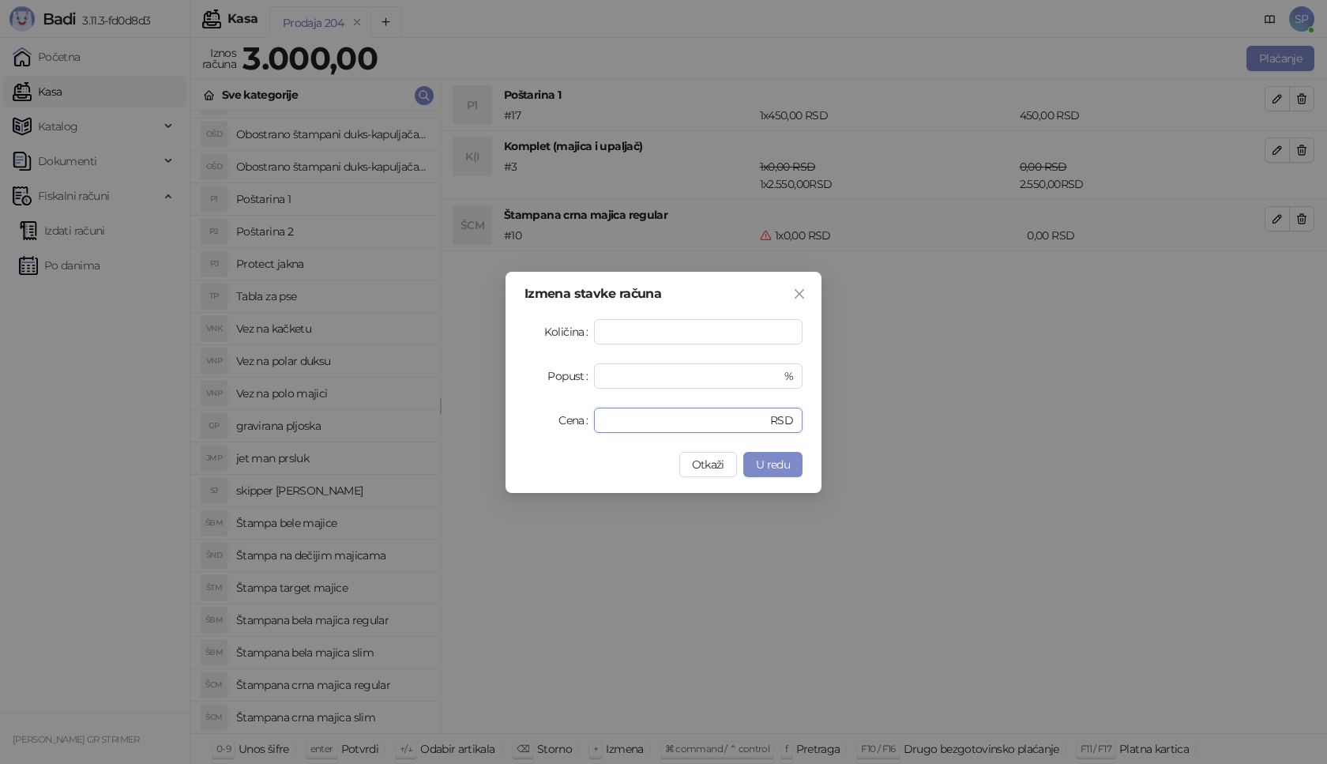
drag, startPoint x: 634, startPoint y: 422, endPoint x: 574, endPoint y: 412, distance: 60.0
click at [578, 422] on div "Cena * RSD" at bounding box center [664, 420] width 278 height 25
type input "****"
click at [794, 458] on button "U redu" at bounding box center [772, 464] width 59 height 25
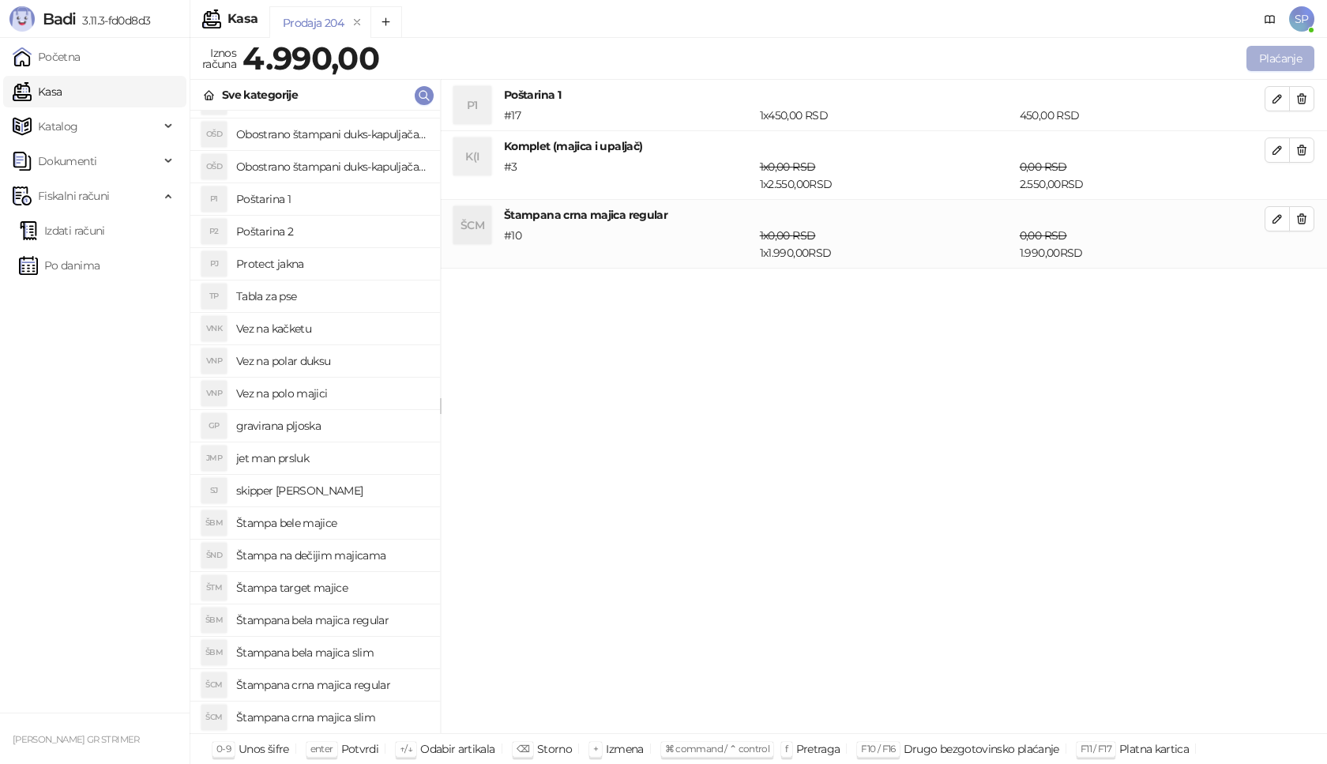
click at [1288, 56] on button "Plaćanje" at bounding box center [1281, 58] width 68 height 25
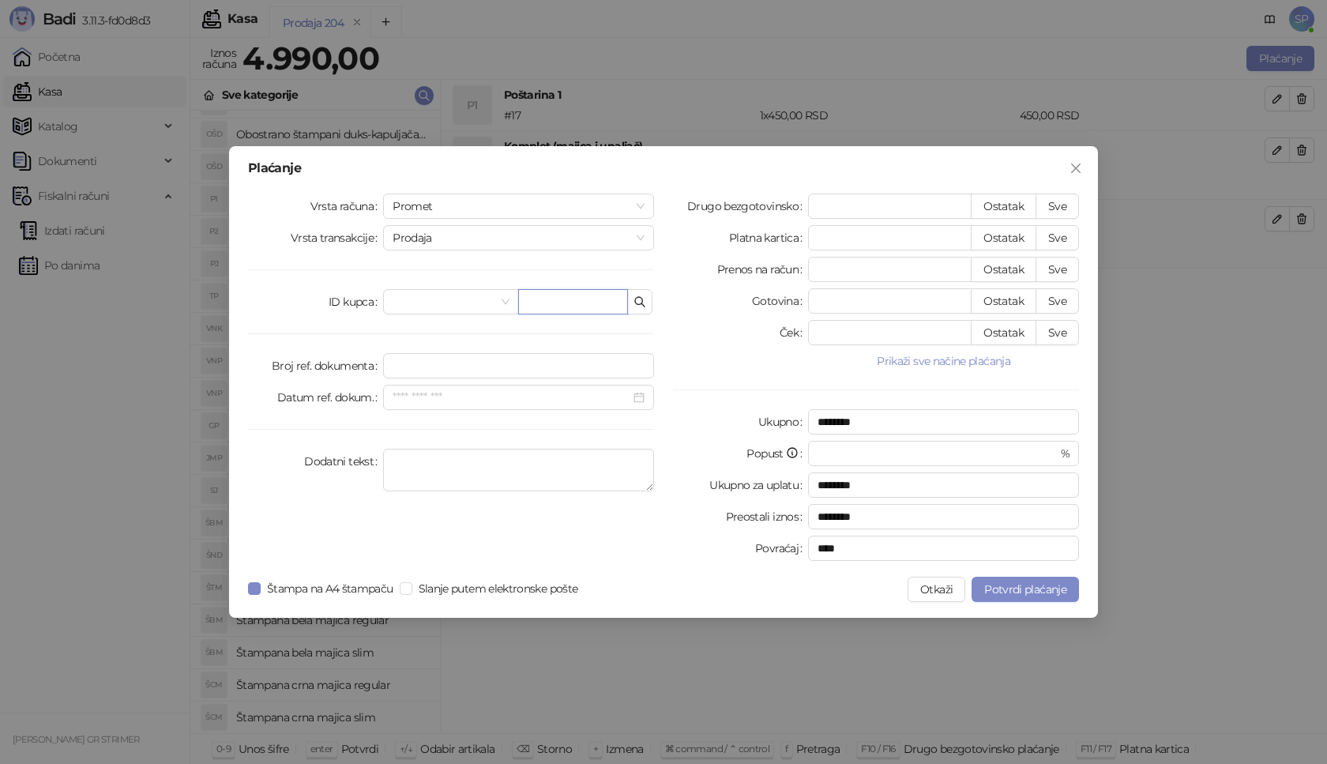
click at [584, 304] on input "text" at bounding box center [573, 301] width 110 height 25
paste input "**********"
type input "**********"
click at [1057, 212] on button "Sve" at bounding box center [1057, 206] width 43 height 25
type input "****"
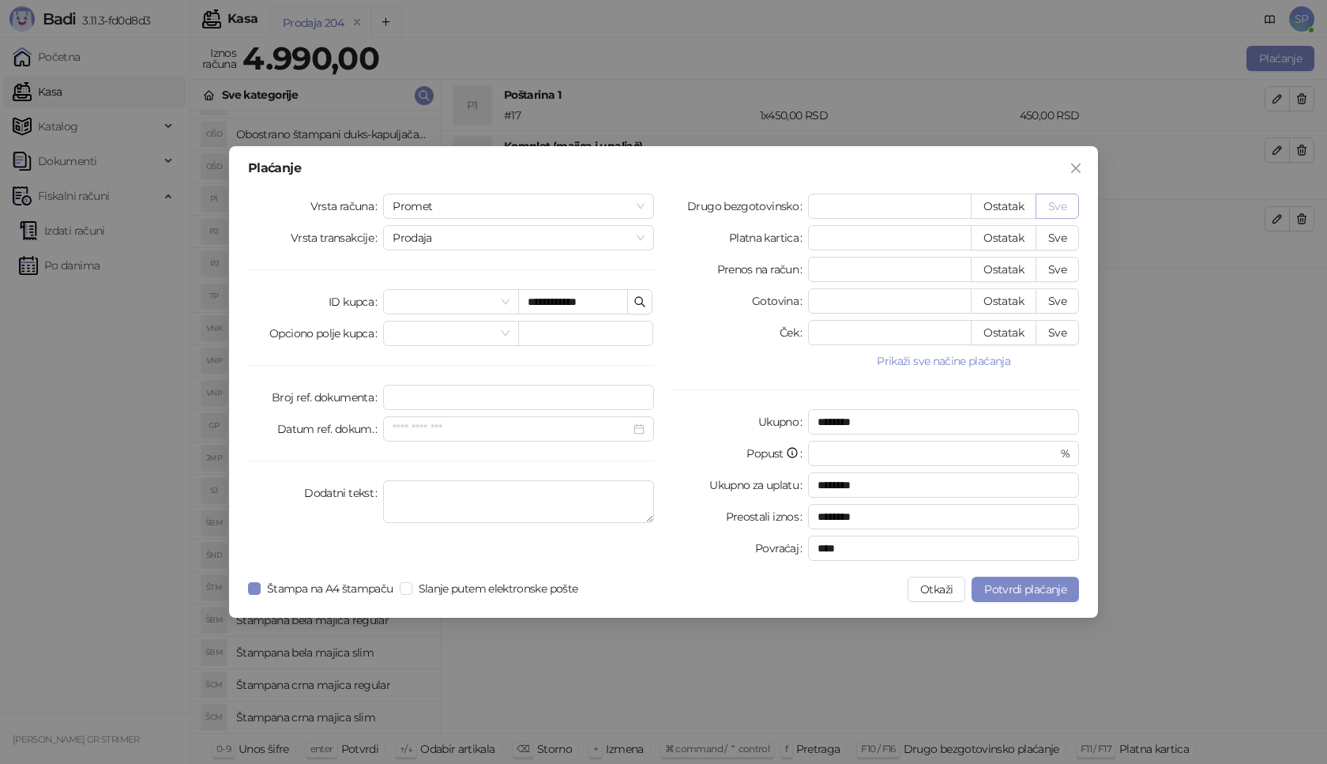
type input "****"
click at [1036, 595] on span "Potvrdi plaćanje" at bounding box center [1025, 589] width 82 height 14
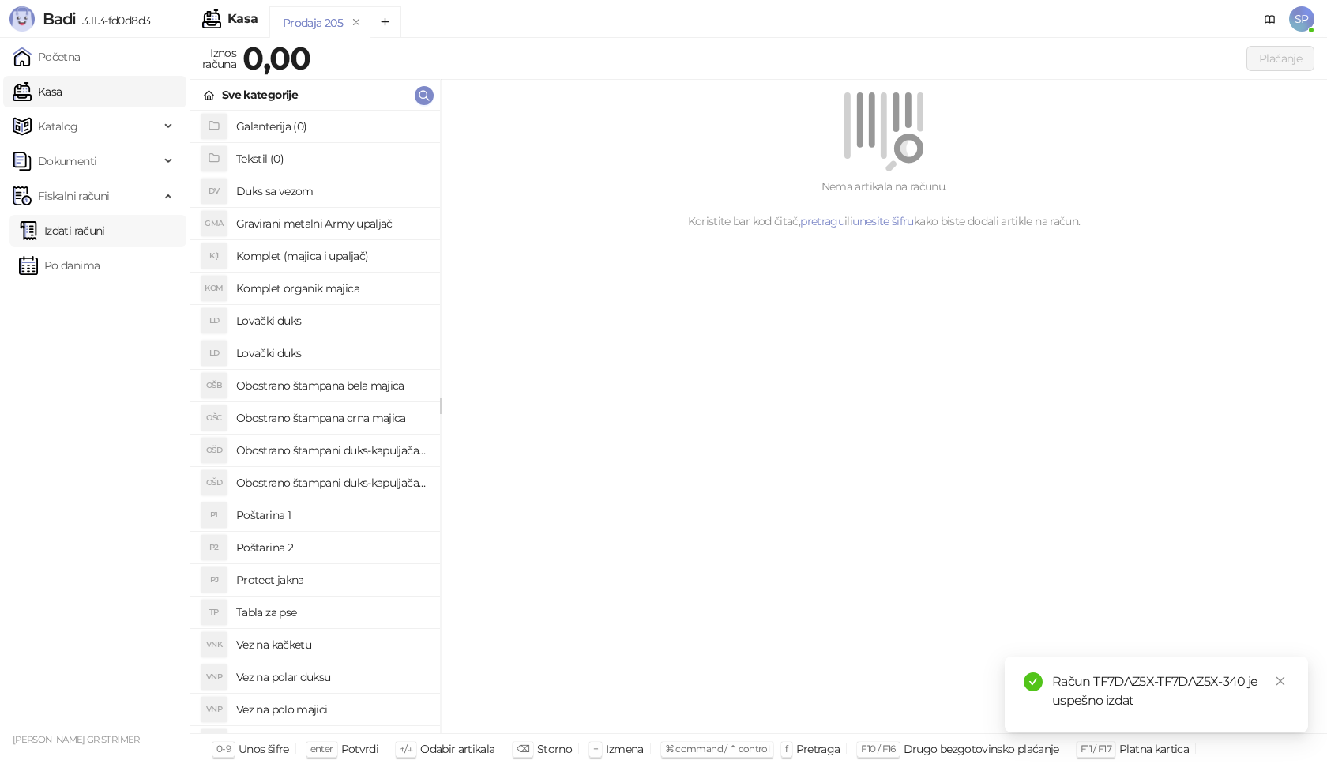
click at [105, 235] on link "Izdati računi" at bounding box center [62, 231] width 86 height 32
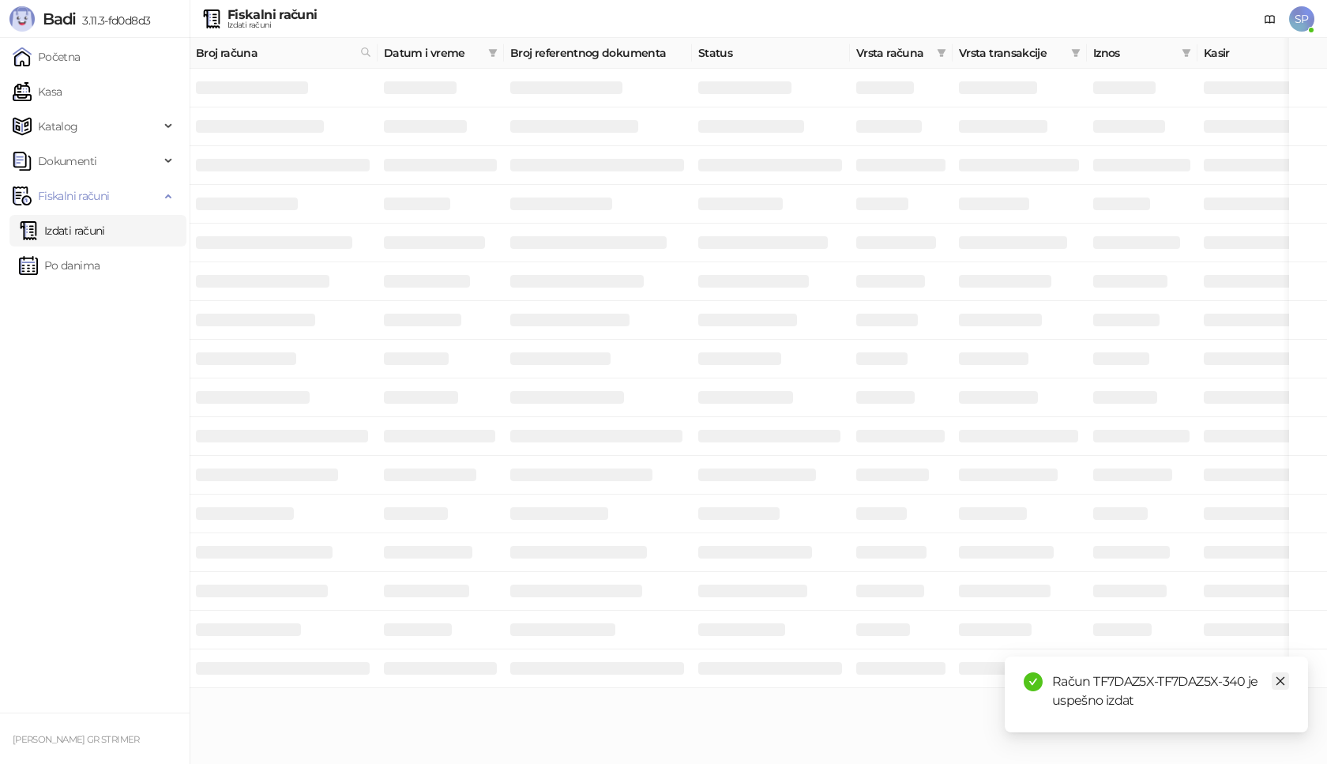
click at [1283, 687] on link "Close" at bounding box center [1280, 680] width 17 height 17
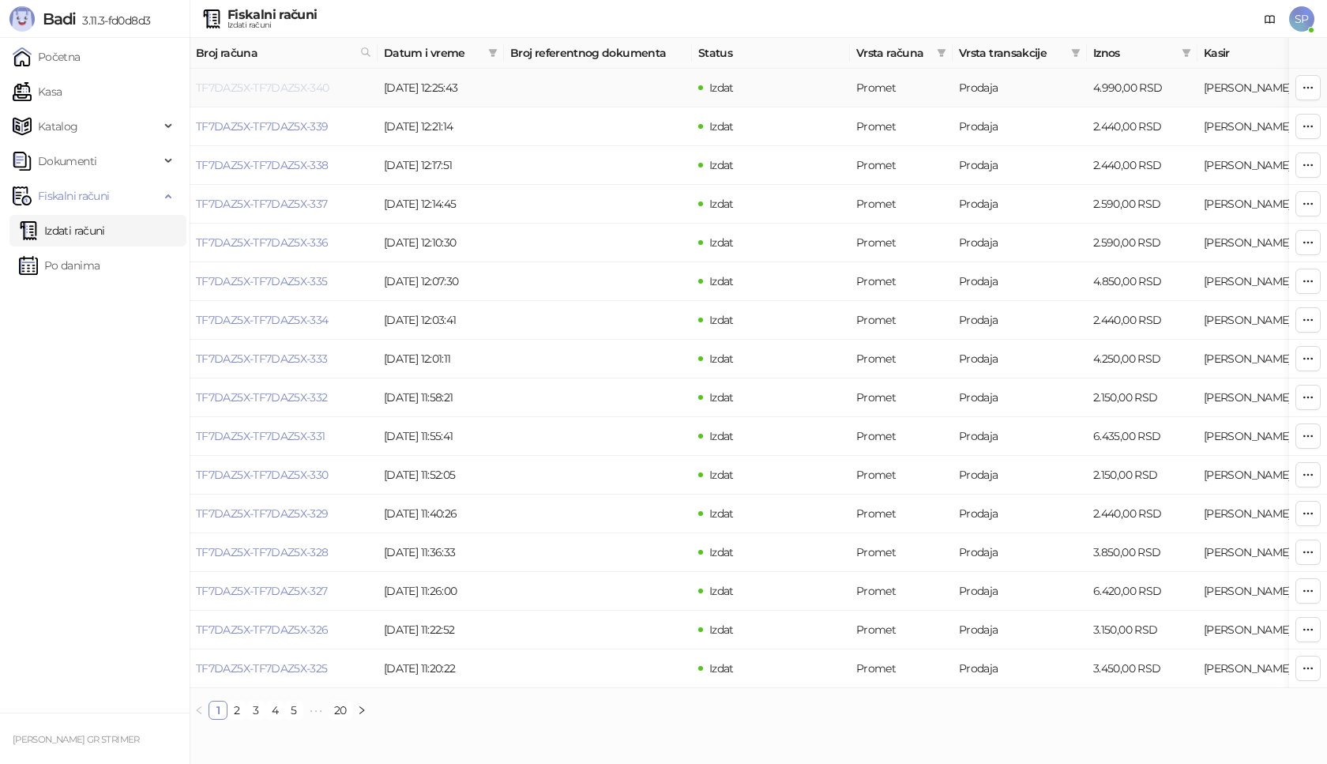
click at [319, 92] on link "TF7DAZ5X-TF7DAZ5X-340" at bounding box center [263, 88] width 134 height 14
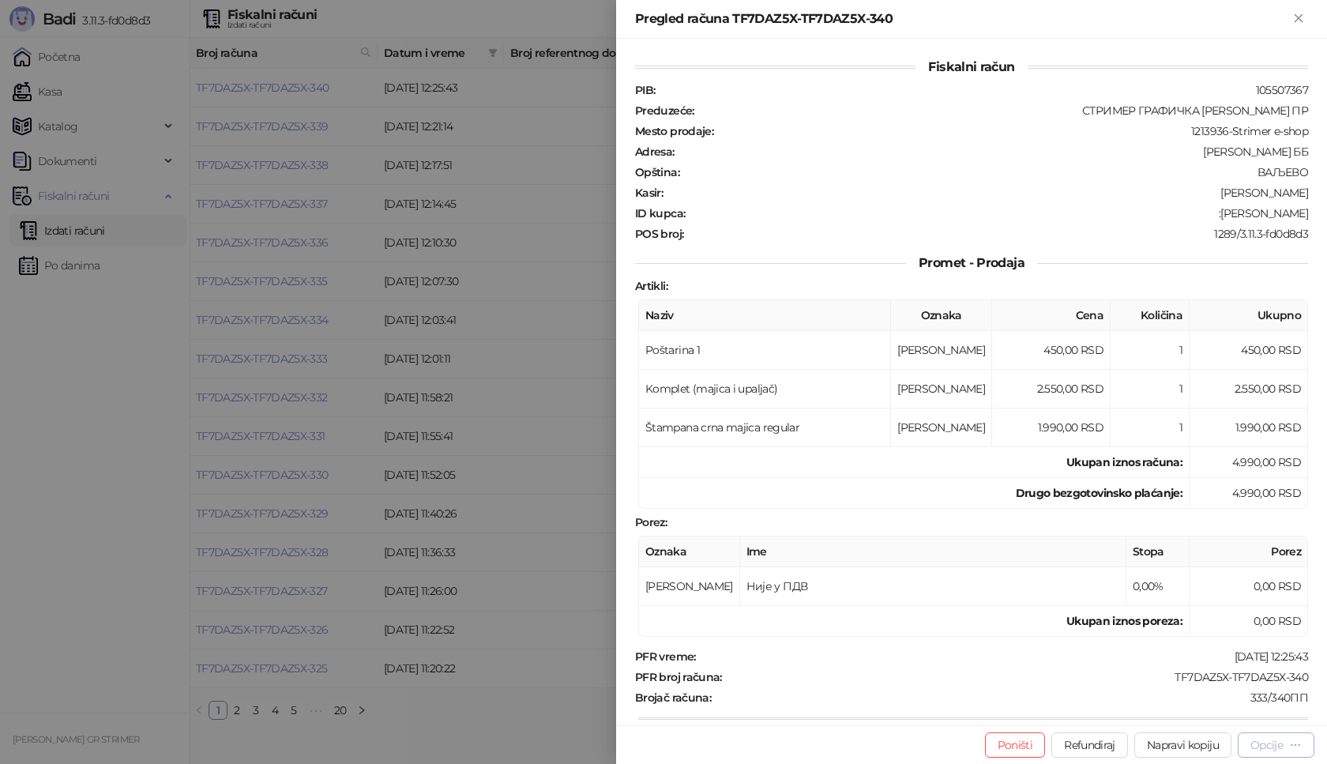
click at [1274, 747] on div "Opcije" at bounding box center [1267, 745] width 32 height 14
click at [1236, 720] on span "Preuzmi u PDF formatu" at bounding box center [1221, 713] width 162 height 17
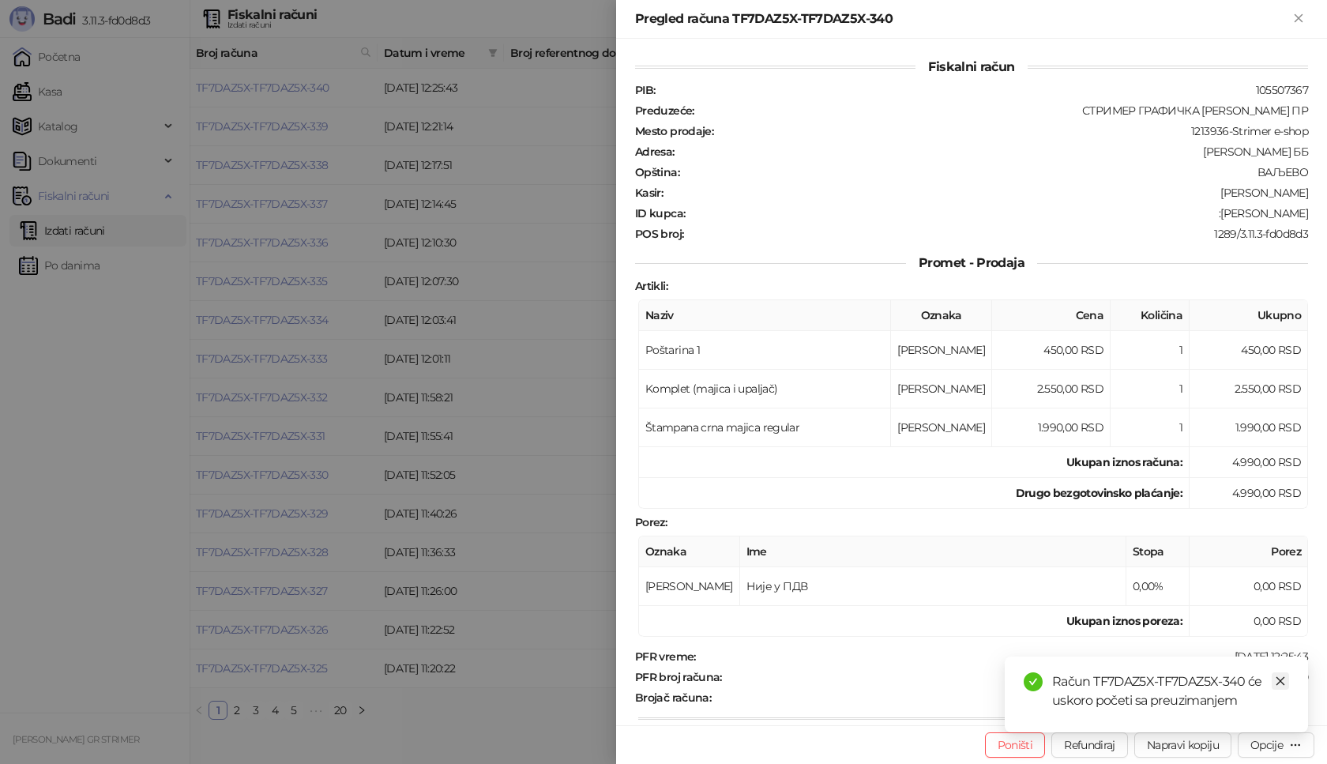
click at [1287, 680] on link "Close" at bounding box center [1280, 680] width 17 height 17
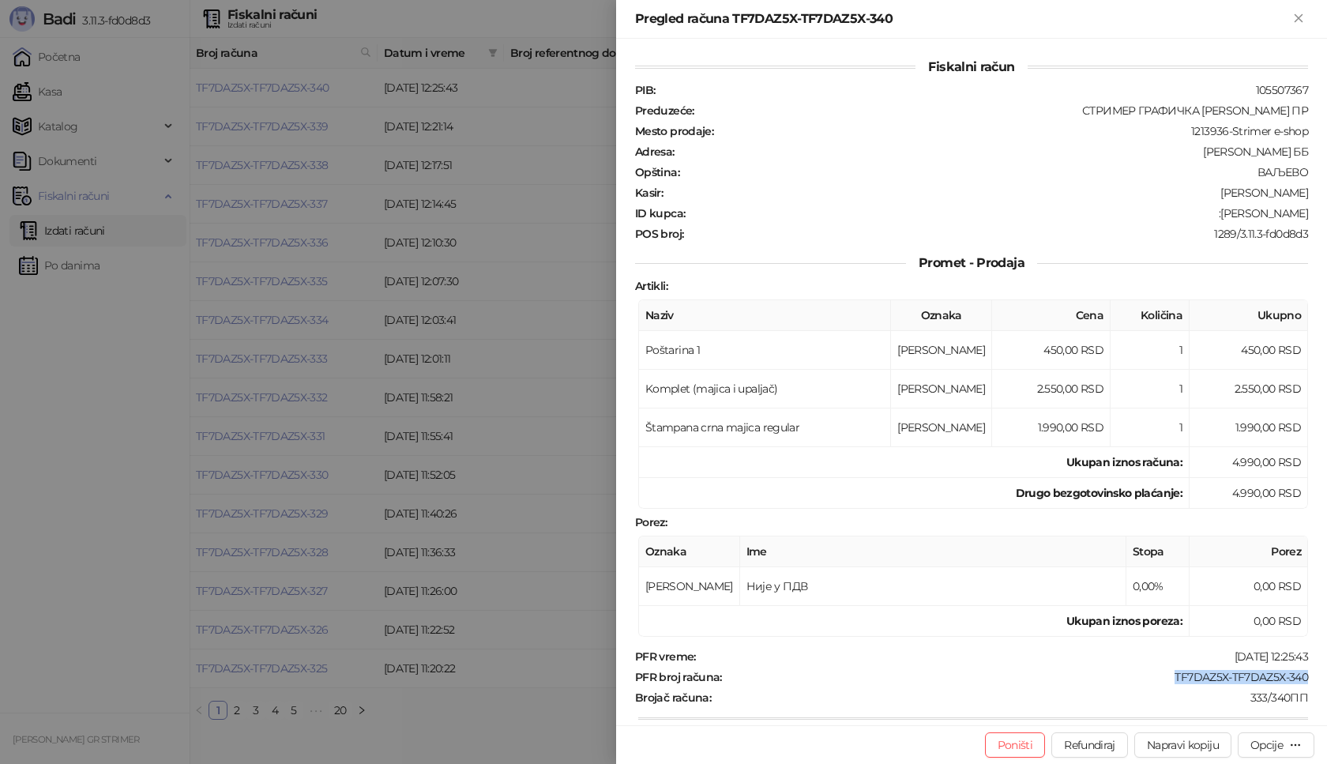
drag, startPoint x: 1165, startPoint y: 678, endPoint x: 1312, endPoint y: 674, distance: 147.8
click at [1311, 676] on div "Fiskalni račun PIB : 105507367 Preduzeće : СТРИМЕР ГРАФИЧКА РАДЊА [PERSON_NAME]…" at bounding box center [971, 382] width 711 height 687
drag, startPoint x: 1233, startPoint y: 213, endPoint x: 1327, endPoint y: 212, distance: 93.2
click at [1327, 212] on div "Fiskalni račun PIB : 105507367 Preduzeće : СТРИМЕР ГРАФИЧКА РАДЊА [PERSON_NAME]…" at bounding box center [971, 382] width 711 height 687
click at [1297, 18] on icon "Zatvori" at bounding box center [1299, 18] width 14 height 14
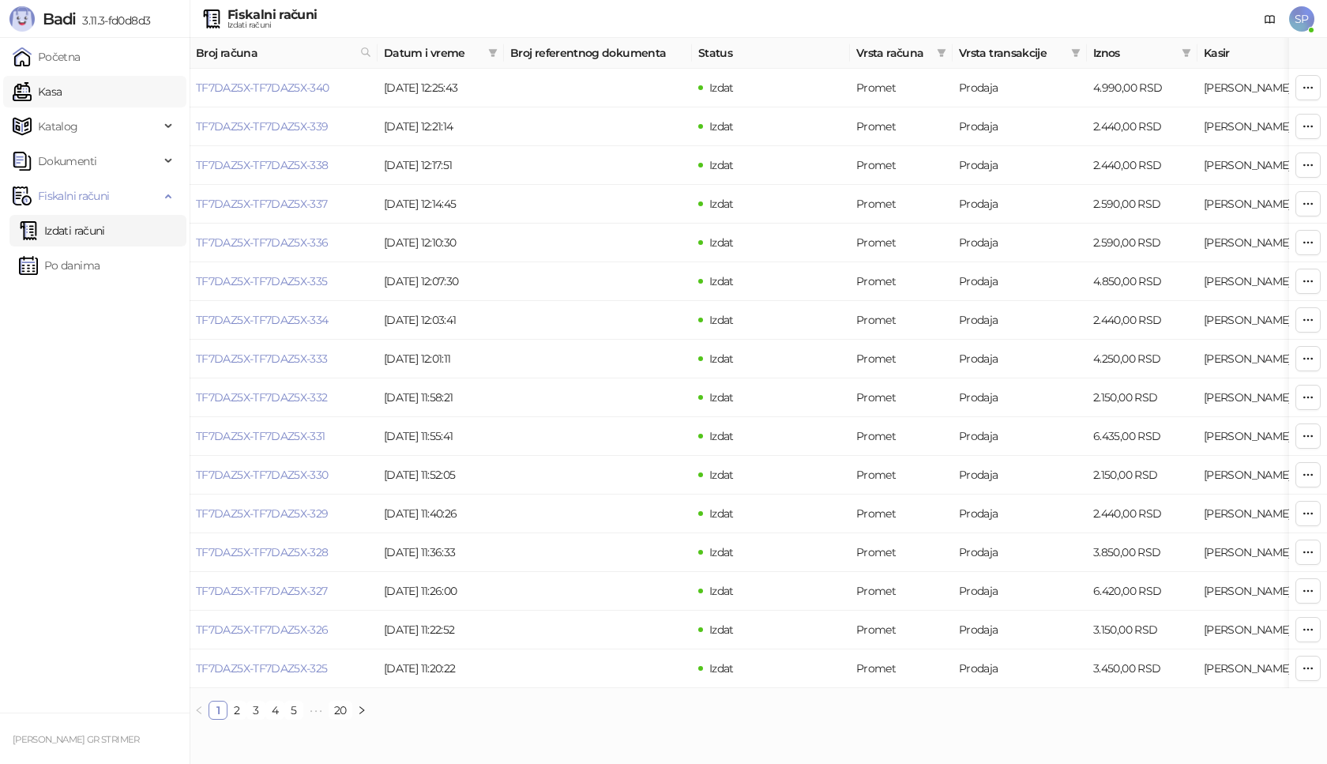
click at [62, 87] on link "Kasa" at bounding box center [37, 92] width 49 height 32
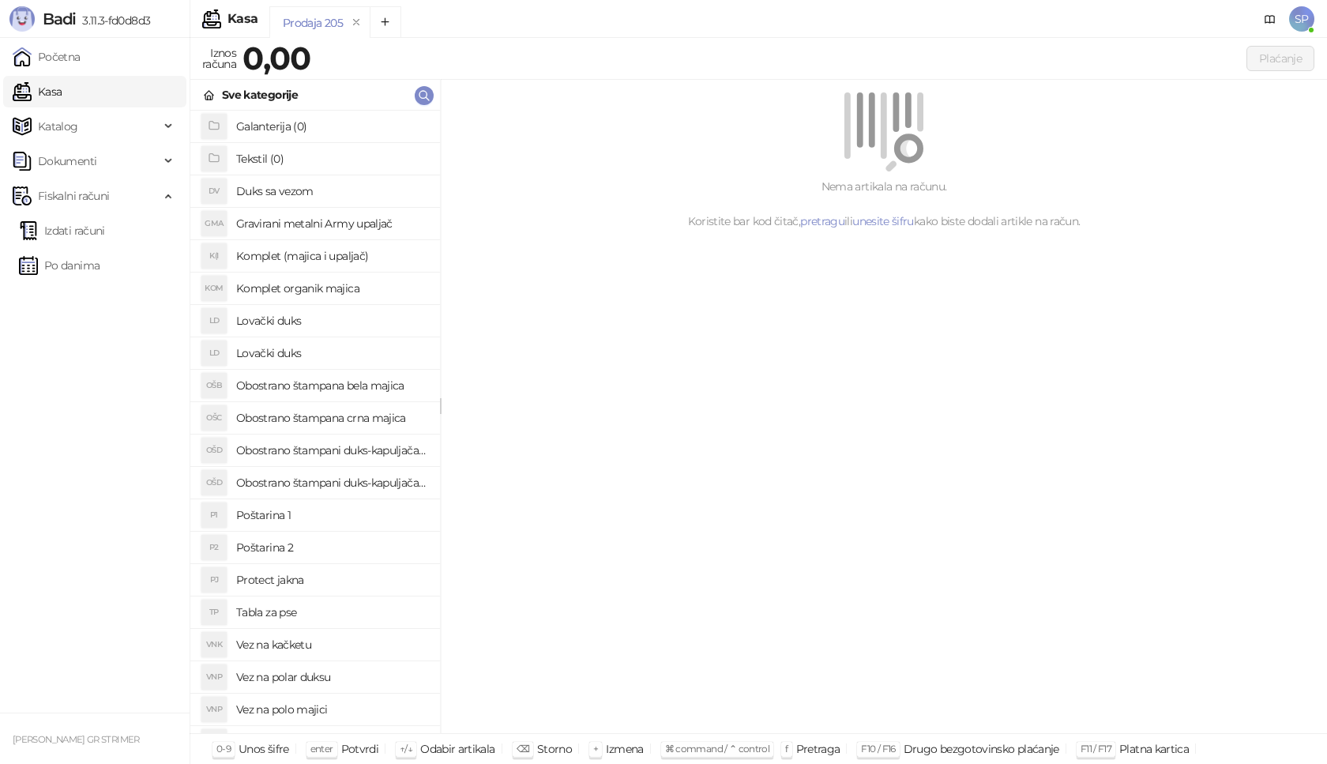
click at [346, 519] on h4 "Poštarina 1" at bounding box center [331, 514] width 191 height 25
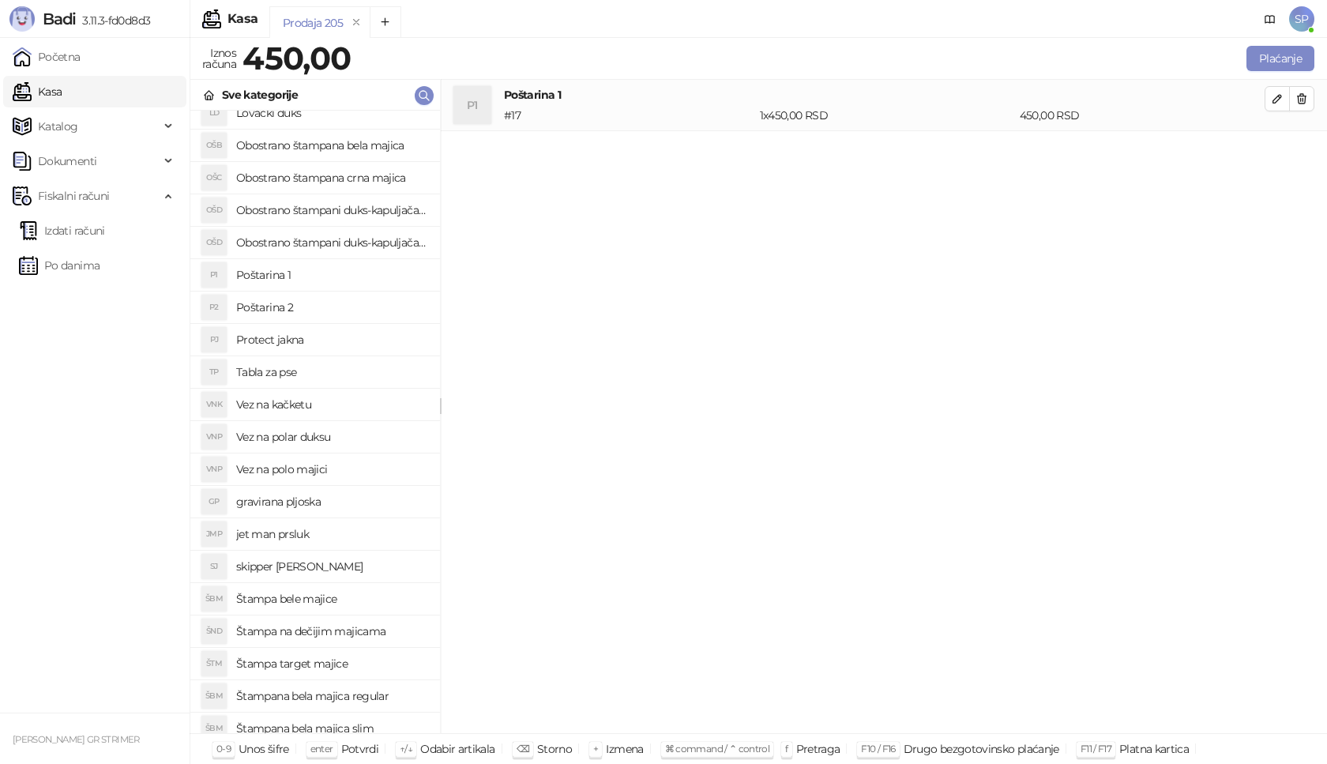
scroll to position [316, 0]
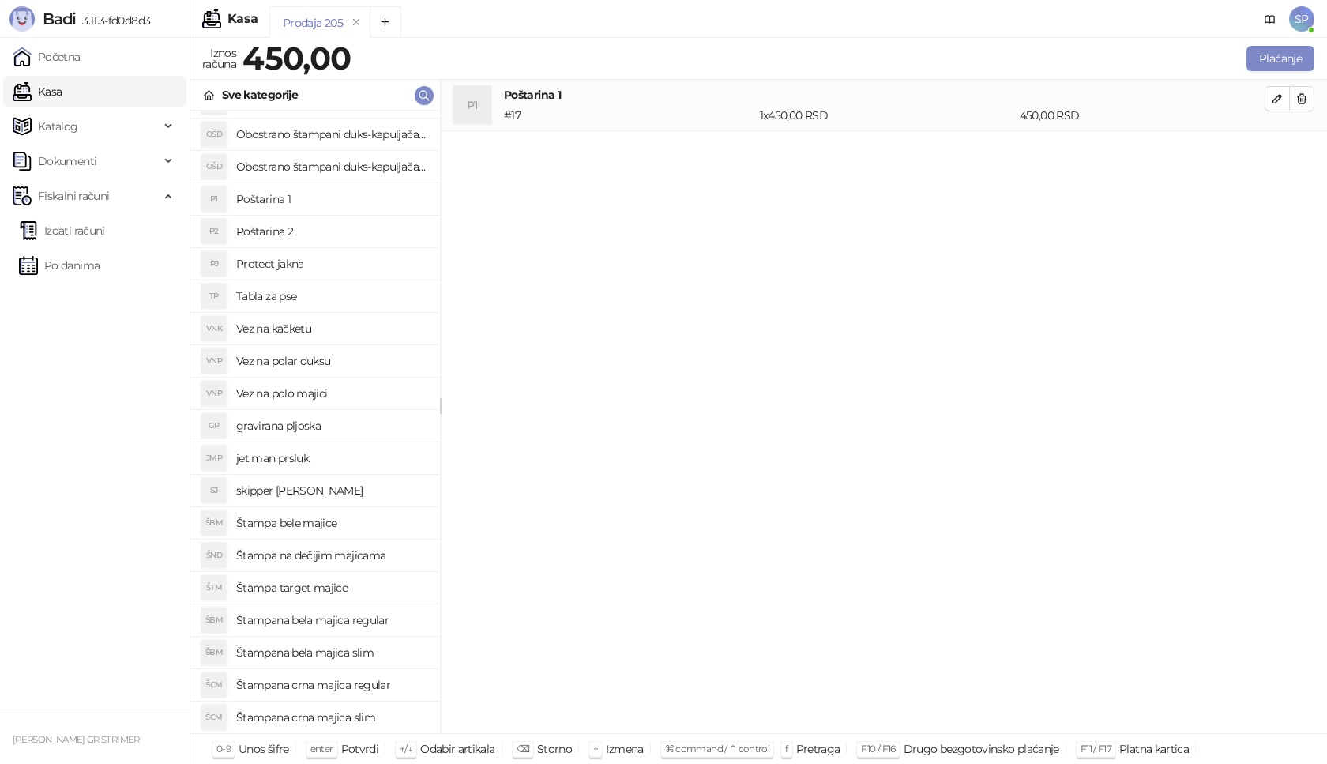
click at [374, 685] on h4 "Štampana crna majica regular" at bounding box center [331, 684] width 191 height 25
click at [1283, 149] on icon "button" at bounding box center [1277, 150] width 13 height 13
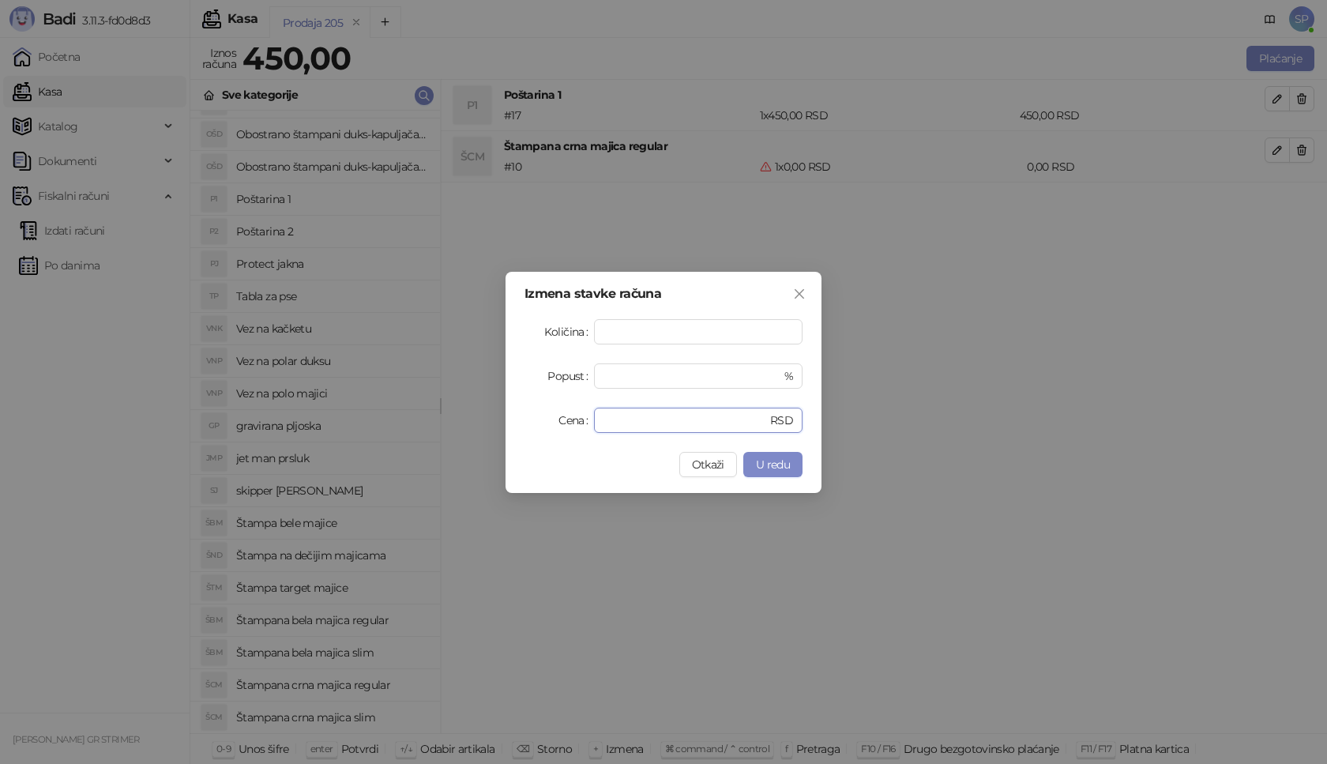
drag, startPoint x: 635, startPoint y: 431, endPoint x: 490, endPoint y: 423, distance: 145.6
click at [490, 423] on div "Izmena stavke računa Količina * Popust * % Cena * RSD Otkaži U redu" at bounding box center [663, 382] width 1327 height 764
type input "****"
click at [764, 471] on span "U redu" at bounding box center [773, 464] width 34 height 14
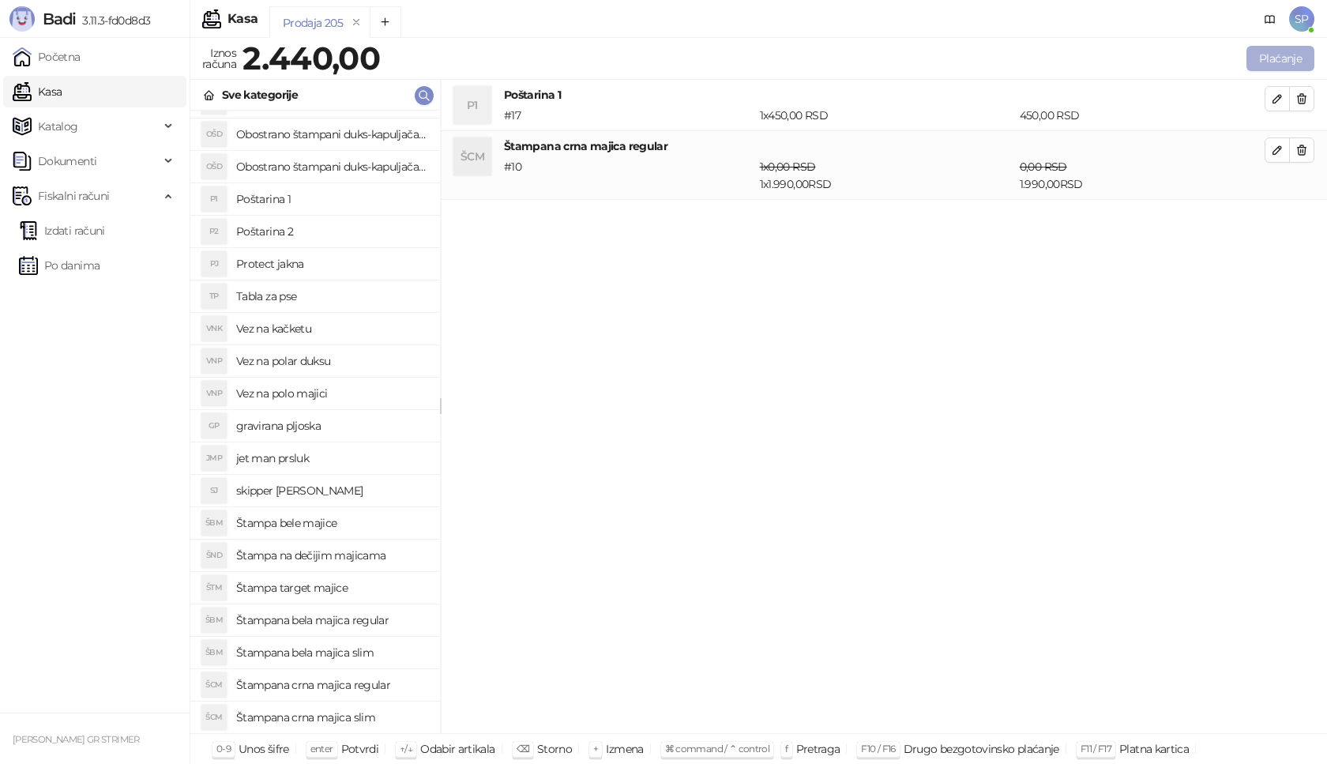
click at [1299, 62] on button "Plaćanje" at bounding box center [1281, 58] width 68 height 25
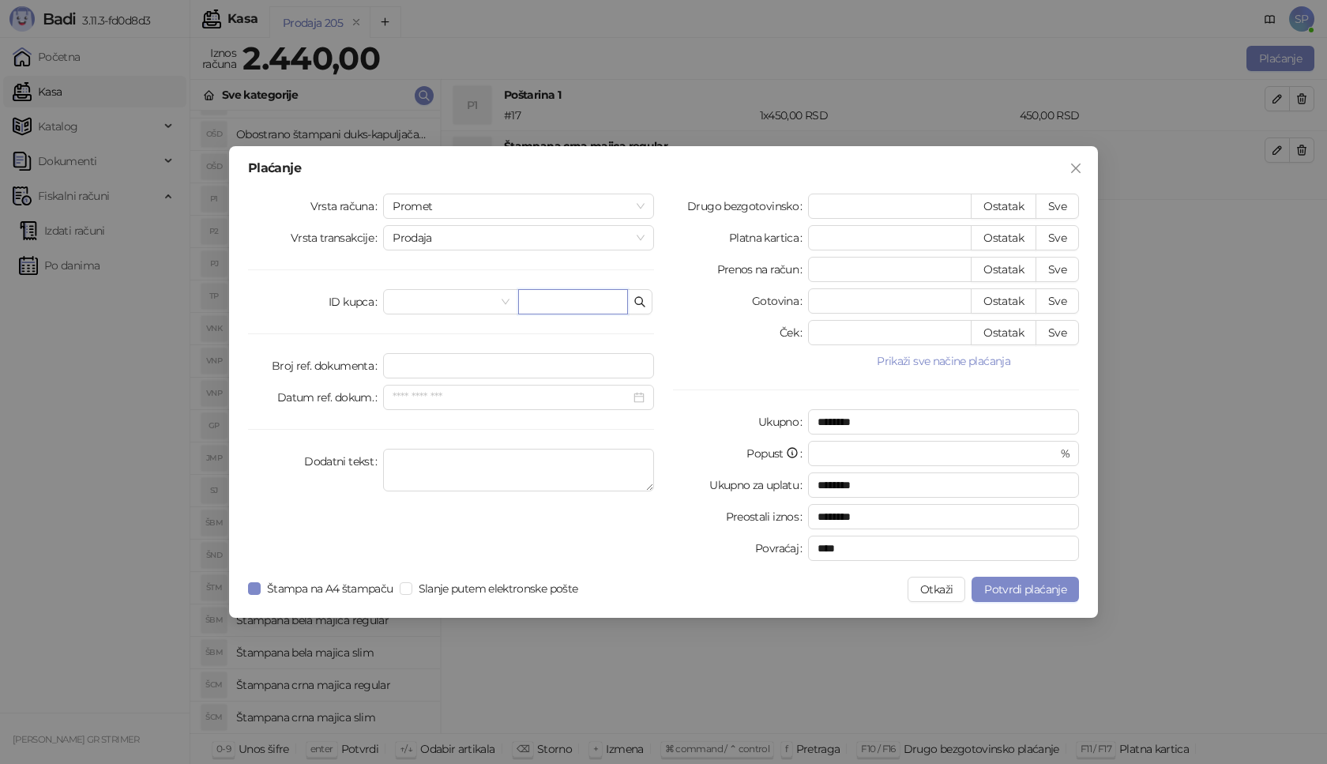
click at [573, 307] on input "text" at bounding box center [573, 301] width 110 height 25
paste input "**********"
type input "**********"
click at [1053, 206] on button "Sve" at bounding box center [1057, 206] width 43 height 25
type input "****"
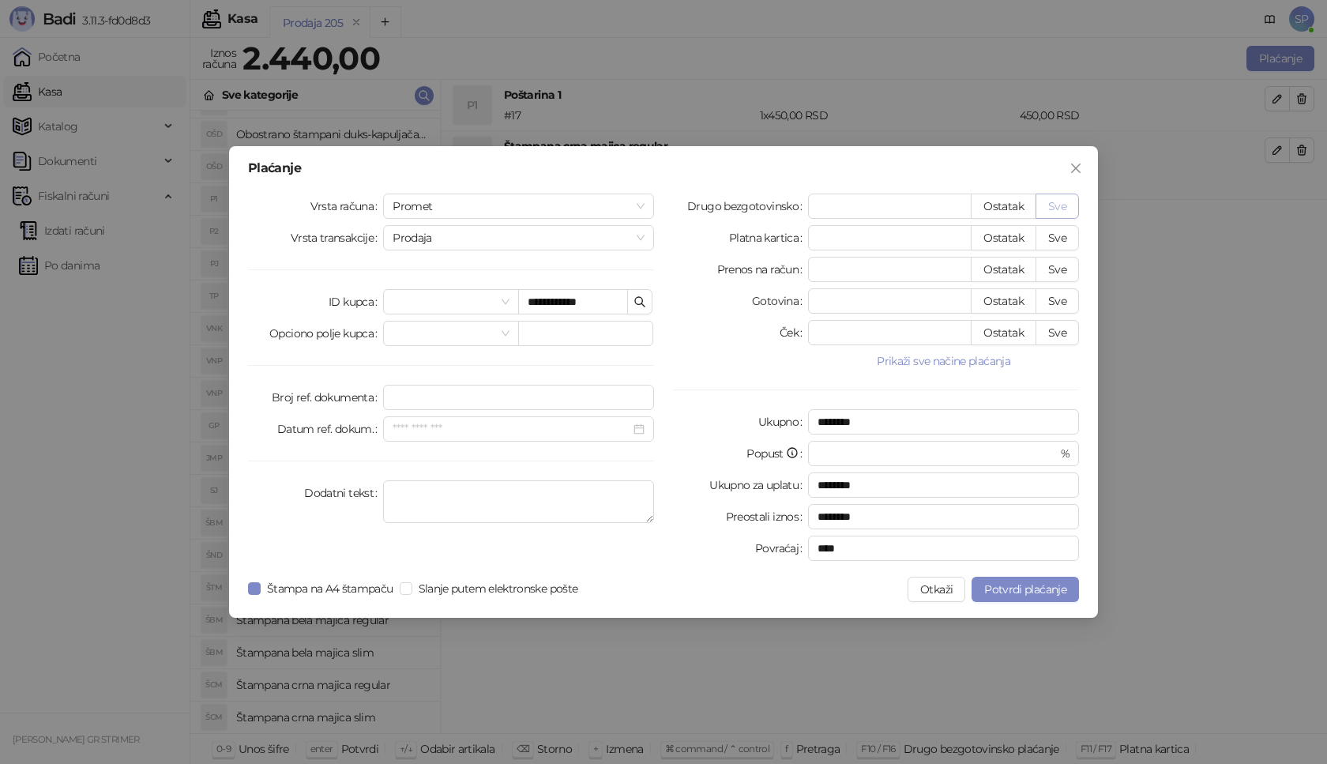
type input "****"
click at [1055, 584] on span "Potvrdi plaćanje" at bounding box center [1025, 589] width 82 height 14
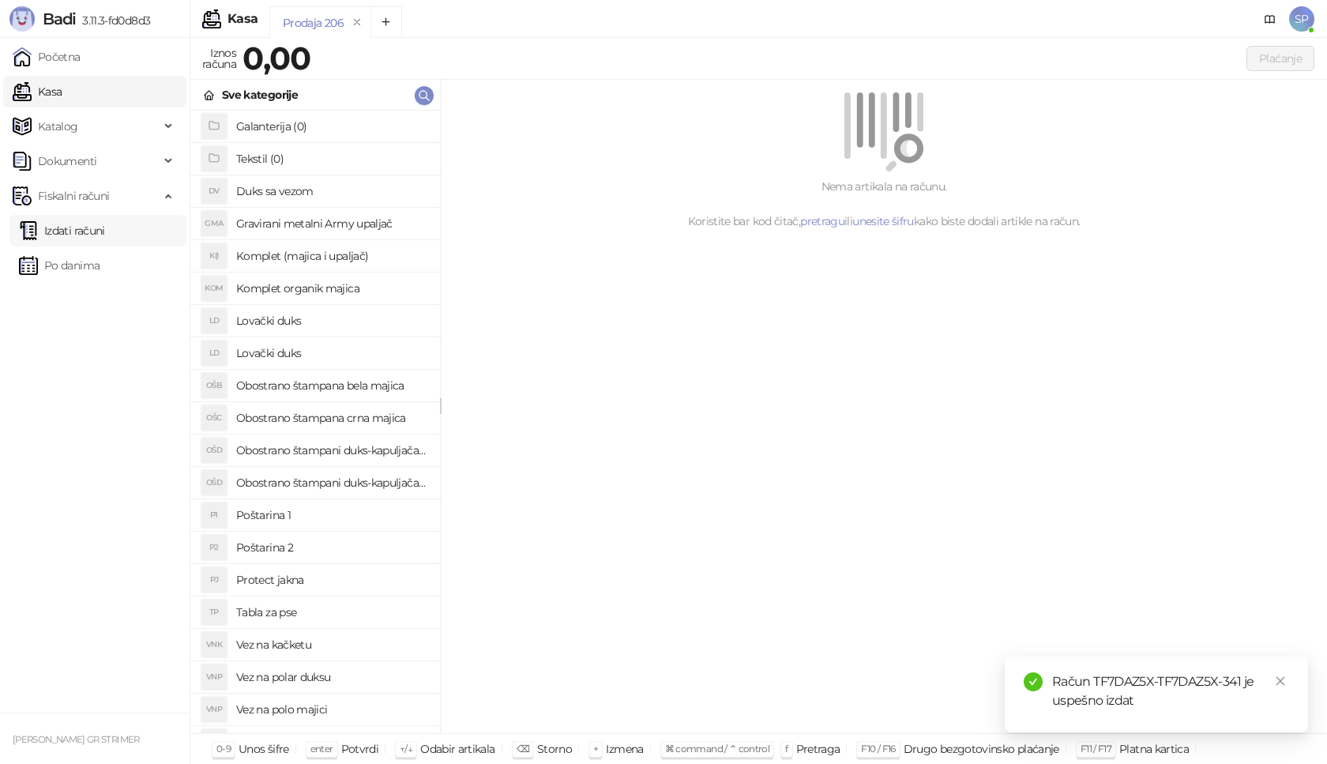
click at [105, 236] on link "Izdati računi" at bounding box center [62, 231] width 86 height 32
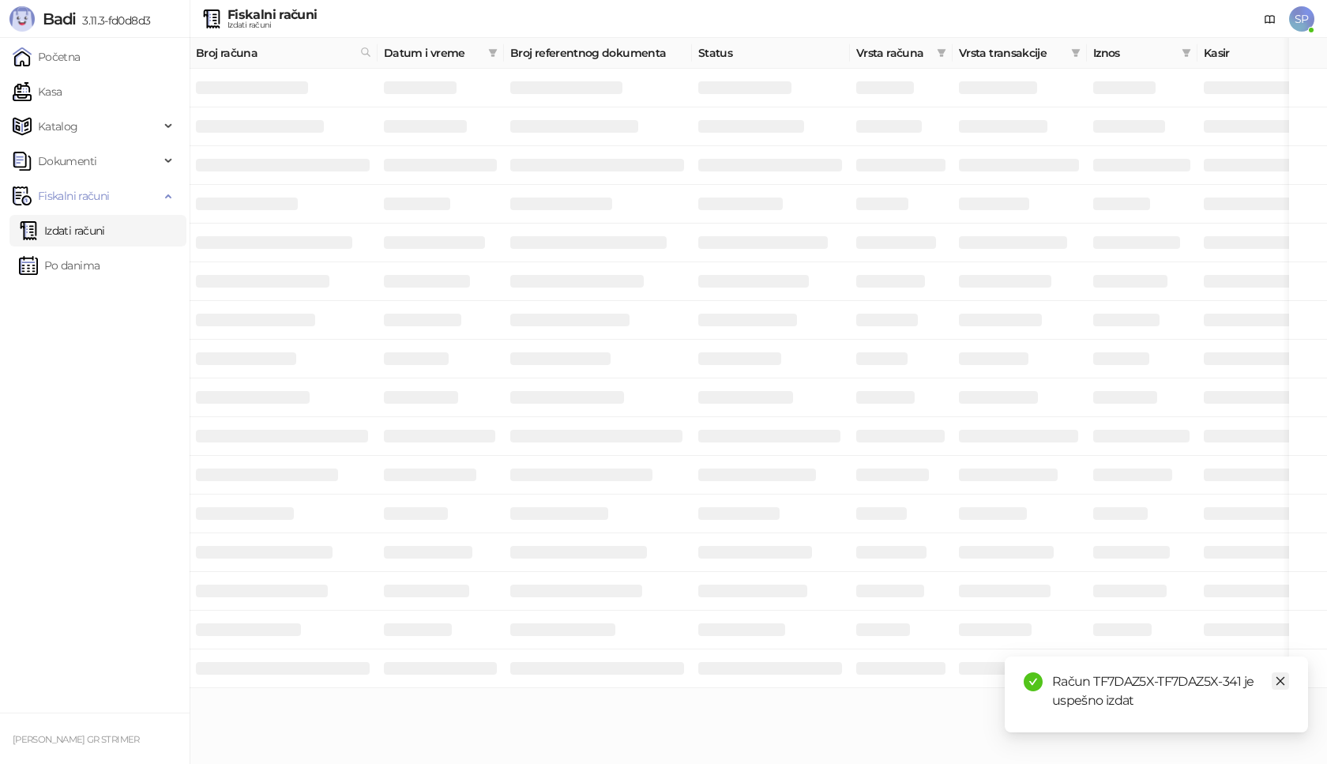
click at [1278, 679] on icon "close" at bounding box center [1280, 681] width 11 height 11
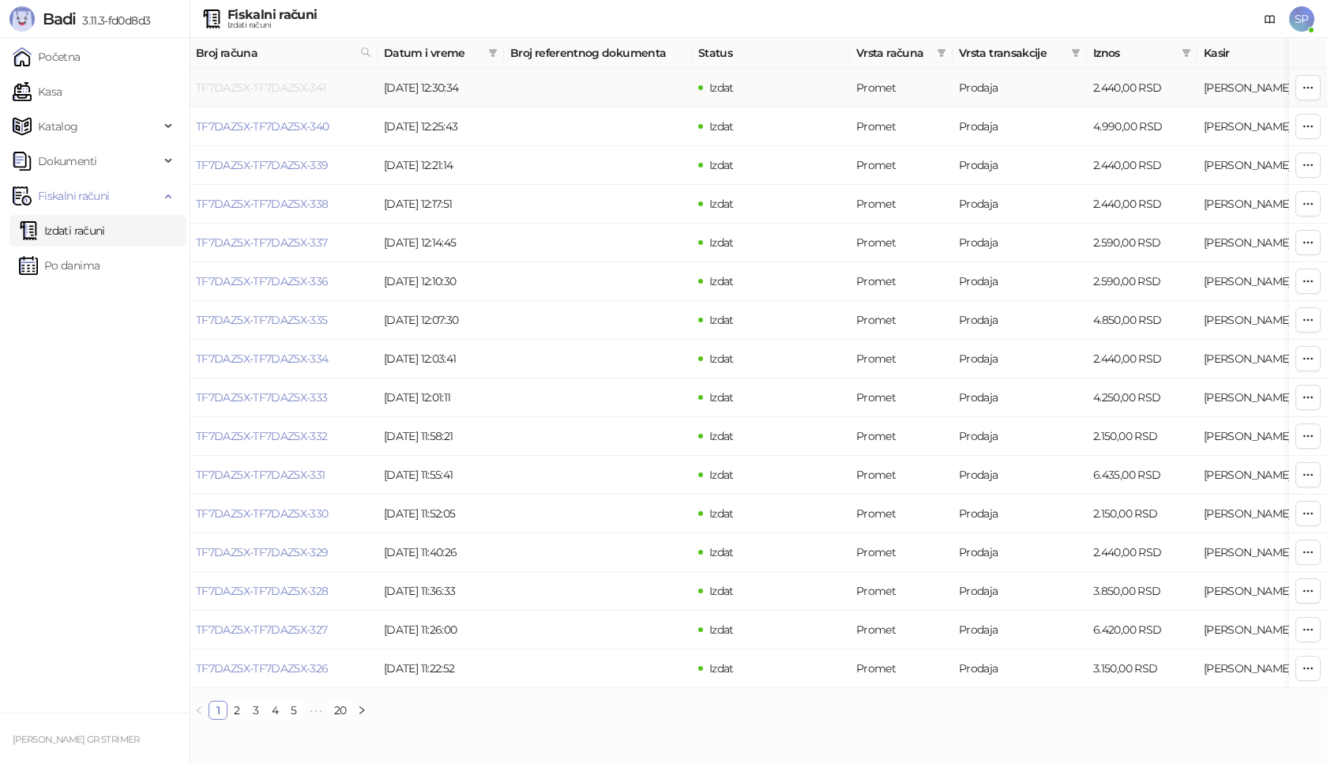
click at [270, 89] on link "TF7DAZ5X-TF7DAZ5X-341" at bounding box center [261, 88] width 130 height 14
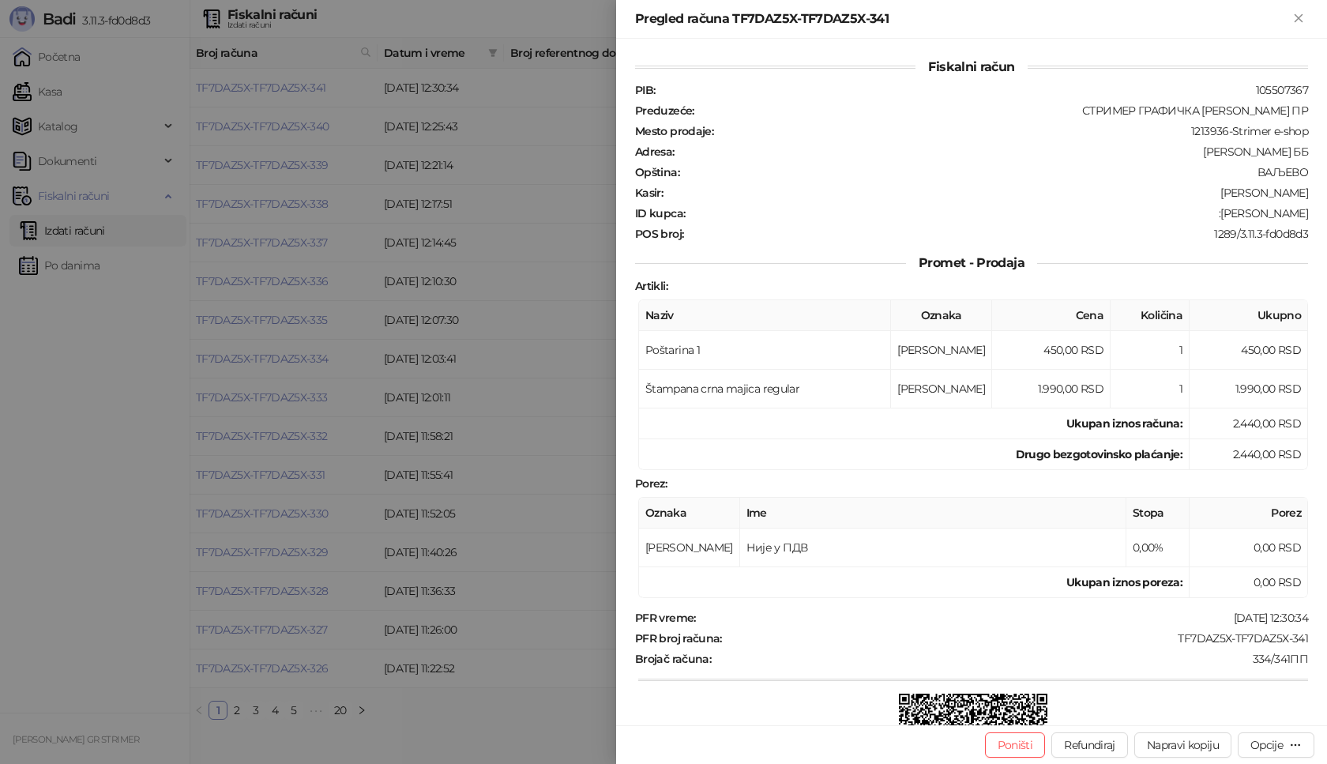
click at [1274, 758] on div "Poništi Refundiraj Napravi kopiju Opcije" at bounding box center [971, 744] width 711 height 39
click at [1272, 751] on div "Opcije" at bounding box center [1267, 745] width 32 height 14
click at [1191, 716] on span "Preuzmi u PDF formatu" at bounding box center [1221, 713] width 162 height 17
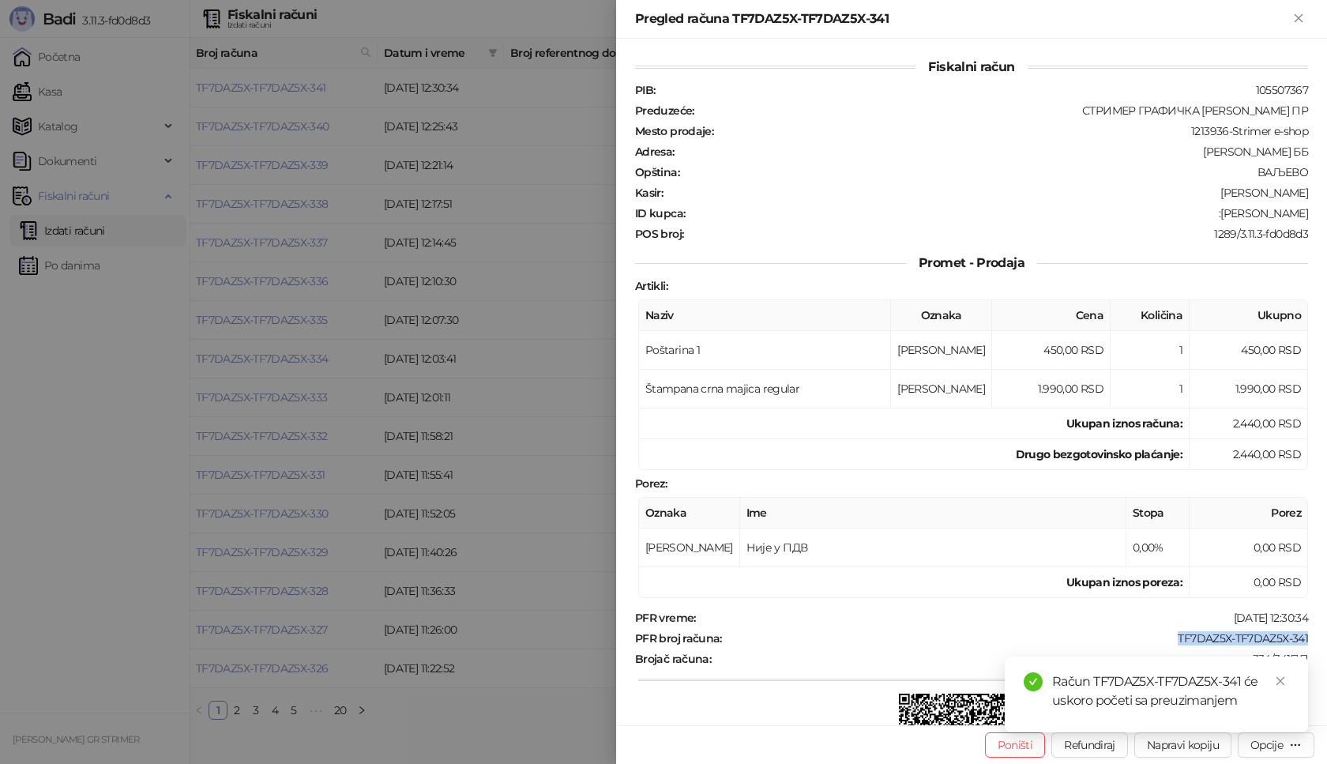
drag, startPoint x: 1167, startPoint y: 638, endPoint x: 1327, endPoint y: 638, distance: 159.6
click at [1327, 638] on div "Fiskalni račun PIB : 105507367 Preduzeće : СТРИМЕР ГРАФИЧКА РАДЊА [PERSON_NAME]…" at bounding box center [971, 382] width 711 height 687
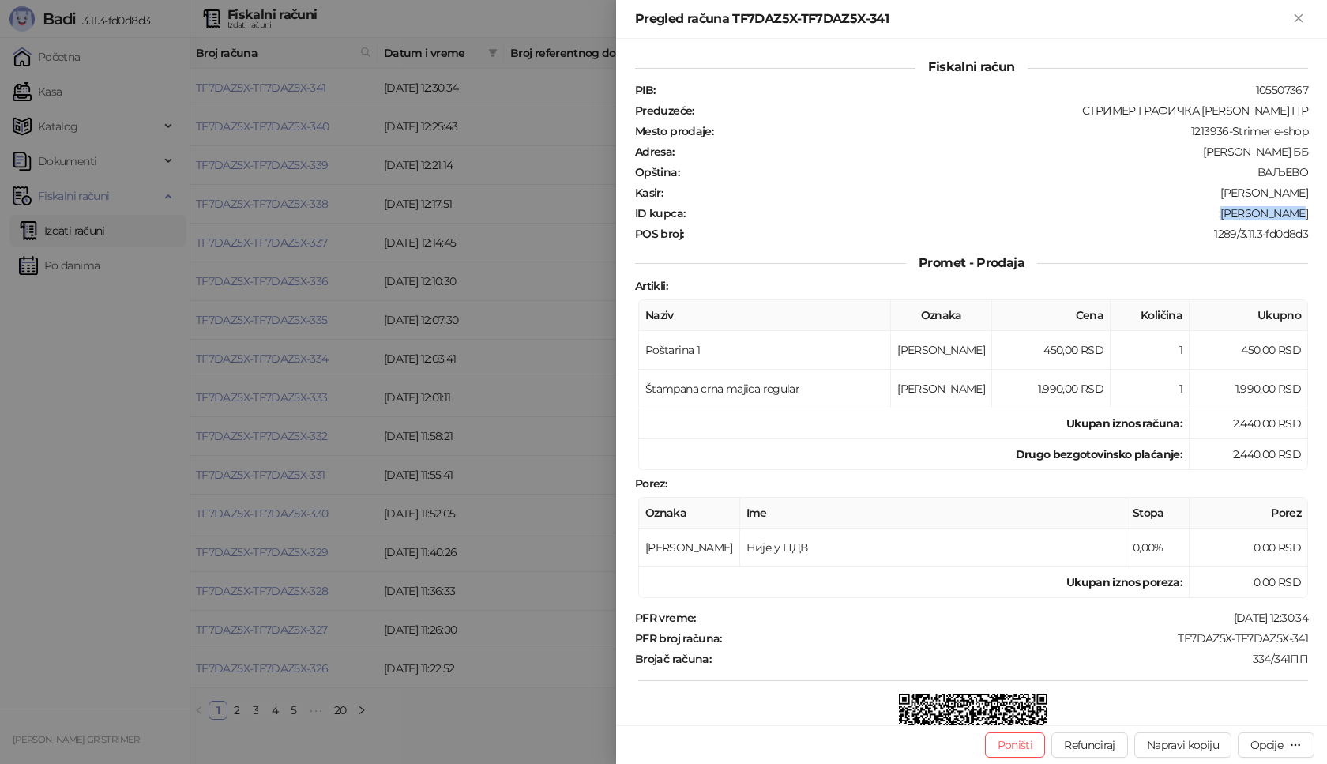
drag, startPoint x: 1229, startPoint y: 216, endPoint x: 1327, endPoint y: 216, distance: 97.2
click at [1327, 216] on div "Fiskalni račun PIB : 105507367 Preduzeće : СТРИМЕР ГРАФИЧКА РАДЊА [PERSON_NAME]…" at bounding box center [971, 382] width 711 height 687
